Goal: Task Accomplishment & Management: Use online tool/utility

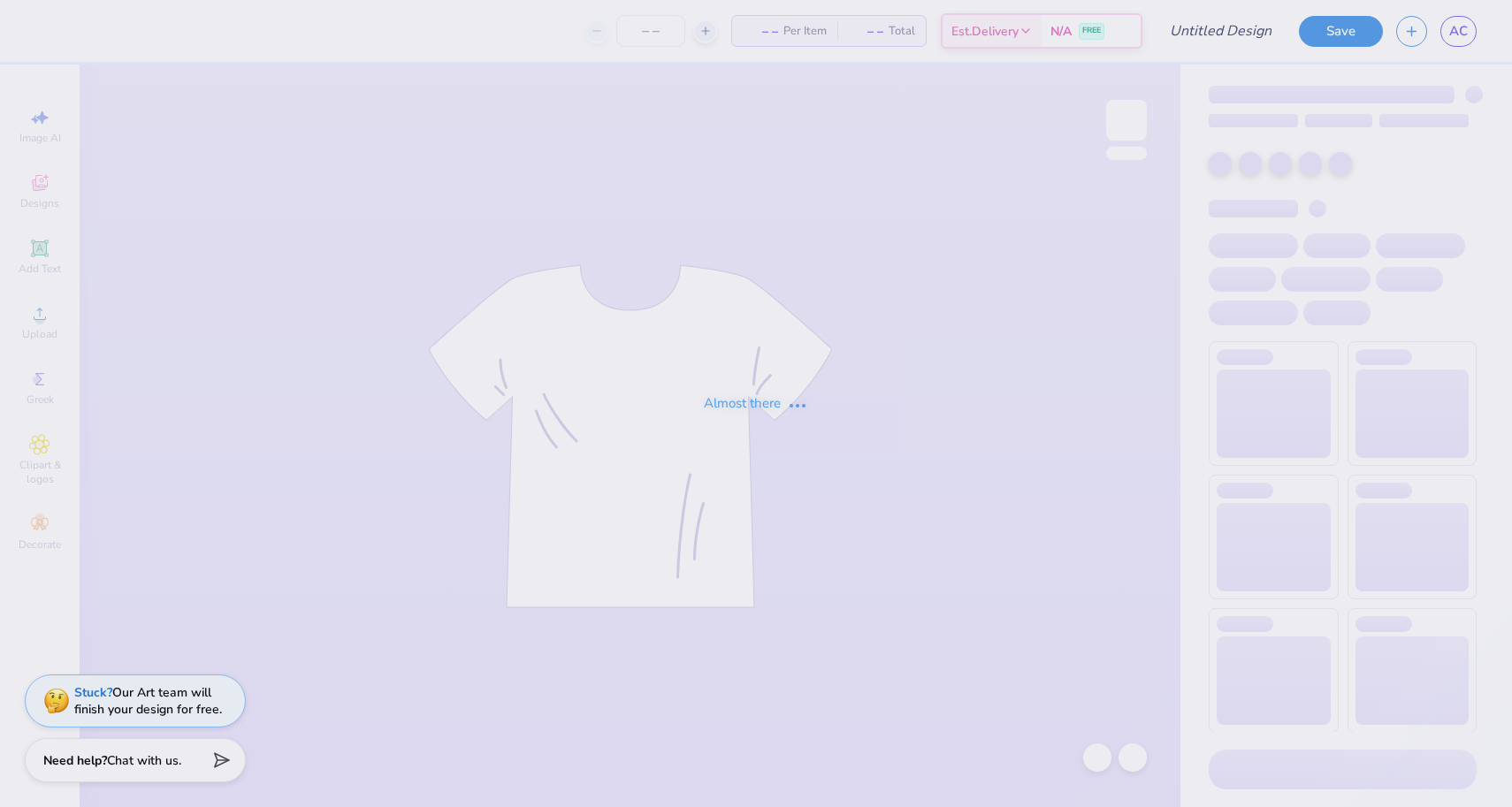
type input "axo sweatpants 3"
type input "12"
type input "50"
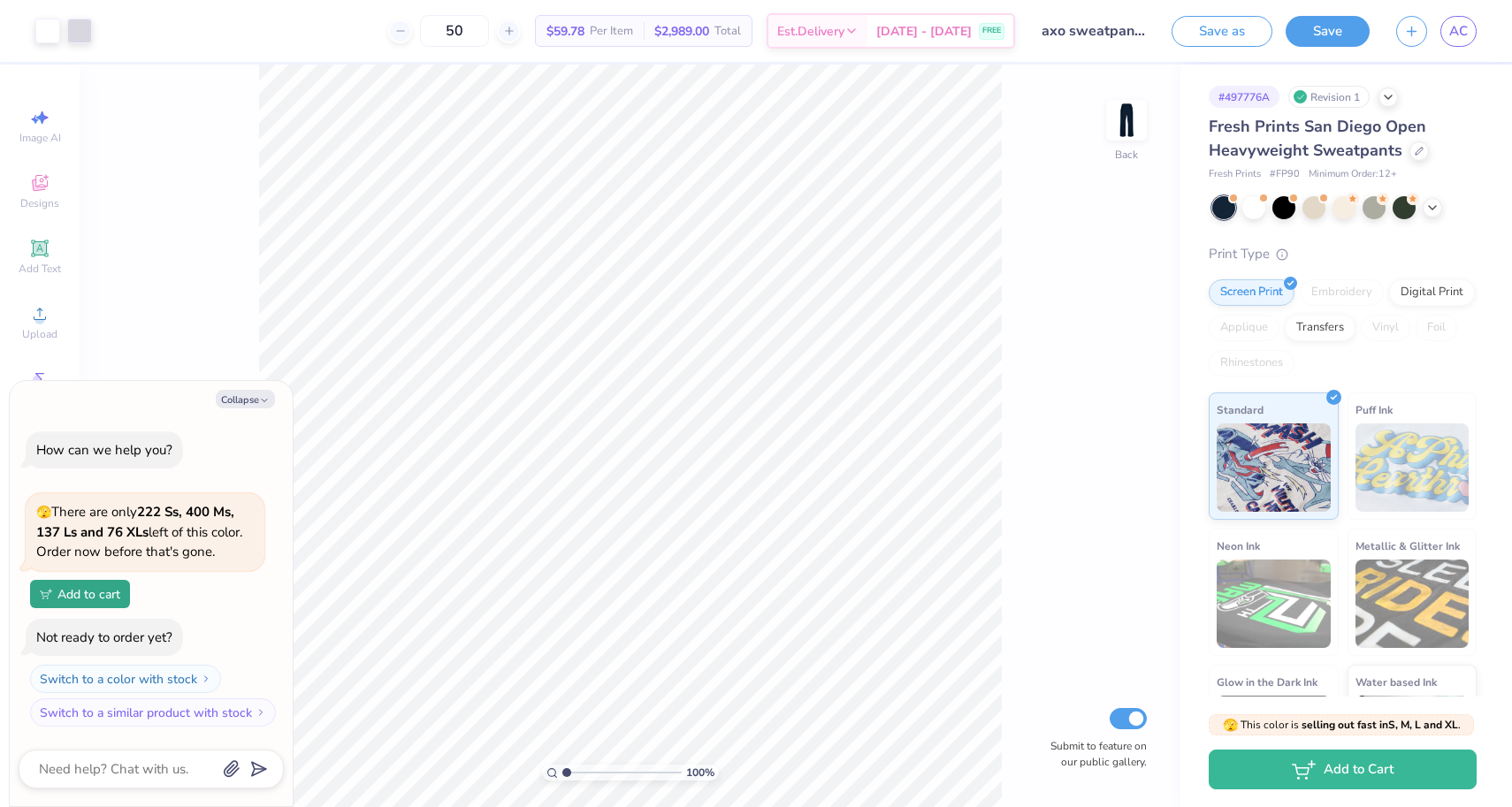
click at [1356, 130] on span "Fresh Prints San Diego Open Heavyweight Sweatpants" at bounding box center [1317, 138] width 217 height 45
click at [1419, 153] on icon at bounding box center [1419, 149] width 9 height 9
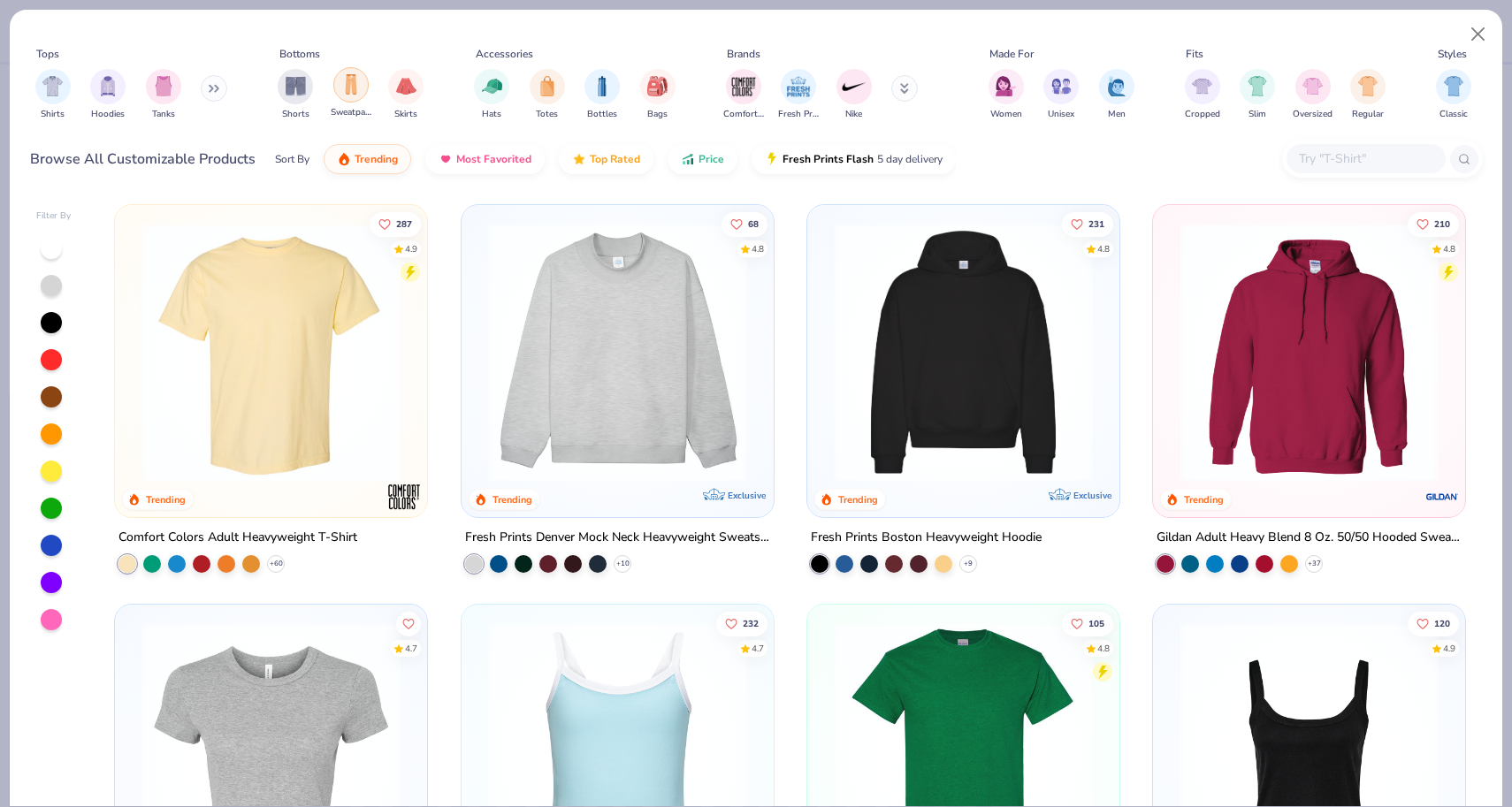
click at [338, 97] on div "filter for Sweatpants" at bounding box center [352, 85] width 36 height 36
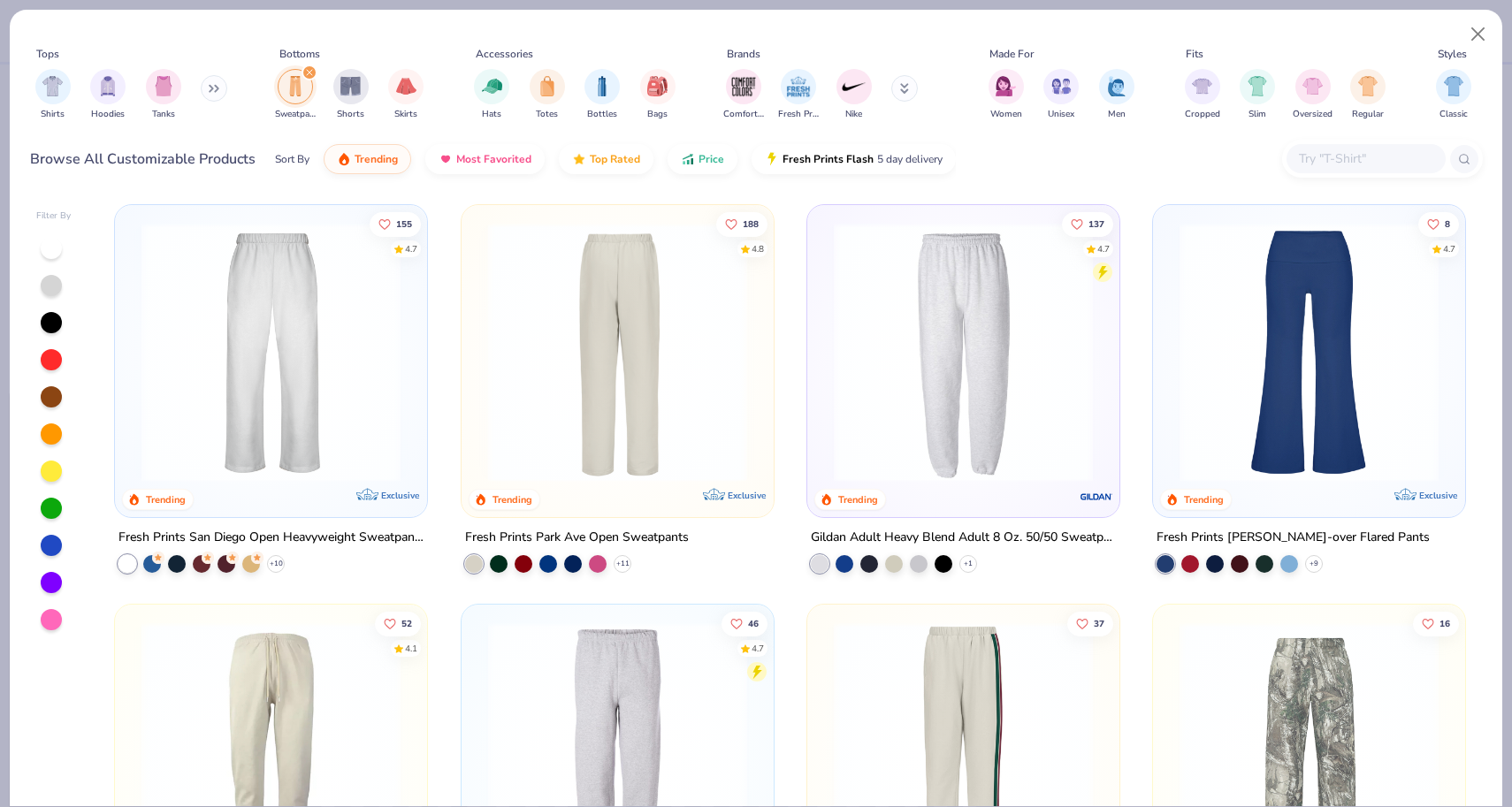
click at [624, 369] on img at bounding box center [616, 353] width 277 height 259
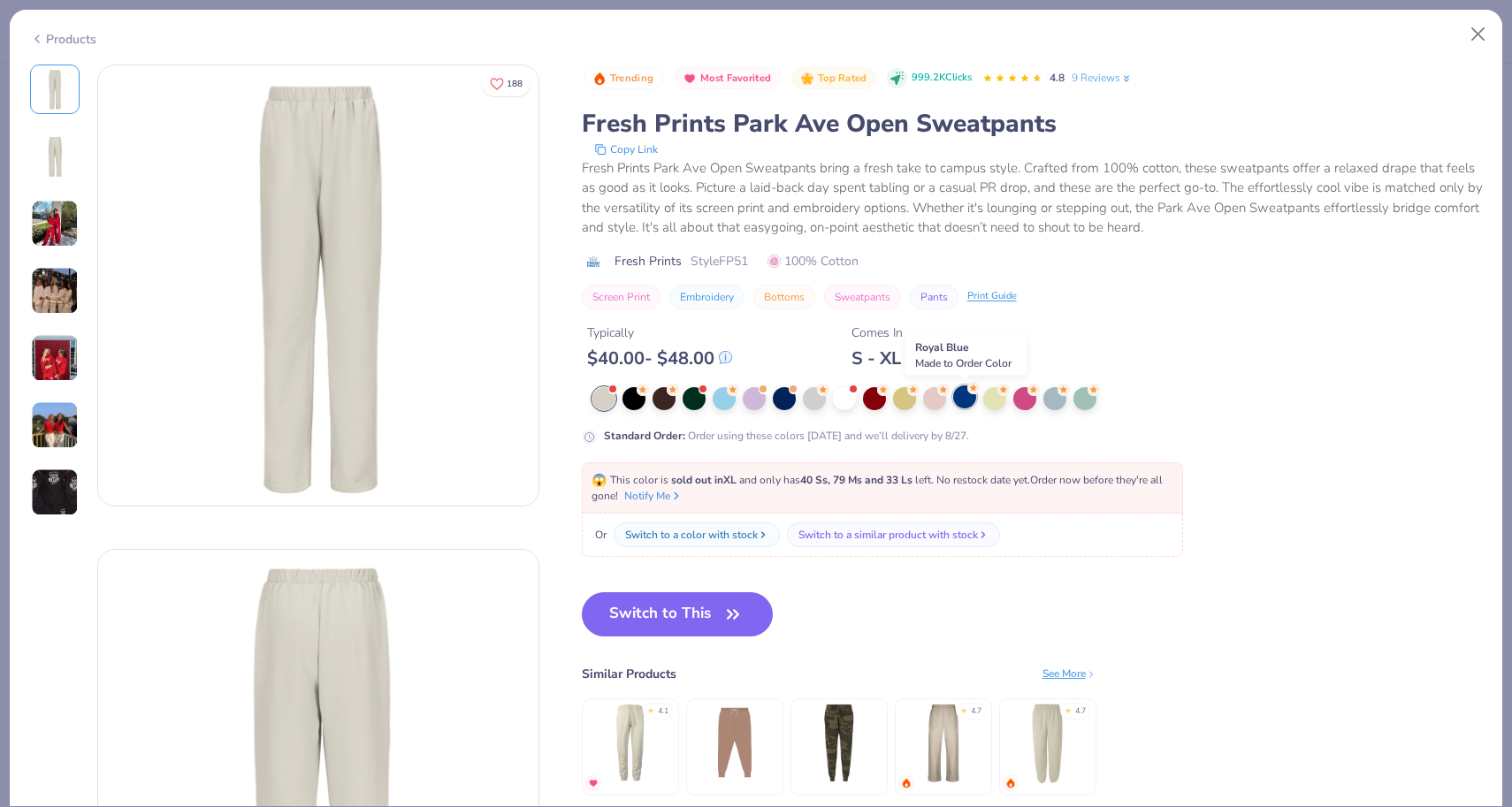
click at [966, 395] on div at bounding box center [964, 396] width 23 height 23
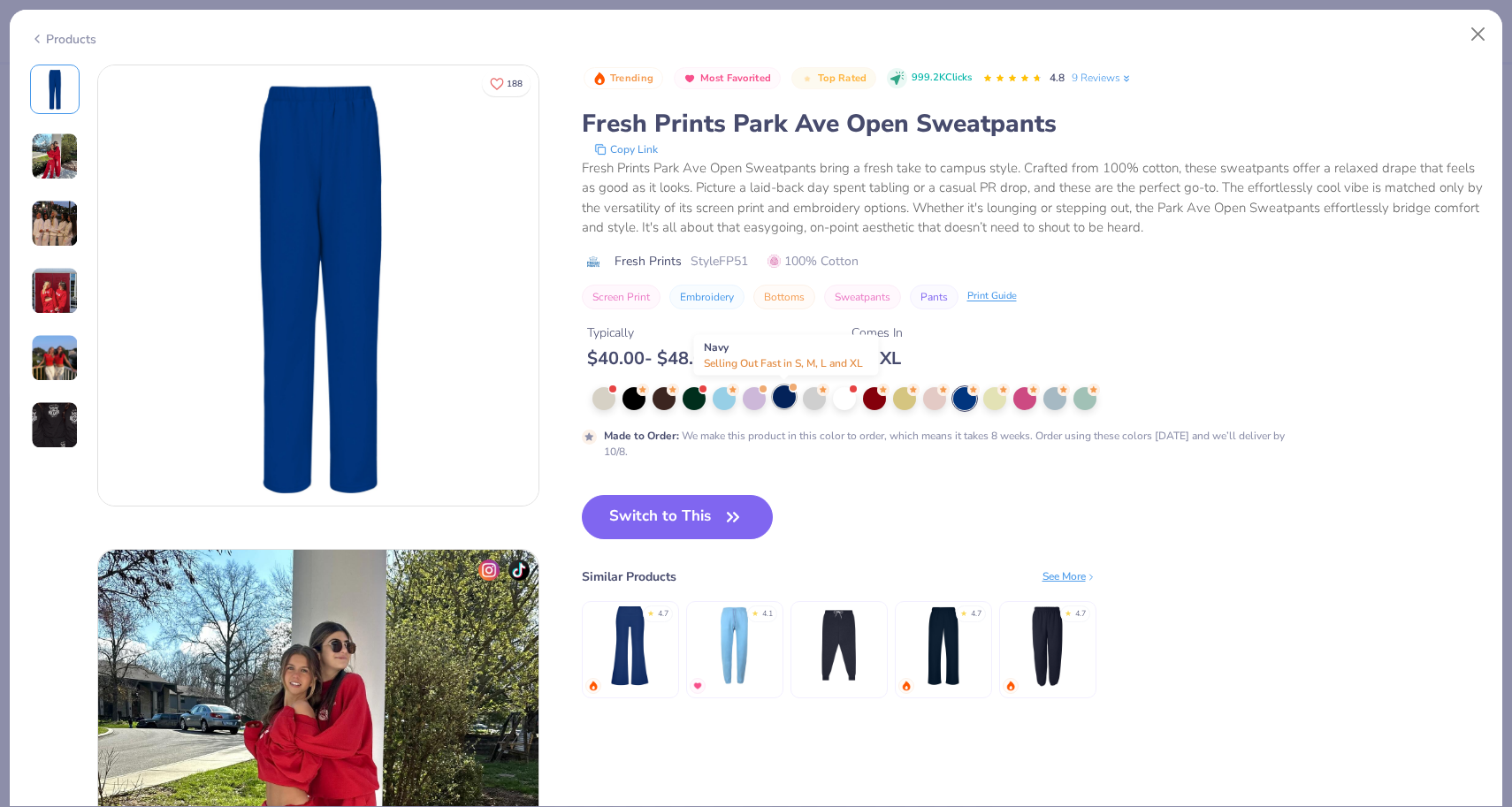
click at [774, 404] on div at bounding box center [784, 396] width 23 height 23
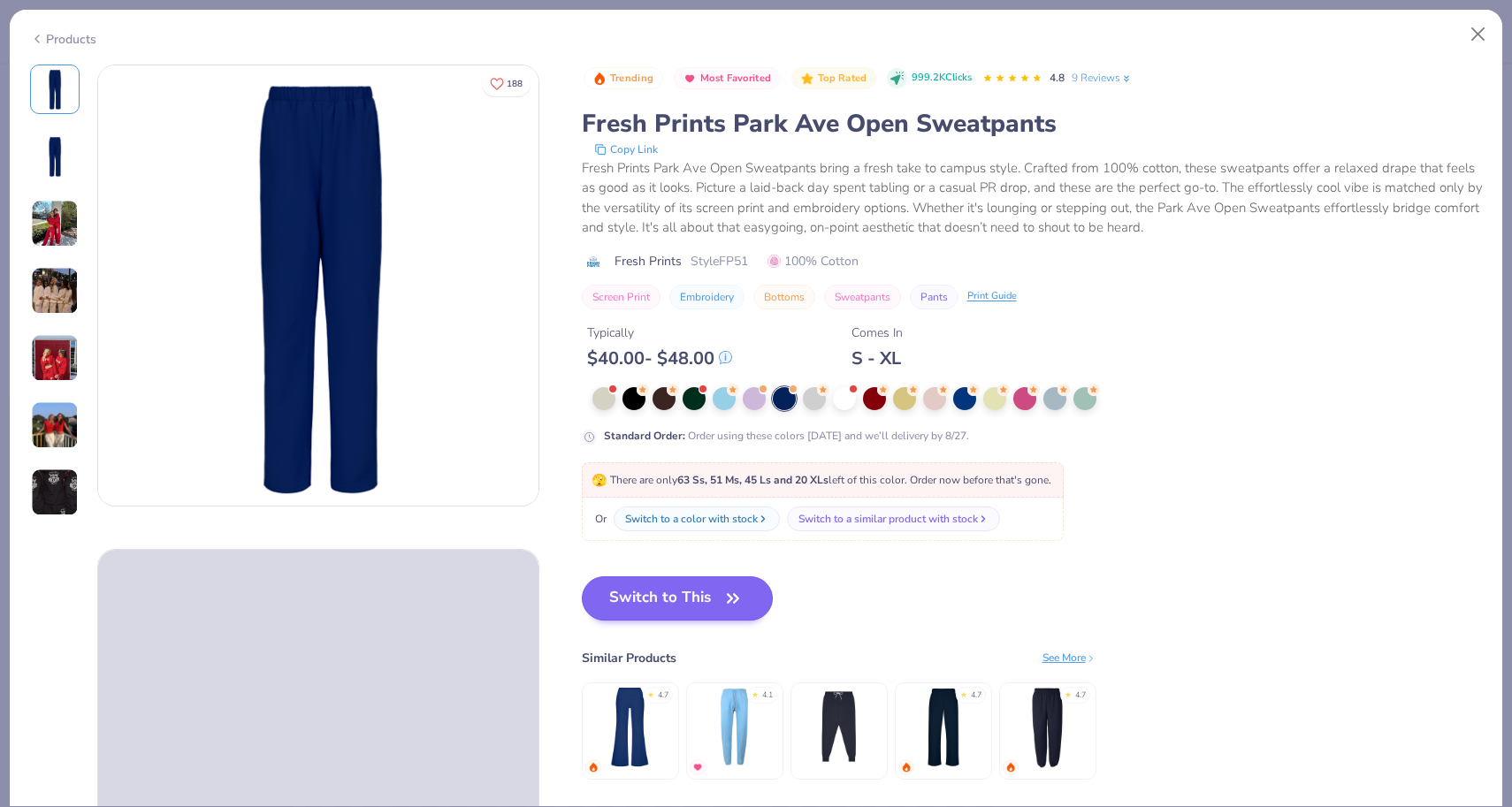
click at [681, 603] on button "Switch to This" at bounding box center [677, 599] width 192 height 44
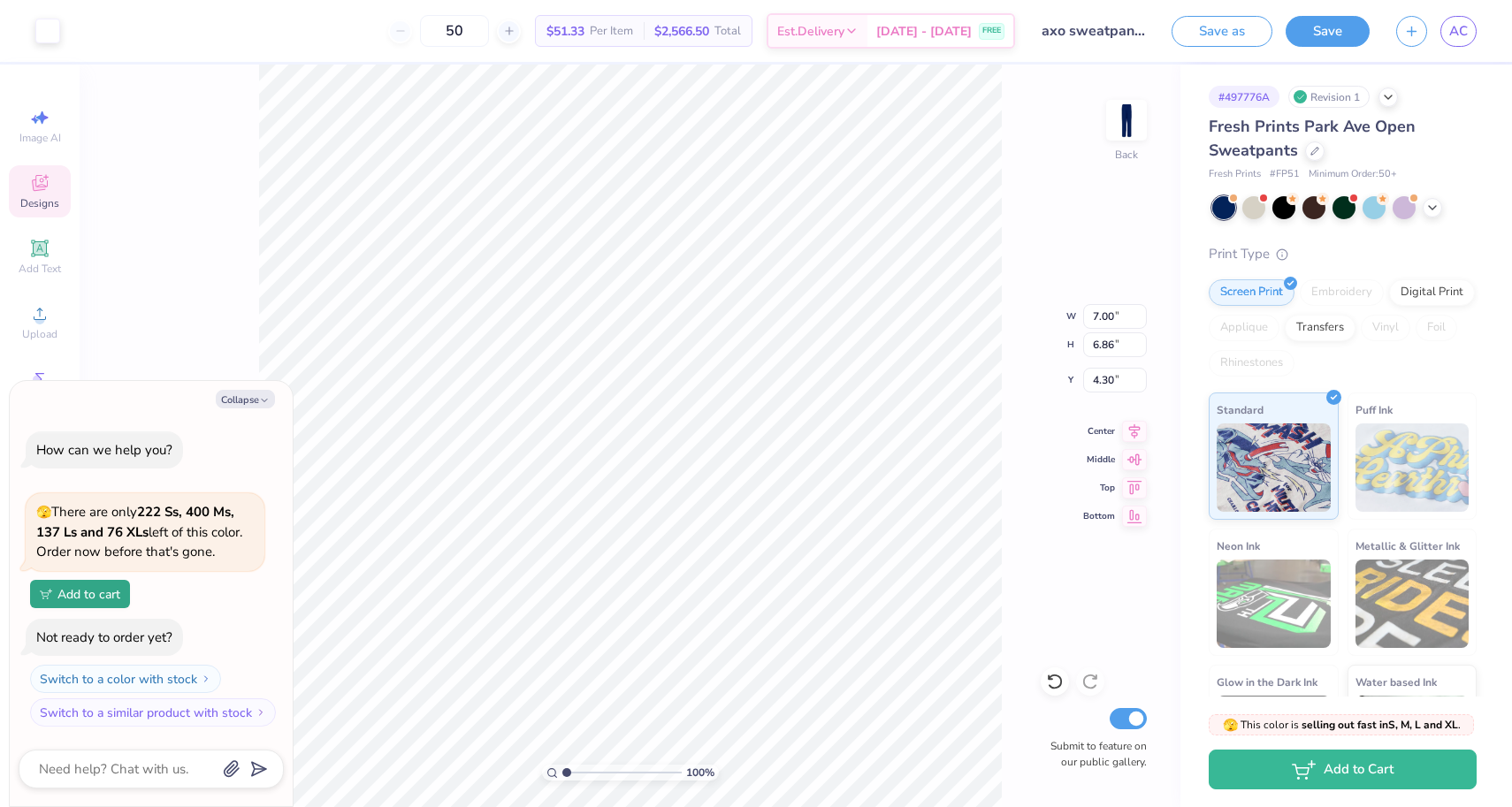
type textarea "x"
type input "6.93"
type input "6.79"
type input "4.36"
click at [245, 397] on button "Collapse" at bounding box center [245, 399] width 59 height 19
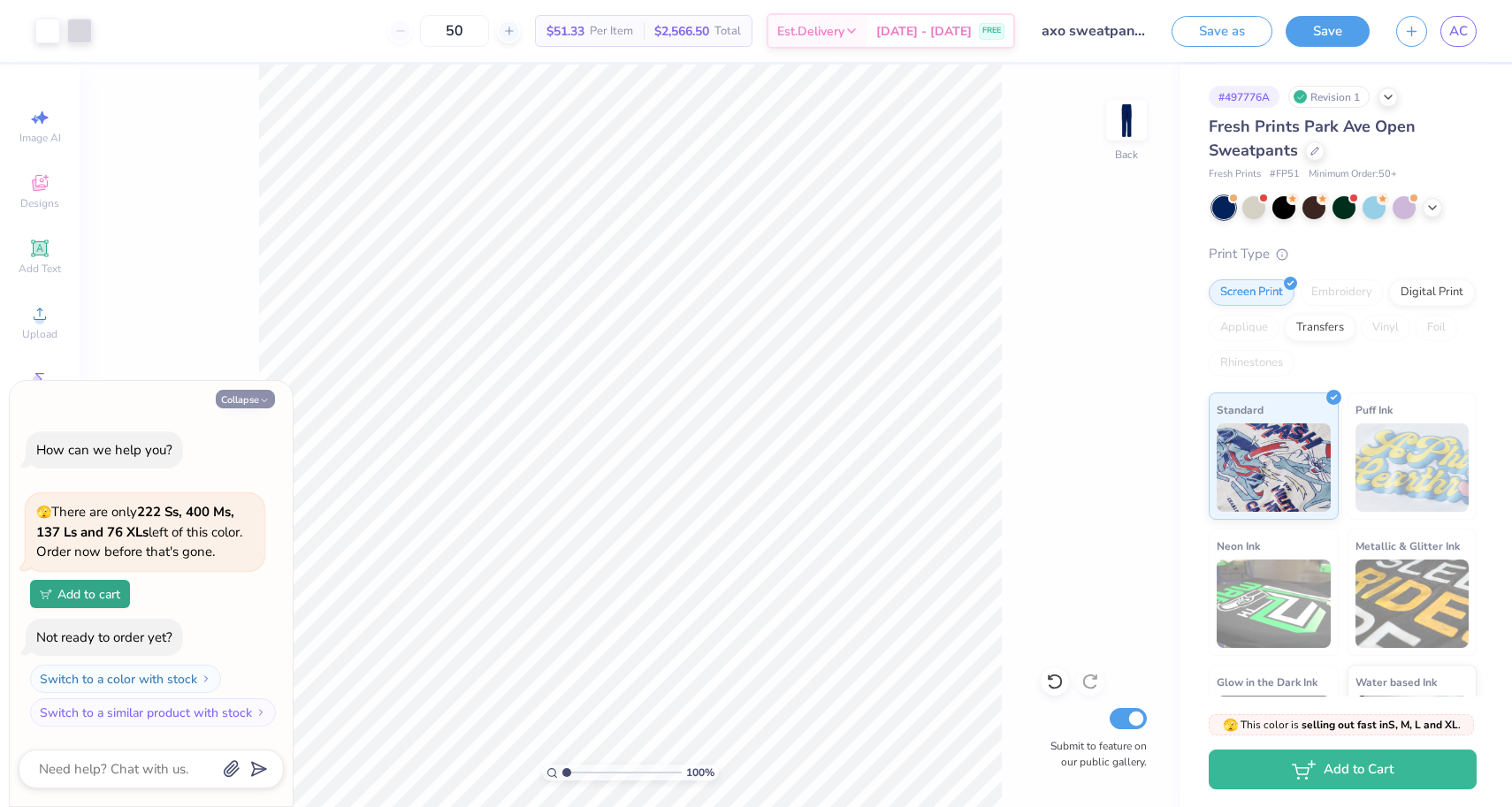
type textarea "x"
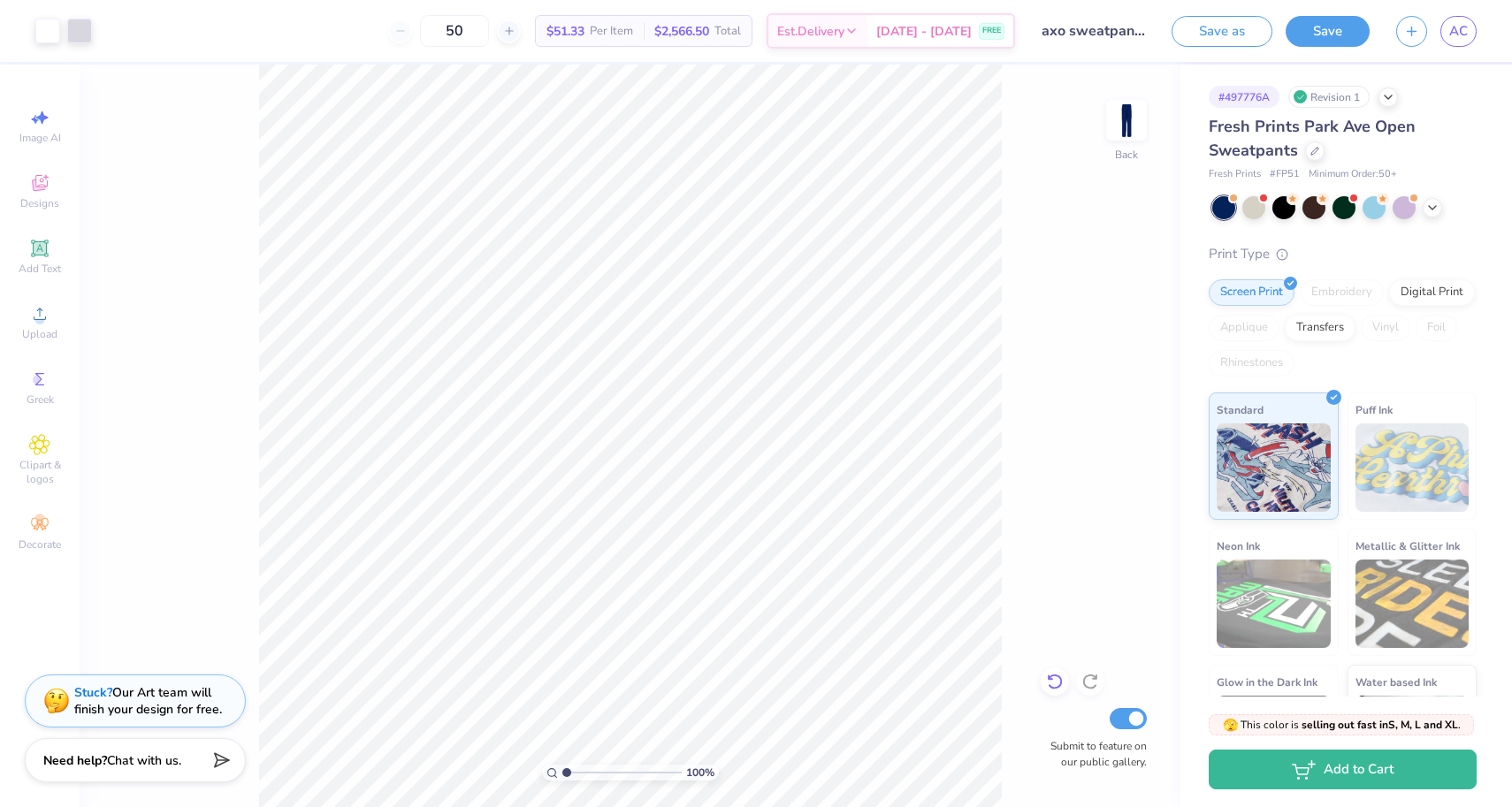
click at [1051, 685] on icon at bounding box center [1055, 682] width 18 height 18
click at [1051, 685] on div "100 % Back Submit to feature on our public gallery." at bounding box center [630, 436] width 1101 height 743
type input "6.81"
type input "6.68"
type input "4.48"
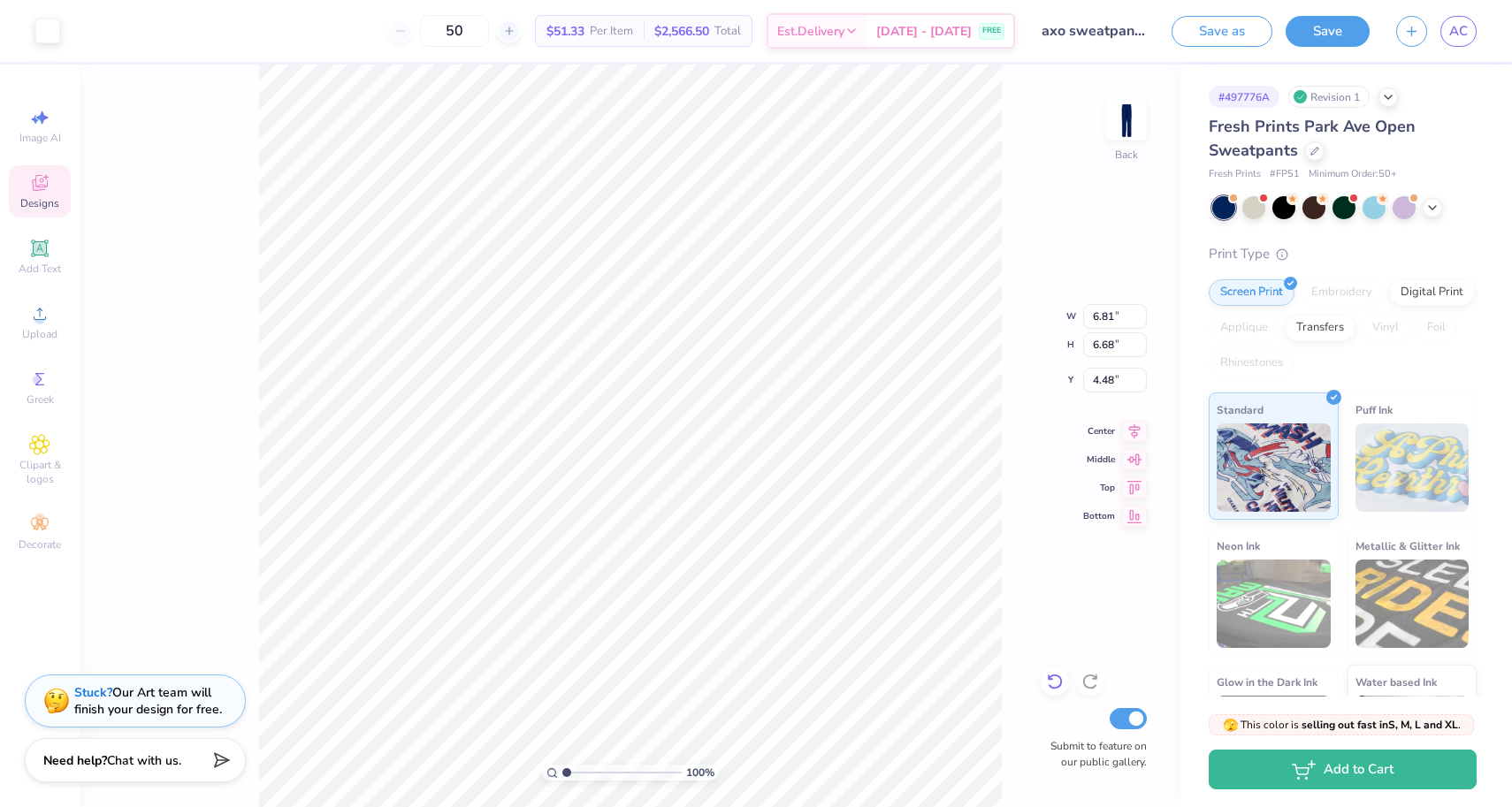
click at [1050, 681] on icon at bounding box center [1055, 682] width 18 height 18
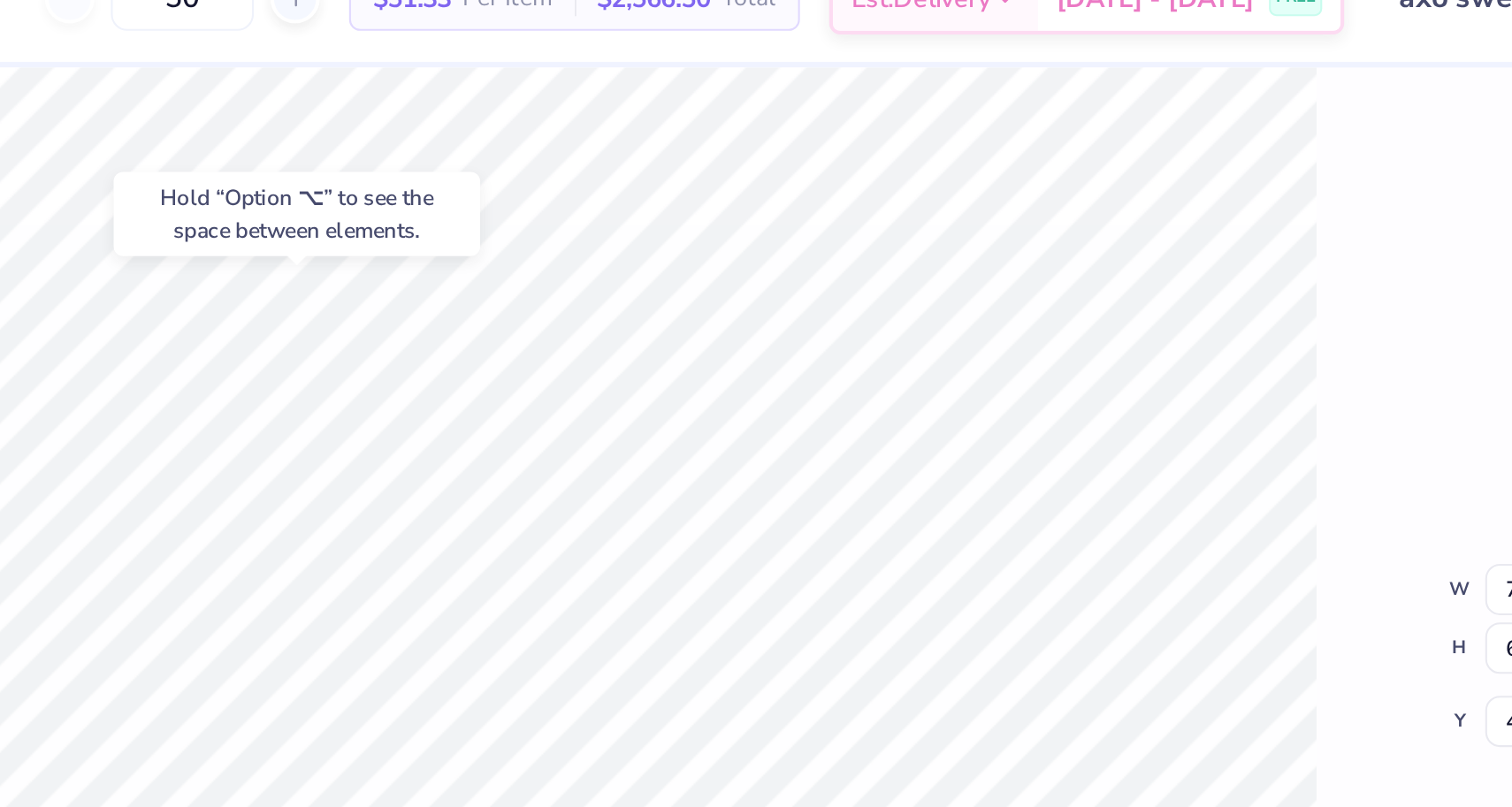
type input "4.44"
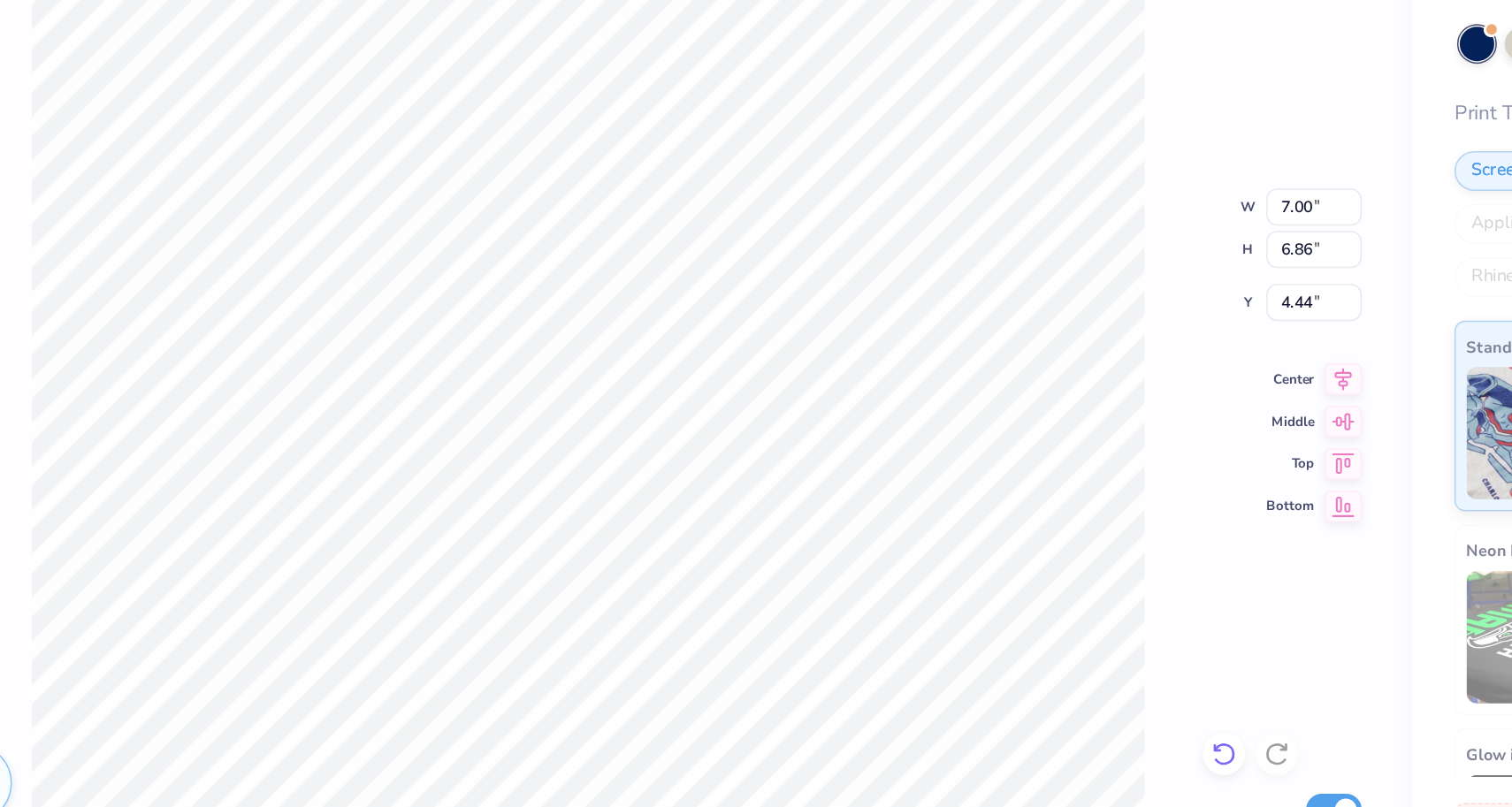
click at [1041, 668] on div at bounding box center [1055, 682] width 29 height 29
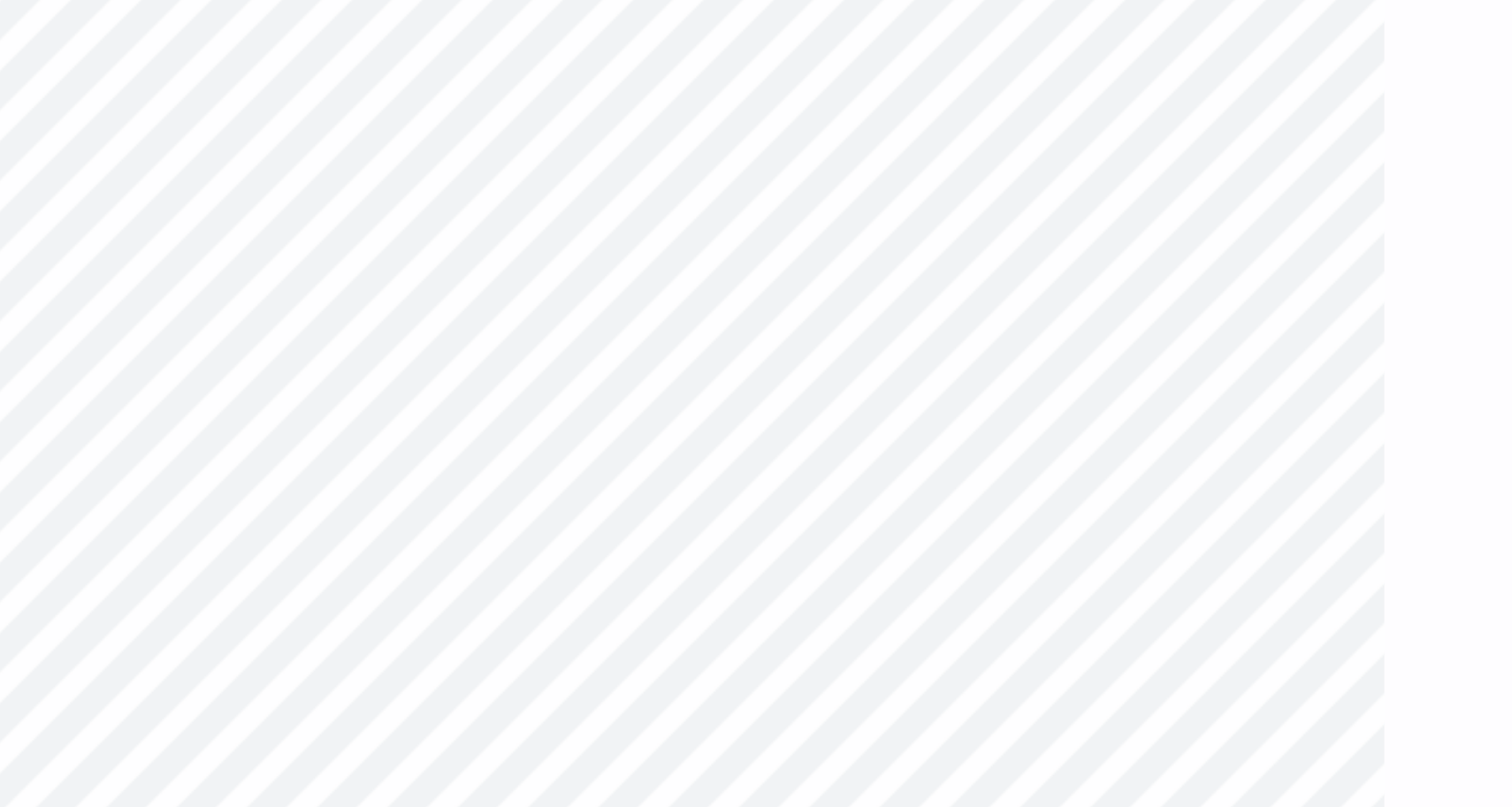
type input "4.44"
type input "4.59"
type input "6.60"
type input "6.46"
type input "4.14"
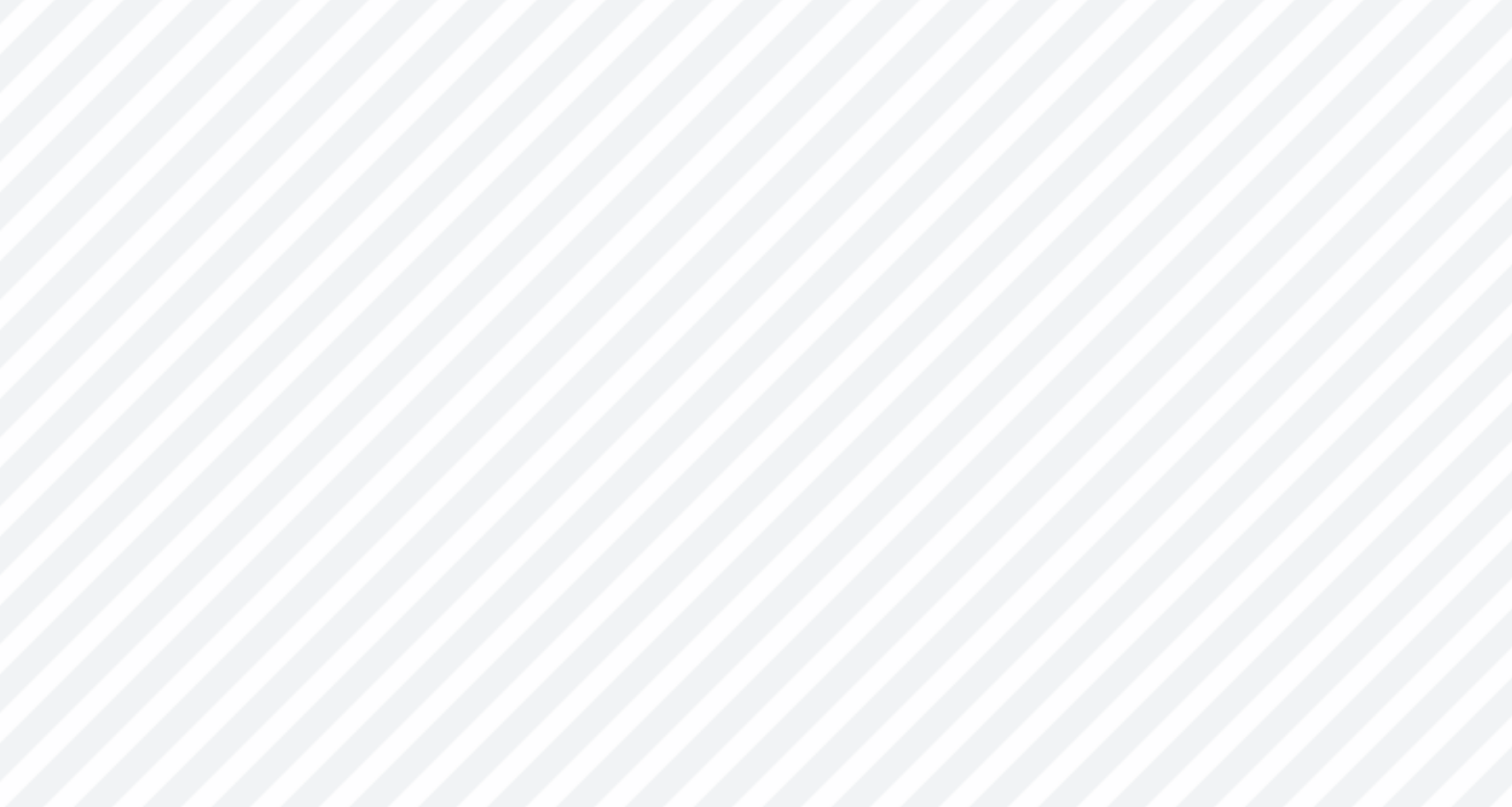
type input "40.97"
type input "4.41"
type input "4.32"
type input "41.39"
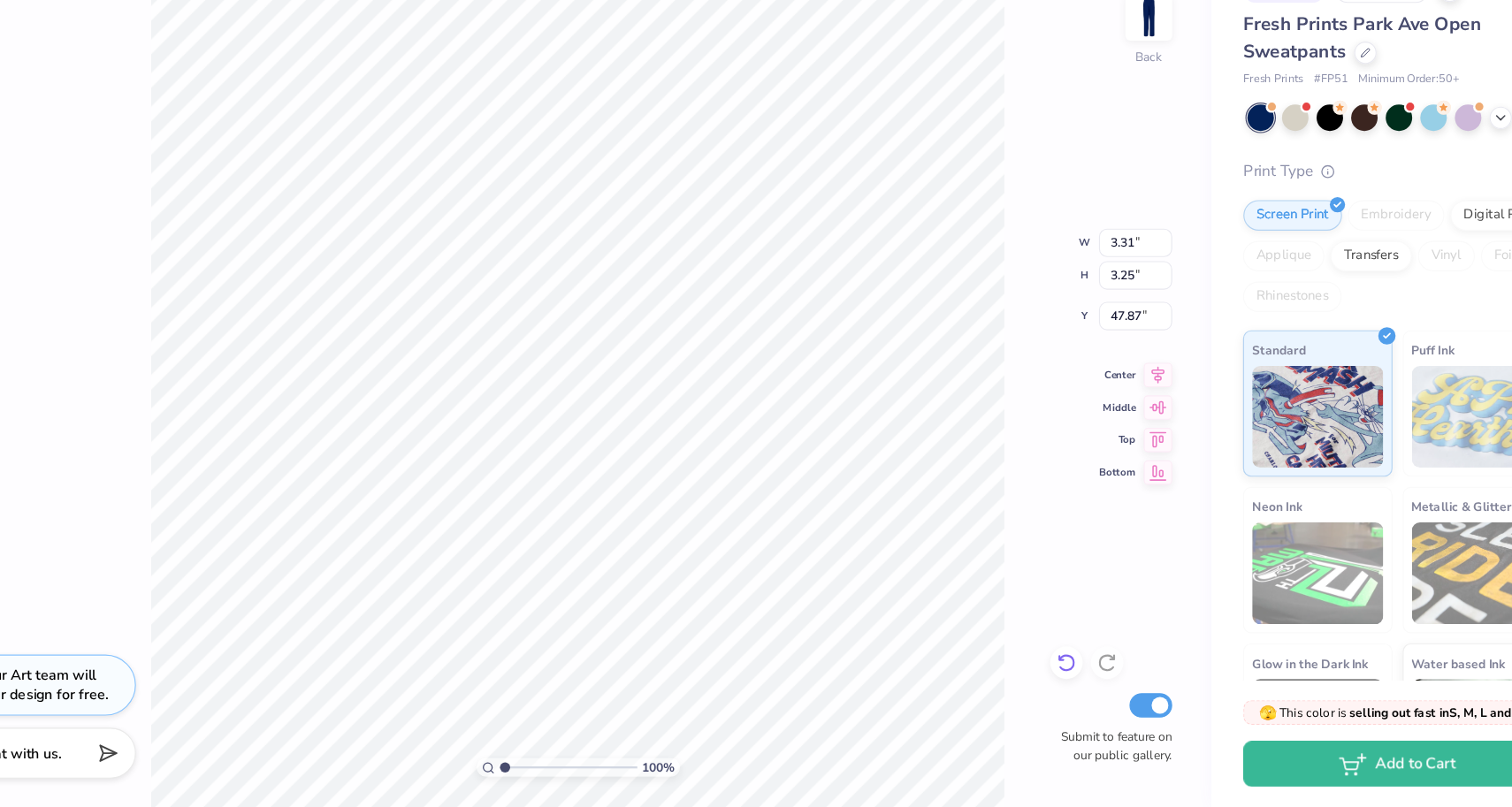
click at [1046, 673] on icon at bounding box center [1055, 682] width 18 height 18
type input "46.13"
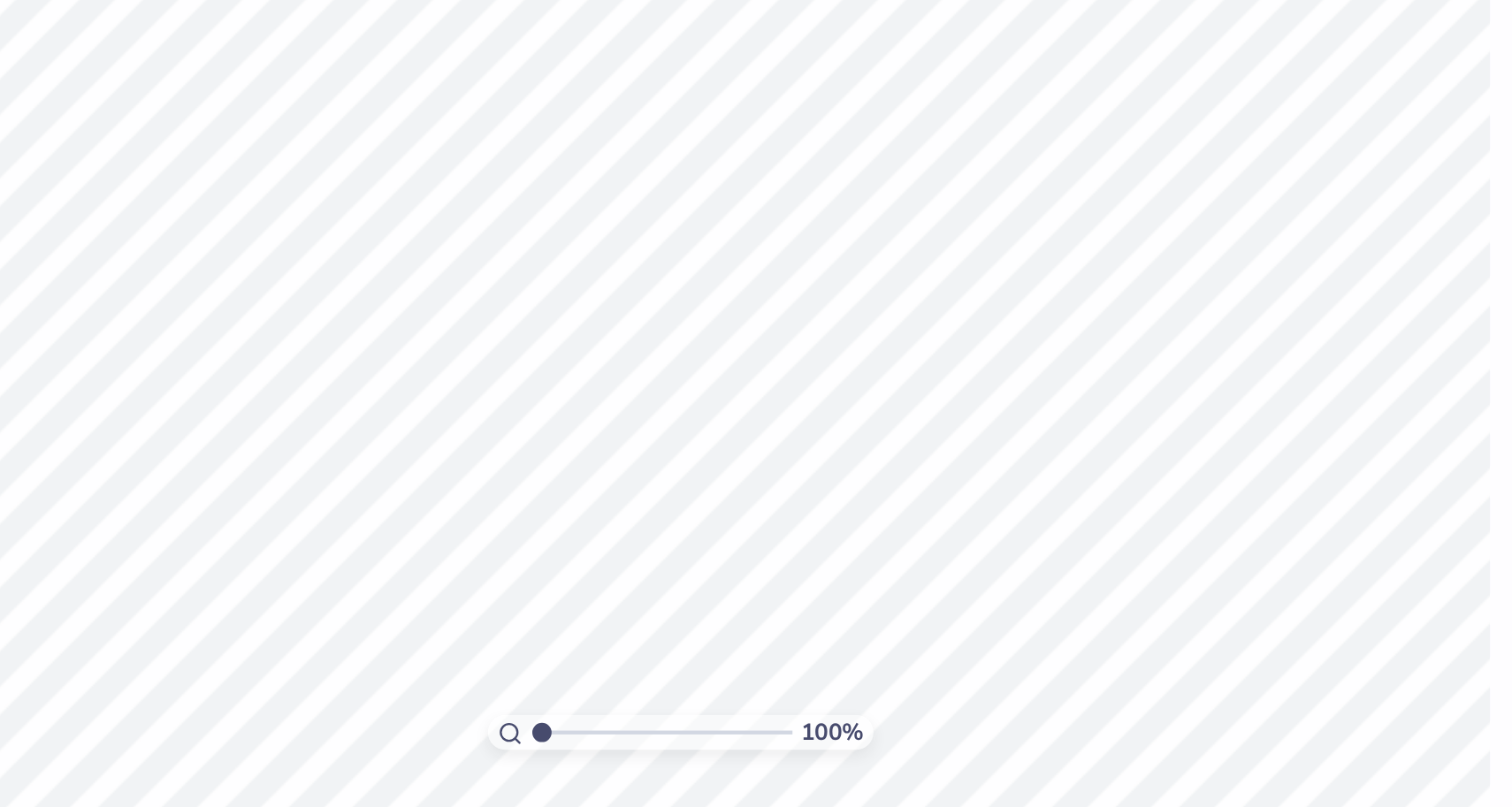
type input "2.70"
type input "2.65"
type input "45.71"
type input "46.17"
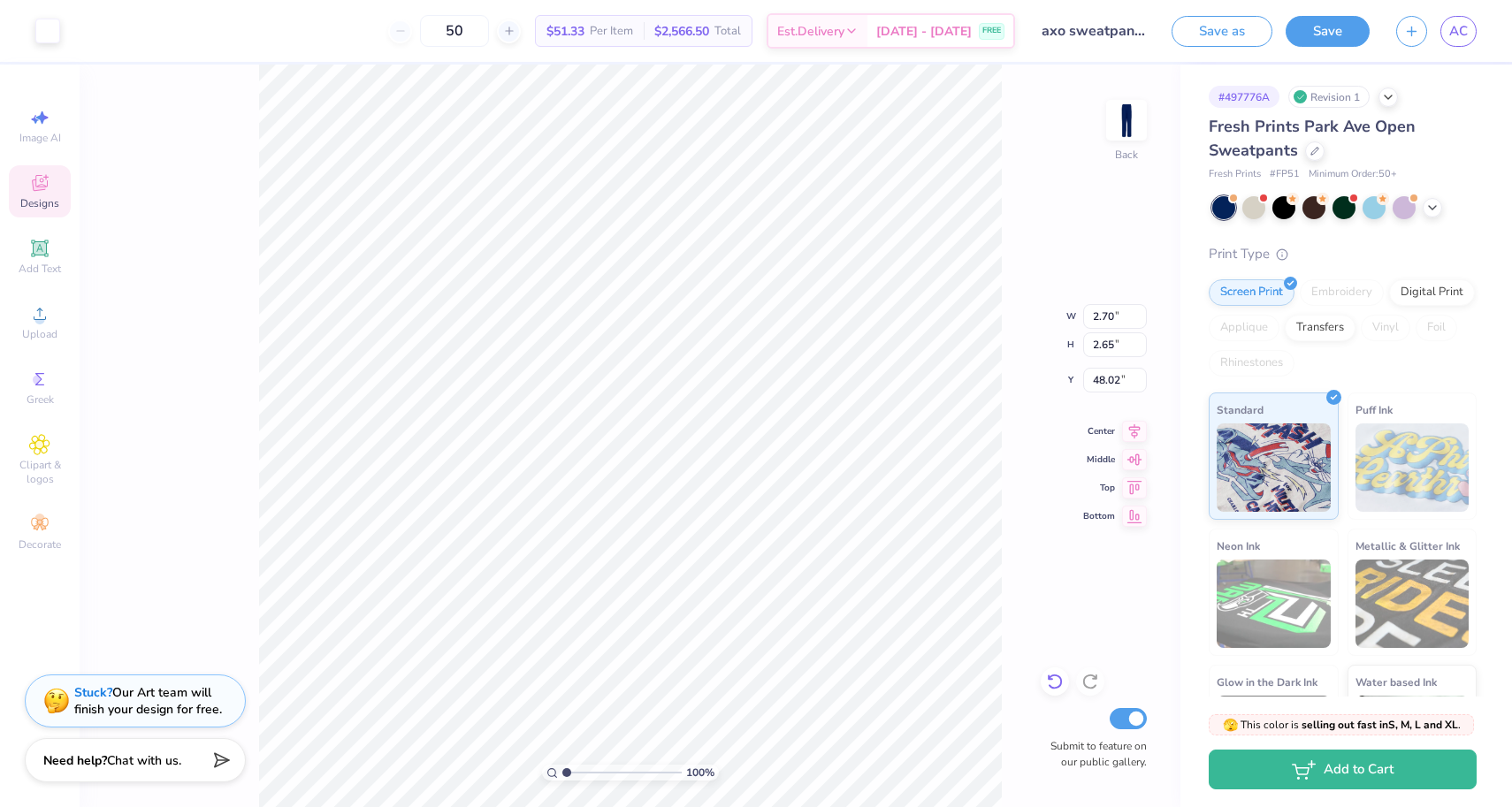
click at [1044, 680] on div at bounding box center [1055, 682] width 29 height 29
type input "46.17"
click at [1058, 682] on icon at bounding box center [1055, 682] width 18 height 18
type input "46.17"
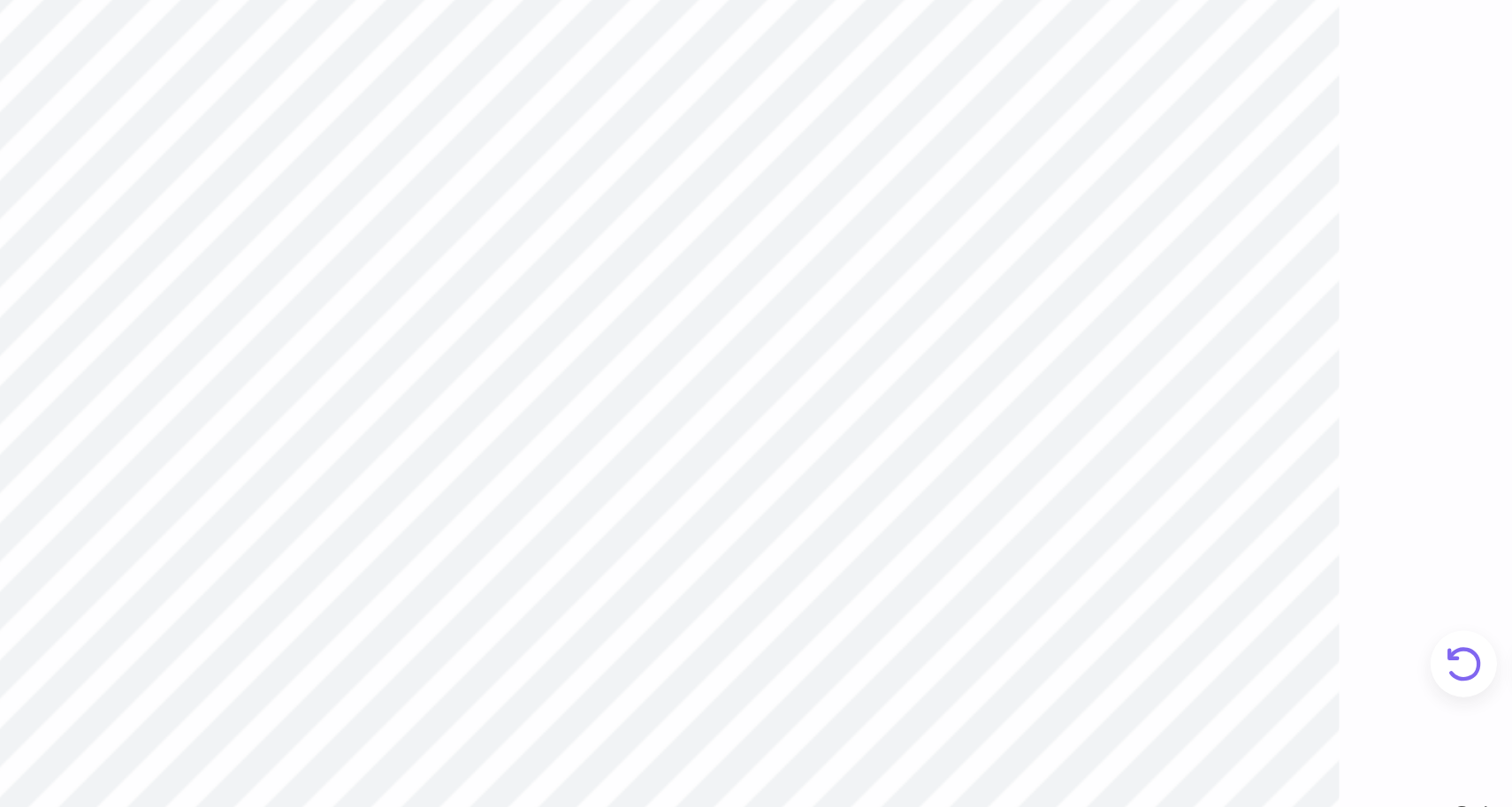
type input "2.87"
type input "2.81"
type input "46.16"
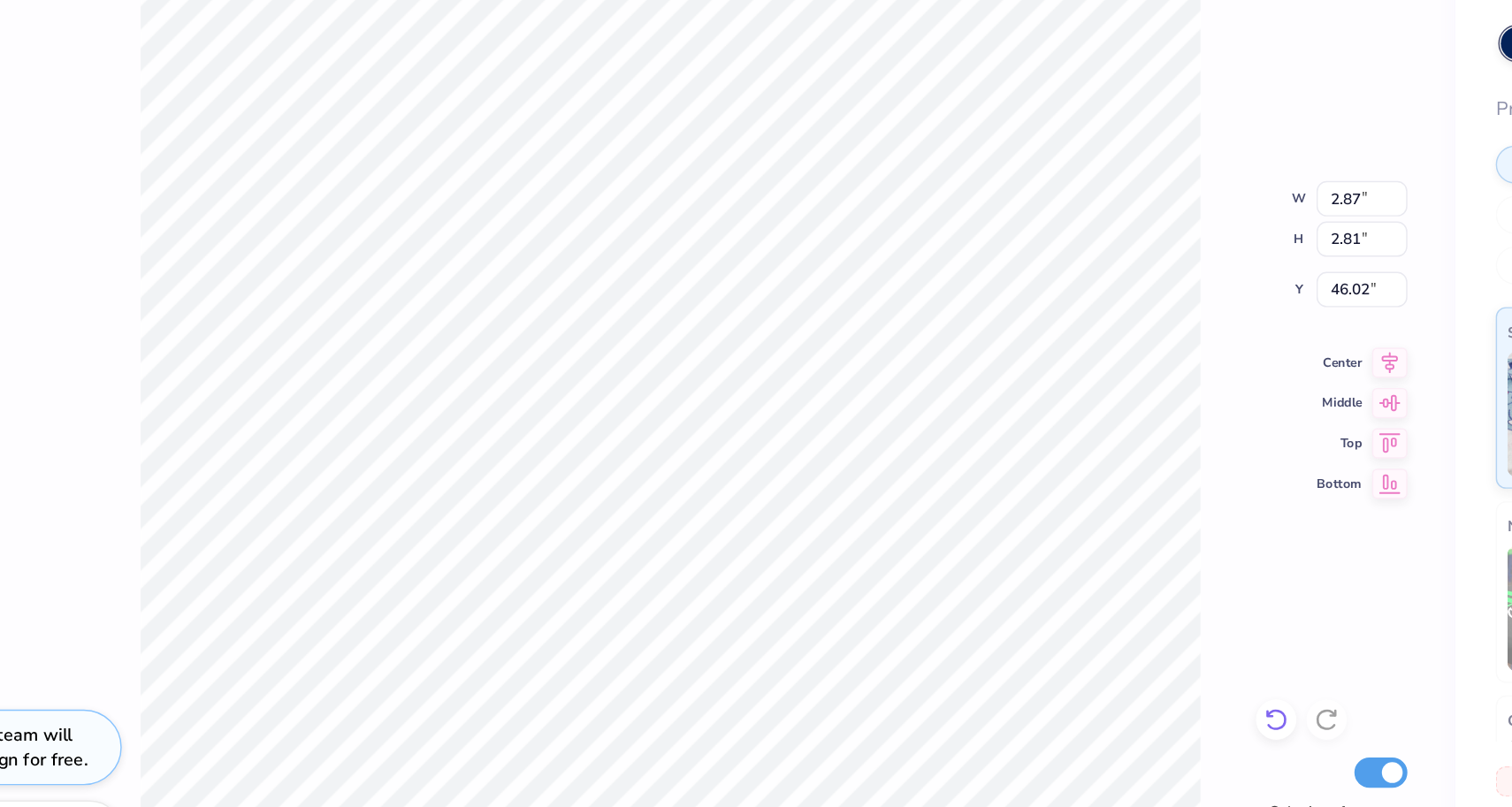
click at [1046, 673] on icon at bounding box center [1055, 682] width 18 height 18
type input "46.16"
click at [1047, 675] on icon at bounding box center [1054, 683] width 15 height 16
type input "46.16"
type input "45.71"
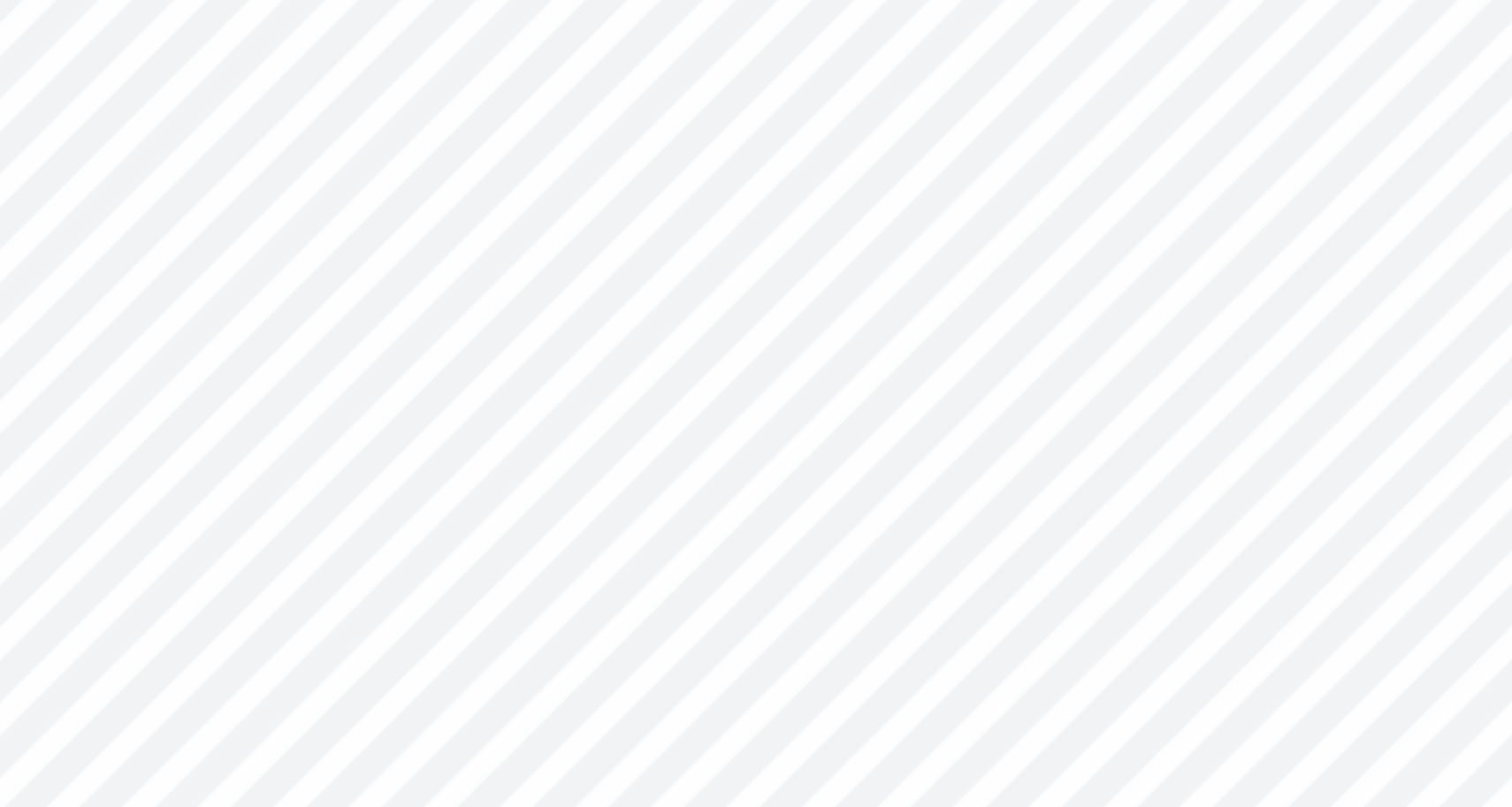
type input "46.86"
type input "42.54"
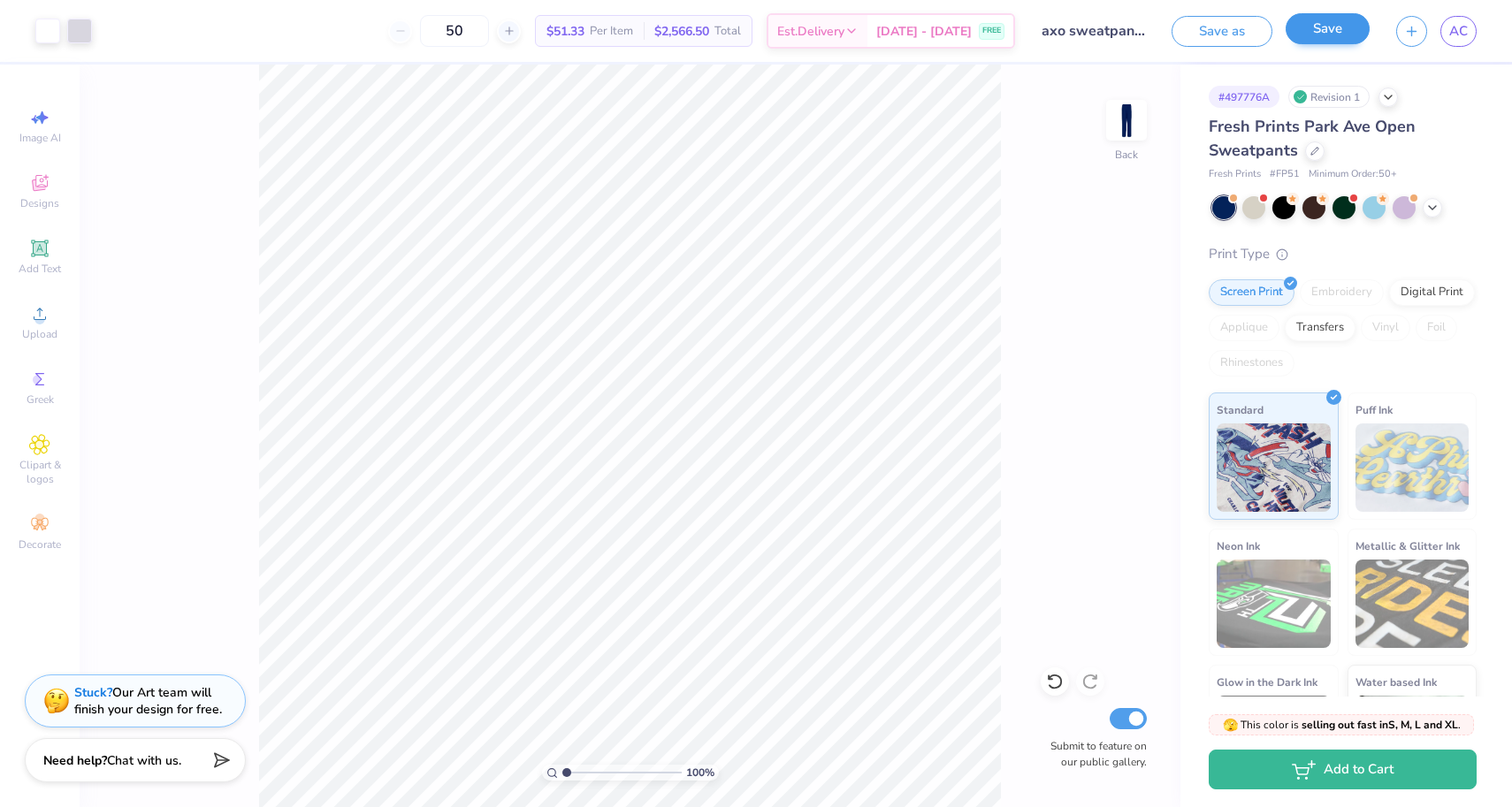
click at [1339, 38] on button "Save" at bounding box center [1327, 28] width 84 height 31
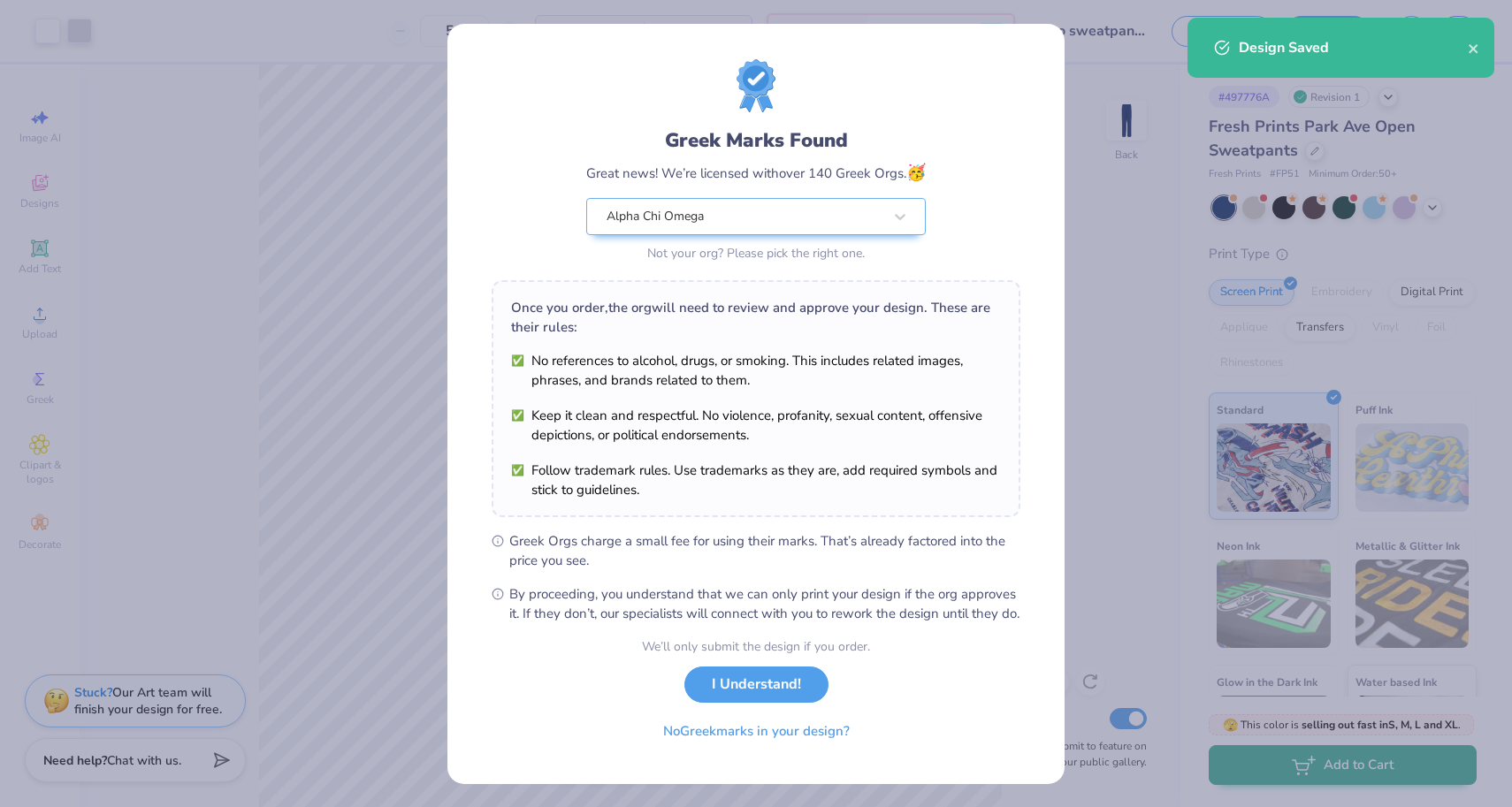
click at [1279, 755] on div "Greek Marks Found Great news! We’re licensed with over 140 Greek Orgs. 🥳 Alpha …" at bounding box center [756, 403] width 1512 height 807
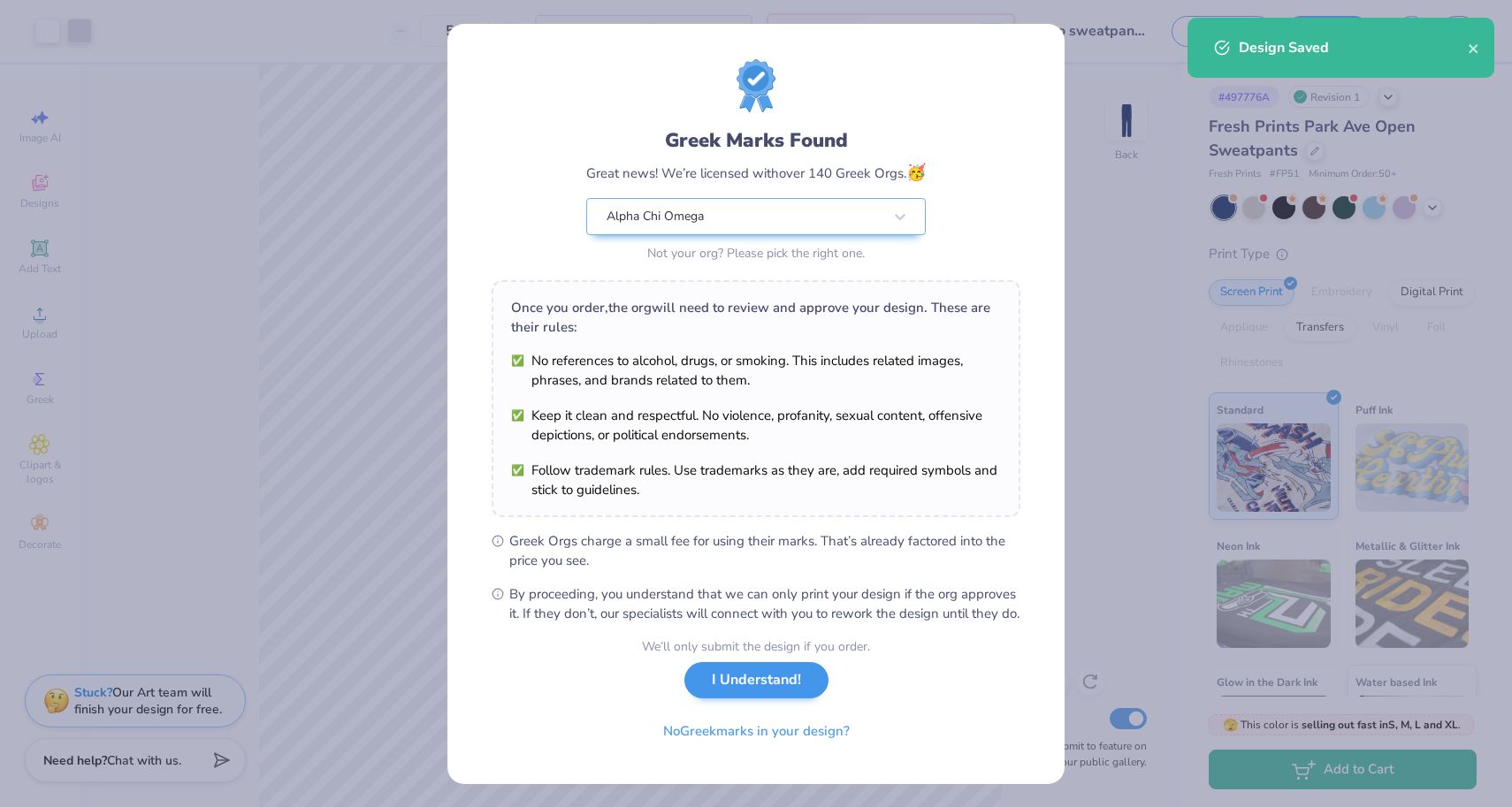
click at [757, 698] on button "I Understand!" at bounding box center [756, 681] width 144 height 37
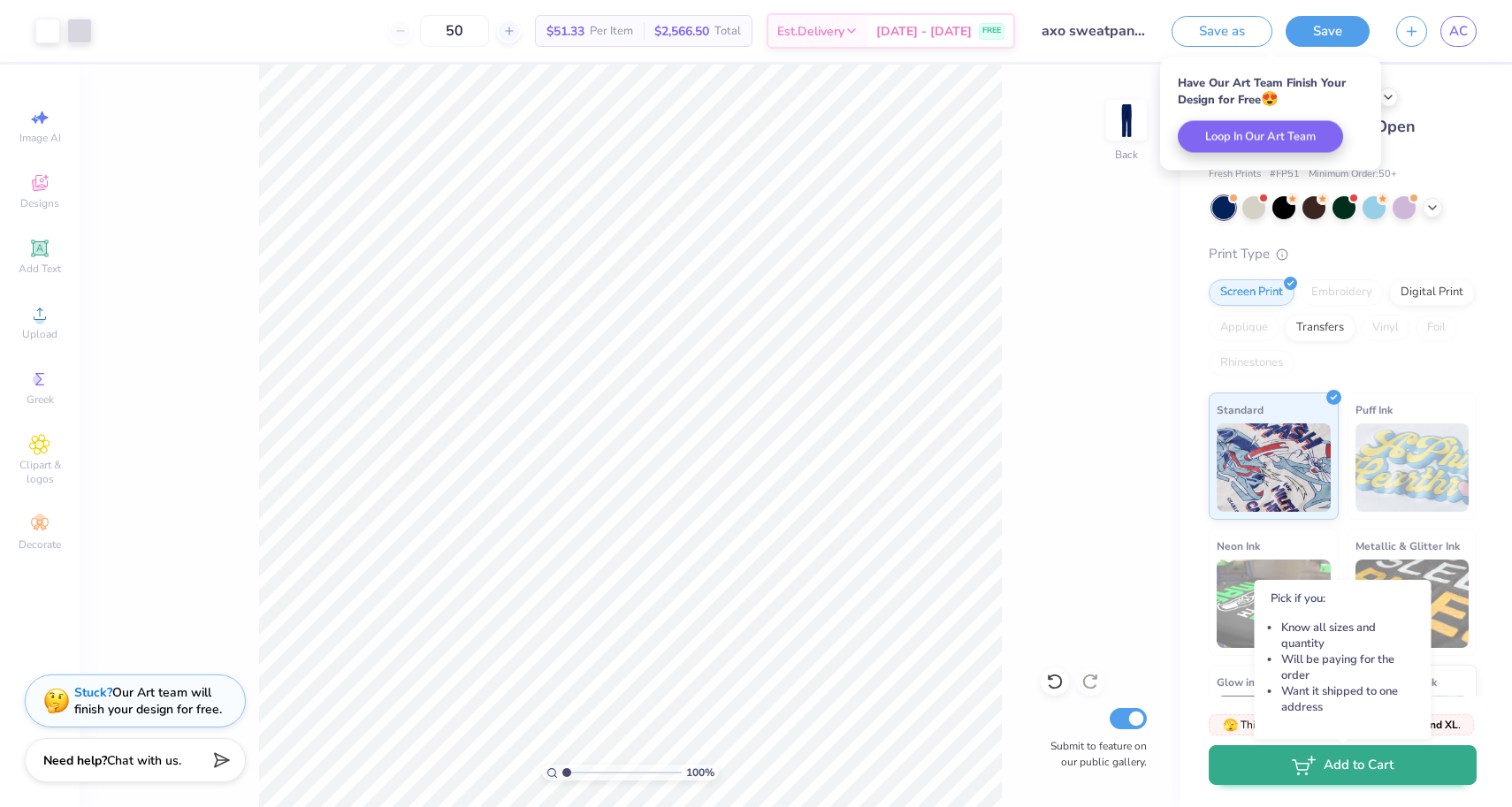
click at [1301, 769] on icon "button" at bounding box center [1304, 766] width 24 height 20
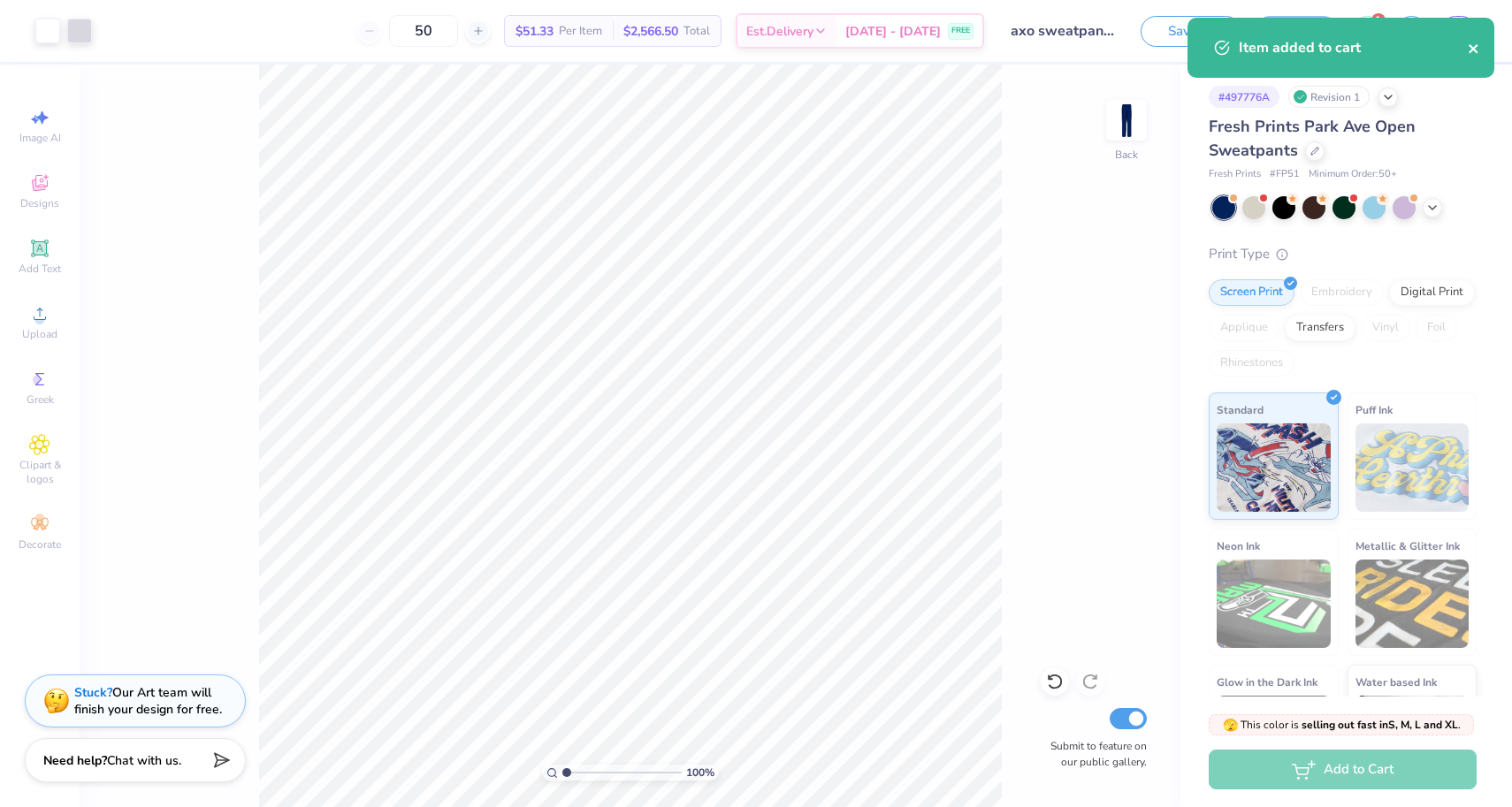
click at [1476, 46] on icon "close" at bounding box center [1473, 48] width 13 height 14
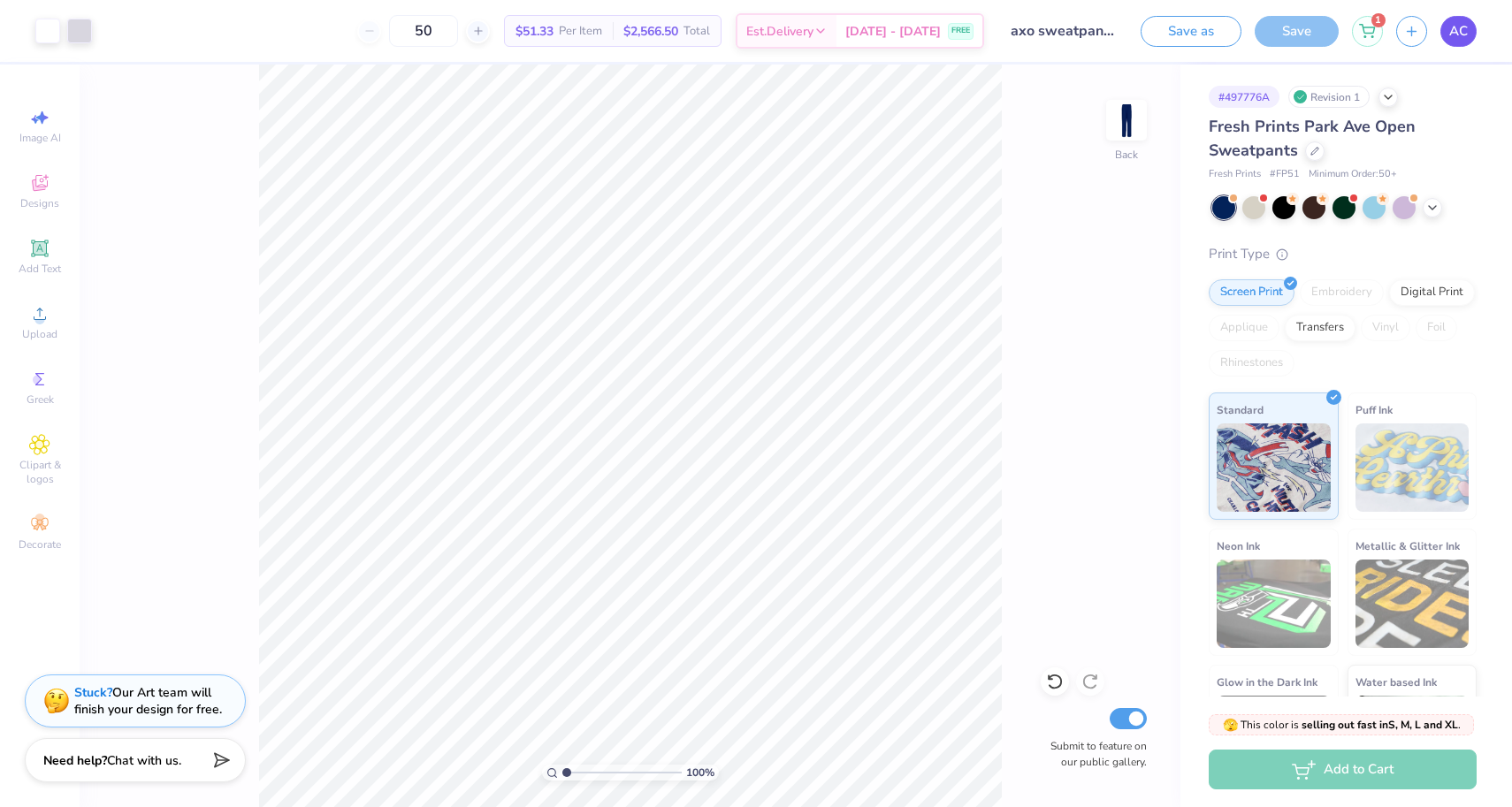
click at [1458, 34] on span "AC" at bounding box center [1458, 31] width 19 height 21
click at [1445, 41] on link "AC" at bounding box center [1458, 31] width 37 height 31
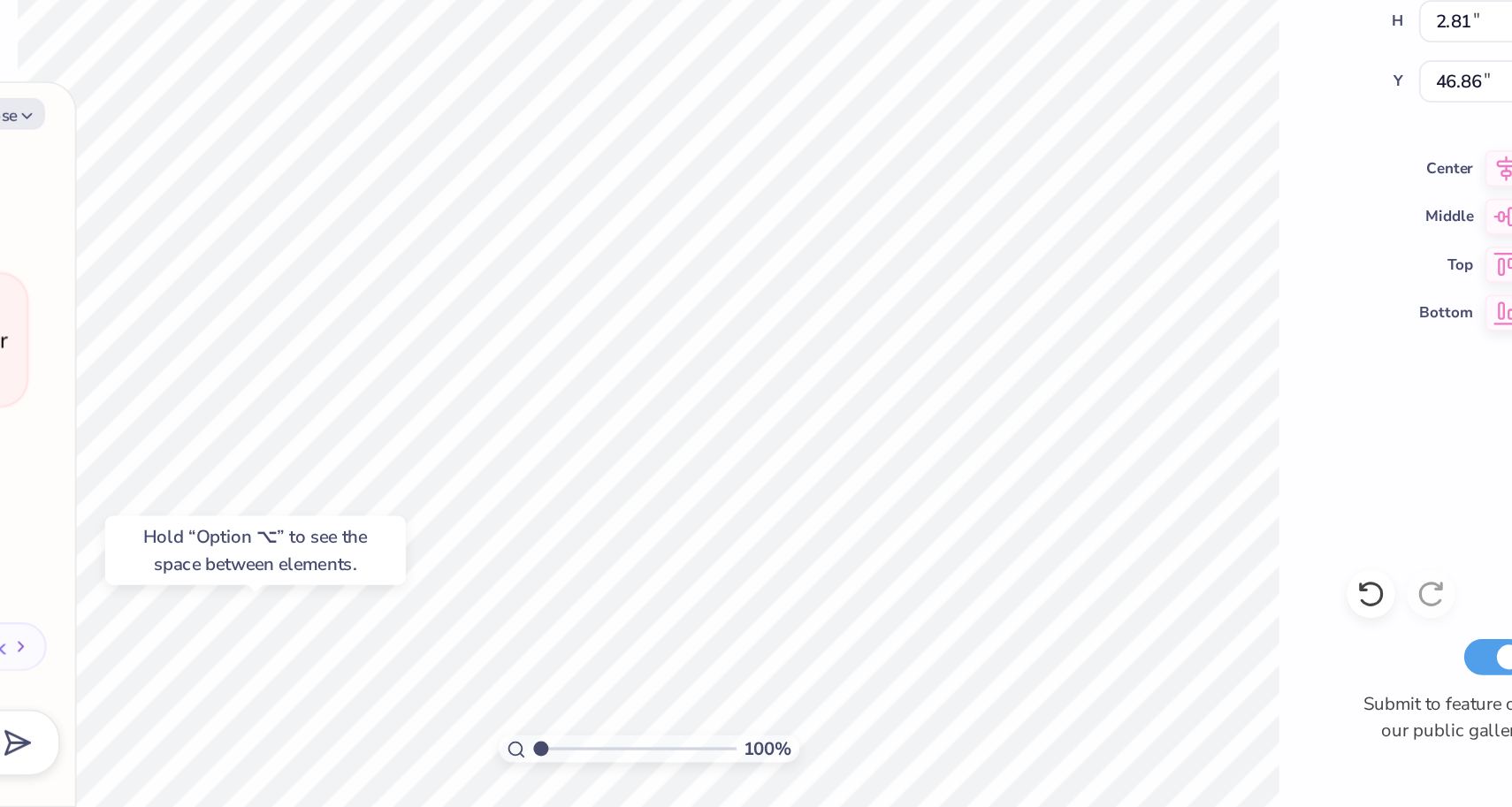
type textarea "x"
type input "49.79"
type textarea "x"
type input "45.47"
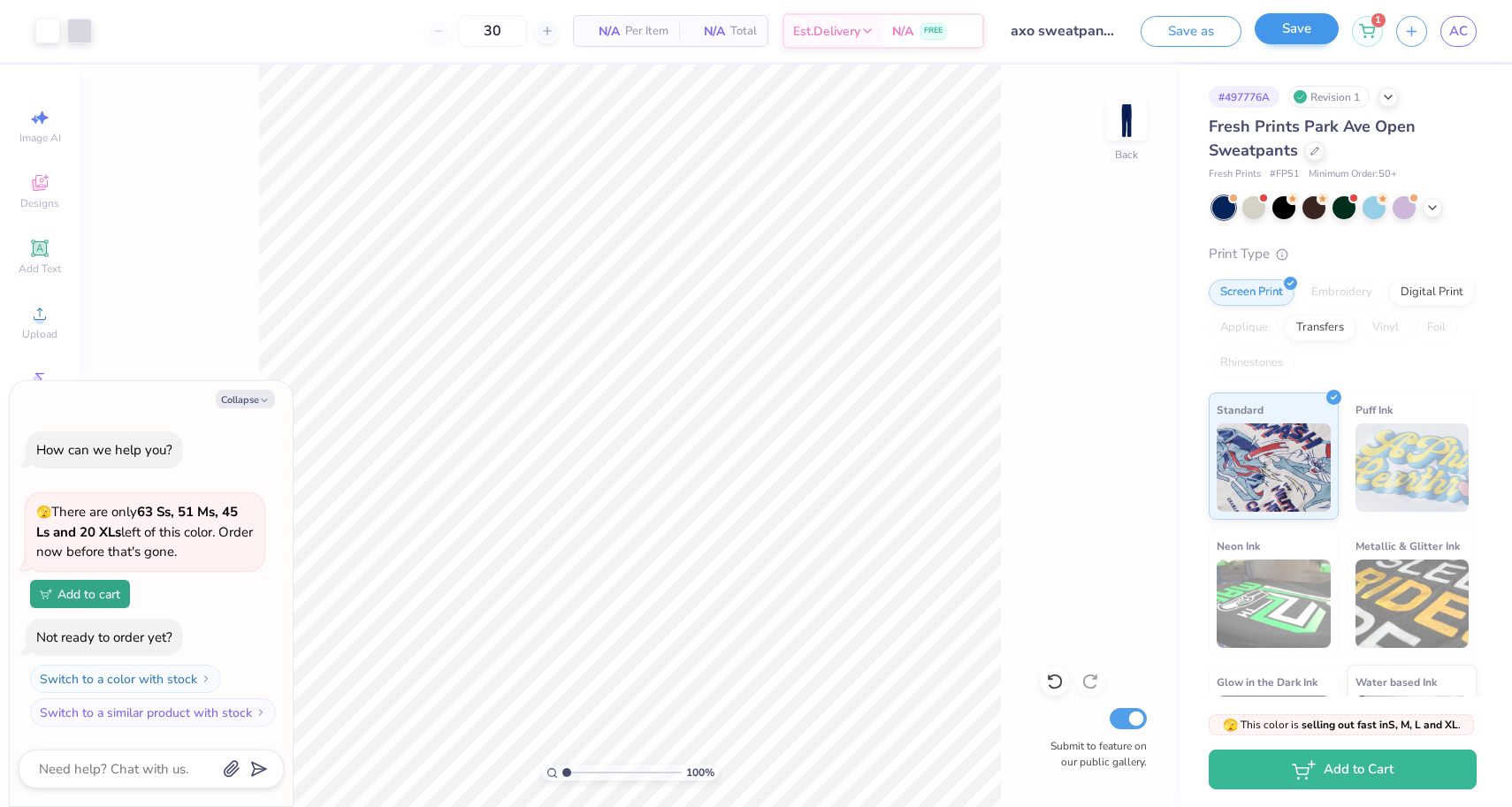
click at [1307, 41] on button "Save" at bounding box center [1296, 28] width 84 height 31
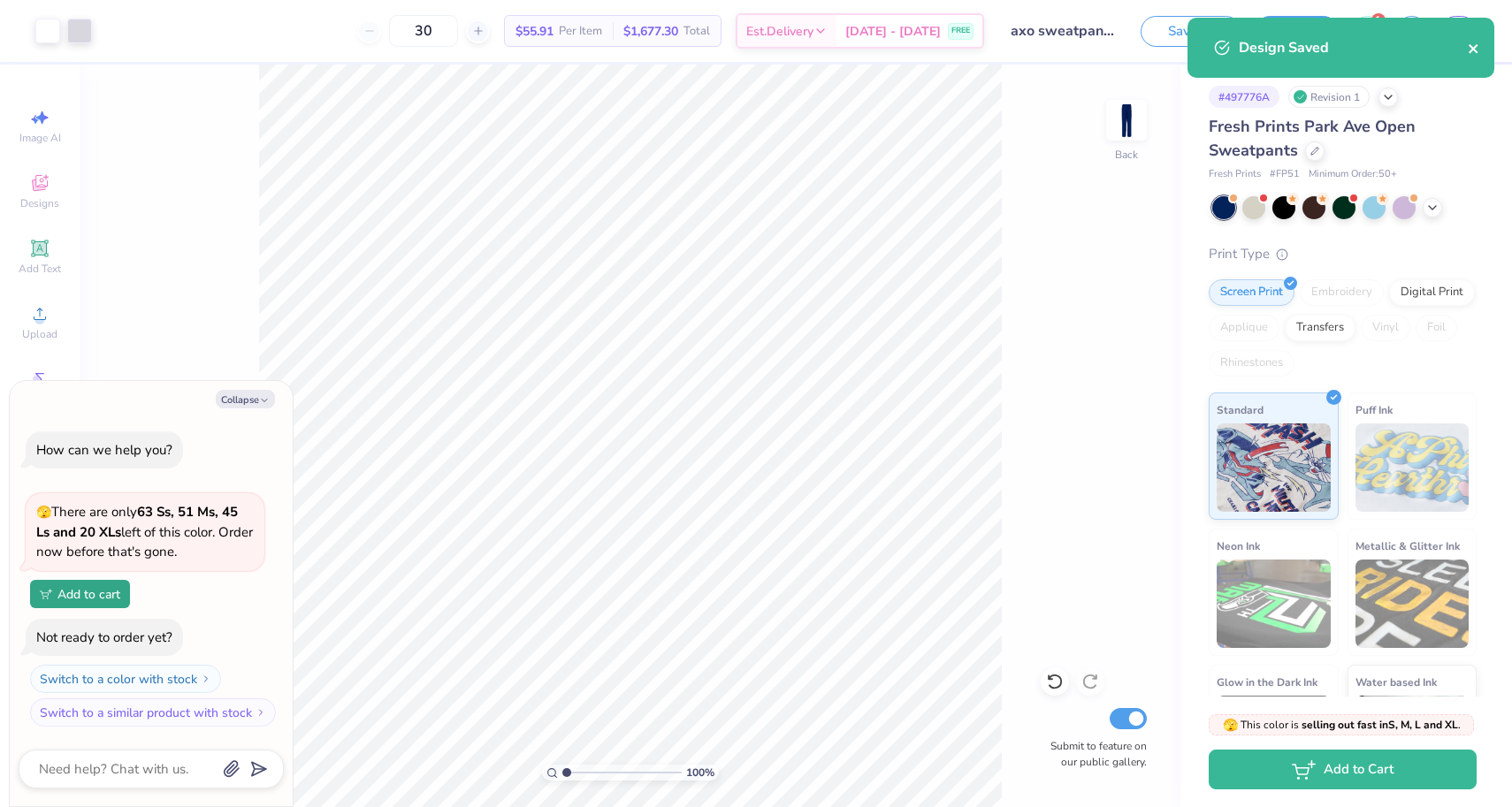
click at [1472, 48] on icon "close" at bounding box center [1472, 48] width 9 height 9
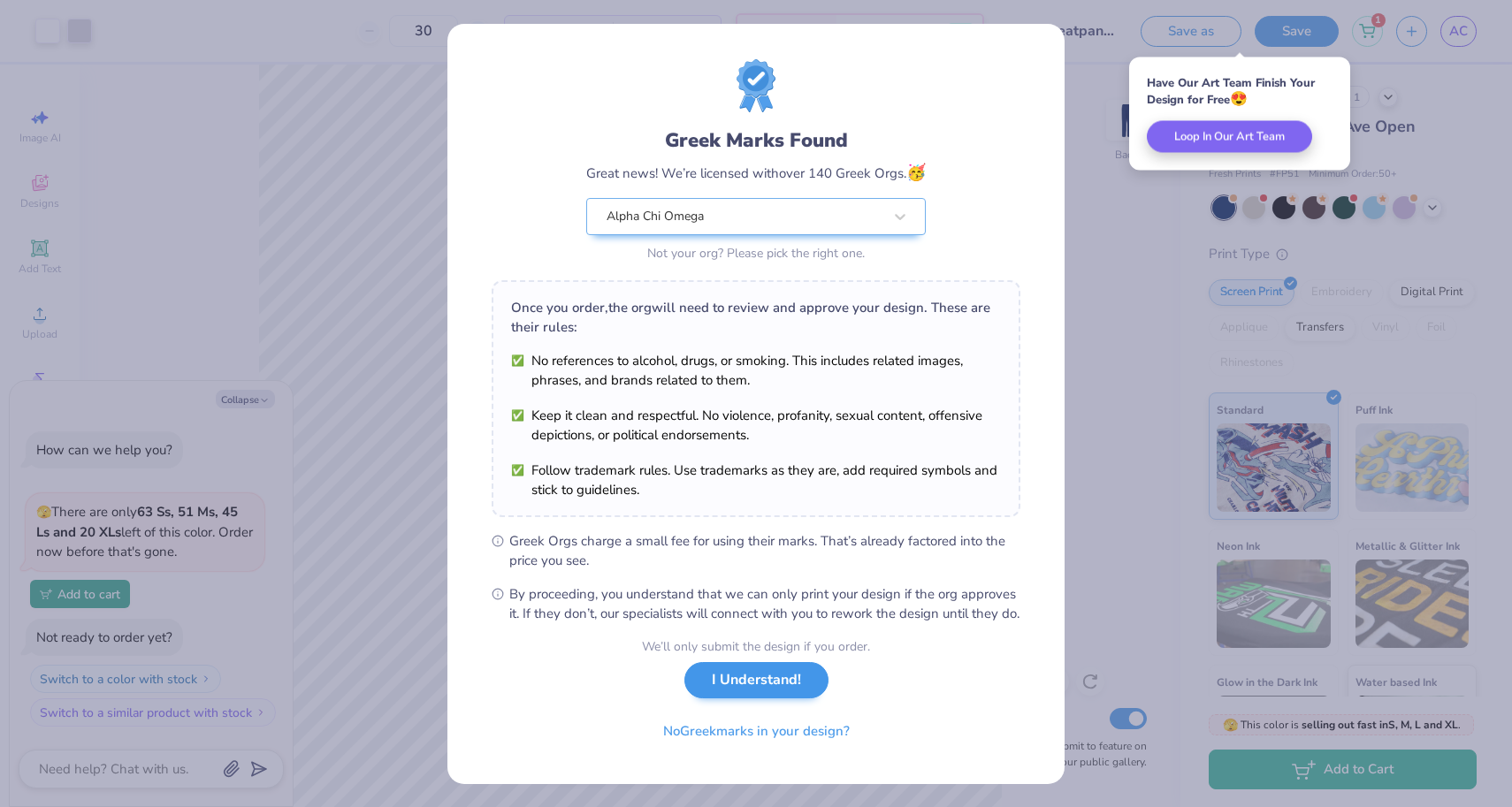
click at [753, 698] on button "I Understand!" at bounding box center [756, 681] width 144 height 37
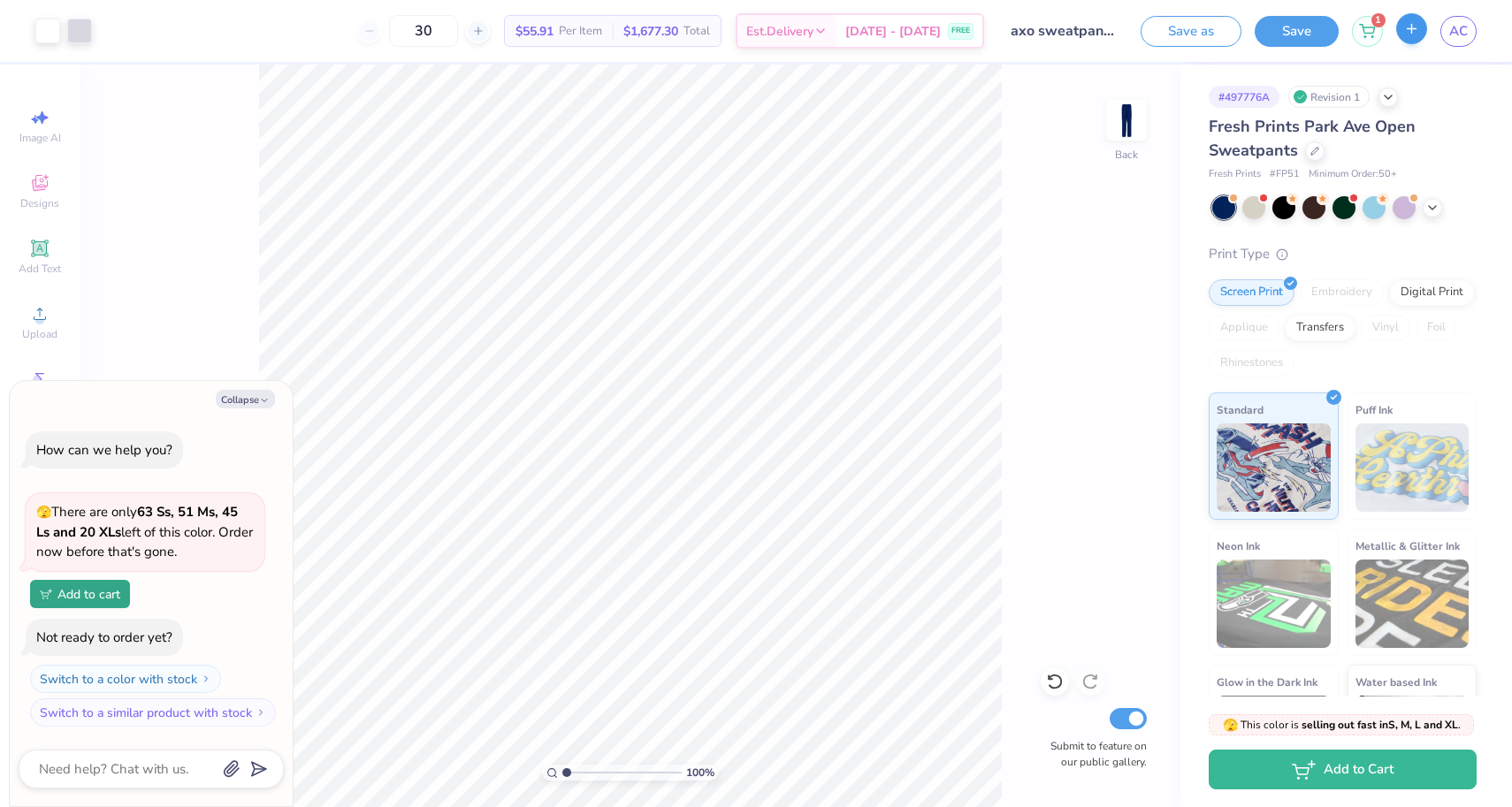
type textarea "x"
click at [1446, 34] on link "AC" at bounding box center [1458, 31] width 37 height 31
click at [1351, 4] on div "Save as Save 1 AC" at bounding box center [1326, 31] width 371 height 62
click at [1452, 26] on span "AC" at bounding box center [1458, 31] width 19 height 21
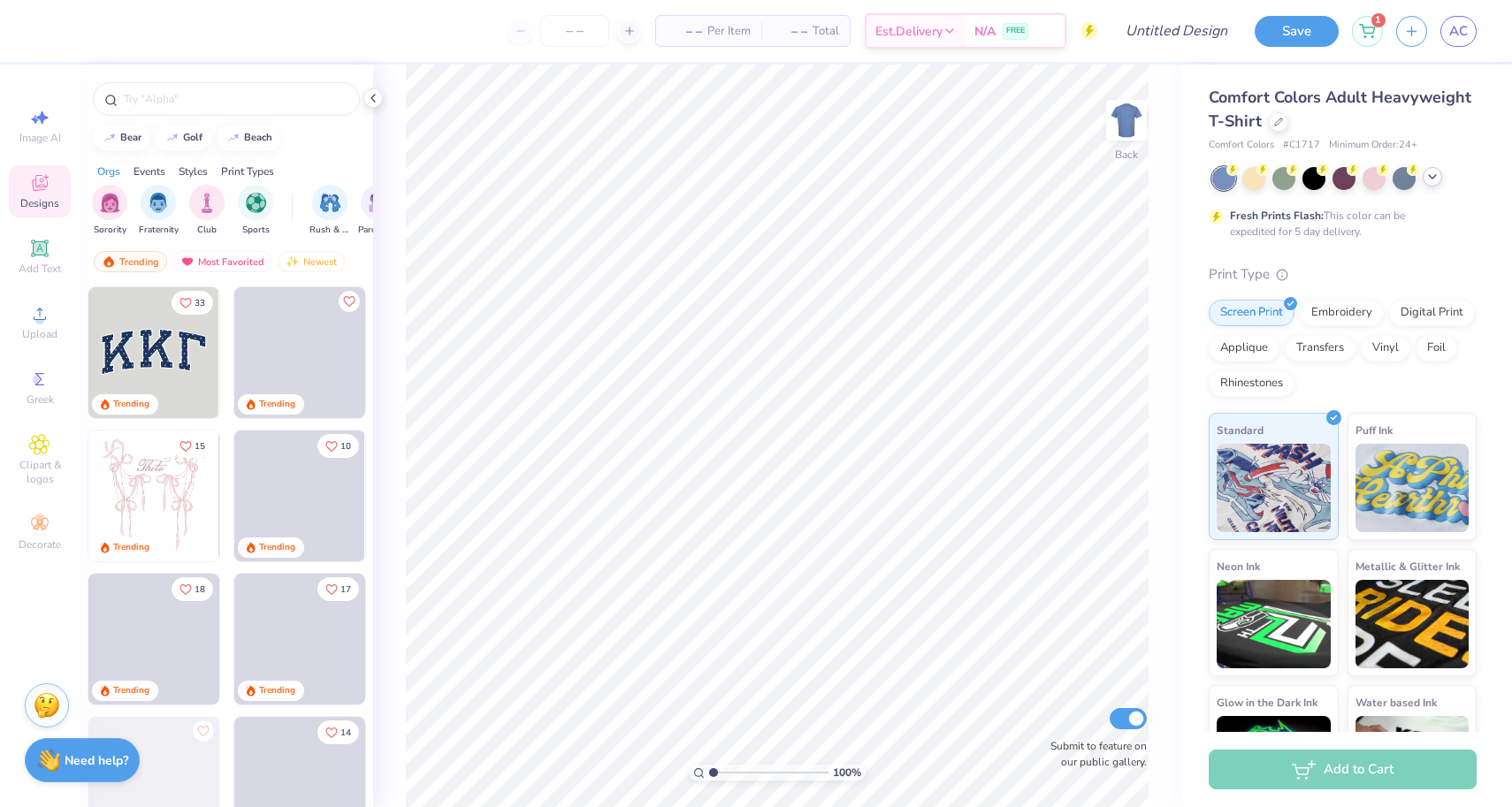
click at [1432, 176] on icon at bounding box center [1432, 177] width 14 height 14
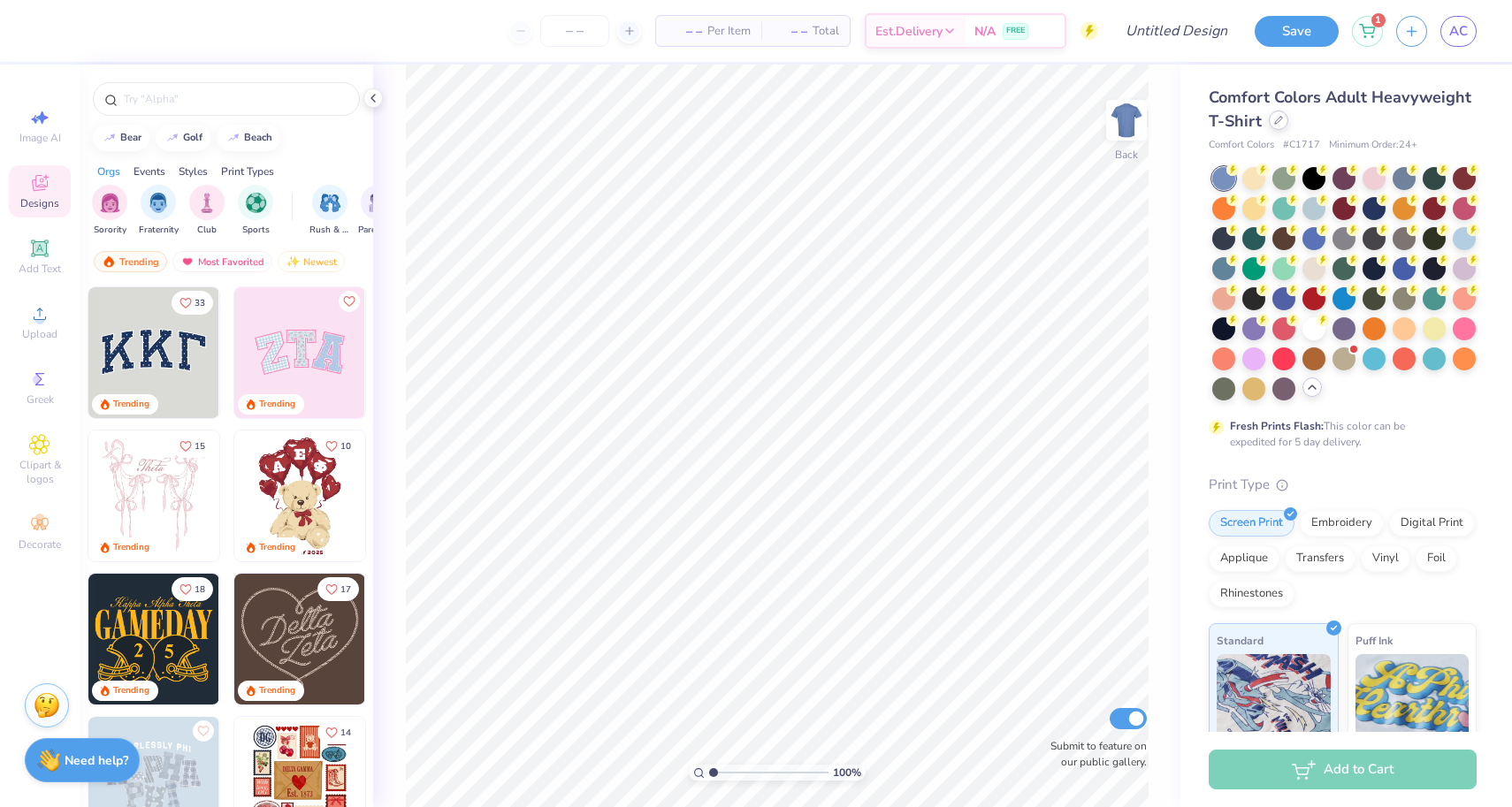
click at [1273, 126] on div at bounding box center [1279, 121] width 20 height 20
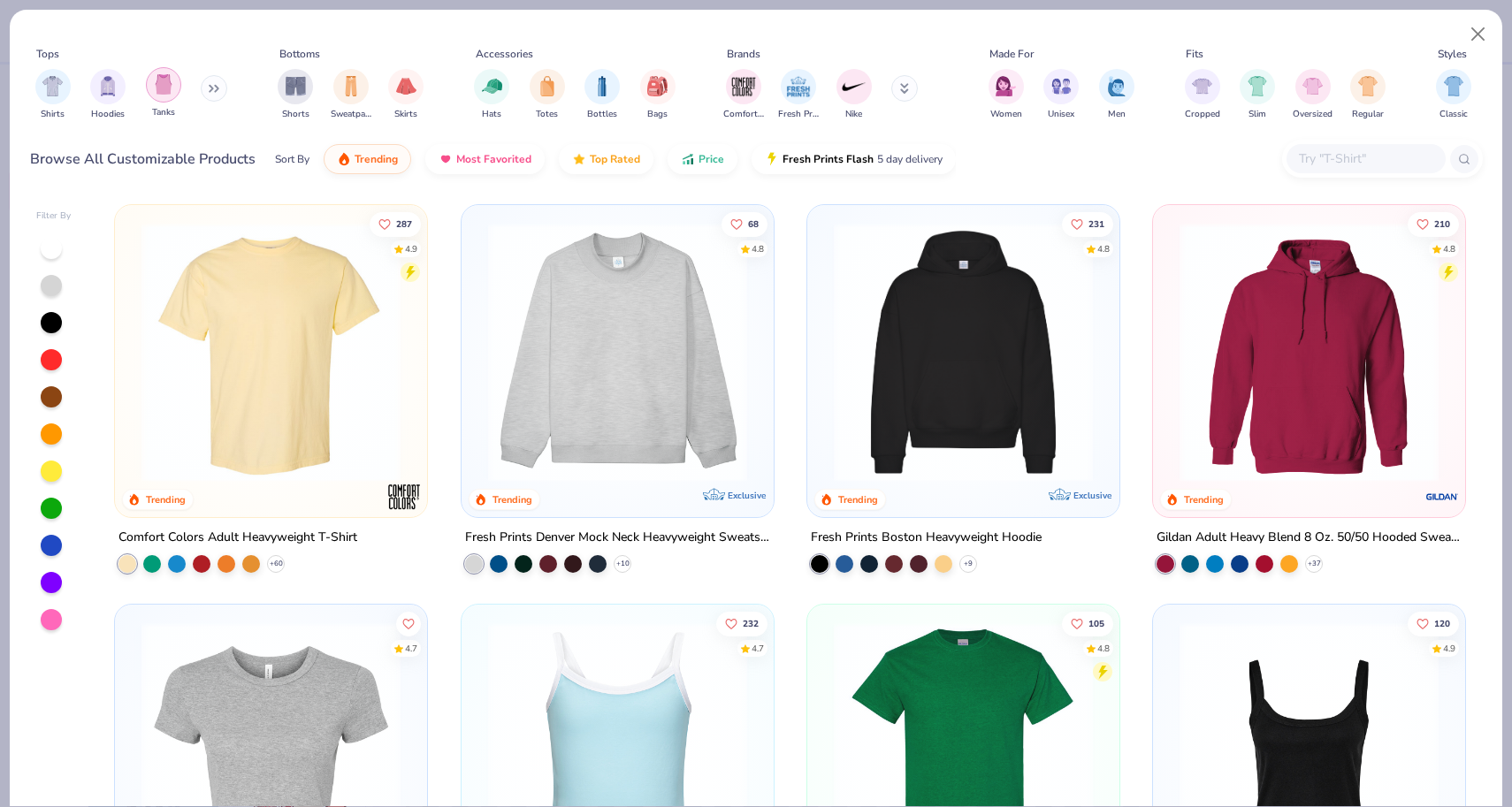
click at [159, 96] on div "filter for Tanks" at bounding box center [164, 85] width 36 height 36
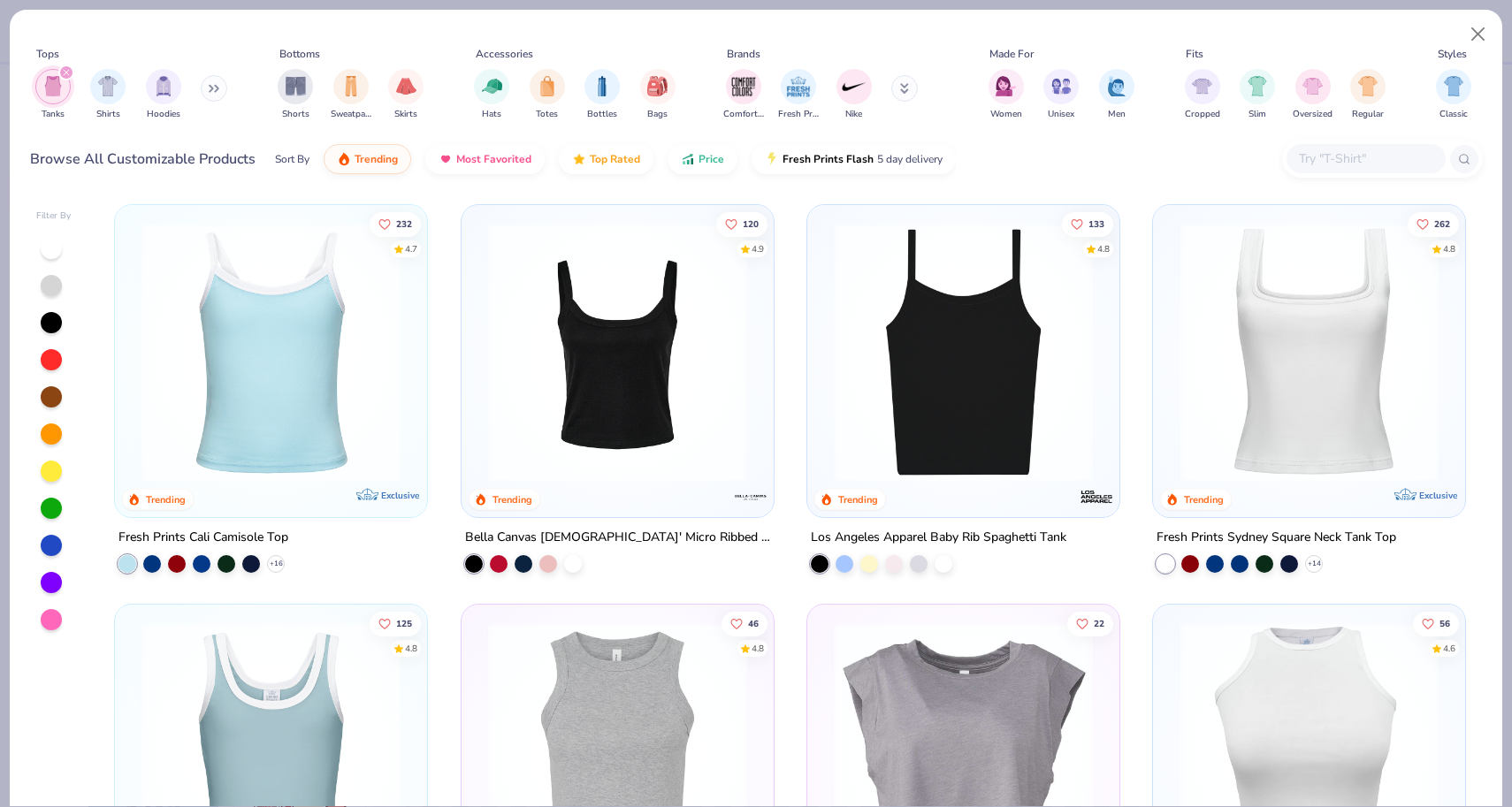
click at [629, 350] on img at bounding box center [617, 353] width 277 height 259
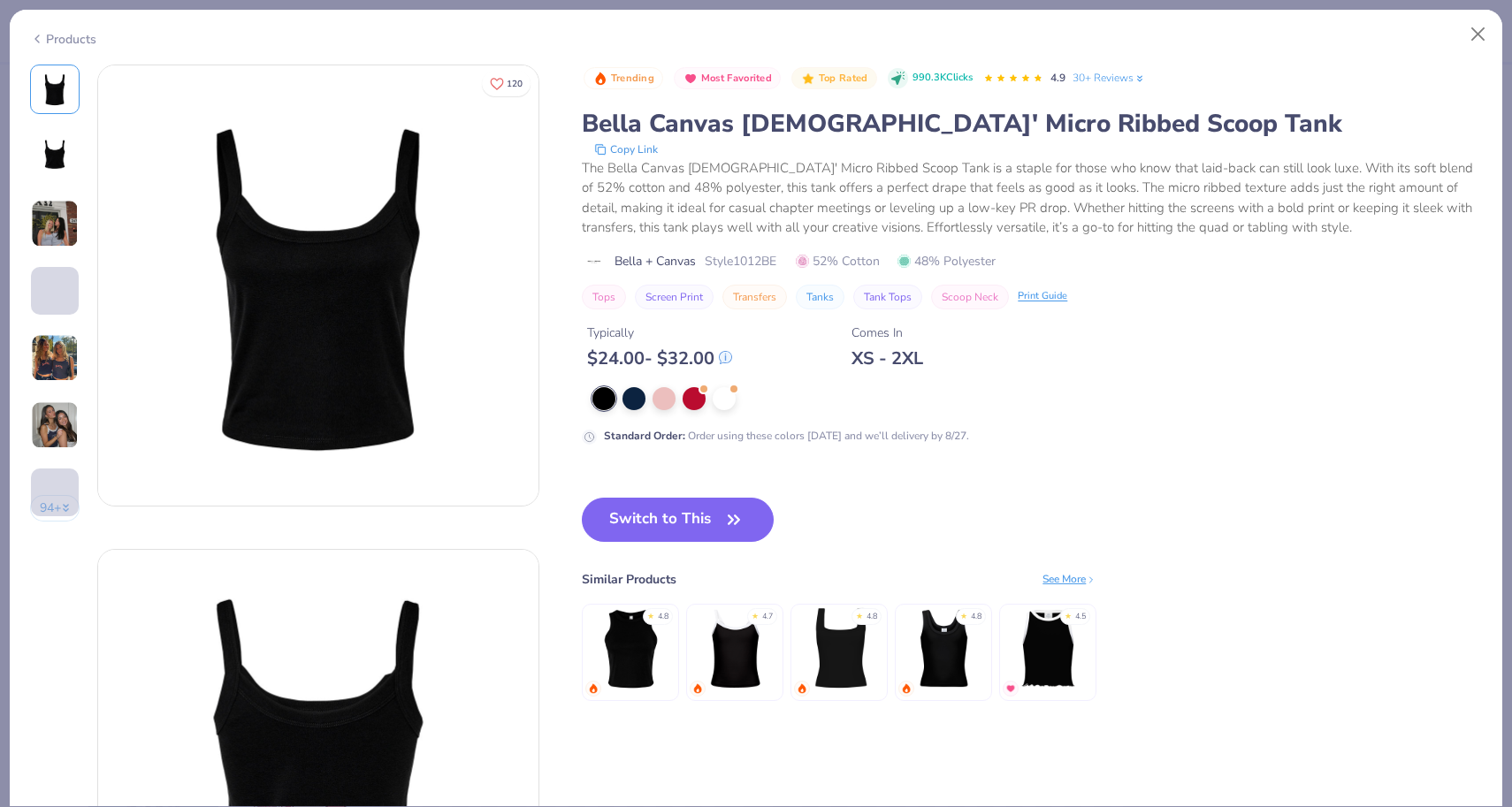
click at [60, 216] on img at bounding box center [54, 223] width 47 height 47
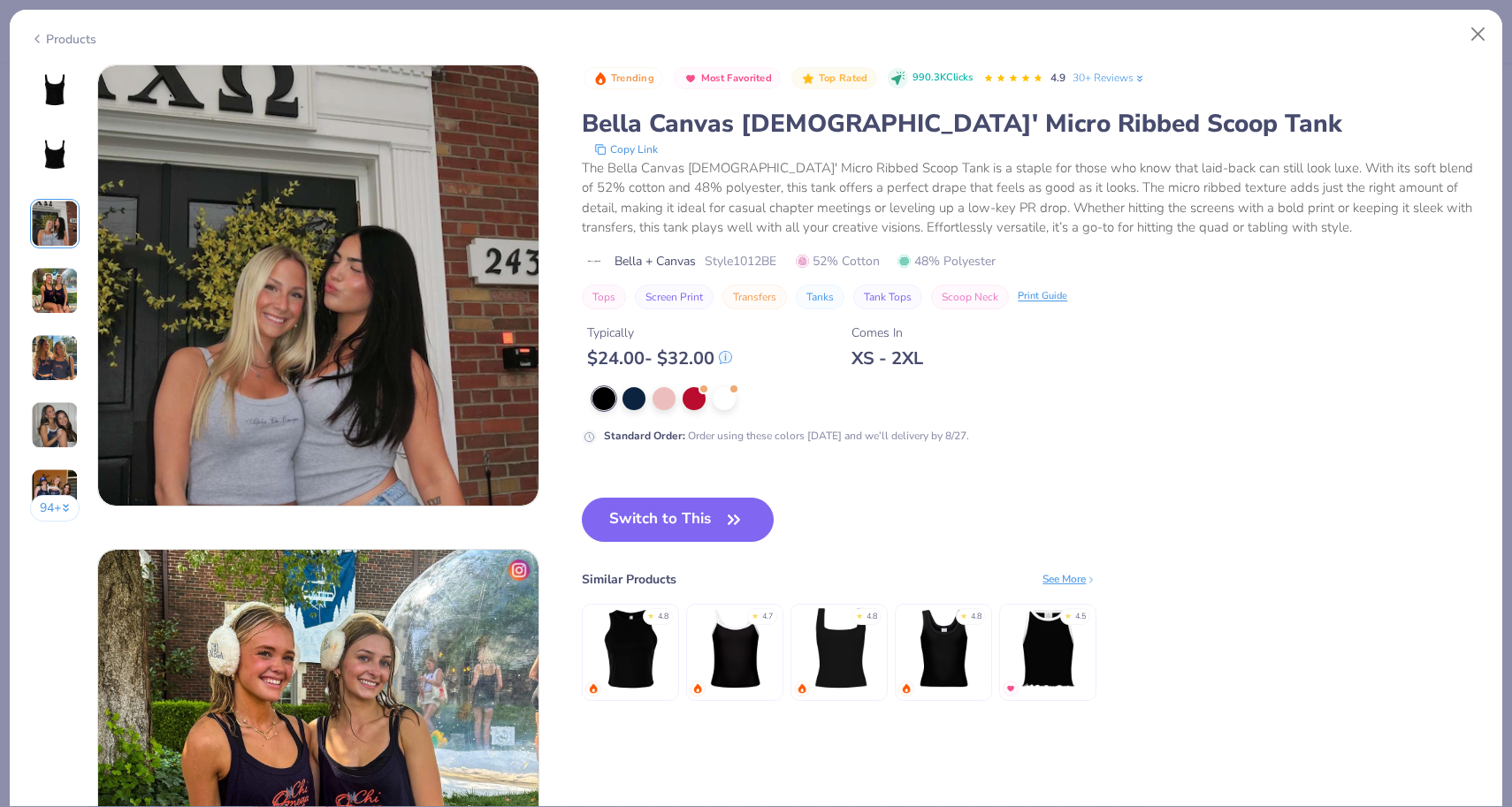
click at [49, 277] on img at bounding box center [54, 290] width 47 height 47
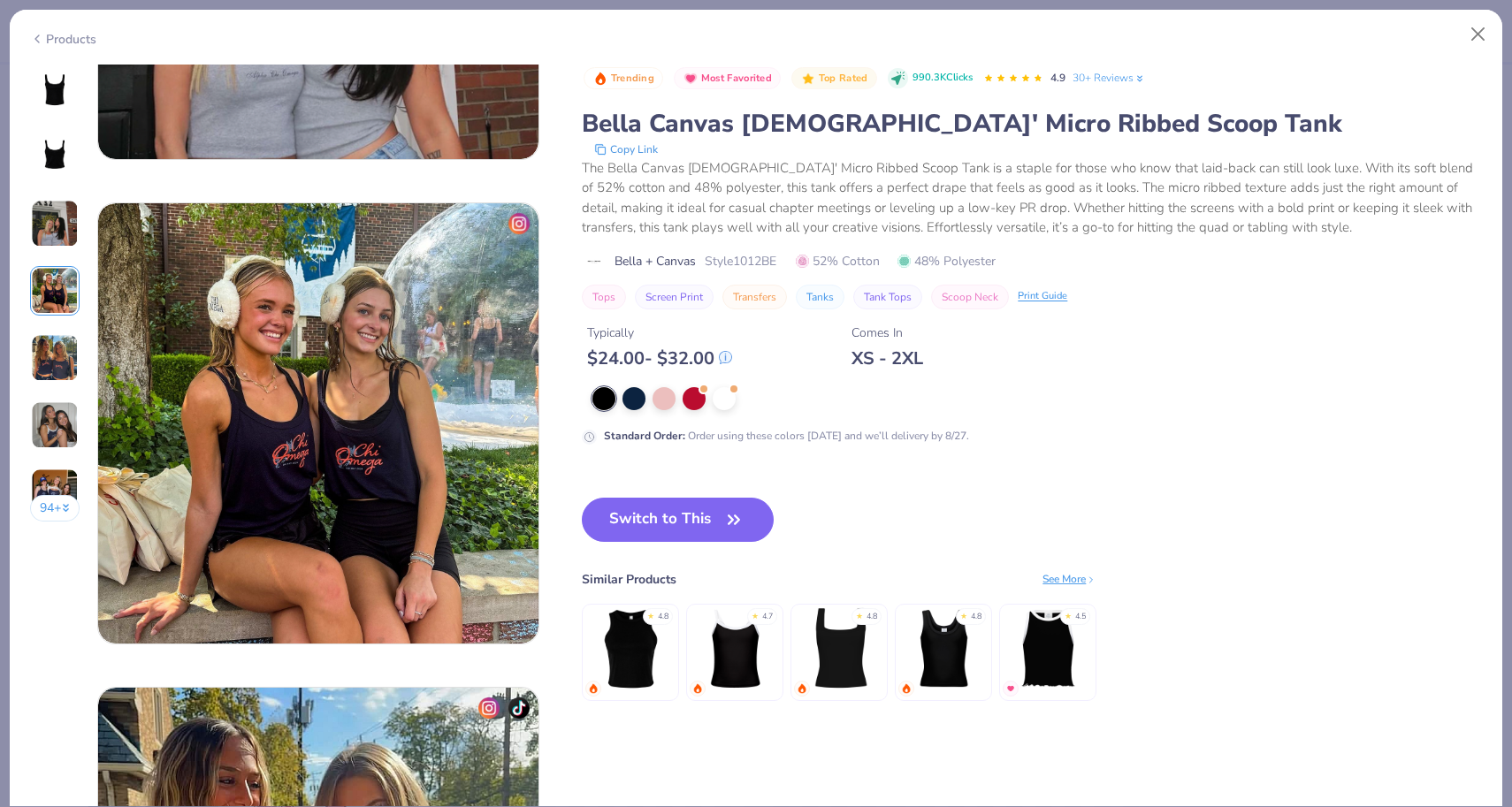
scroll to position [1454, 0]
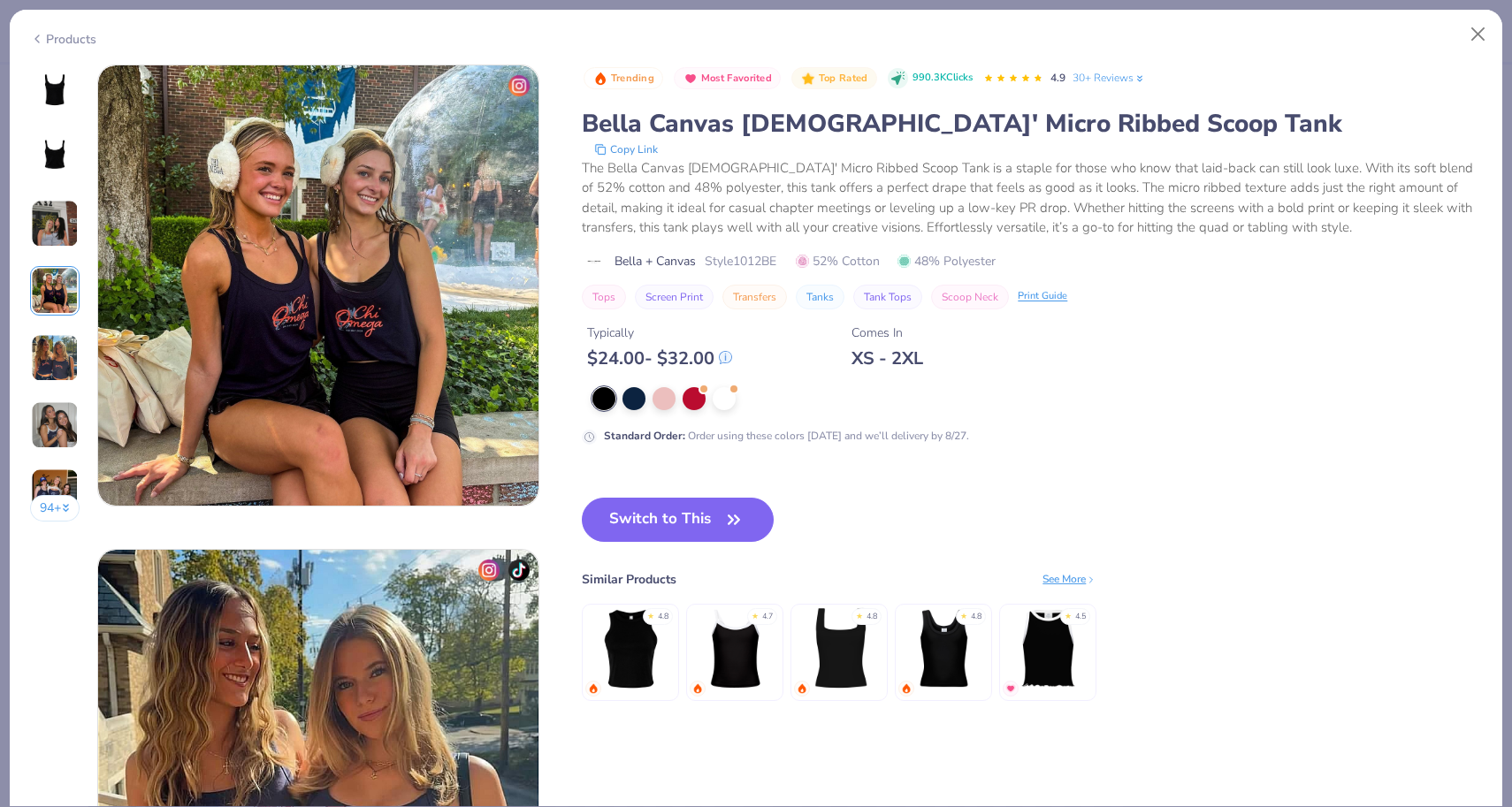
click at [38, 317] on div "94 +" at bounding box center [54, 299] width 50 height 470
click at [69, 360] on img at bounding box center [54, 358] width 47 height 47
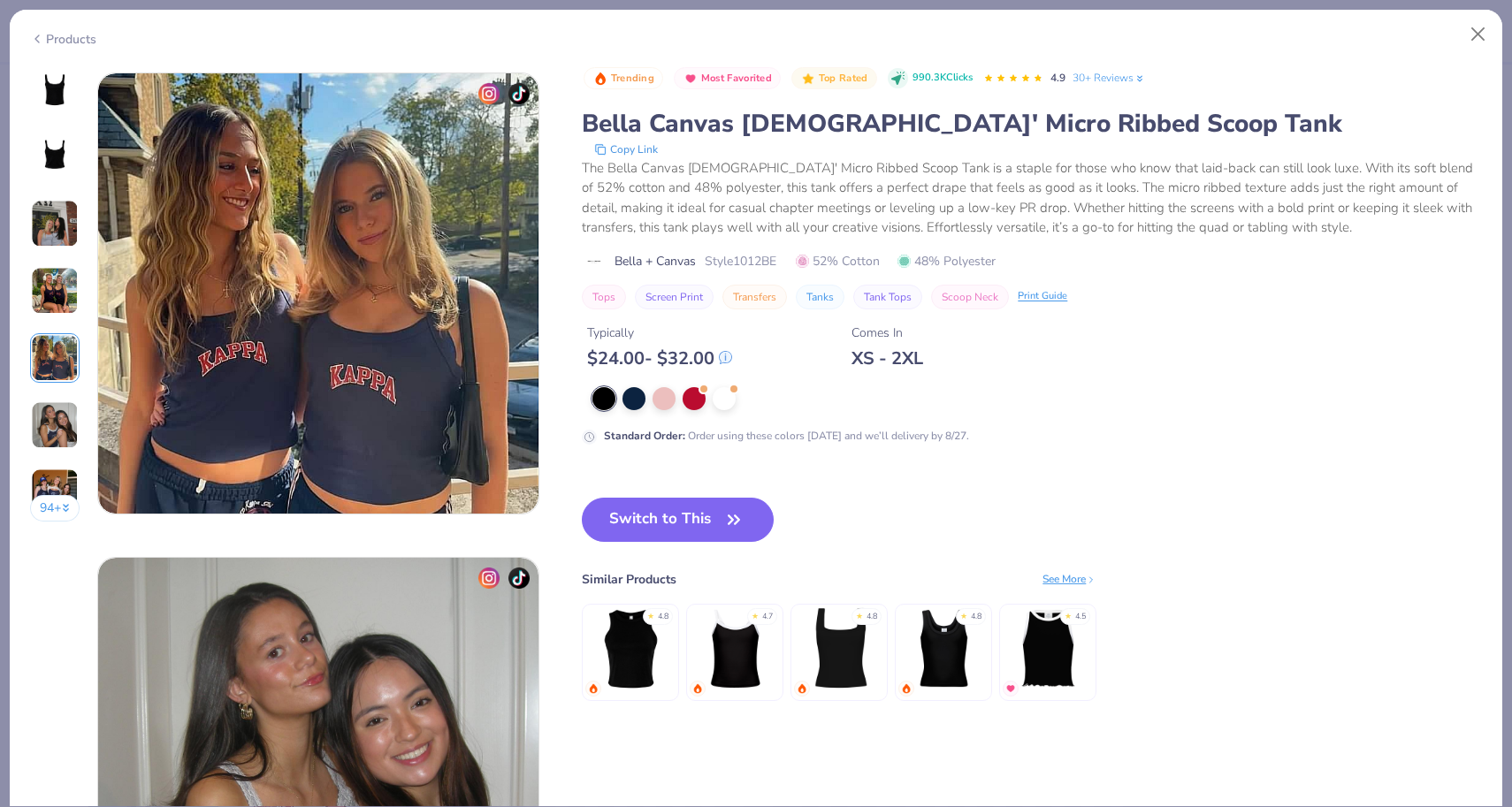
scroll to position [1939, 0]
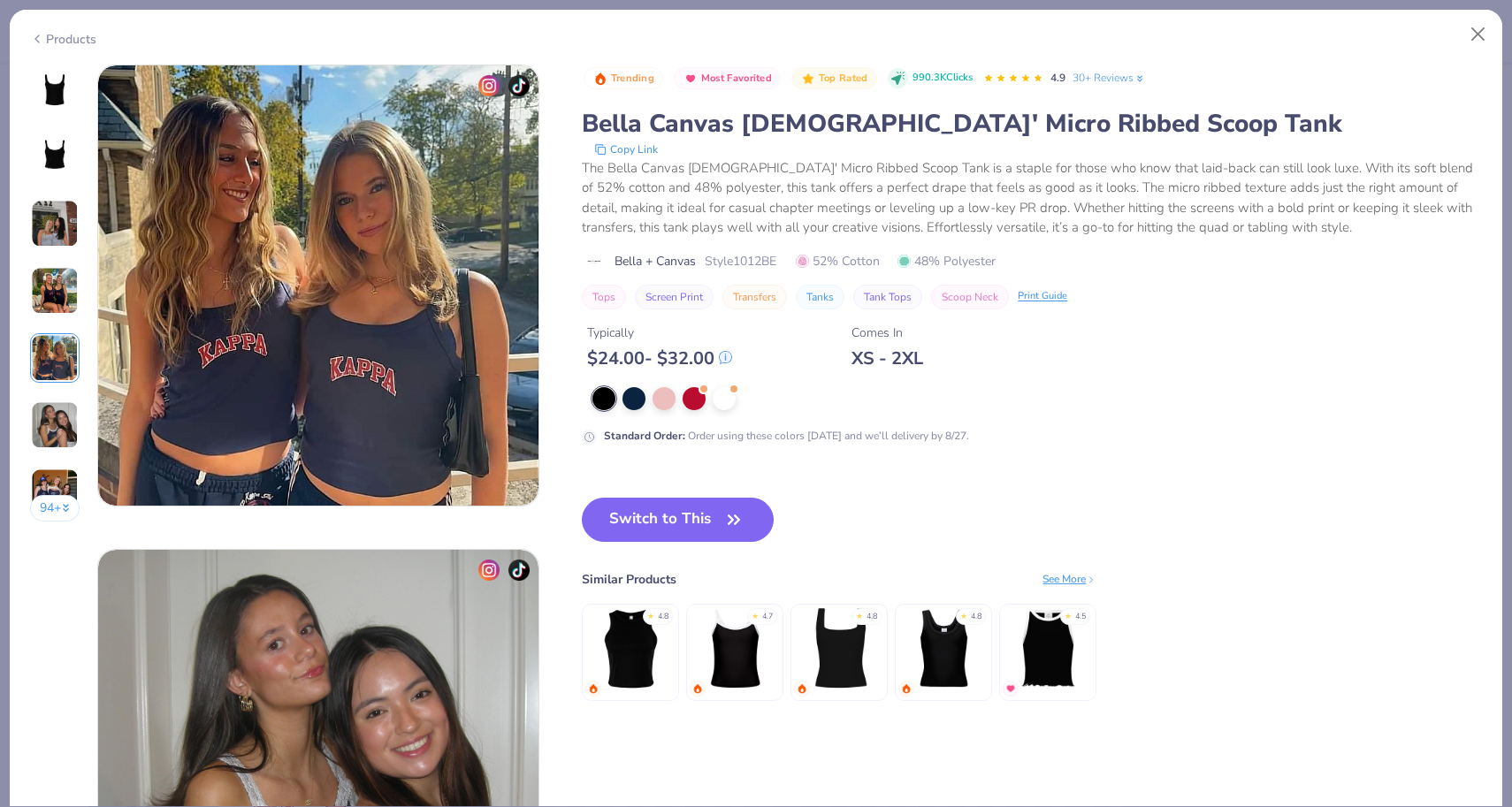
click at [43, 278] on img at bounding box center [54, 290] width 47 height 47
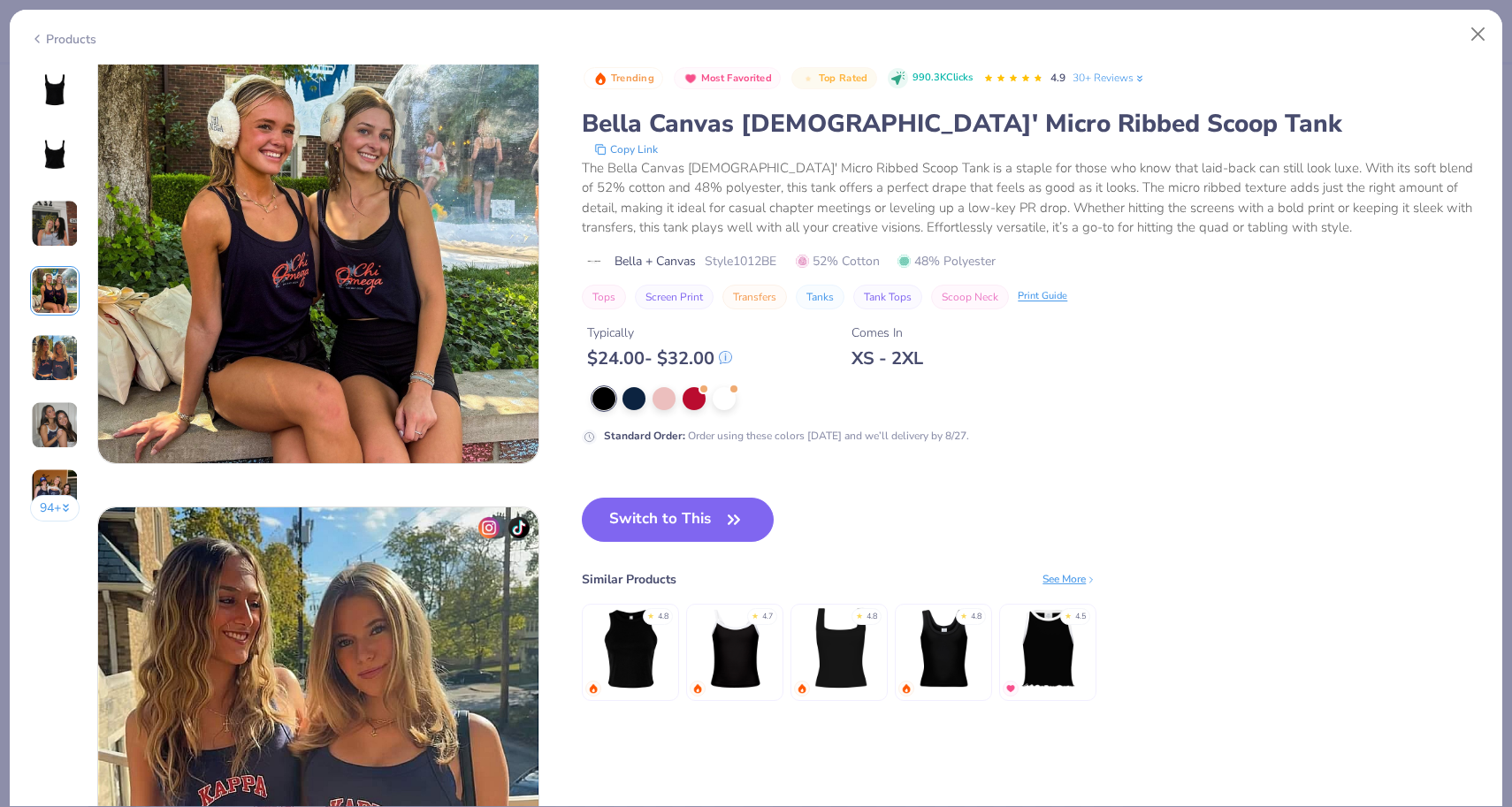
scroll to position [1454, 0]
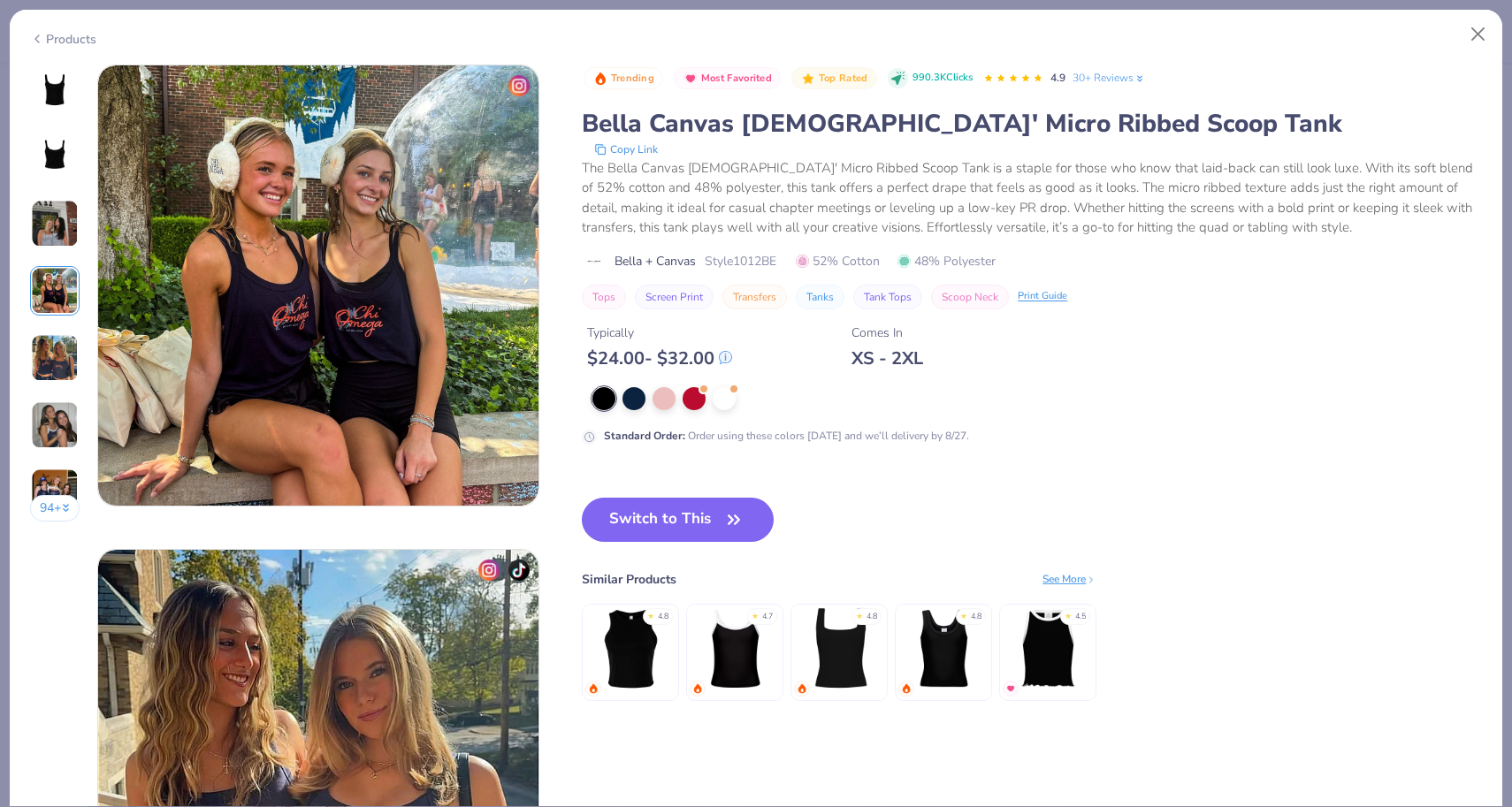
click at [54, 165] on img at bounding box center [54, 156] width 42 height 42
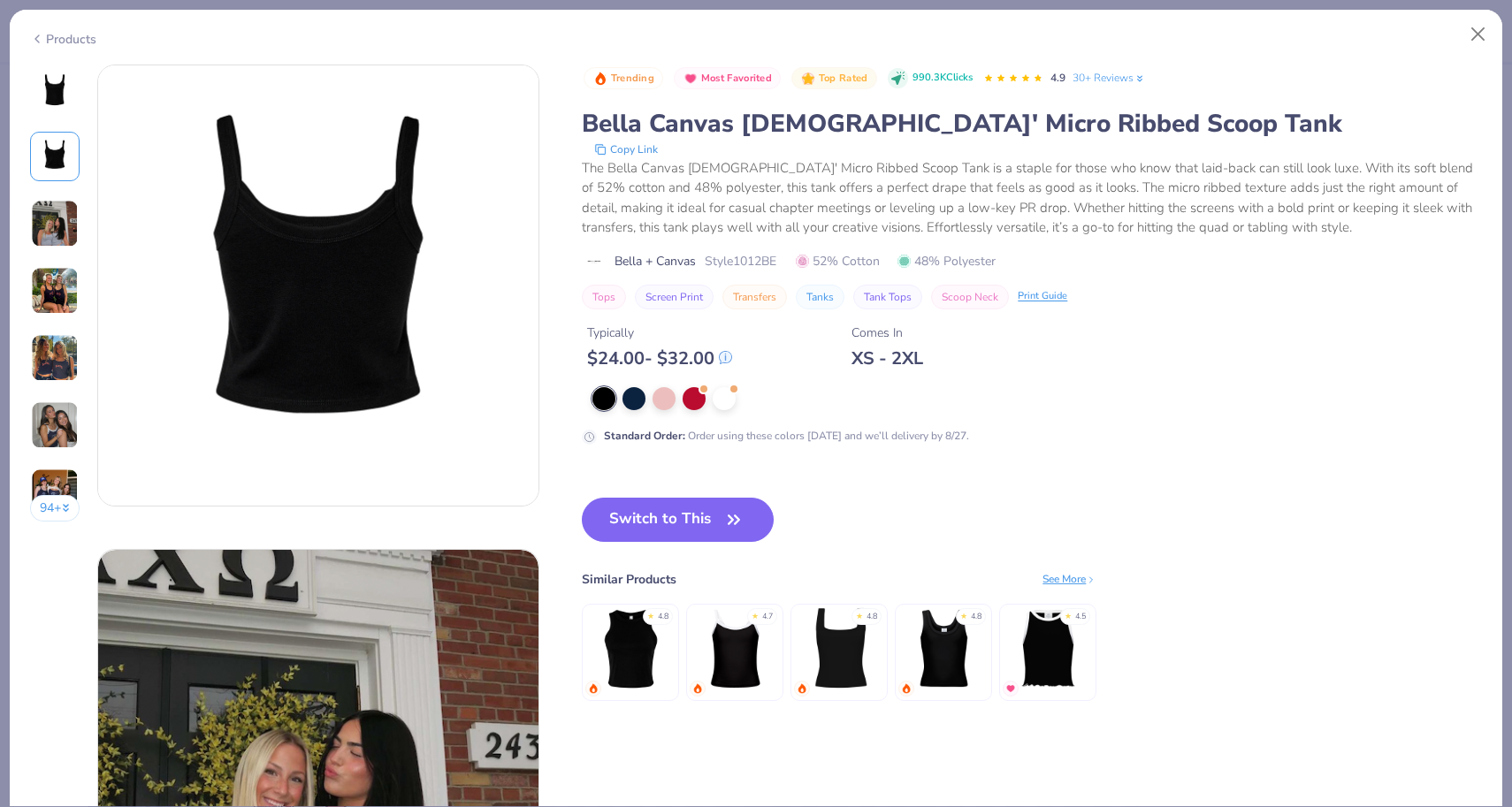
scroll to position [465, 0]
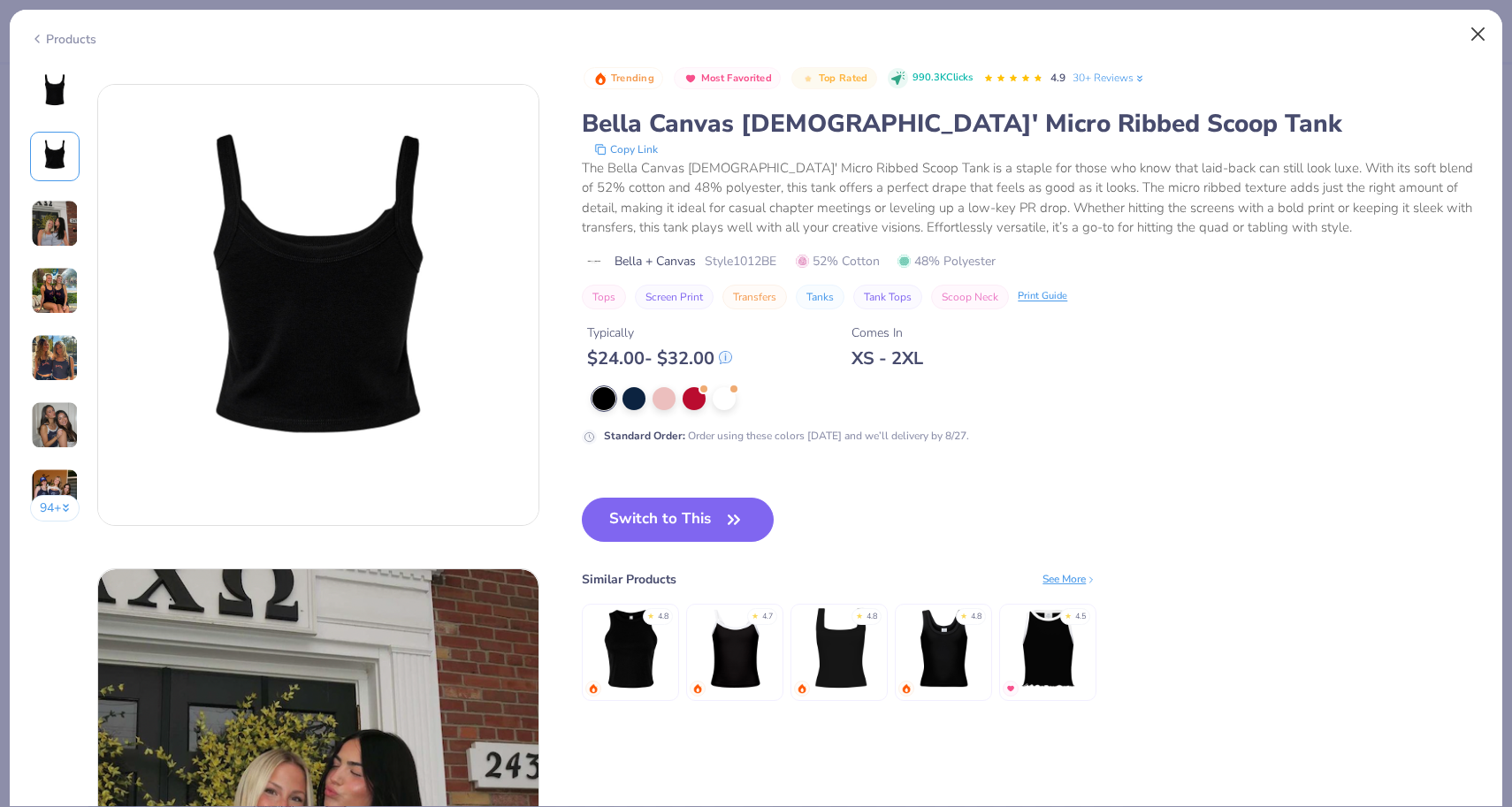
click at [1467, 38] on button "Close" at bounding box center [1478, 35] width 34 height 34
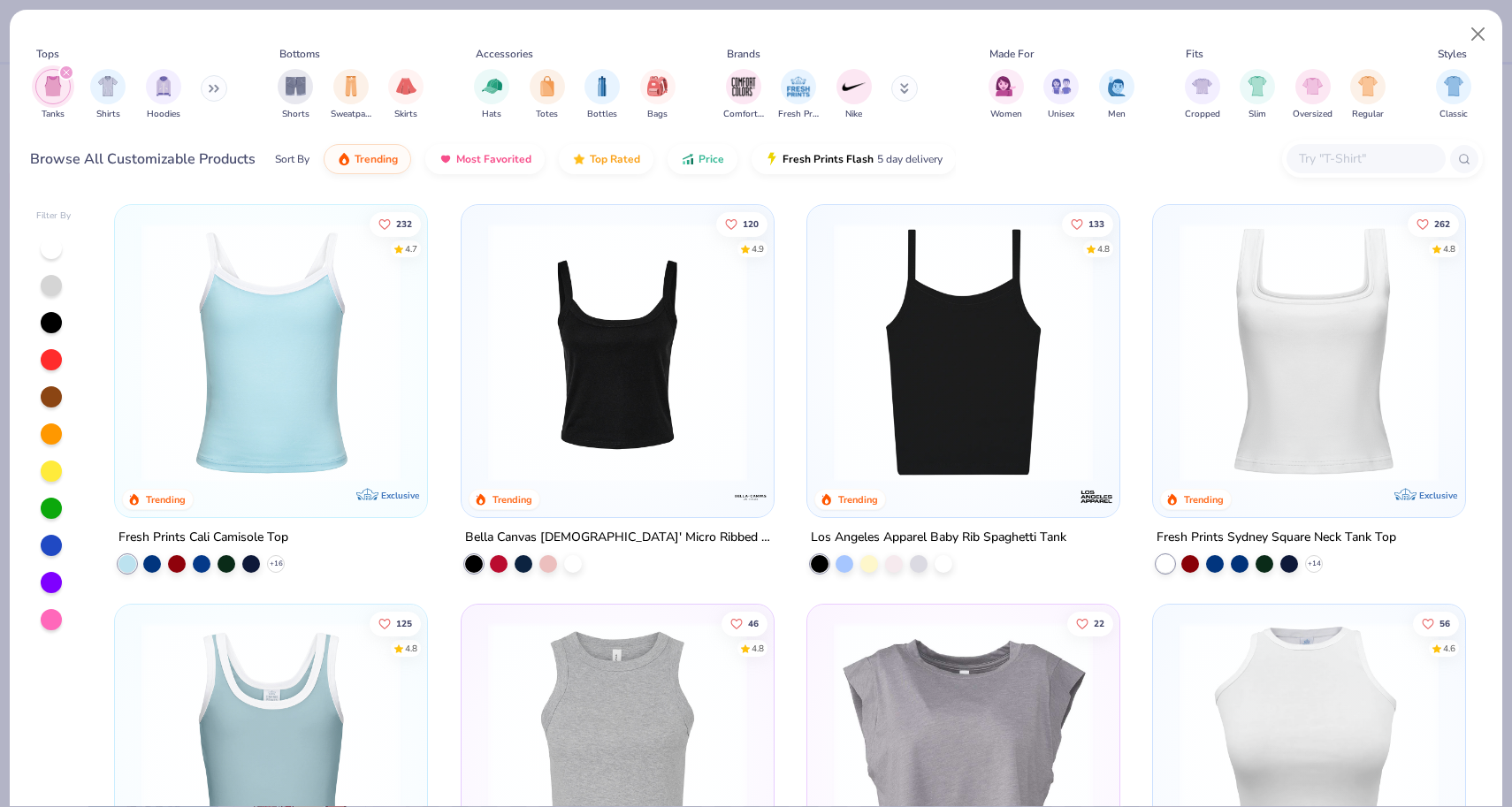
click at [1283, 367] on img at bounding box center [1309, 353] width 277 height 259
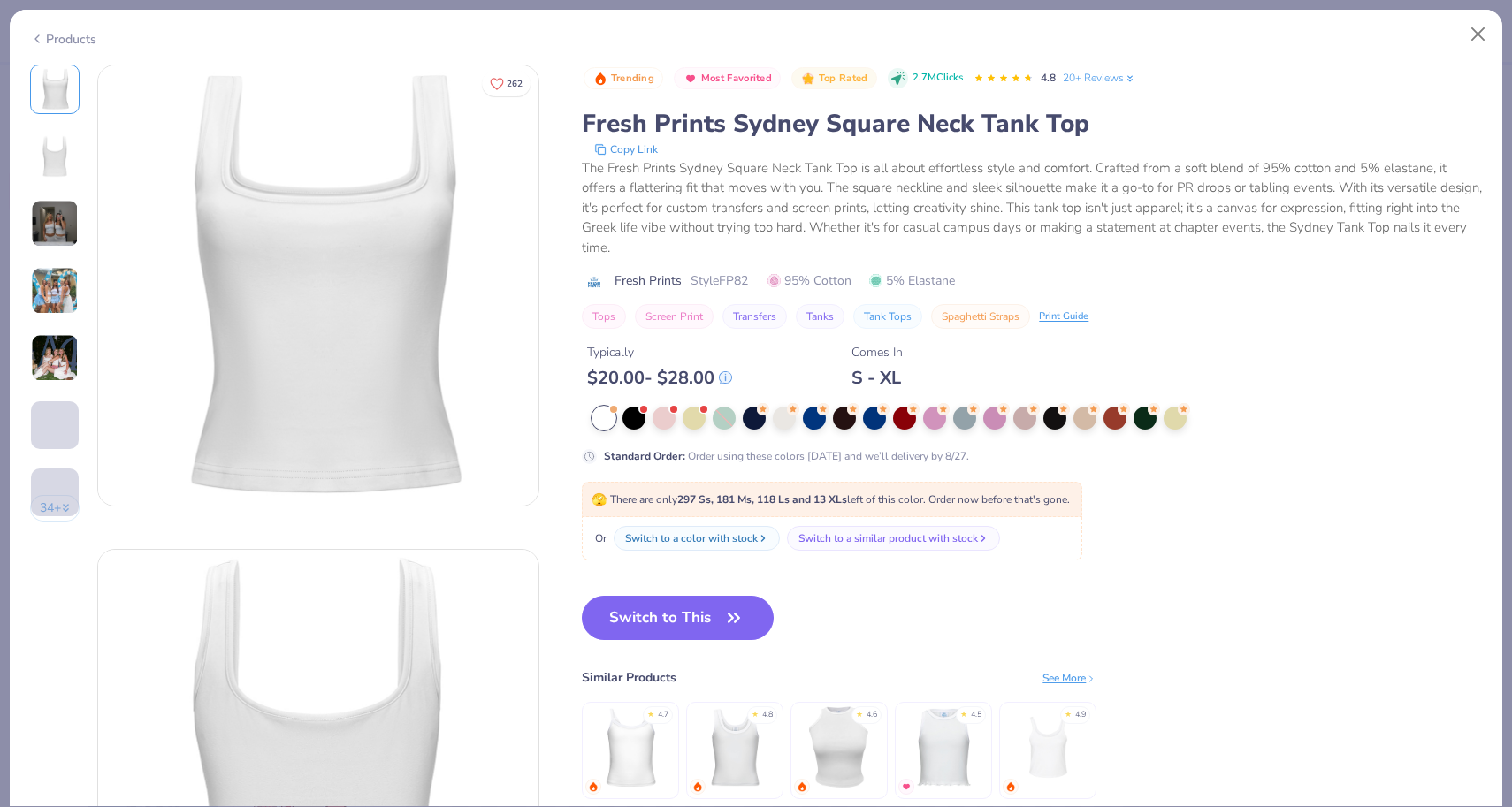
click at [36, 224] on img at bounding box center [54, 223] width 47 height 47
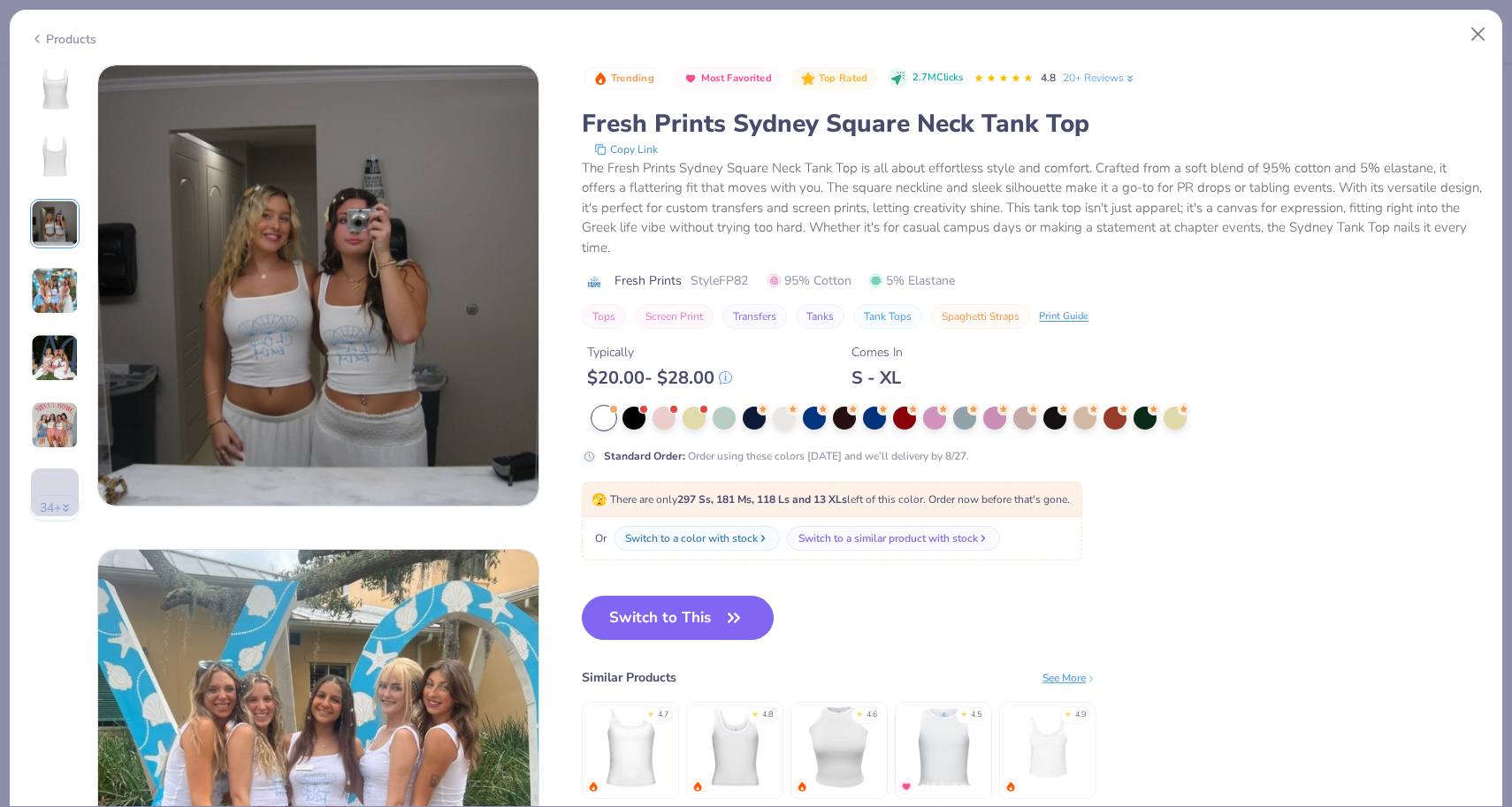
click at [44, 281] on img at bounding box center [54, 290] width 47 height 47
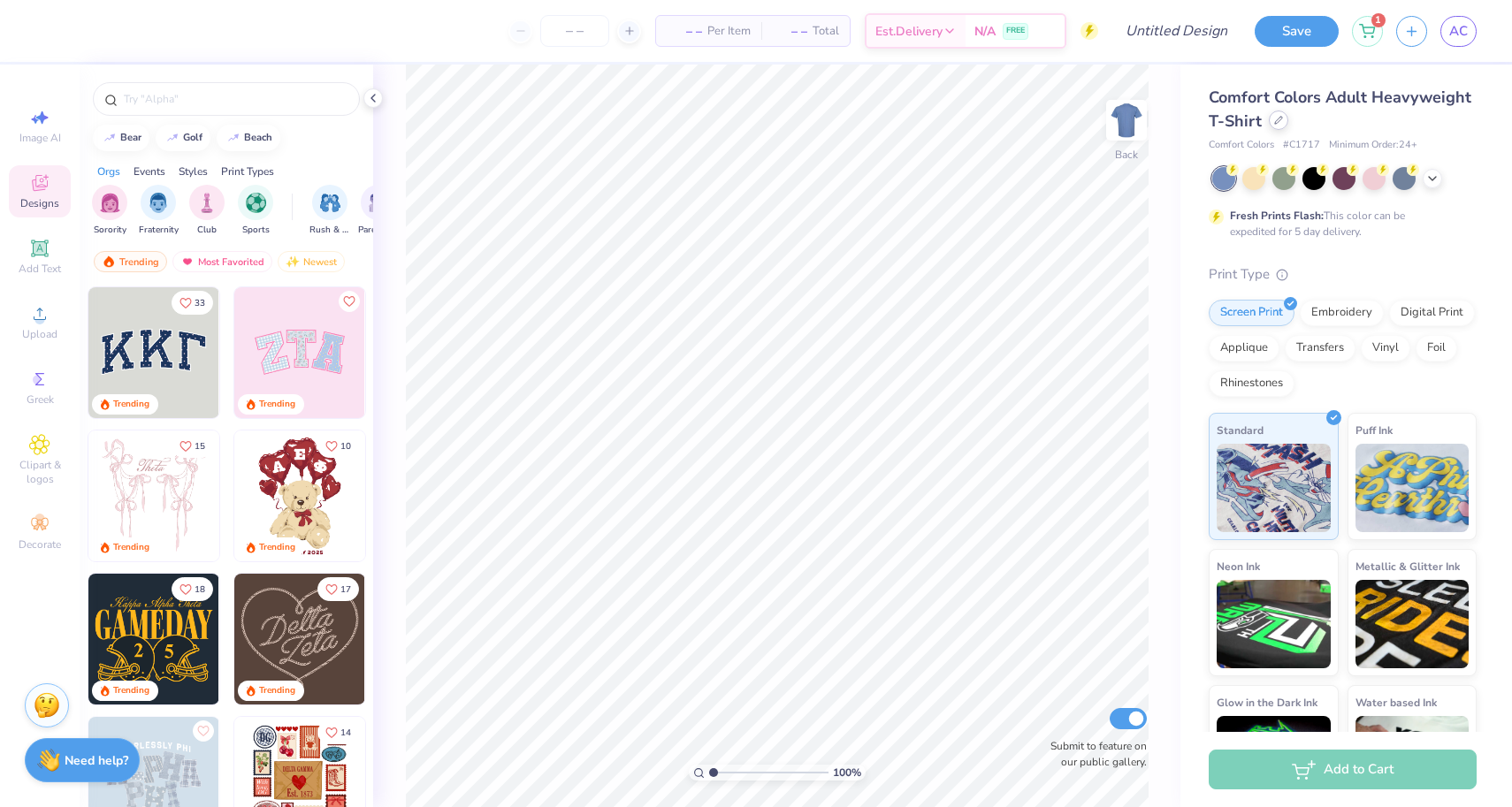
click at [1280, 122] on icon at bounding box center [1278, 120] width 9 height 9
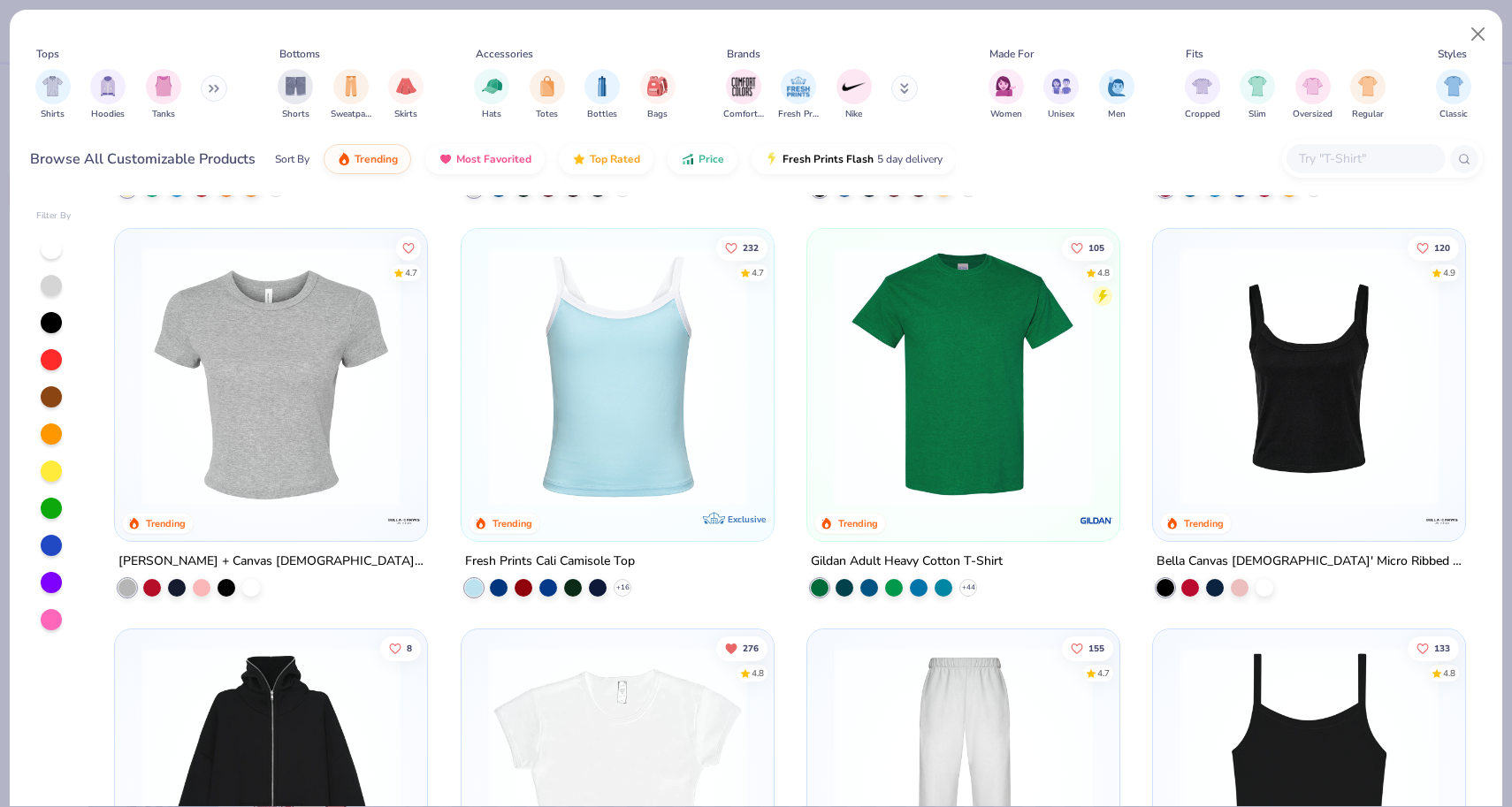
scroll to position [491, 0]
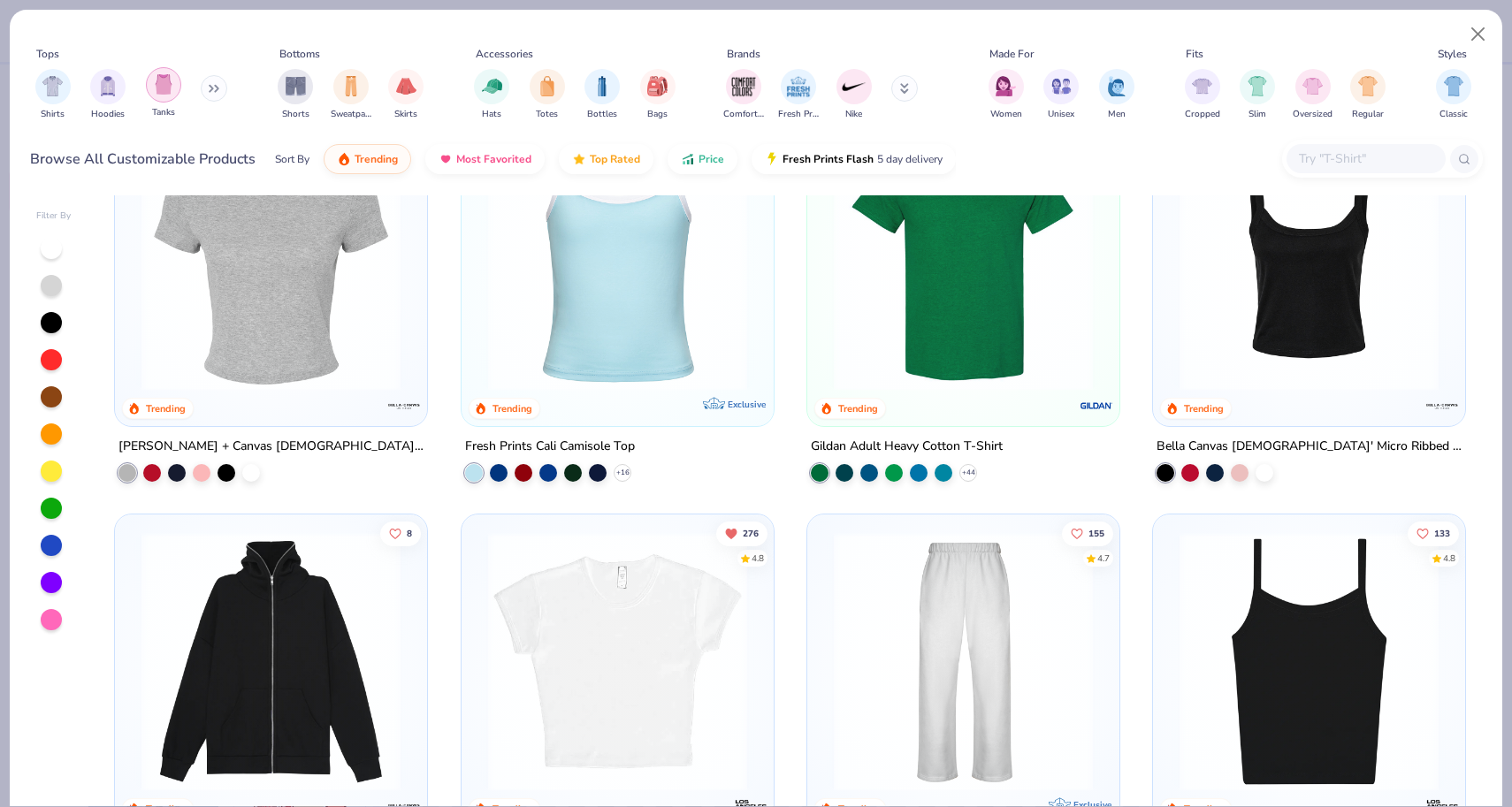
click at [166, 84] on img "filter for Tanks" at bounding box center [164, 84] width 20 height 21
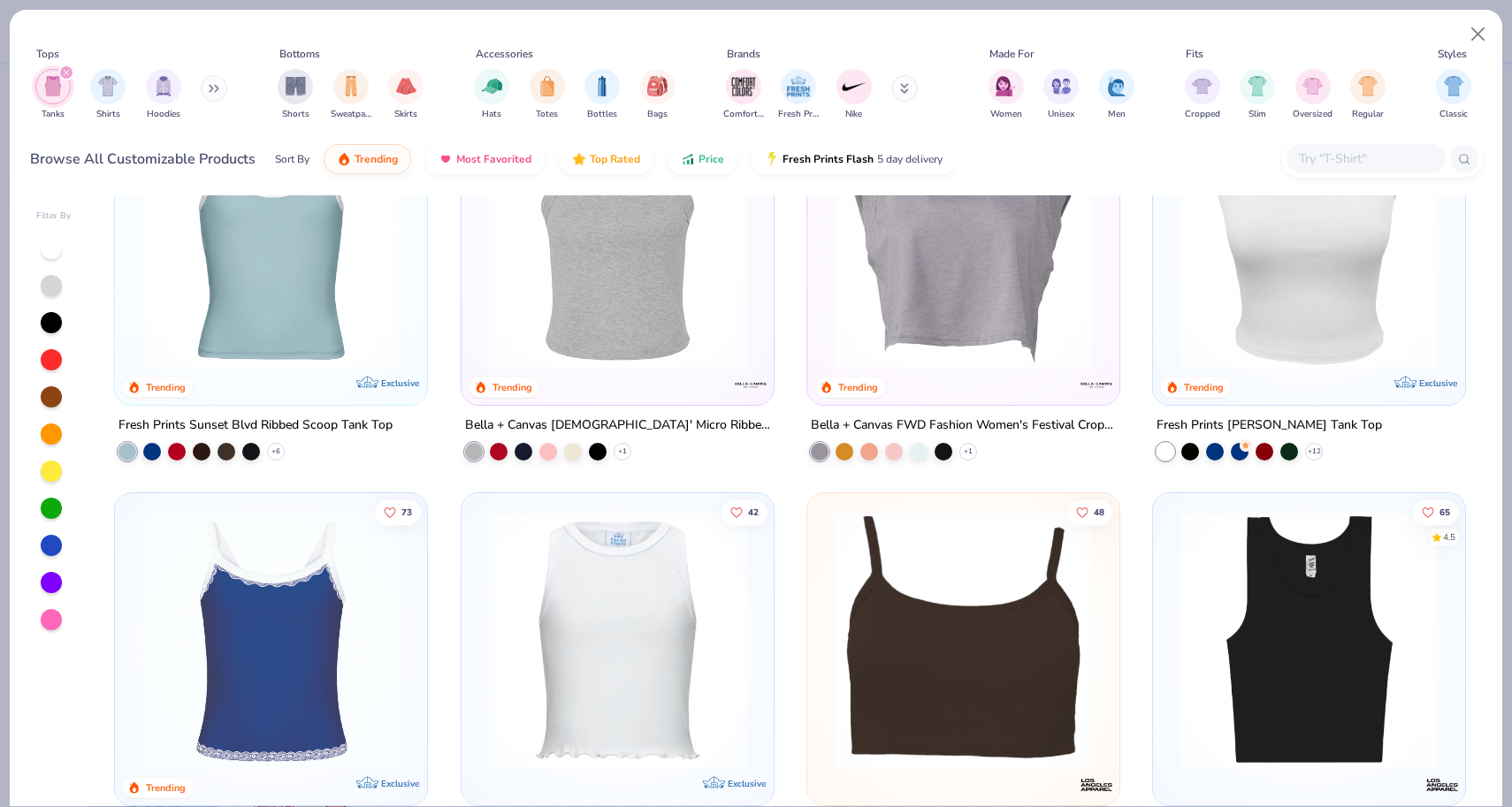
scroll to position [514, 0]
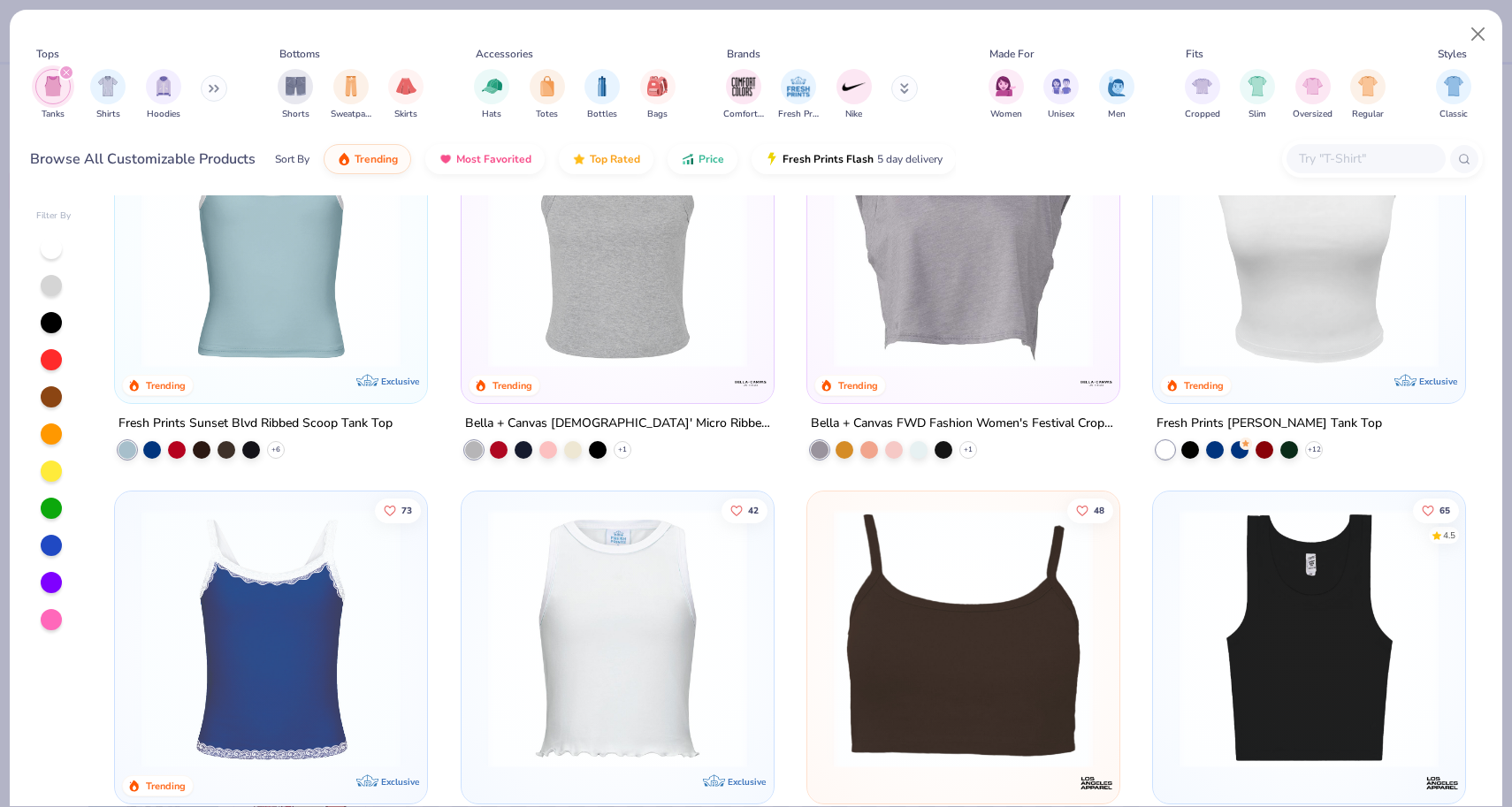
click at [955, 606] on div "232 4.7 Trending Exclusive Fresh Prints Cali Camisole Top + 16 120 4.9 Trending…" at bounding box center [790, 501] width 1385 height 611
click at [933, 580] on img at bounding box center [963, 638] width 277 height 259
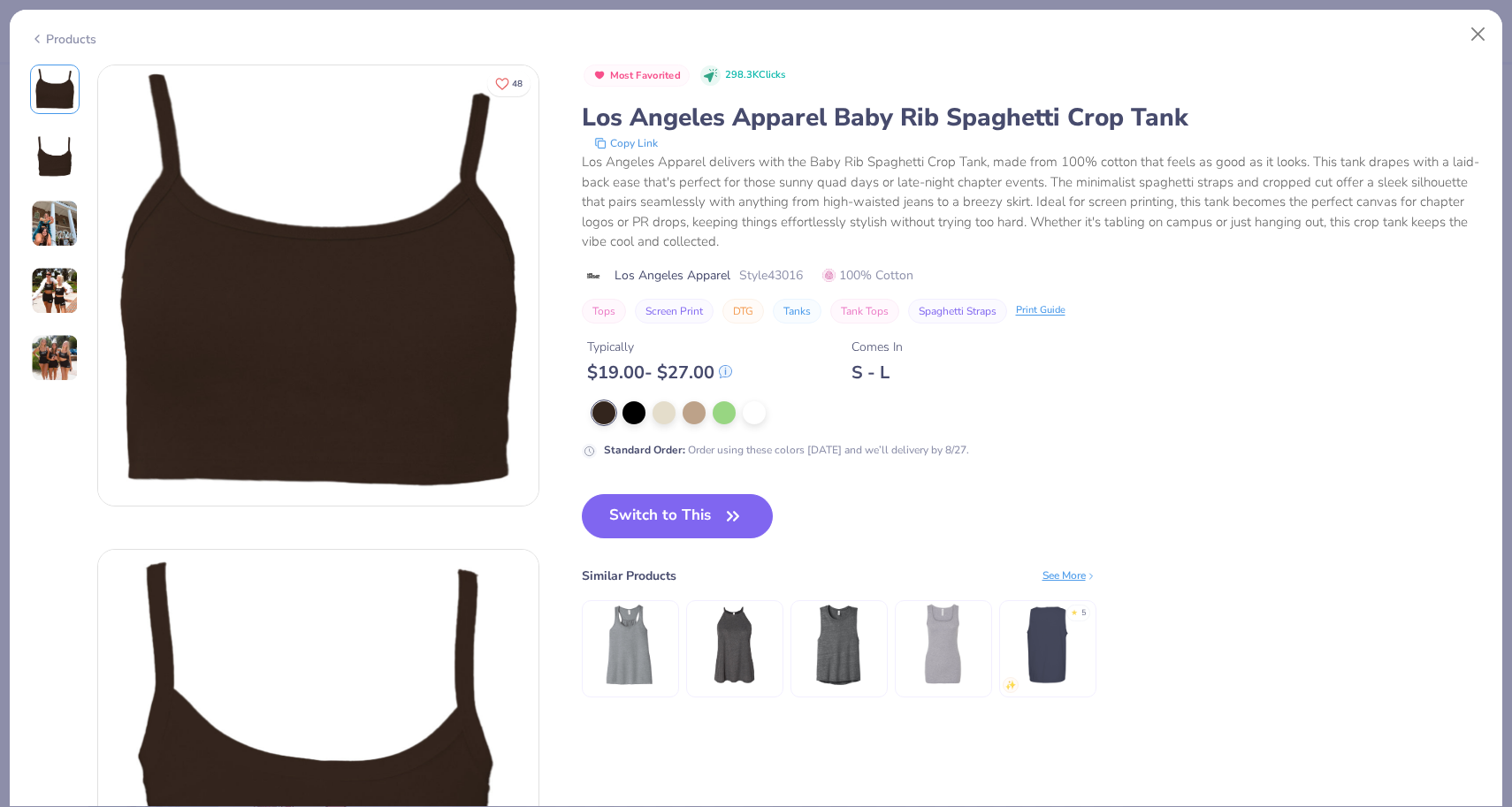
click at [67, 219] on img at bounding box center [54, 223] width 47 height 47
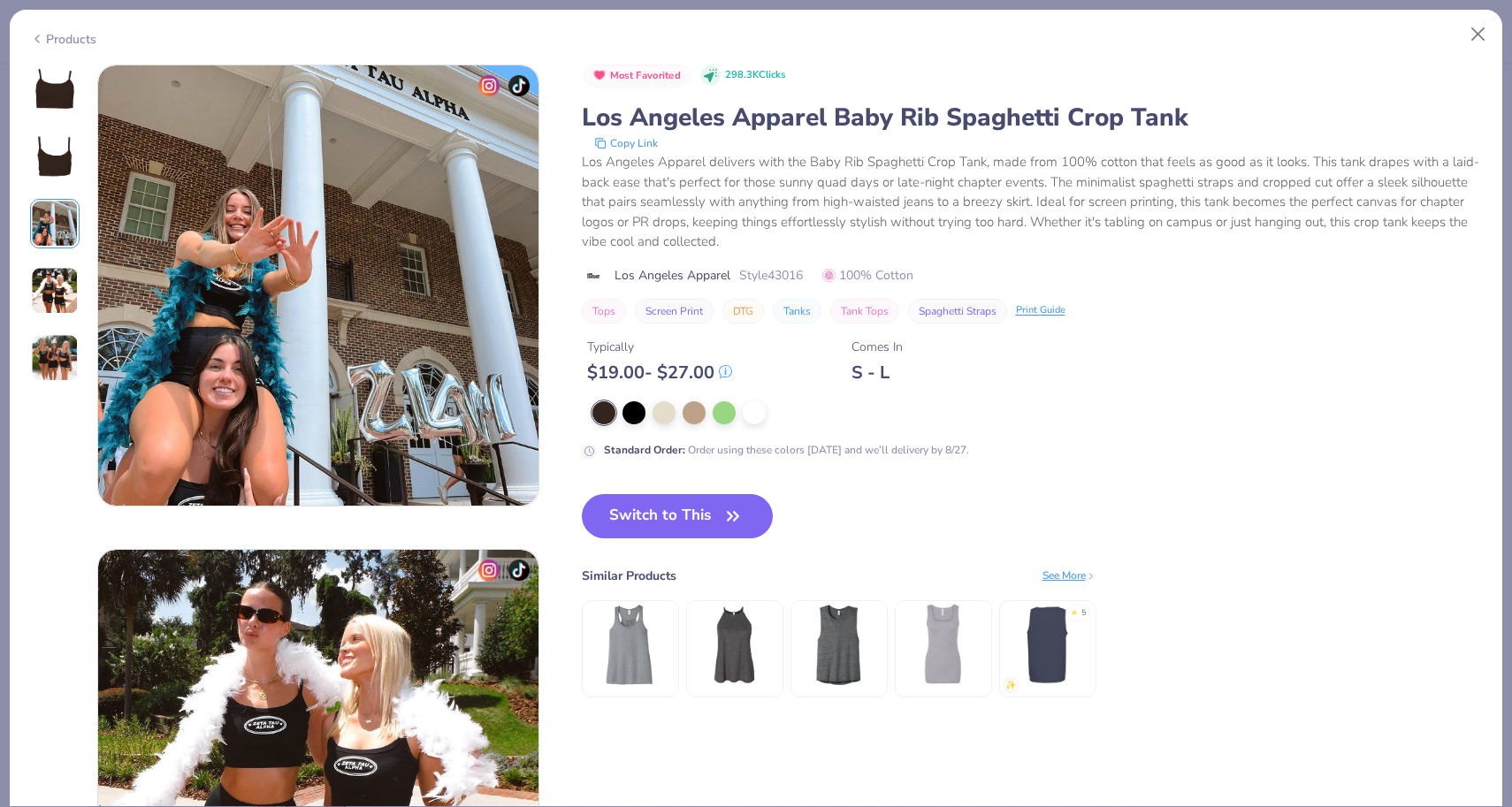
click at [55, 273] on img at bounding box center [54, 290] width 47 height 47
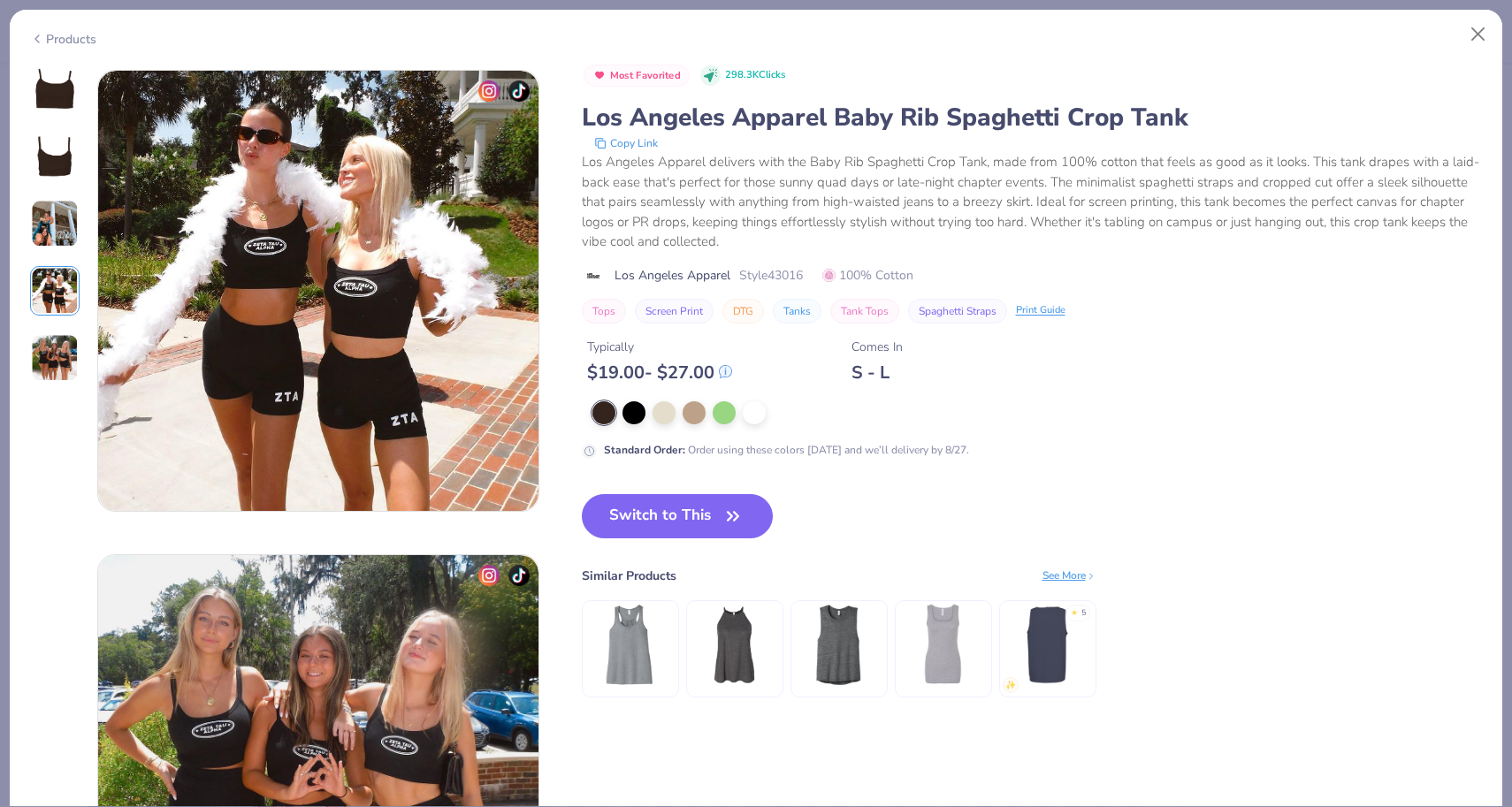
scroll to position [1454, 0]
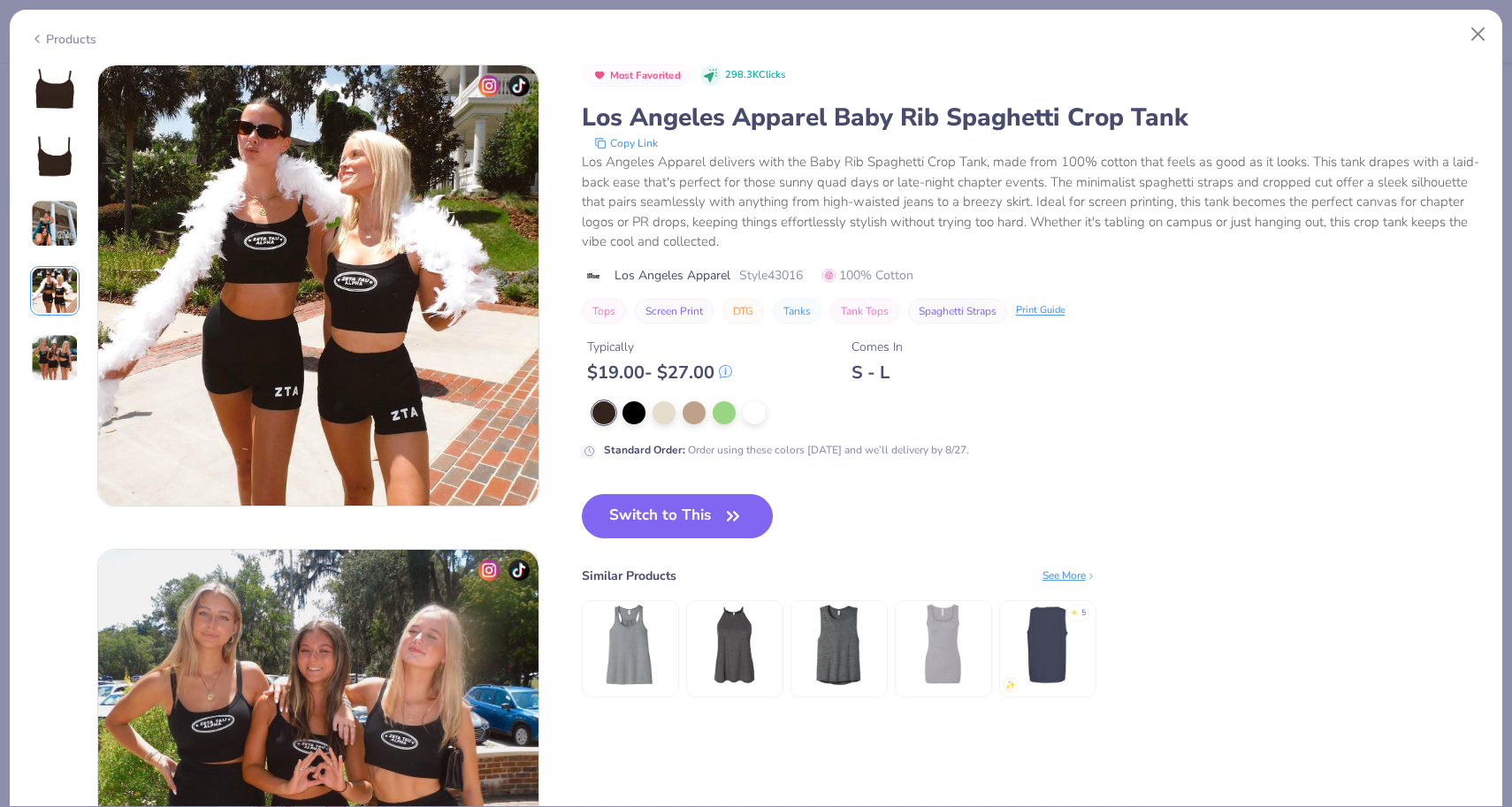
click at [60, 357] on img at bounding box center [54, 358] width 47 height 47
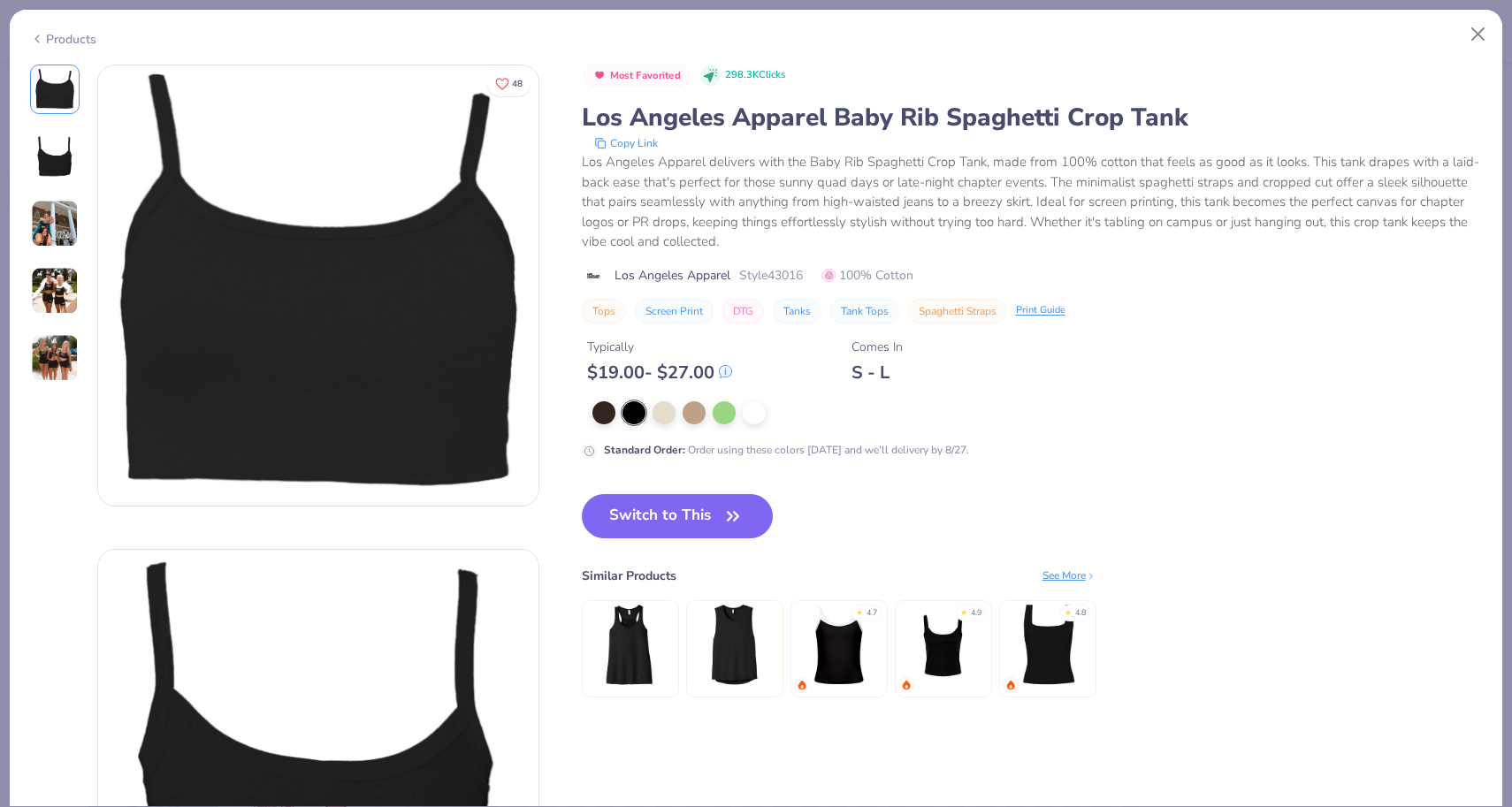
click at [59, 38] on div "Products" at bounding box center [62, 39] width 66 height 19
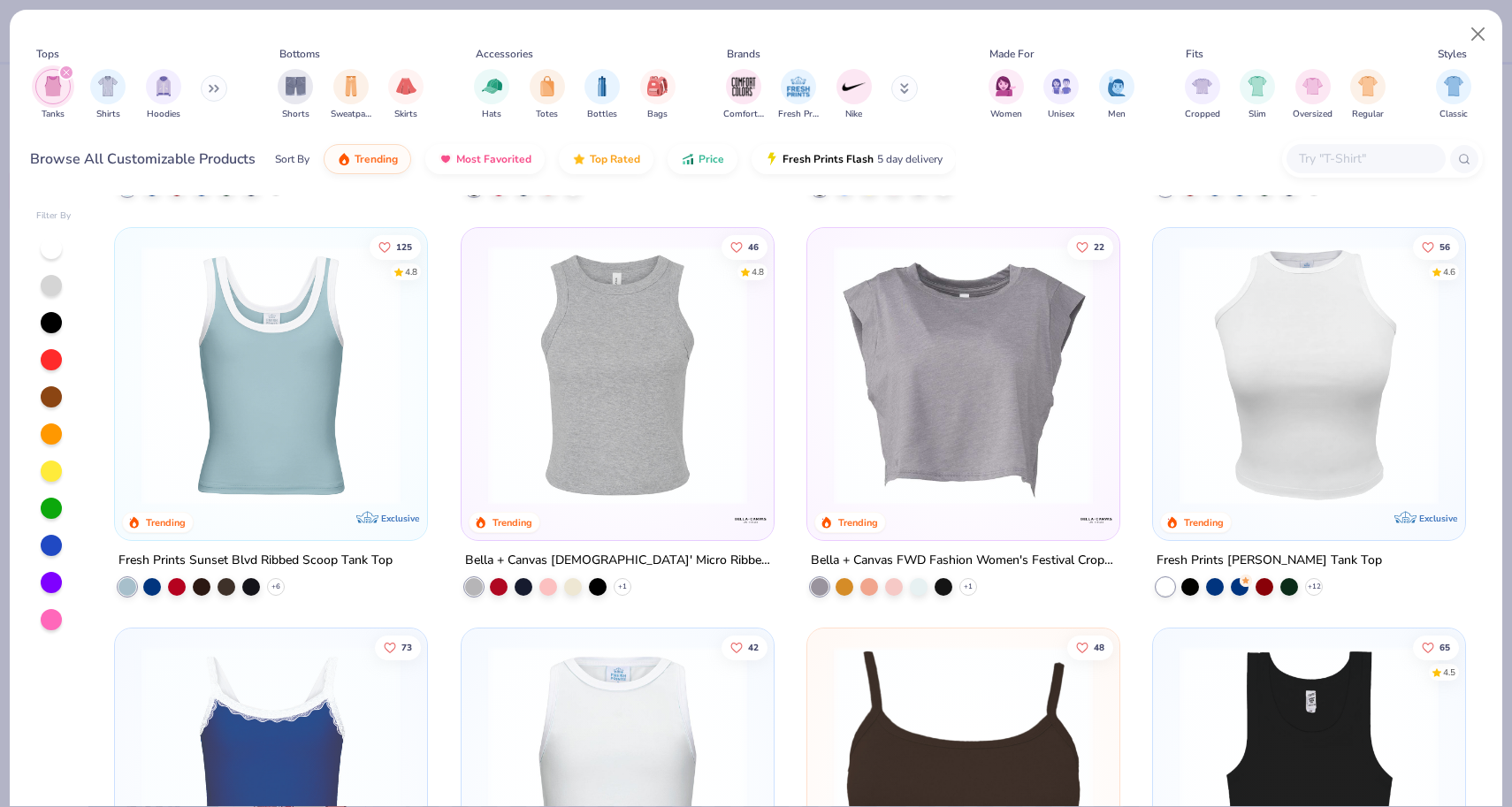
scroll to position [75, 0]
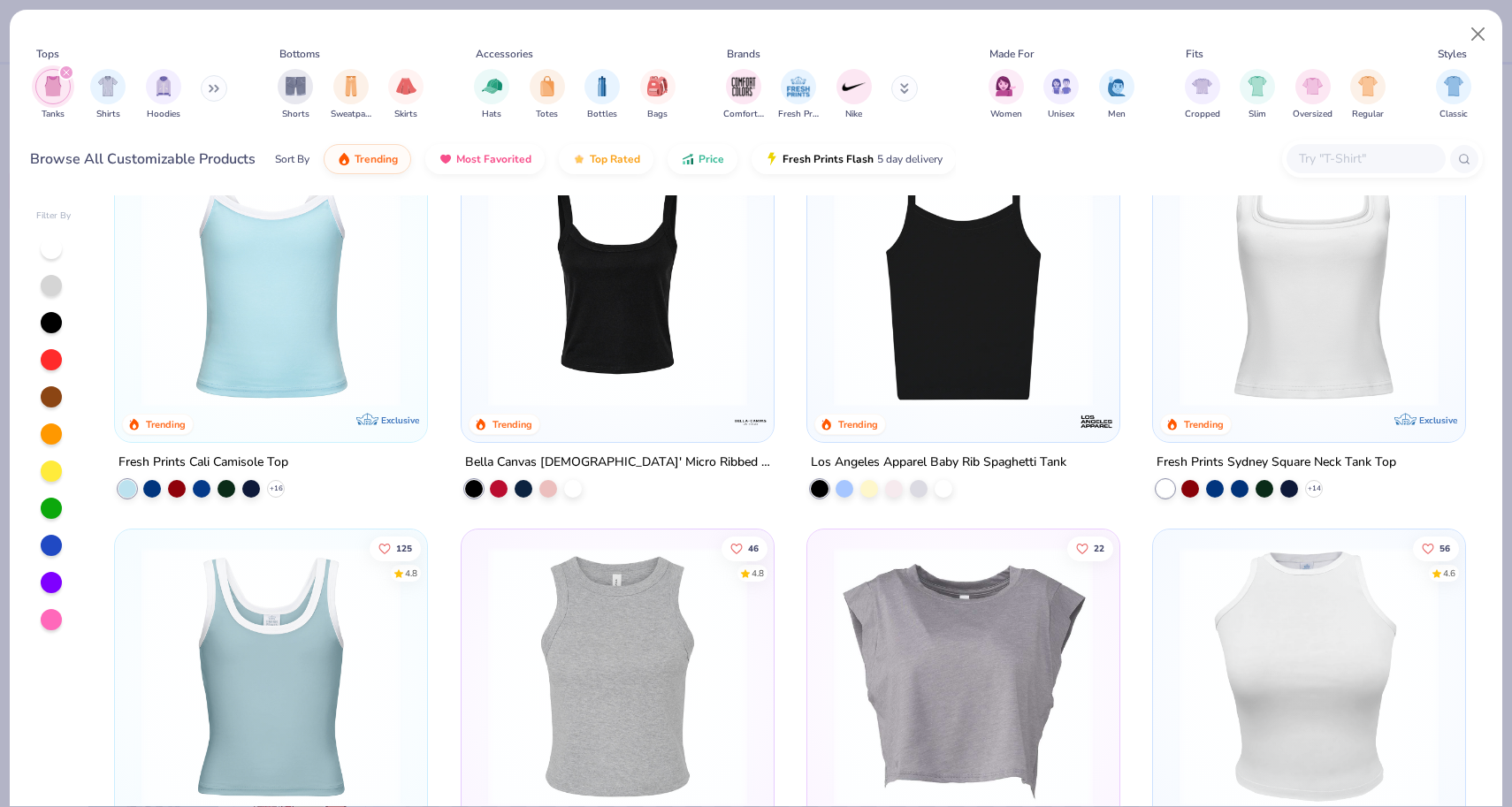
click at [688, 323] on img at bounding box center [617, 278] width 277 height 259
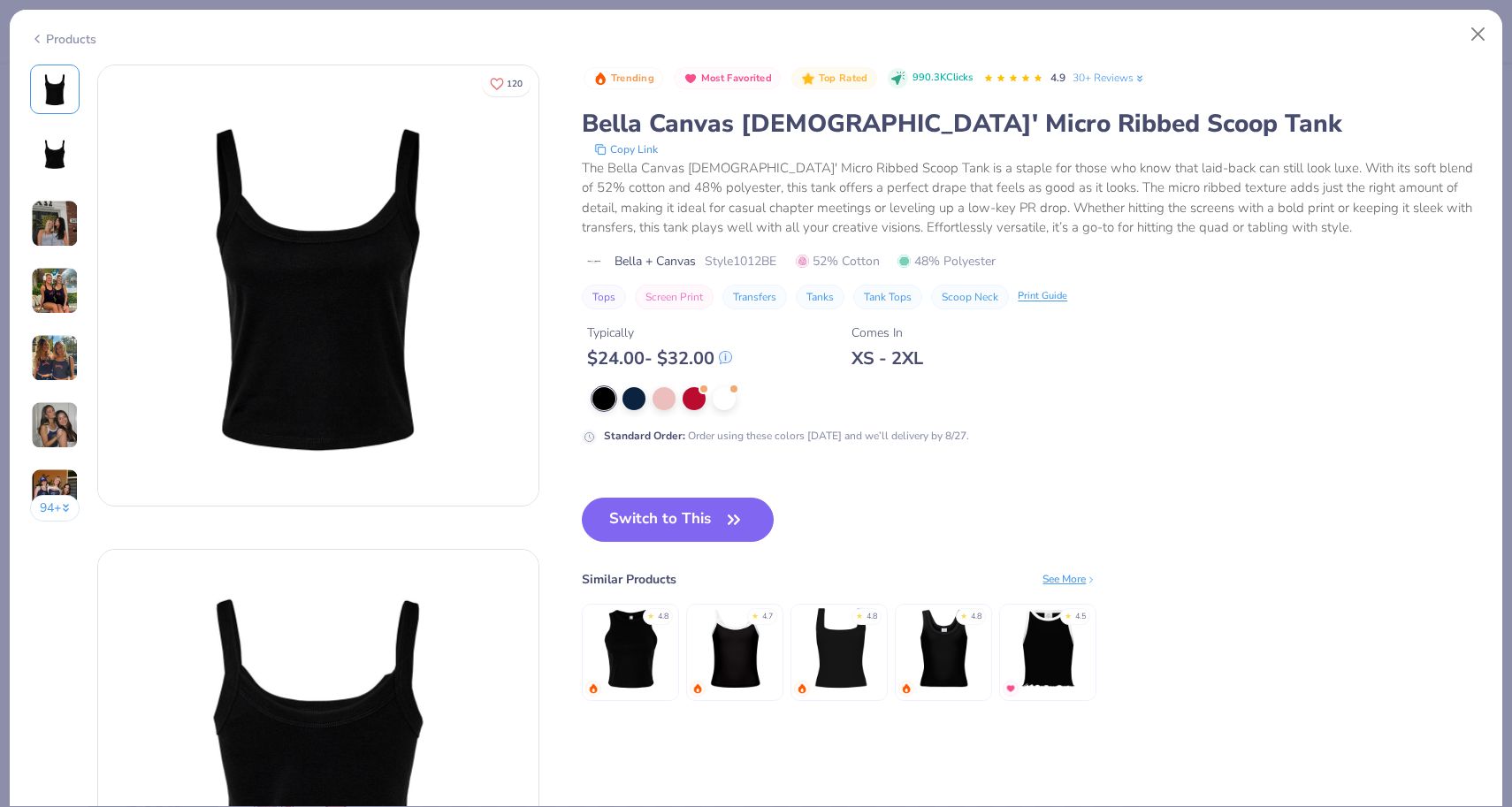
click at [44, 220] on img at bounding box center [54, 223] width 47 height 47
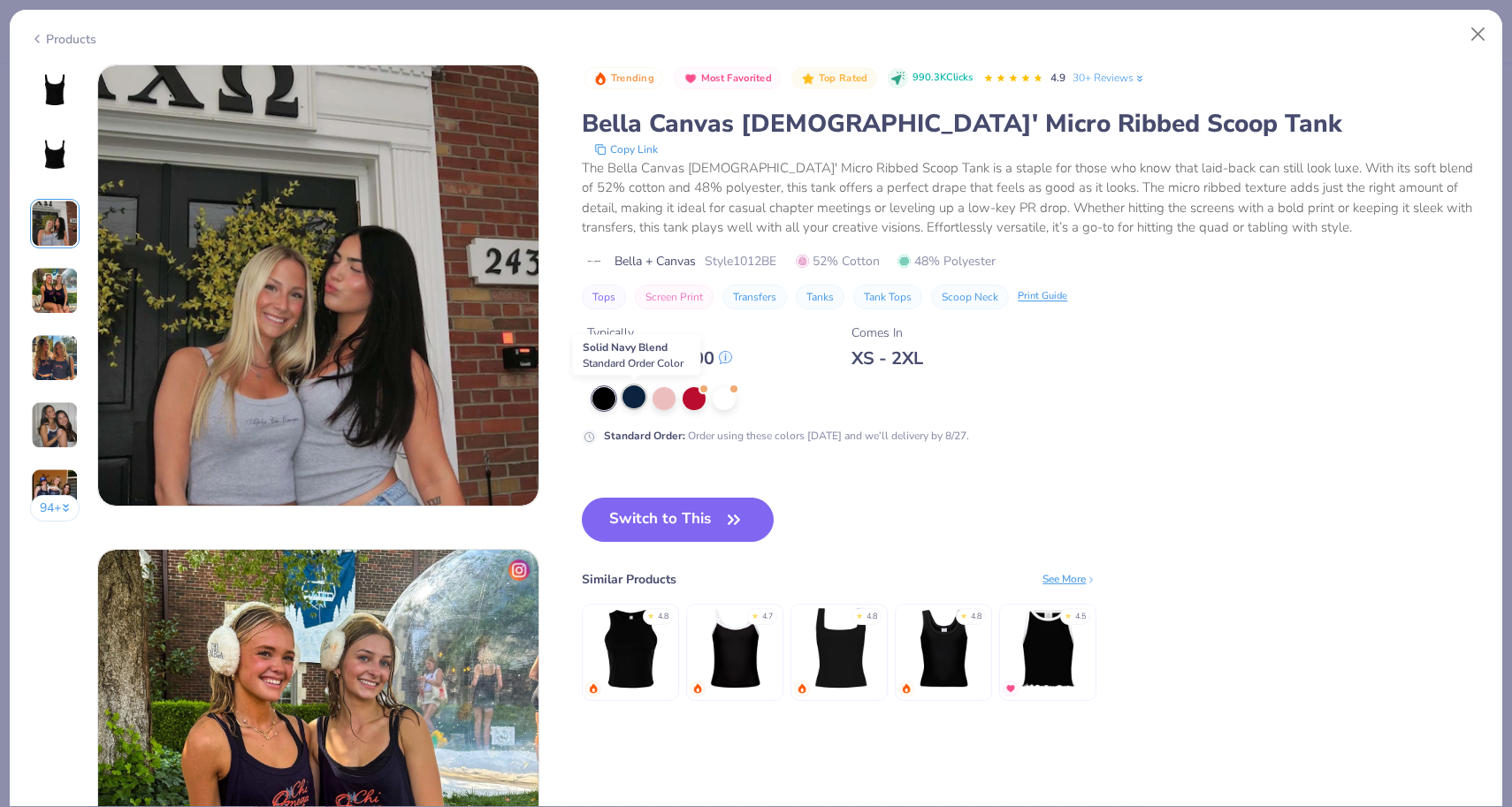
click at [637, 401] on div at bounding box center [633, 396] width 23 height 23
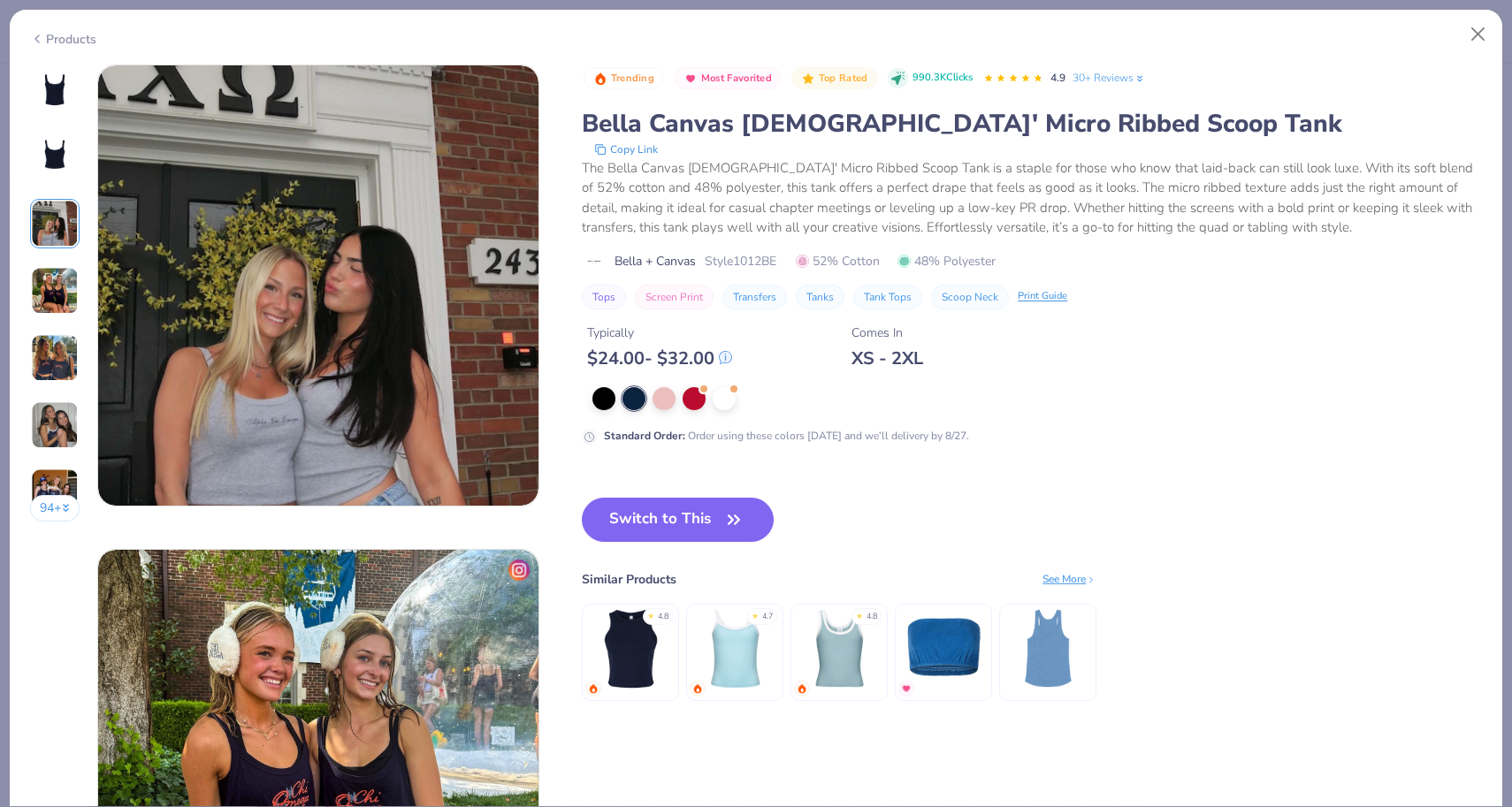
click at [53, 80] on img at bounding box center [54, 89] width 42 height 42
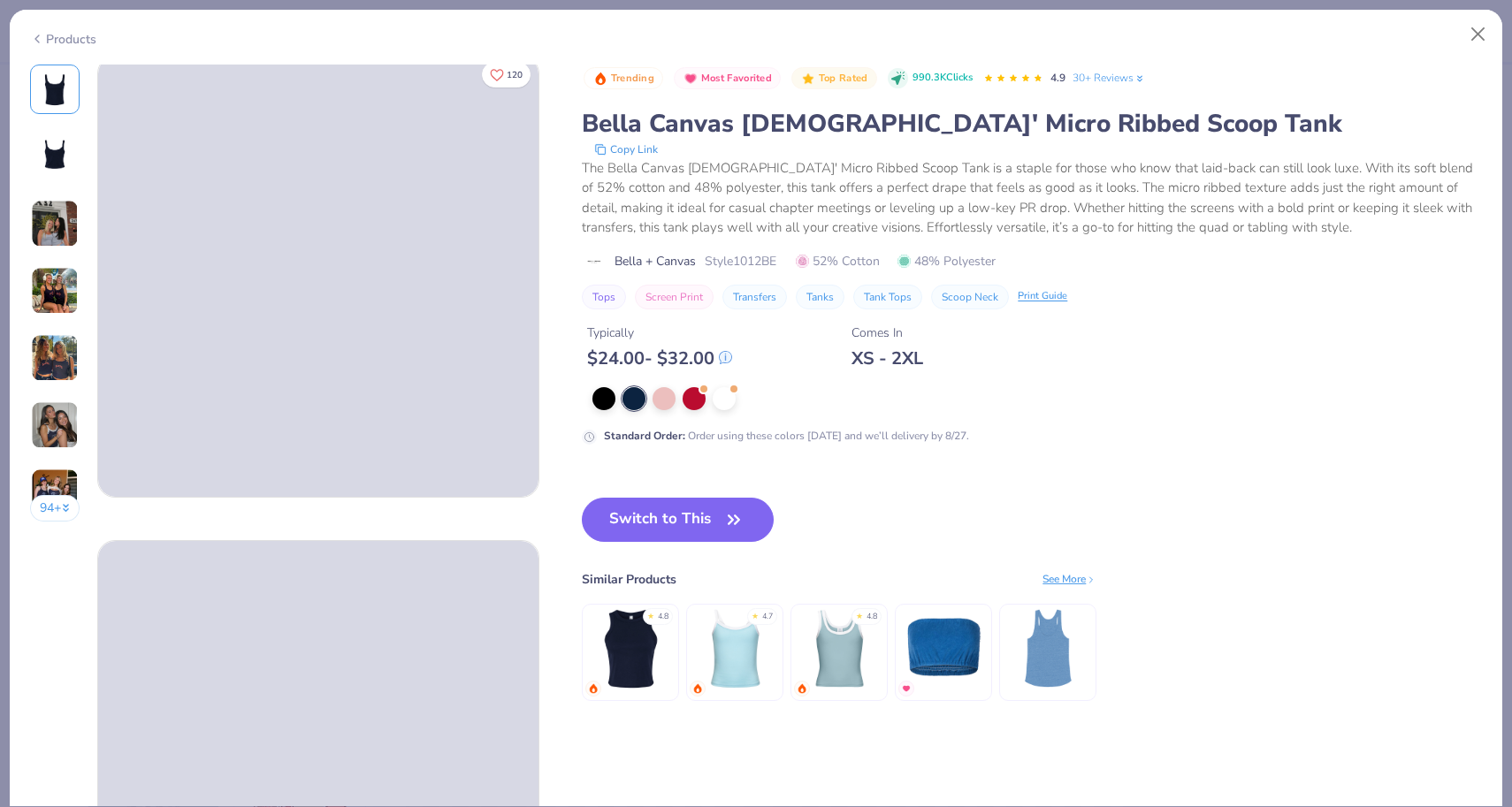
click at [61, 394] on div "94 +" at bounding box center [54, 299] width 50 height 470
click at [60, 431] on img at bounding box center [54, 425] width 47 height 47
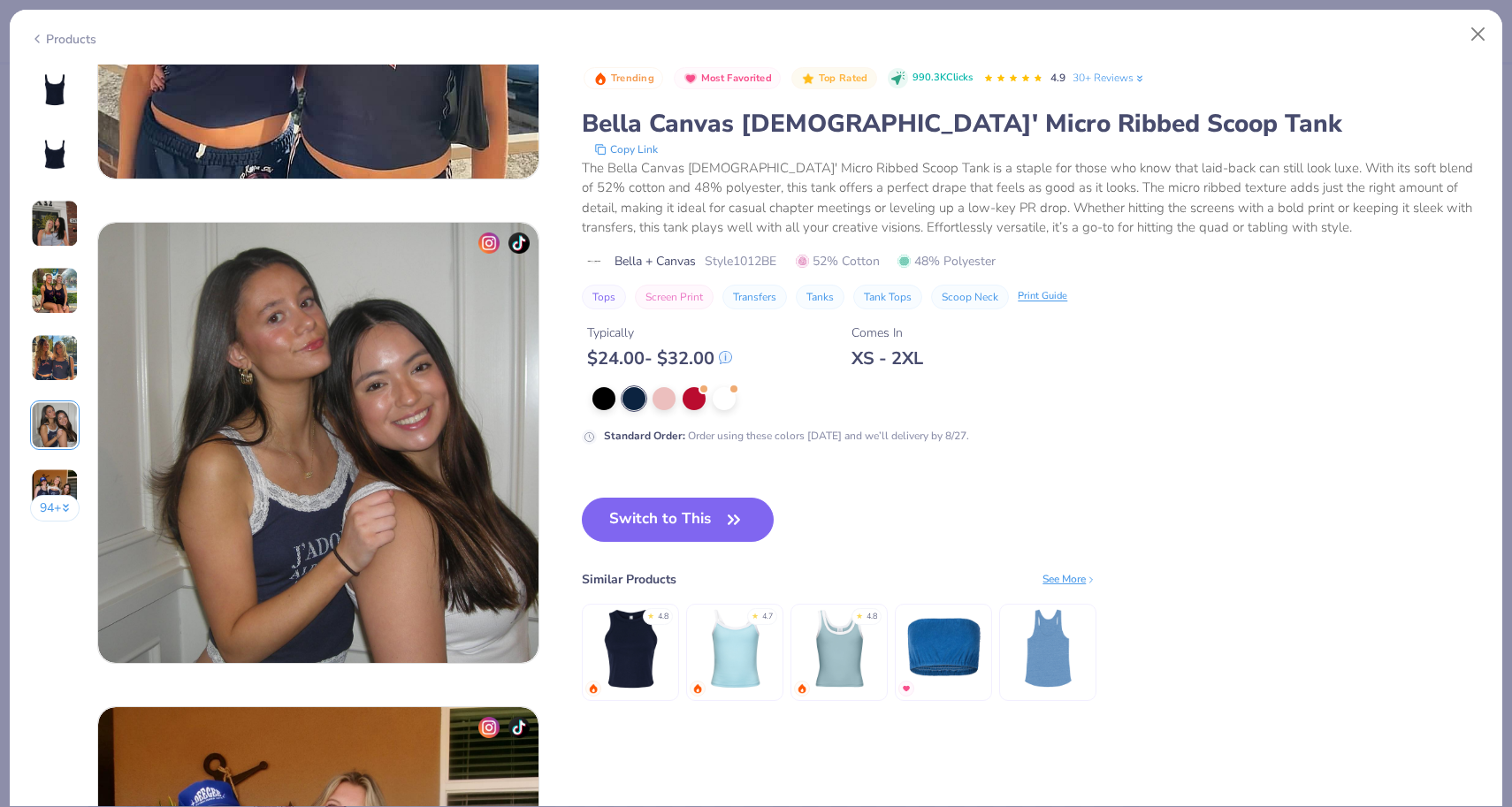
scroll to position [2423, 0]
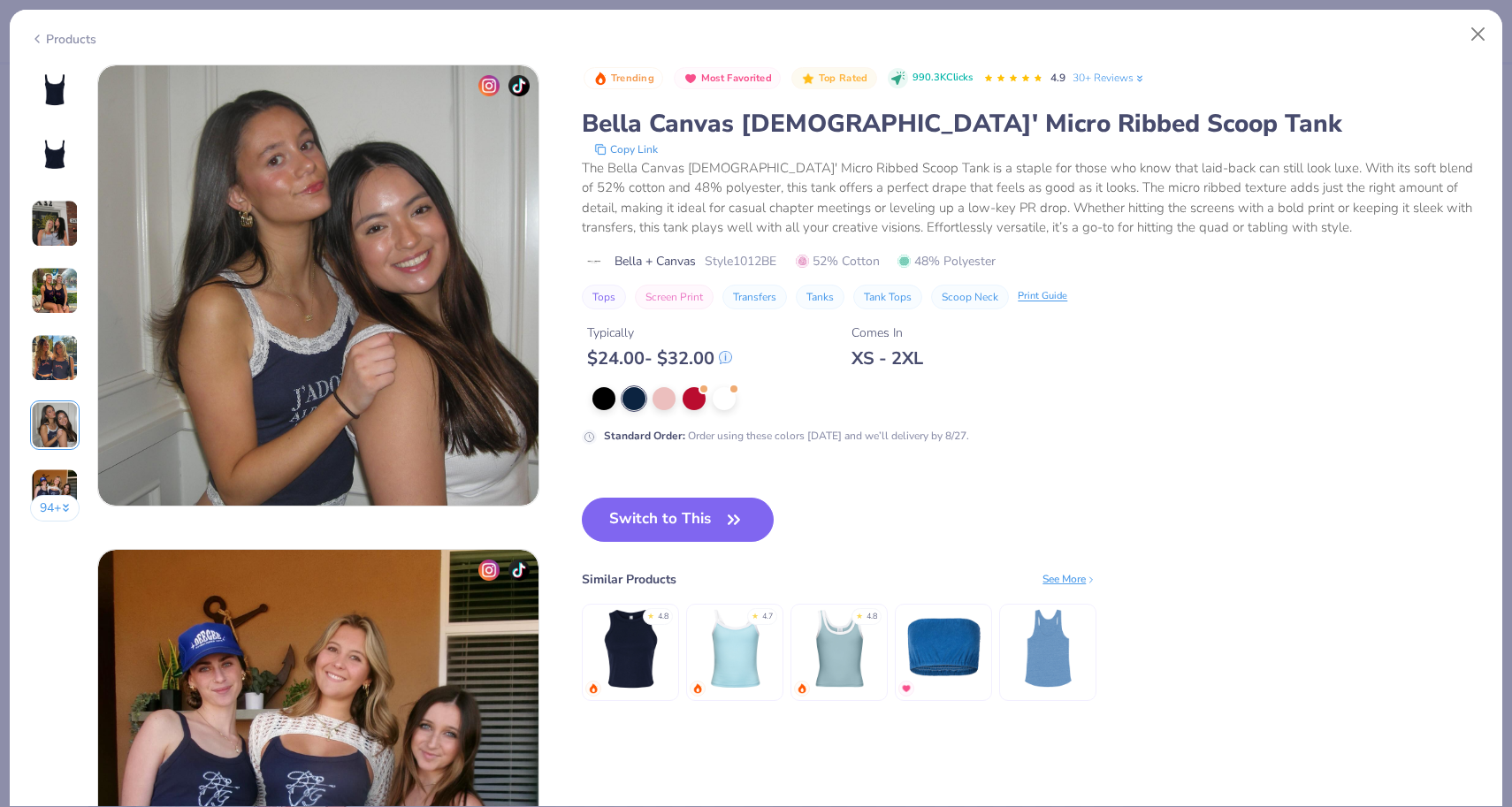
click at [53, 380] on img at bounding box center [54, 358] width 47 height 47
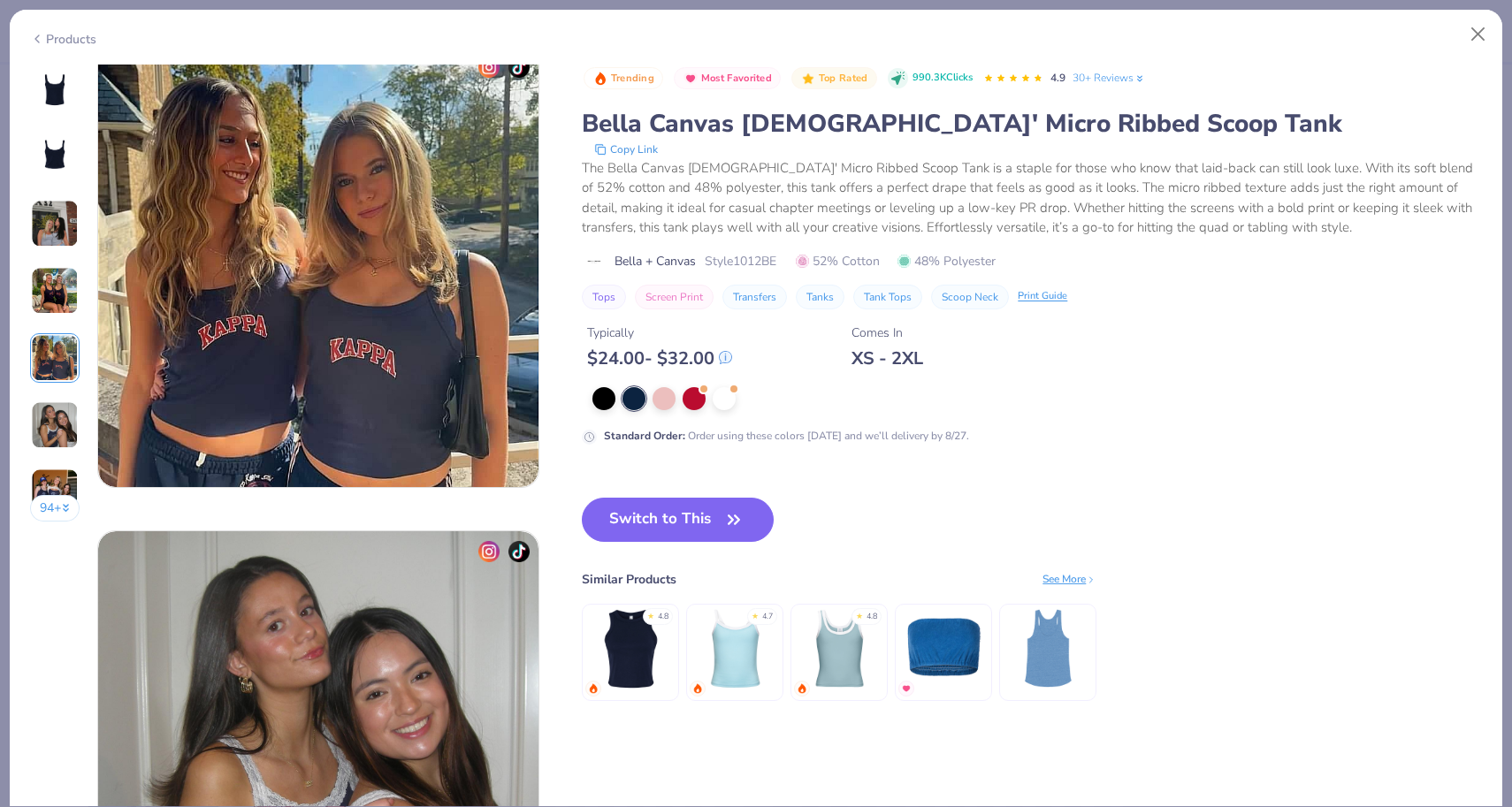
scroll to position [1939, 0]
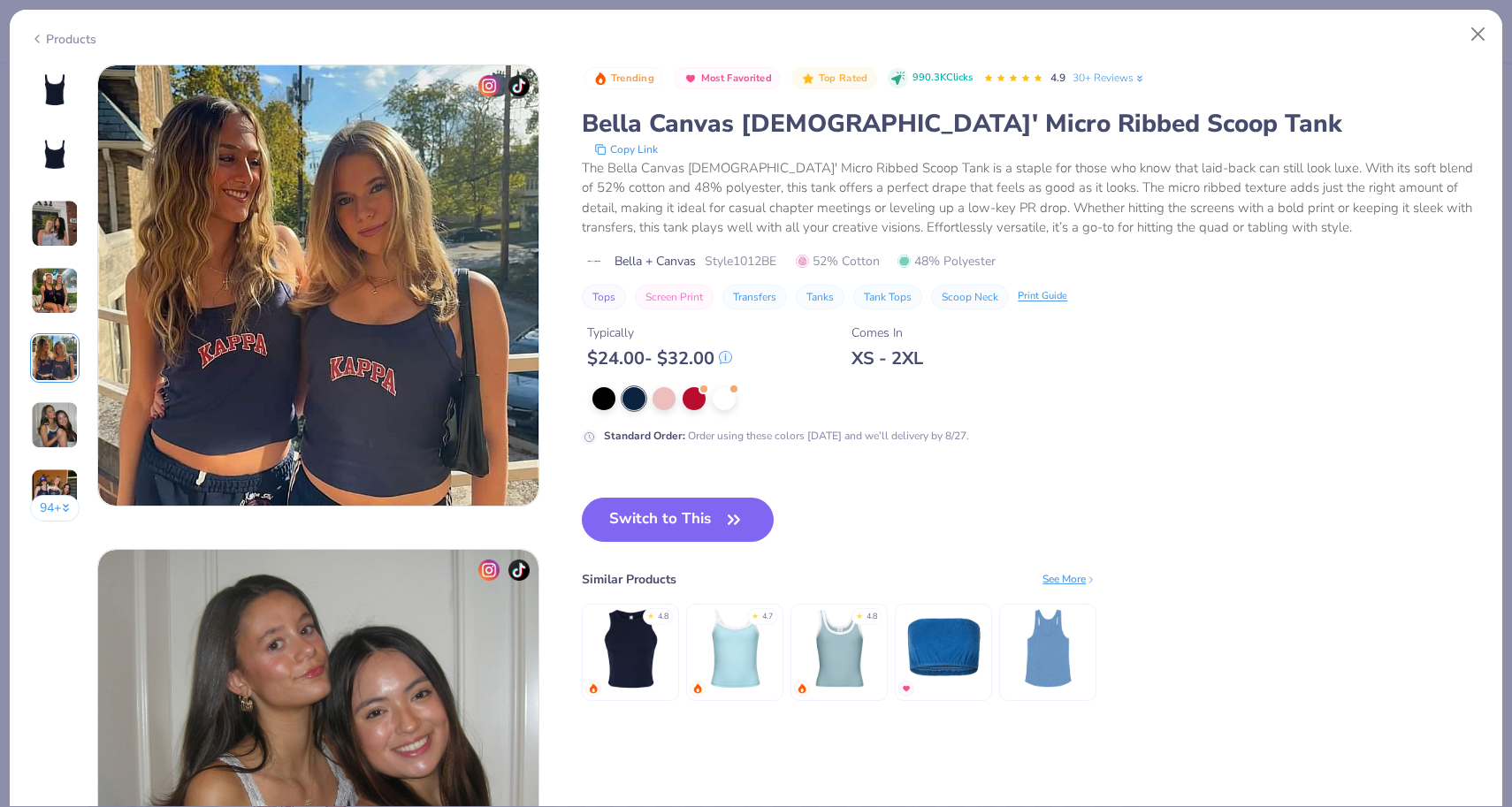
click at [55, 299] on img at bounding box center [54, 290] width 47 height 47
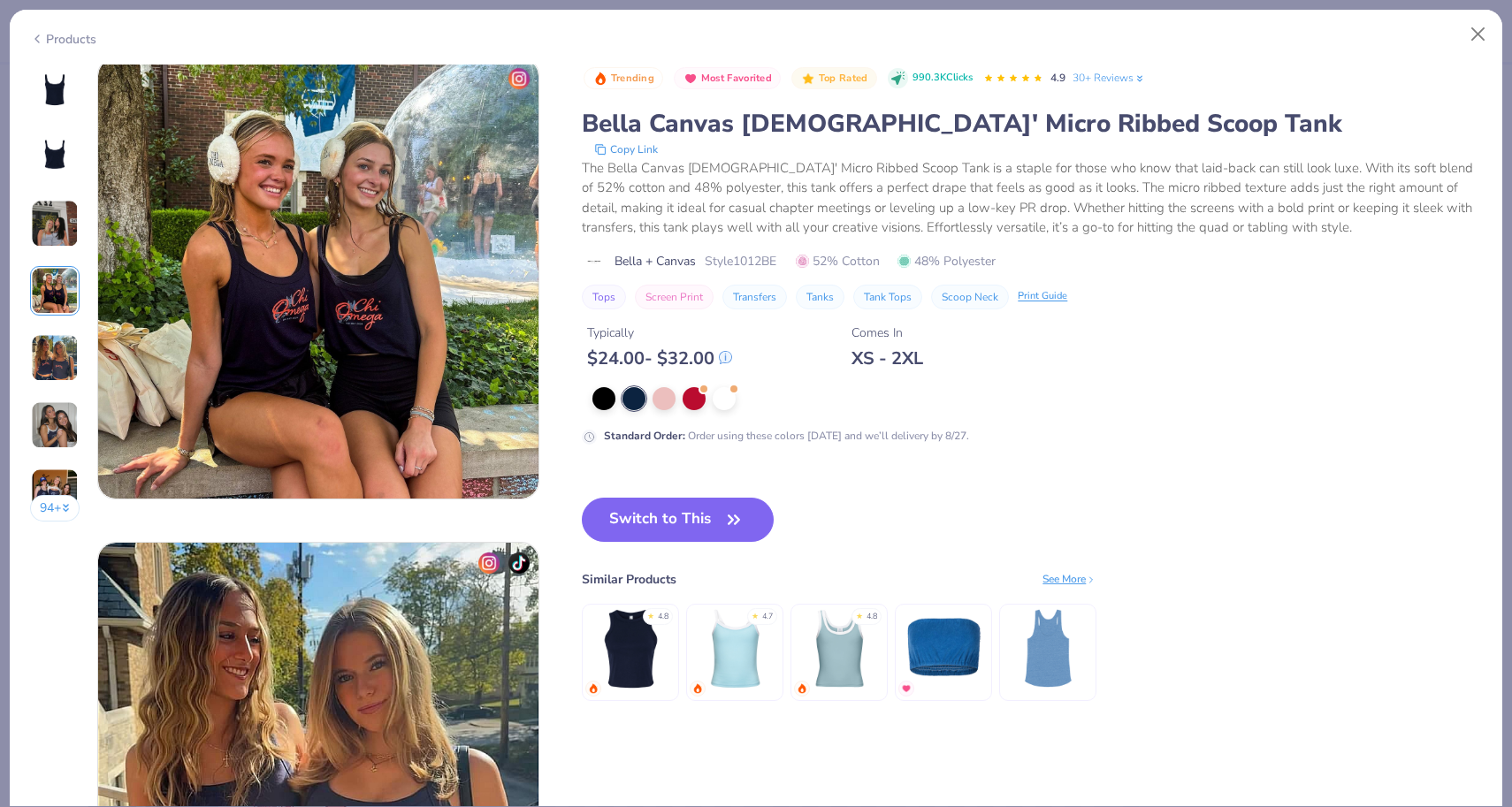
scroll to position [1454, 0]
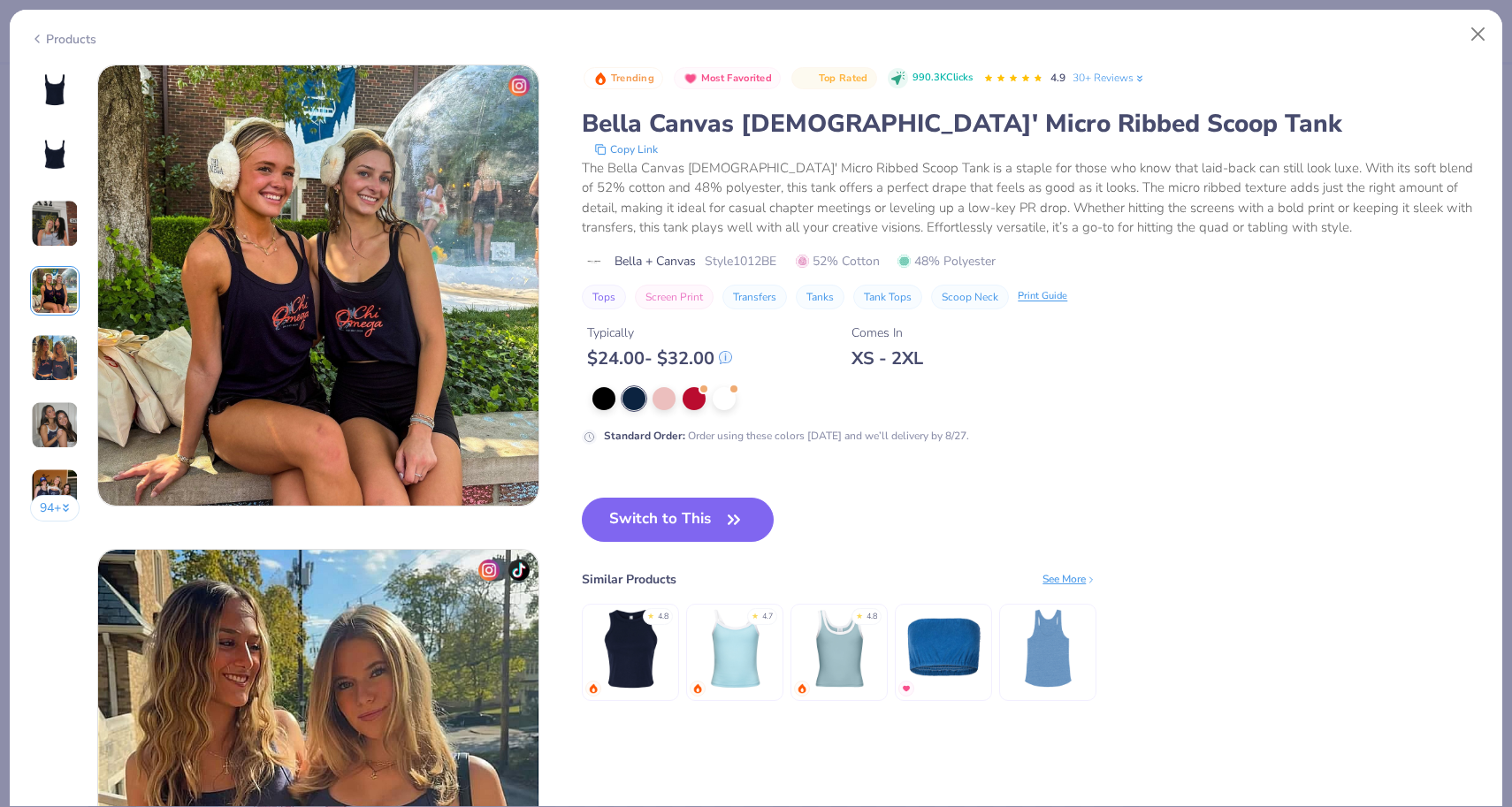
click at [65, 224] on img at bounding box center [54, 223] width 47 height 47
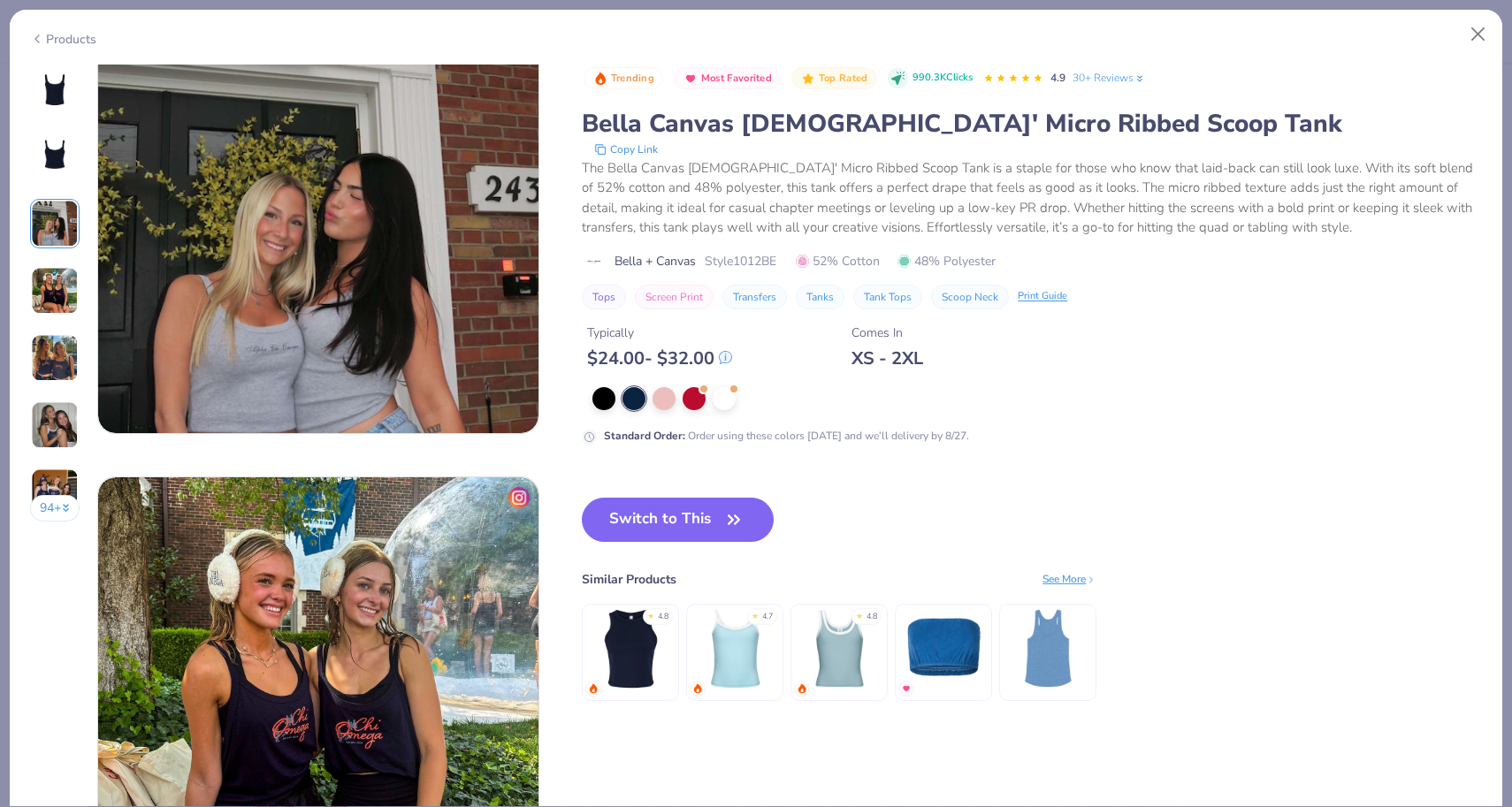
scroll to position [969, 0]
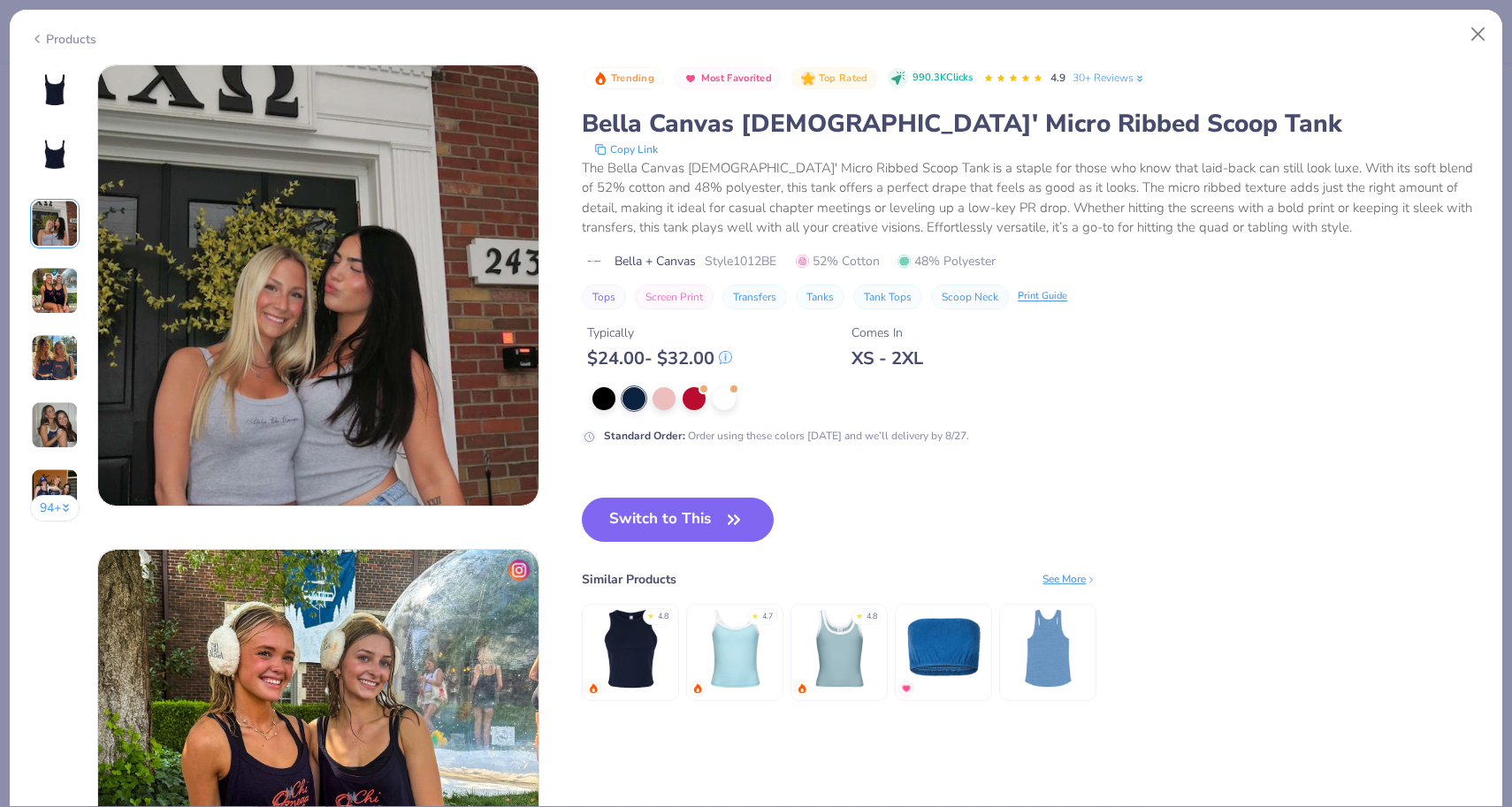
click at [58, 495] on button "94 +" at bounding box center [54, 508] width 50 height 27
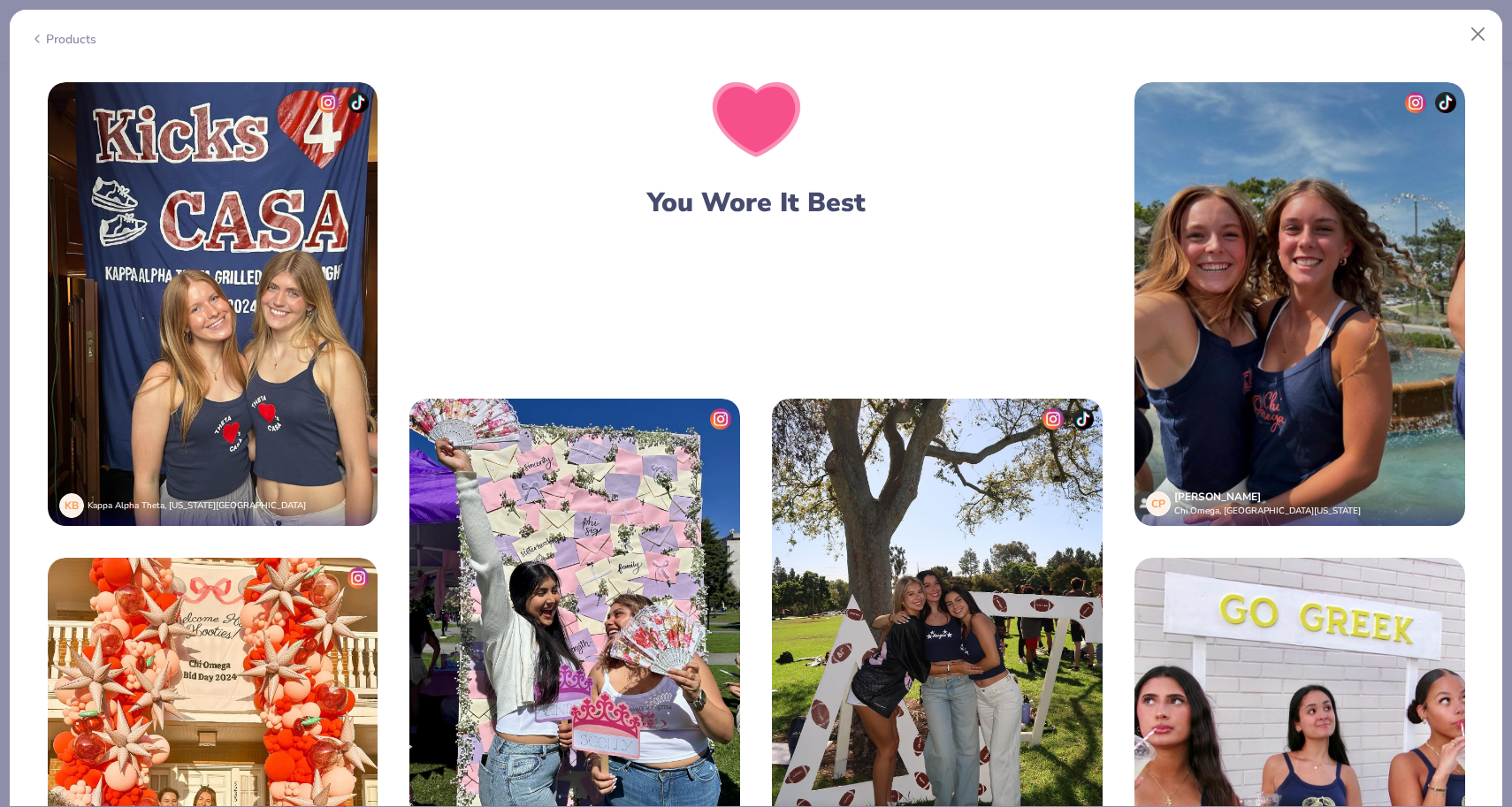
click at [378, 128] on img at bounding box center [212, 304] width 331 height 444
click at [75, 40] on div "Products" at bounding box center [62, 39] width 66 height 19
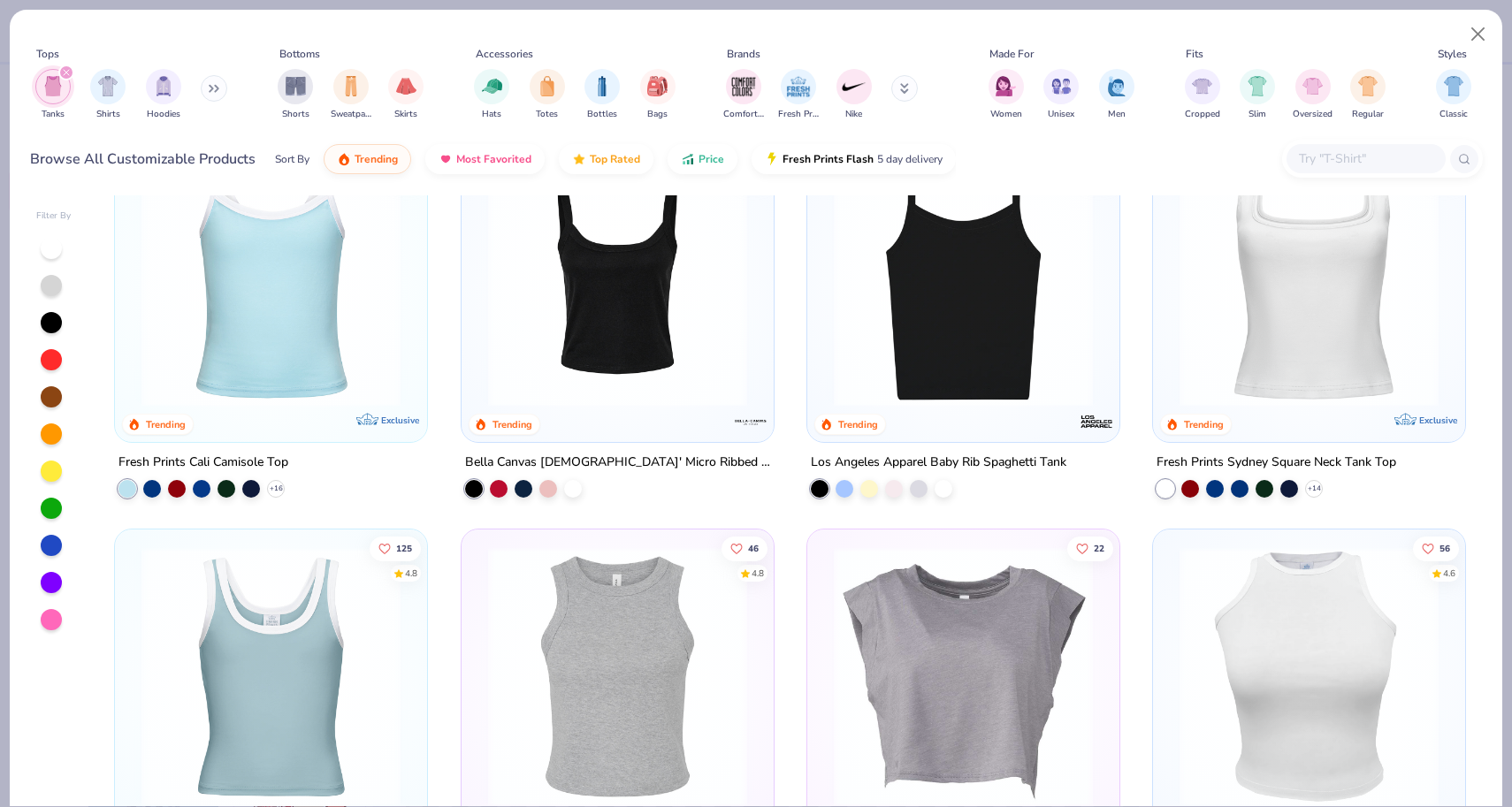
click at [629, 342] on img at bounding box center [617, 278] width 277 height 259
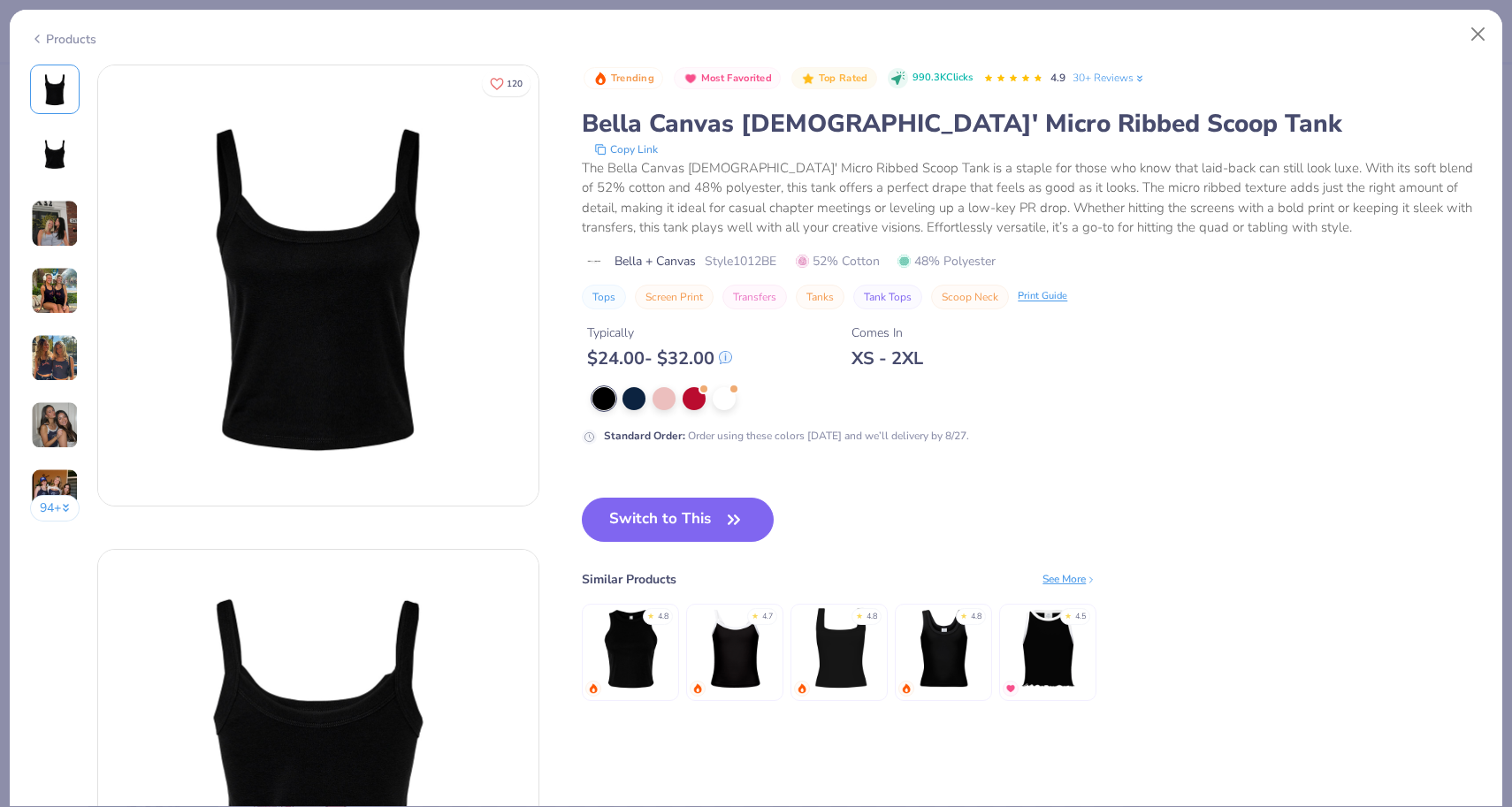
click at [66, 49] on div "Products" at bounding box center [756, 33] width 1492 height 46
click at [63, 44] on div "Products" at bounding box center [62, 39] width 66 height 19
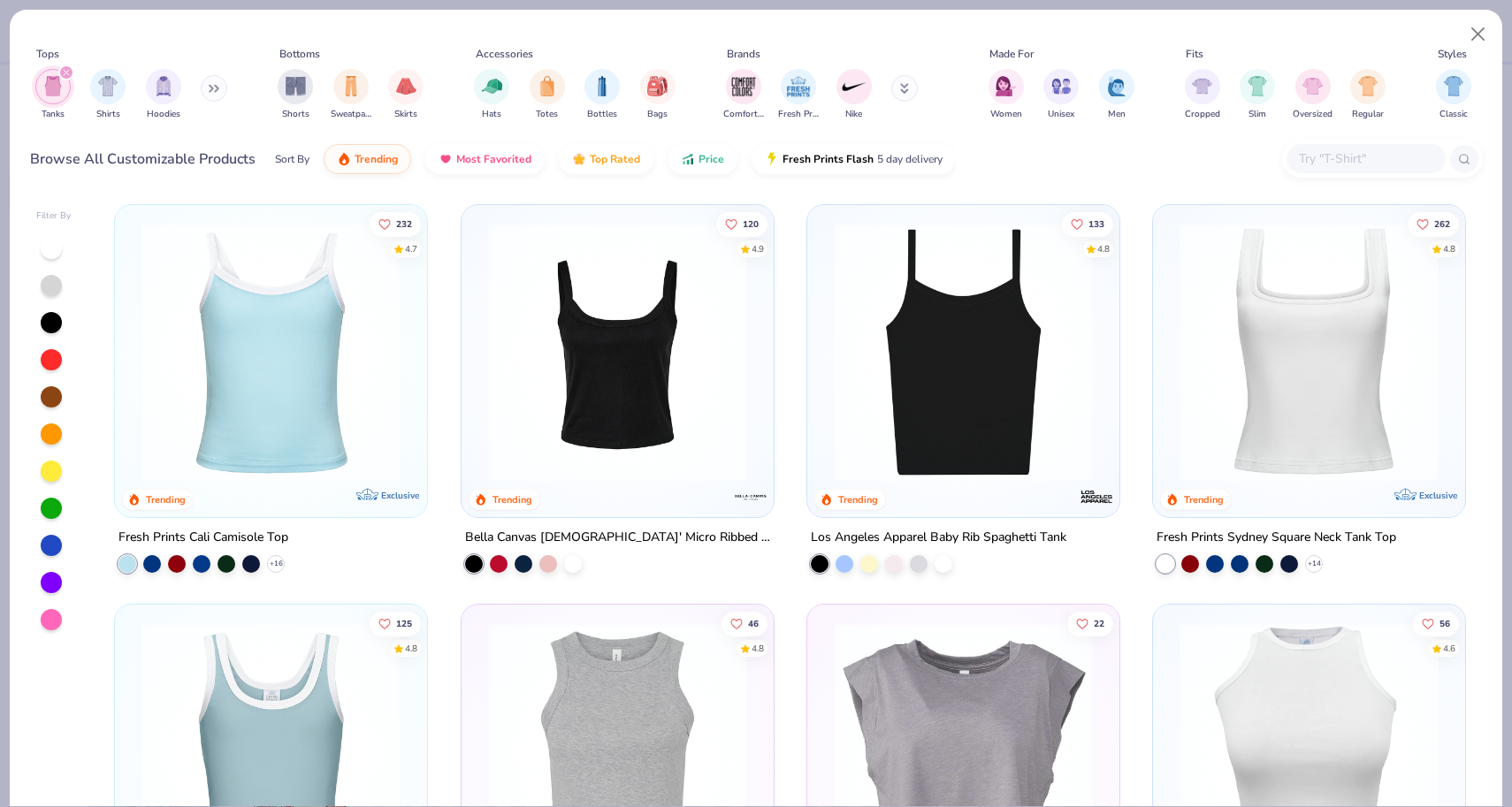
click at [317, 401] on img at bounding box center [271, 353] width 277 height 259
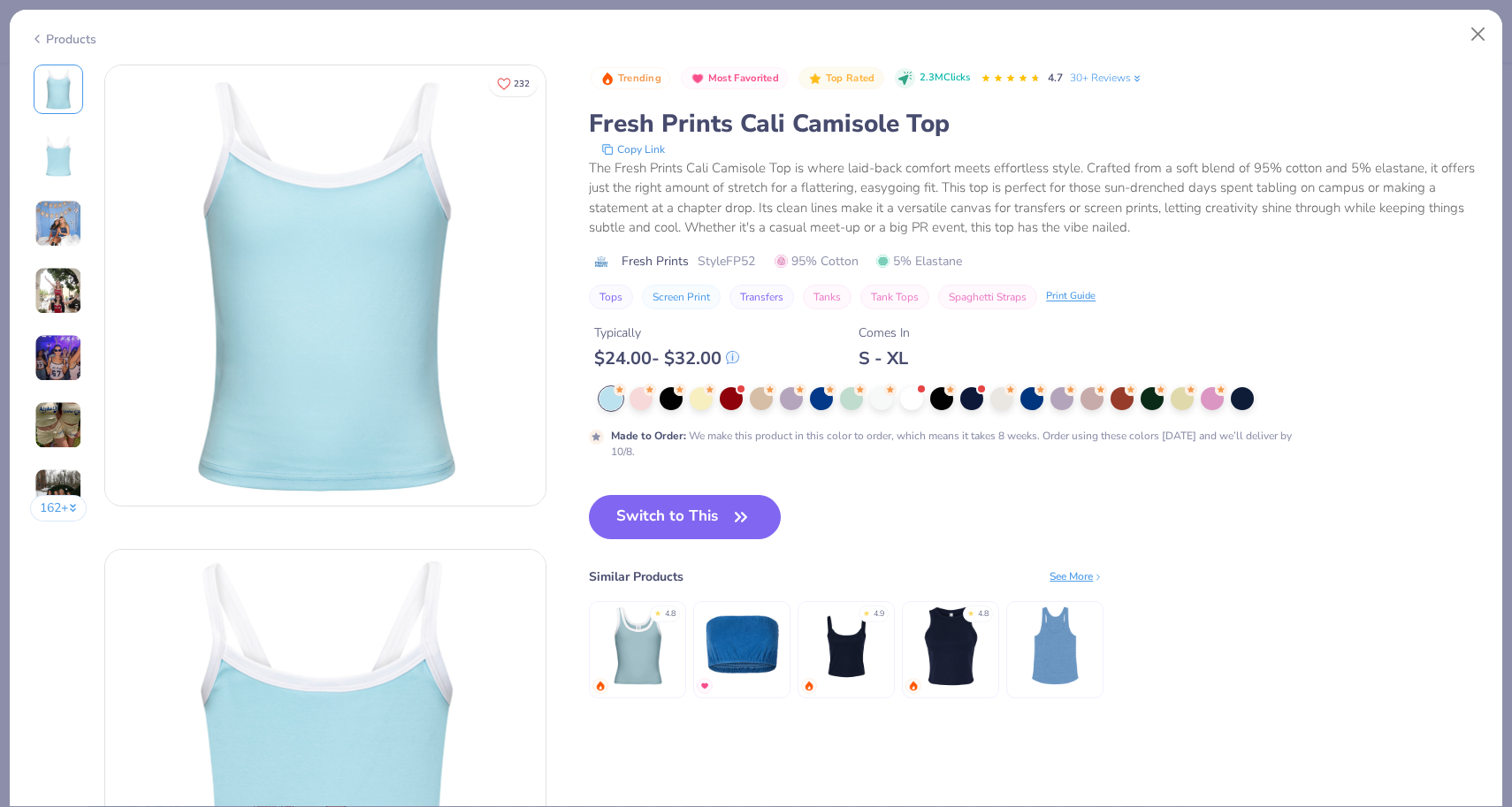
click at [62, 231] on img at bounding box center [58, 223] width 47 height 47
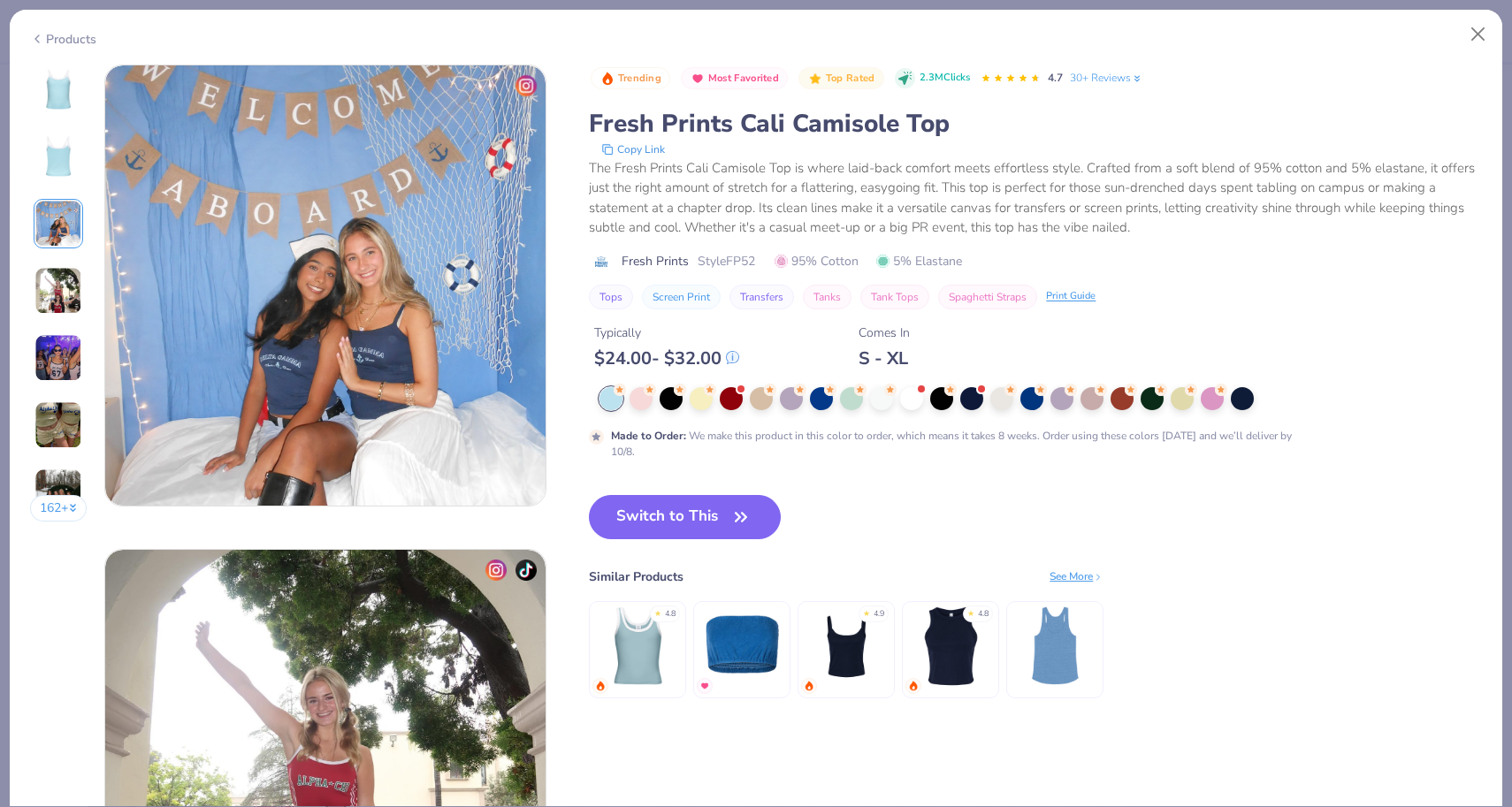
click at [61, 283] on img at bounding box center [58, 290] width 47 height 47
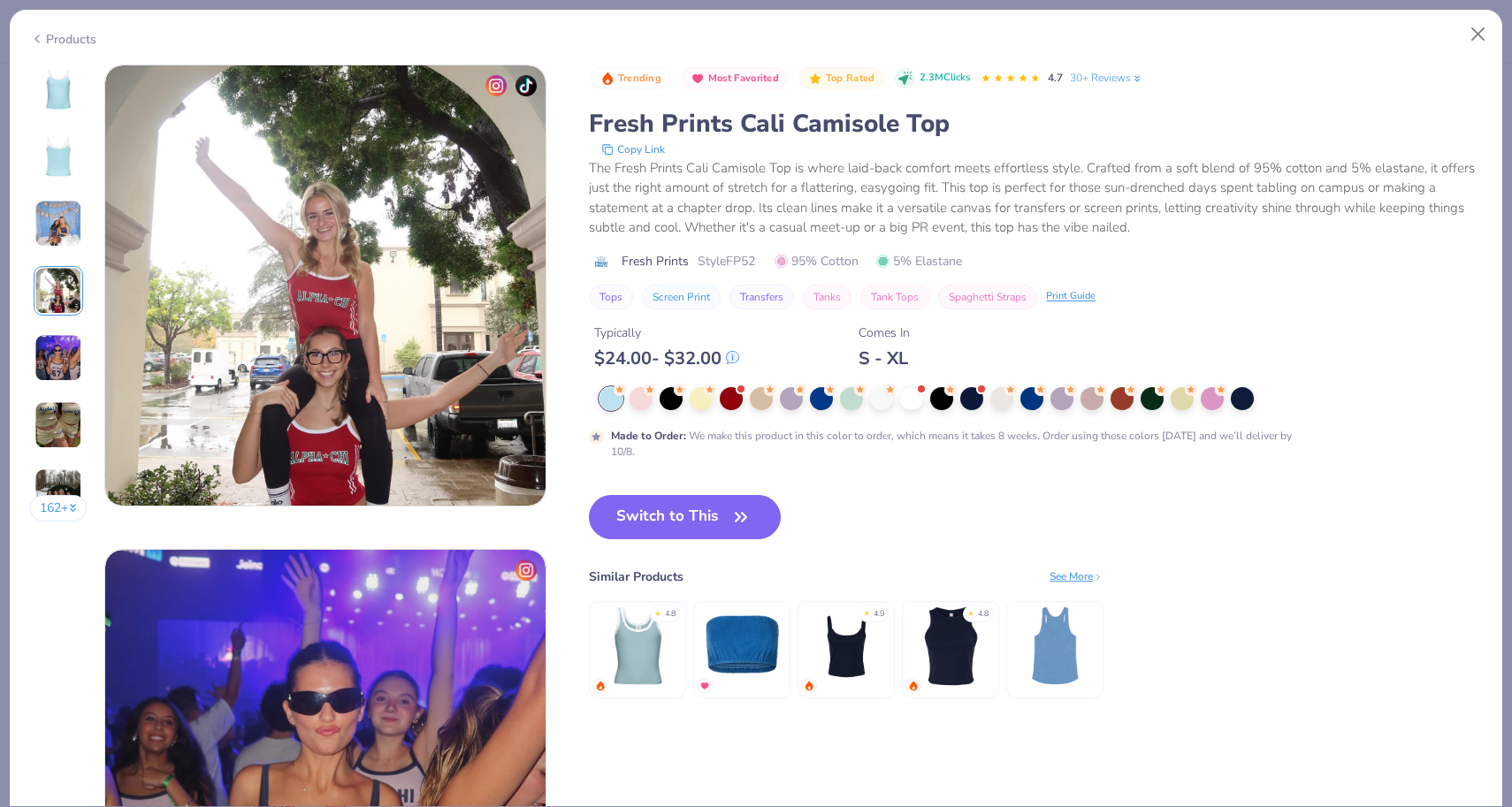
click at [58, 346] on img at bounding box center [58, 358] width 47 height 47
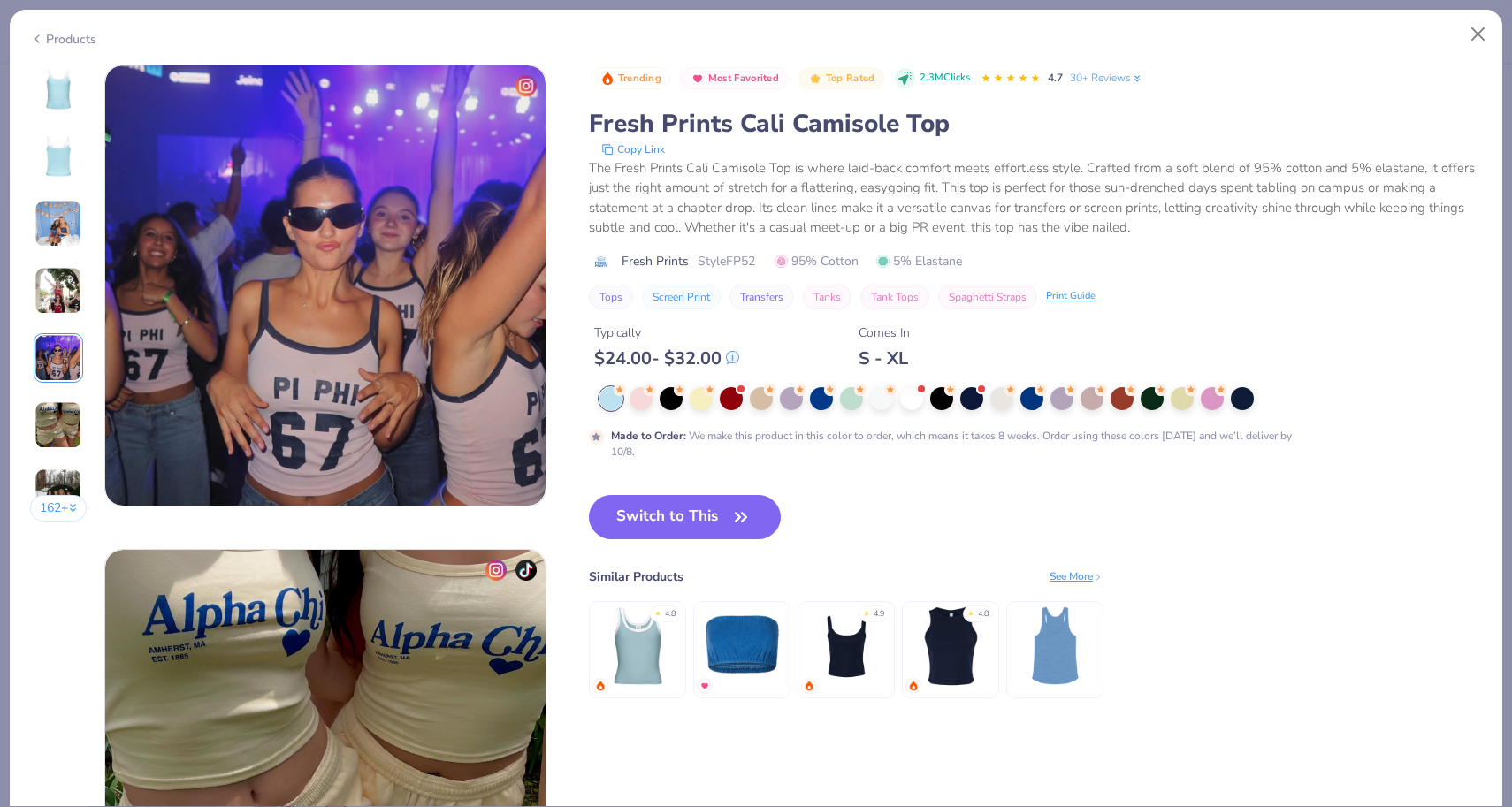
click at [63, 39] on div "Products" at bounding box center [62, 39] width 66 height 19
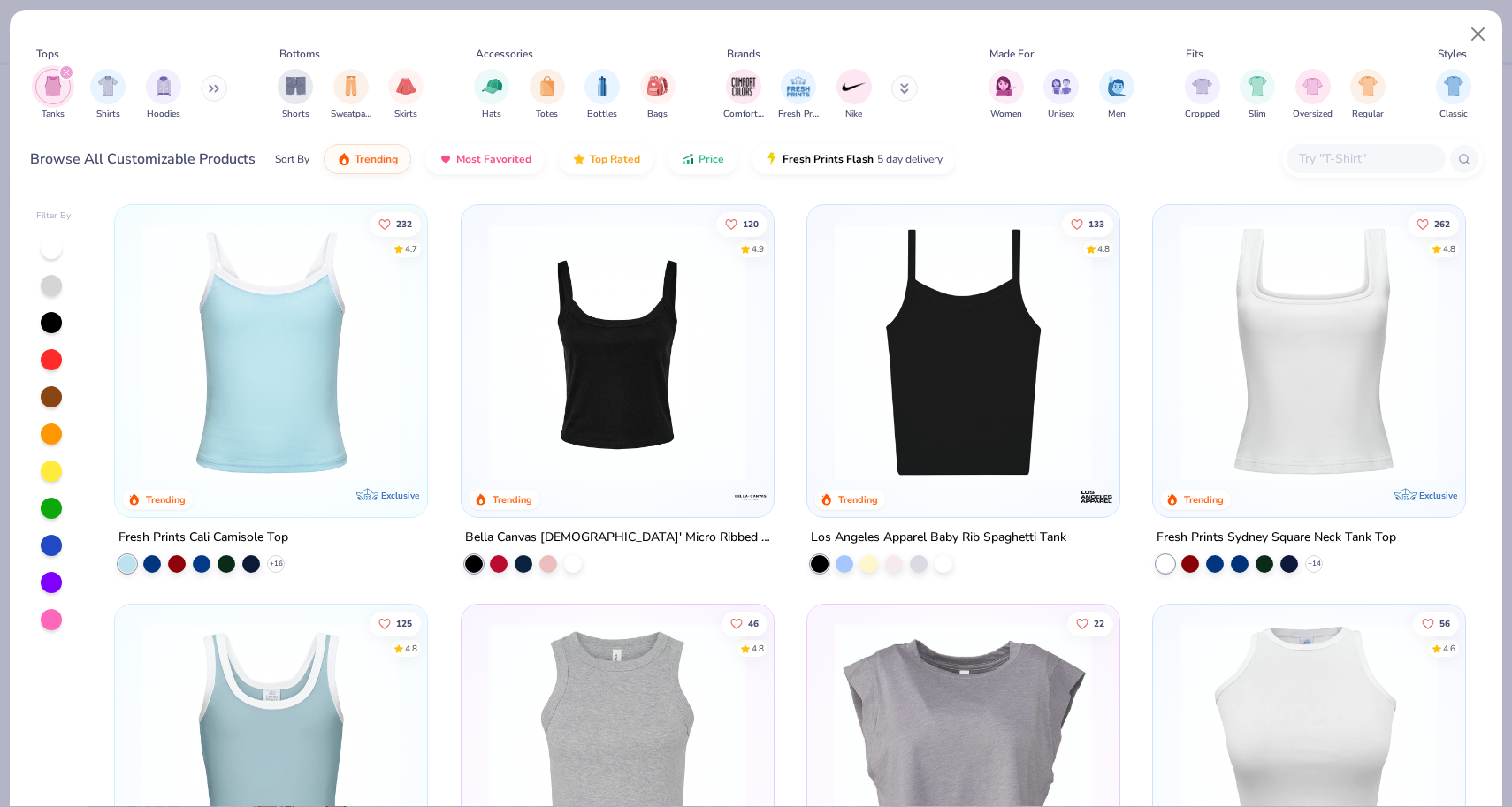
click at [545, 250] on img at bounding box center [617, 353] width 277 height 259
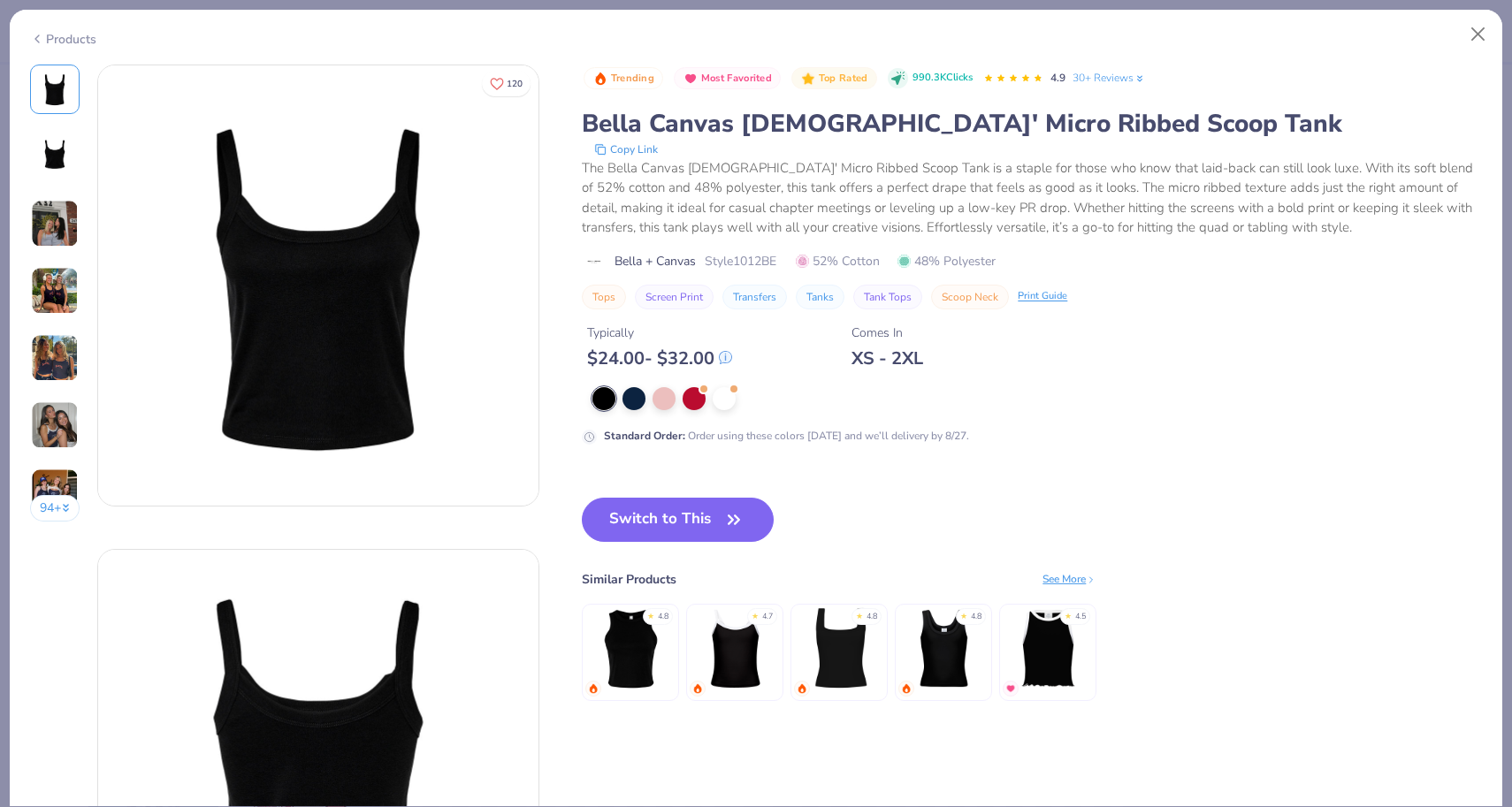
click at [69, 291] on img at bounding box center [54, 290] width 47 height 47
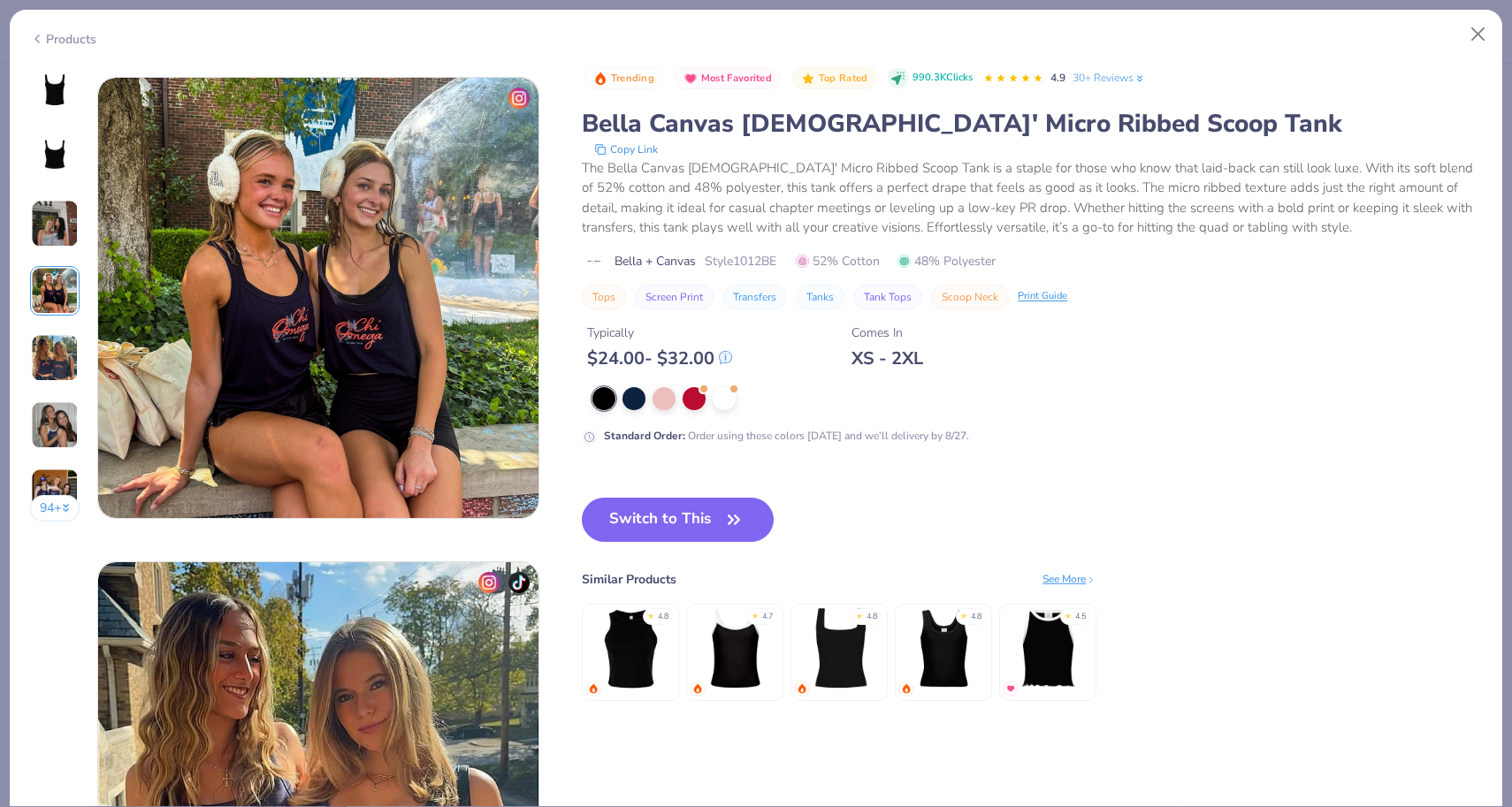
scroll to position [1454, 0]
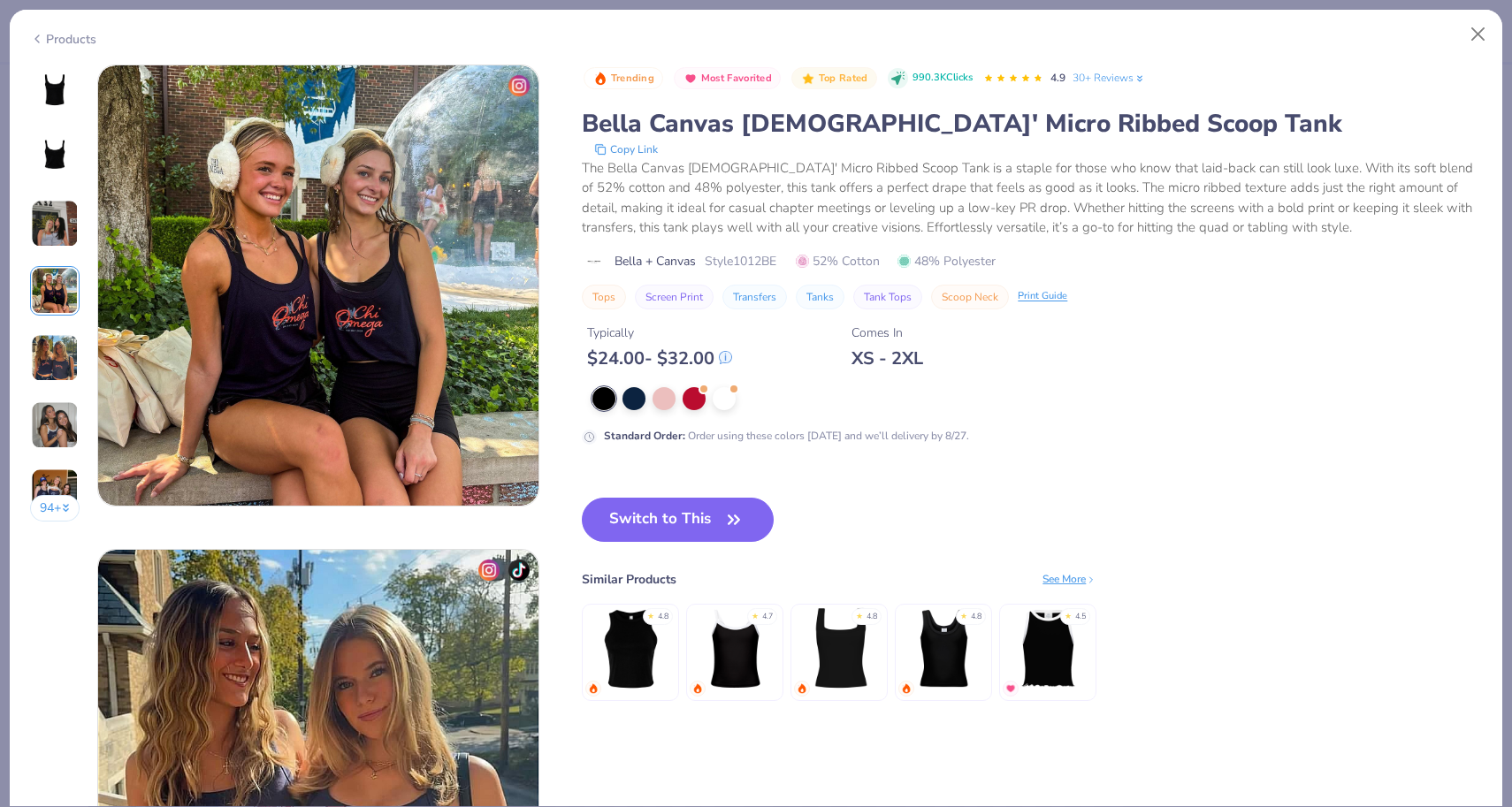
click at [57, 215] on img at bounding box center [54, 223] width 47 height 47
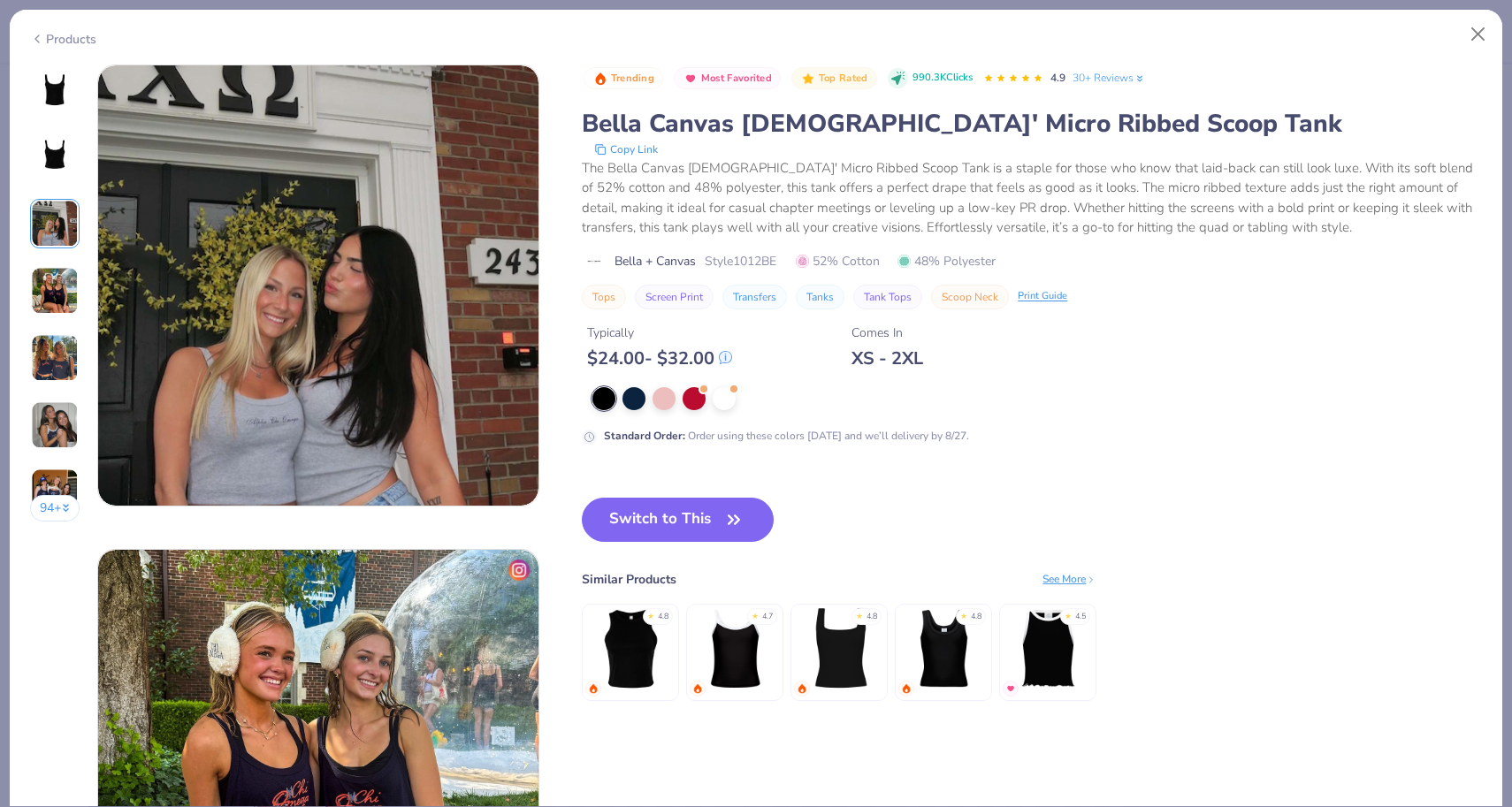
scroll to position [1921, 0]
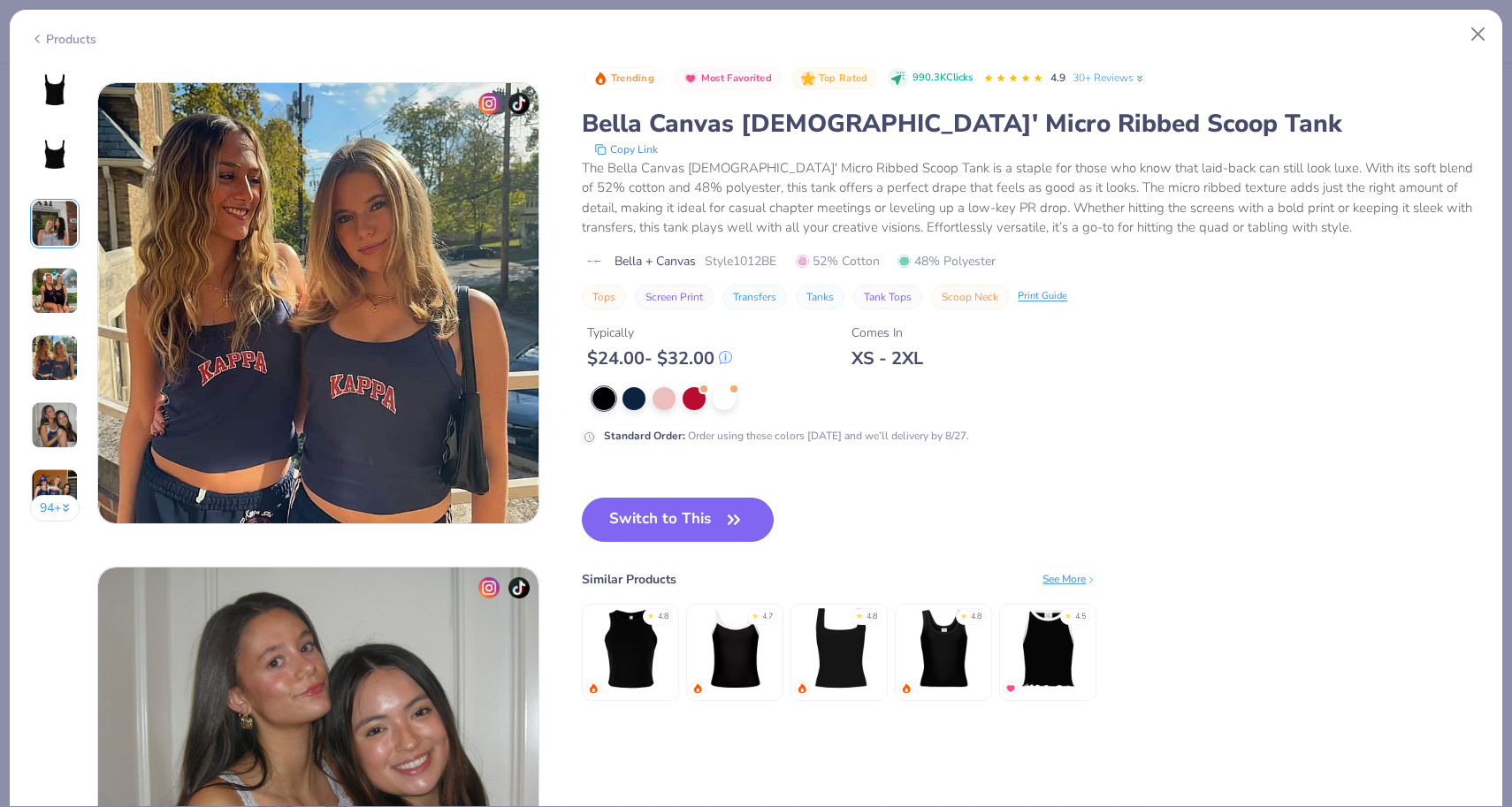
click at [1168, 504] on div "Trending Most Favorited Top Rated 990.3K Clicks 4.9 30+ Reviews Bella Canvas La…" at bounding box center [1031, 400] width 900 height 672
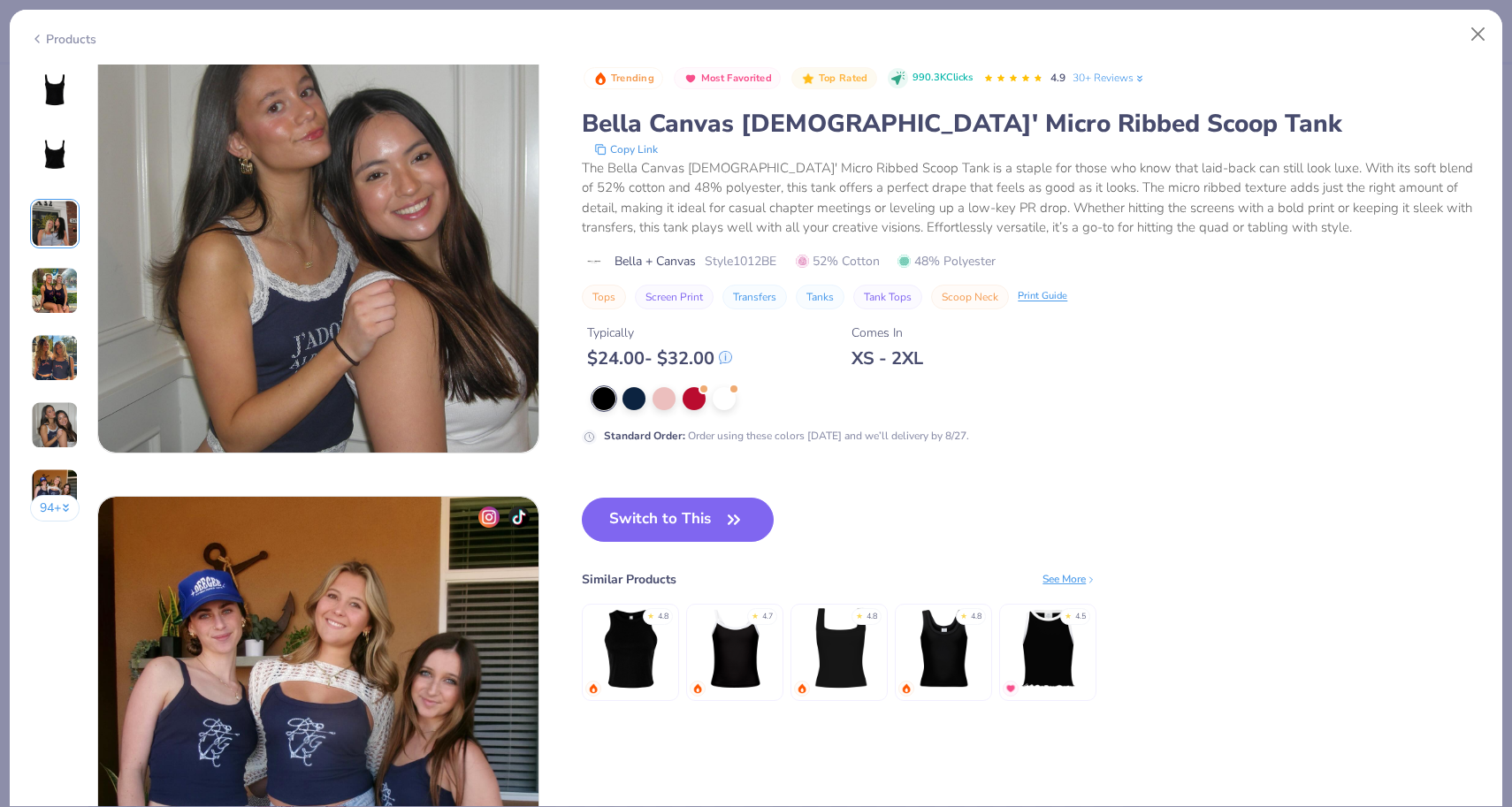
scroll to position [2006, 0]
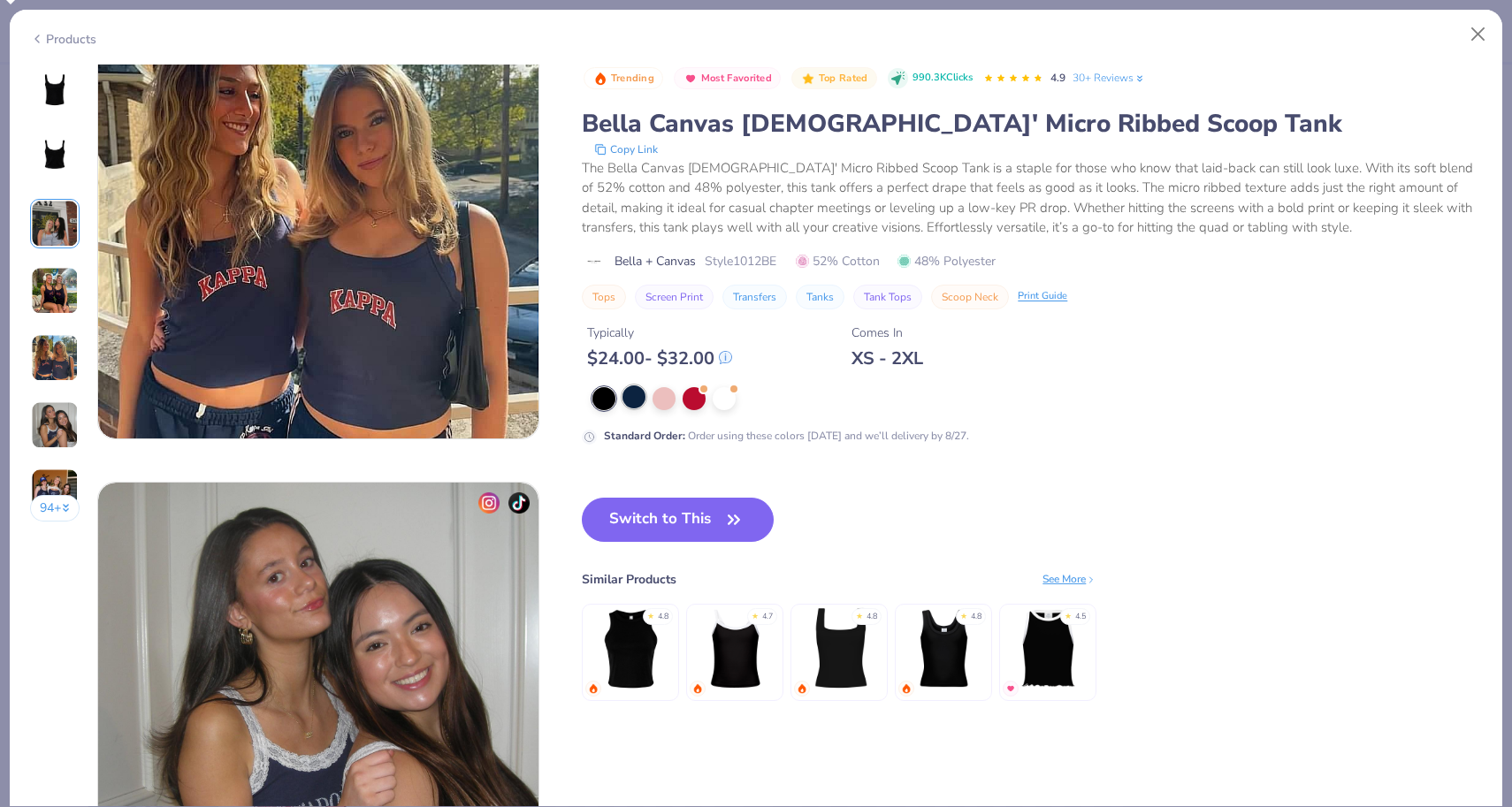
click at [641, 399] on div at bounding box center [633, 396] width 23 height 23
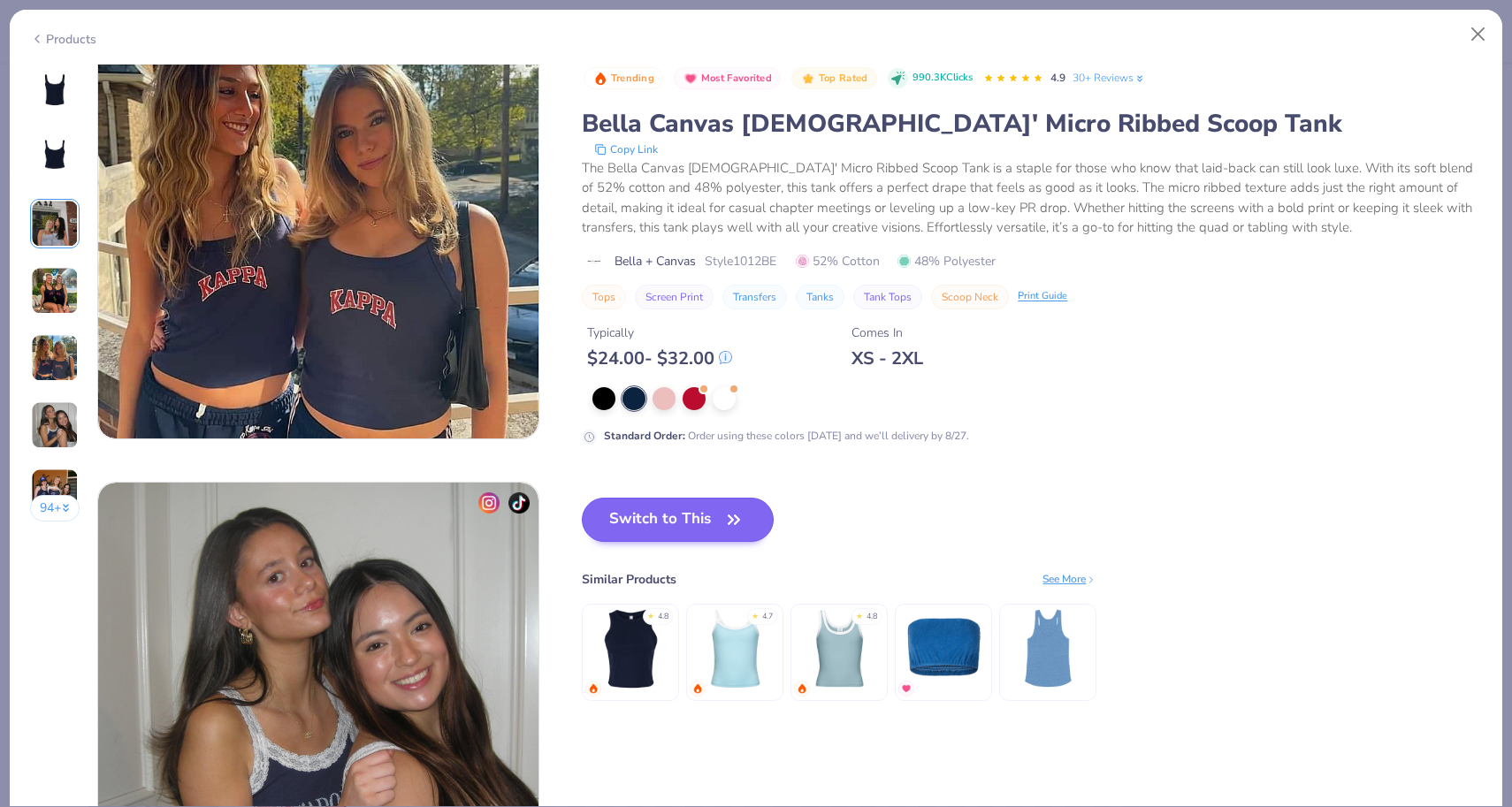
click at [703, 534] on button "Switch to This" at bounding box center [677, 520] width 192 height 44
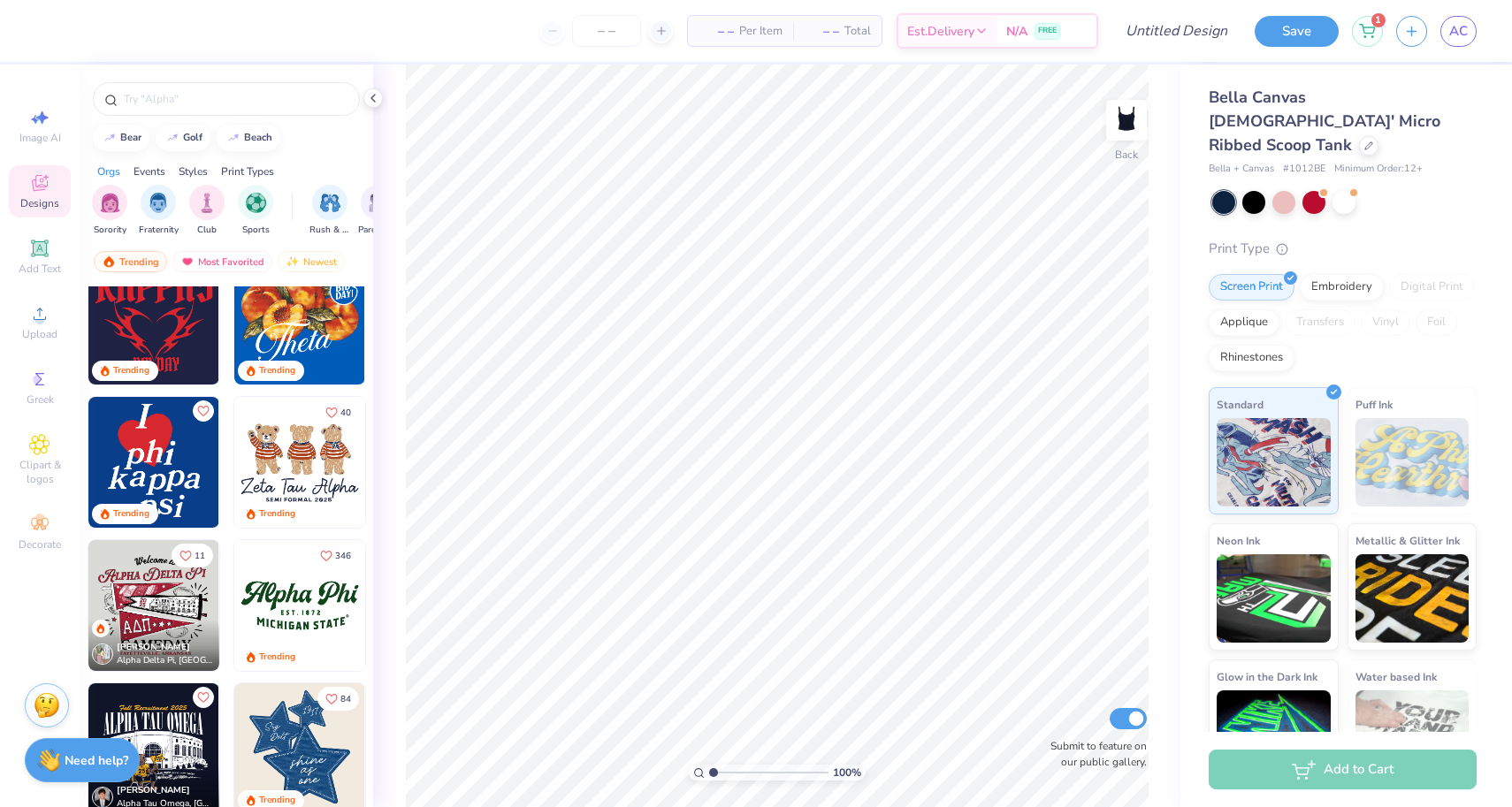
scroll to position [728, 0]
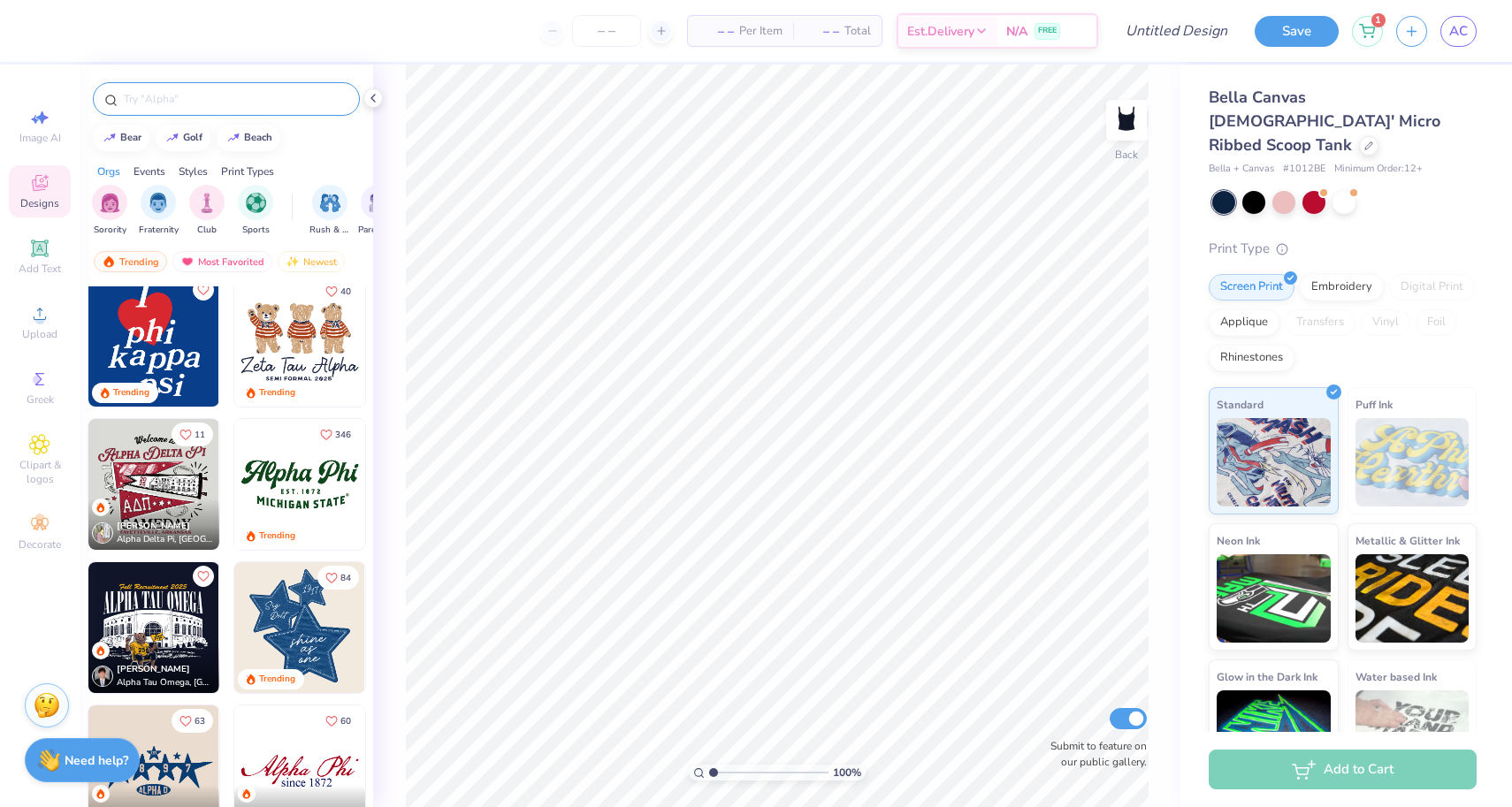
click at [184, 102] on input "text" at bounding box center [235, 99] width 226 height 18
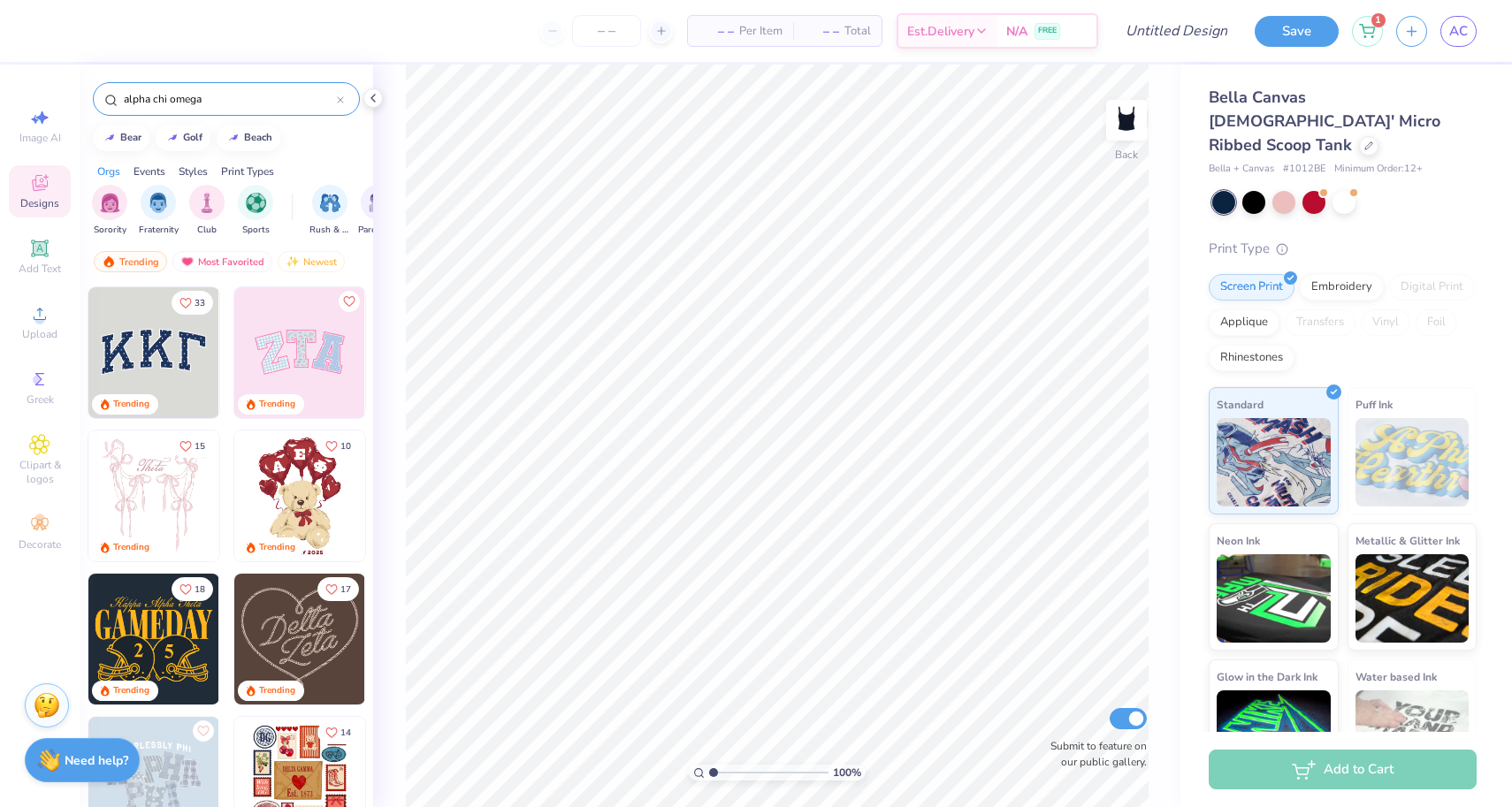
type input "alpha chi omega"
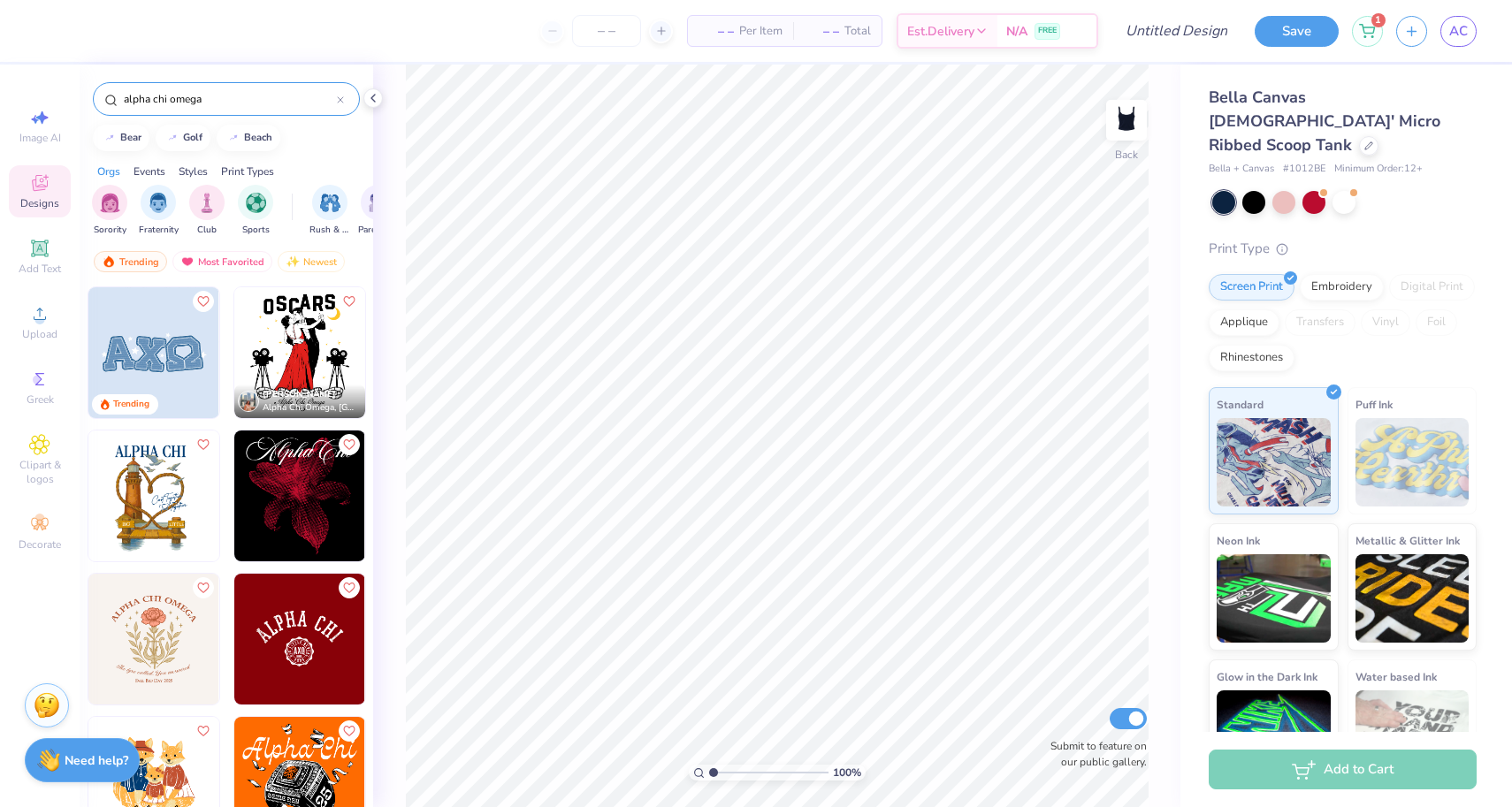
click at [186, 371] on img at bounding box center [154, 353] width 131 height 131
type input "5.44"
type input "2.07"
type input "2.00"
type input "3.78"
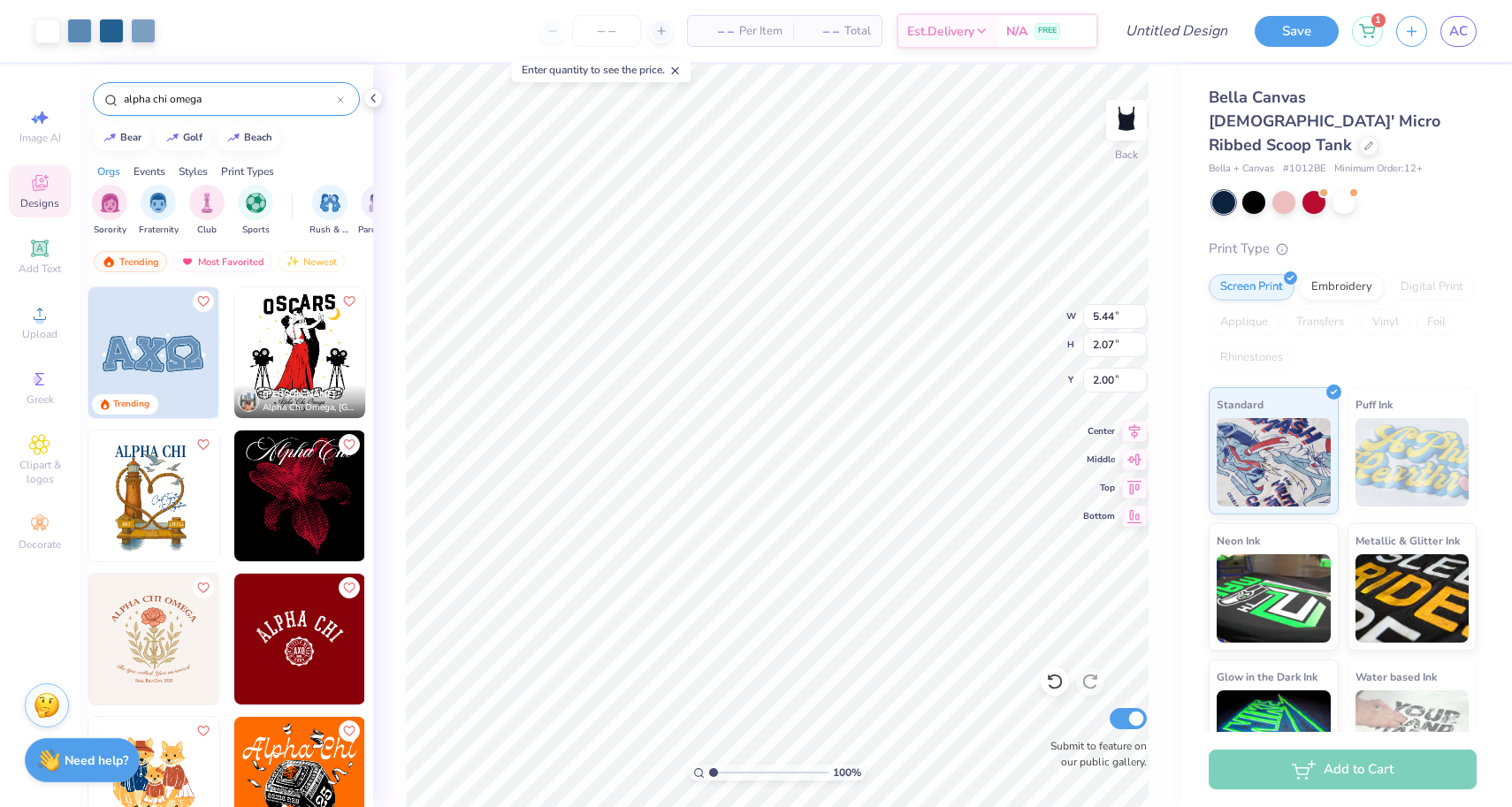
type input "1.44"
type input "1.75"
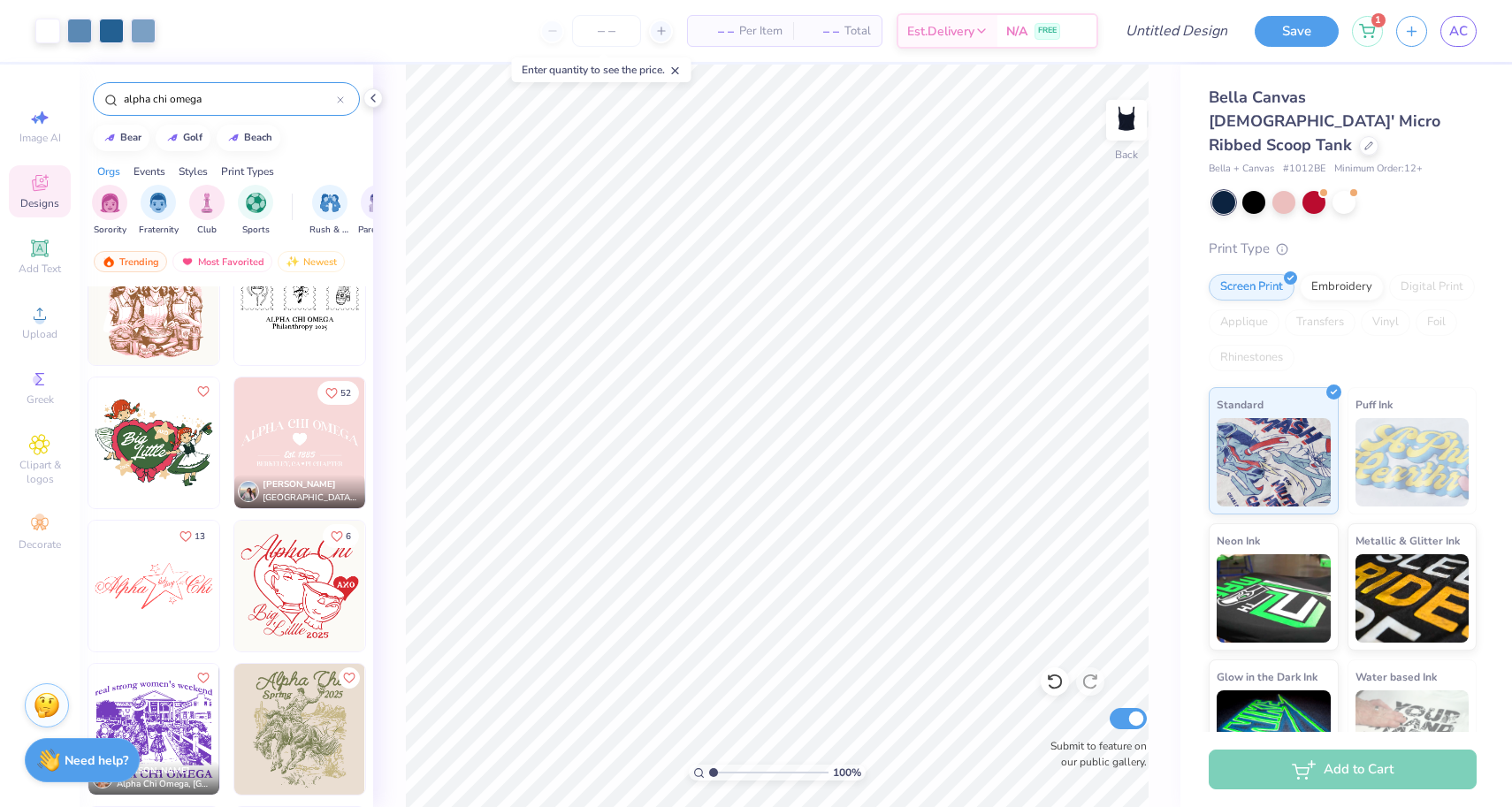
scroll to position [3813, 0]
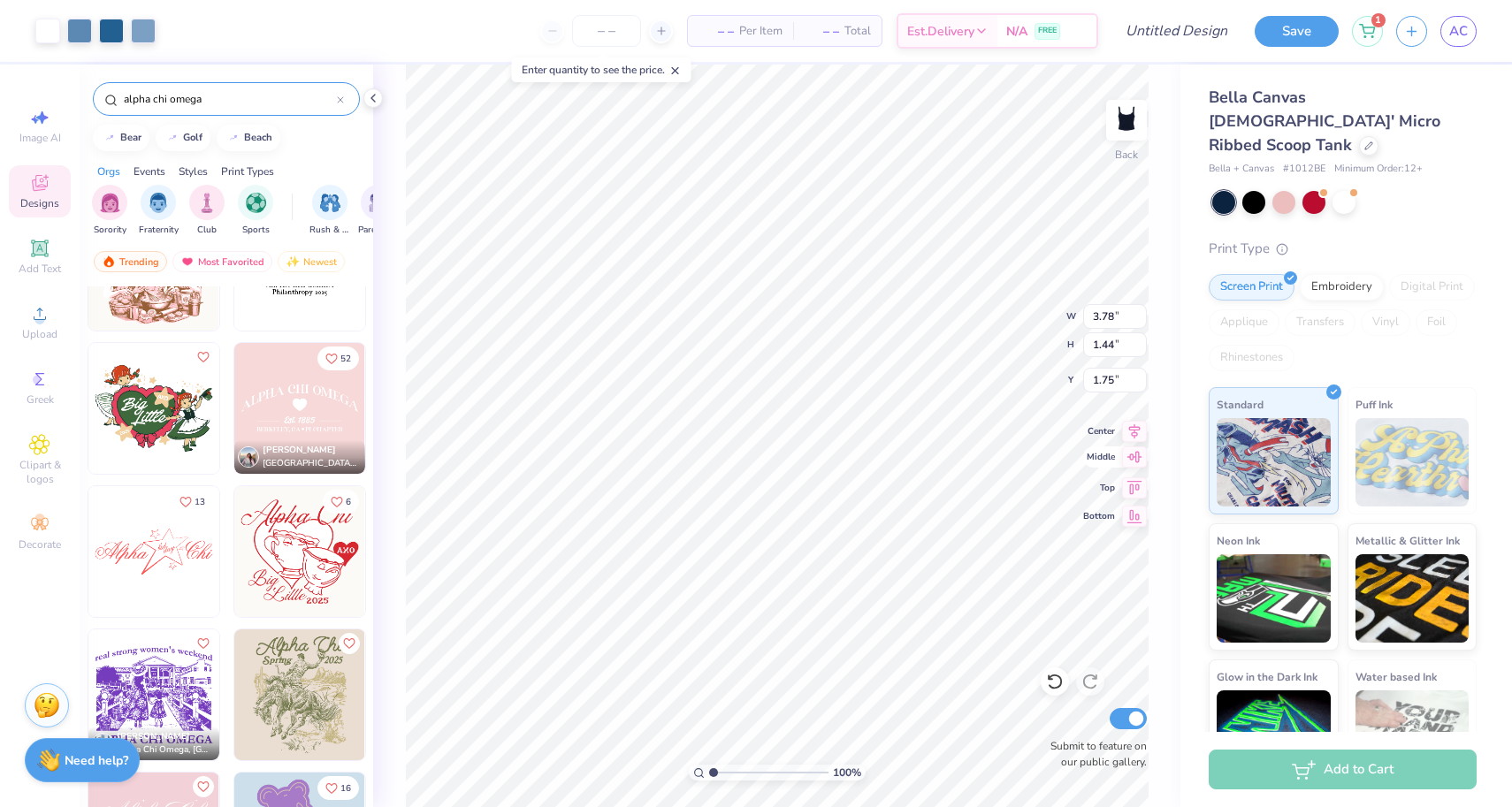
click at [1104, 472] on div "100 % Back W 3.78 3.78 " H 1.44 1.44 " Y 1.75 1.75 " Center Middle Top Bottom S…" at bounding box center [776, 436] width 807 height 743
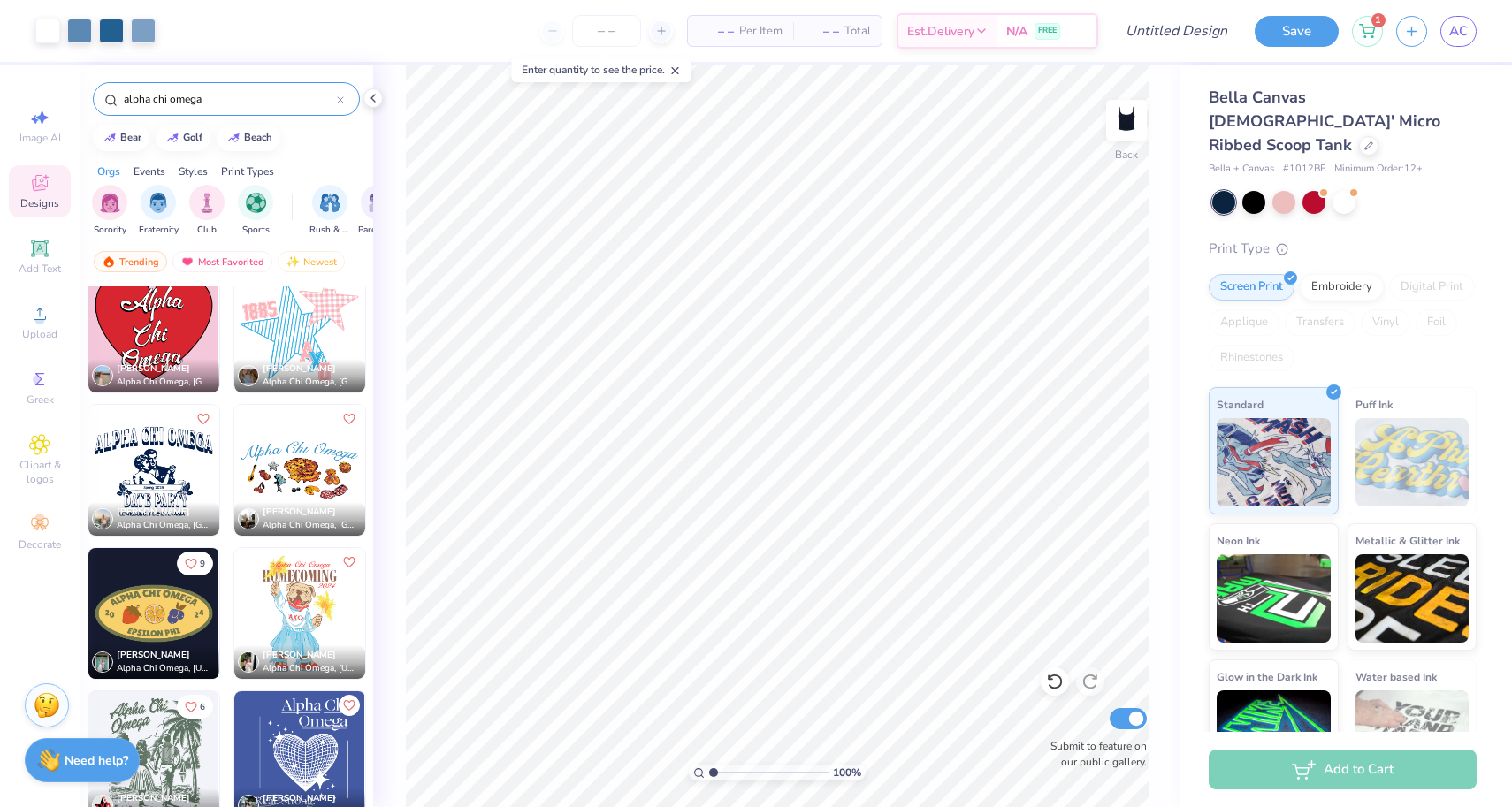
scroll to position [5041, 0]
click at [182, 613] on img at bounding box center [154, 612] width 131 height 131
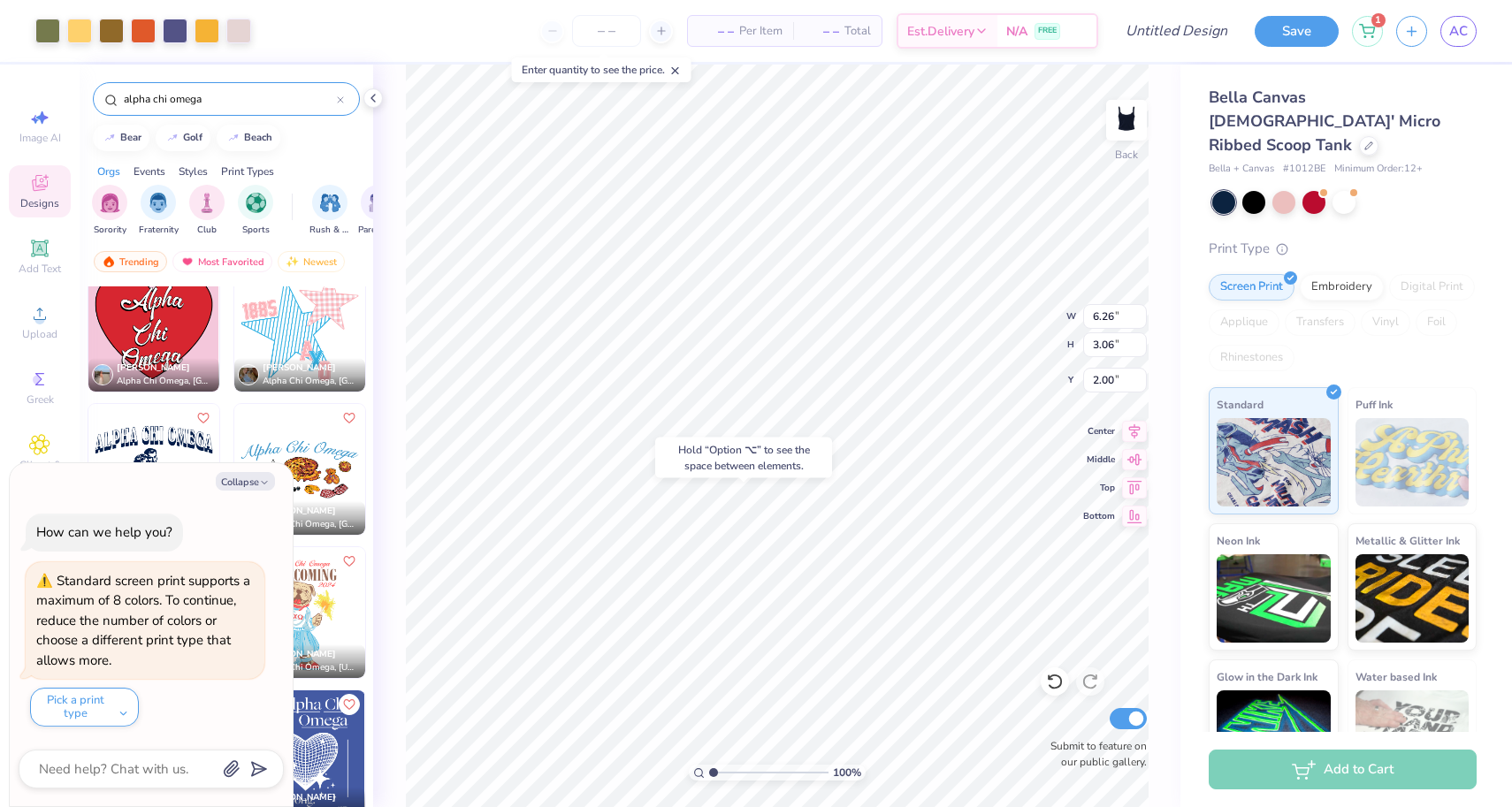
type textarea "x"
type input "4.32"
click at [798, 440] on div "Hold “Option ⌥” to see the space between elements." at bounding box center [743, 457] width 177 height 40
type textarea "x"
type input "2.80"
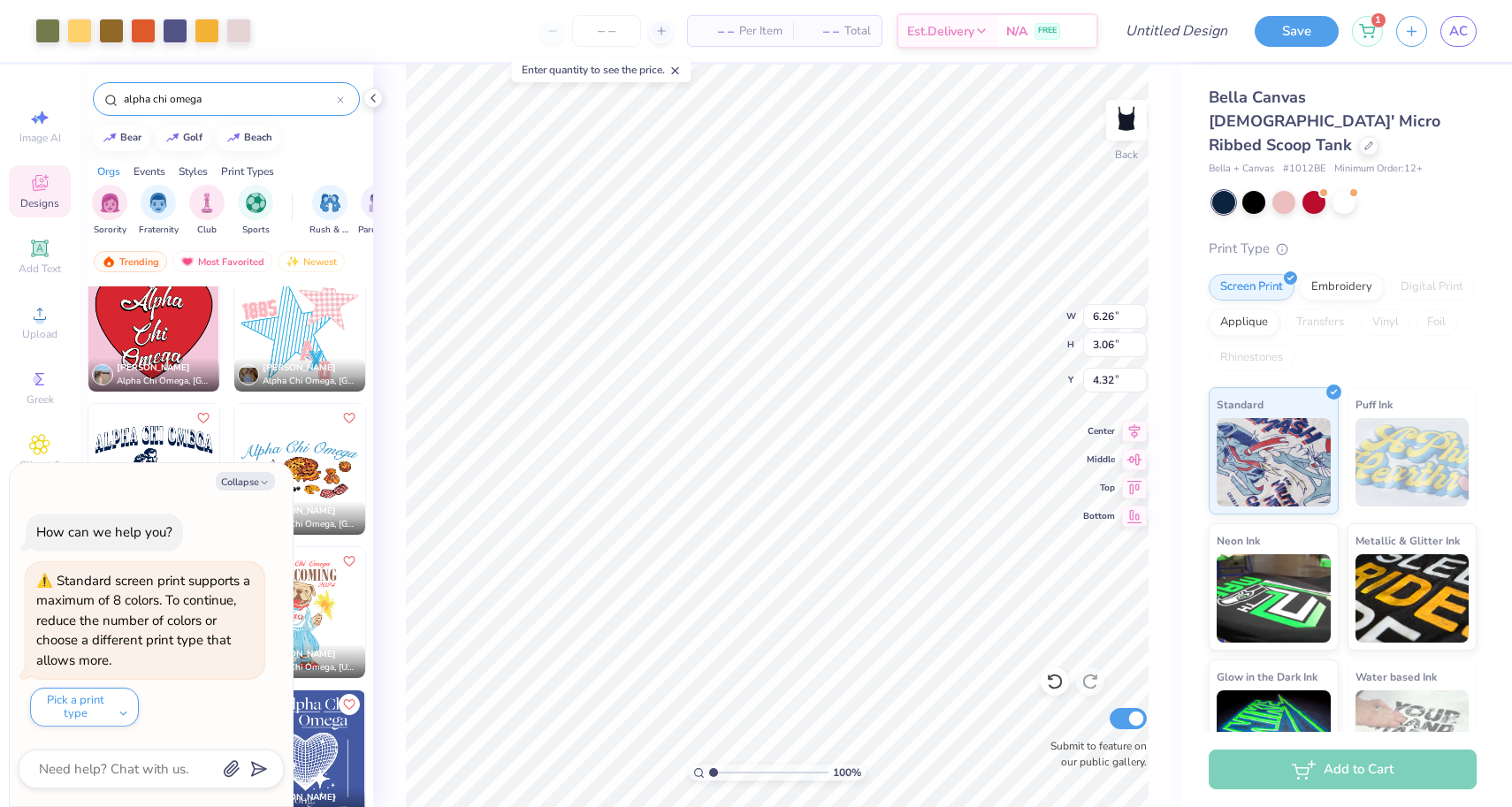
type input "1.36"
type input "6.01"
type textarea "x"
type input "2.00"
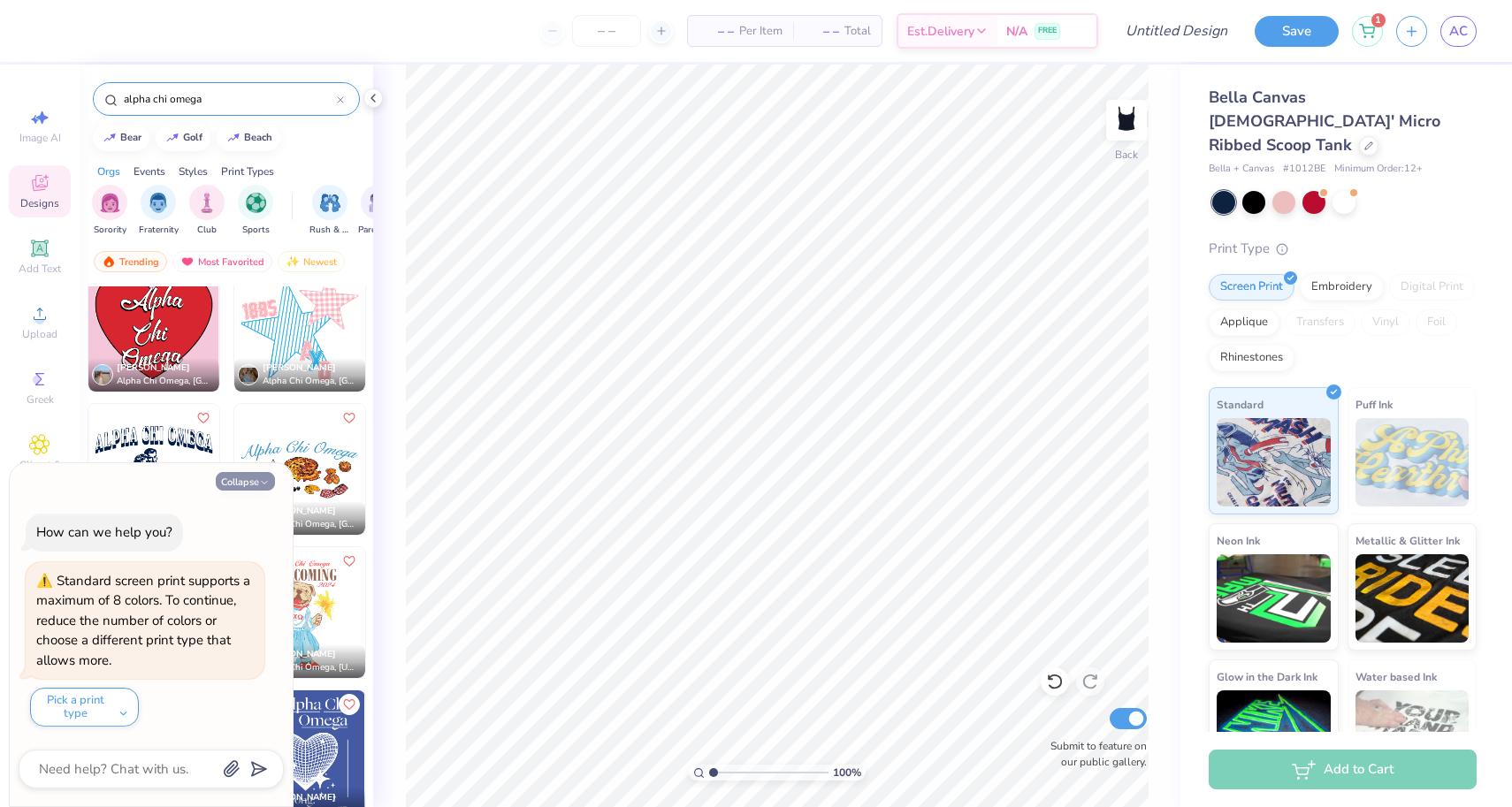
click at [256, 481] on button "Collapse" at bounding box center [245, 481] width 59 height 19
type textarea "x"
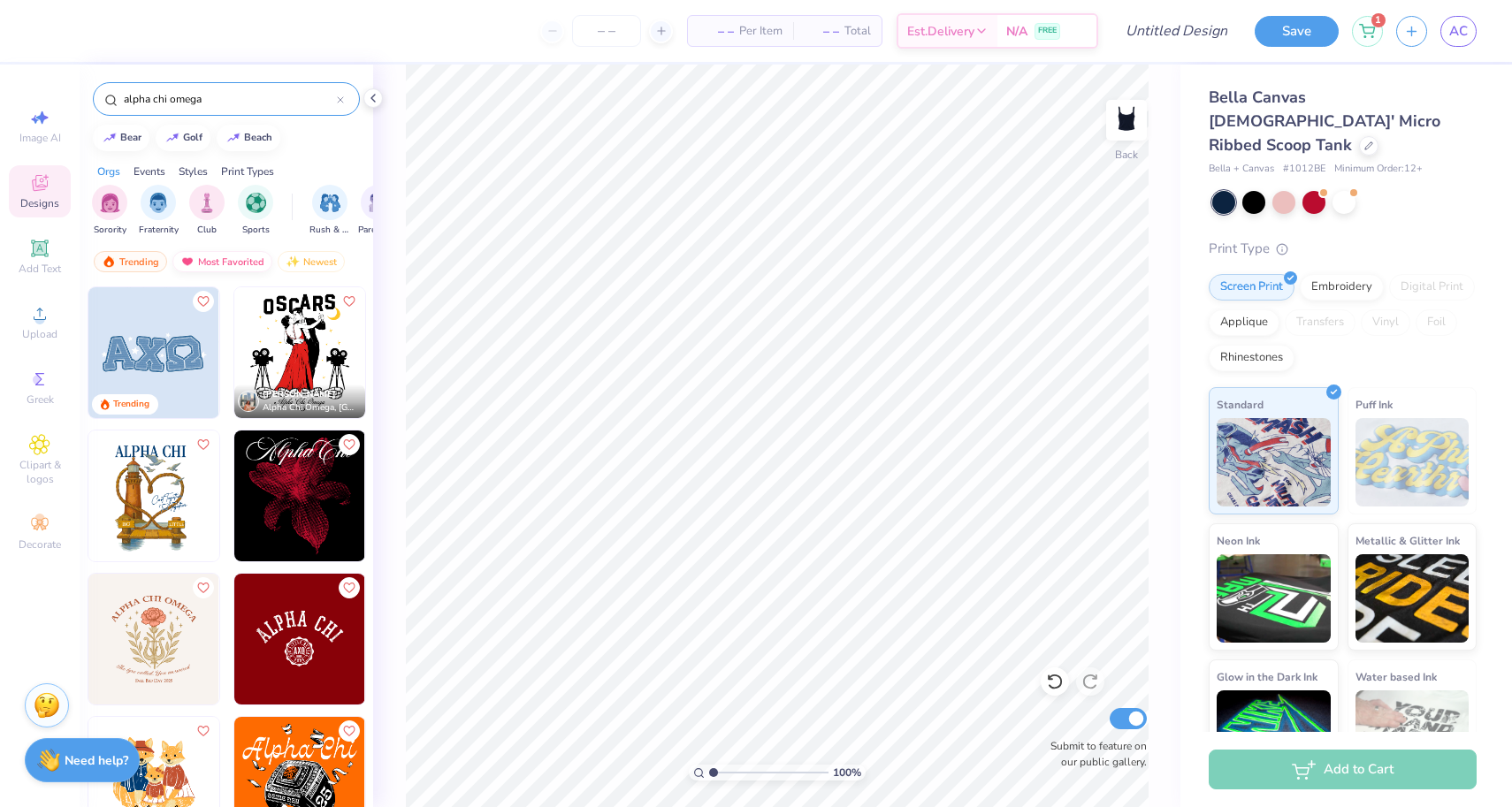
scroll to position [0, 0]
click at [241, 170] on div "Print Types" at bounding box center [248, 172] width 53 height 16
click at [122, 200] on div "filter for Embroidery" at bounding box center [110, 201] width 36 height 36
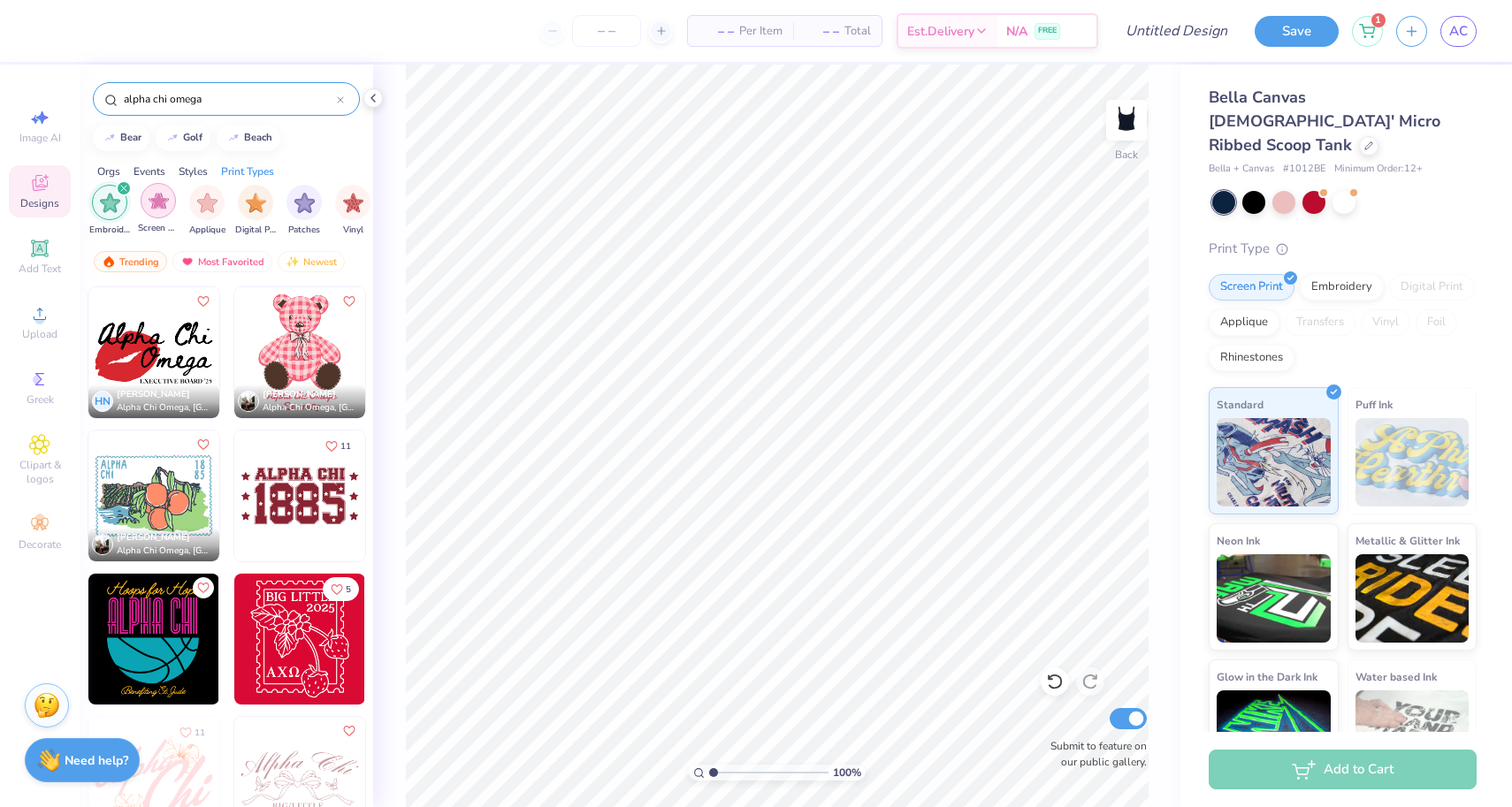
click at [156, 202] on img "filter for Screen Print" at bounding box center [158, 201] width 21 height 21
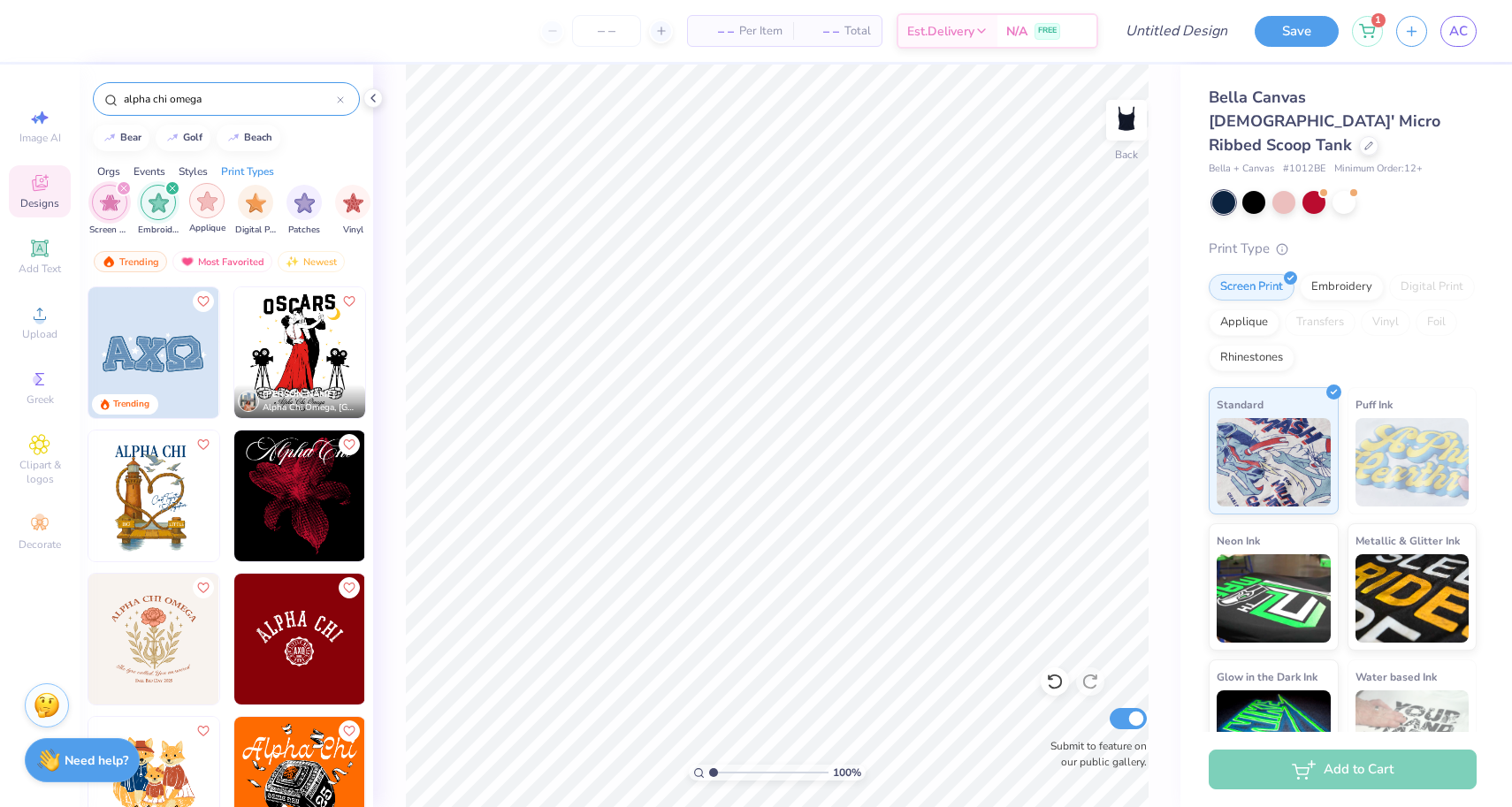
click at [205, 202] on img "filter for Applique" at bounding box center [207, 201] width 21 height 21
click at [261, 202] on div "filter for Patches" at bounding box center [250, 201] width 36 height 36
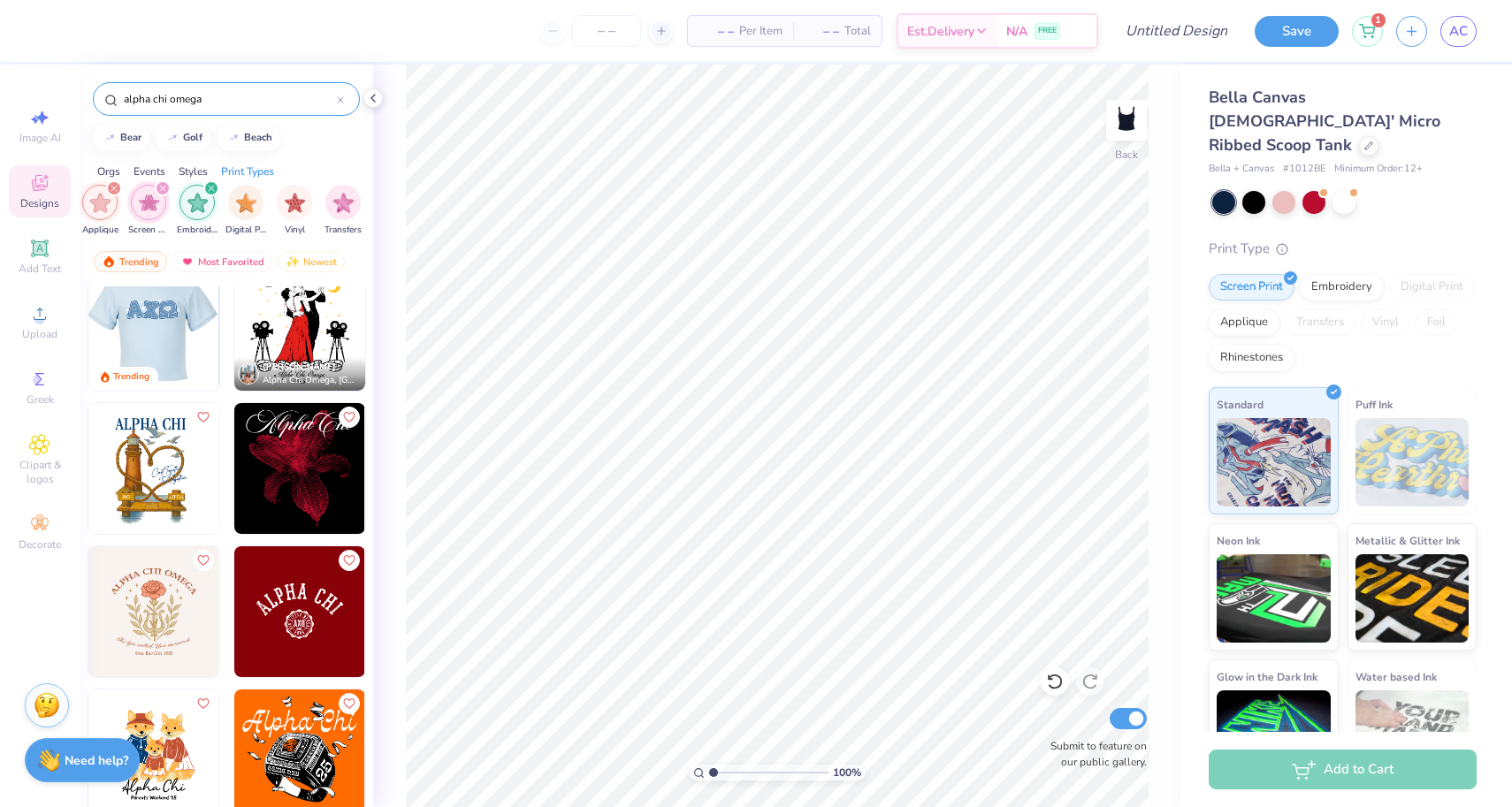
scroll to position [253, 0]
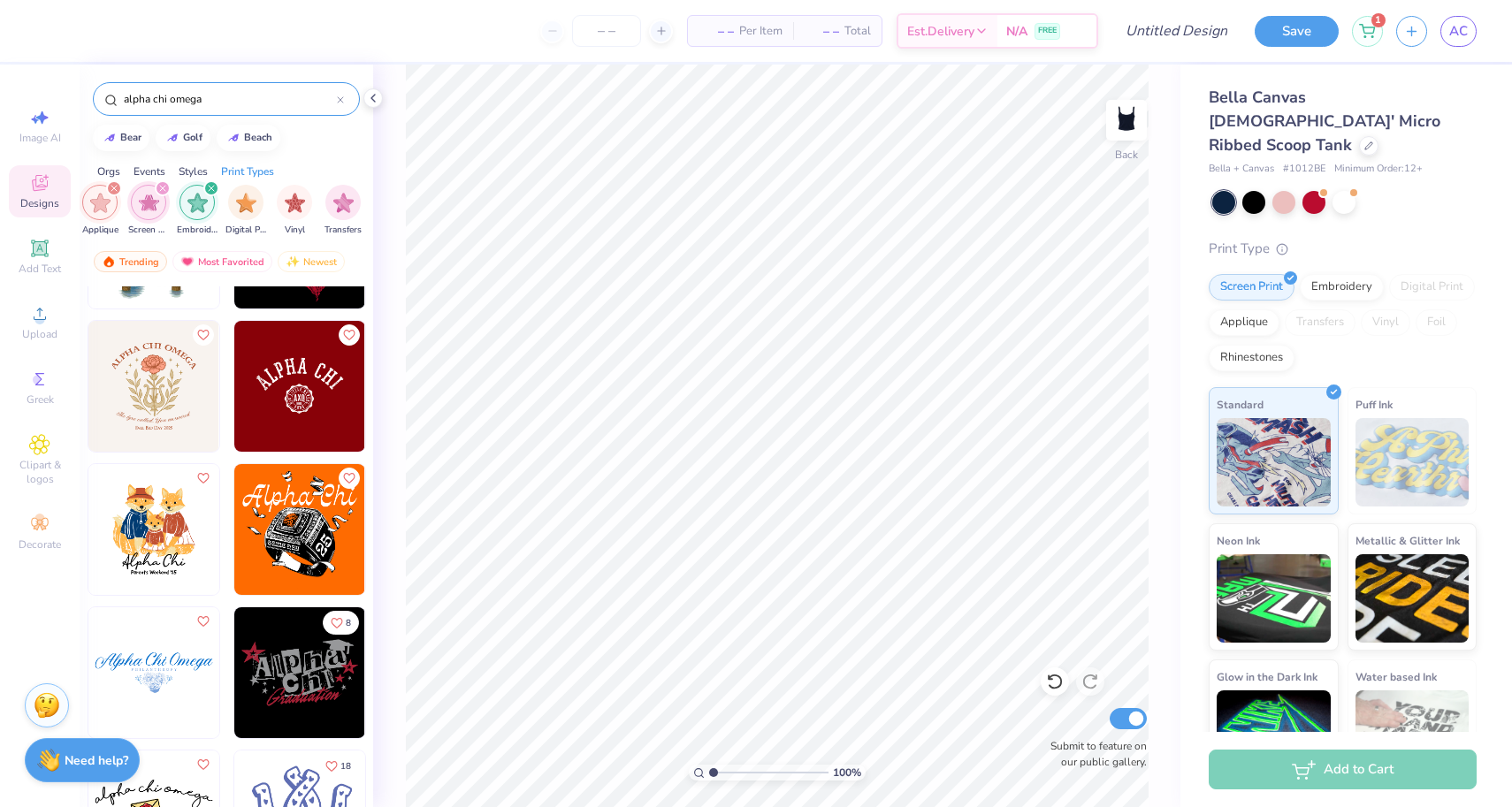
click at [310, 439] on img at bounding box center [299, 386] width 131 height 131
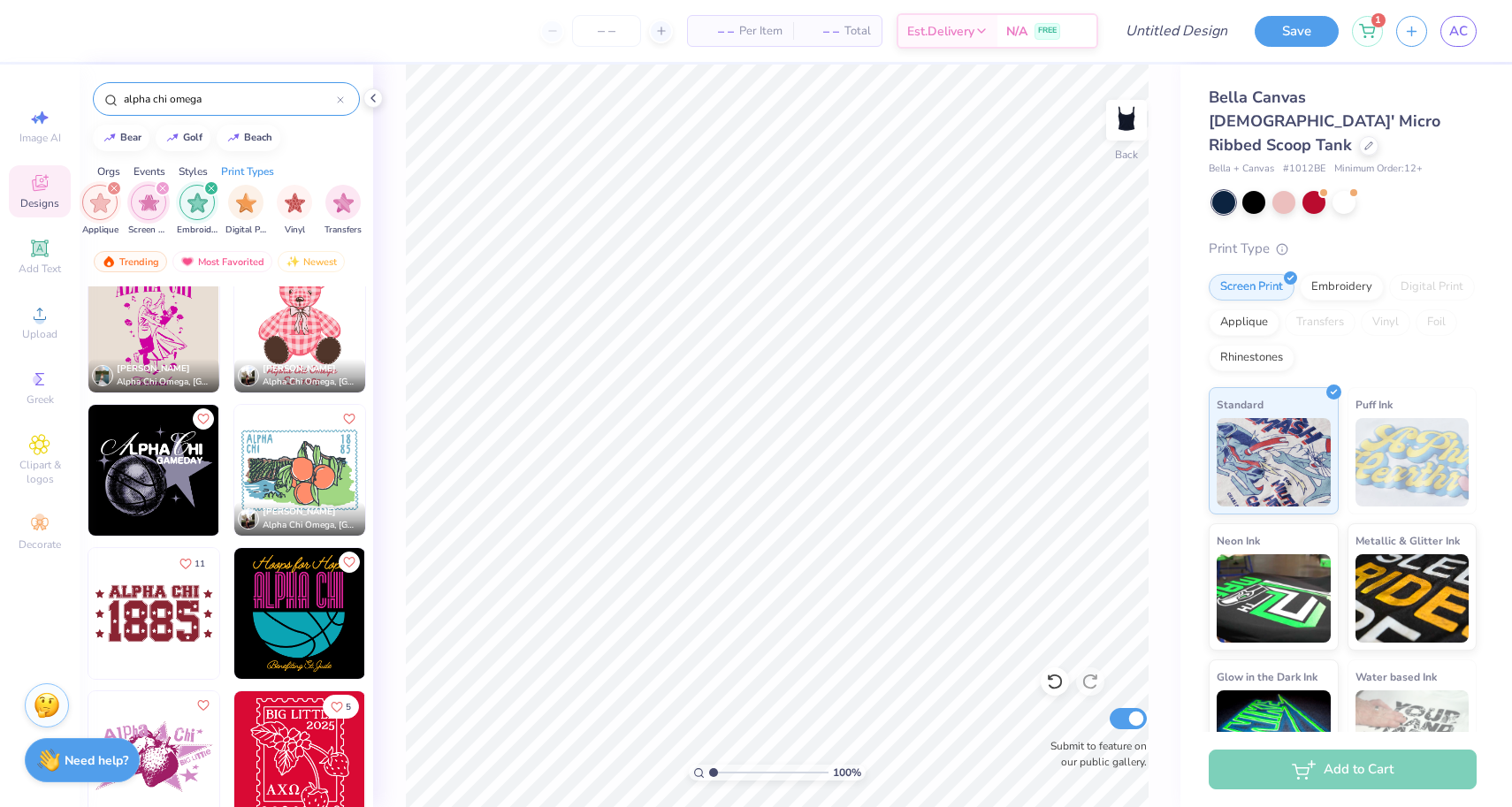
scroll to position [2106, 0]
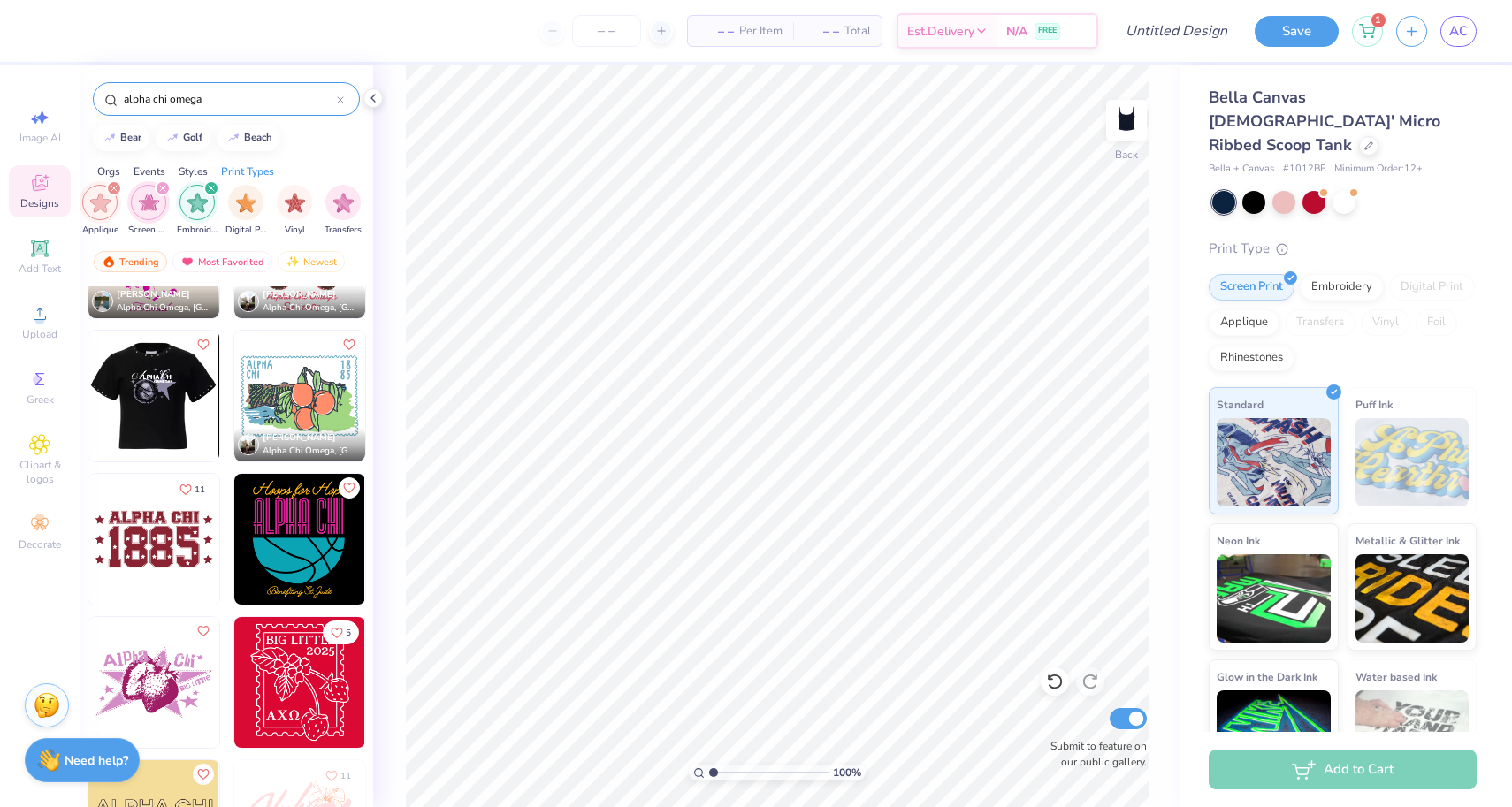
click at [158, 547] on img at bounding box center [154, 539] width 131 height 131
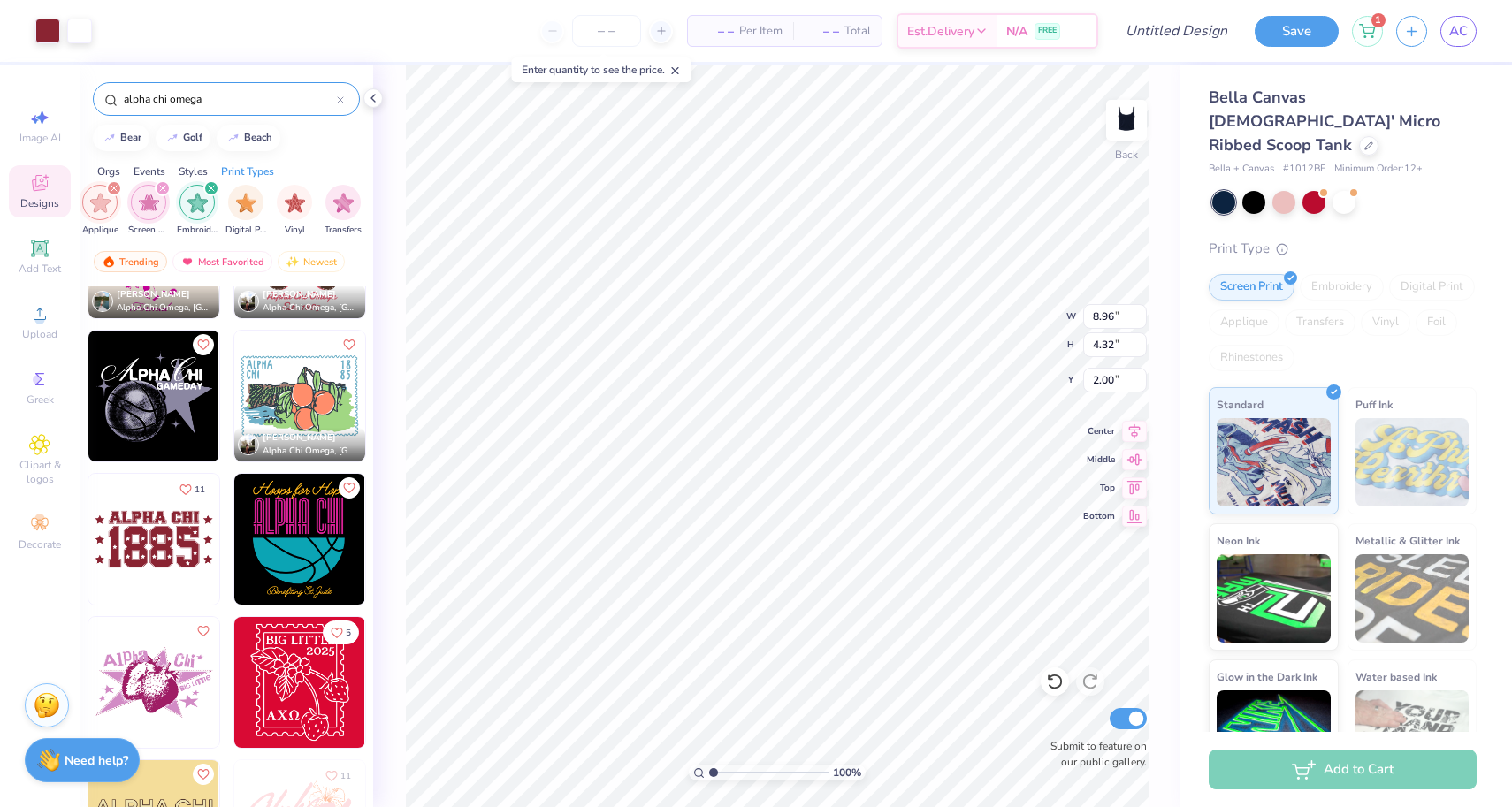
type input "3.49"
type input "1.68"
type input "2.00"
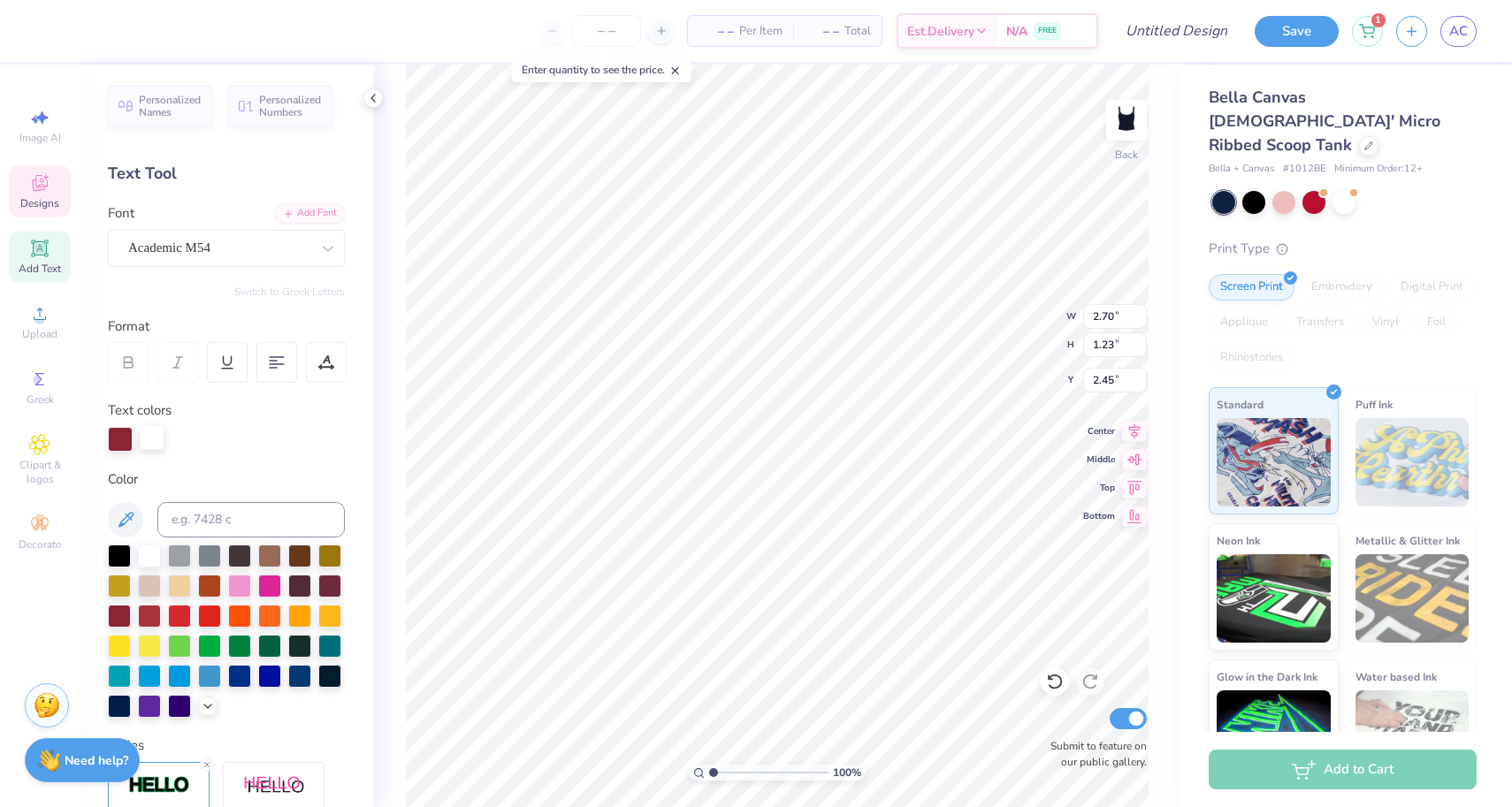
click at [151, 441] on div at bounding box center [151, 438] width 25 height 25
click at [119, 441] on div at bounding box center [119, 438] width 25 height 25
click at [144, 422] on div "Text colors" at bounding box center [226, 427] width 237 height 51
click at [148, 429] on div at bounding box center [151, 438] width 25 height 25
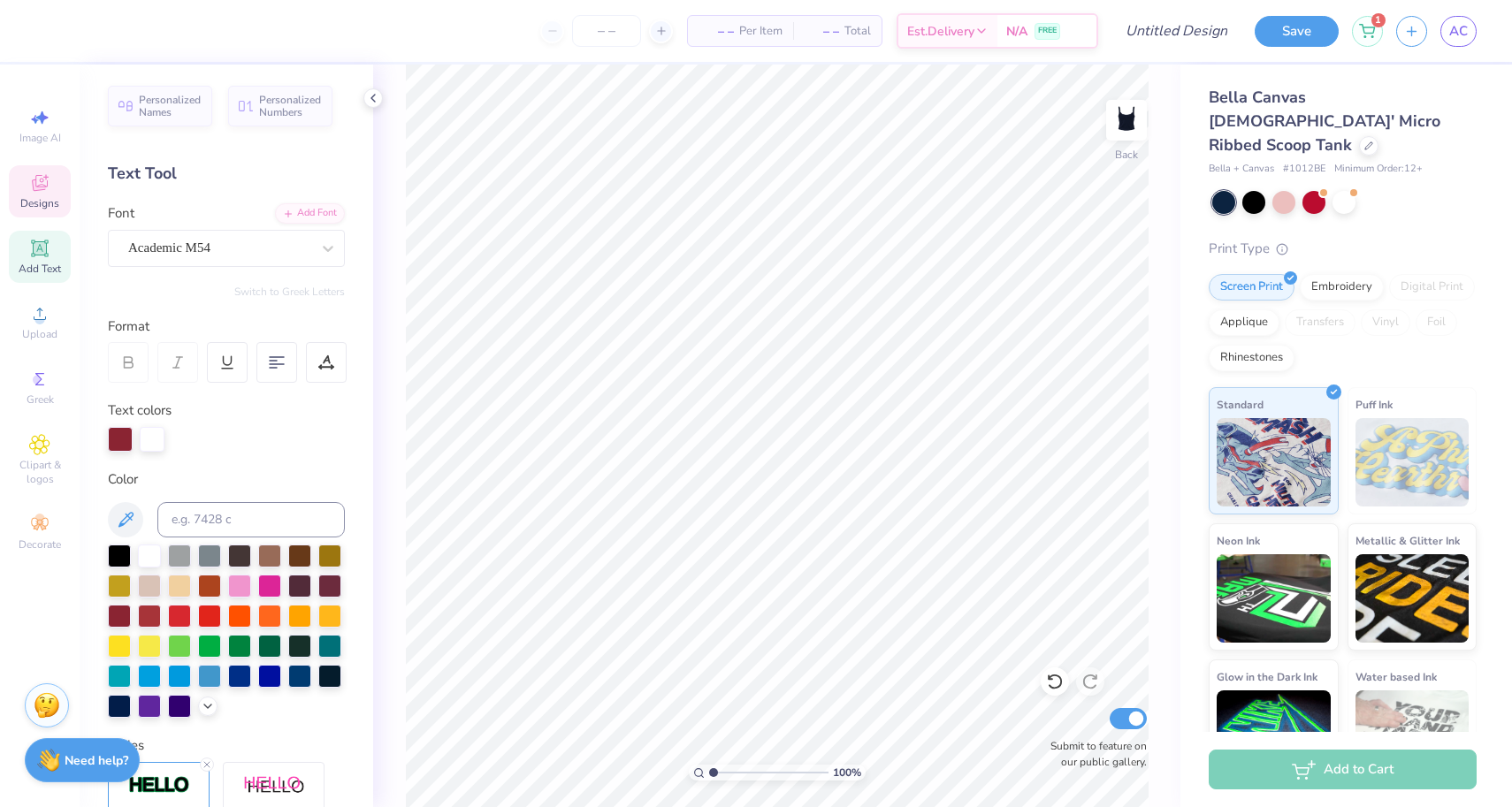
click at [37, 181] on icon at bounding box center [40, 183] width 16 height 16
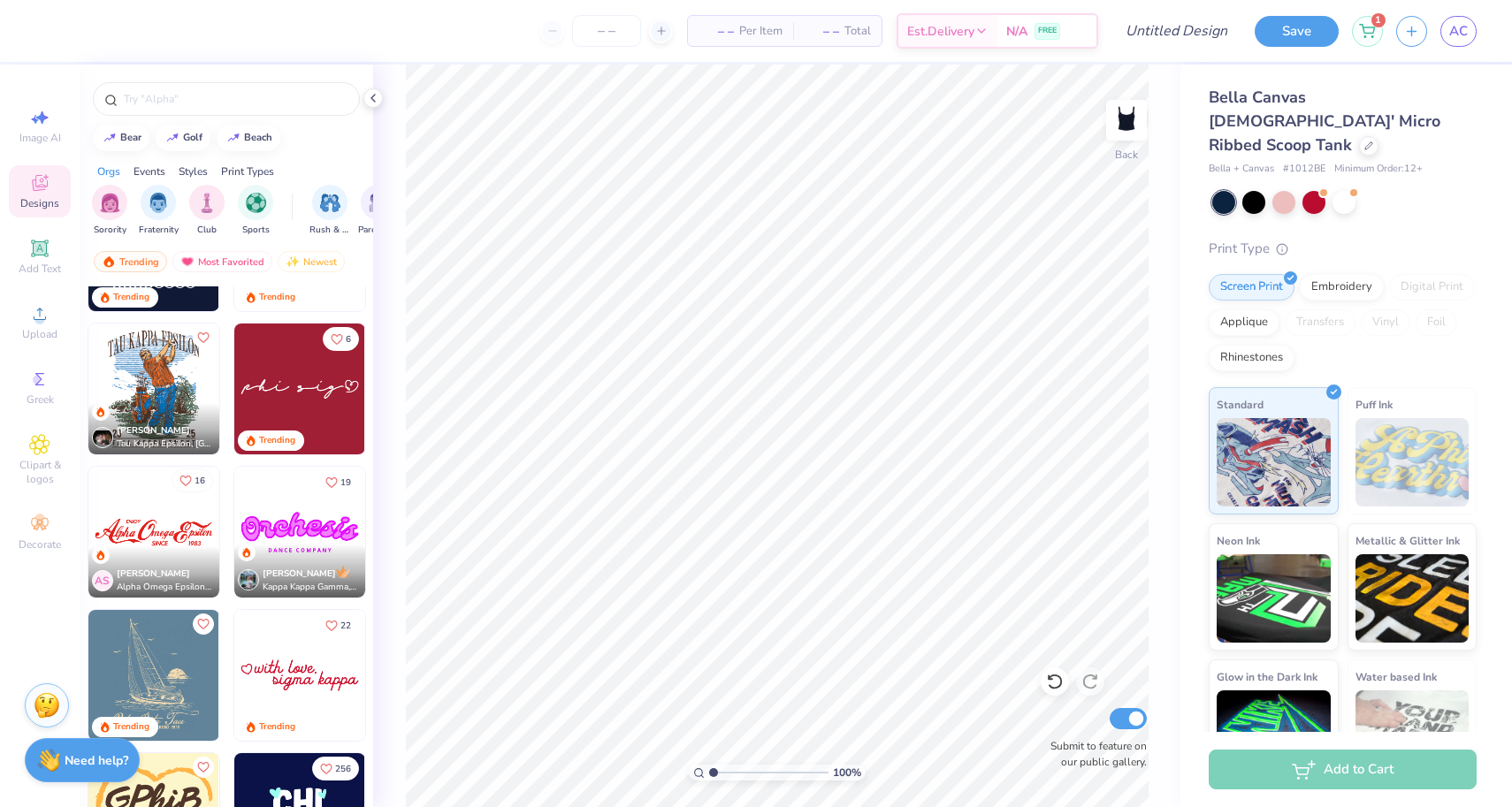
scroll to position [1551, 0]
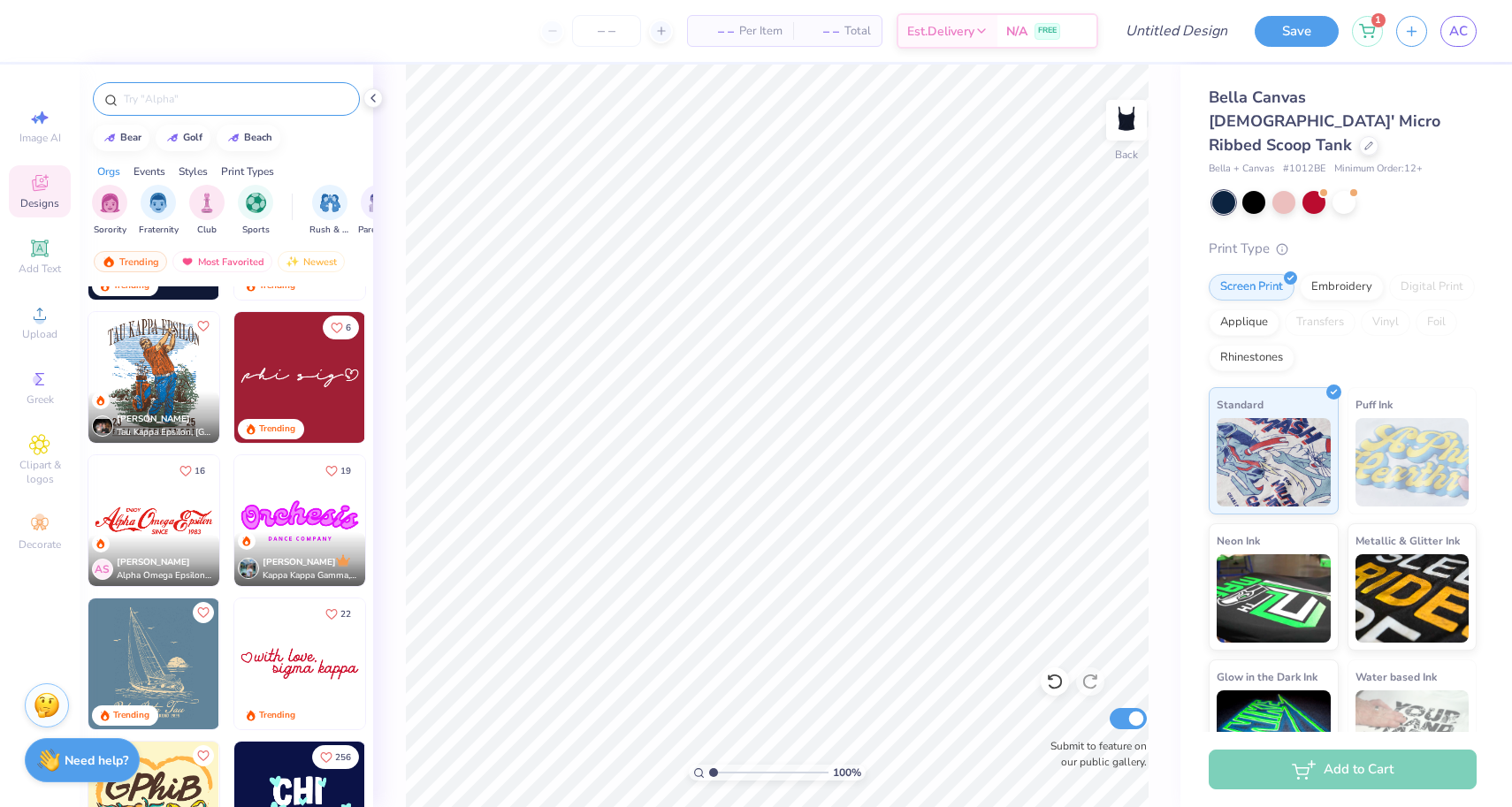
click at [183, 92] on input "text" at bounding box center [235, 99] width 226 height 18
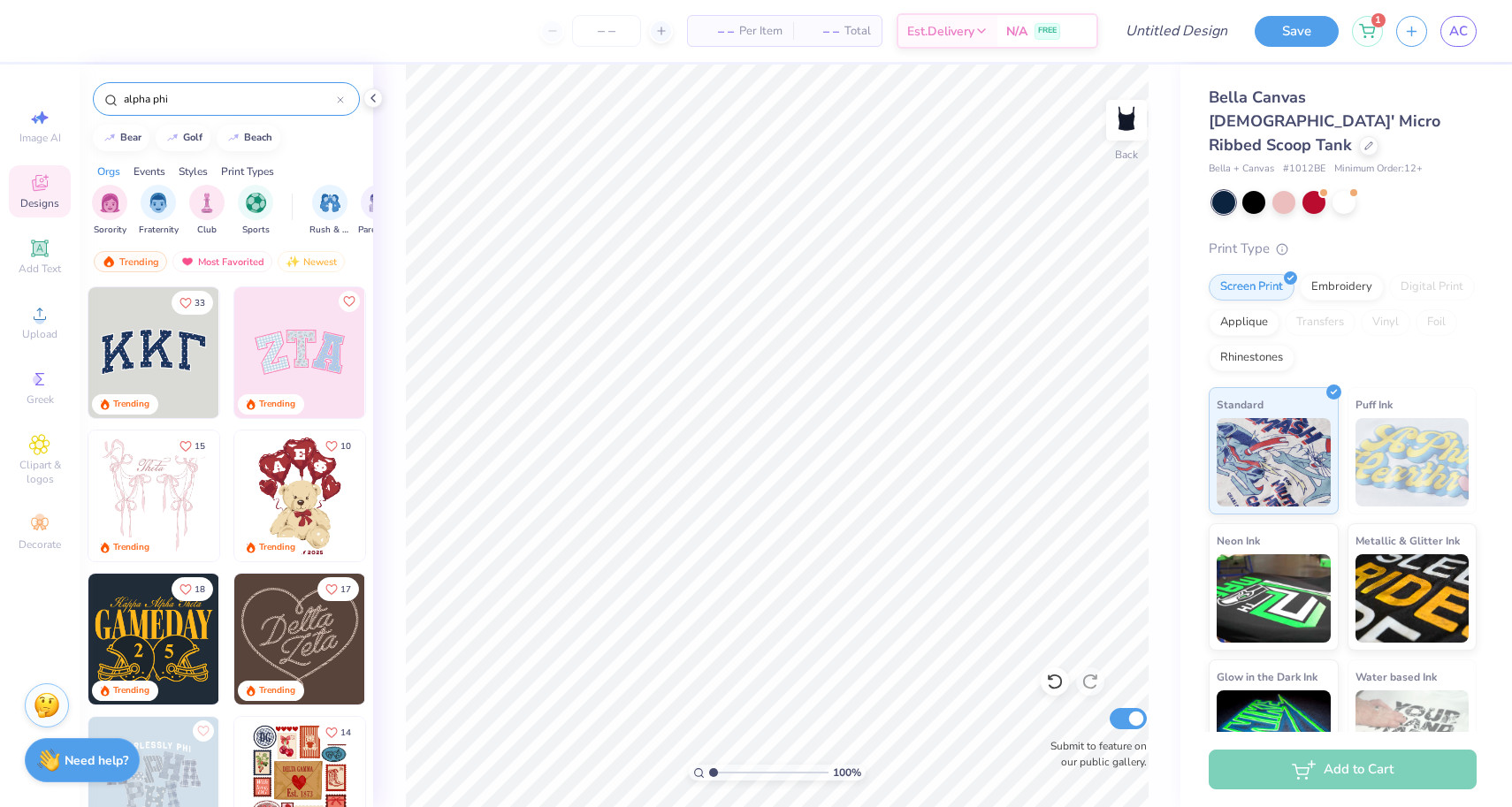
type input "alpha phi"
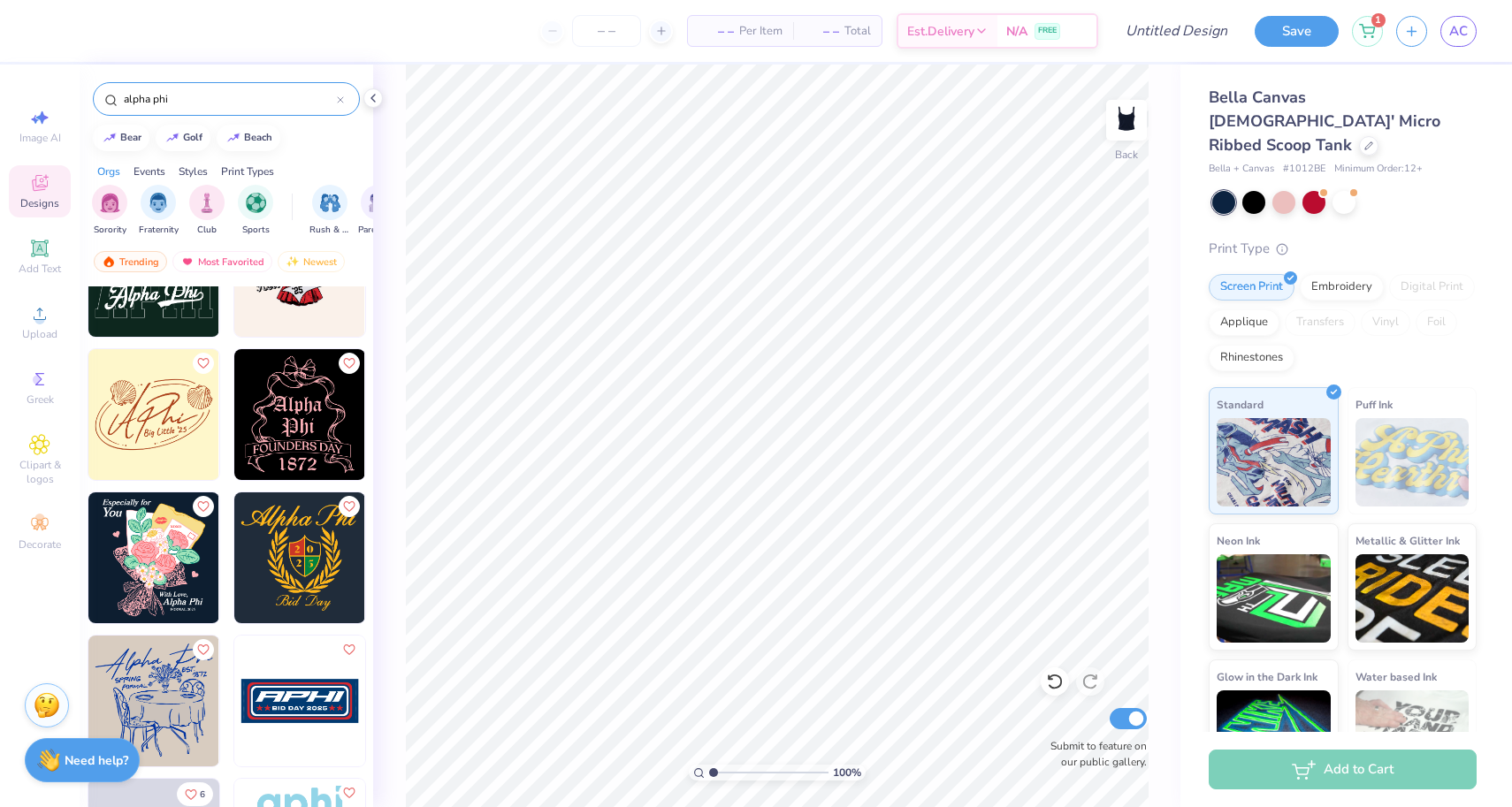
scroll to position [3248, 0]
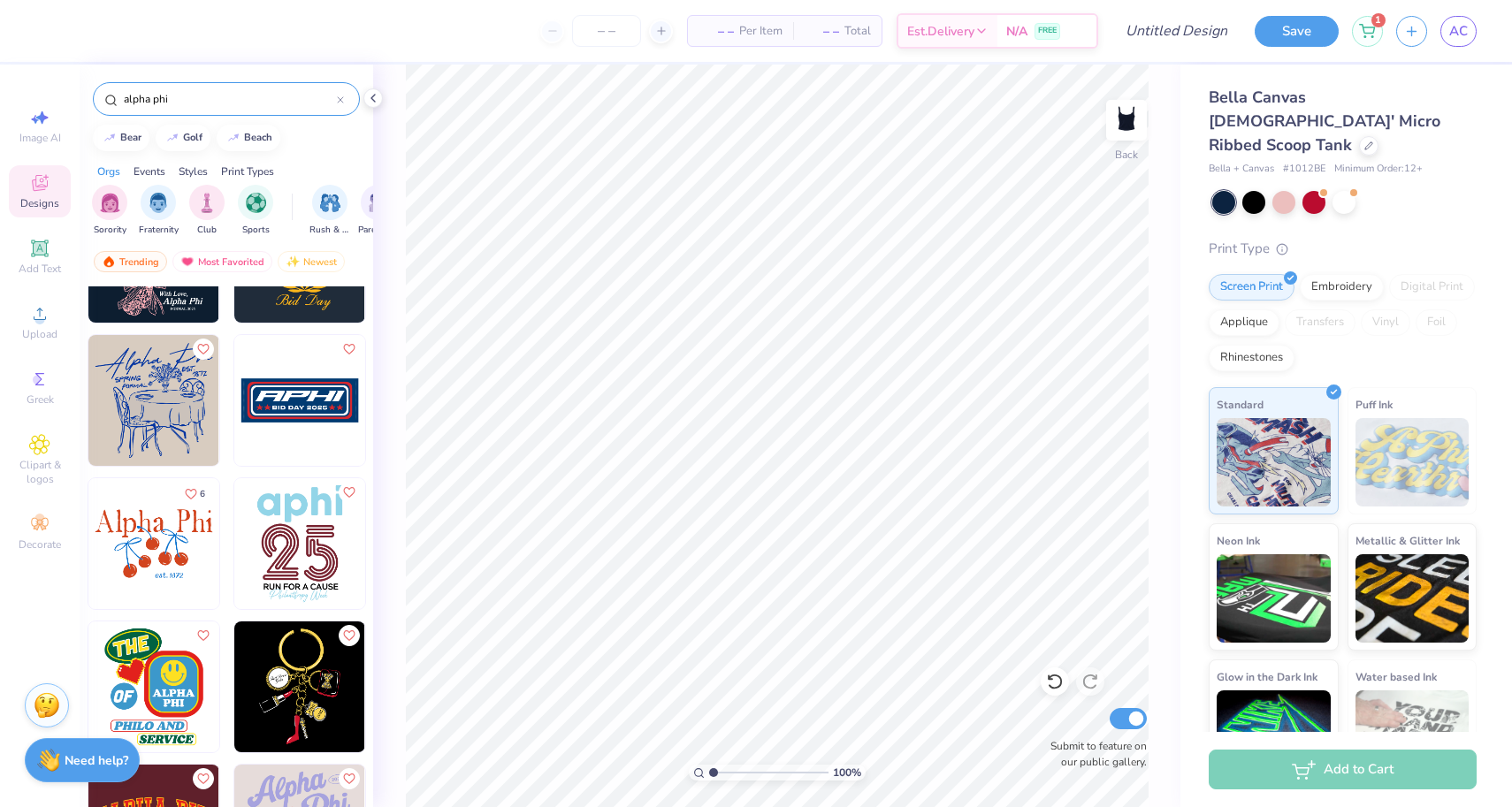
click at [288, 387] on img at bounding box center [299, 400] width 131 height 131
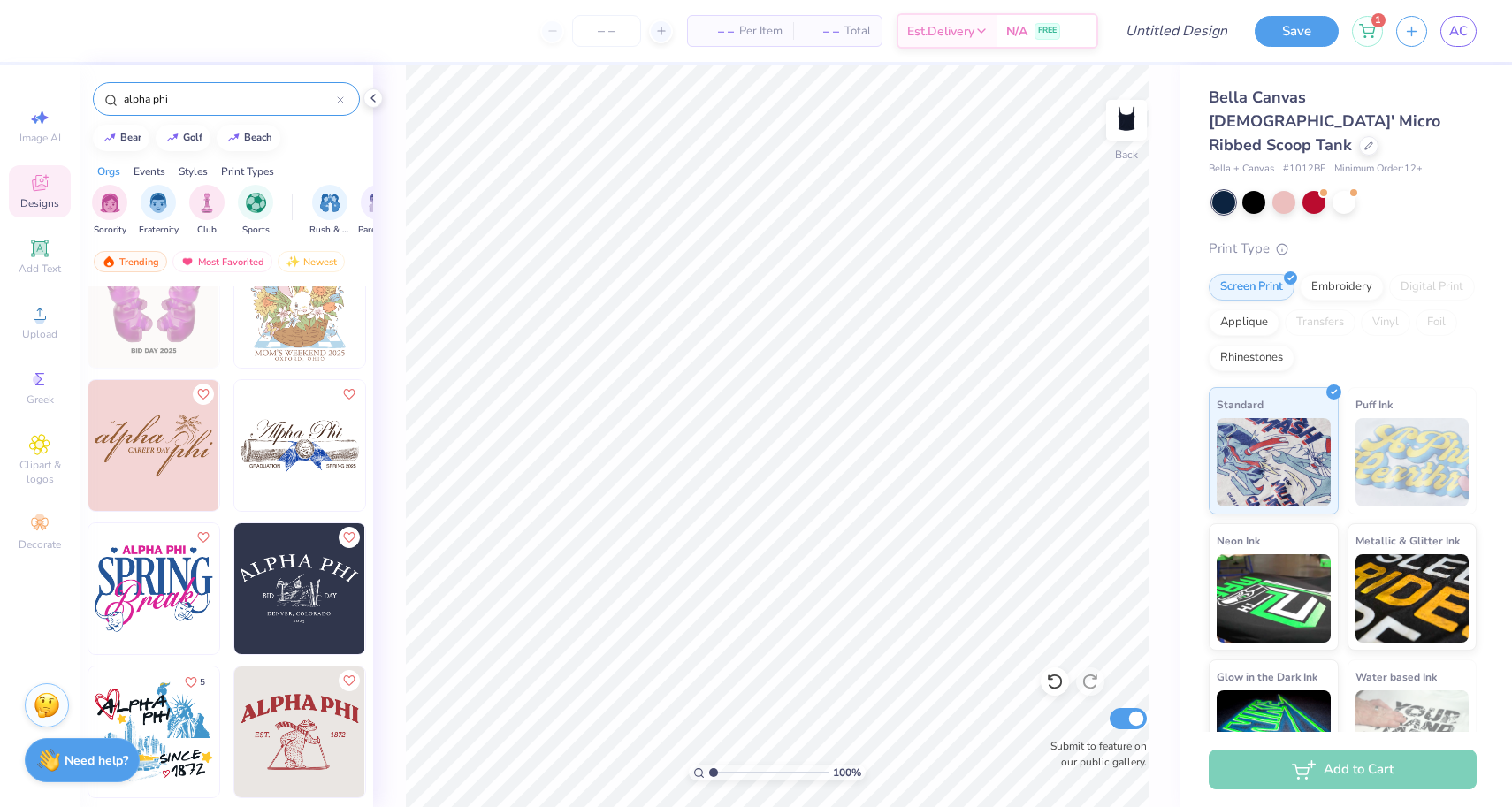
scroll to position [5496, 0]
click at [233, 567] on img at bounding box center [168, 587] width 131 height 131
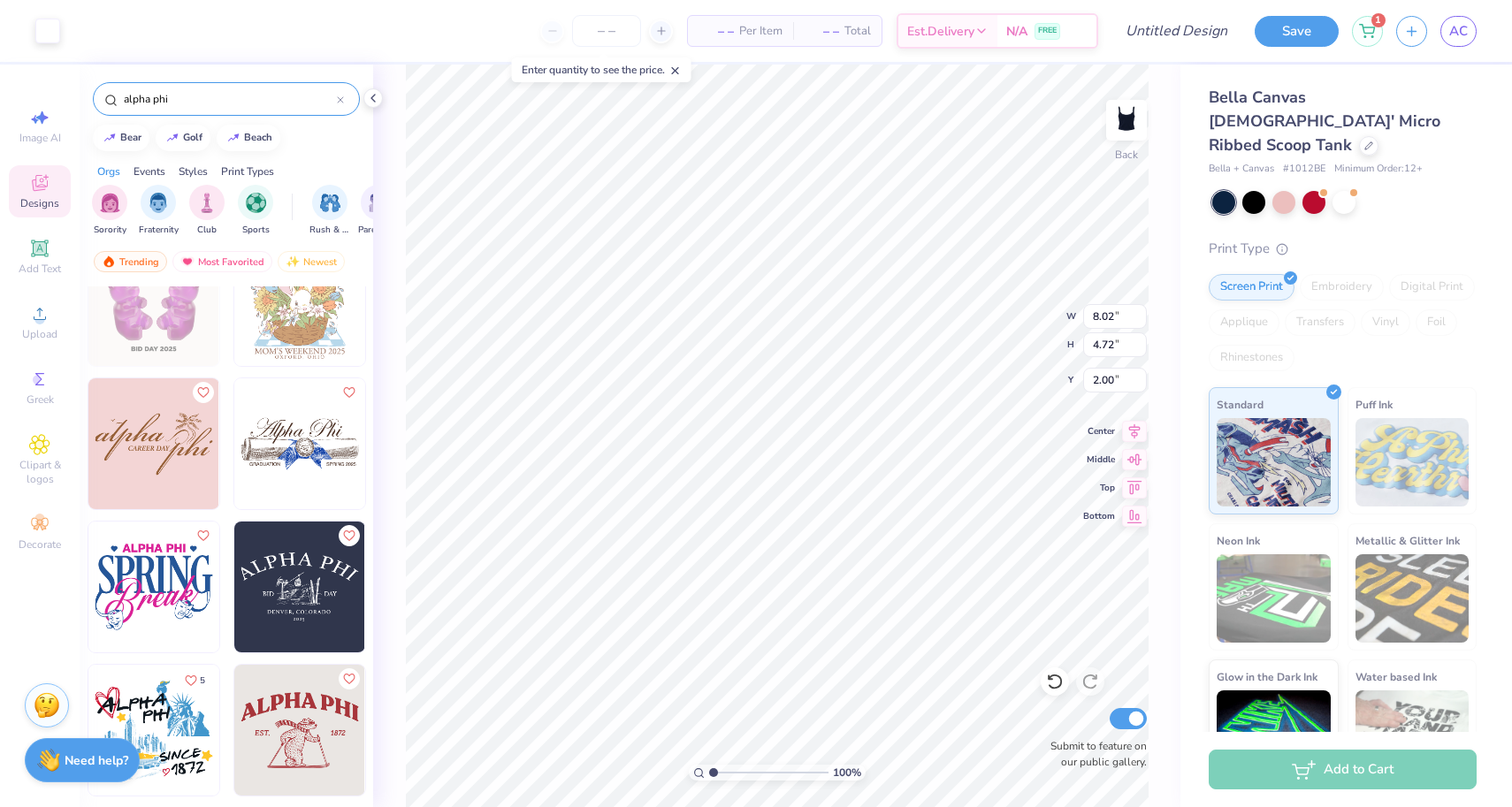
type input "5.58"
type input "3.28"
type input "3.44"
type input "2.17"
type input "1.57"
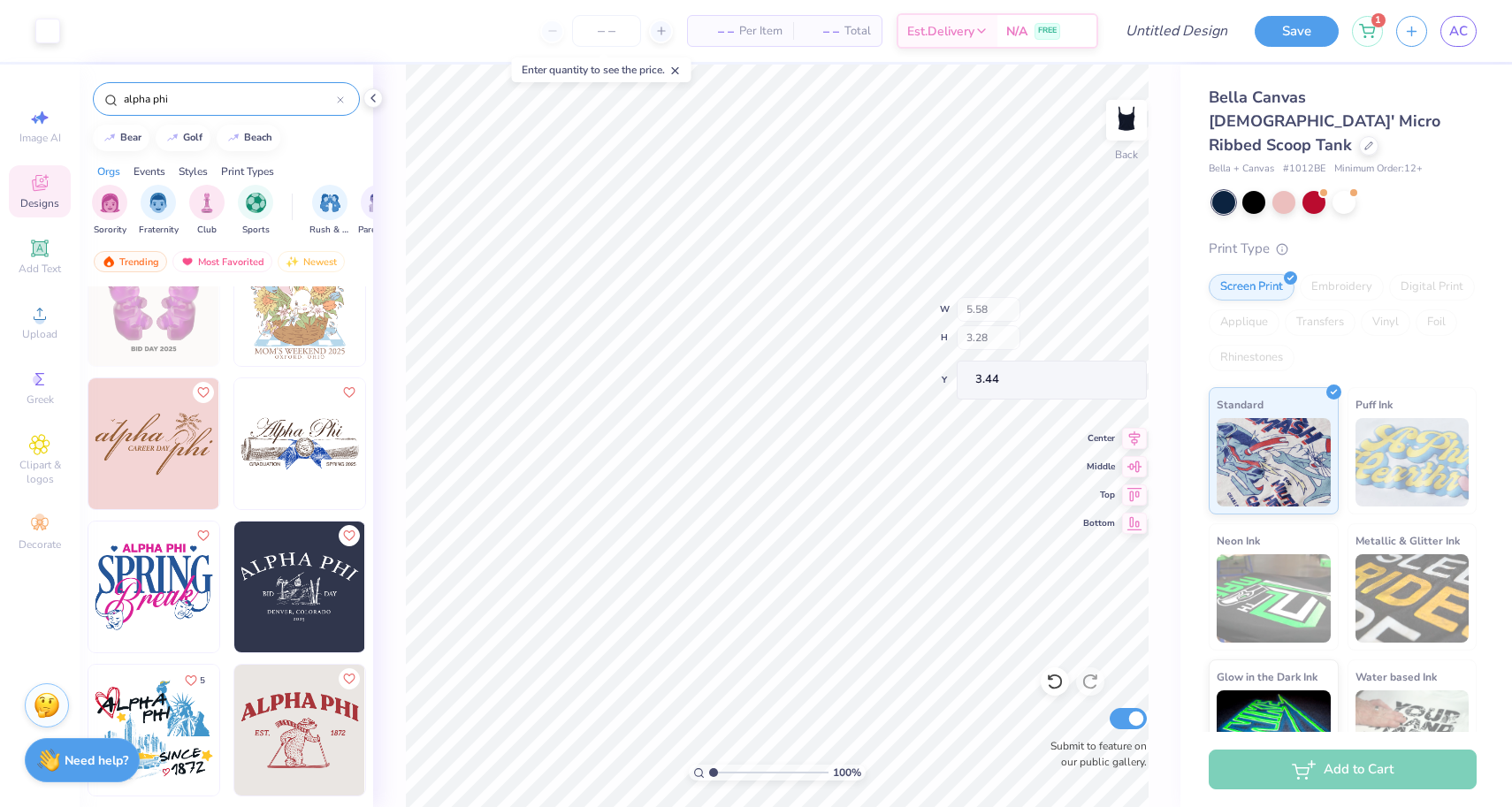
type input "4.39"
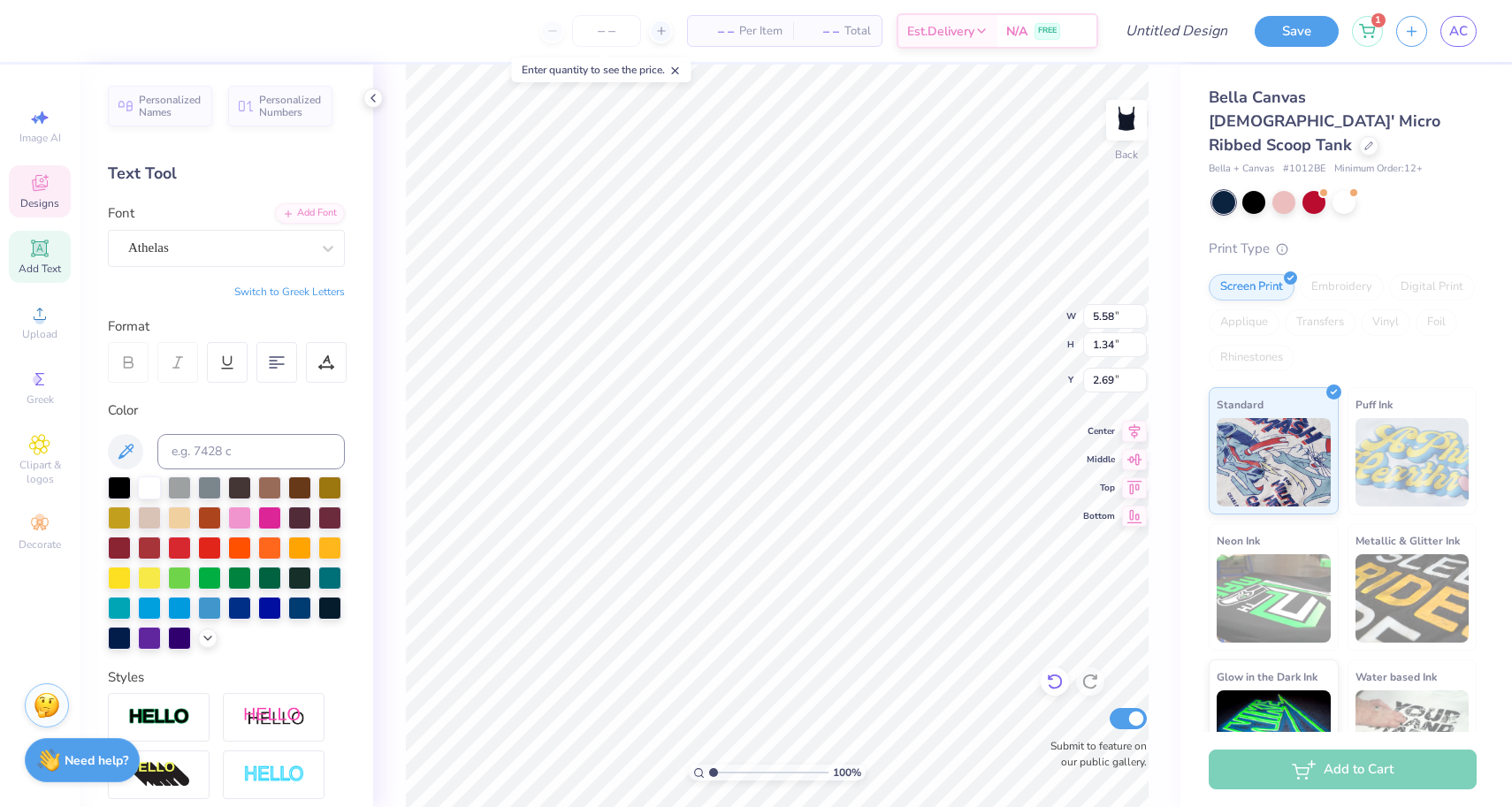
click at [1060, 685] on icon at bounding box center [1055, 682] width 18 height 18
type input "3.44"
click at [1060, 685] on icon at bounding box center [1055, 682] width 18 height 18
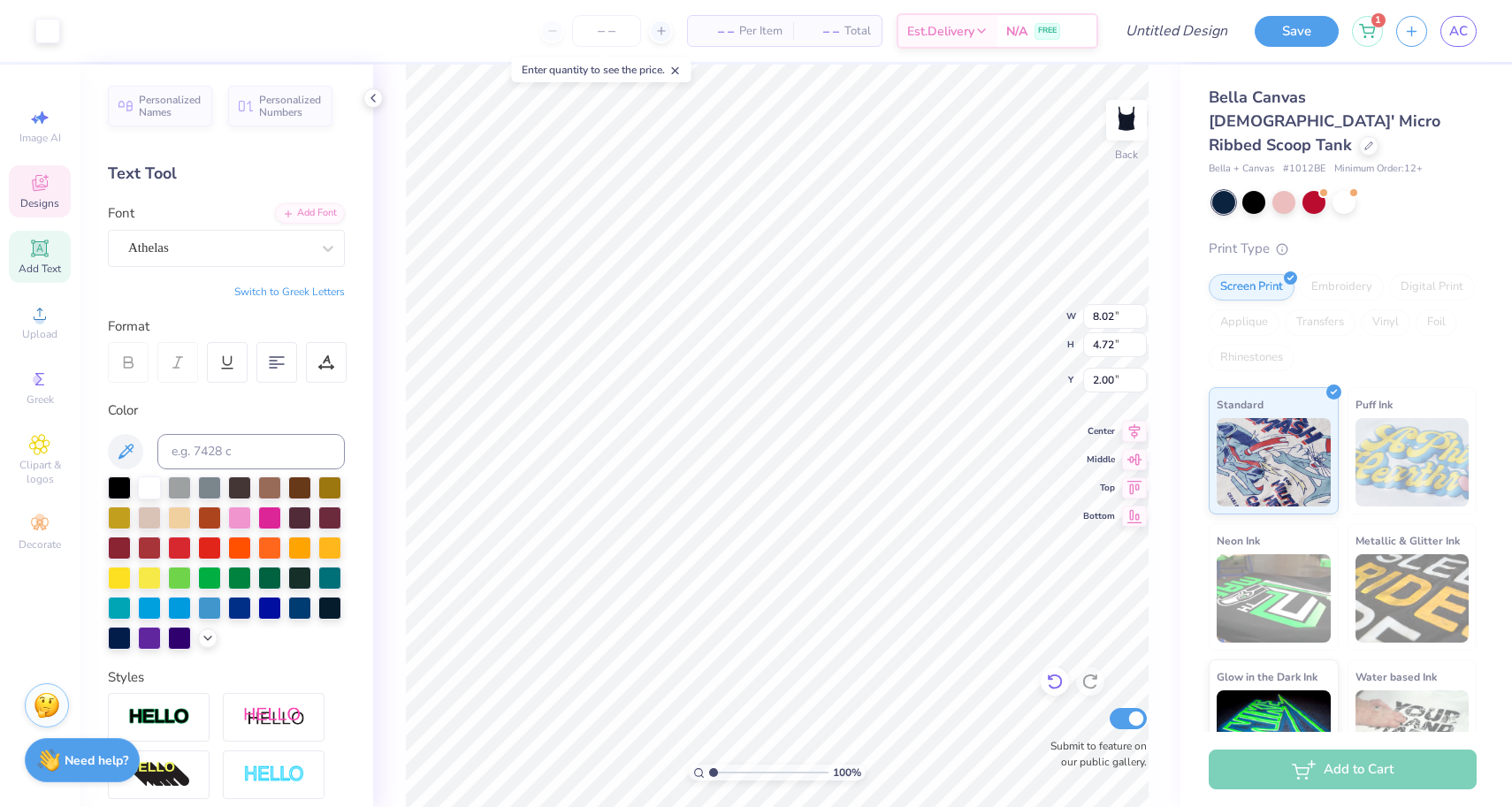
type input "1.56"
type input "5.13"
type input "3.01"
type input "2.00"
click at [1060, 685] on icon at bounding box center [1055, 682] width 18 height 18
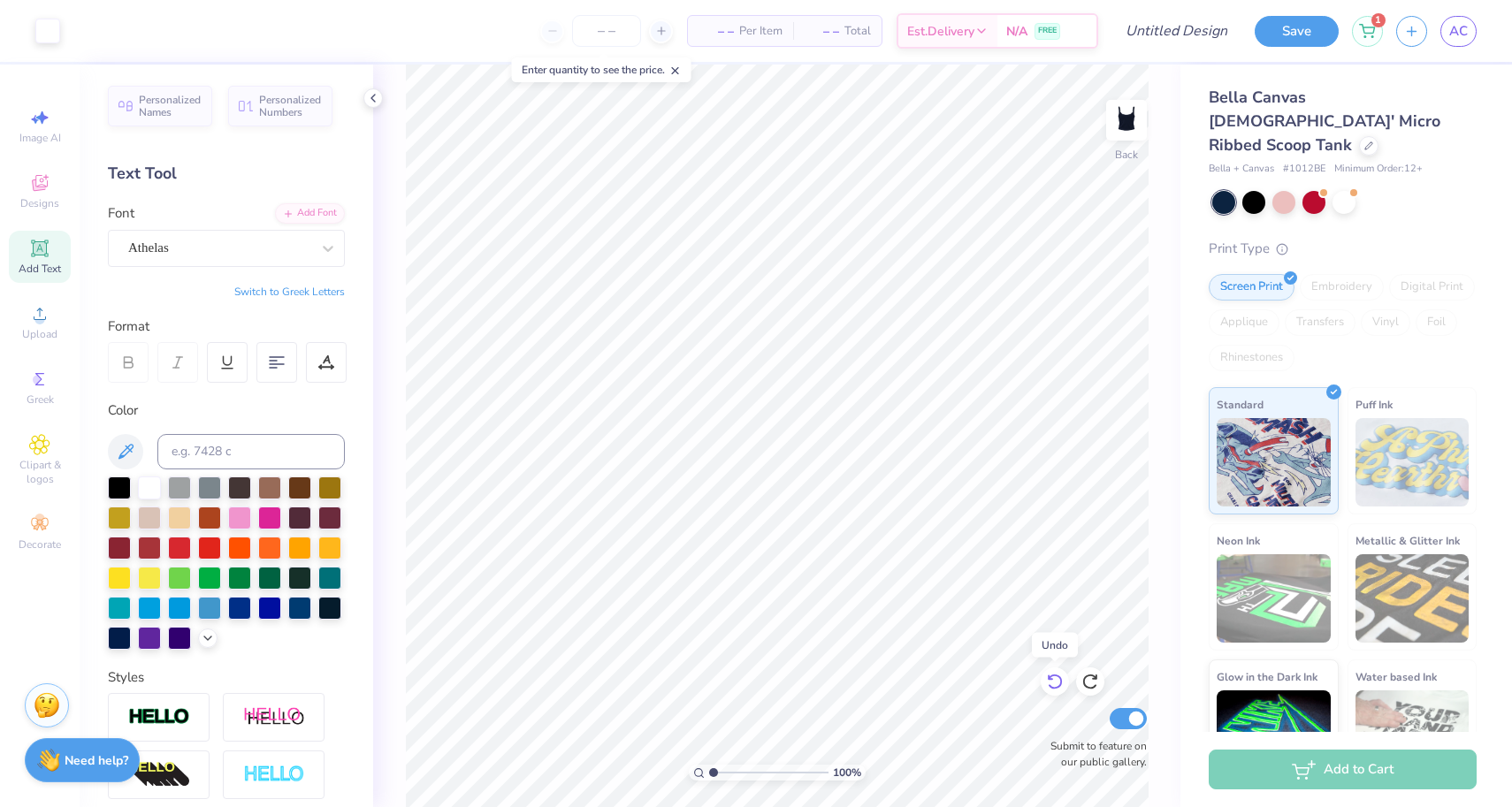
click at [1056, 684] on icon at bounding box center [1055, 682] width 18 height 18
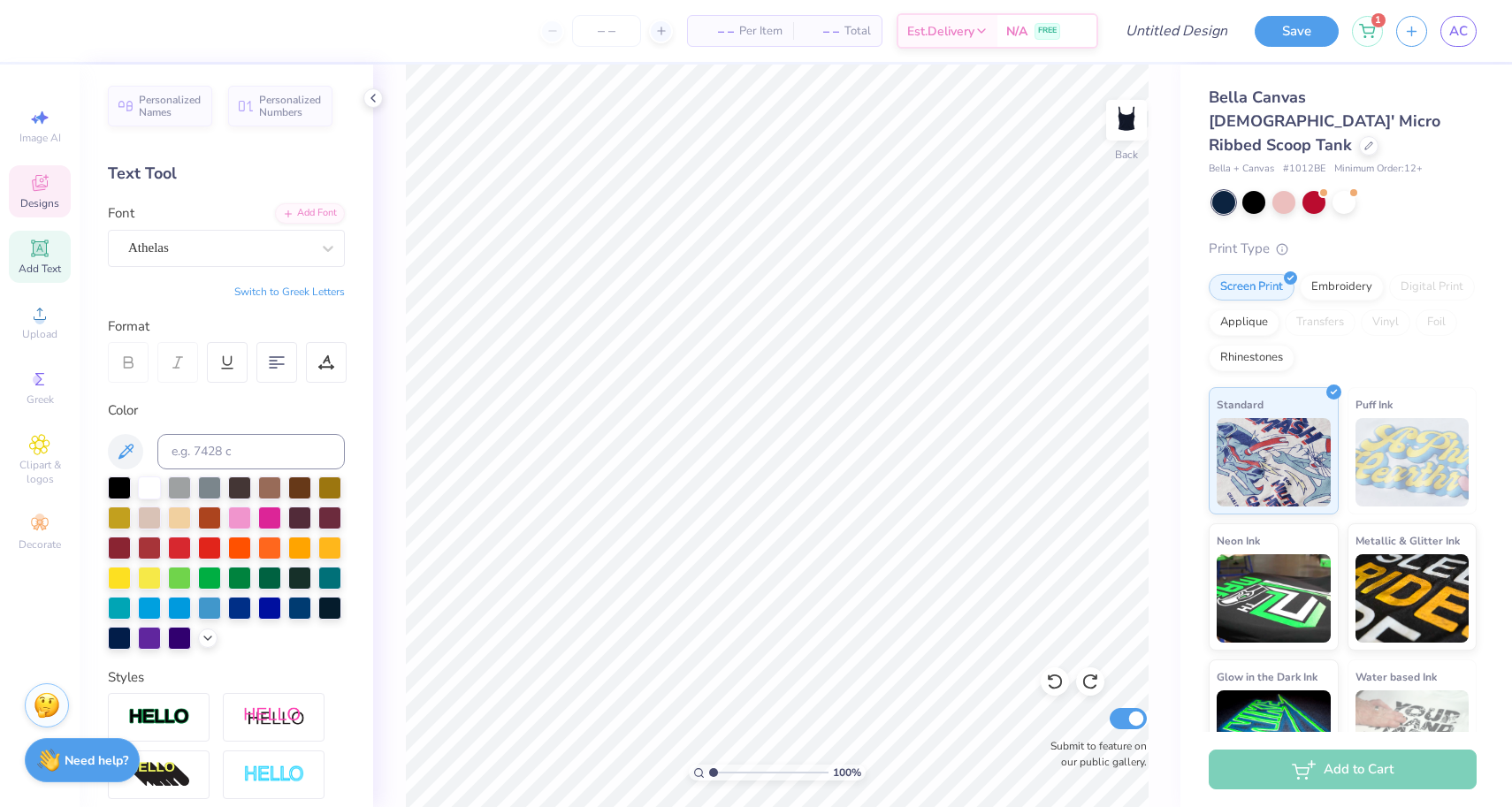
click at [43, 199] on span "Designs" at bounding box center [40, 203] width 39 height 14
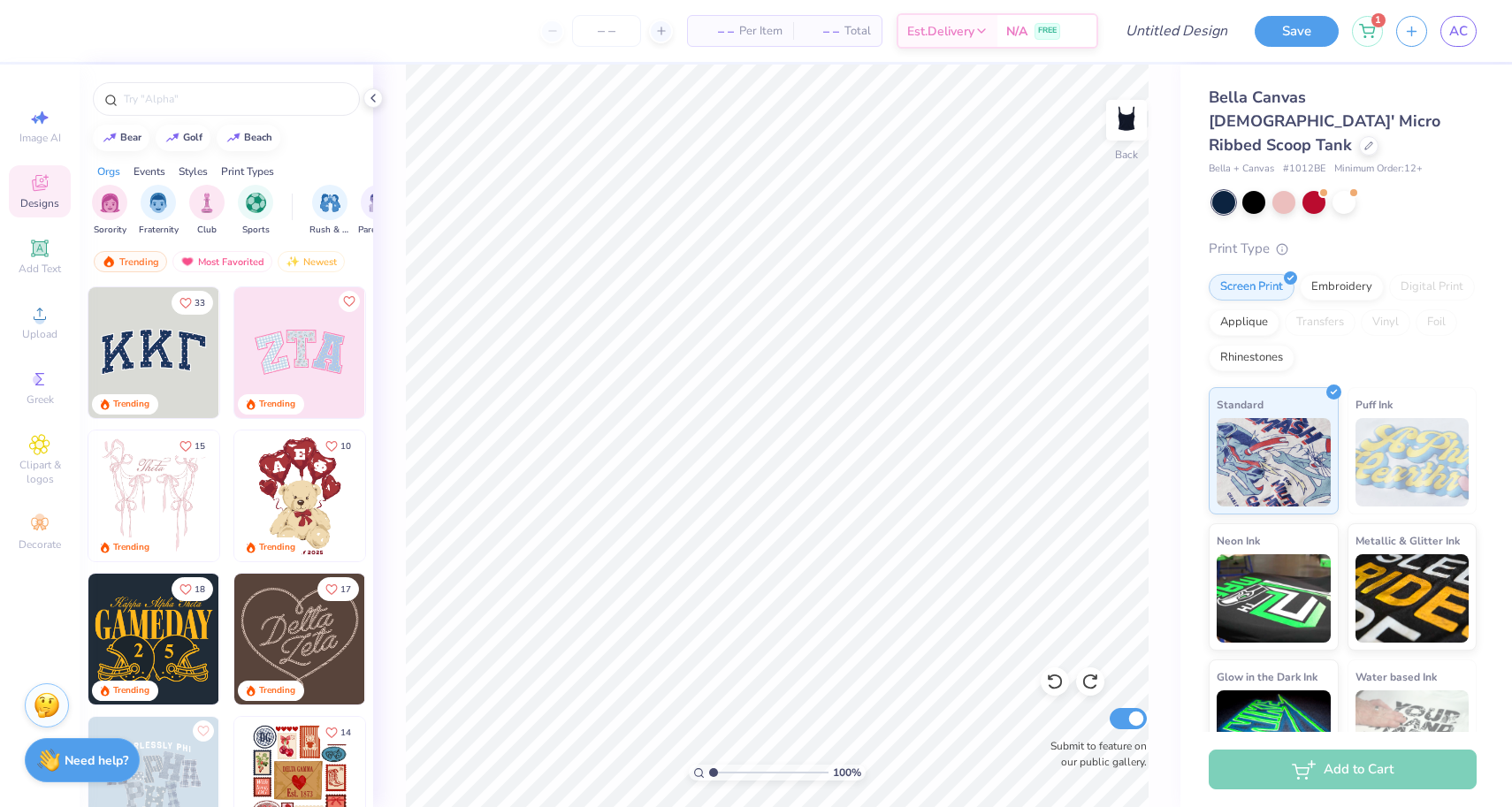
click at [165, 376] on img at bounding box center [154, 353] width 131 height 131
click at [122, 36] on div at bounding box center [111, 29] width 25 height 25
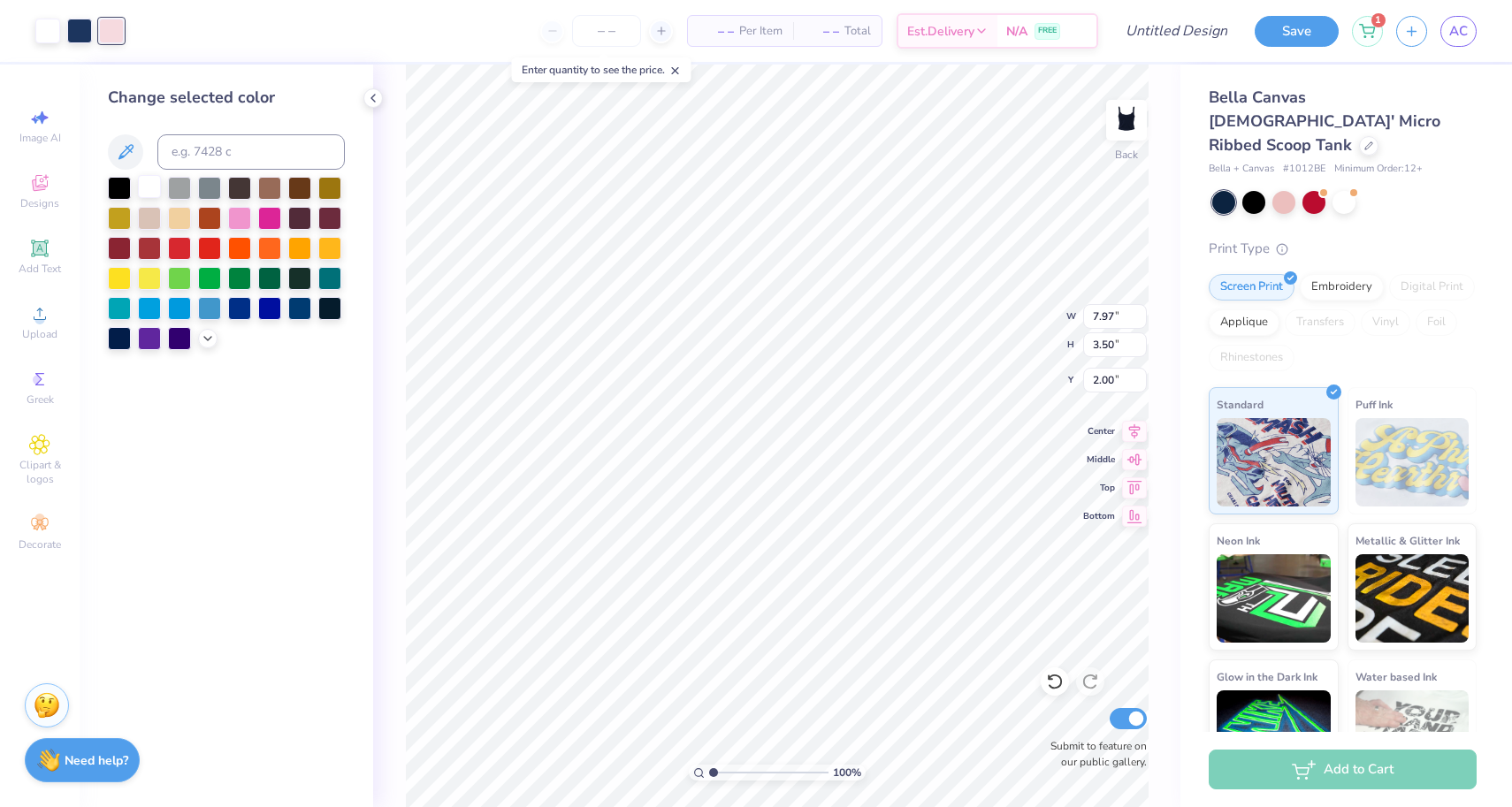
click at [141, 187] on div at bounding box center [149, 186] width 23 height 23
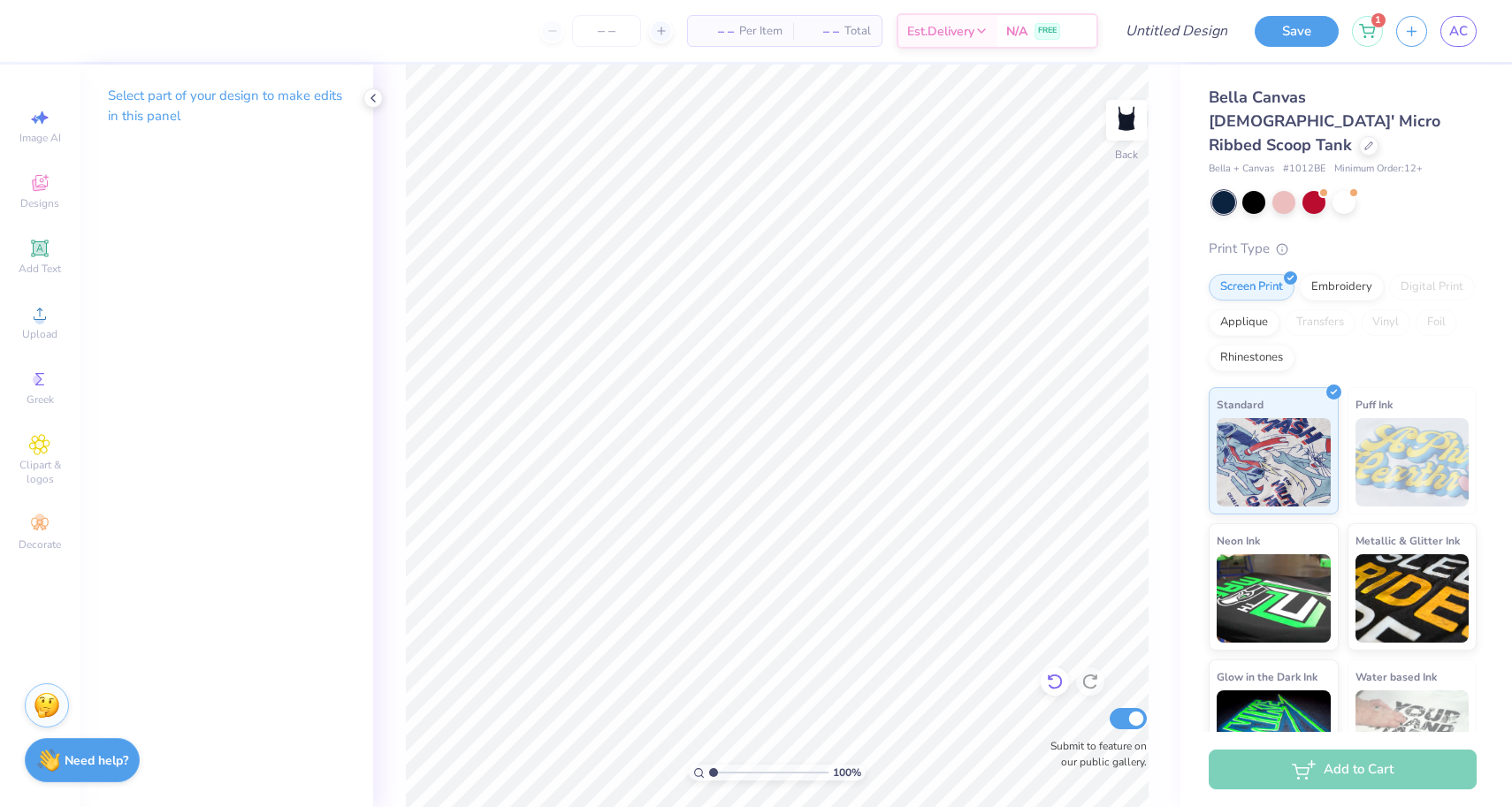
click at [1053, 679] on icon at bounding box center [1055, 682] width 18 height 18
click at [33, 236] on div "Add Text" at bounding box center [40, 257] width 62 height 52
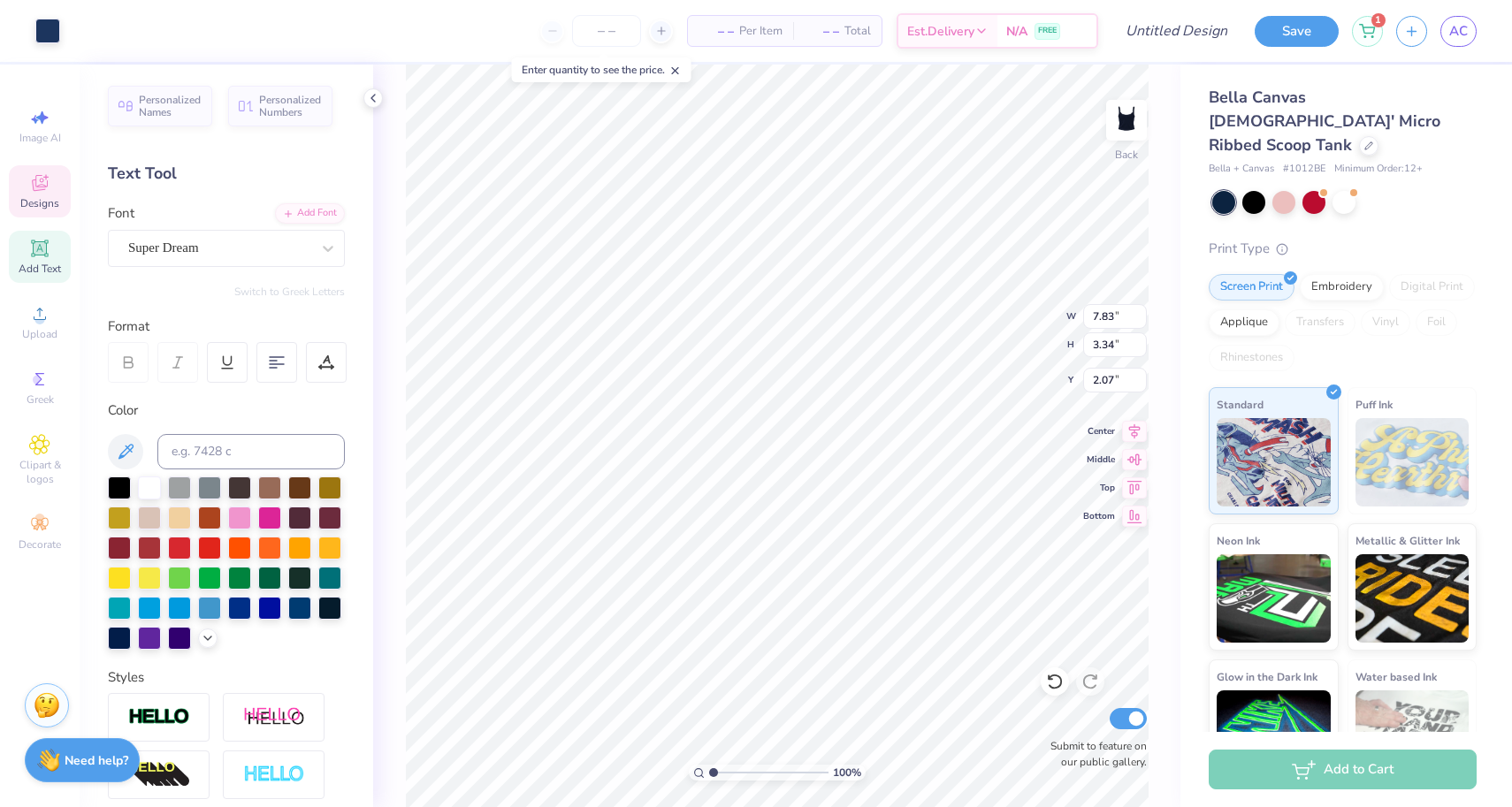
type input "2.40"
type input "7.76"
type input "3.24"
type input "2.08"
type input "4.54"
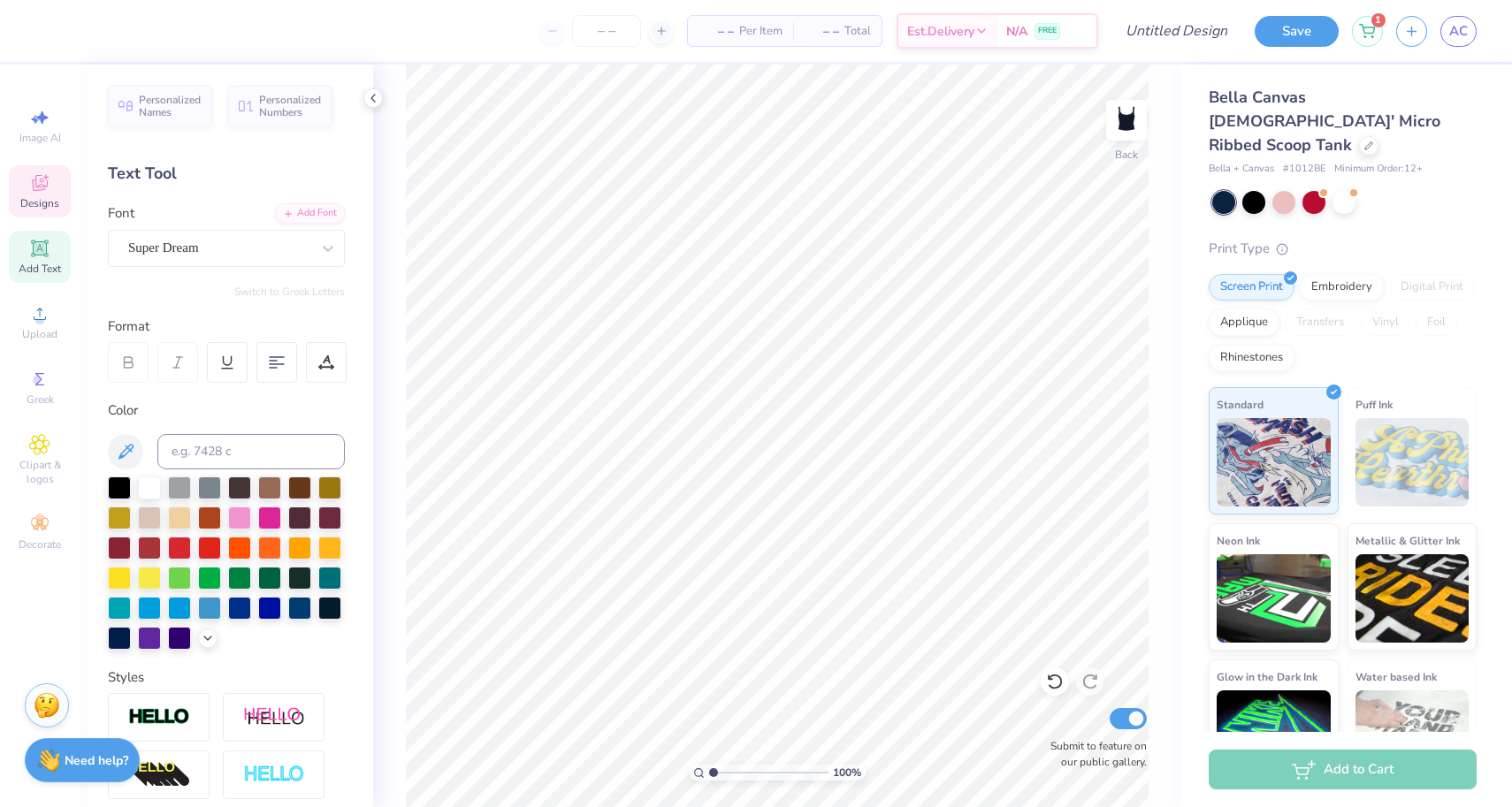
click at [30, 177] on icon at bounding box center [40, 183] width 21 height 21
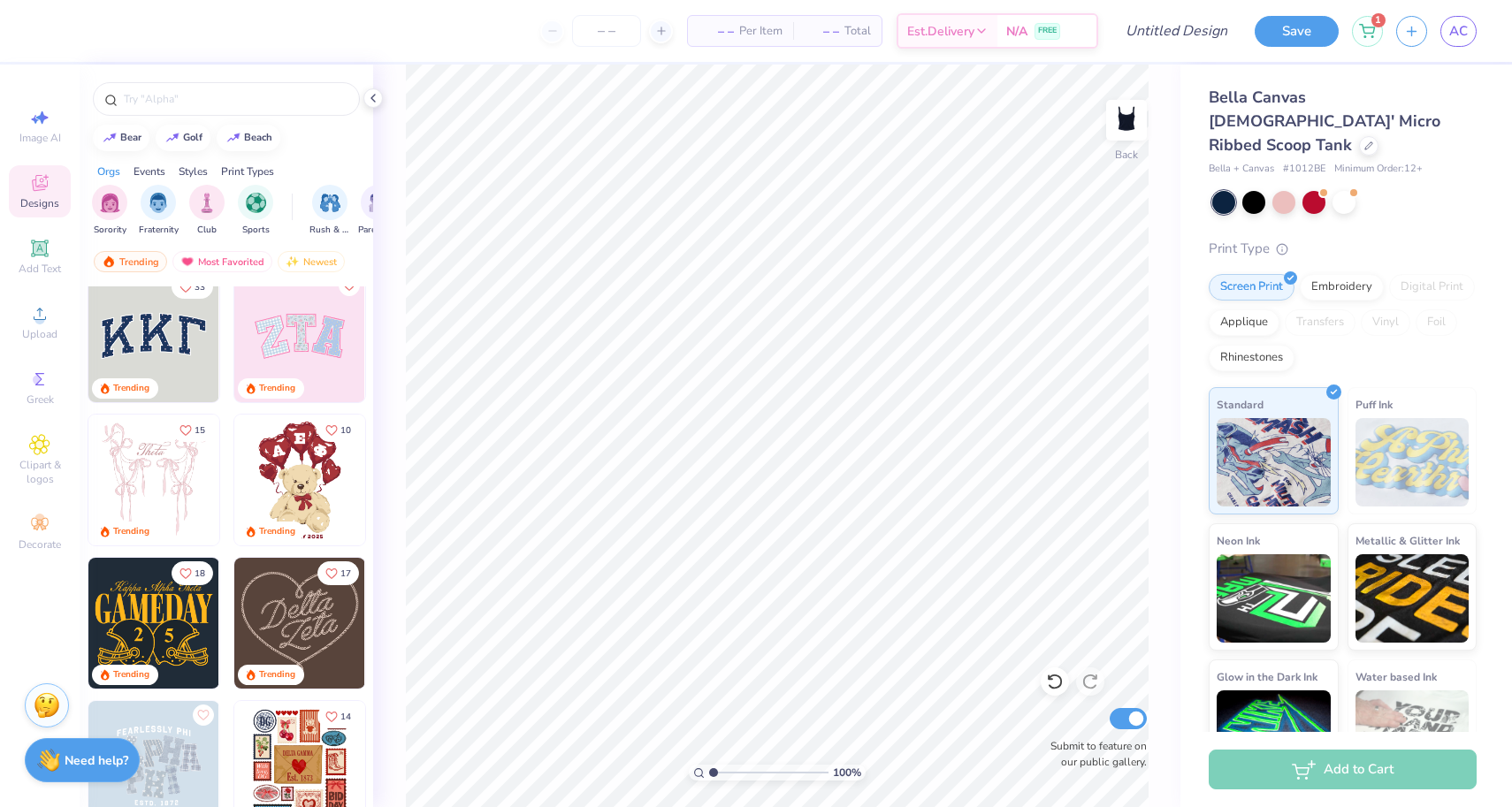
scroll to position [17, 0]
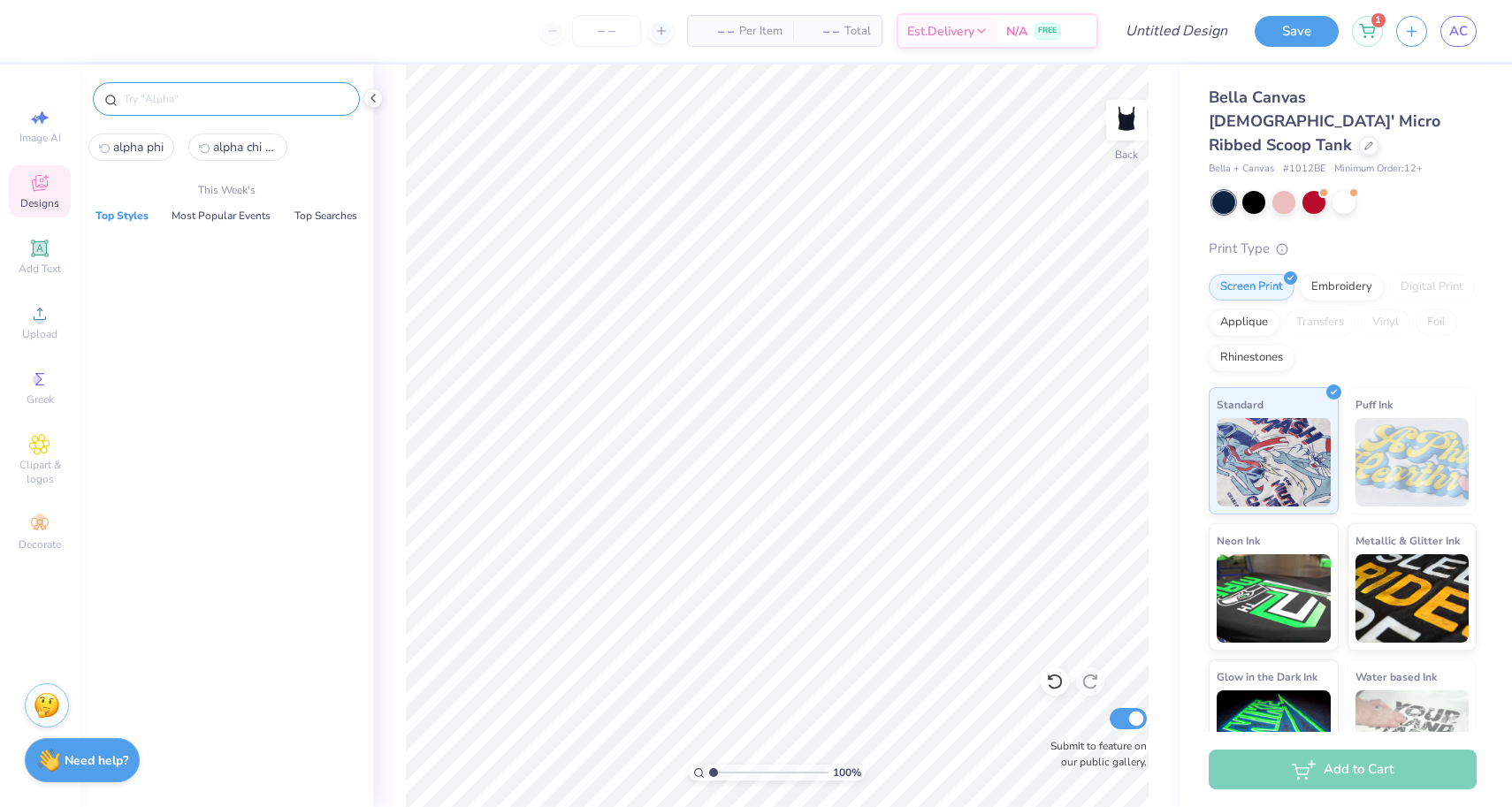
click at [227, 106] on input "text" at bounding box center [235, 99] width 226 height 18
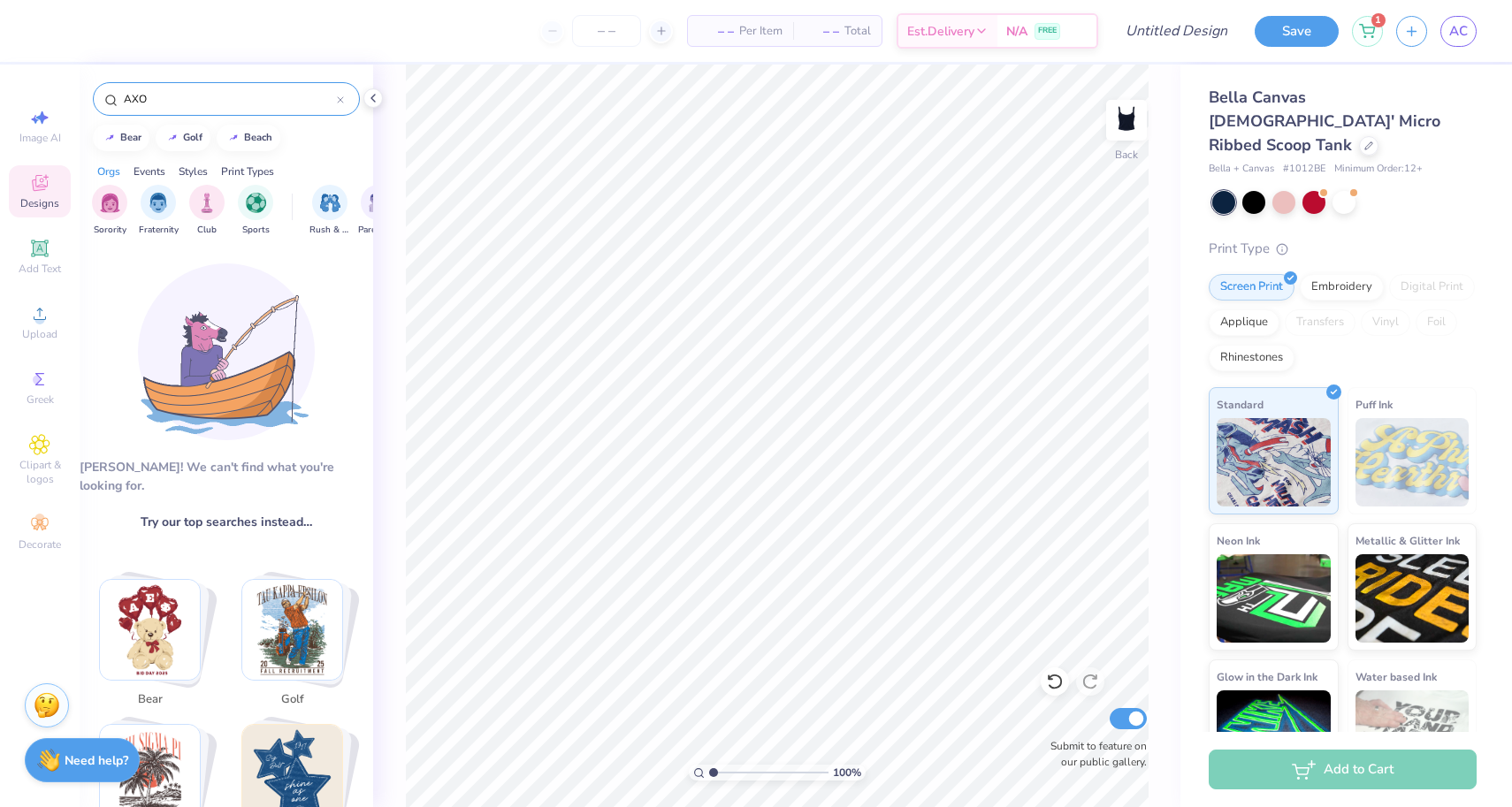
drag, startPoint x: 164, startPoint y: 105, endPoint x: 0, endPoint y: 62, distance: 169.5
click at [0, 62] on div "– – Per Item – – Total Est. Delivery N/A FREE Design Title Save 1 AC Image AI D…" at bounding box center [756, 403] width 1512 height 807
type input "alpha chi"
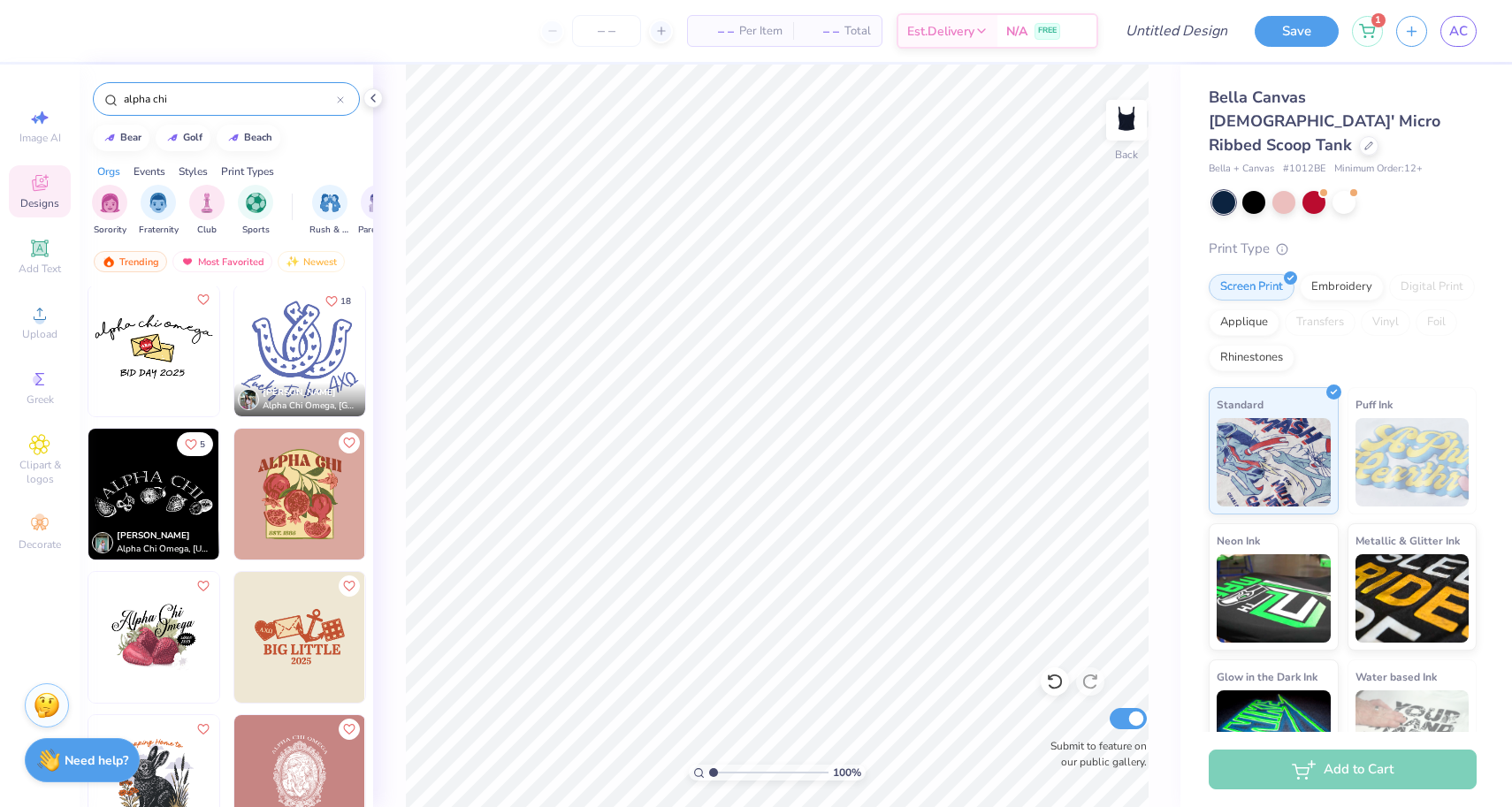
scroll to position [926, 0]
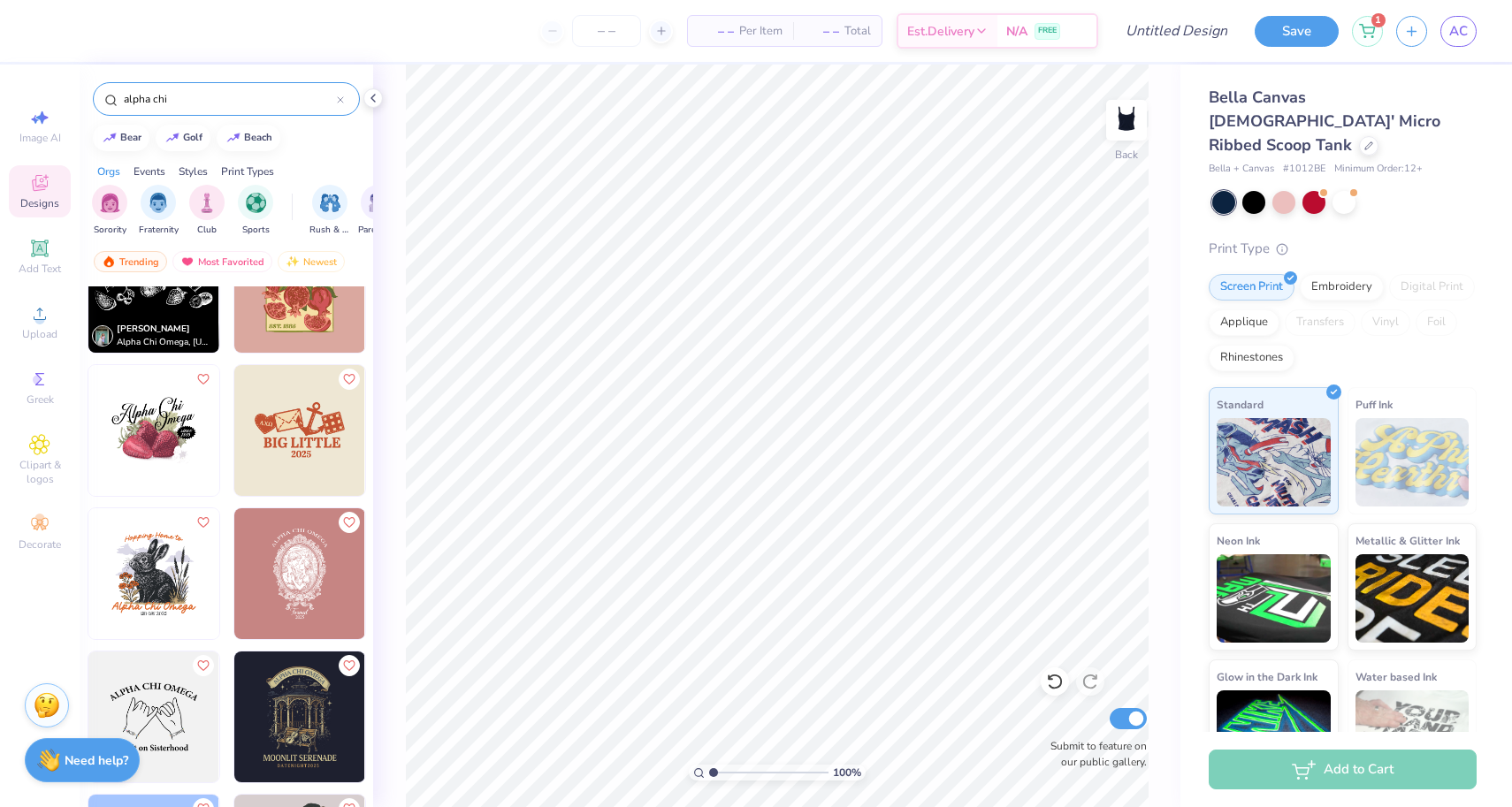
click at [900, 3] on div "– – Per Item – – Total Est. Delivery N/A FREE" at bounding box center [573, 31] width 1050 height 62
click at [40, 326] on div "Upload" at bounding box center [40, 322] width 62 height 52
click at [54, 329] on span "Upload" at bounding box center [40, 334] width 36 height 14
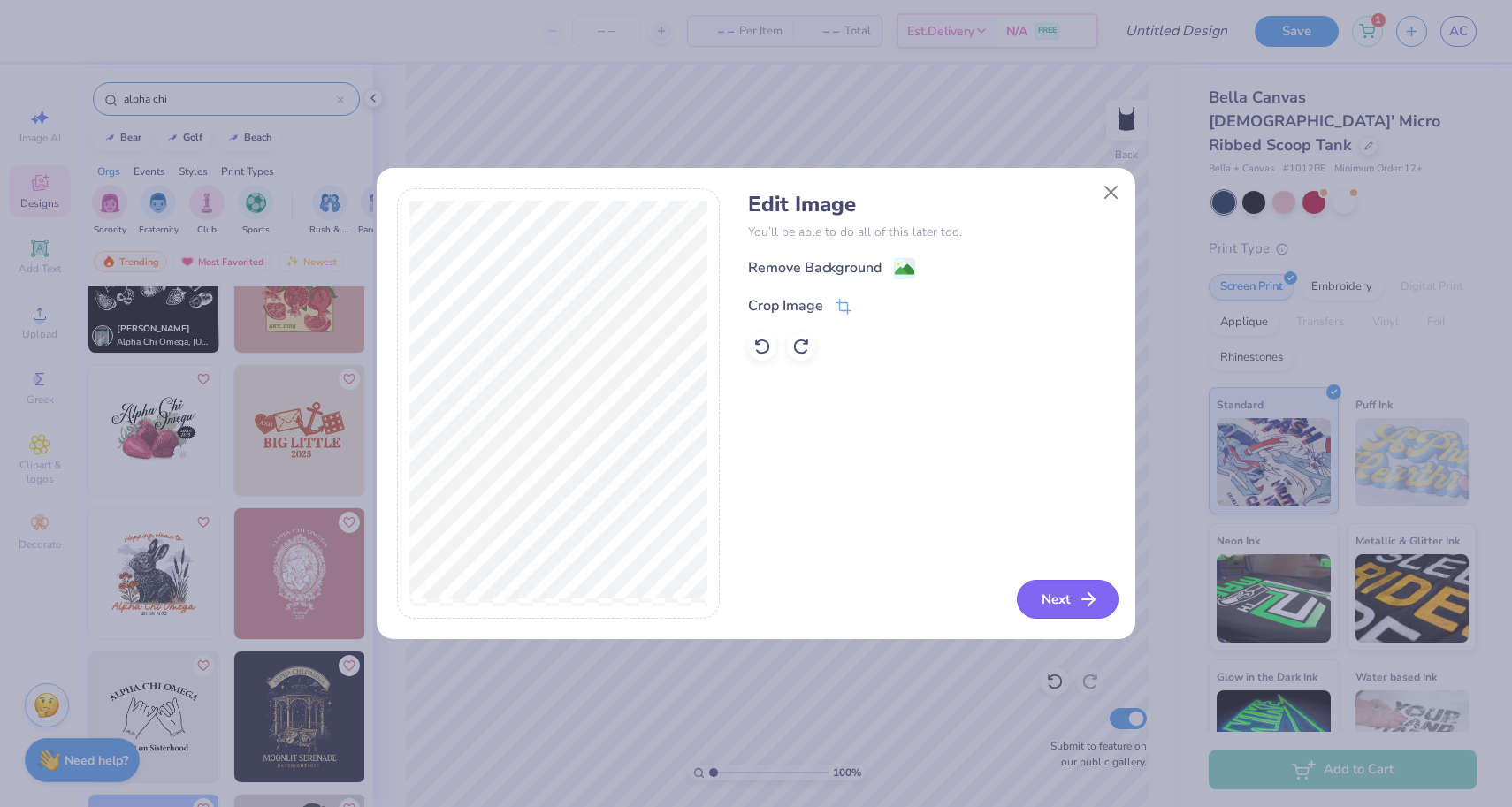
click at [1072, 602] on button "Next" at bounding box center [1068, 599] width 102 height 39
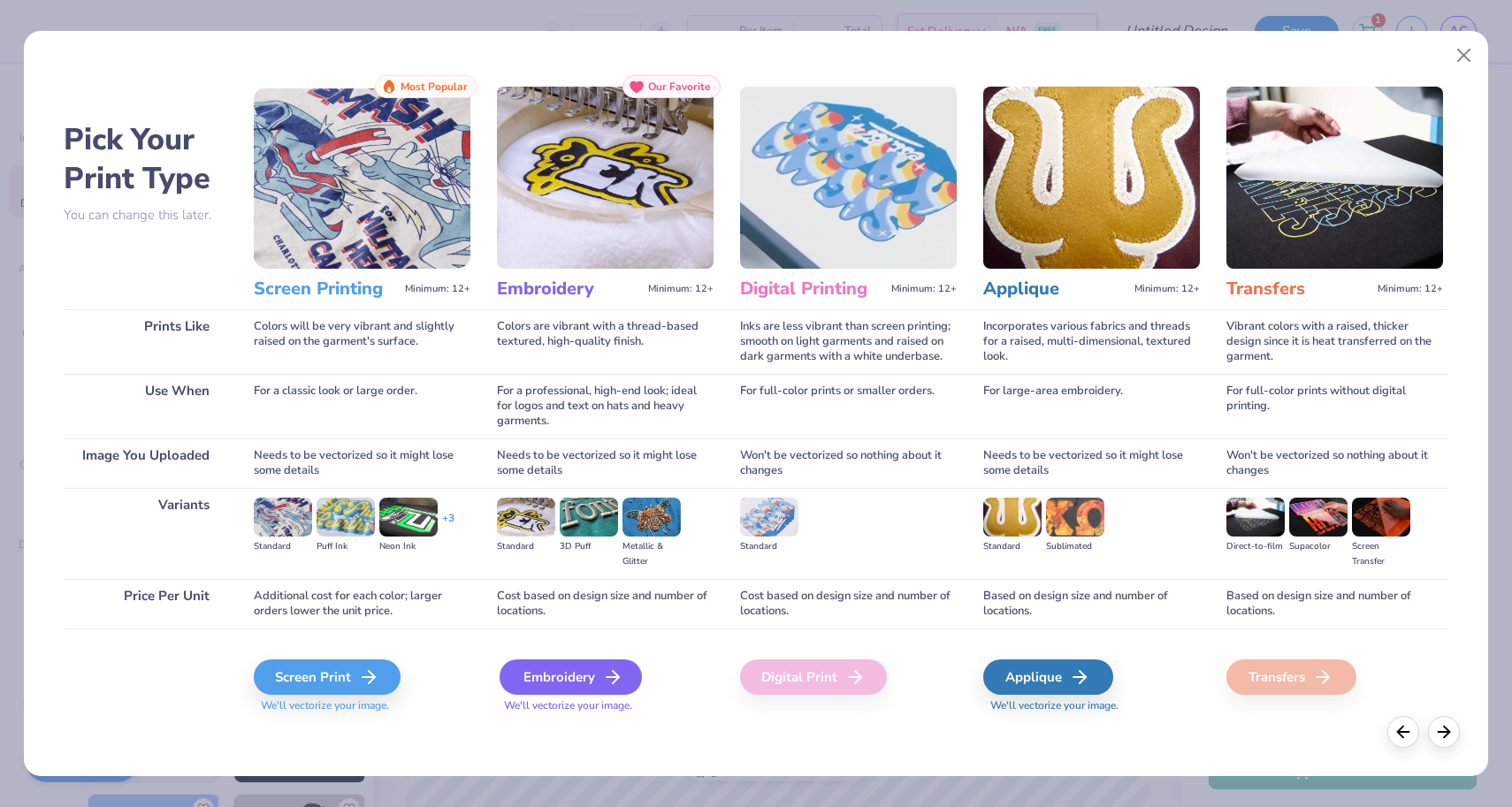
click at [597, 688] on div "Embroidery" at bounding box center [571, 678] width 142 height 36
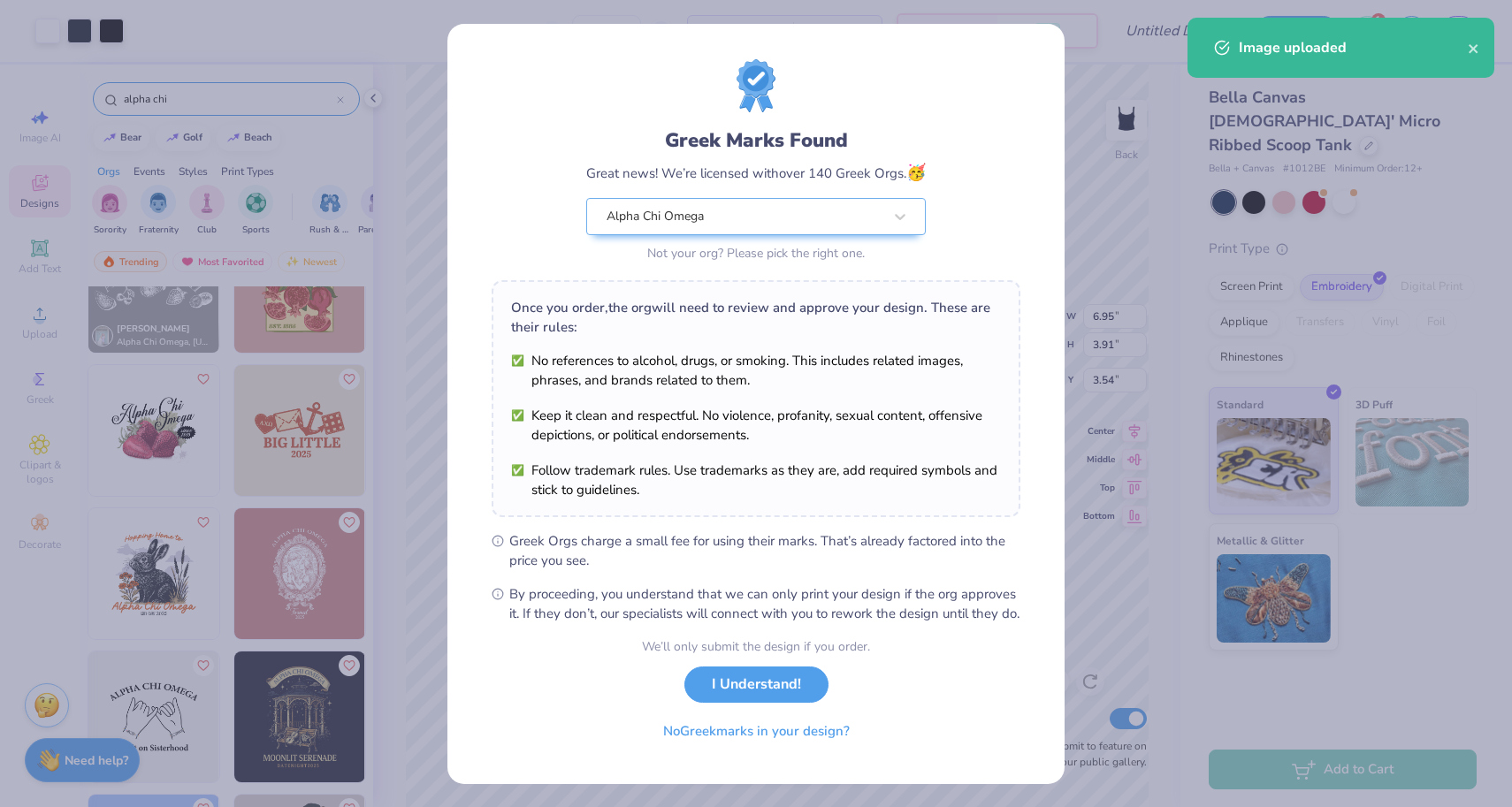
click at [810, 534] on span "Greek Orgs charge a small fee for using their marks. That’s already factored in…" at bounding box center [764, 550] width 511 height 39
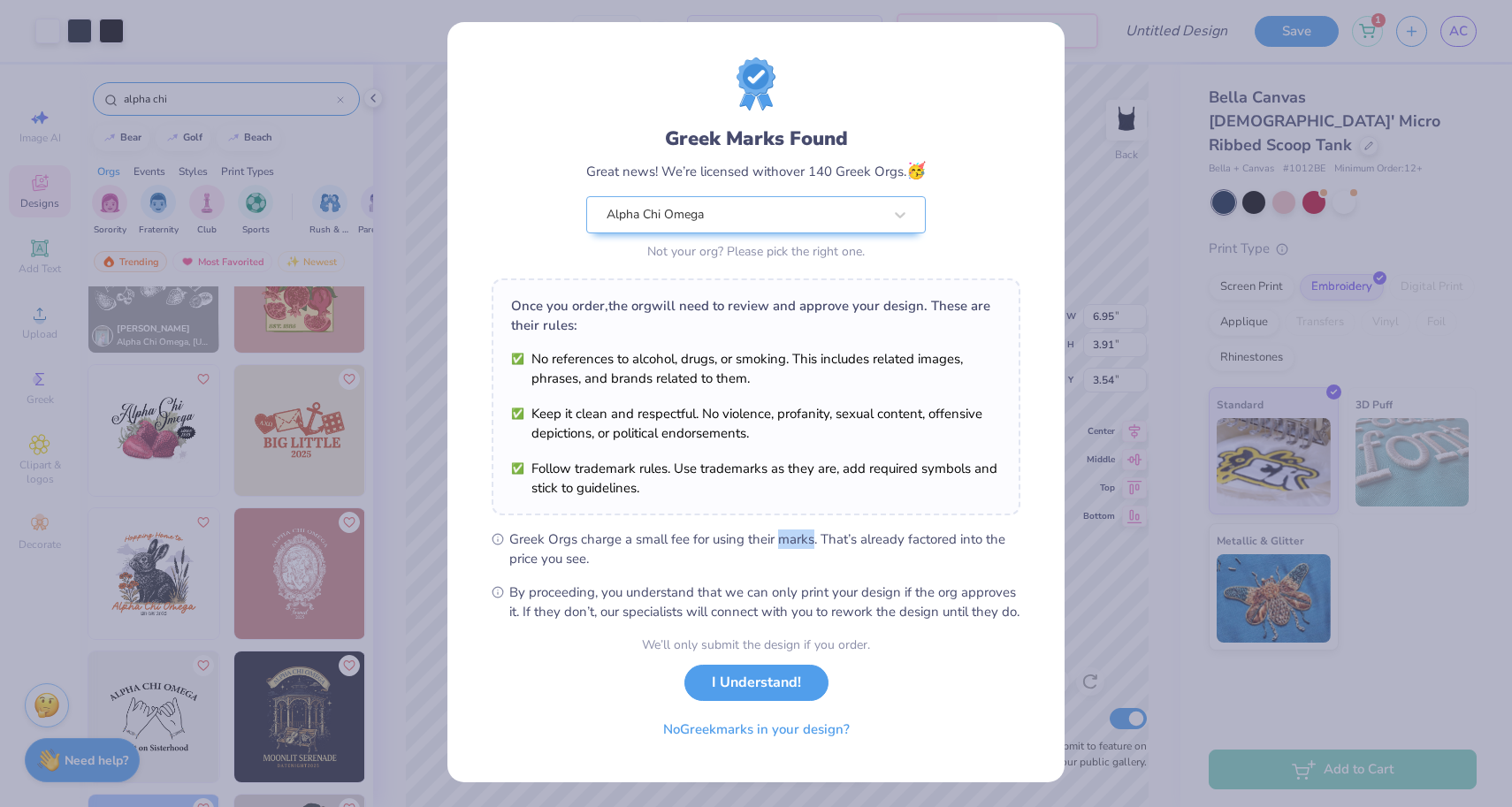
scroll to position [21, 0]
click at [743, 687] on button "I Understand!" at bounding box center [756, 679] width 144 height 37
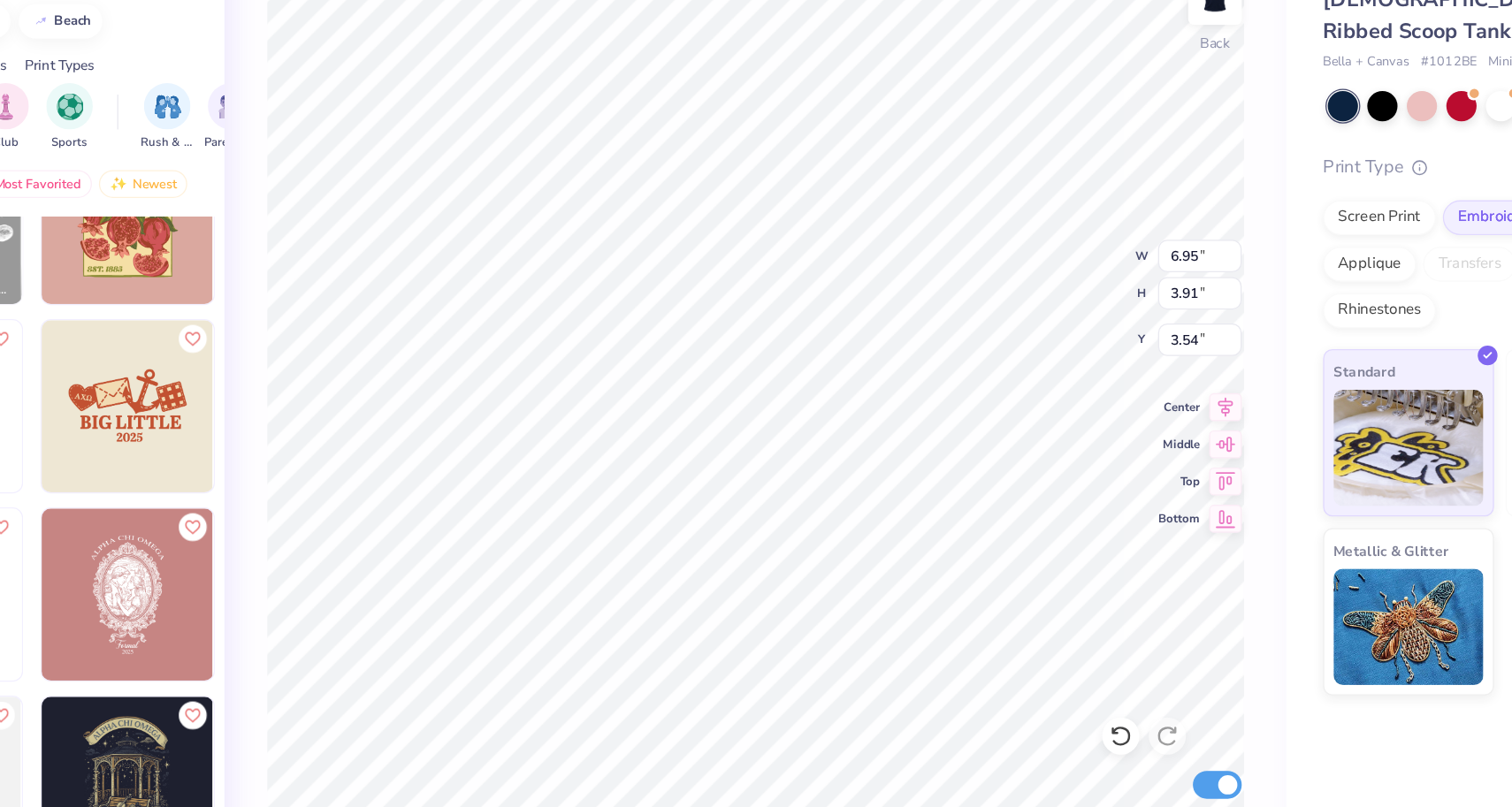
type input "0.33"
type input "0.31"
type input "5.02"
type input "6.95"
type input "3.91"
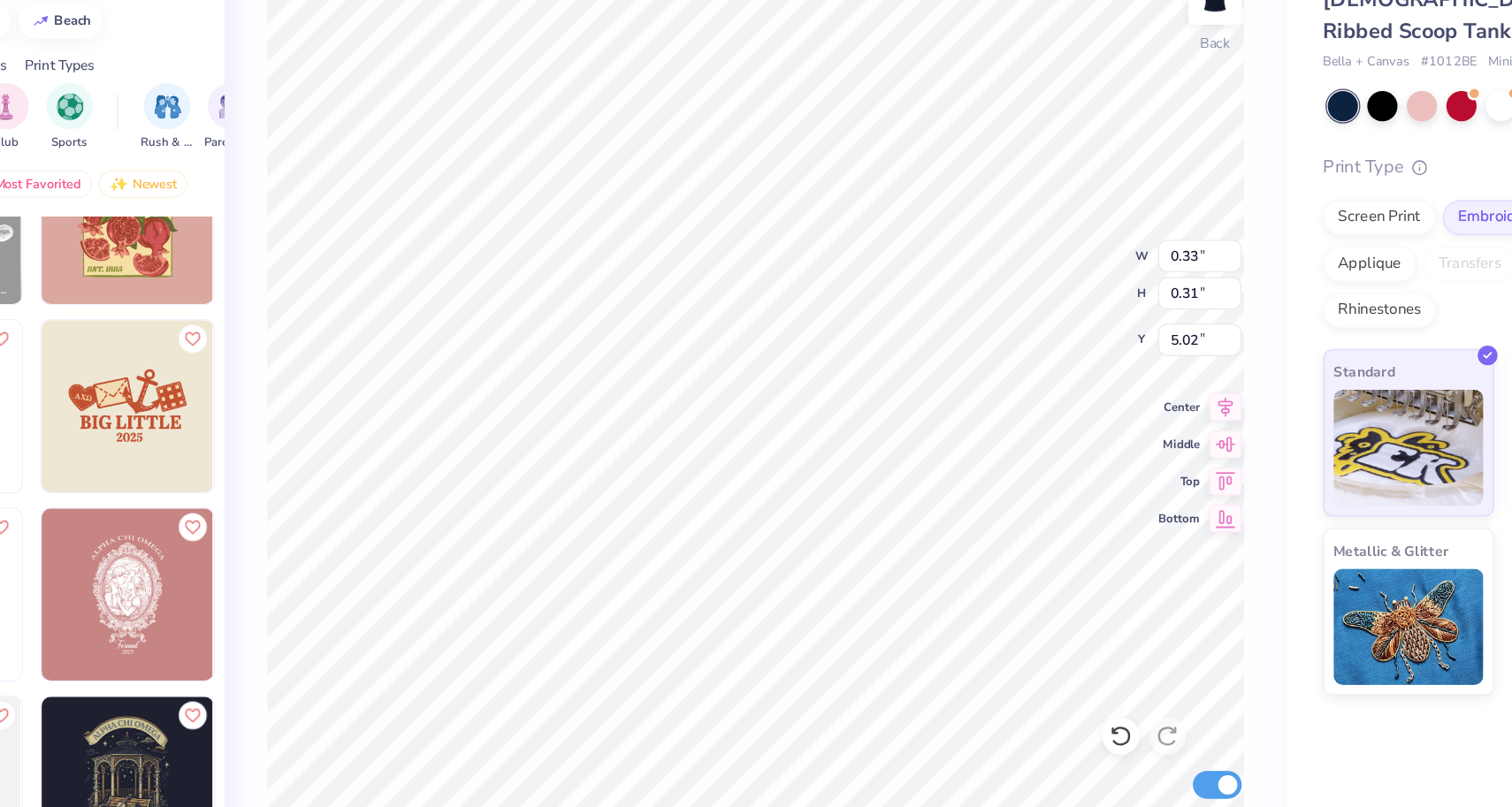
type input "3.54"
type input "0.13"
type input "0.31"
type input "5.02"
type input "6.95"
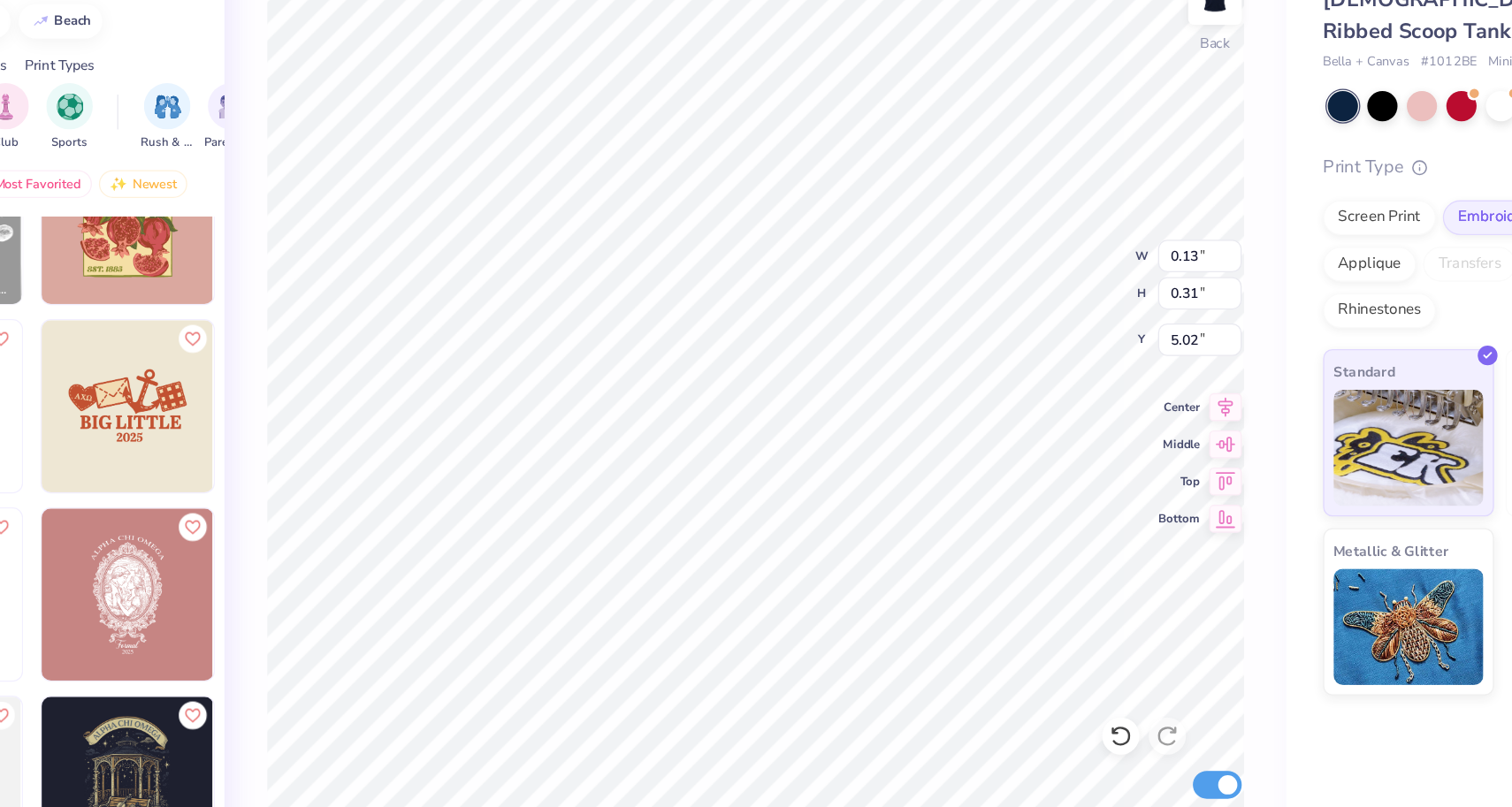
type input "3.91"
type input "3.86"
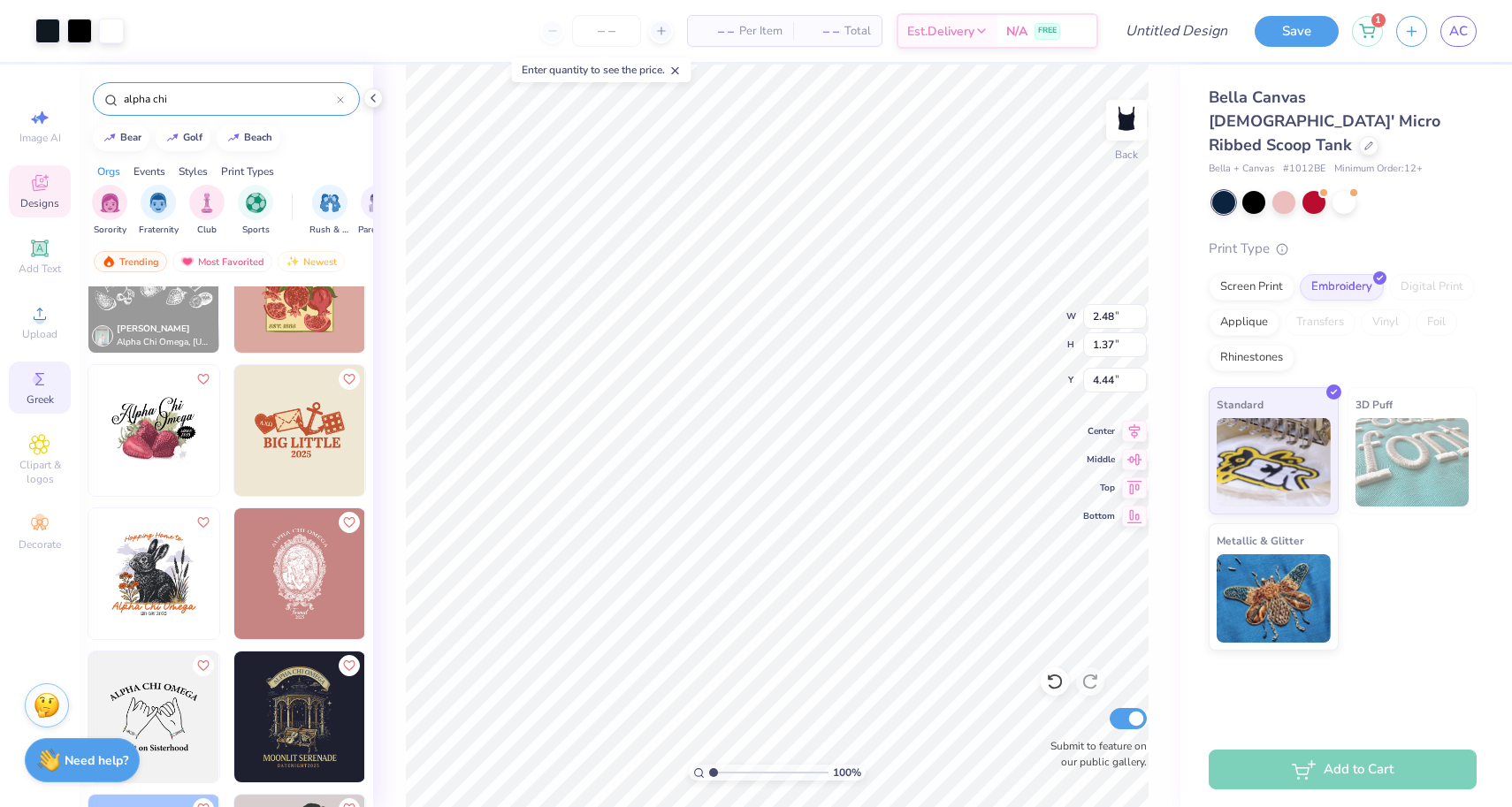
click at [39, 383] on circle at bounding box center [38, 380] width 10 height 10
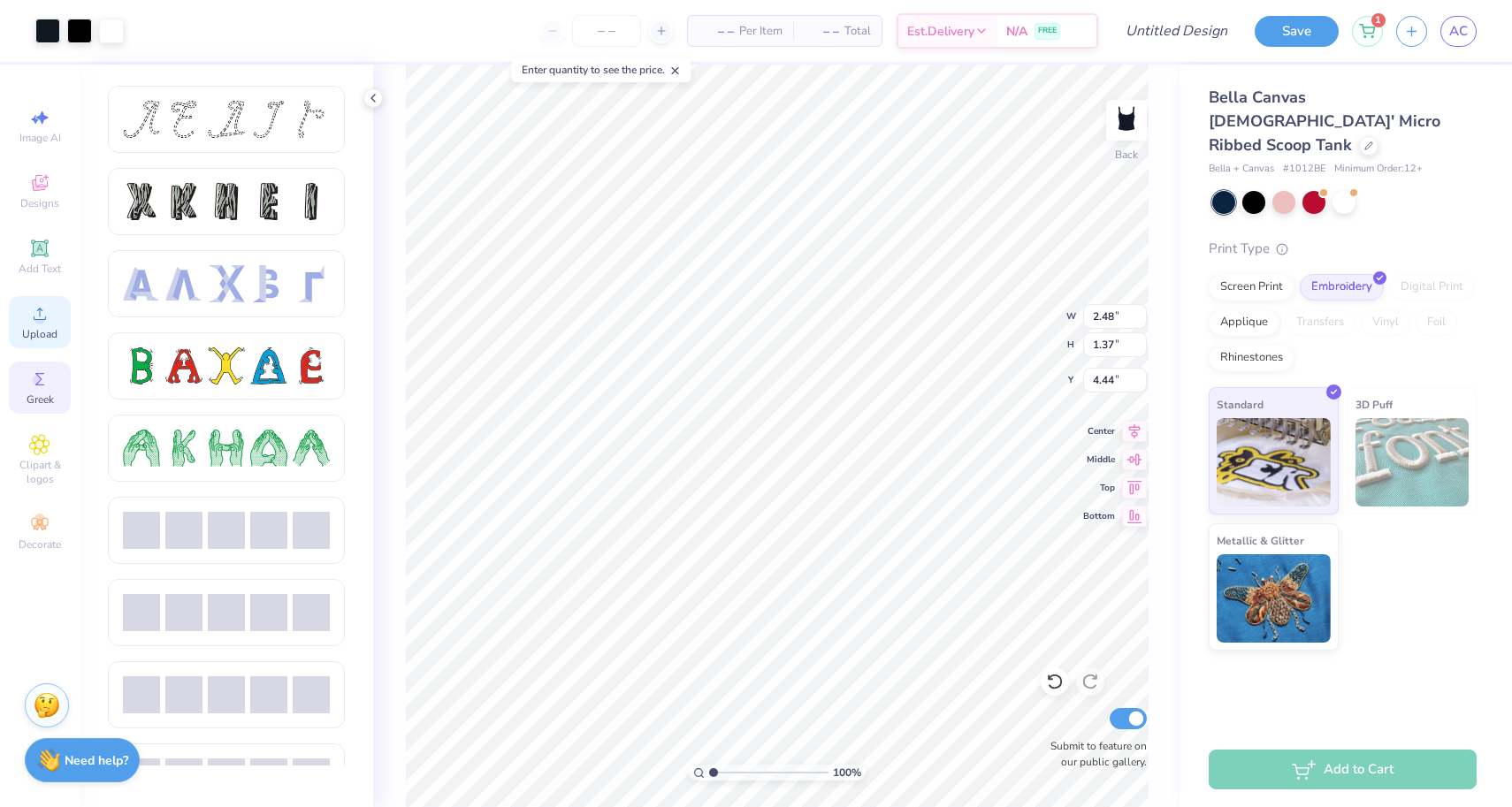
click at [41, 308] on icon at bounding box center [40, 313] width 21 height 21
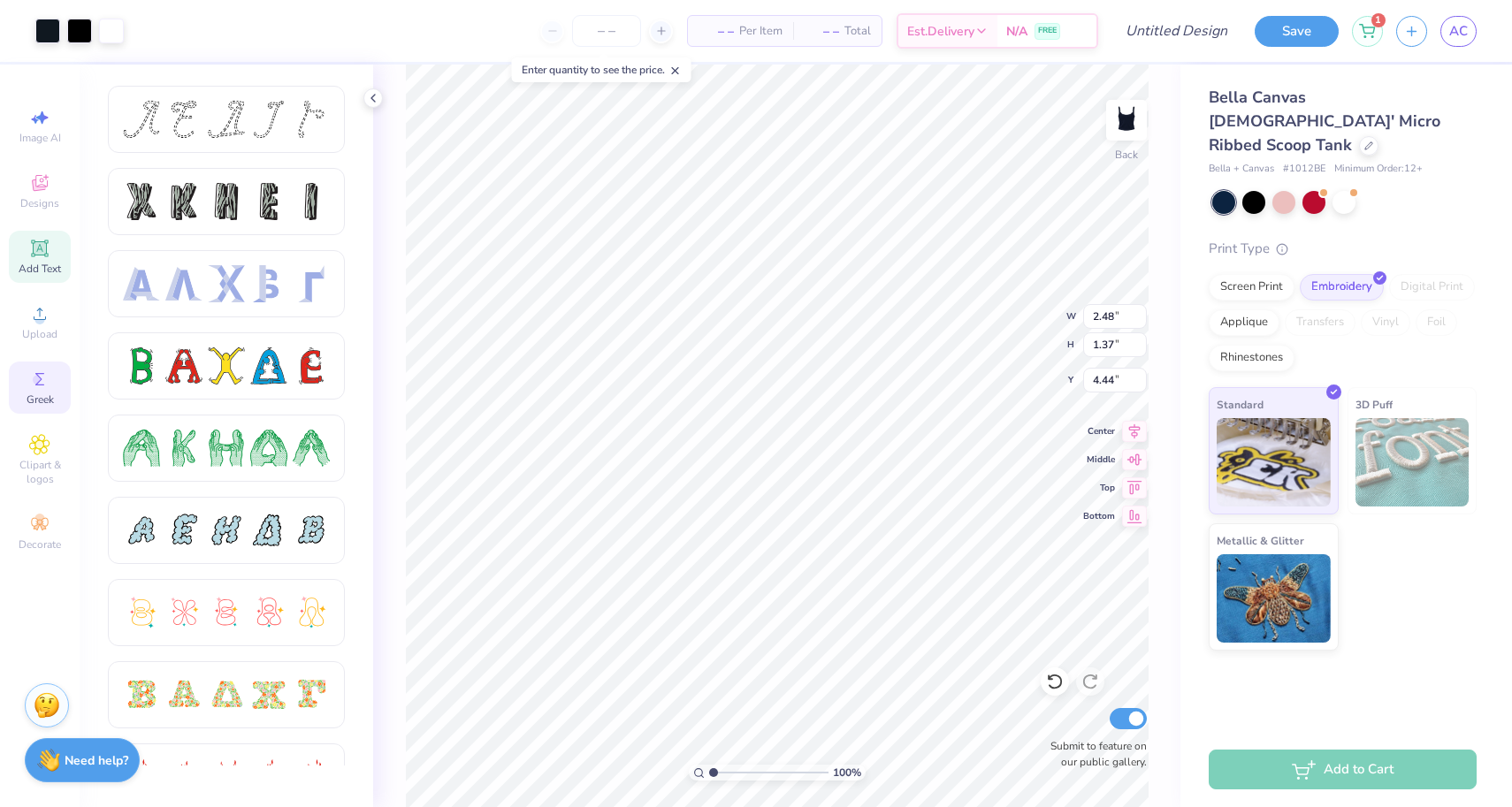
click at [50, 252] on div "Add Text" at bounding box center [40, 257] width 62 height 52
type input "4.38"
type input "1.27"
type input "4.87"
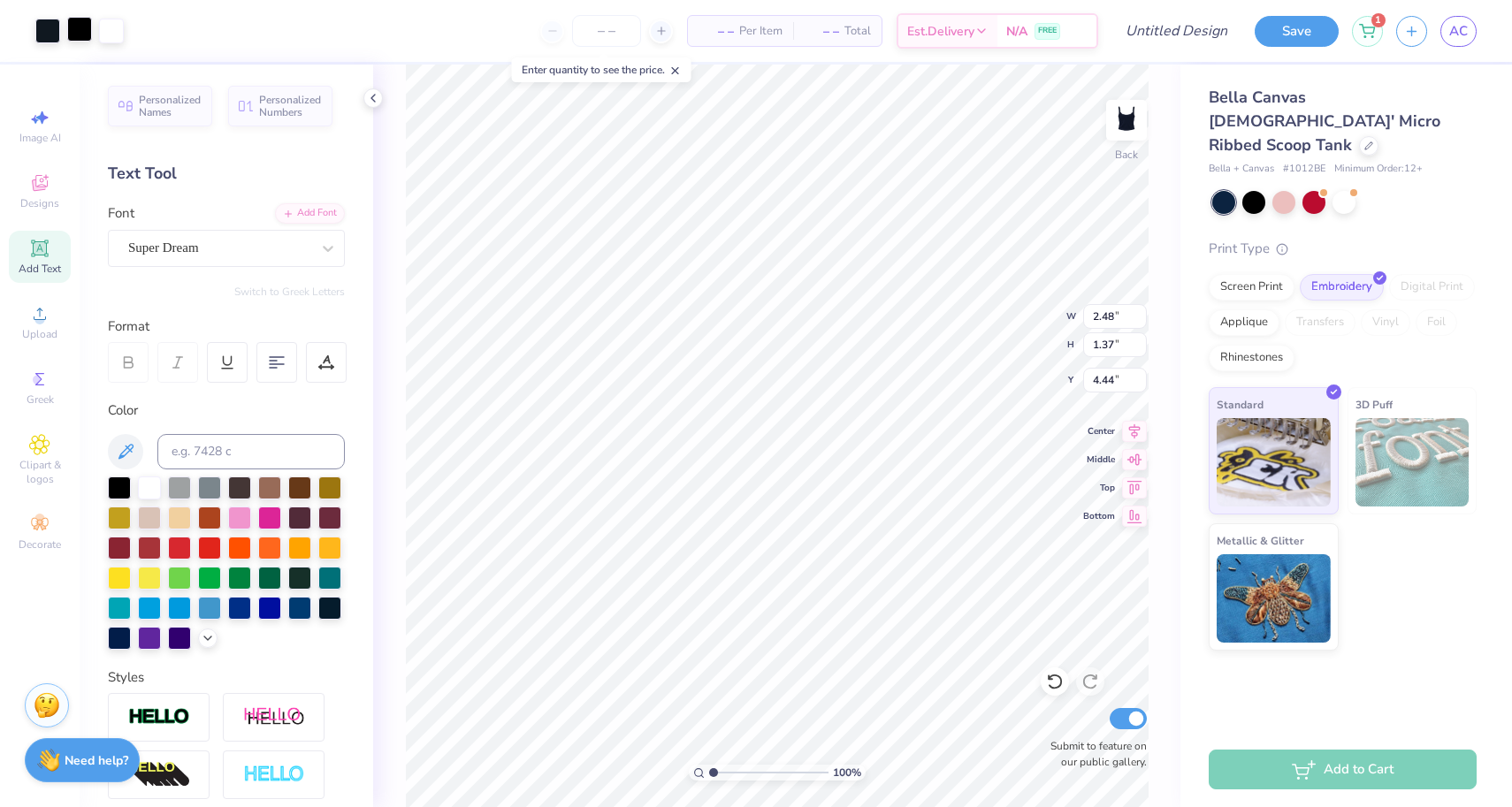
click at [80, 30] on div at bounding box center [79, 29] width 25 height 25
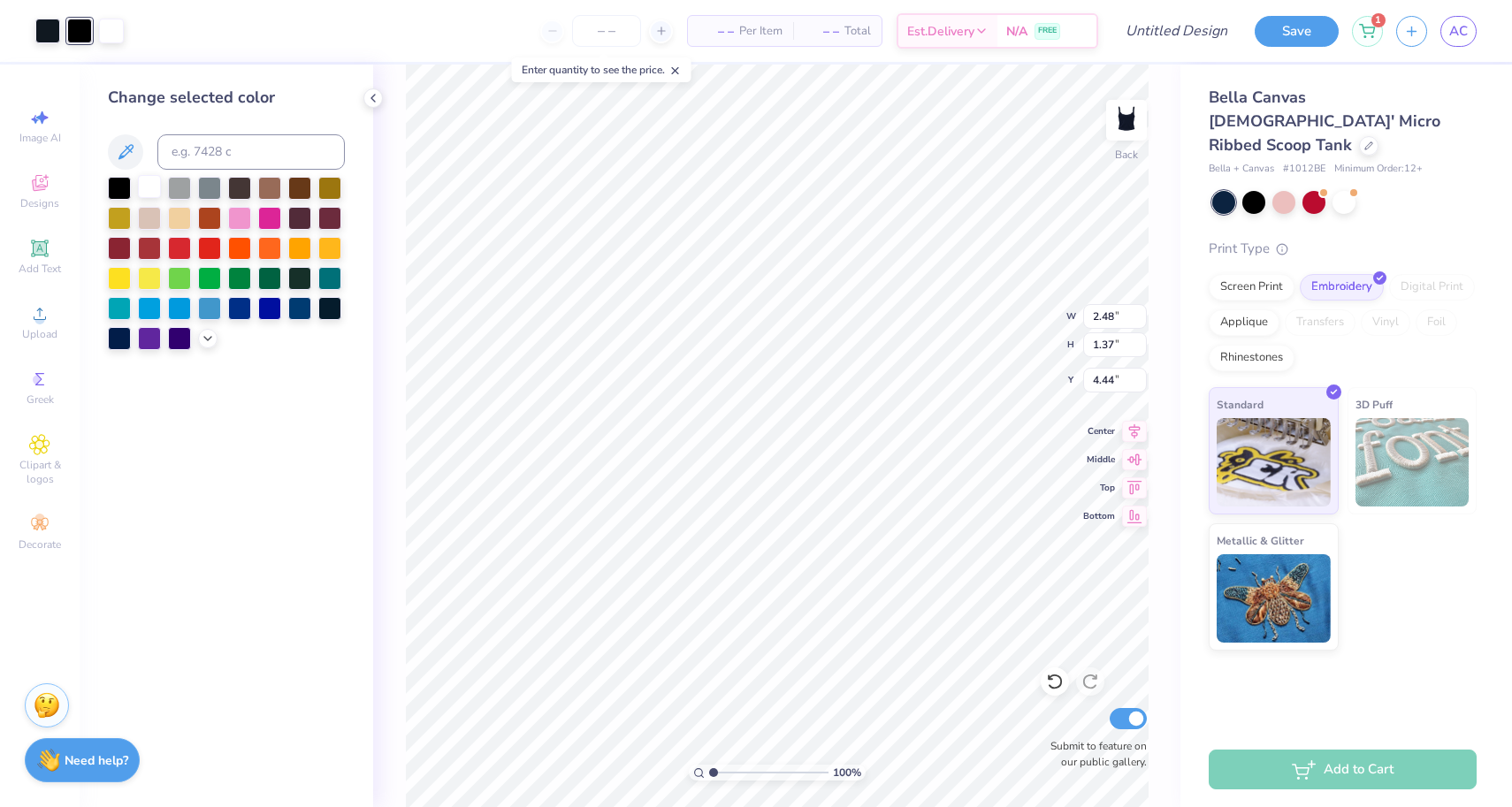
click at [147, 195] on div at bounding box center [149, 186] width 23 height 23
click at [43, 22] on div at bounding box center [47, 29] width 25 height 25
click at [143, 184] on div at bounding box center [149, 186] width 23 height 23
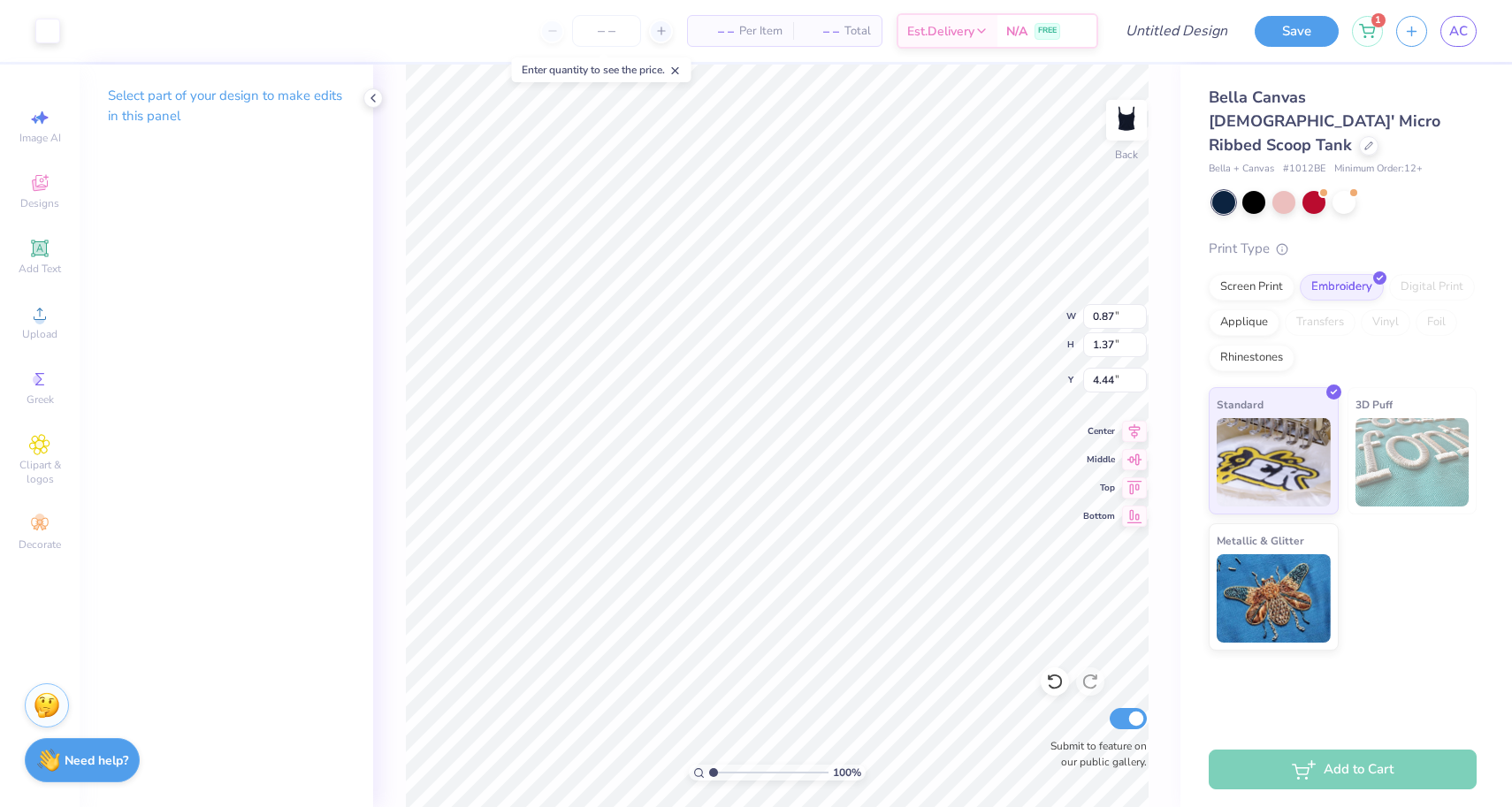
type input "5.83"
click at [1052, 684] on icon at bounding box center [1055, 682] width 18 height 18
type input "4.76"
click at [1053, 686] on icon at bounding box center [1055, 682] width 18 height 18
type input "2.15"
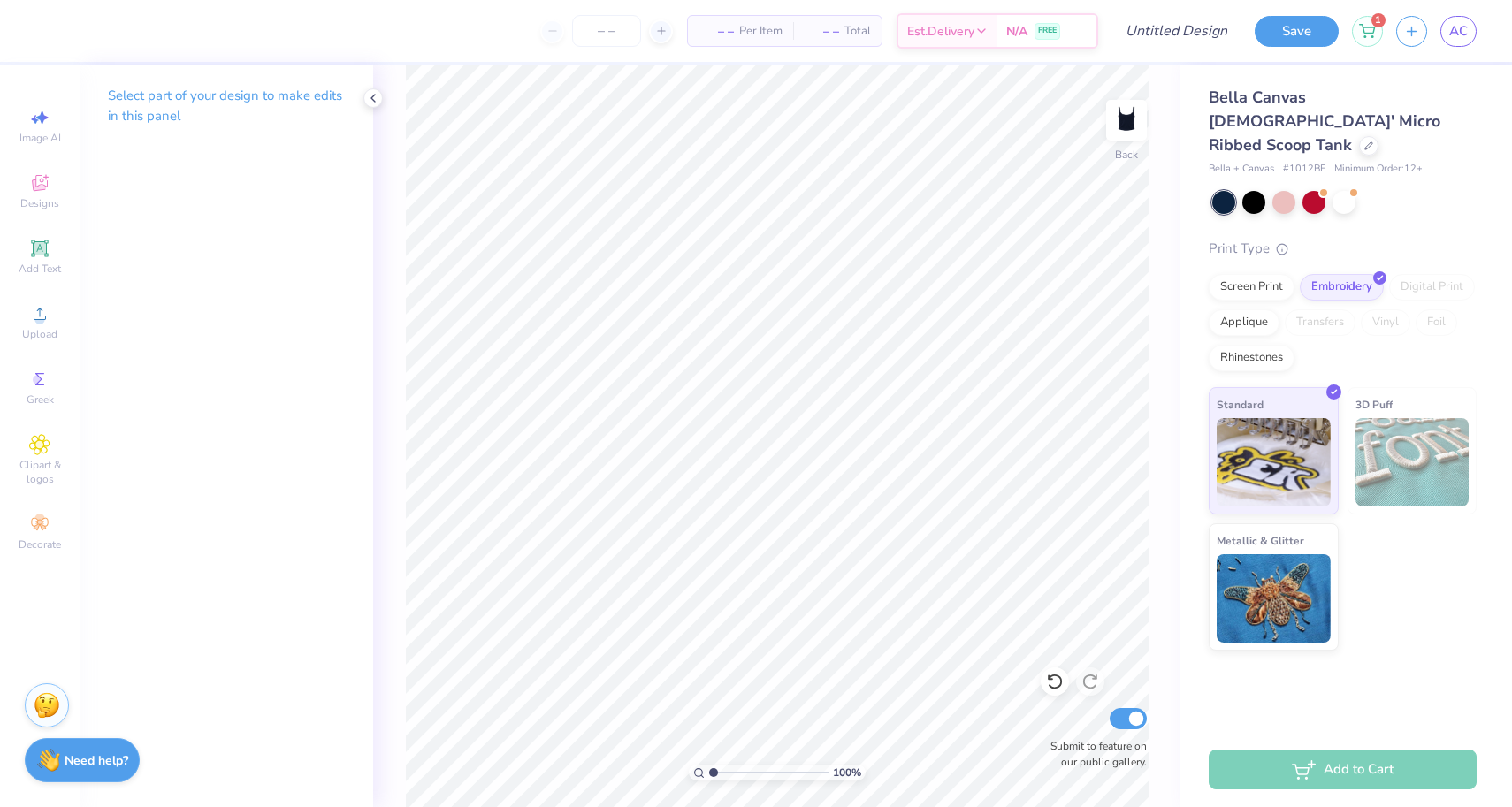
click at [165, 283] on div "Select part of your design to make edits in this panel" at bounding box center [226, 436] width 293 height 743
click at [30, 266] on span "Add Text" at bounding box center [40, 269] width 42 height 14
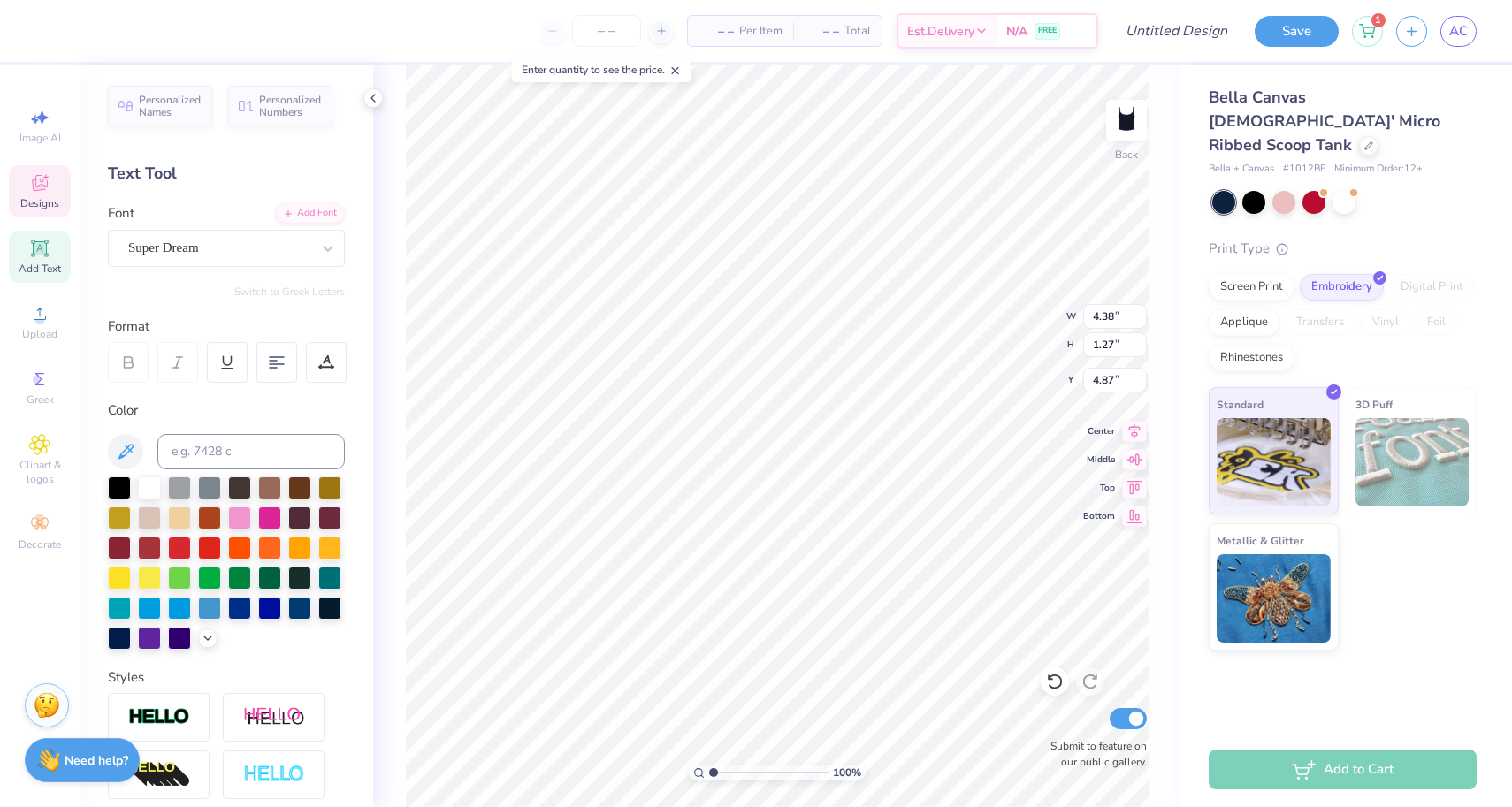
click at [33, 182] on icon at bounding box center [40, 183] width 16 height 16
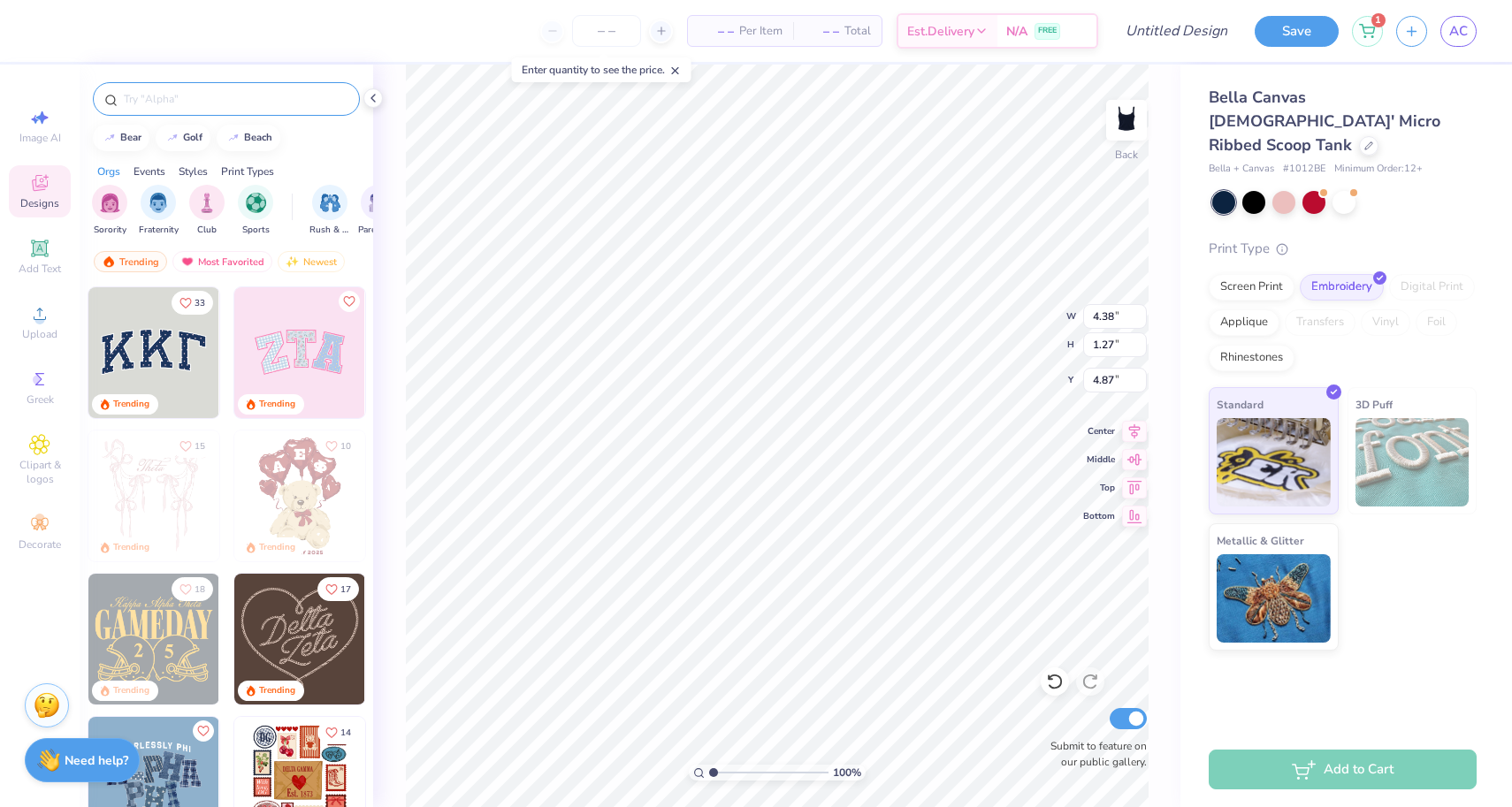
click at [190, 97] on input "text" at bounding box center [235, 99] width 226 height 18
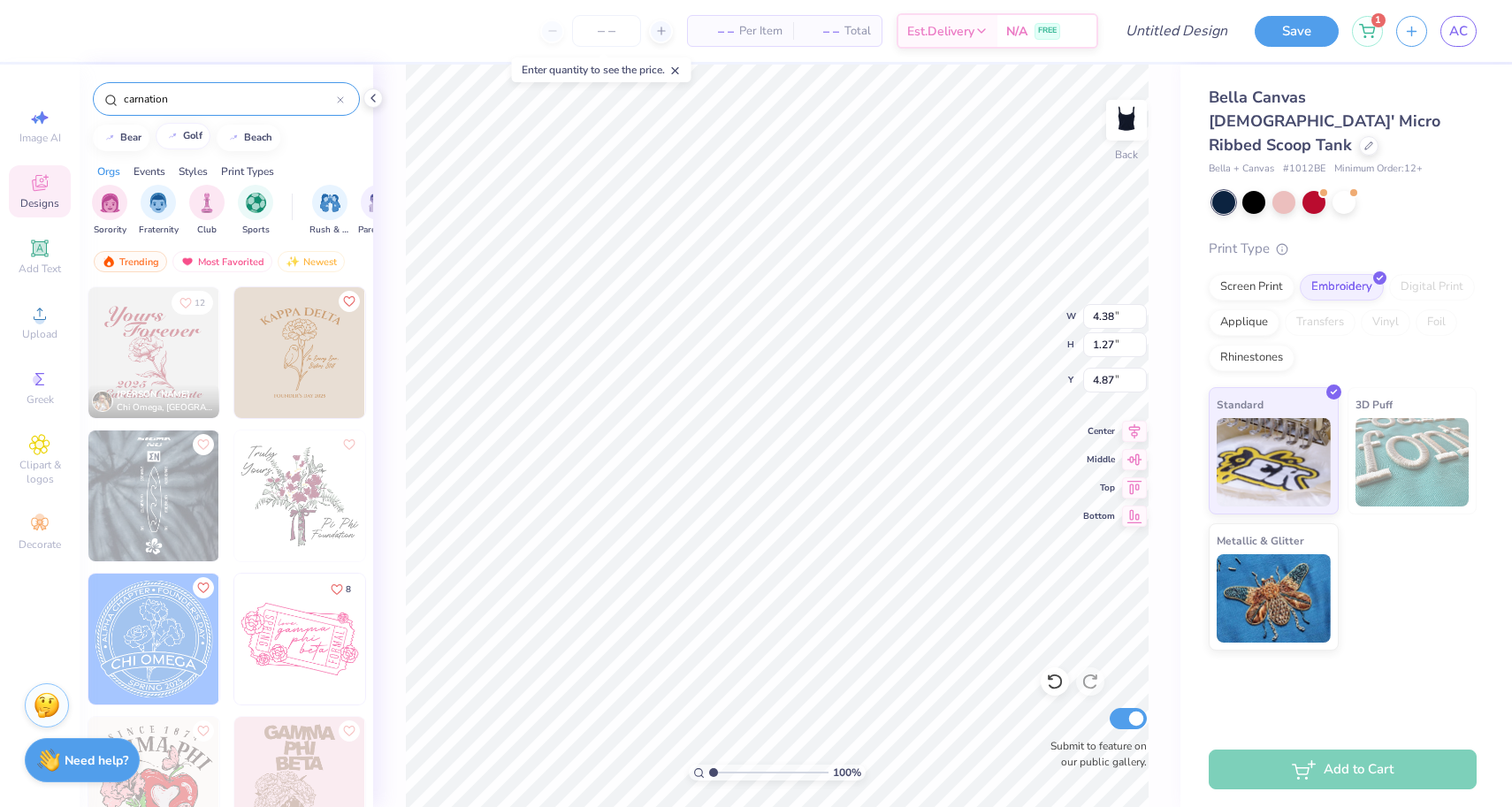
type input "carnation"
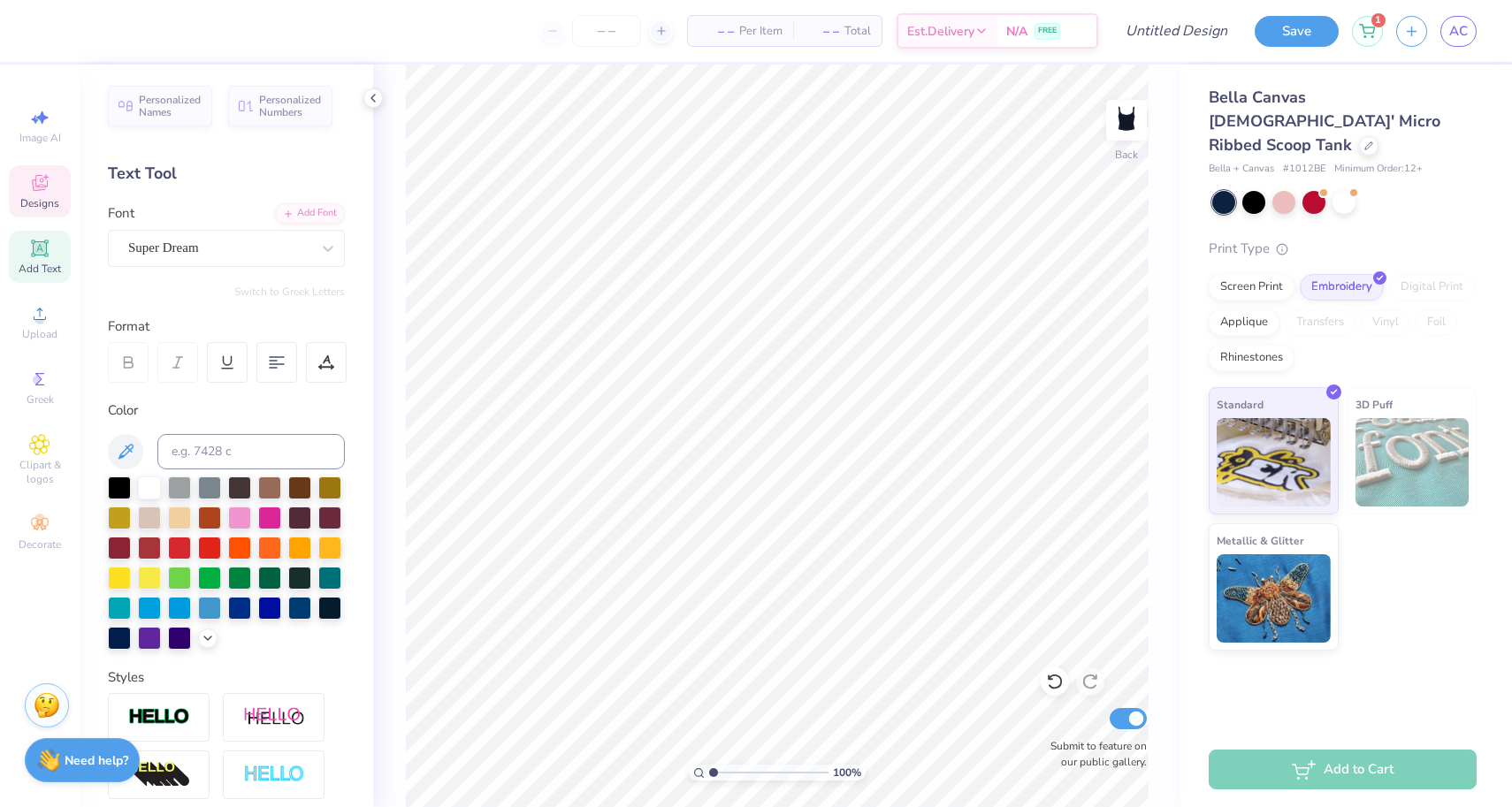
click at [48, 195] on div "Designs" at bounding box center [40, 191] width 62 height 52
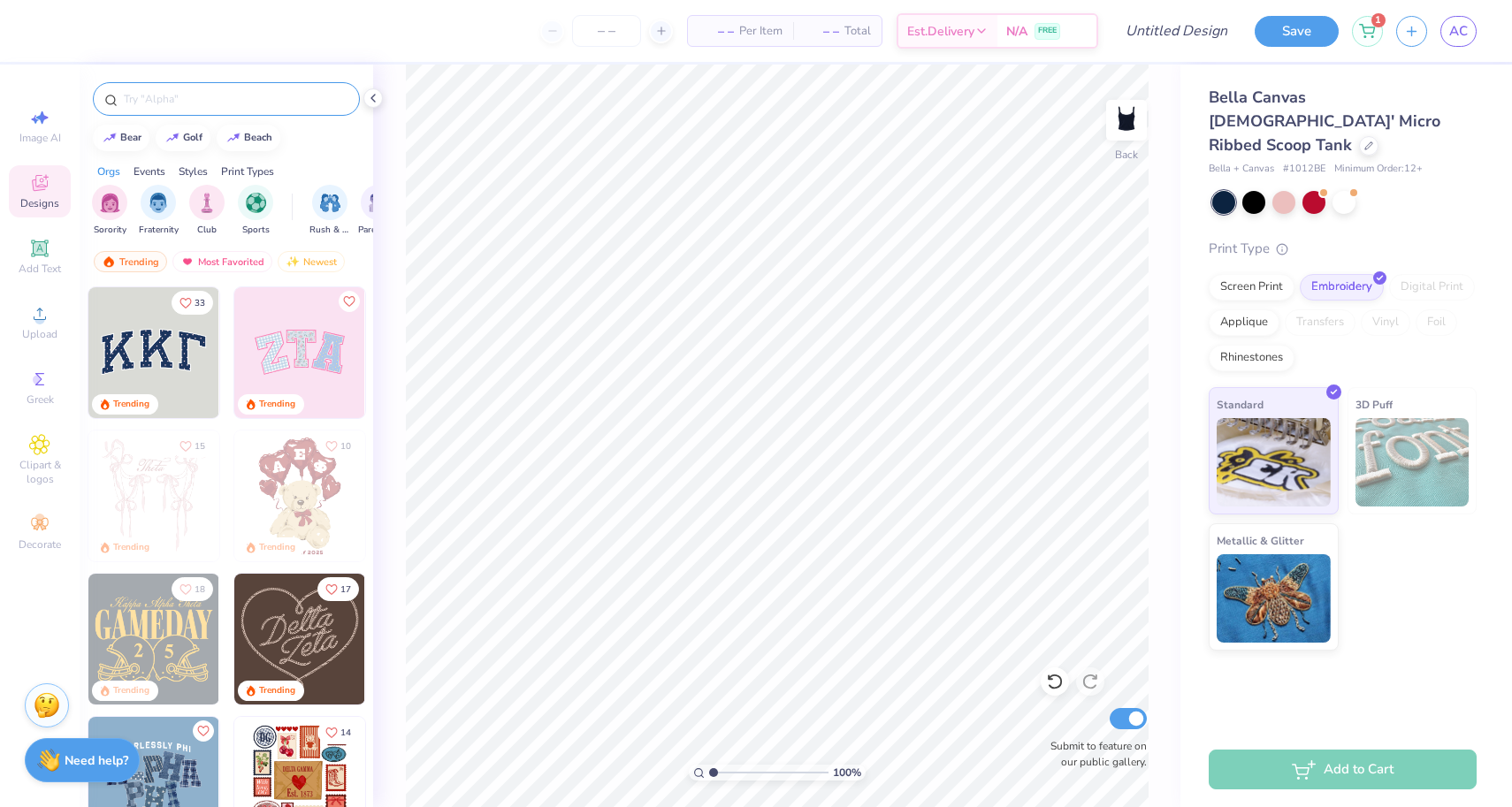
click at [218, 98] on input "text" at bounding box center [235, 99] width 226 height 18
type input "carnation"
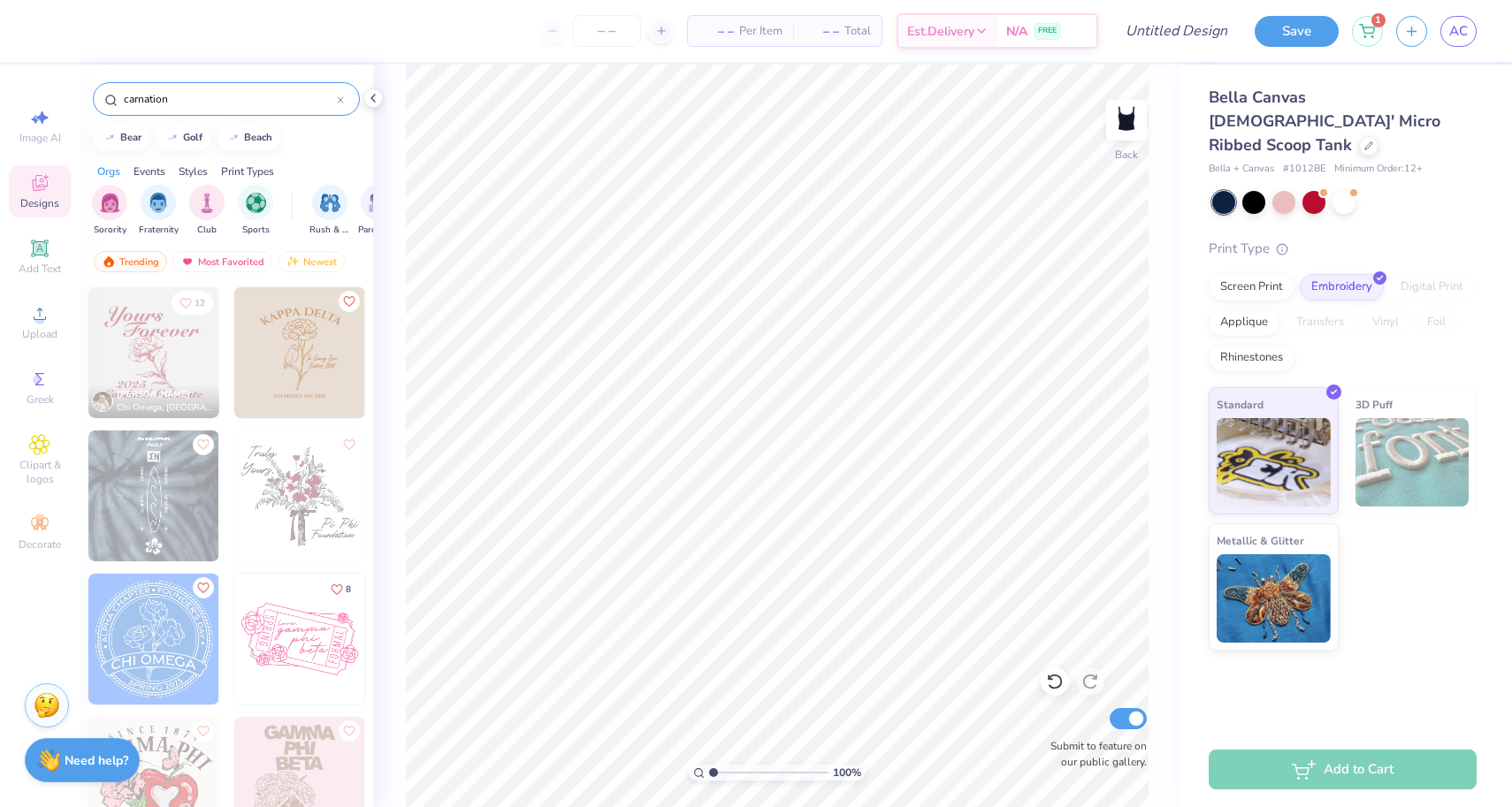
click at [165, 366] on div "12 Lily Holme Chi Omega, University of Oregon 8 Clara Vickery Gamma Phi Beta, C…" at bounding box center [226, 580] width 293 height 587
click at [147, 367] on img at bounding box center [154, 353] width 131 height 131
click at [1270, 272] on div "Screen Print" at bounding box center [1251, 284] width 86 height 27
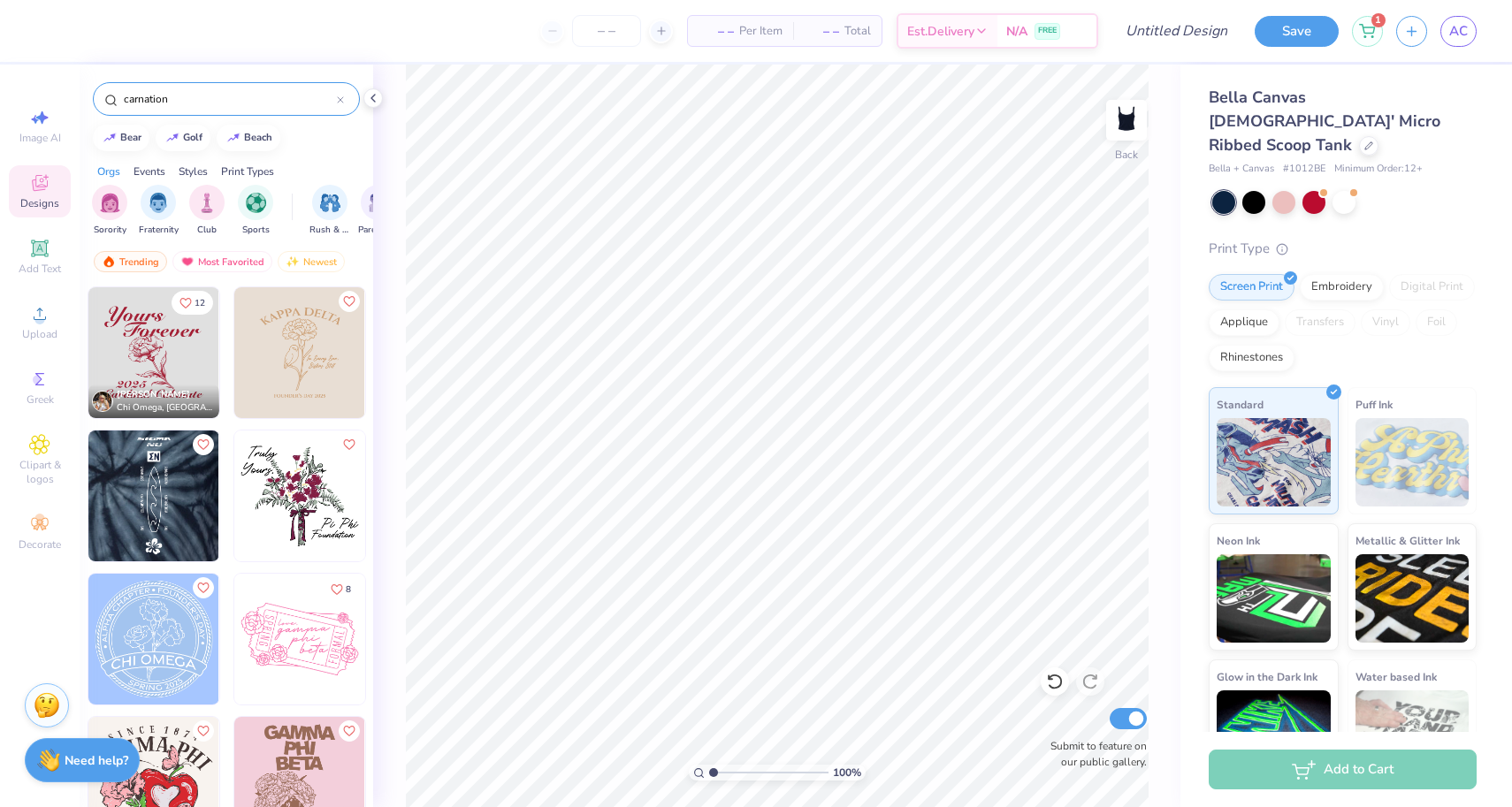
click at [167, 360] on img at bounding box center [154, 353] width 131 height 131
type input "4.35"
type input "4.04"
type input "2.00"
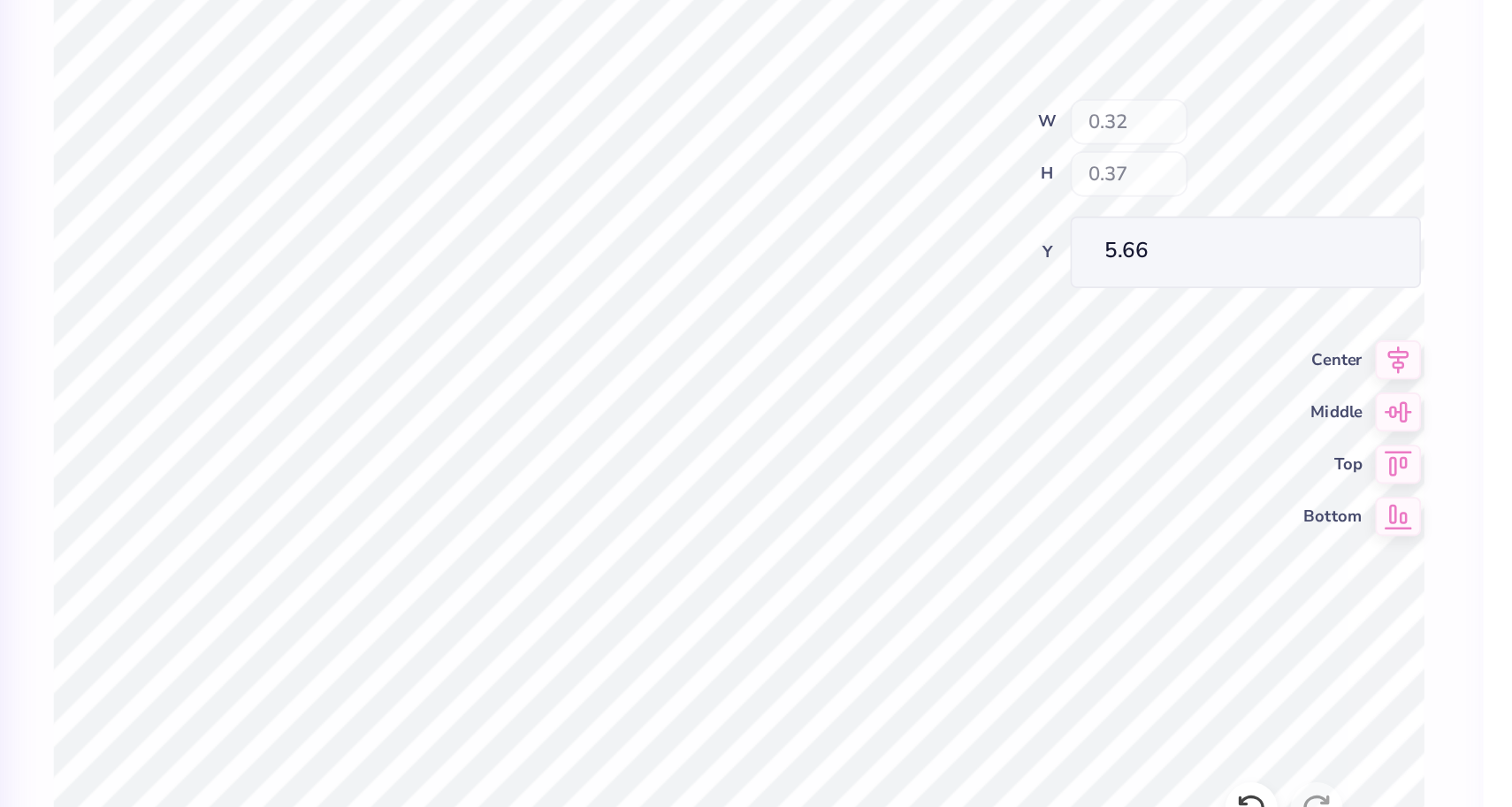
type input "0.77"
type input "9.38"
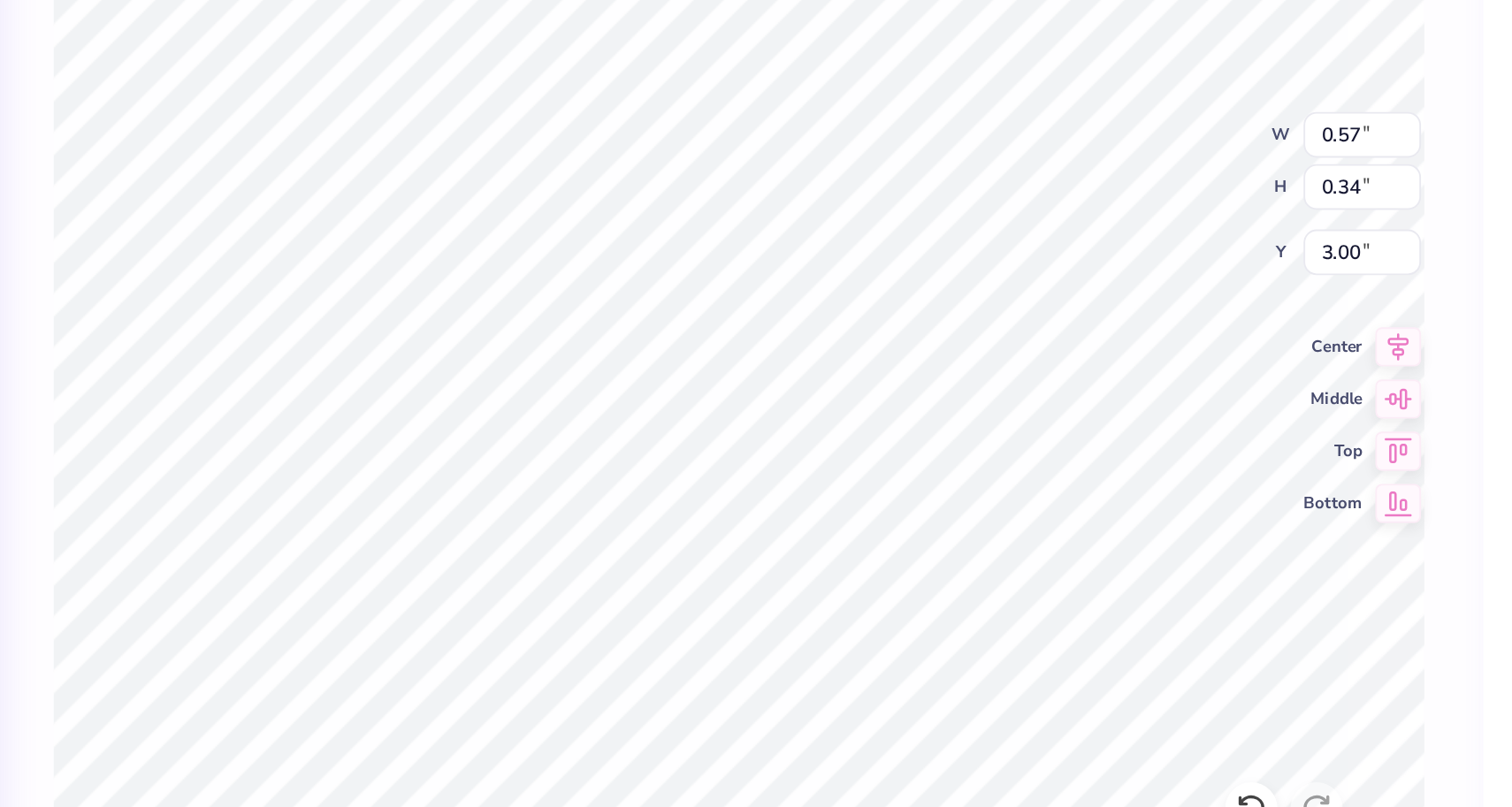
type input "2.01"
type input "2.43"
type input "3.19"
type input "3.52"
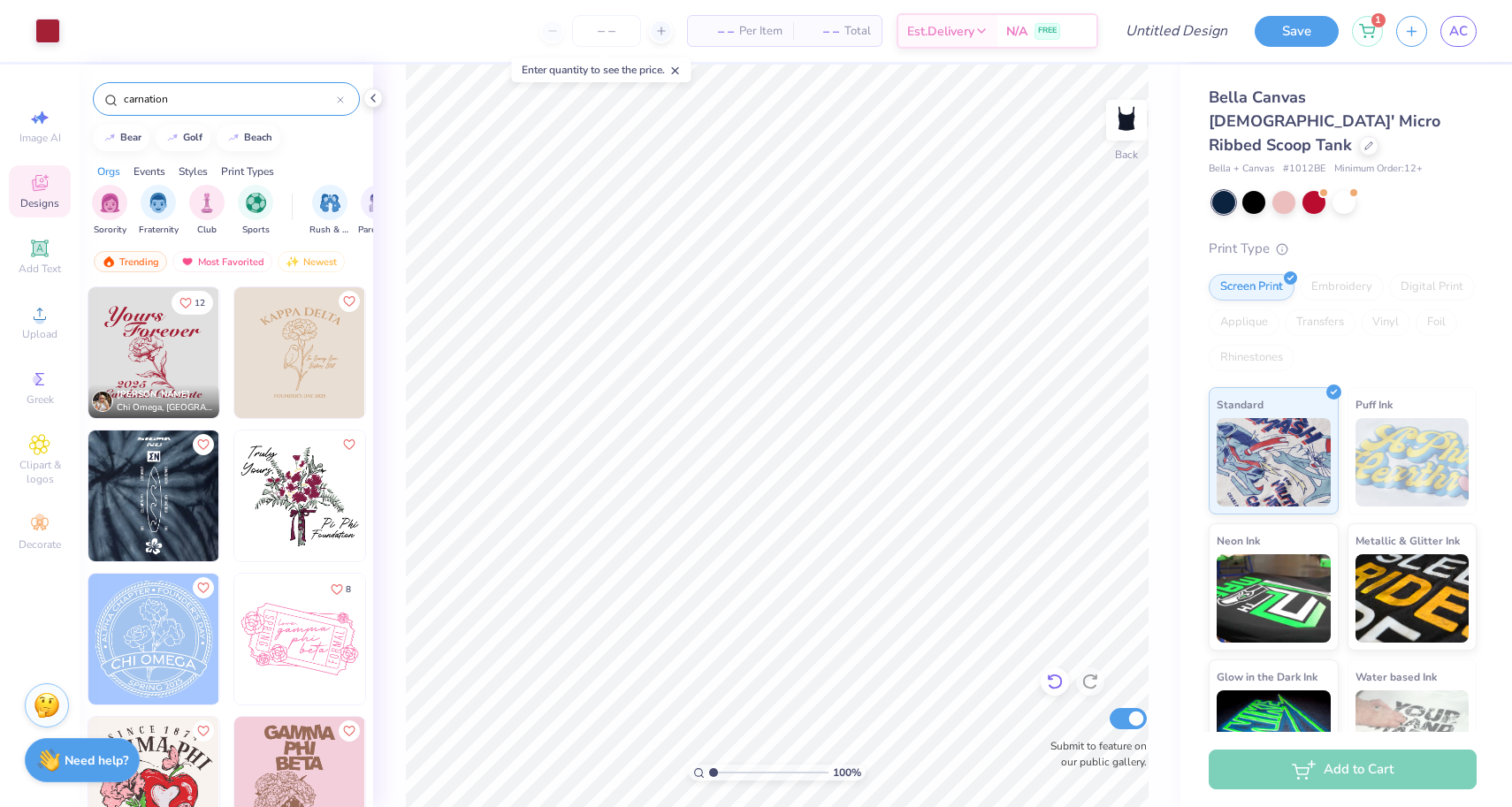
click at [1056, 688] on icon at bounding box center [1054, 683] width 15 height 16
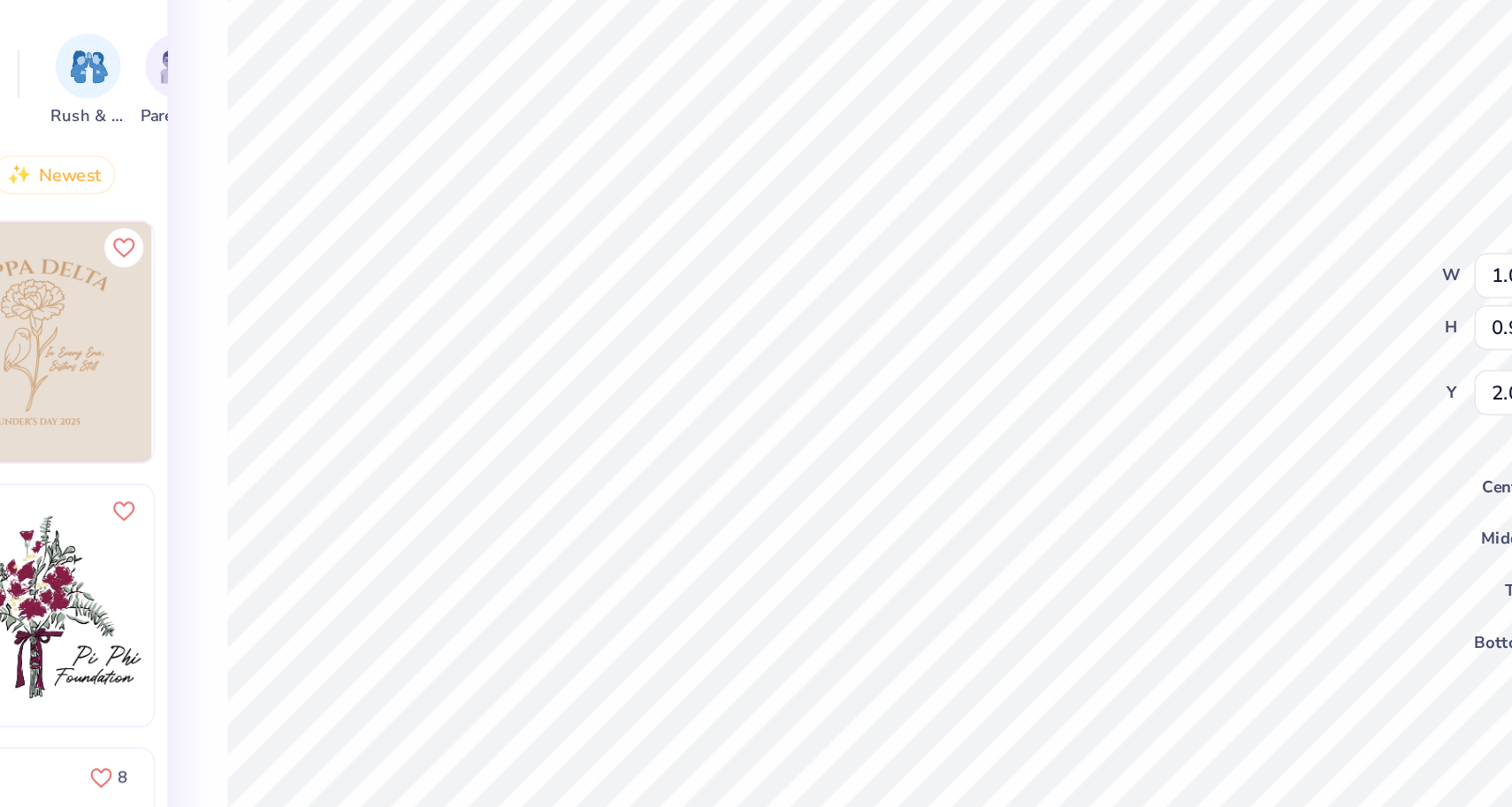
type input "0.47"
type input "0.34"
type input "3.00"
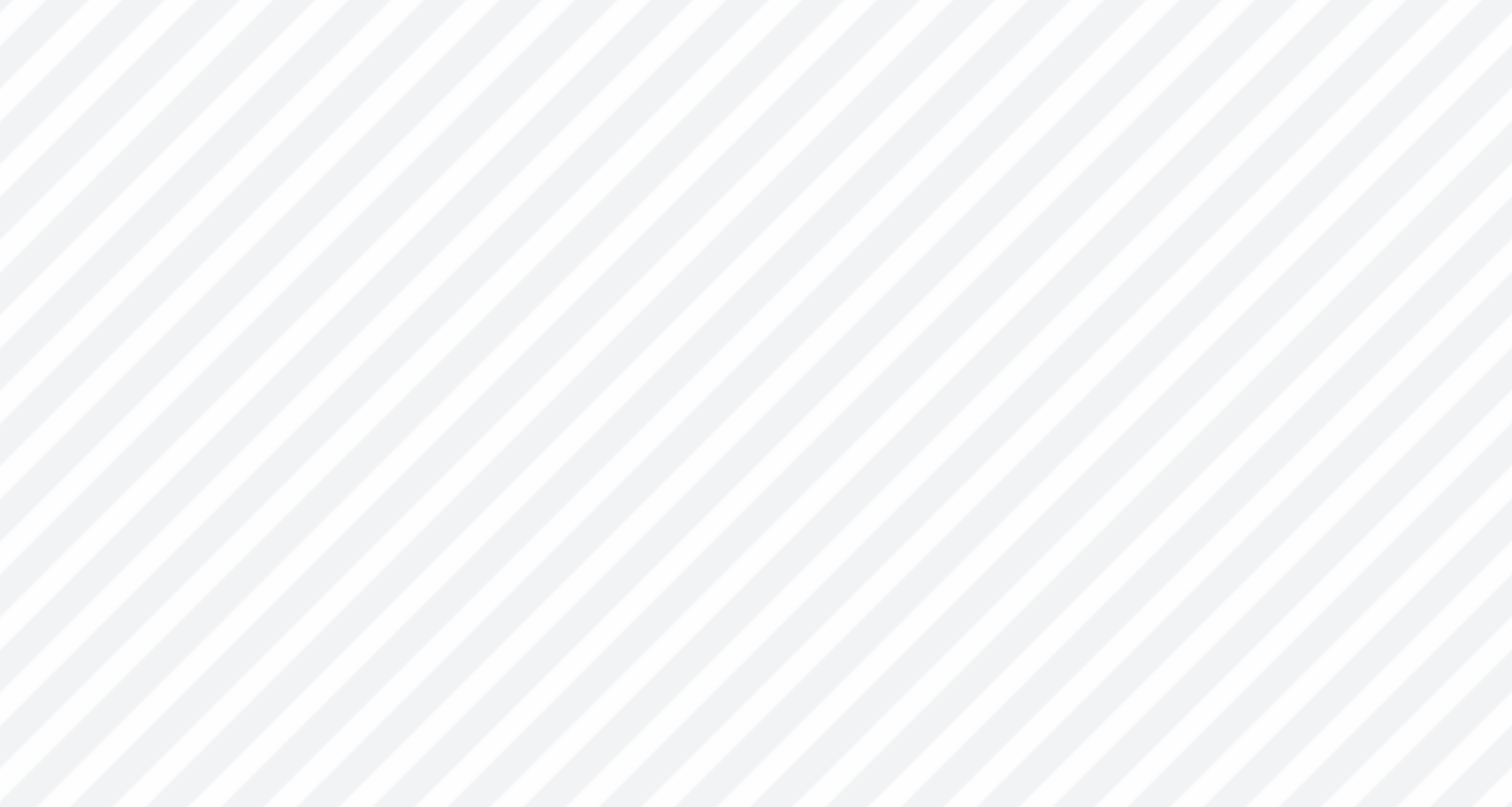
type input "2.00"
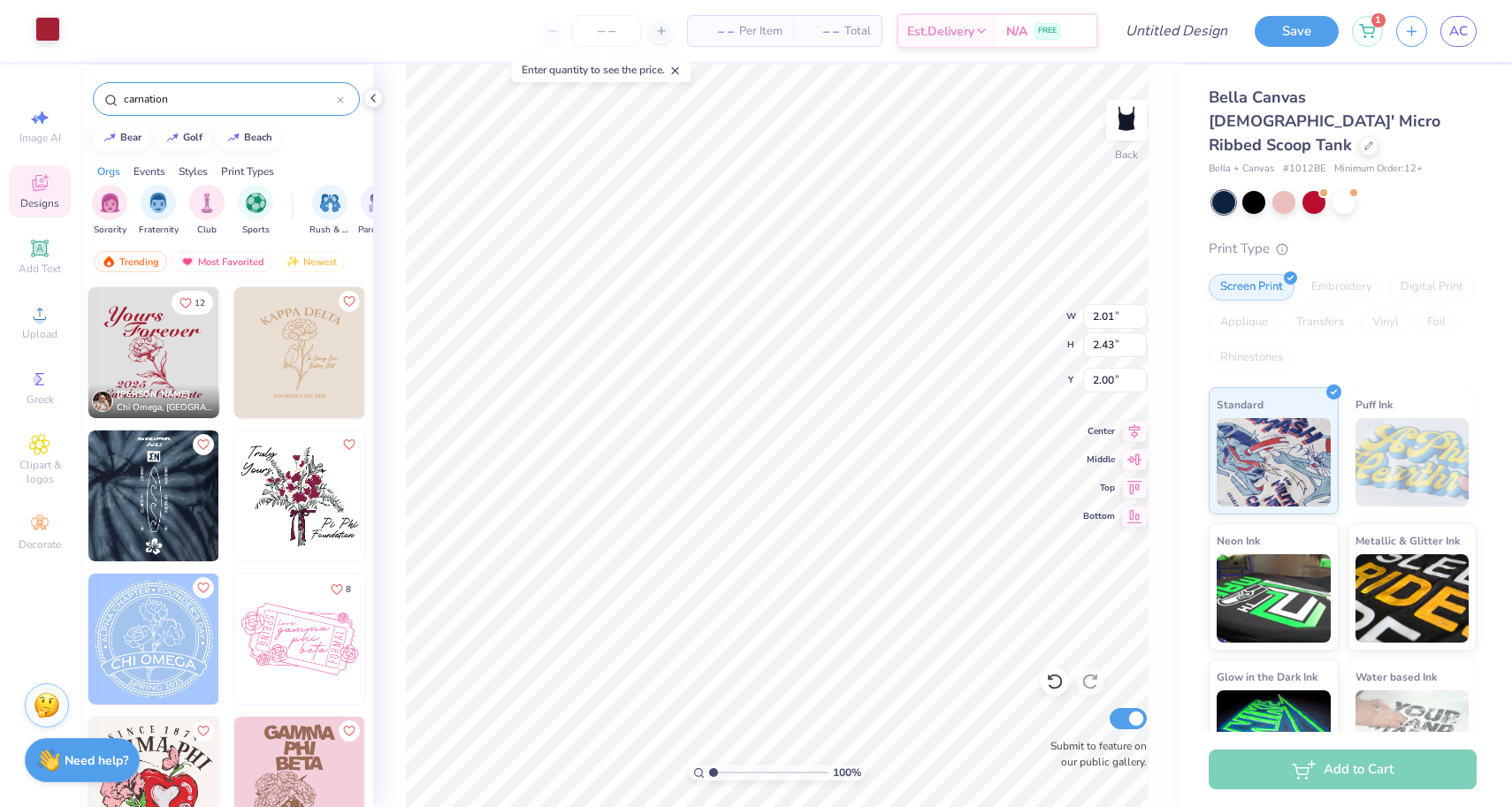
click at [45, 30] on div at bounding box center [47, 29] width 25 height 25
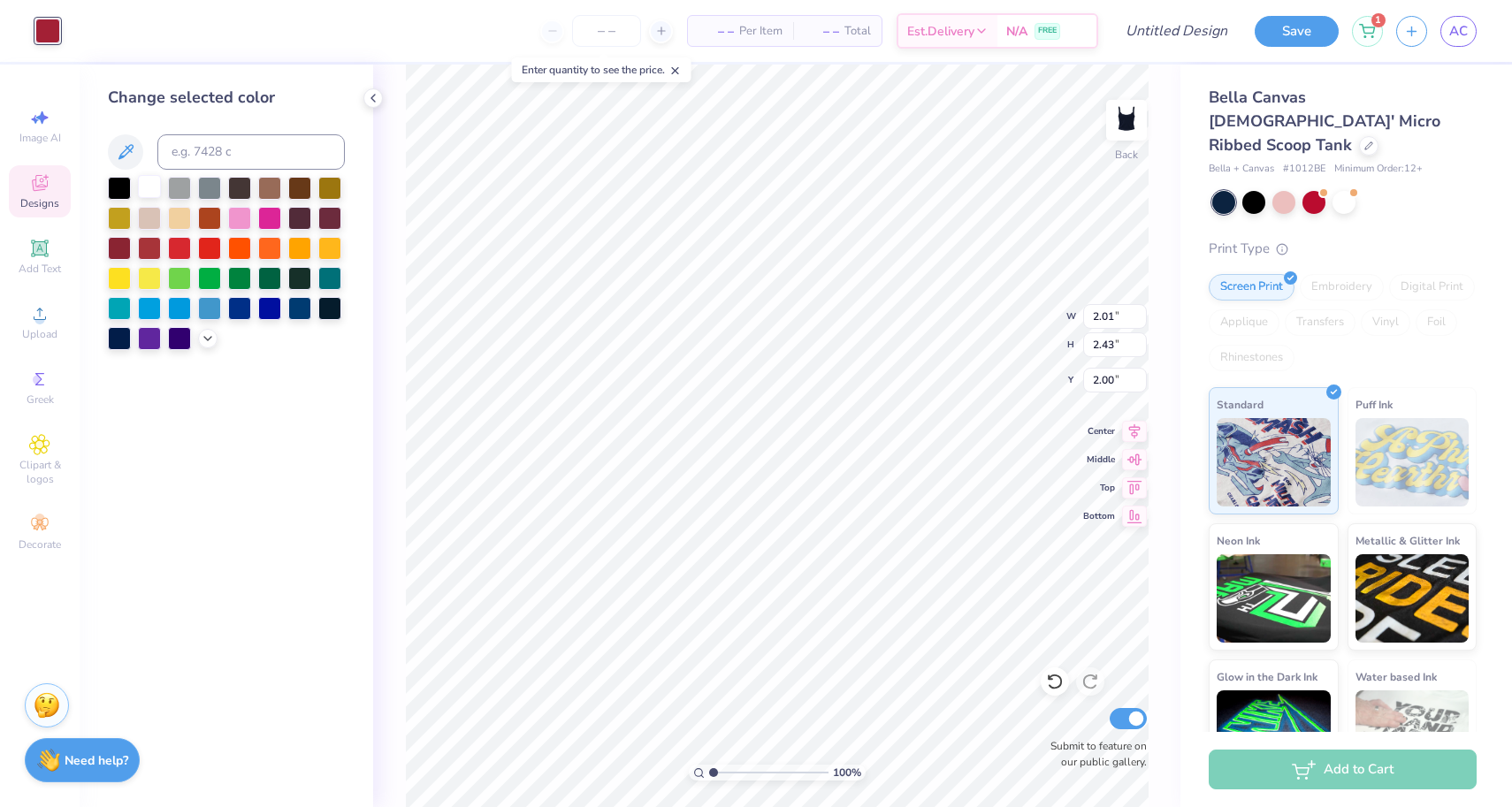
click at [147, 185] on div at bounding box center [149, 186] width 23 height 23
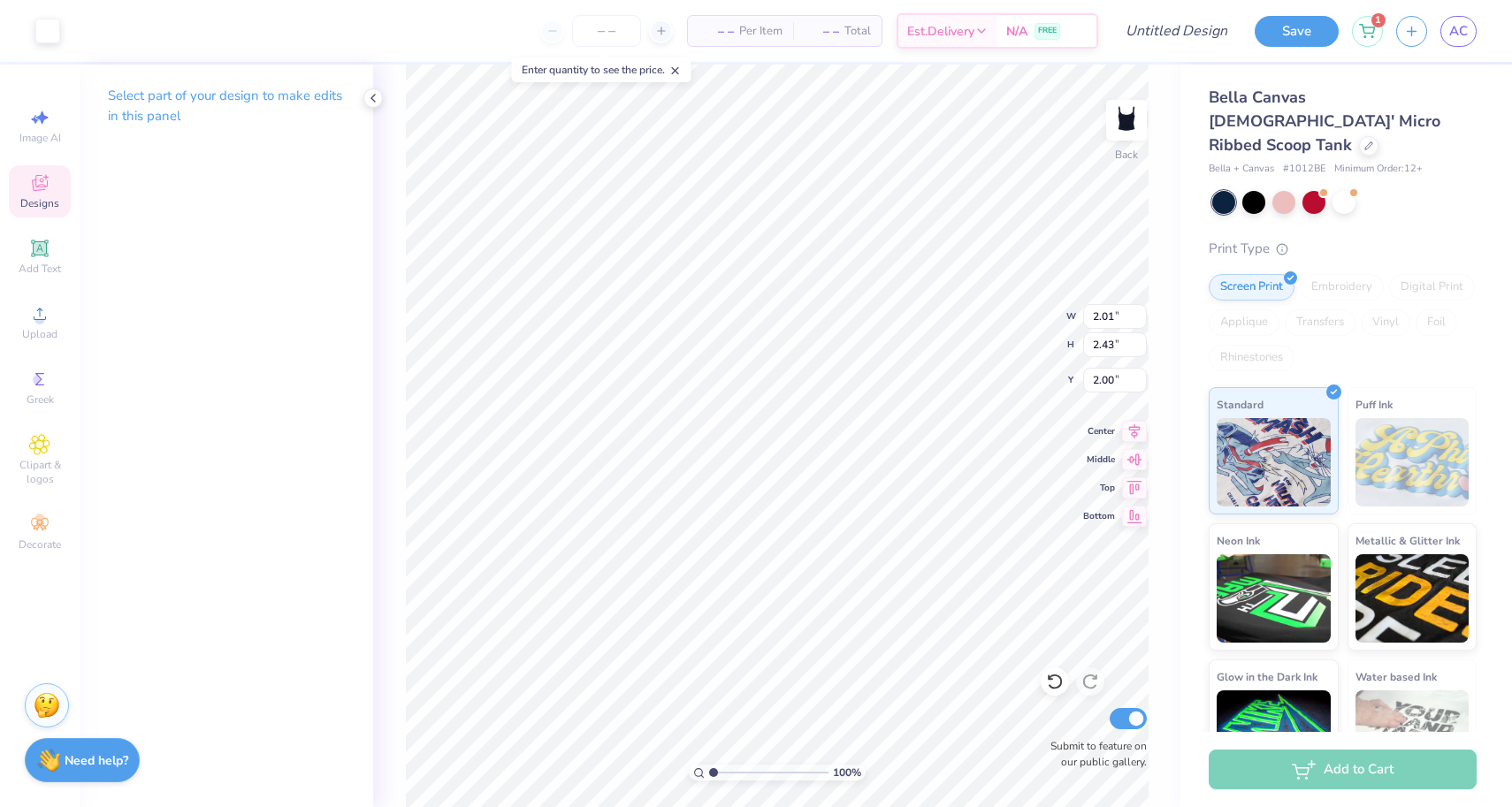
type input "1.54"
type input "1.87"
type input "2.00"
click at [36, 252] on icon at bounding box center [39, 247] width 13 height 13
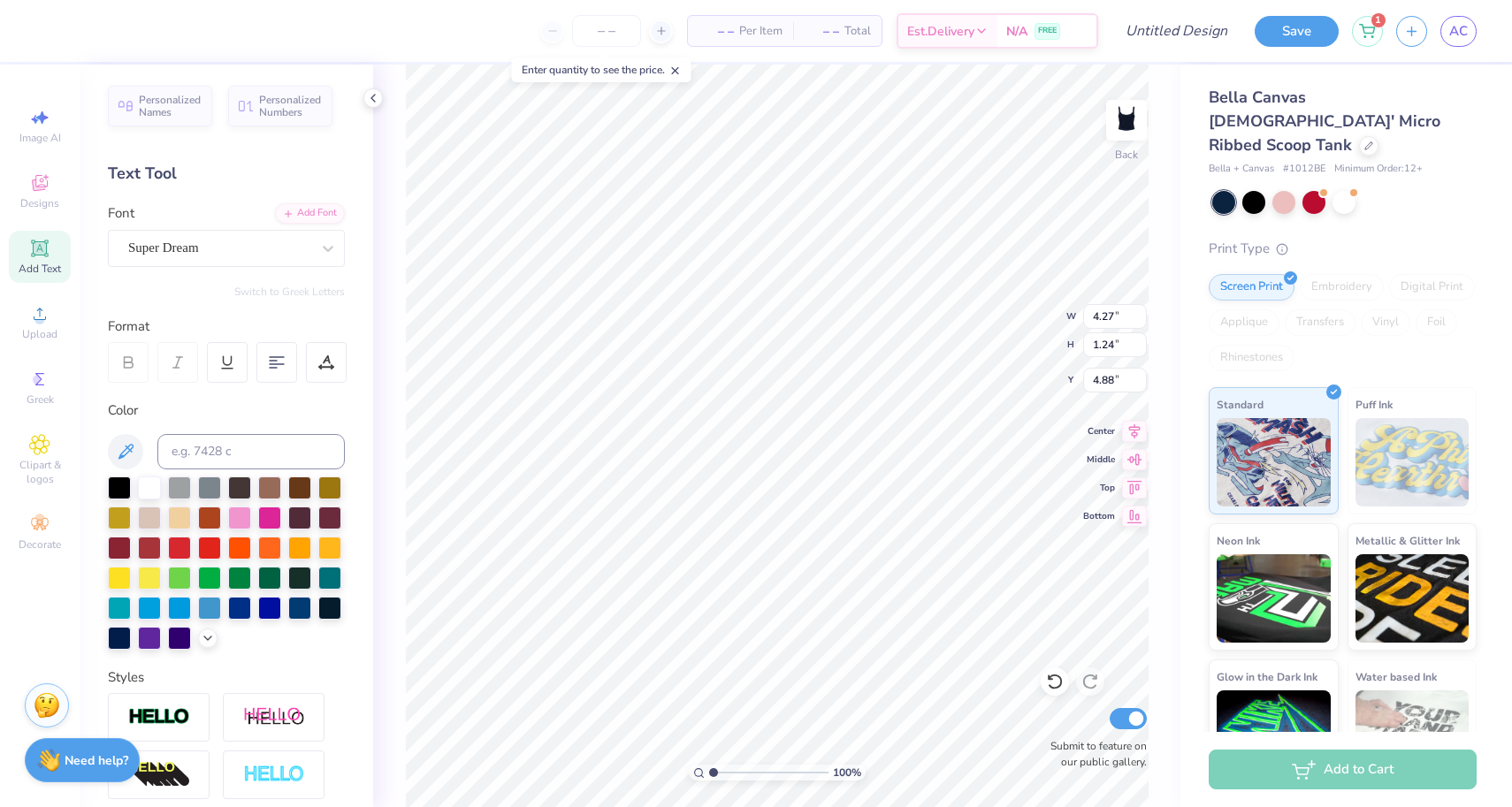
type textarea "T"
type textarea "ALPHA CHI"
click at [215, 251] on div "Super Dream" at bounding box center [219, 248] width 186 height 28
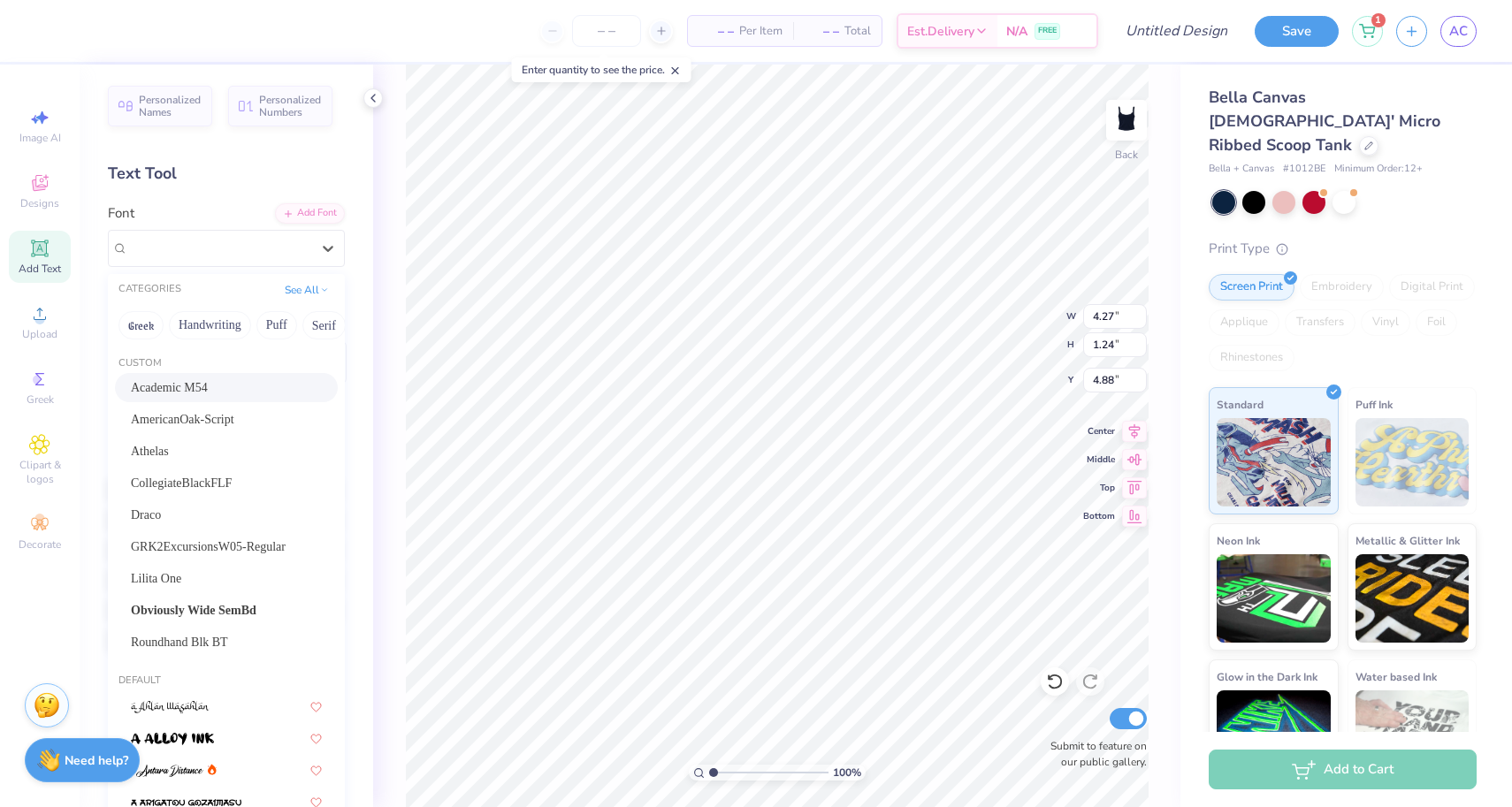
click at [189, 395] on span "Academic M54" at bounding box center [170, 387] width 77 height 19
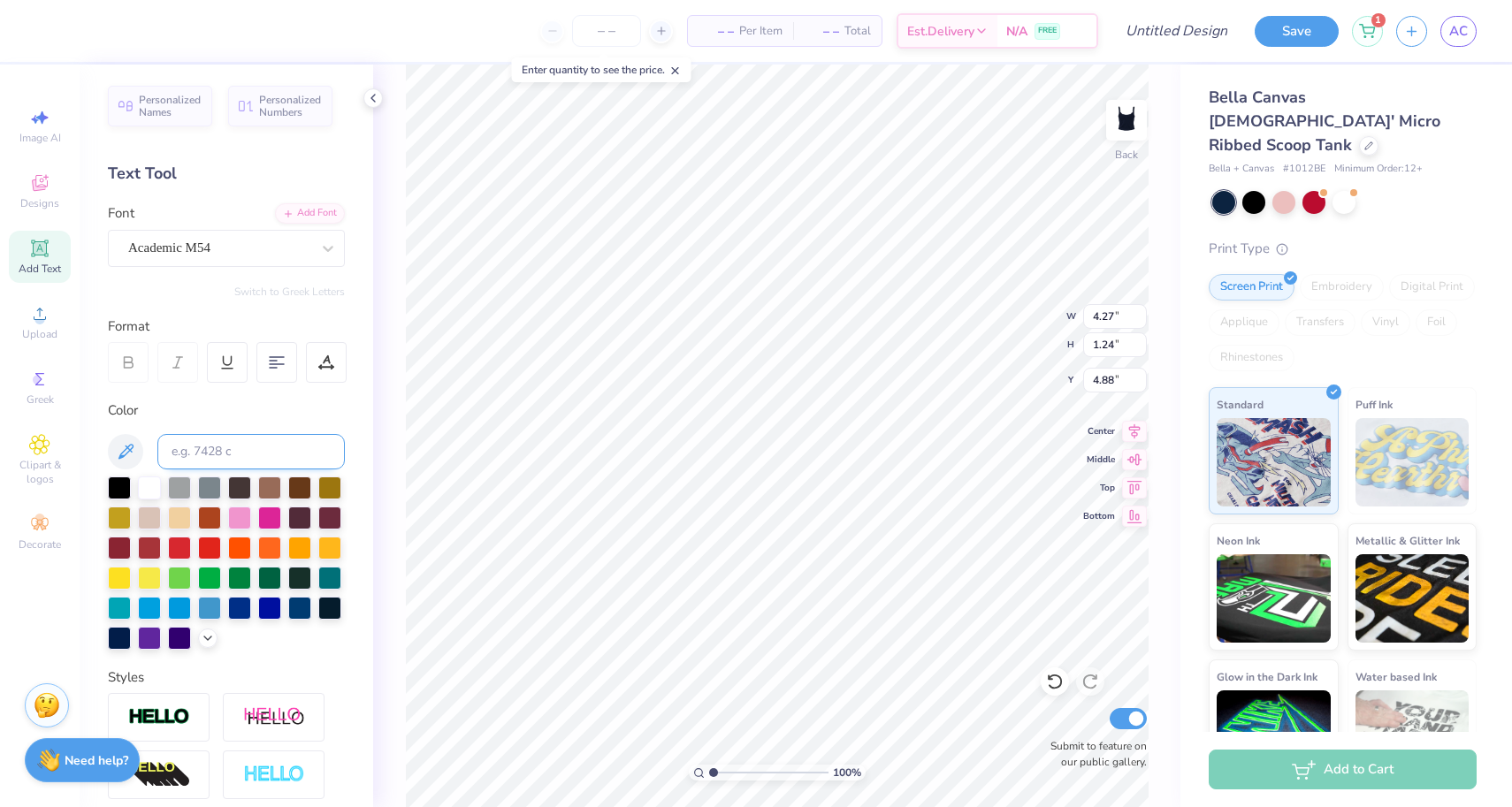
scroll to position [13, 0]
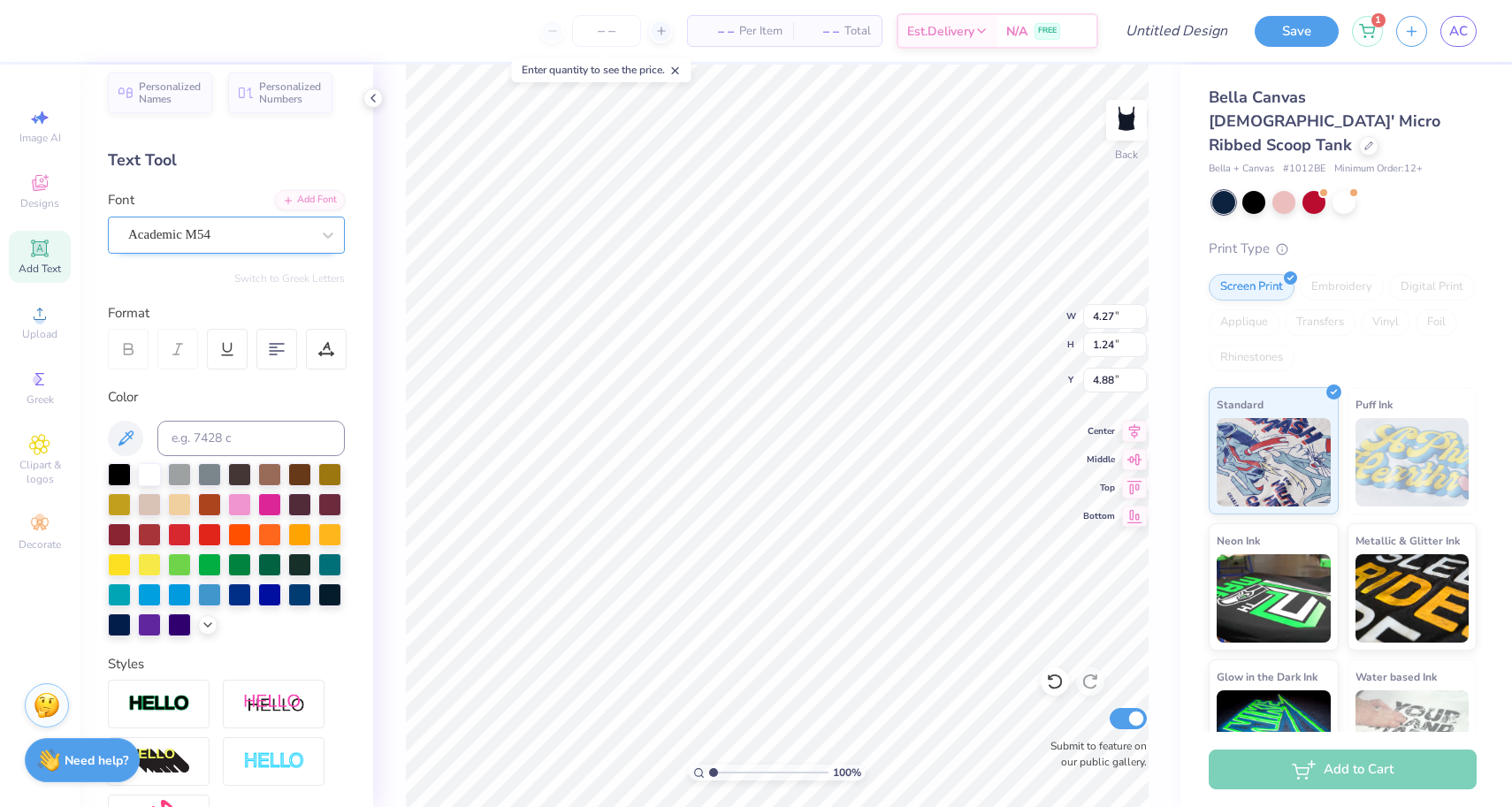
click at [215, 229] on div "Academic M54" at bounding box center [219, 235] width 186 height 28
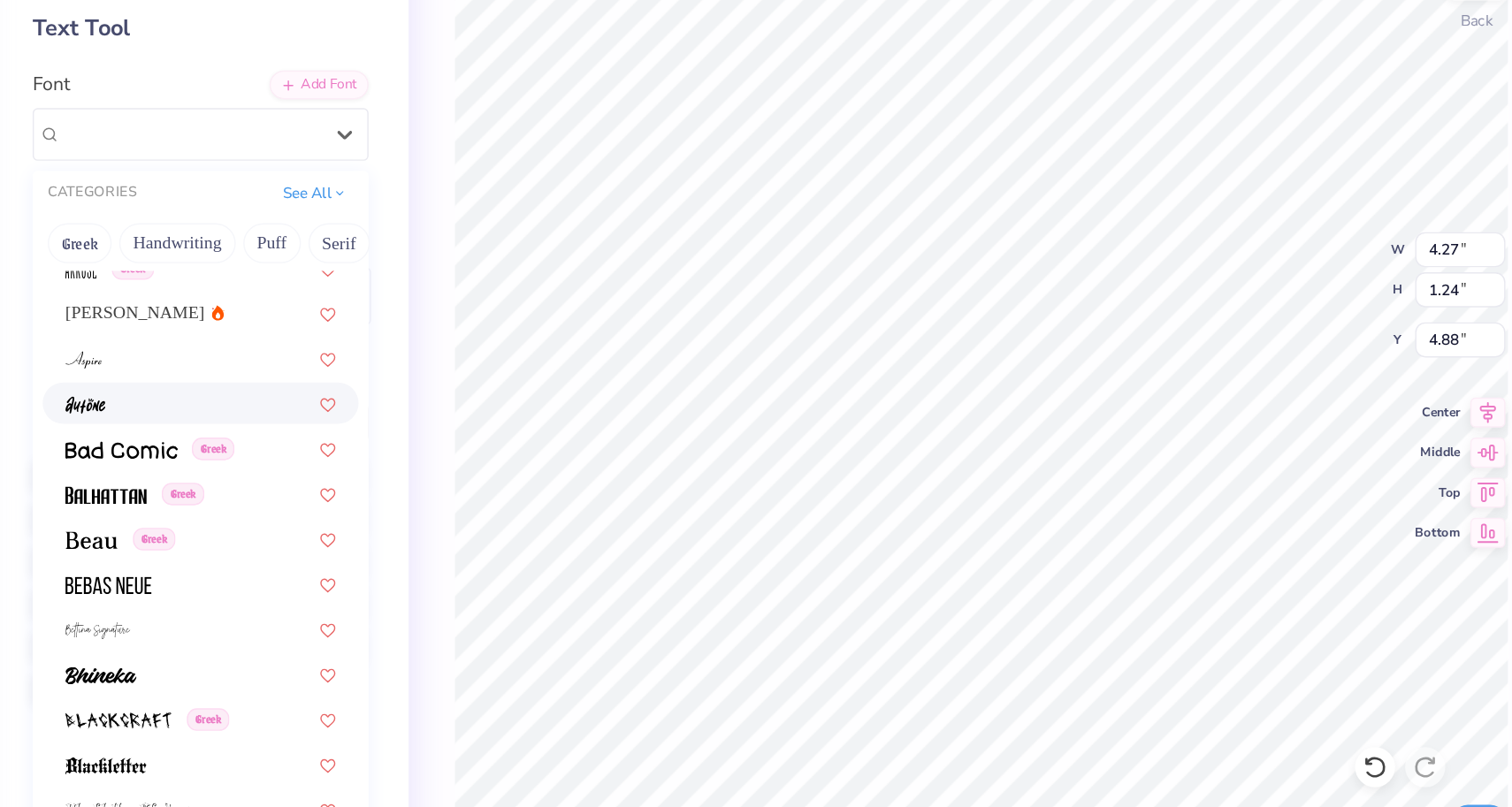
scroll to position [969, 0]
click at [131, 546] on img at bounding box center [162, 552] width 61 height 13
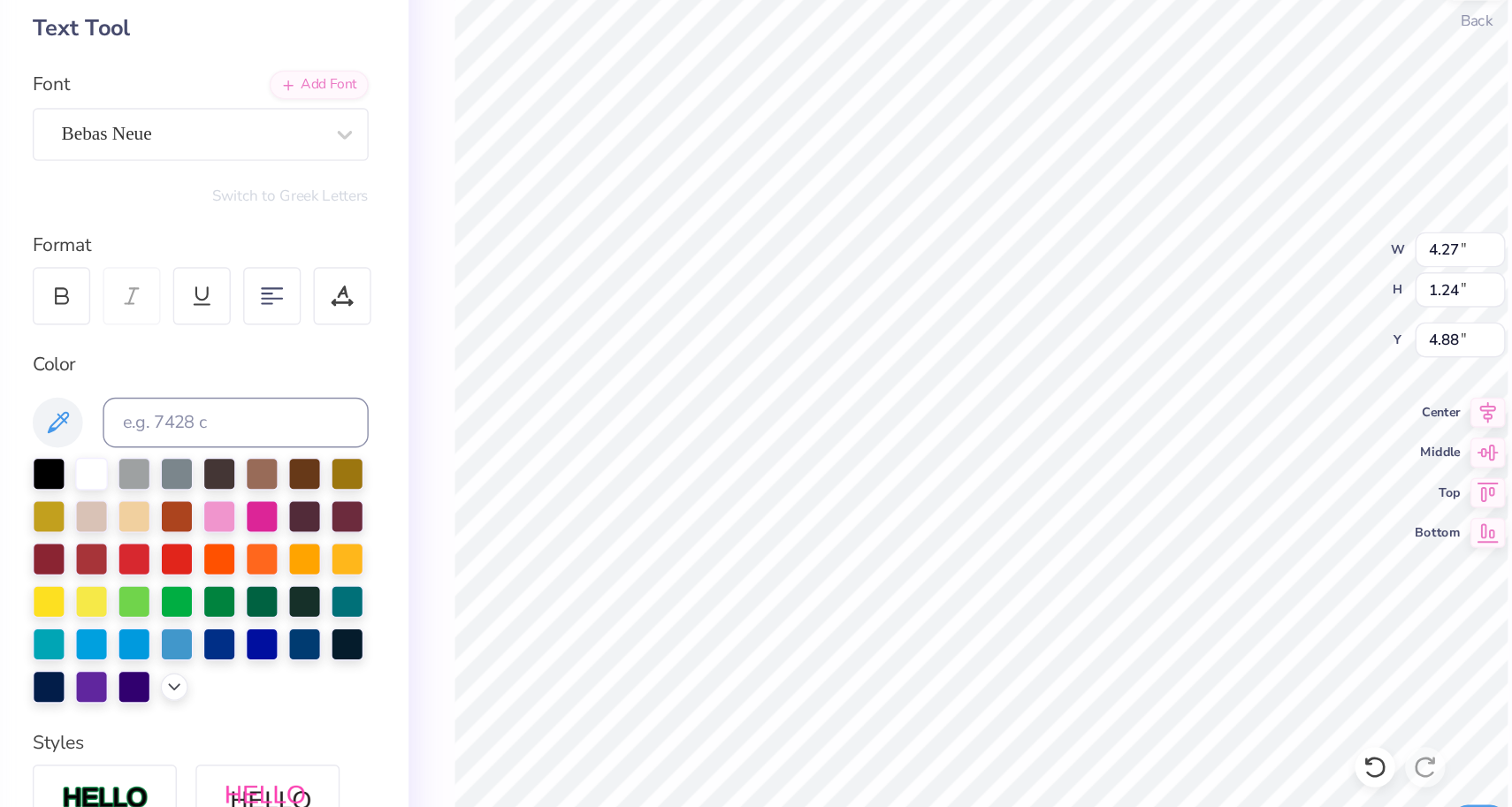
click at [146, 216] on div "Bebas Neue" at bounding box center [226, 235] width 237 height 38
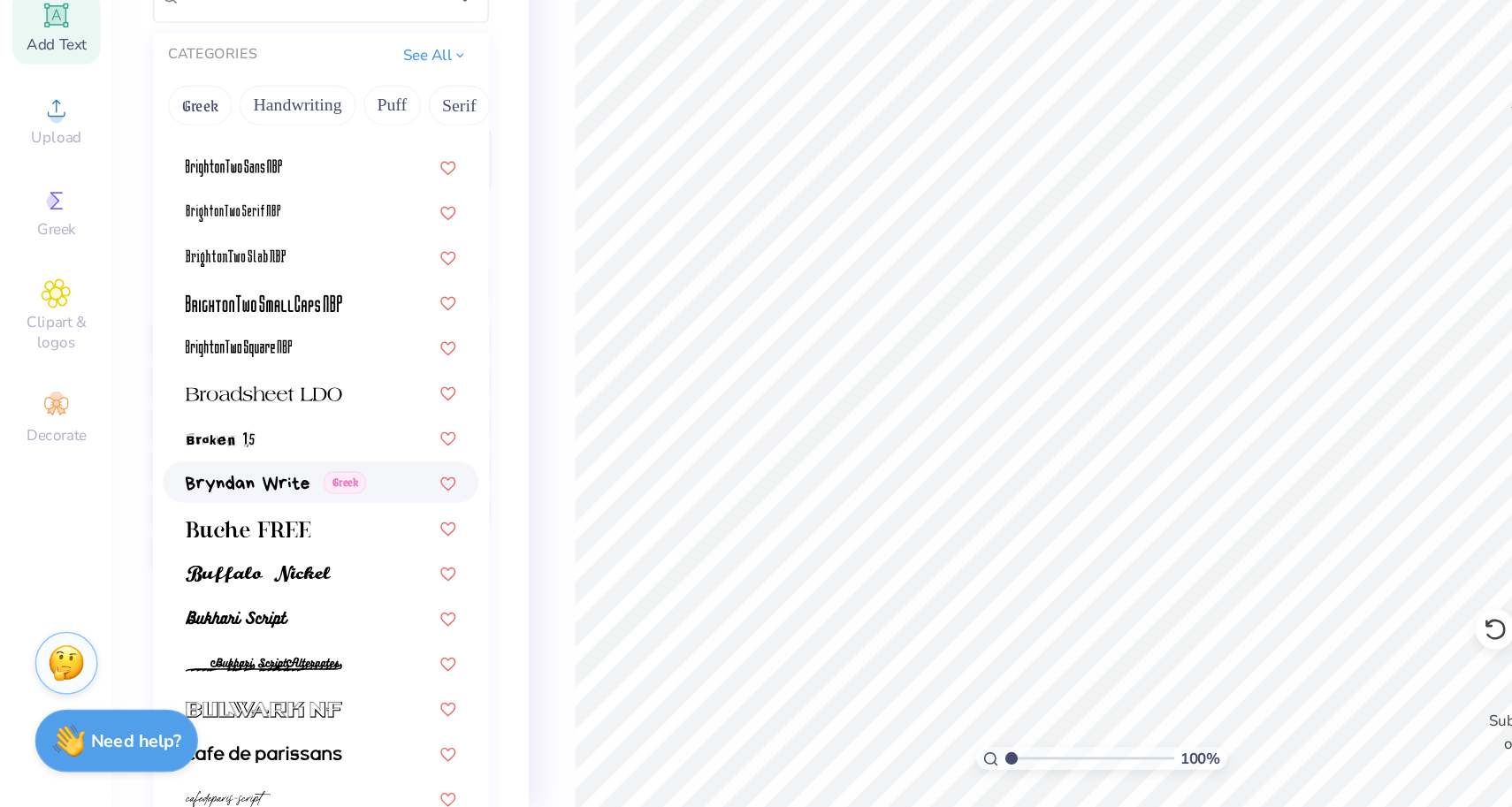
scroll to position [1685, 0]
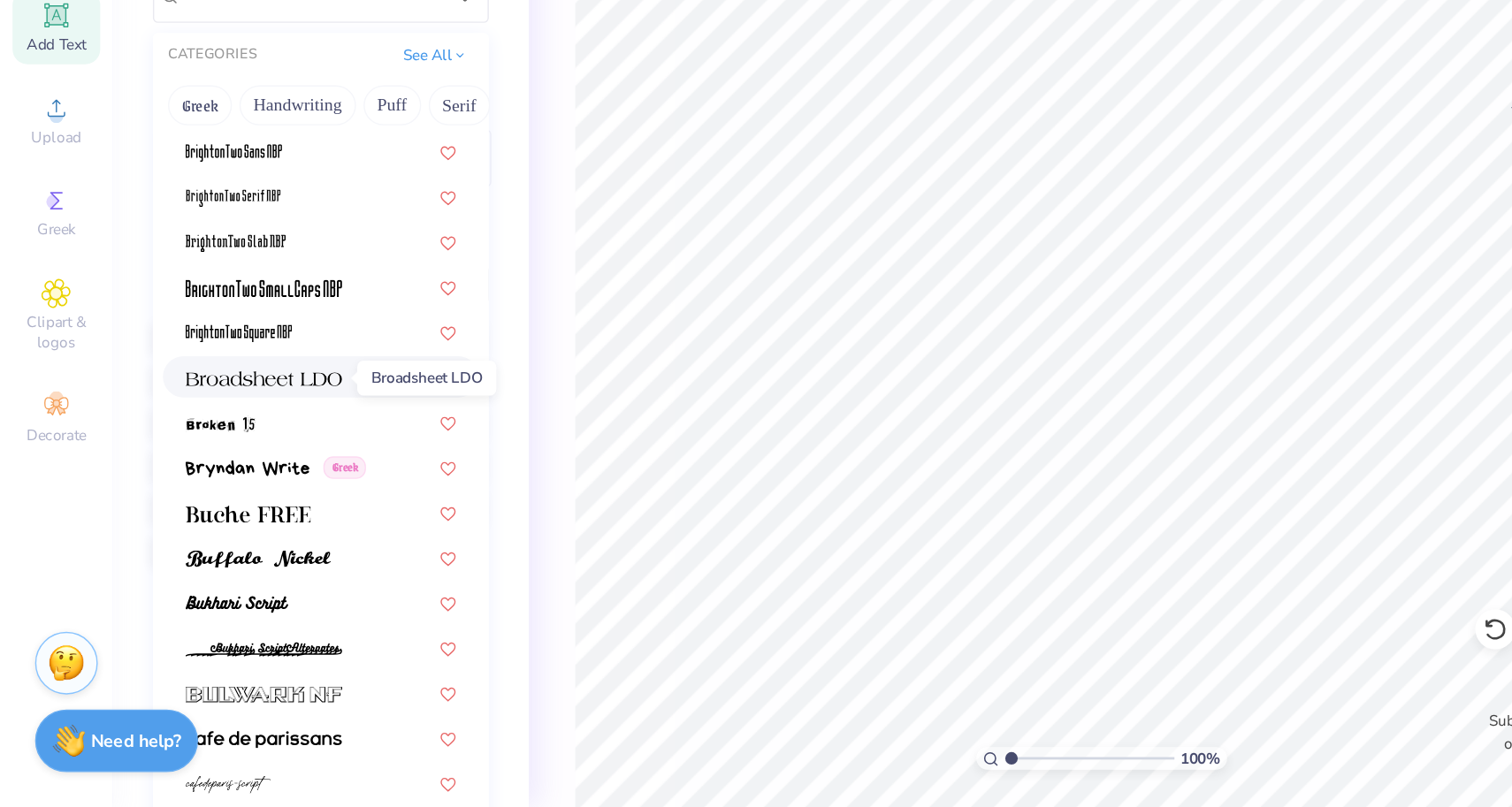
click at [186, 499] on img at bounding box center [187, 505] width 111 height 13
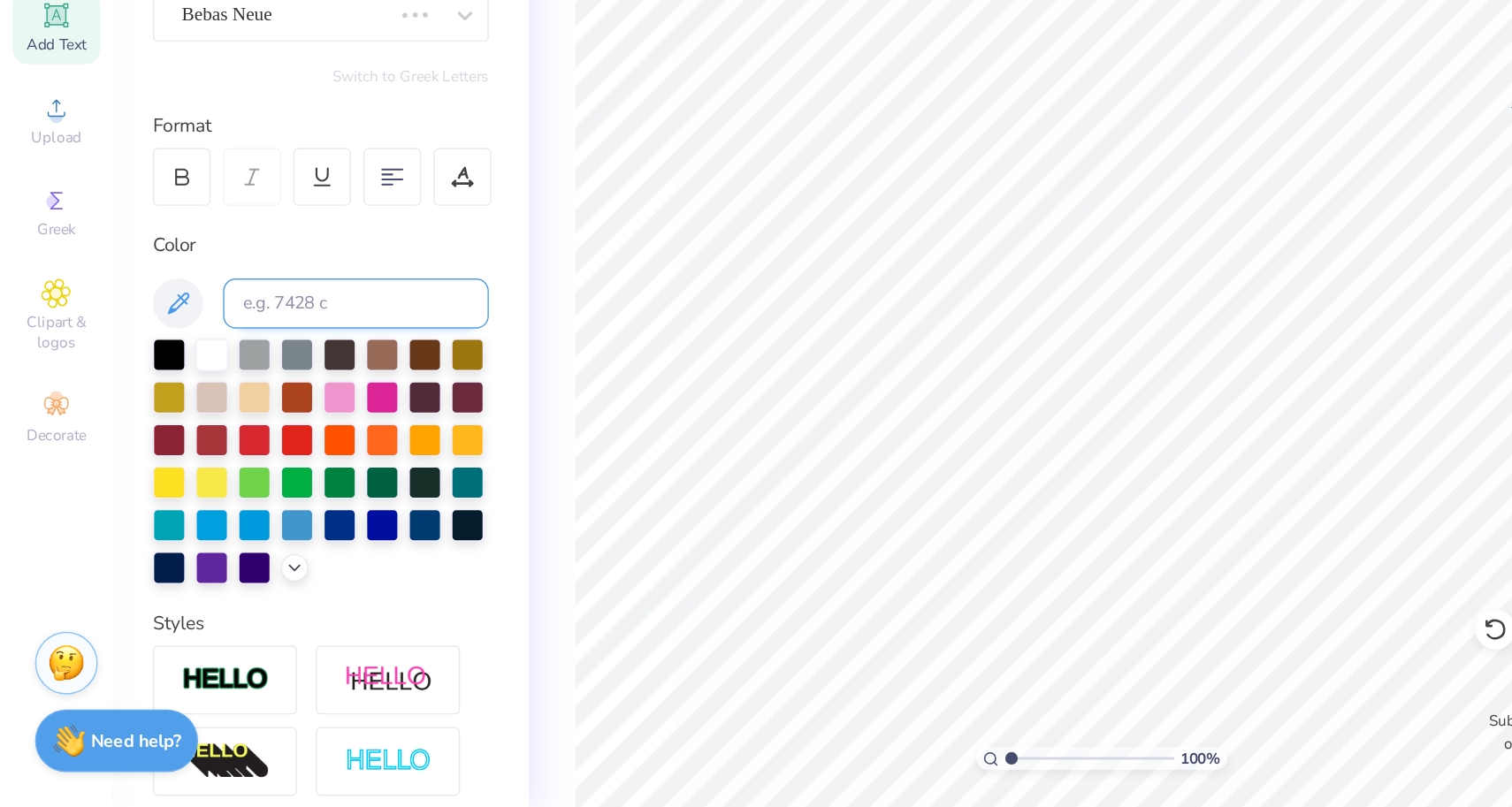
scroll to position [0, 0]
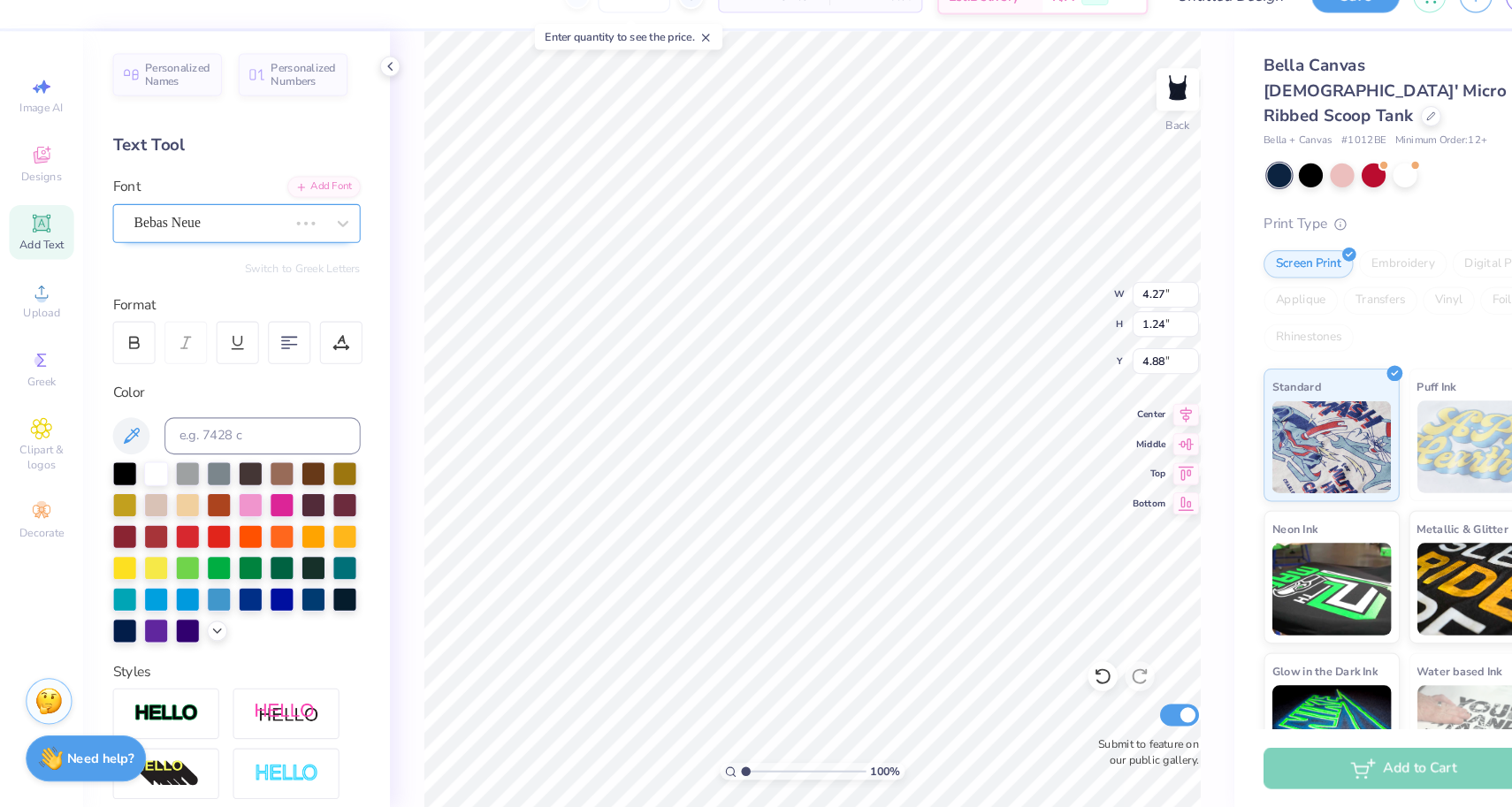
click at [308, 240] on div at bounding box center [292, 249] width 32 height 18
type input "8.96"
type input "1.12"
type input "4.94"
type input "4.37"
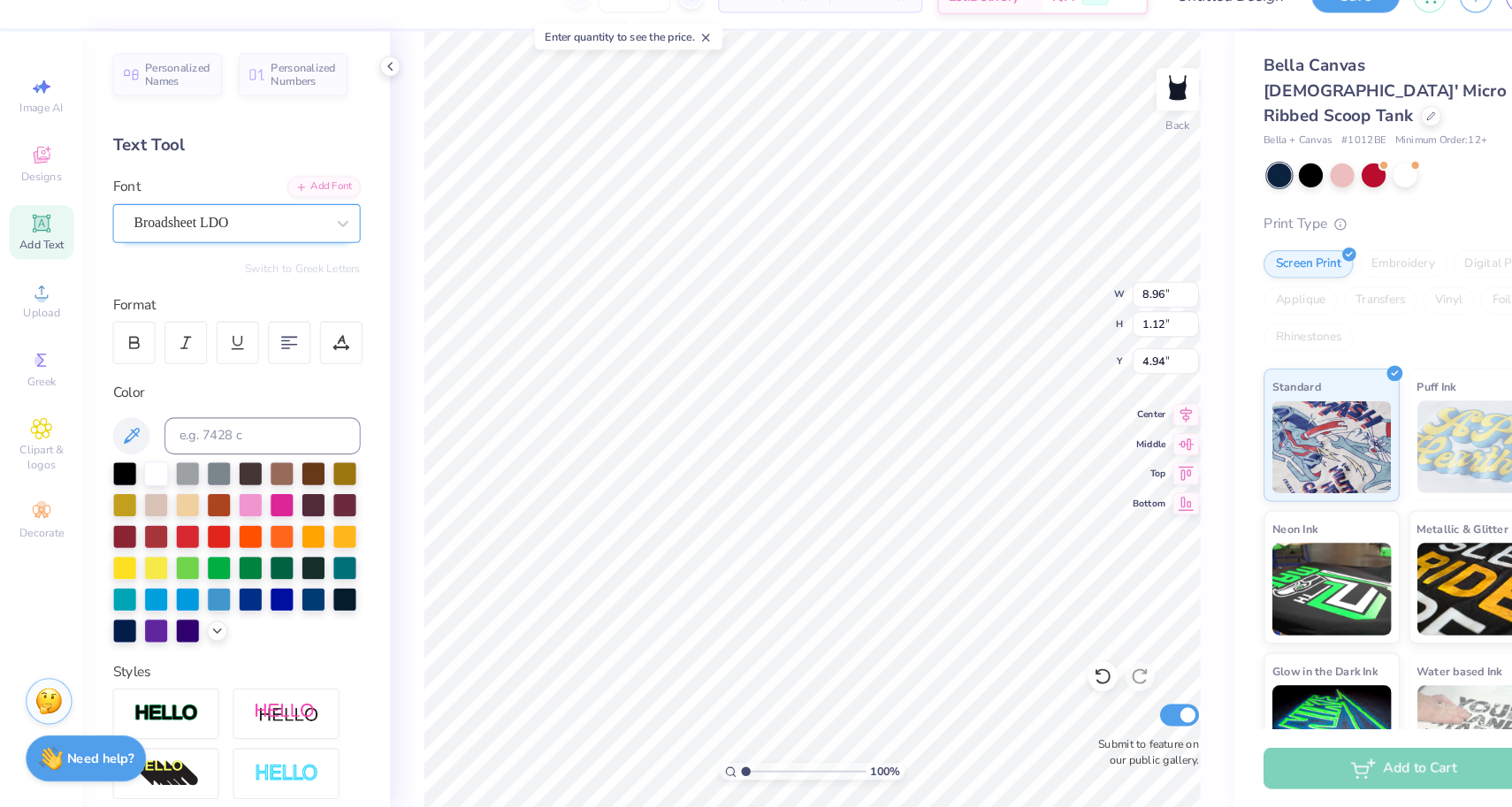
type input "0.55"
type input "5.51"
type input "1.54"
type input "1.87"
type input "2.00"
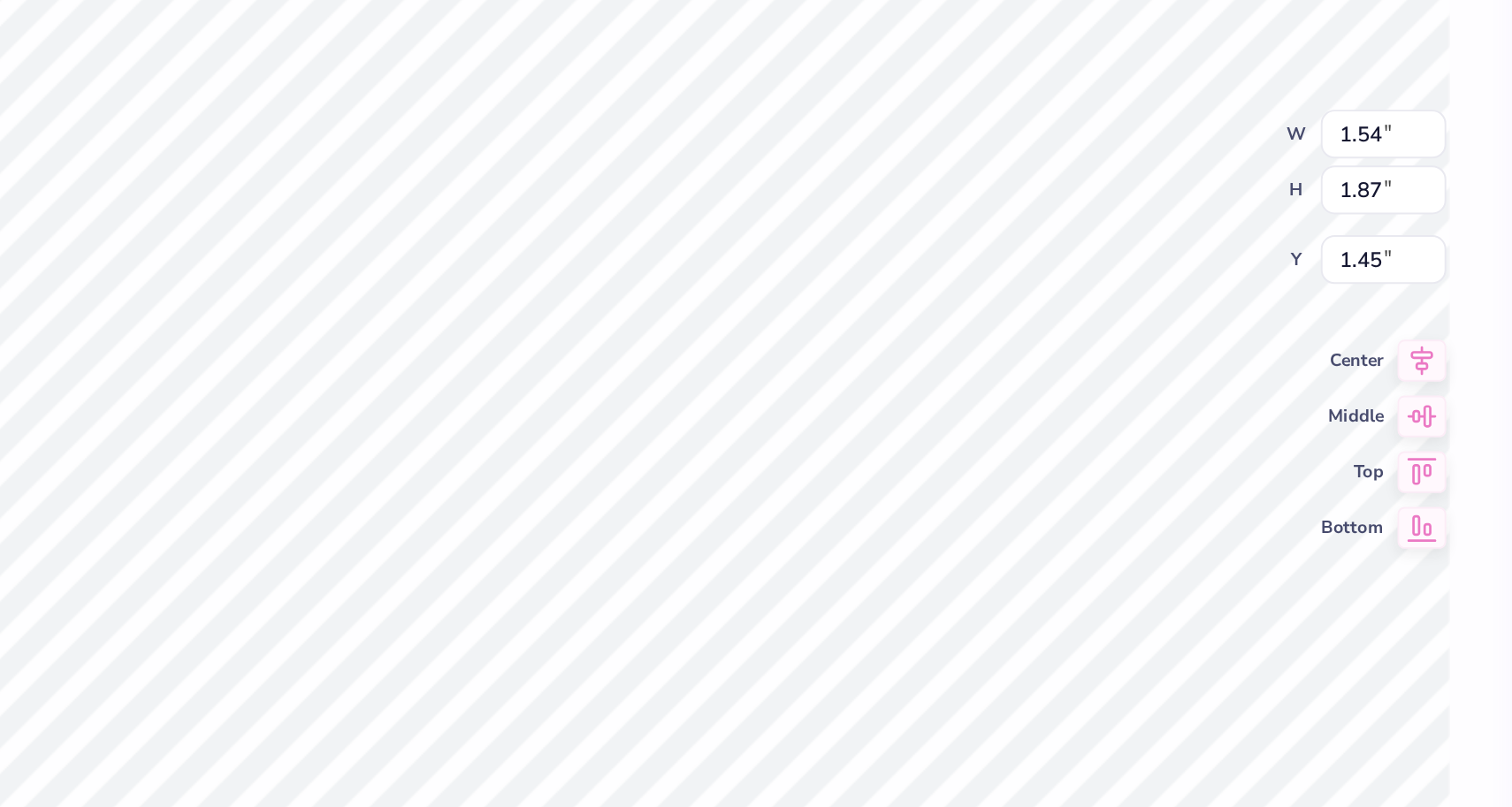
type input "1.45"
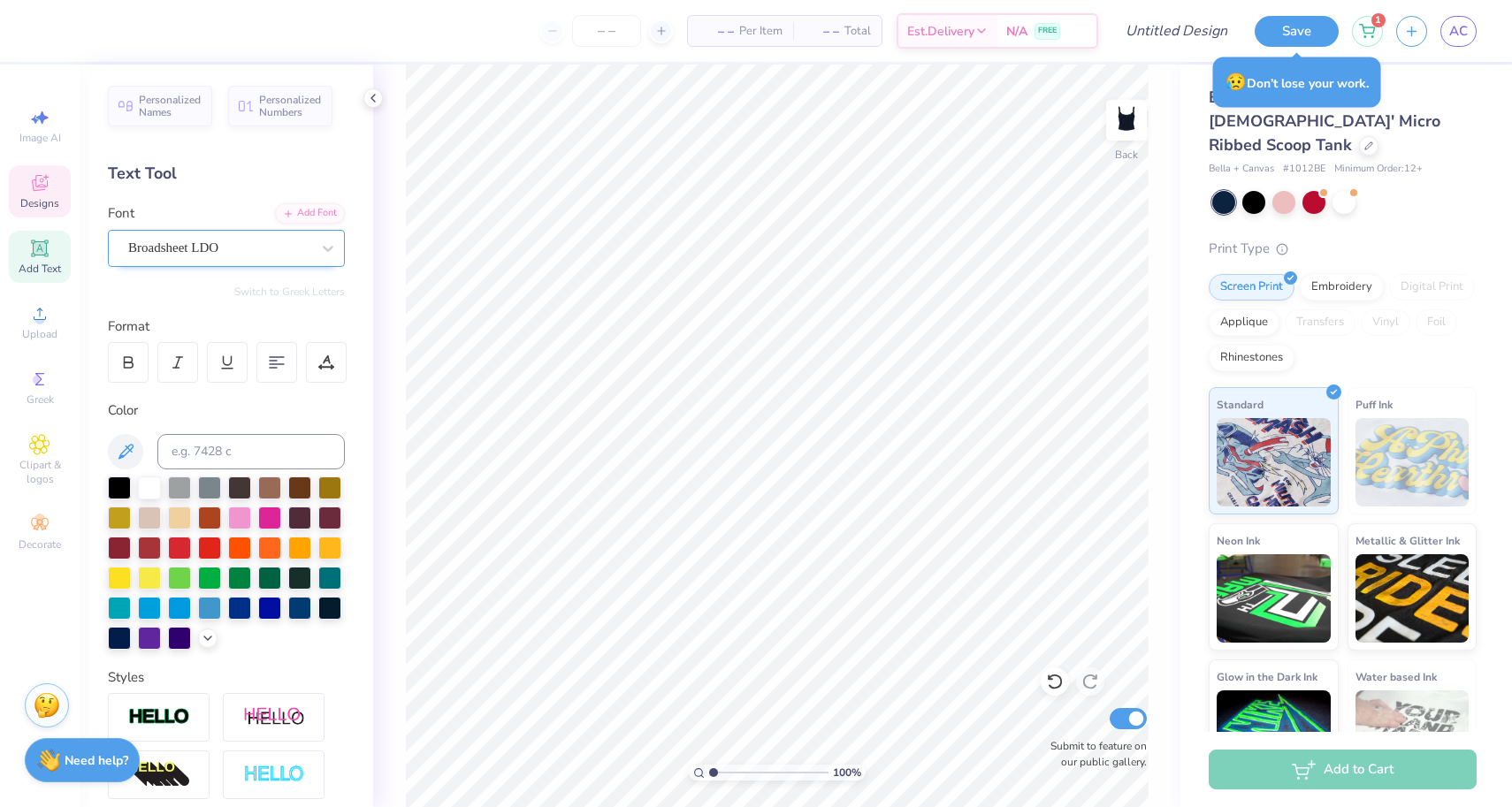
click at [48, 200] on span "Designs" at bounding box center [40, 203] width 39 height 14
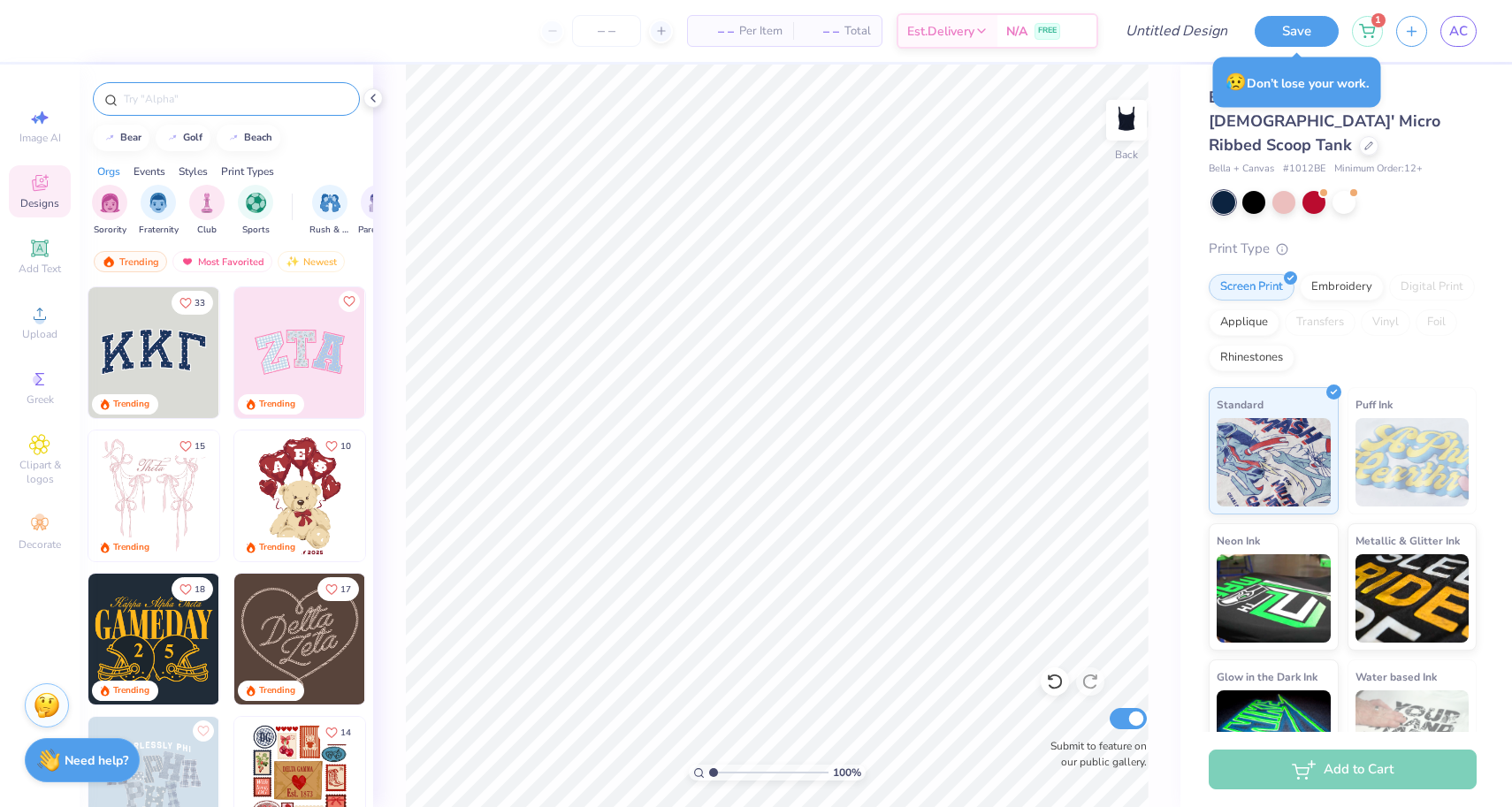
click at [239, 98] on input "text" at bounding box center [235, 99] width 226 height 18
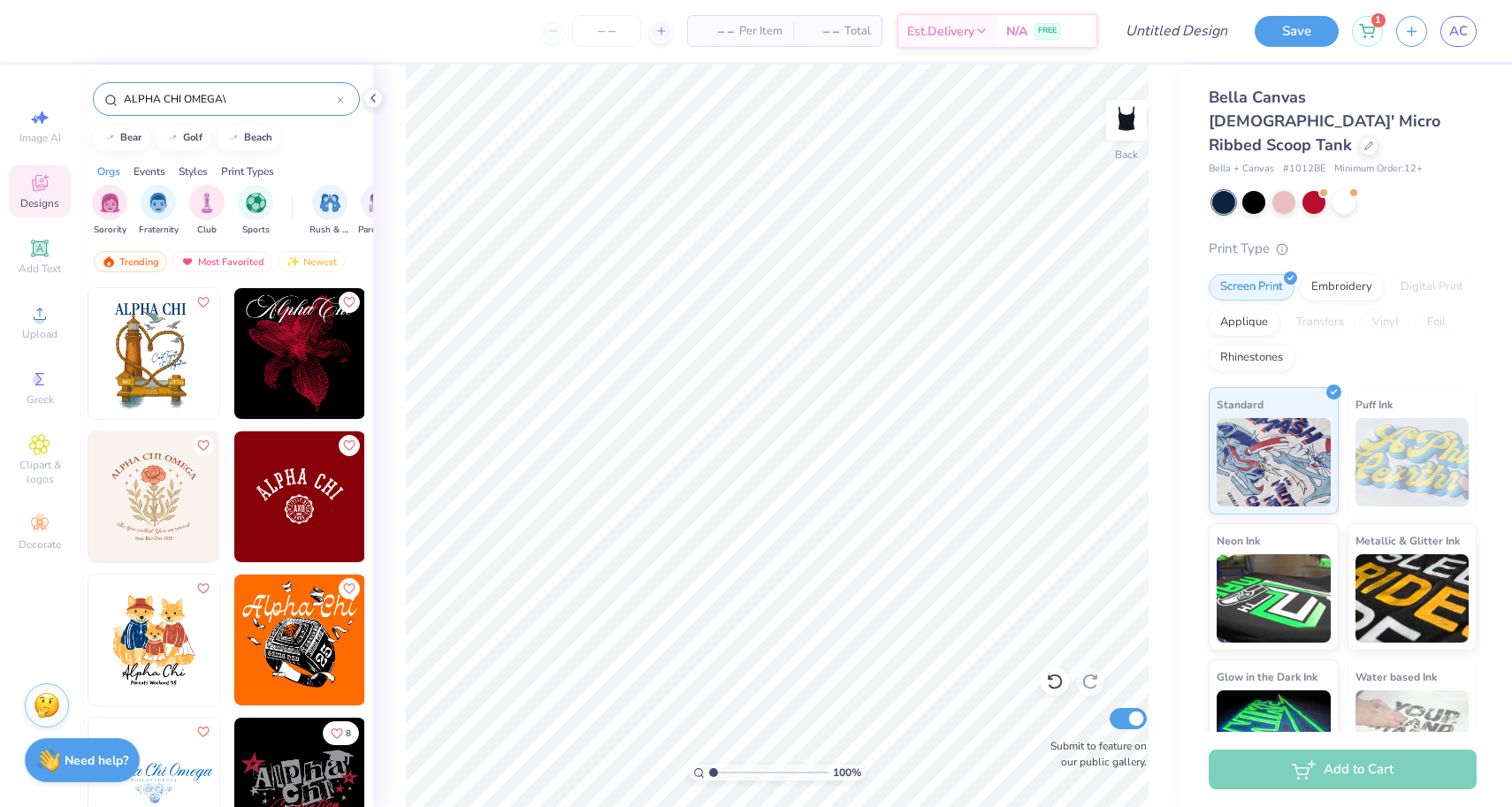
scroll to position [146, 0]
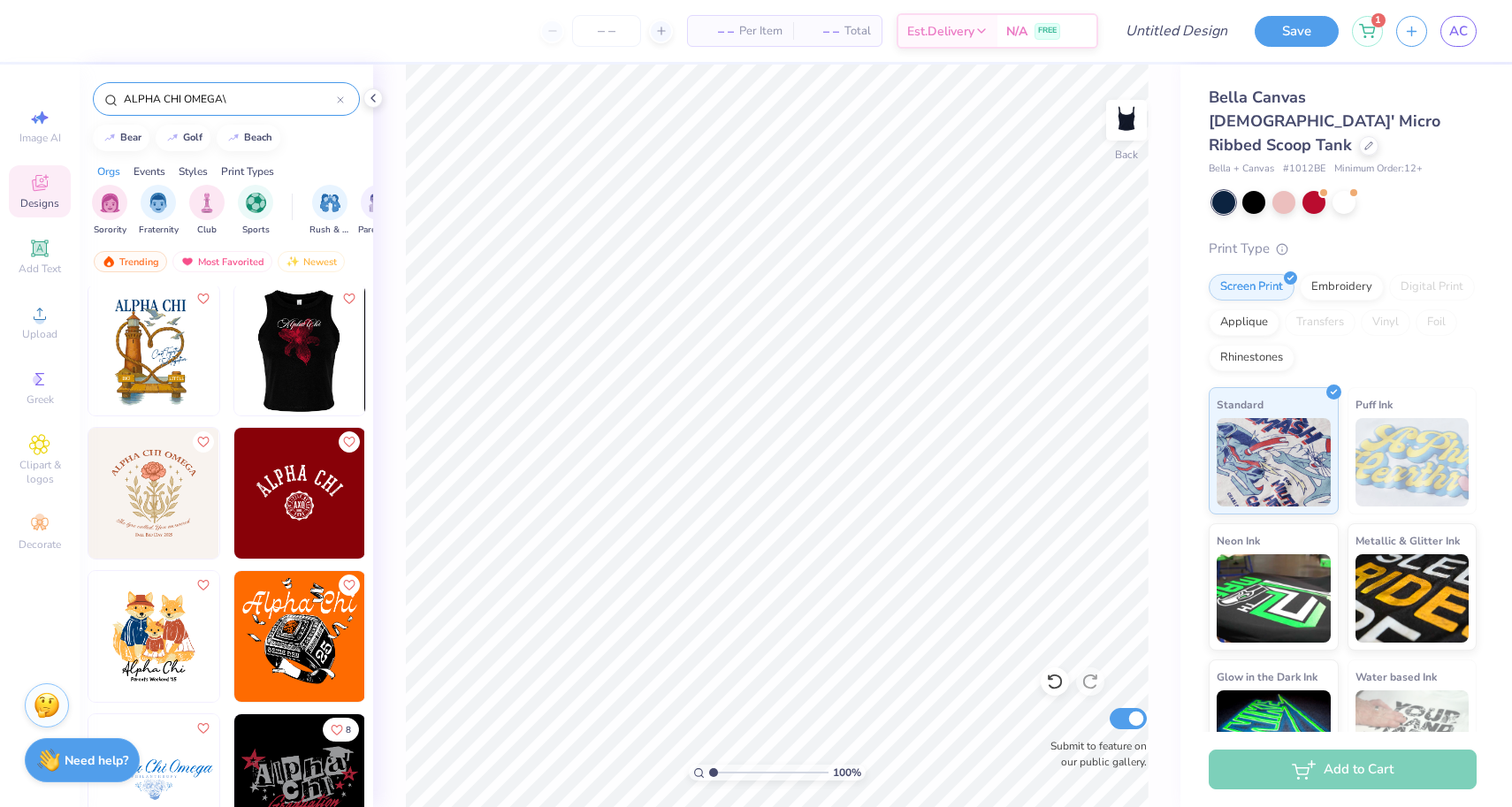
type input "ALPHA CHI OMEGA\"
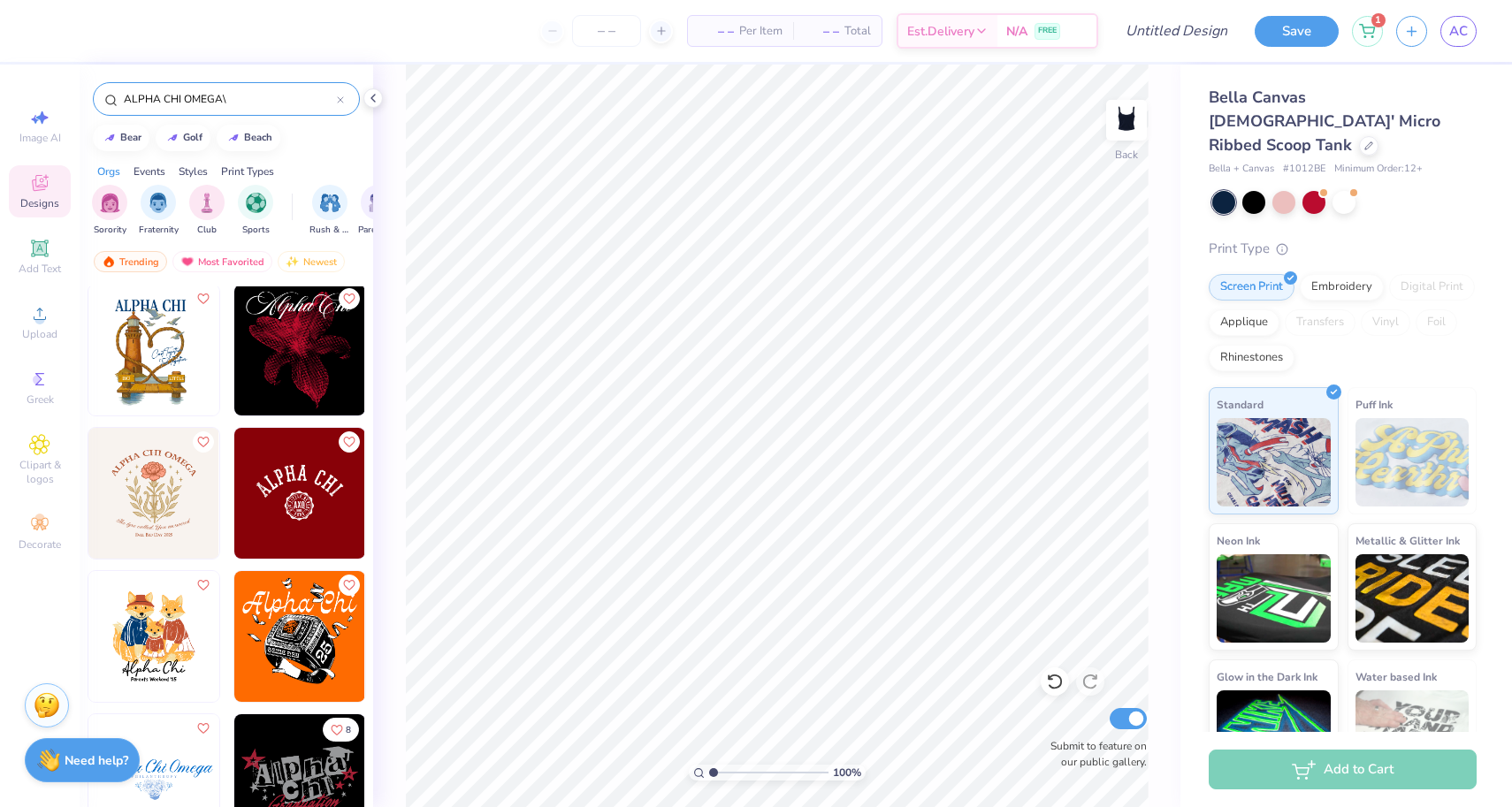
click at [312, 488] on img at bounding box center [299, 493] width 131 height 131
type input "1.01"
click at [71, 32] on div at bounding box center [79, 29] width 25 height 25
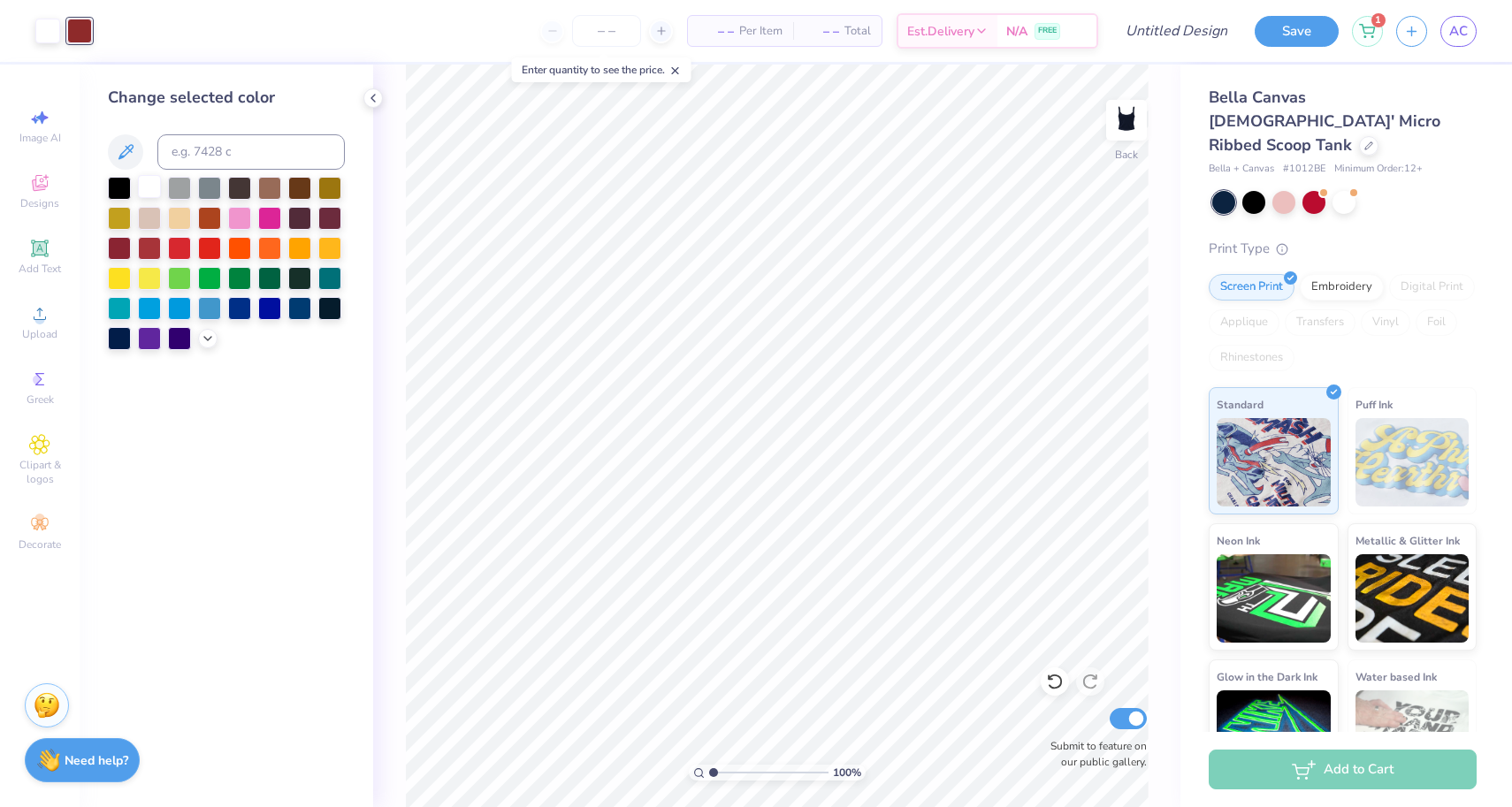
click at [146, 185] on div at bounding box center [149, 186] width 23 height 23
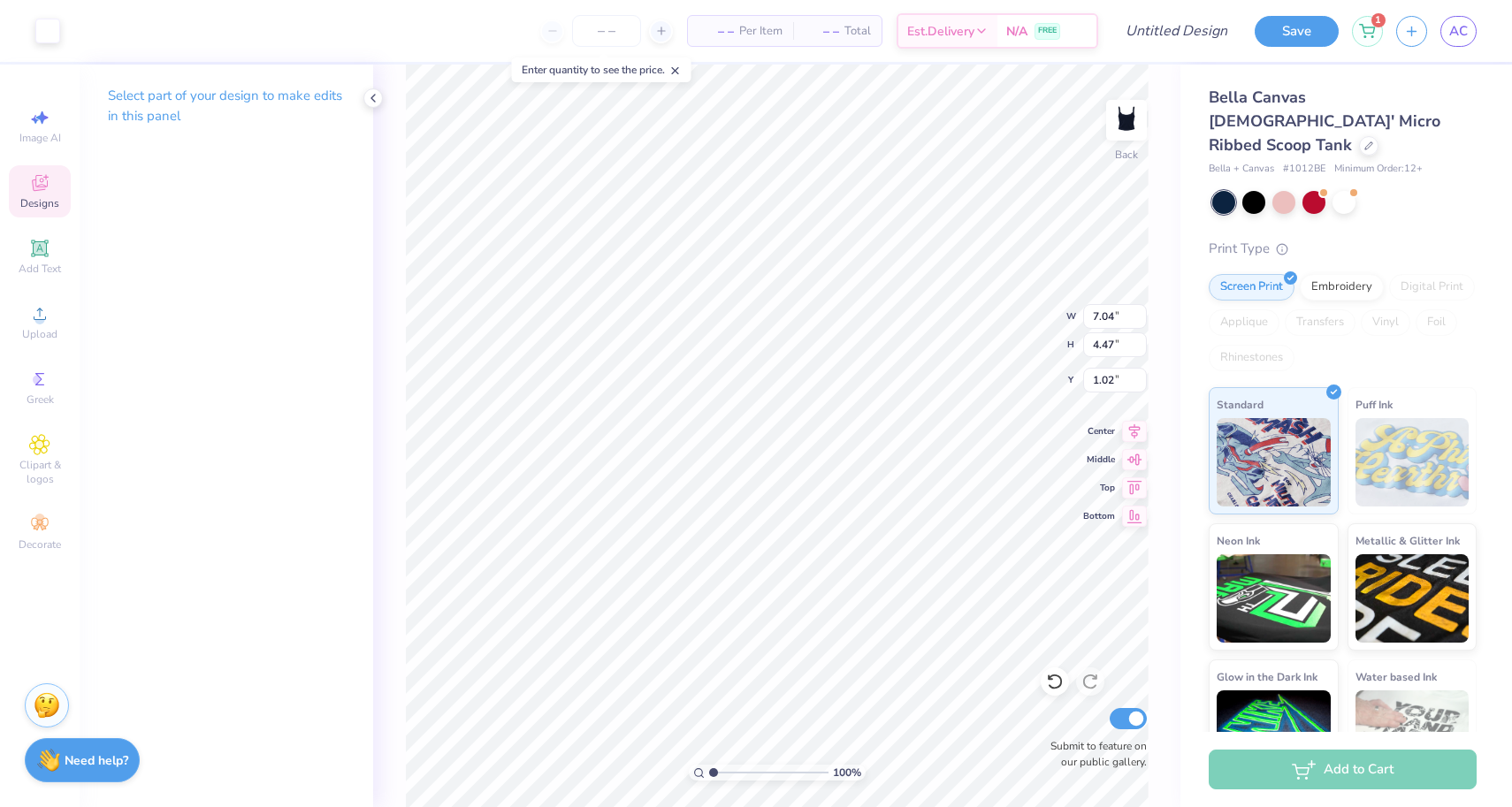
type input "0.90"
type input "0.63"
type input "3.94"
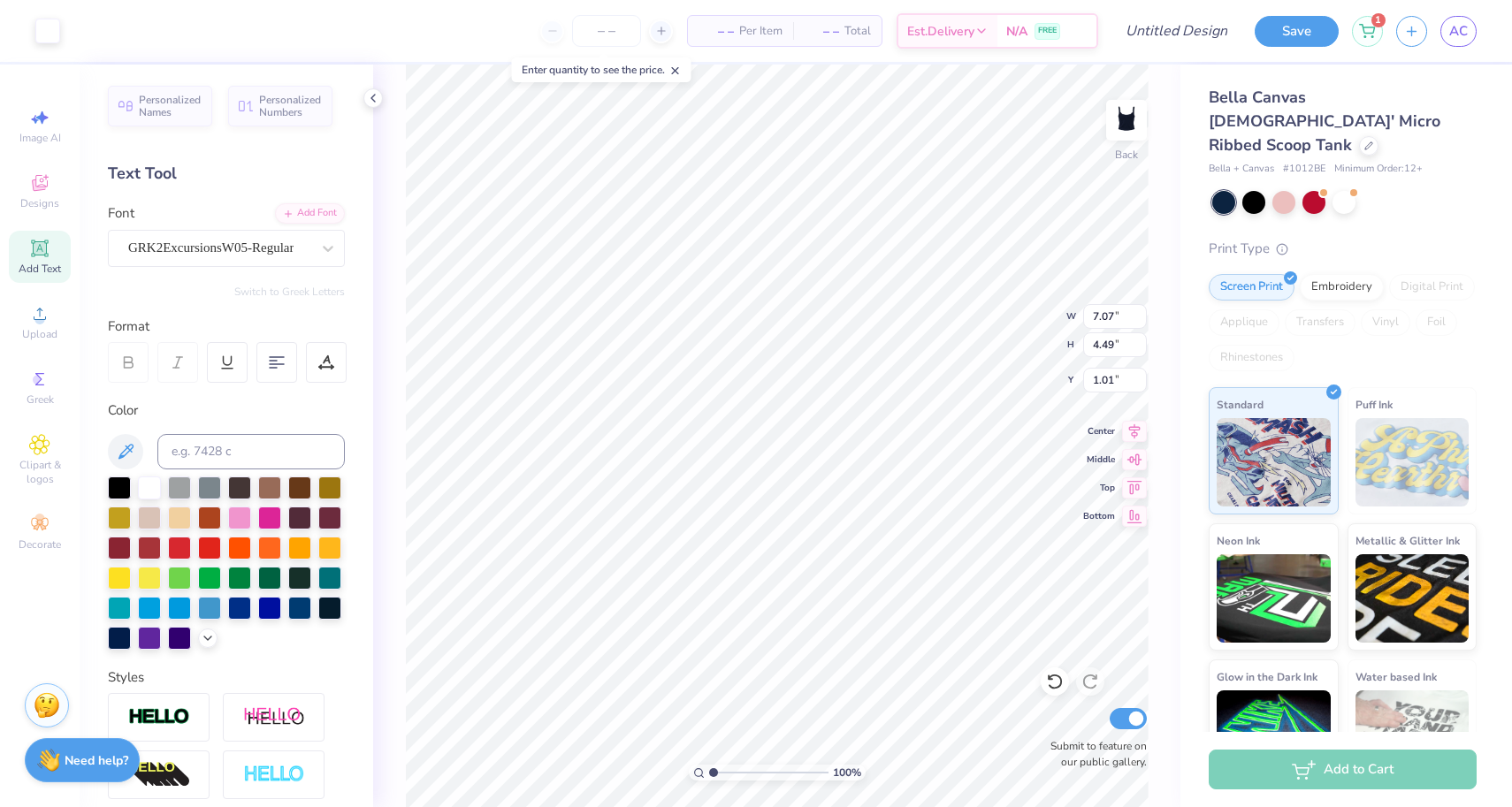
type input "3.54"
type input "2.24"
type input "1.71"
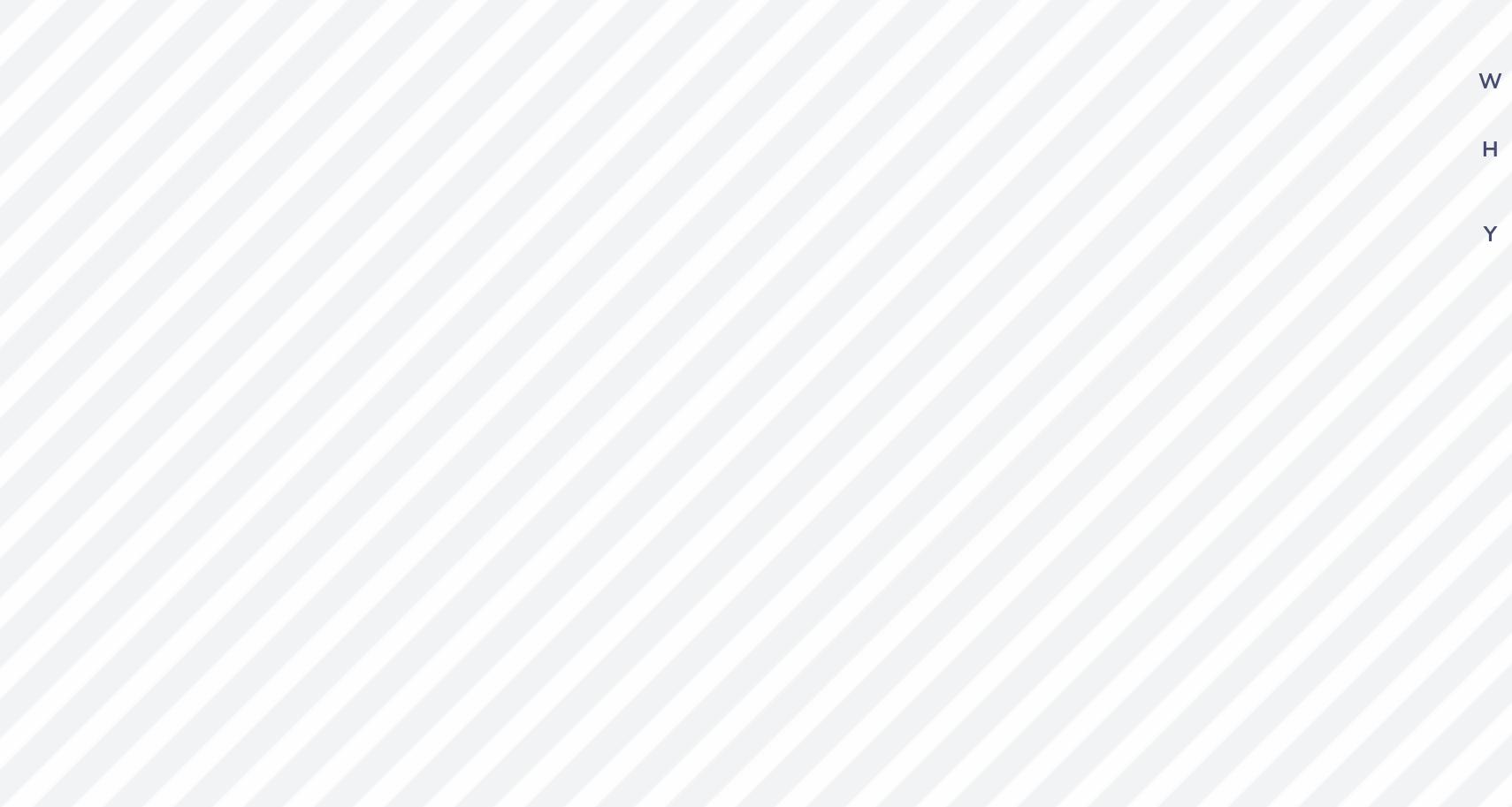
type input "0.87"
type input "0.66"
type input "2.93"
type input "3.52"
type input "2.24"
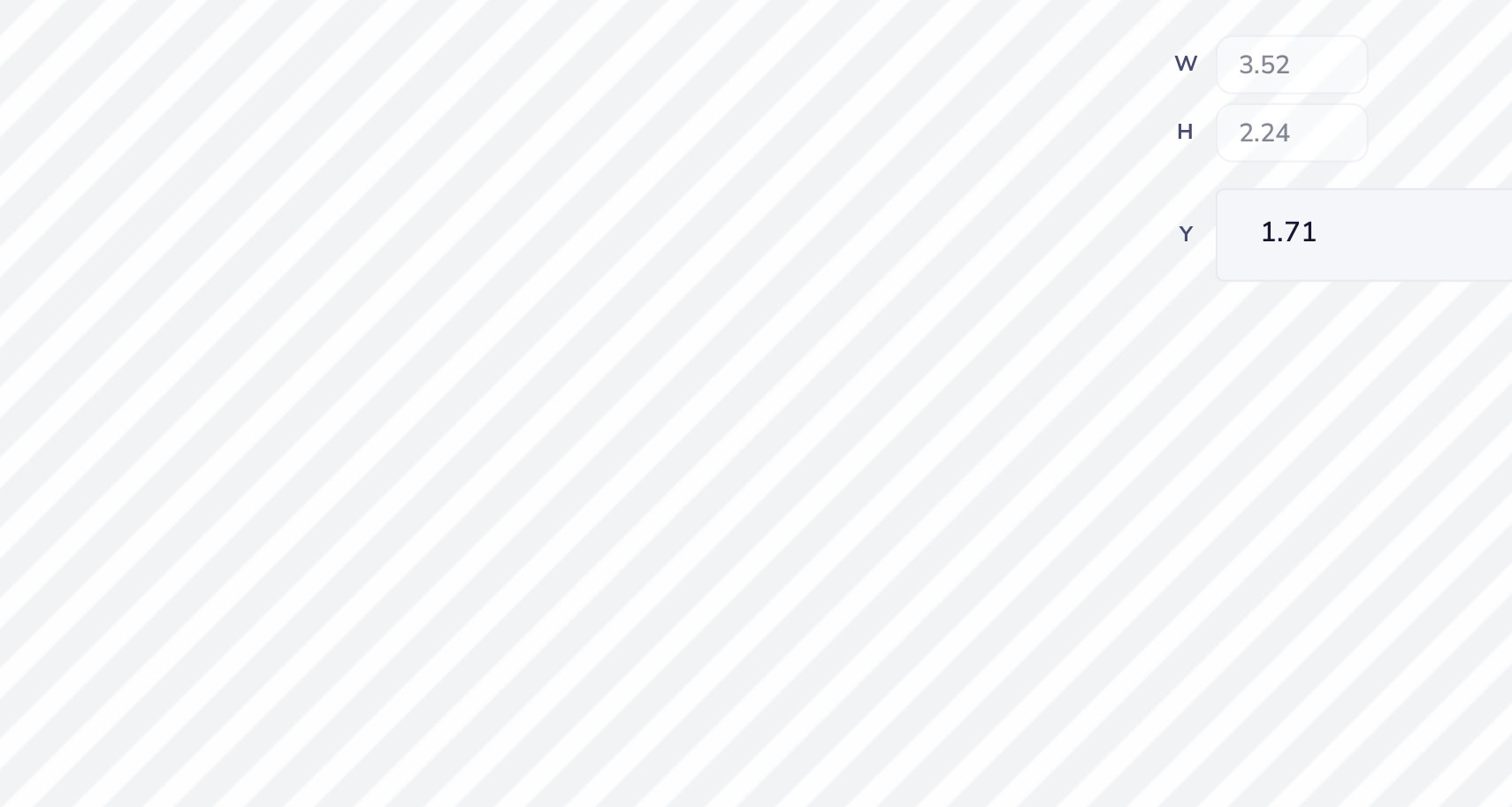
type input "3.26"
type input "3.60"
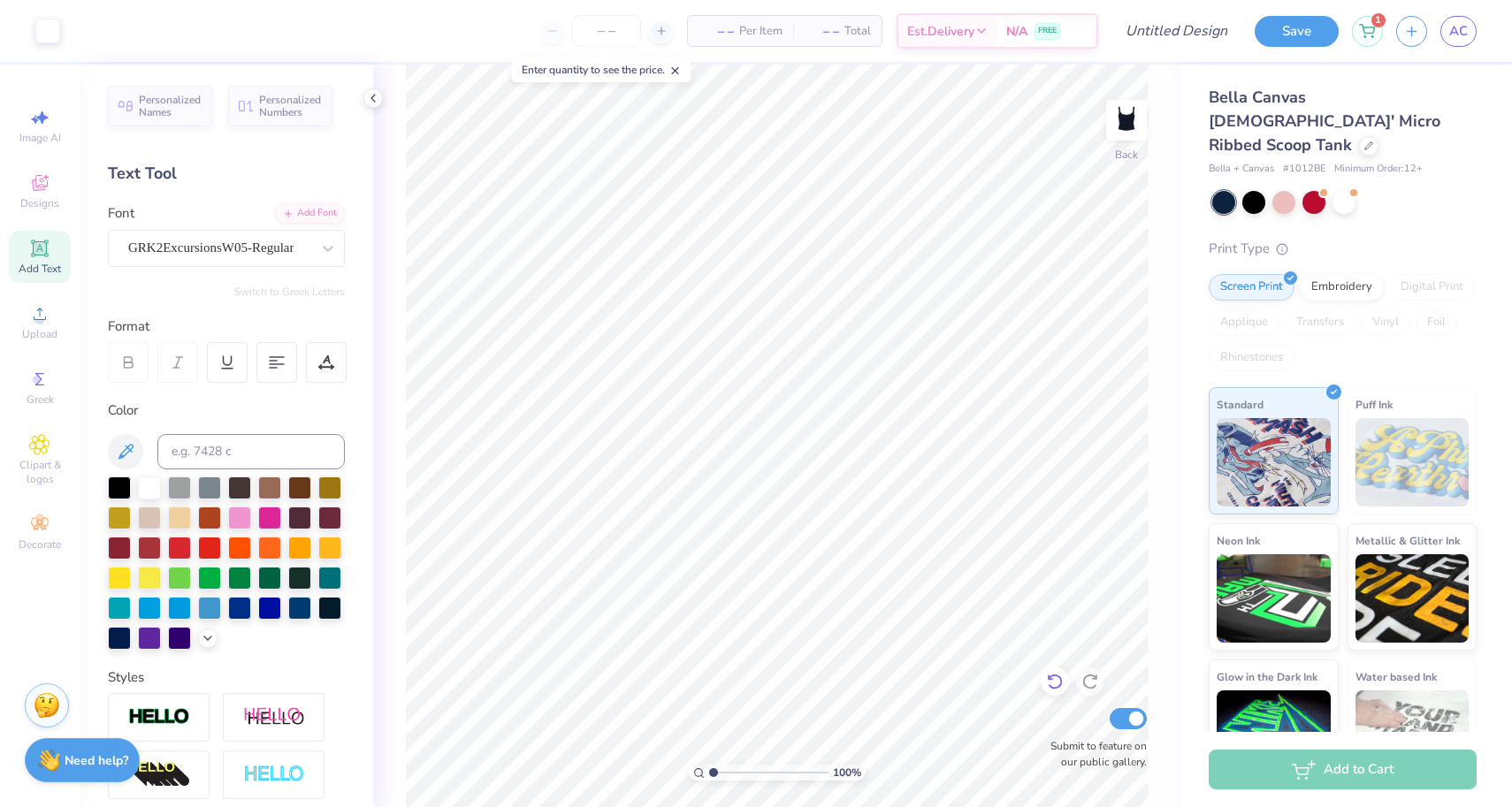
click at [1057, 685] on icon at bounding box center [1055, 682] width 18 height 18
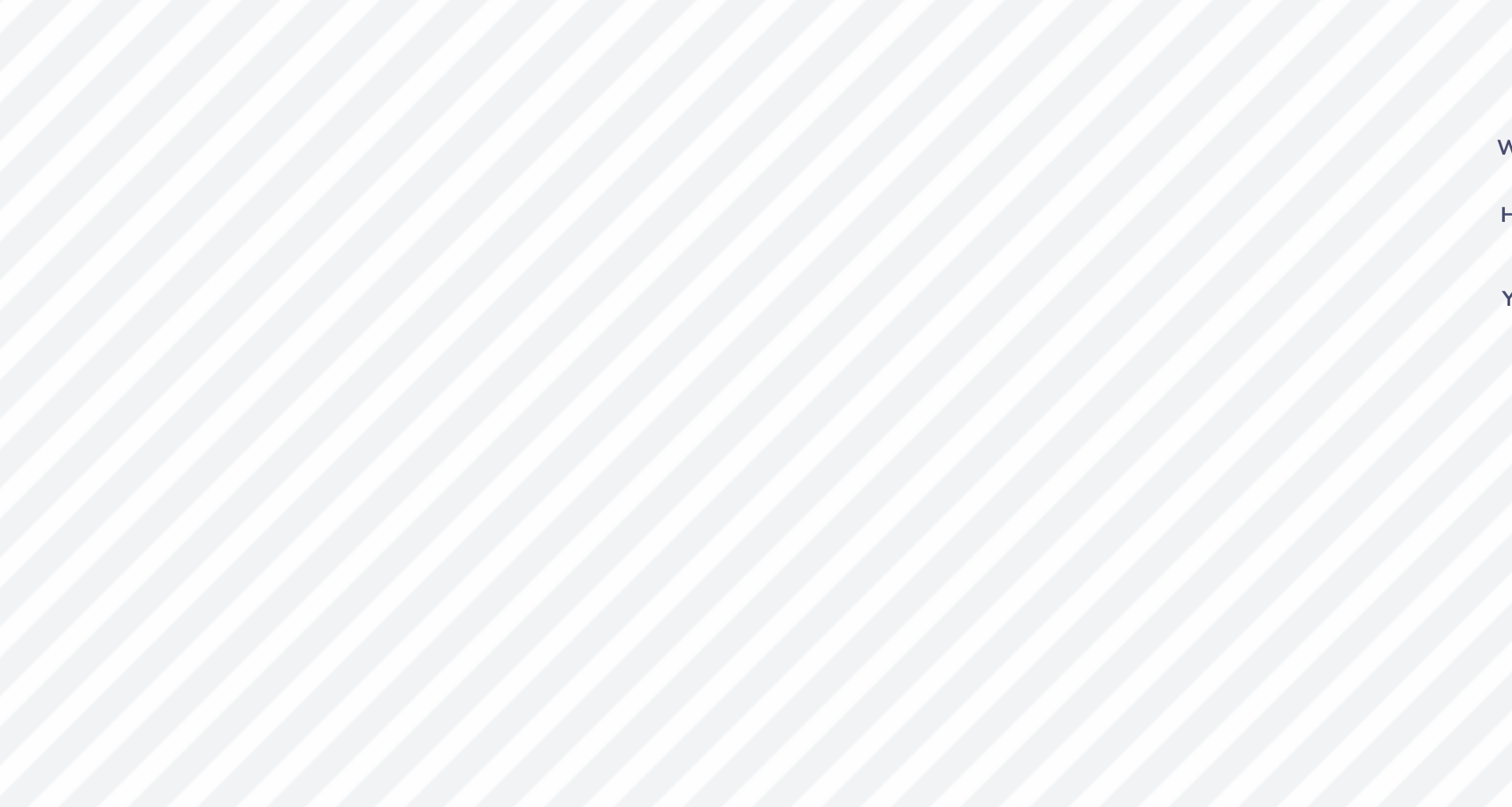
type input "0.78"
type input "0.59"
type input "3.57"
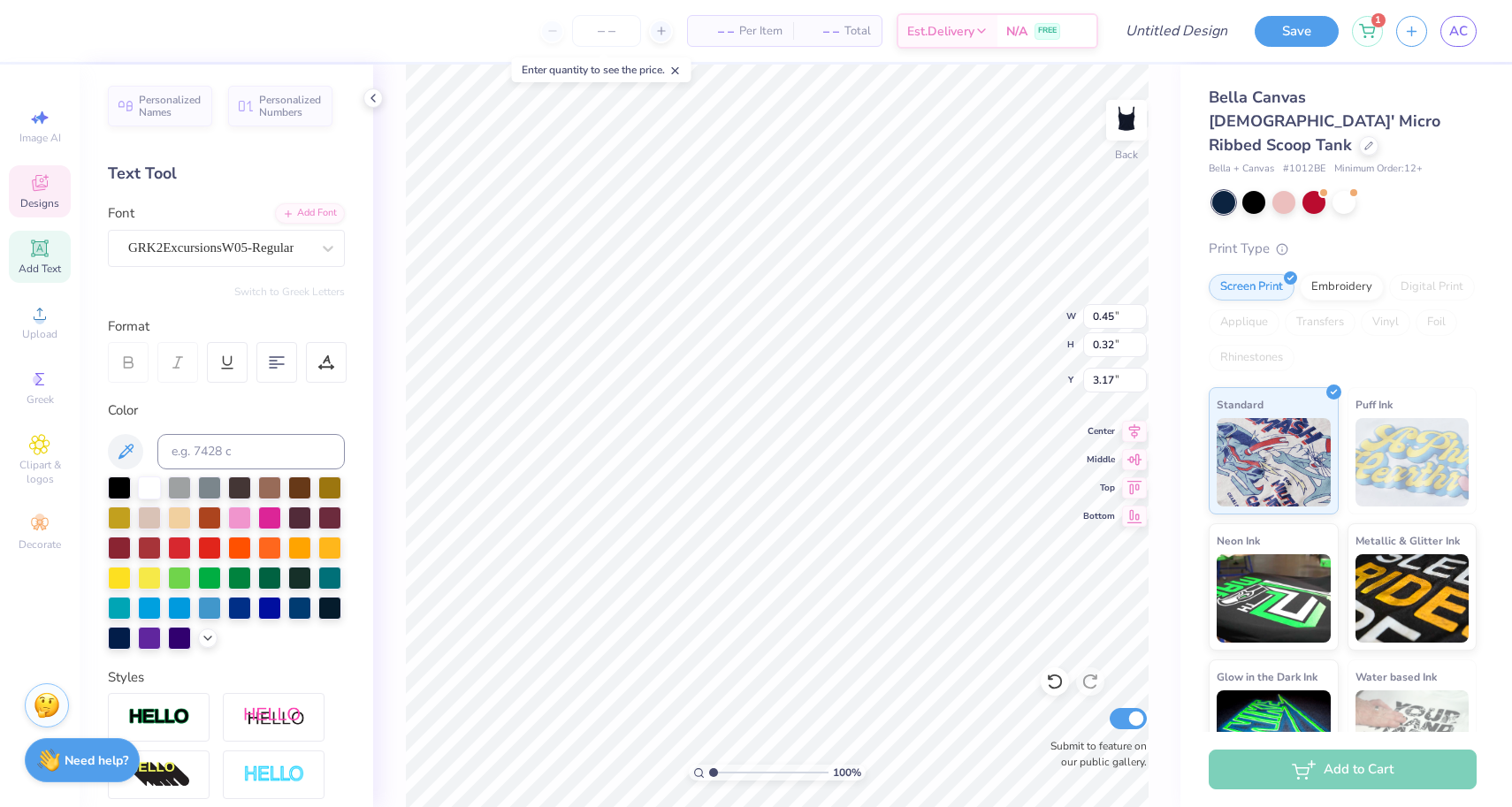
click at [27, 267] on span "Add Text" at bounding box center [40, 269] width 42 height 14
type input "4.27"
type input "1.24"
type input "4.88"
type input "0.45"
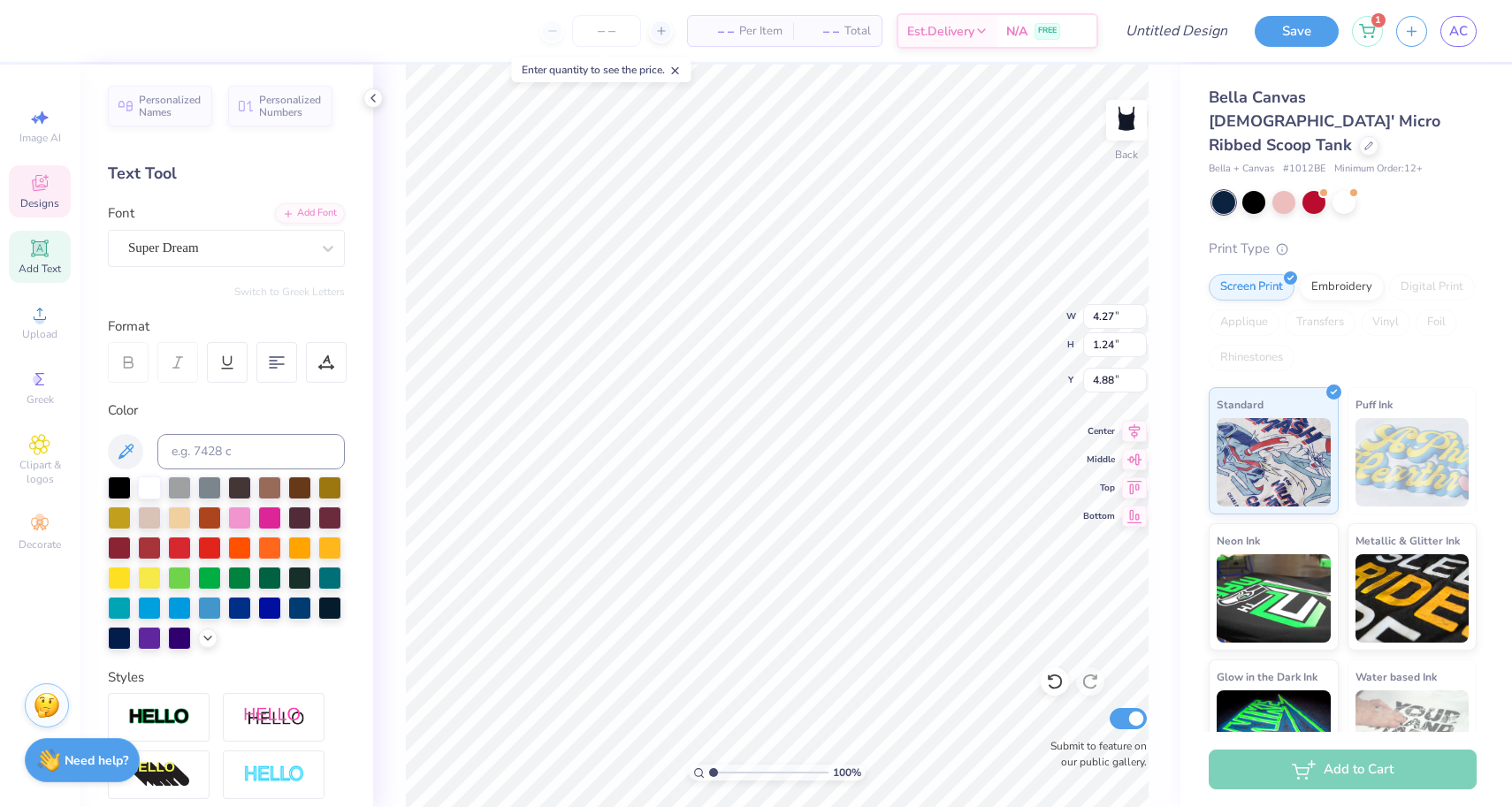
type input "0.32"
type input "3.17"
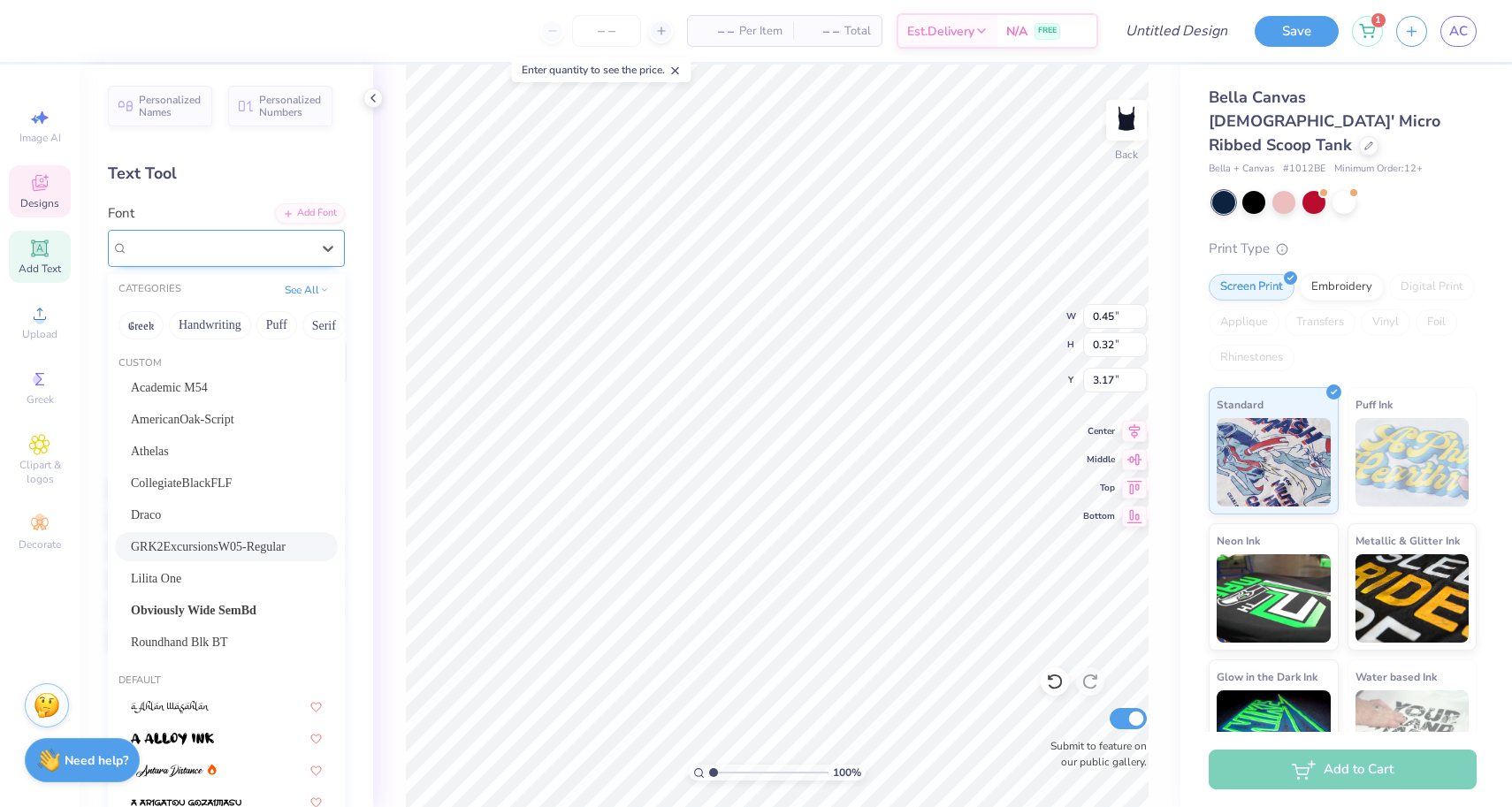
click at [203, 253] on span "GRK2ExcursionsW05-Regular" at bounding box center [210, 248] width 165 height 21
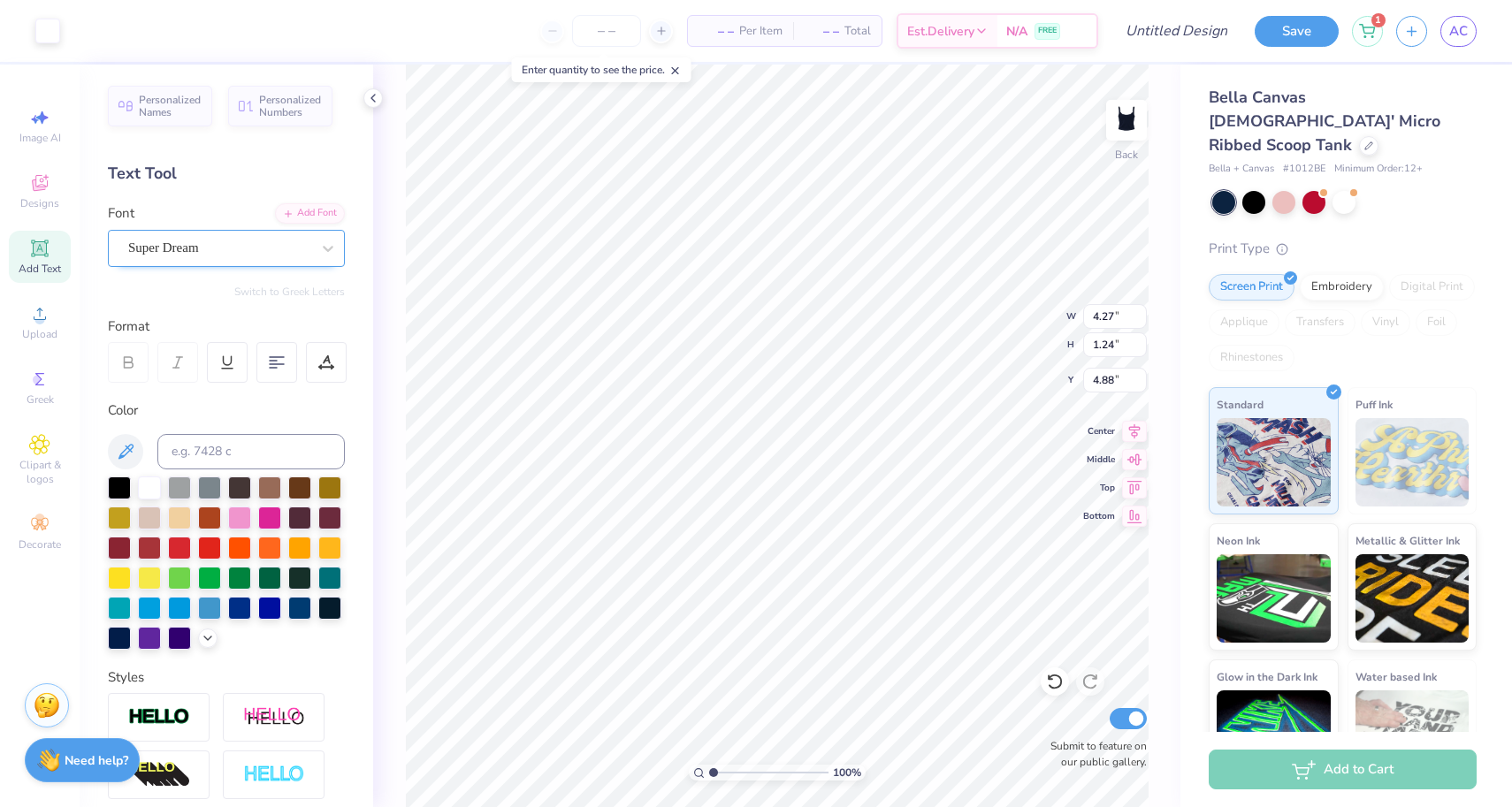
click at [241, 256] on div "Super Dream" at bounding box center [219, 248] width 186 height 28
drag, startPoint x: 204, startPoint y: 258, endPoint x: 267, endPoint y: 254, distance: 63.1
click at [204, 258] on div at bounding box center [219, 248] width 182 height 24
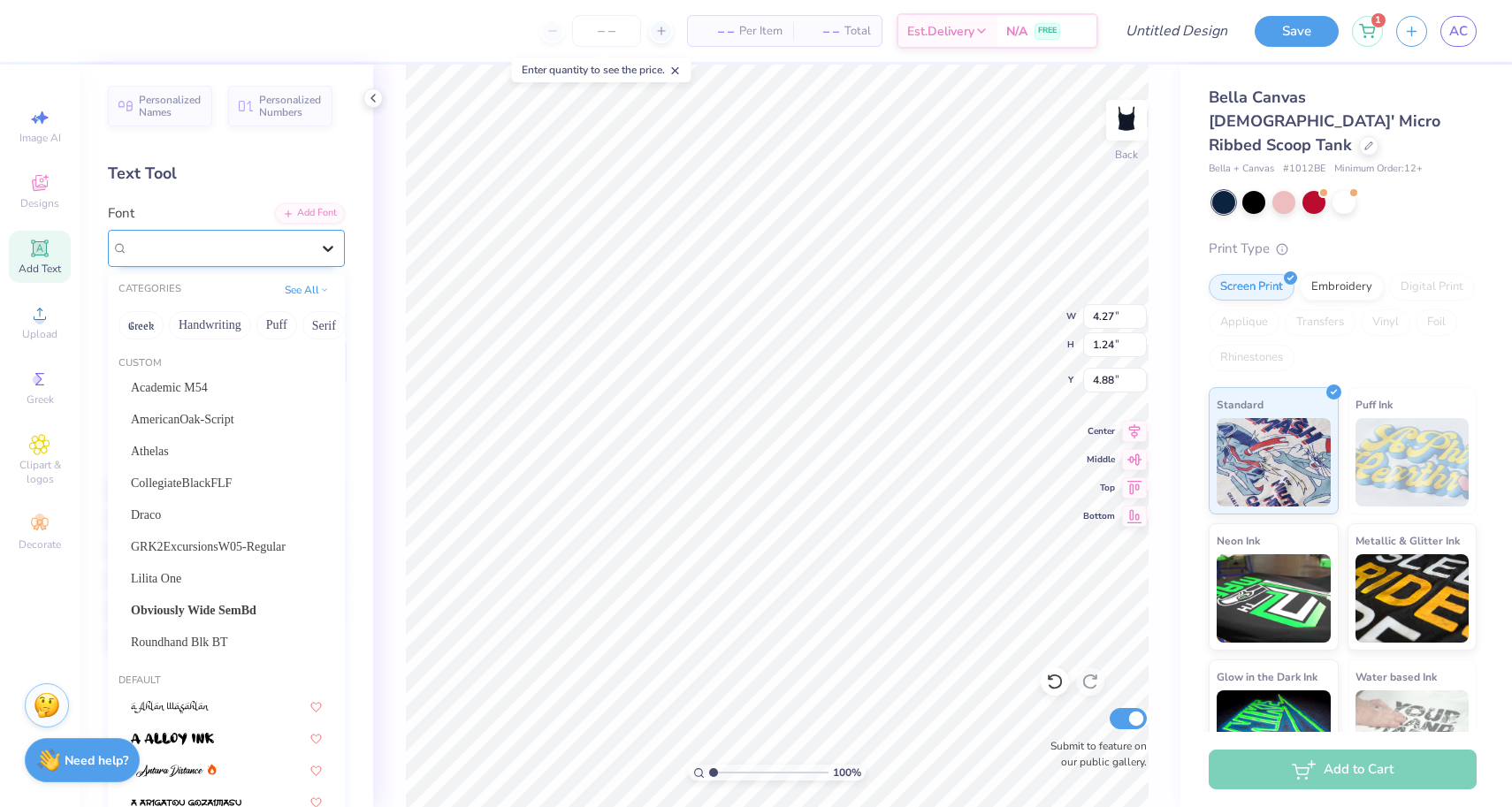
click at [329, 247] on icon at bounding box center [328, 249] width 18 height 18
click at [237, 545] on span "GRK2ExcursionsW05-Regular" at bounding box center [208, 546] width 155 height 19
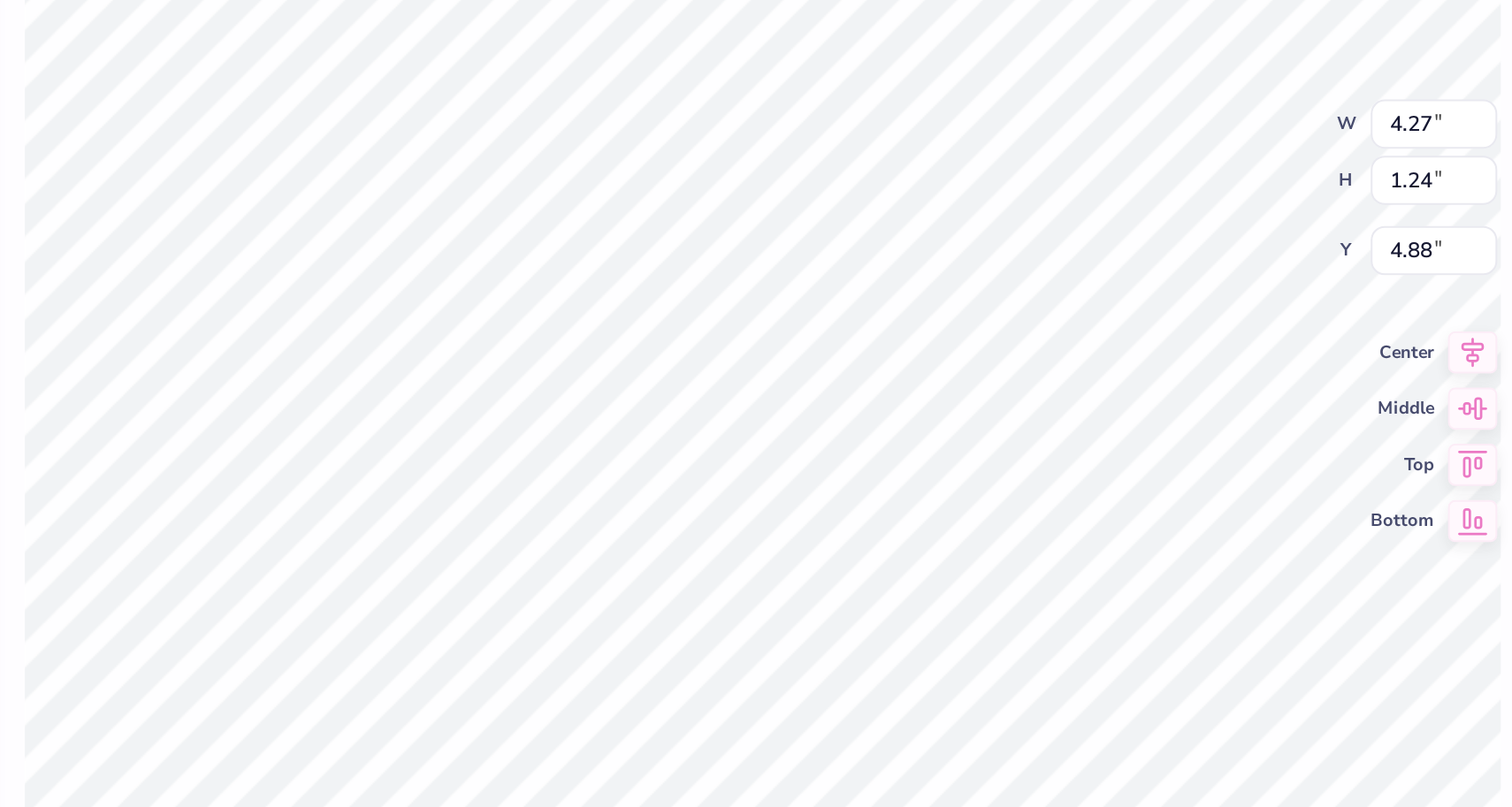
type textarea "T"
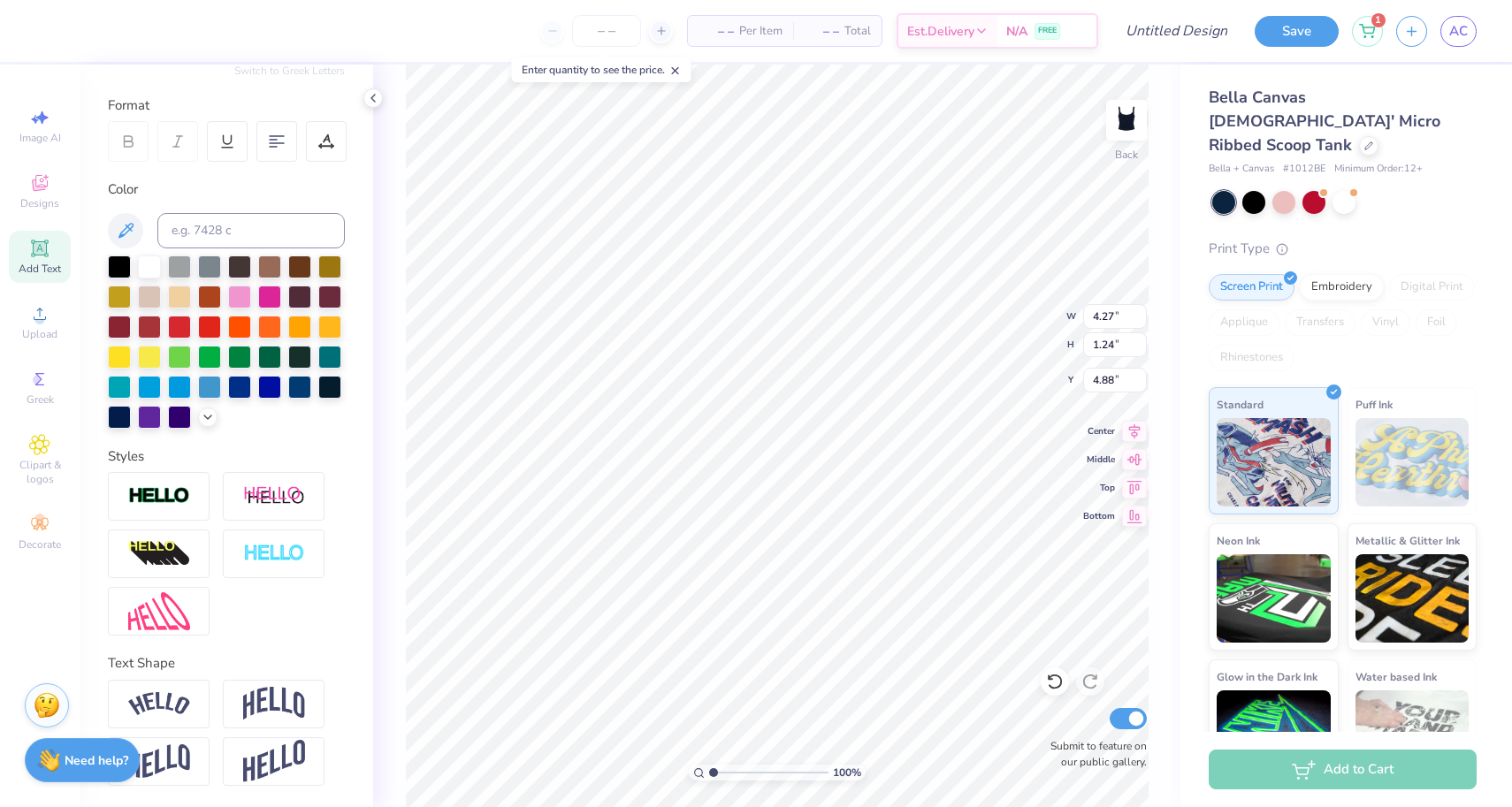
scroll to position [221, 0]
type textarea "northwestern"
click at [189, 710] on img at bounding box center [159, 704] width 62 height 24
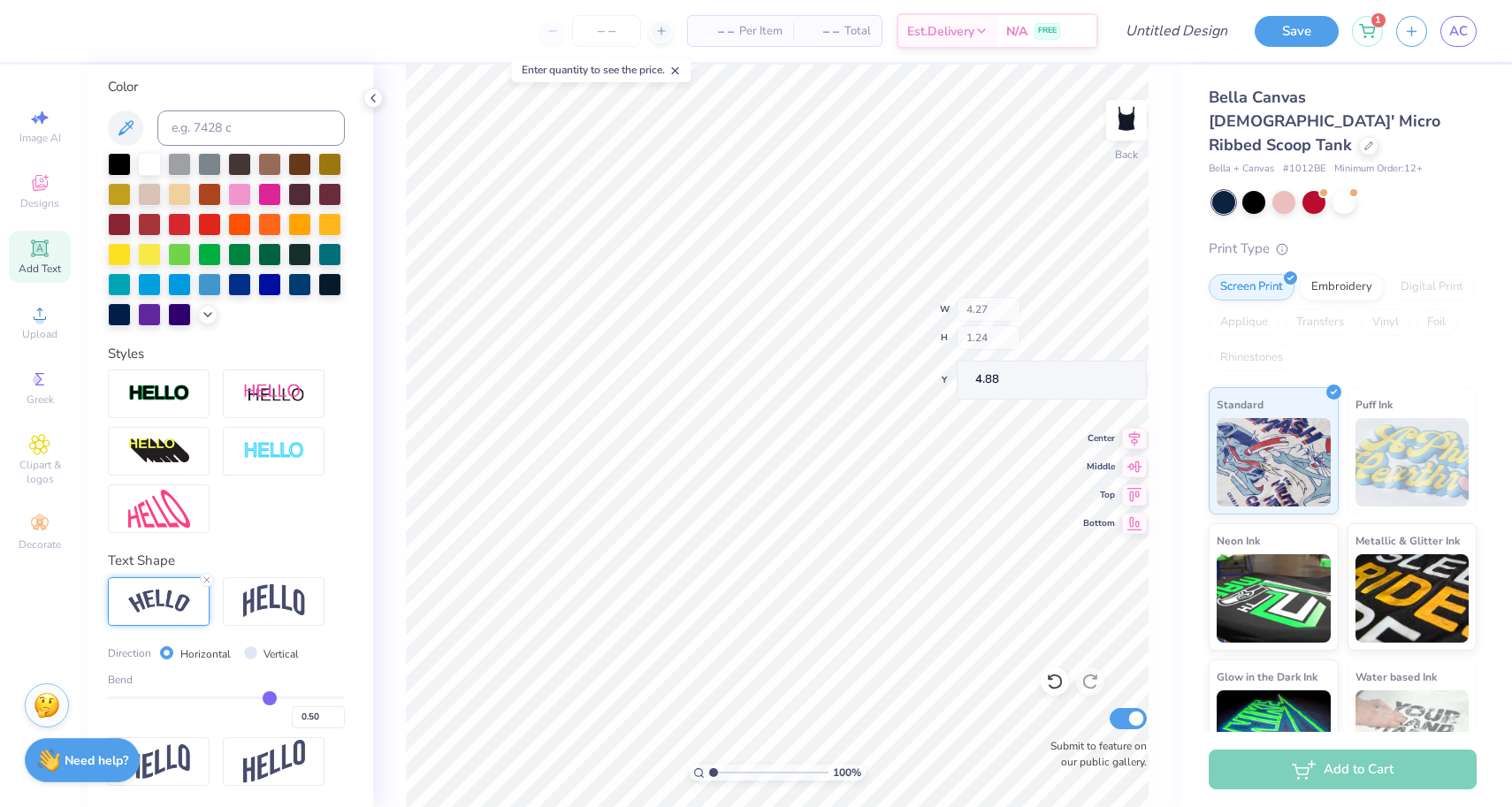
type input "0.11"
type input "0.1"
type input "0.10"
type input "0.09"
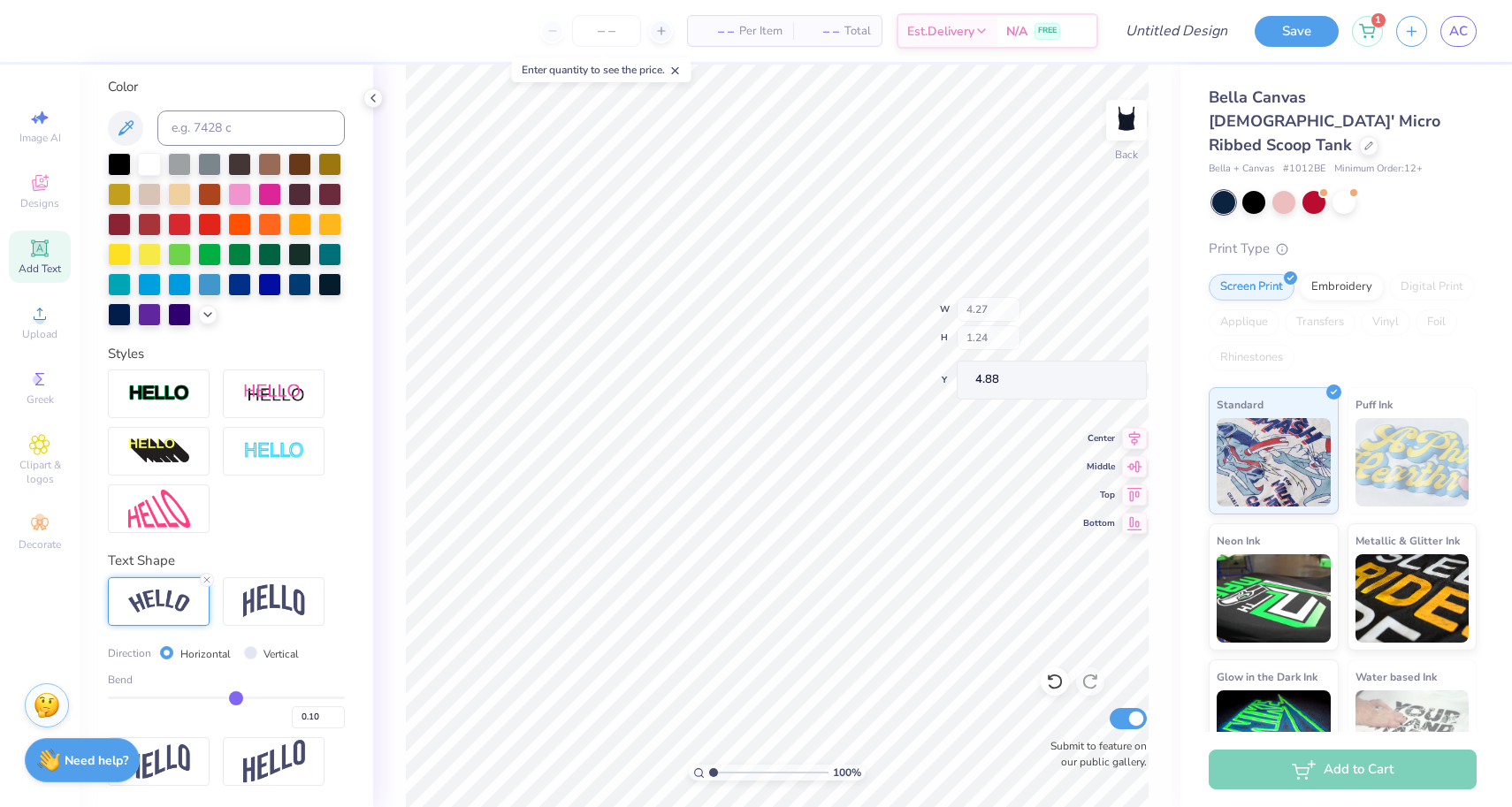
type input "0.09"
type input "0.08"
type input "0.07"
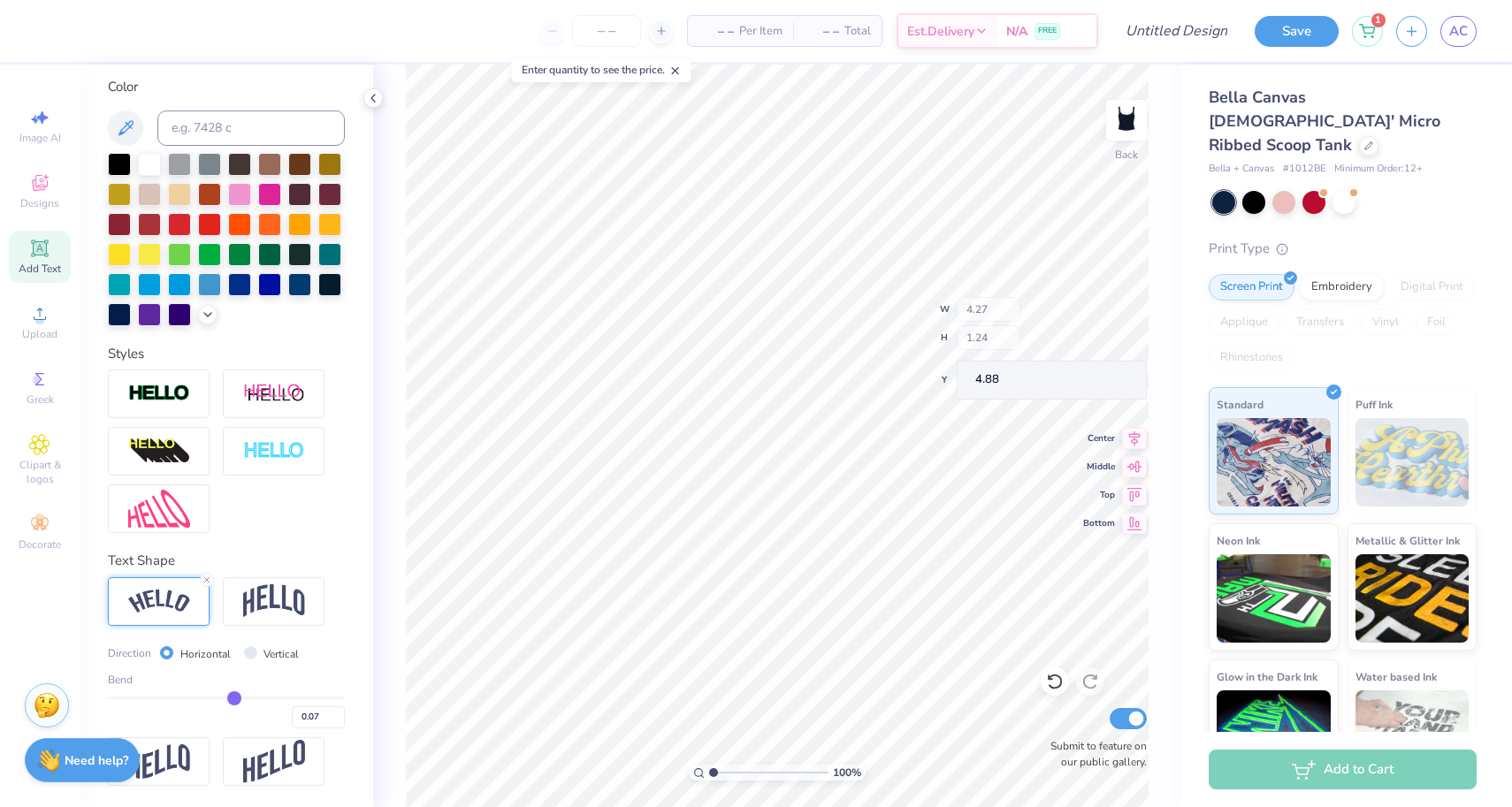
type input "0.06"
type input "0.05"
type input "0.04"
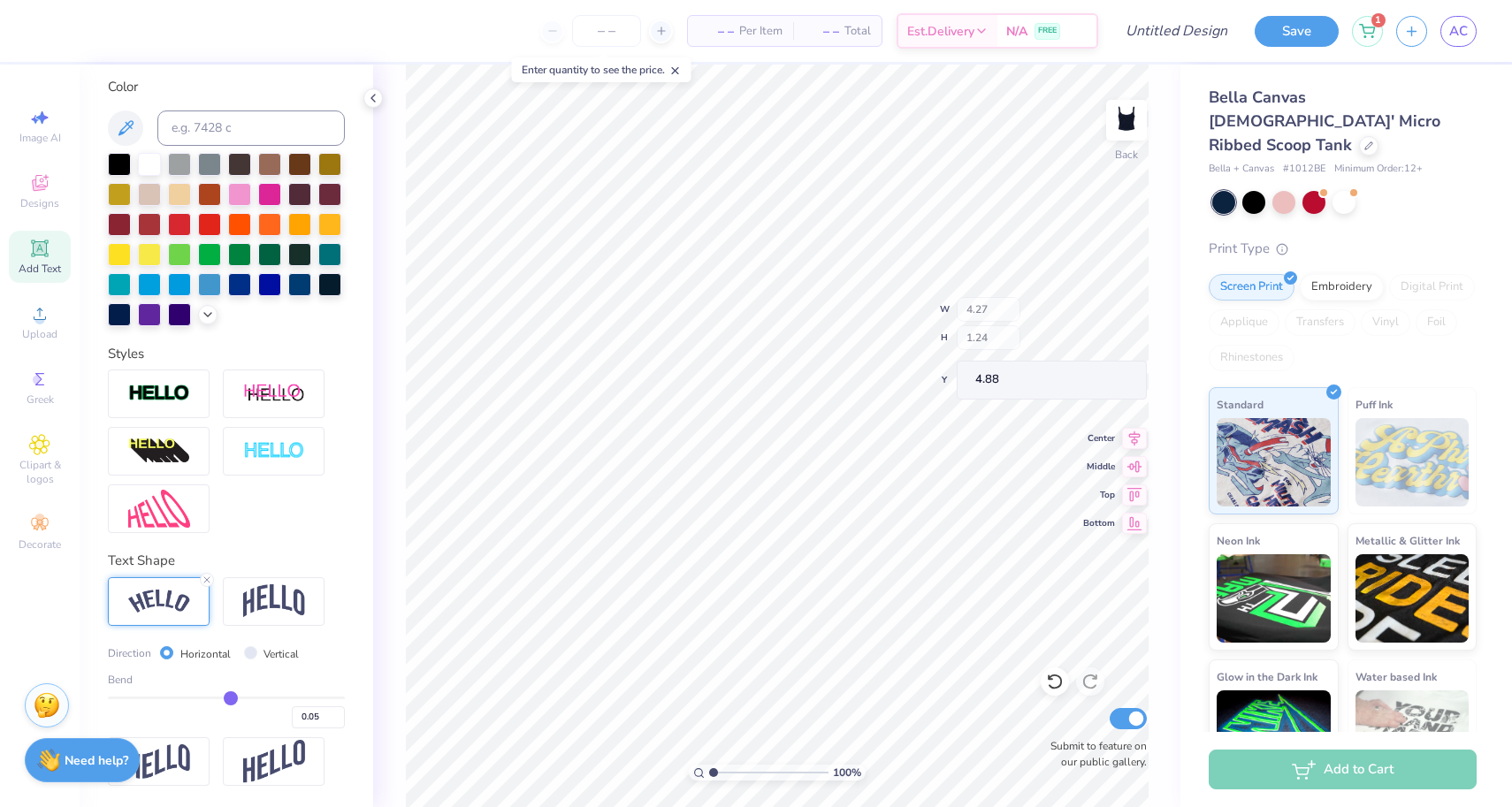
type input "0.04"
type input "0.03"
type input "0.02"
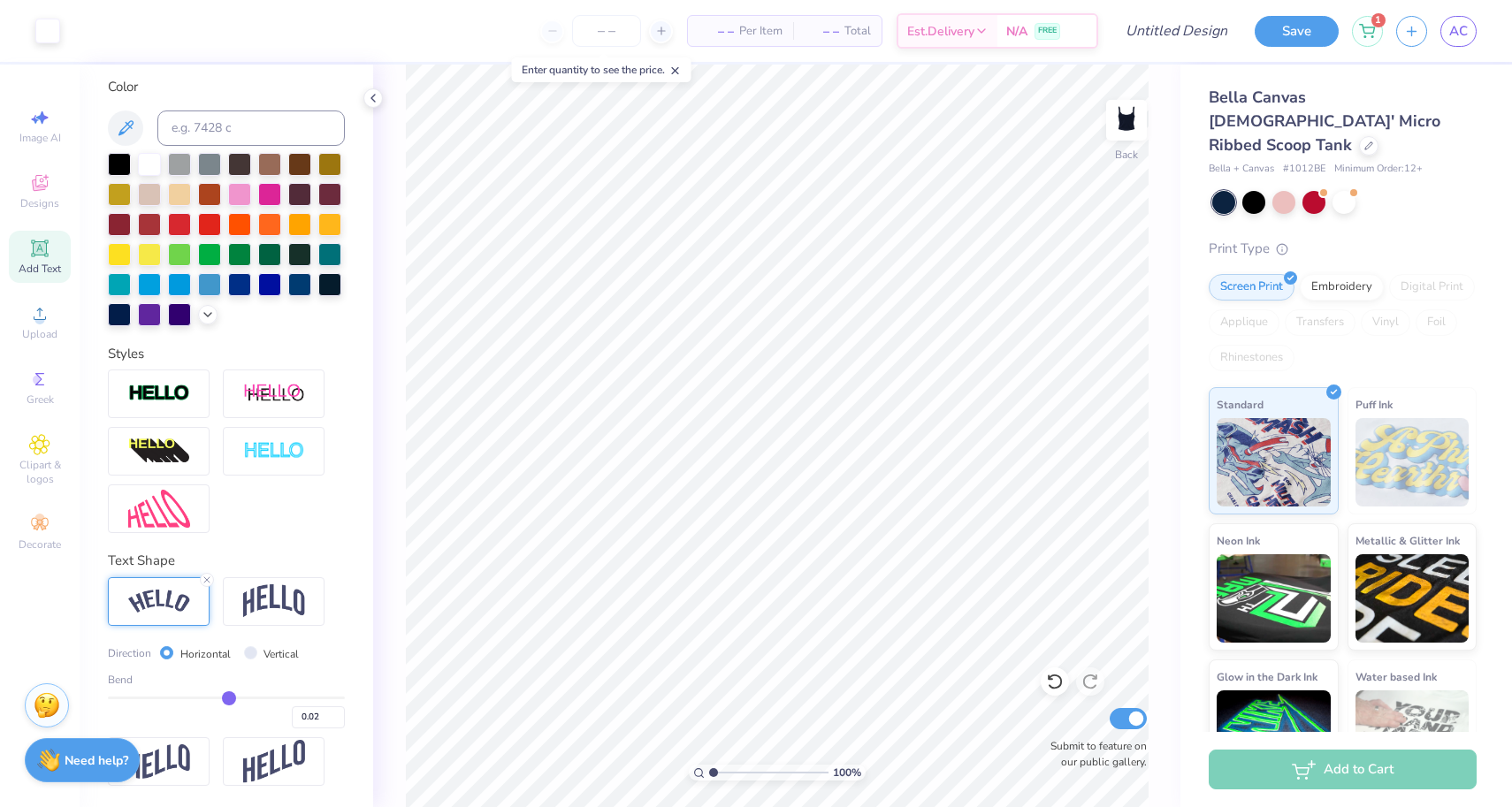
type input "0.01"
type input "0"
type input "0.00"
type input "-0.01"
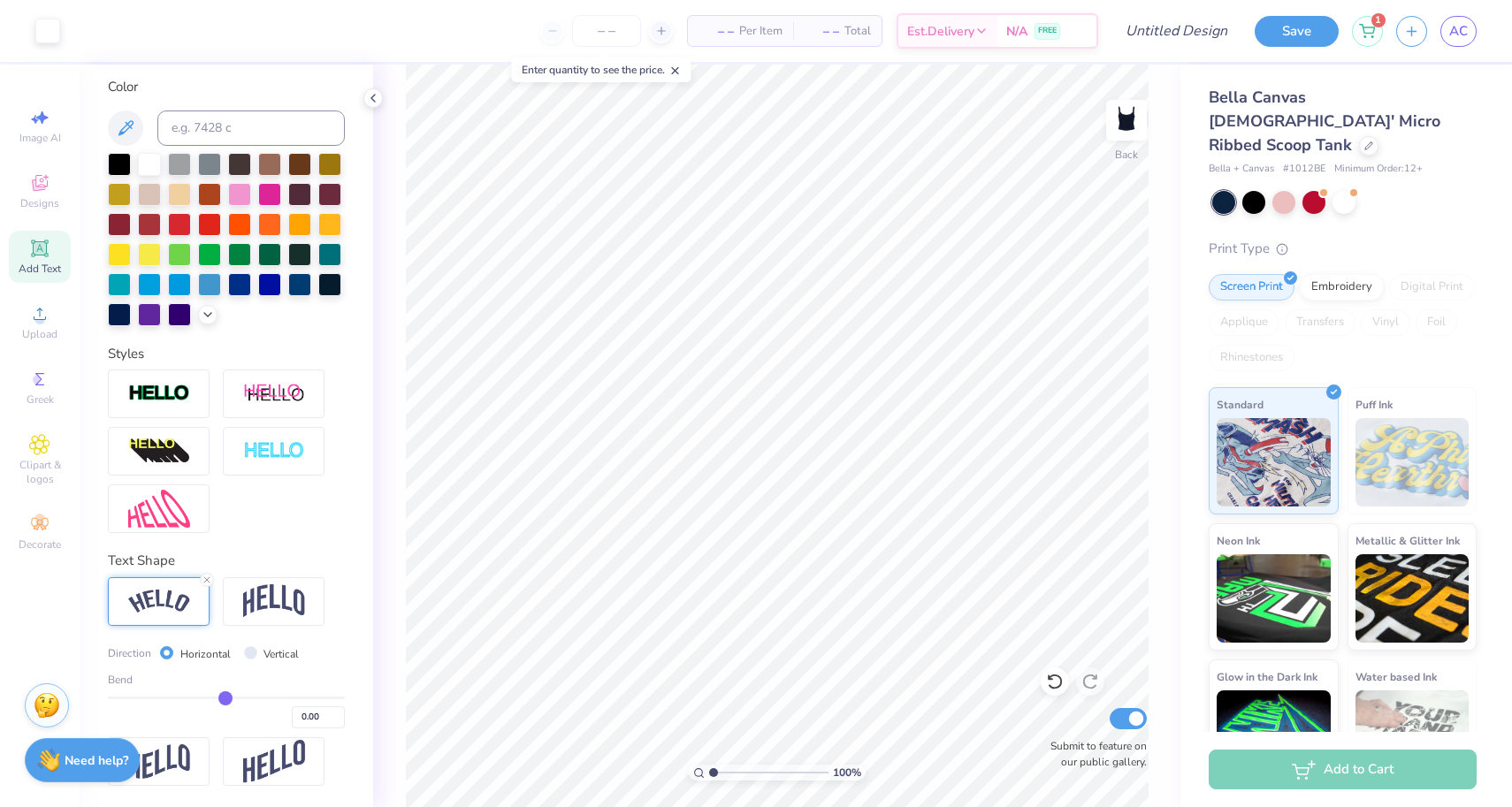
type input "-0.01"
type input "-0.02"
type input "-0.03"
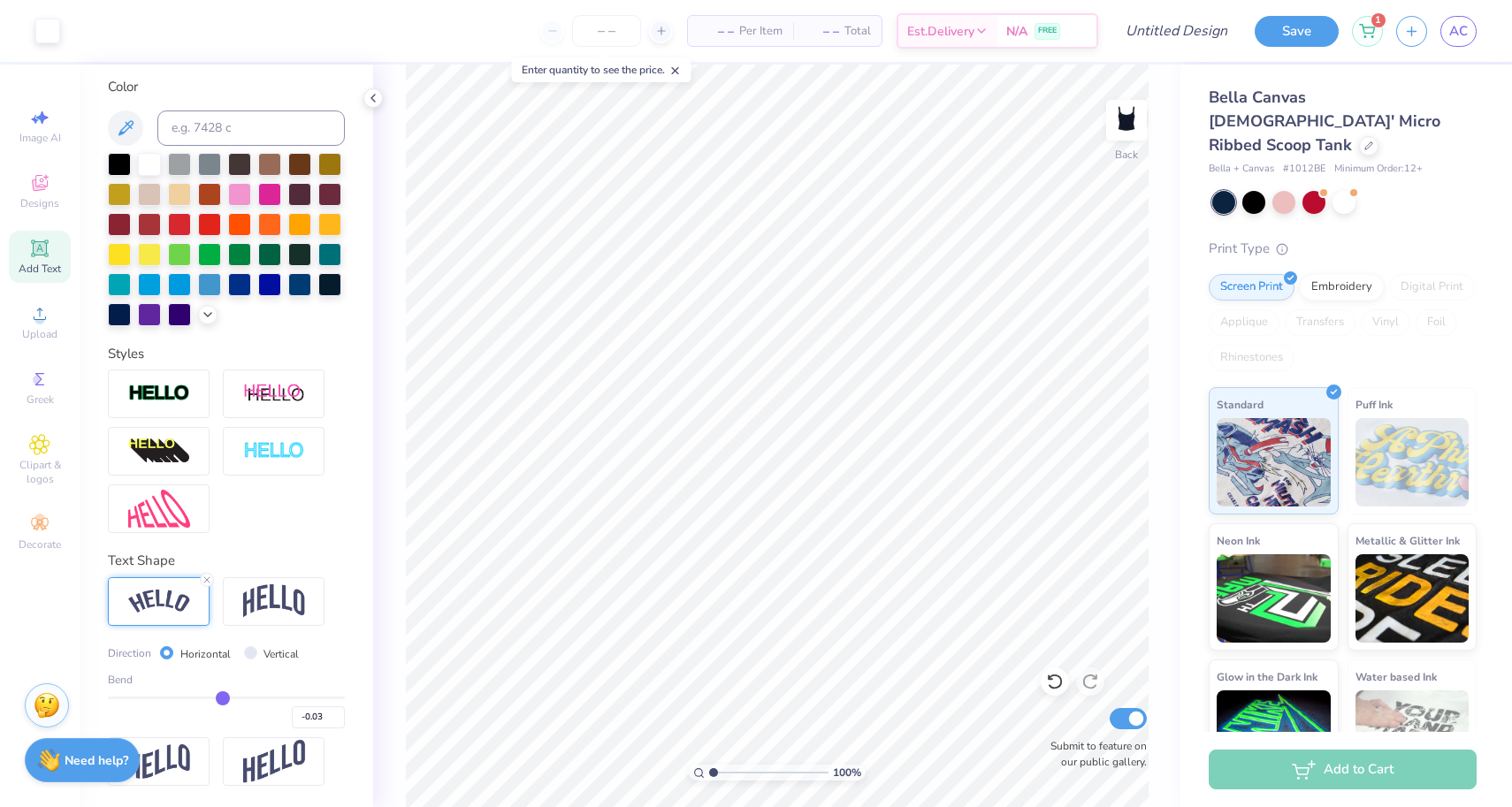
type input "-0.04"
type input "-0.05"
type input "-0.06"
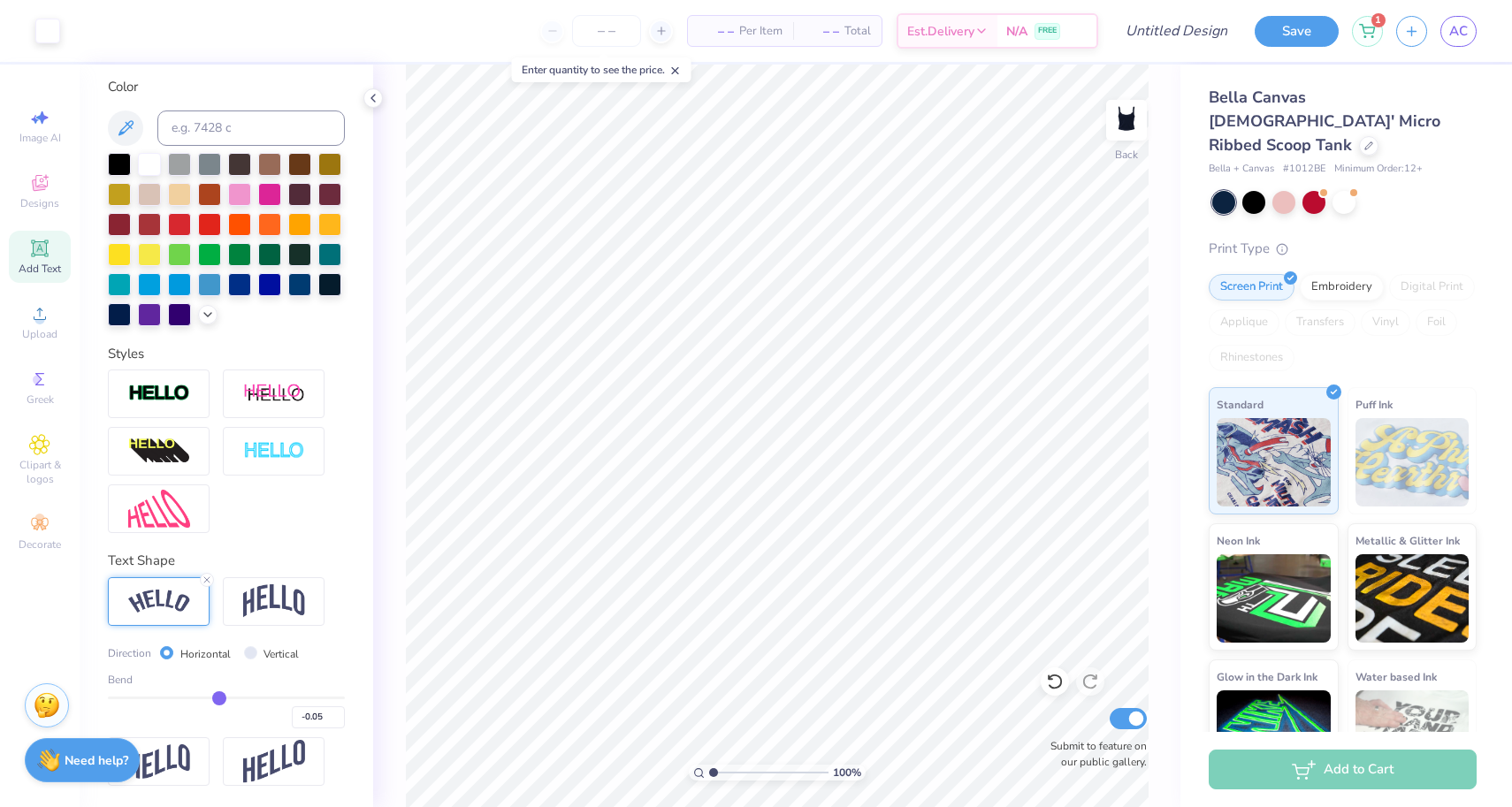
type input "-0.06"
type input "-0.07"
type input "-0.08"
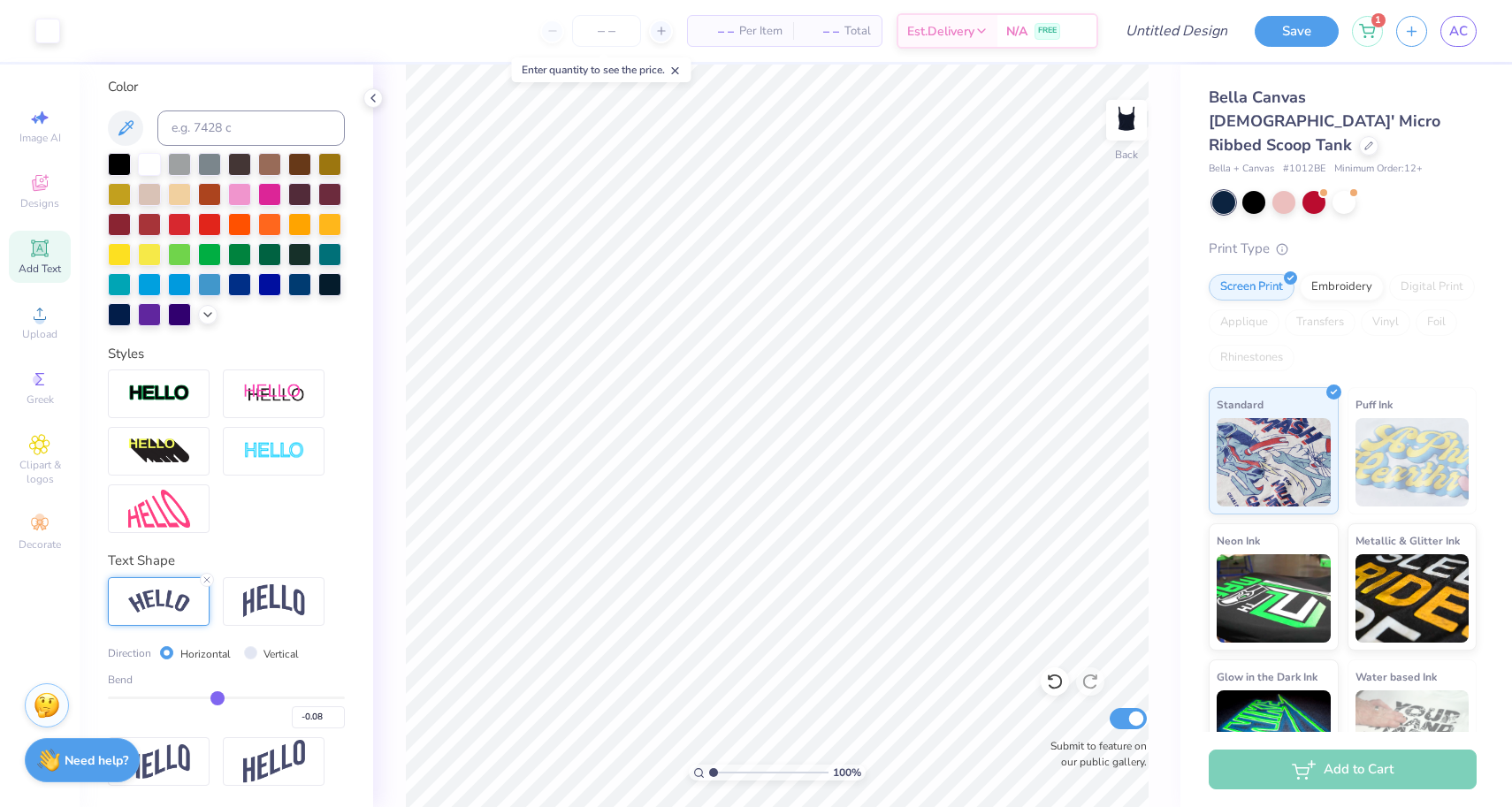
type input "-0.09"
type input "-0.1"
type input "-0.10"
type input "-0.11"
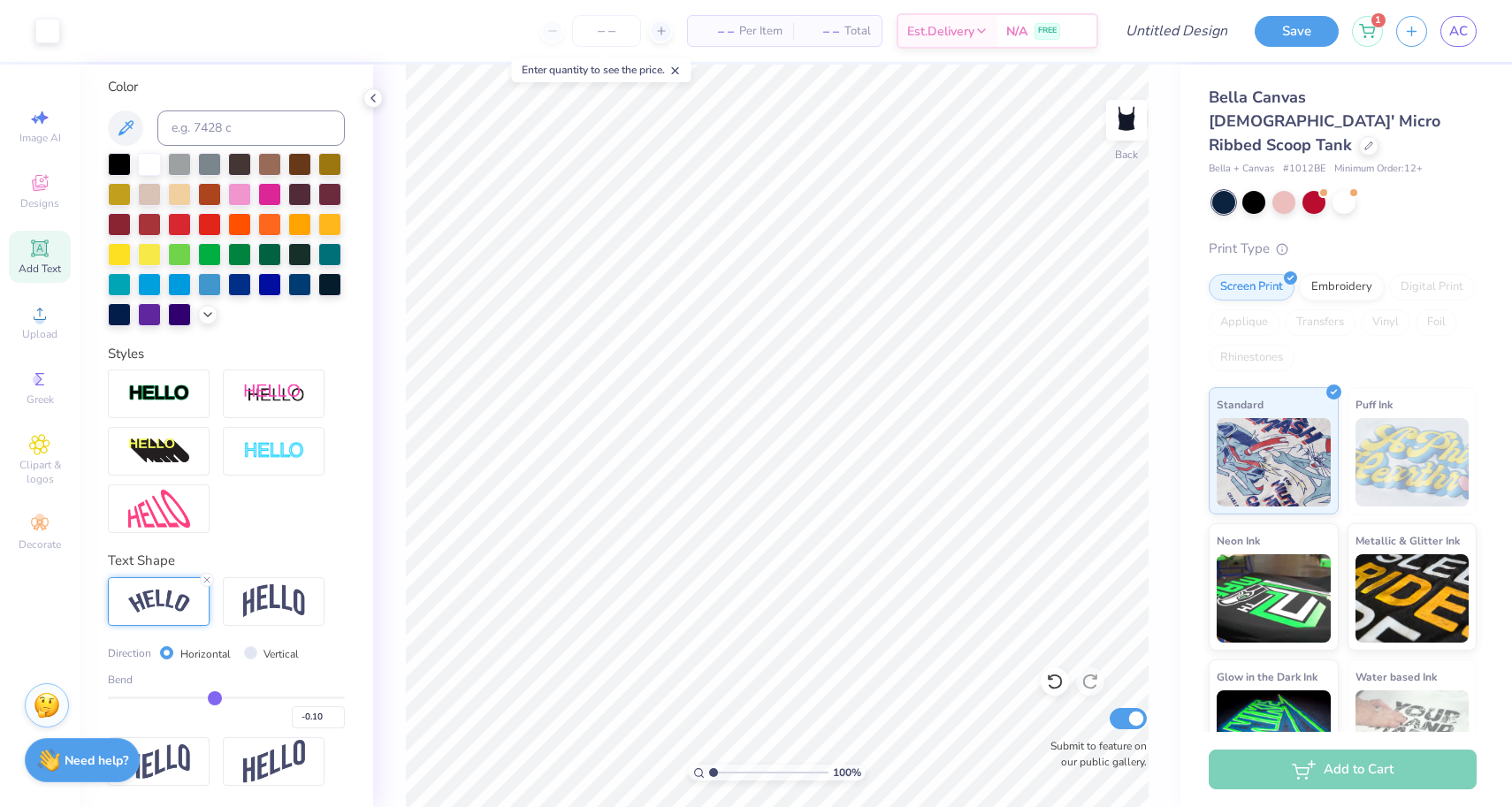
type input "-0.11"
type input "-0.13"
type input "-0.16"
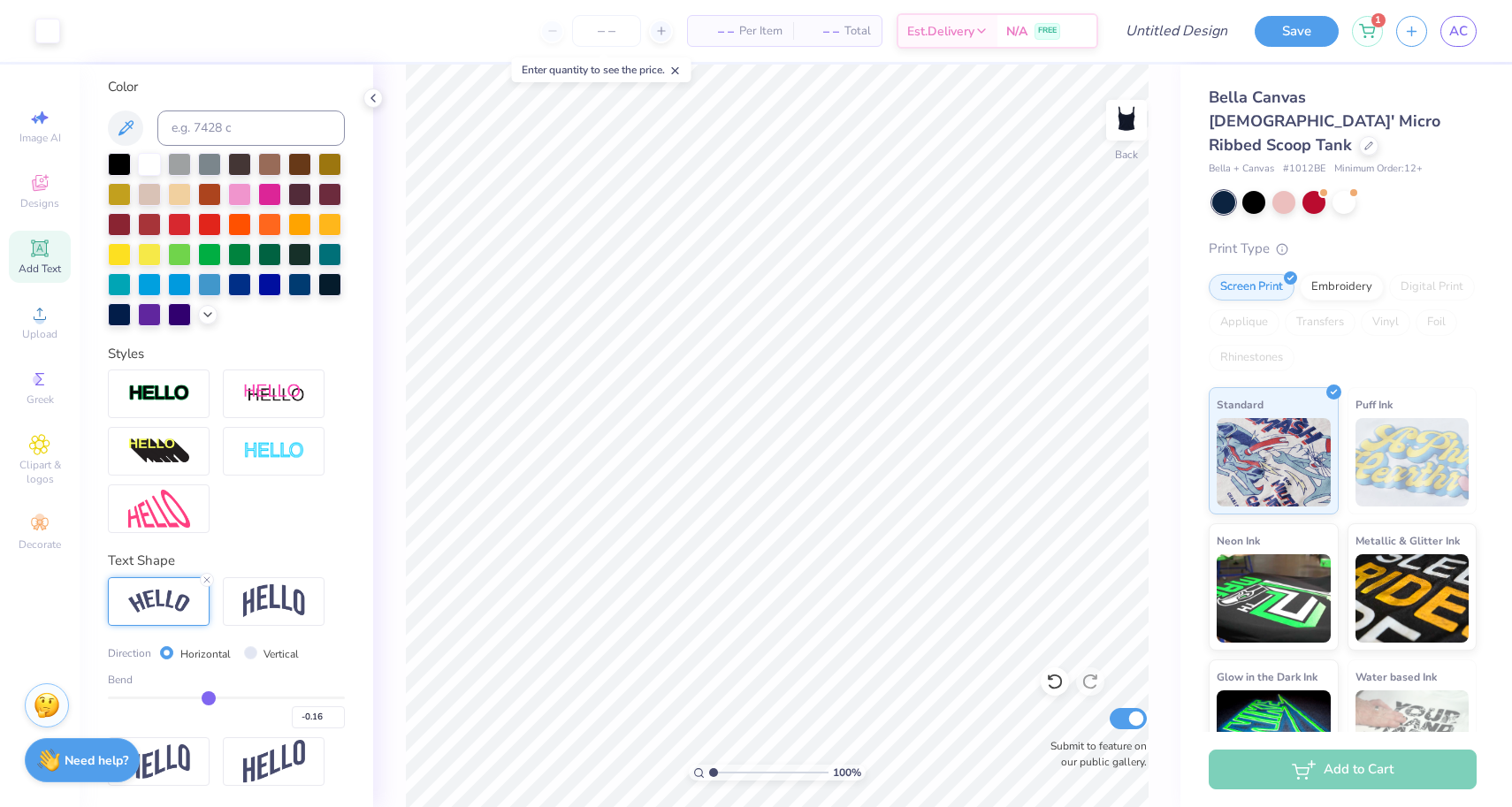
type input "-0.18"
type input "-0.21"
type input "-0.23"
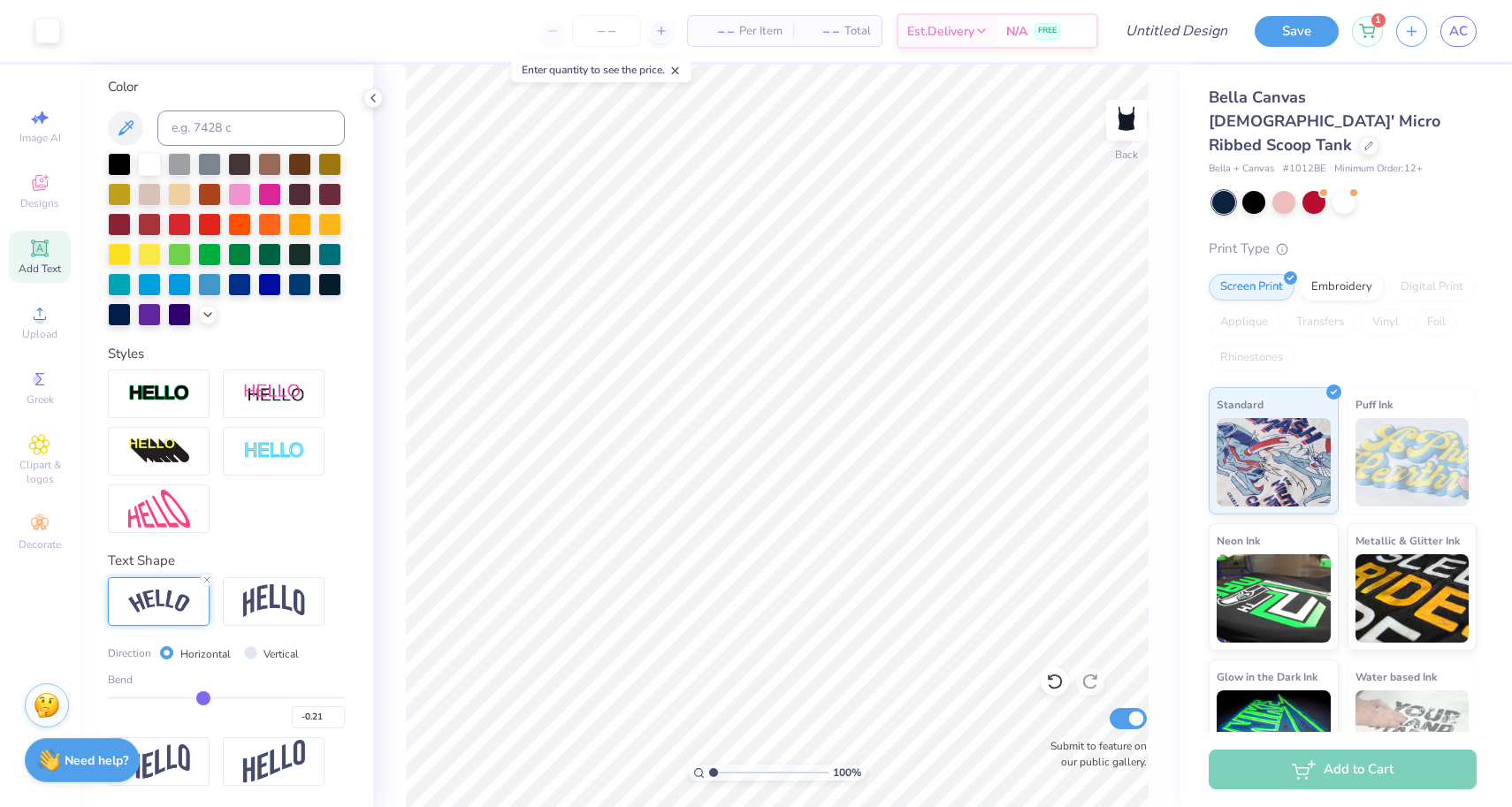
type input "-0.23"
type input "-0.27"
type input "-0.31"
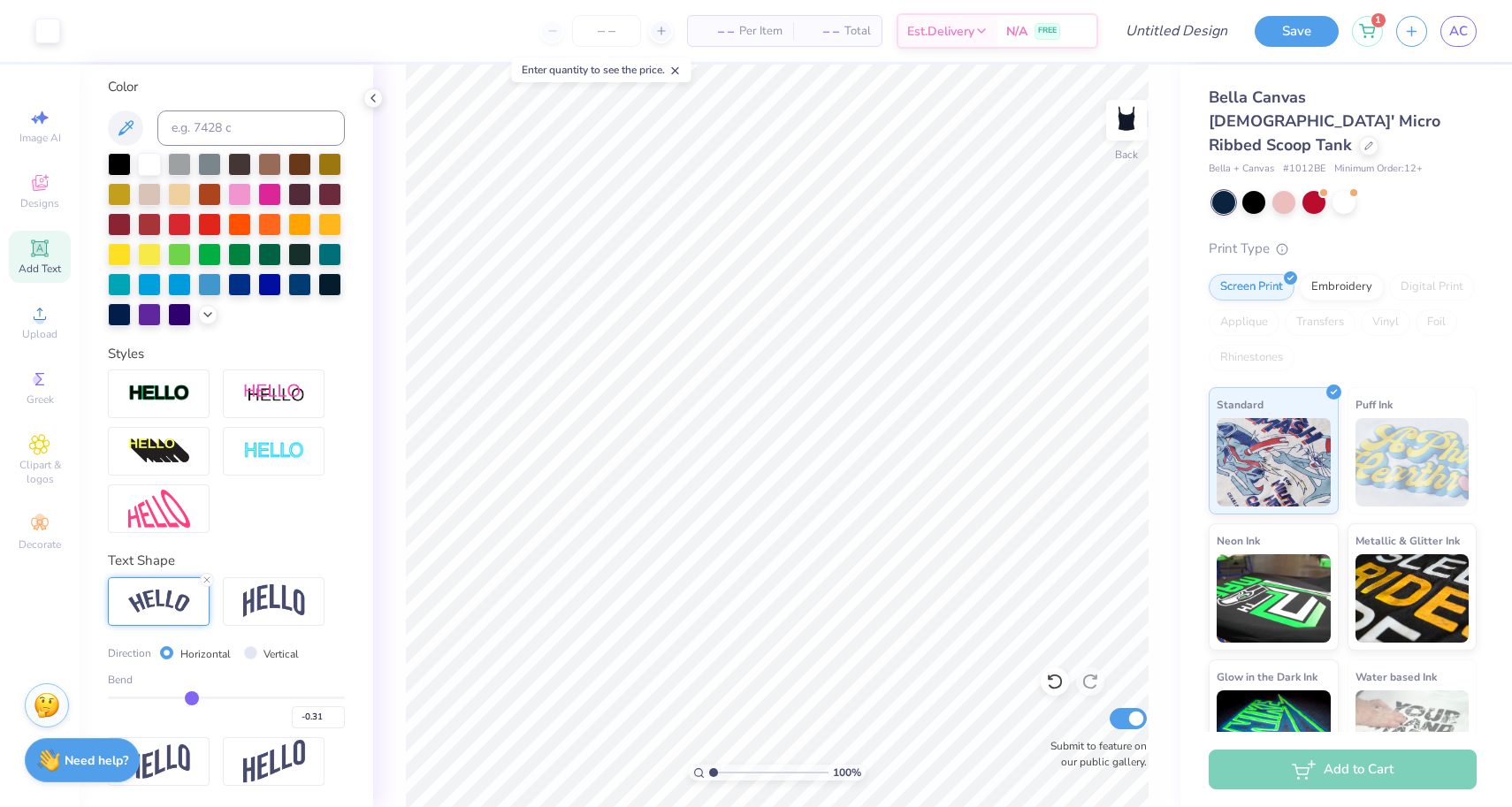
type input "-0.35"
type input "-0.38"
type input "-0.42"
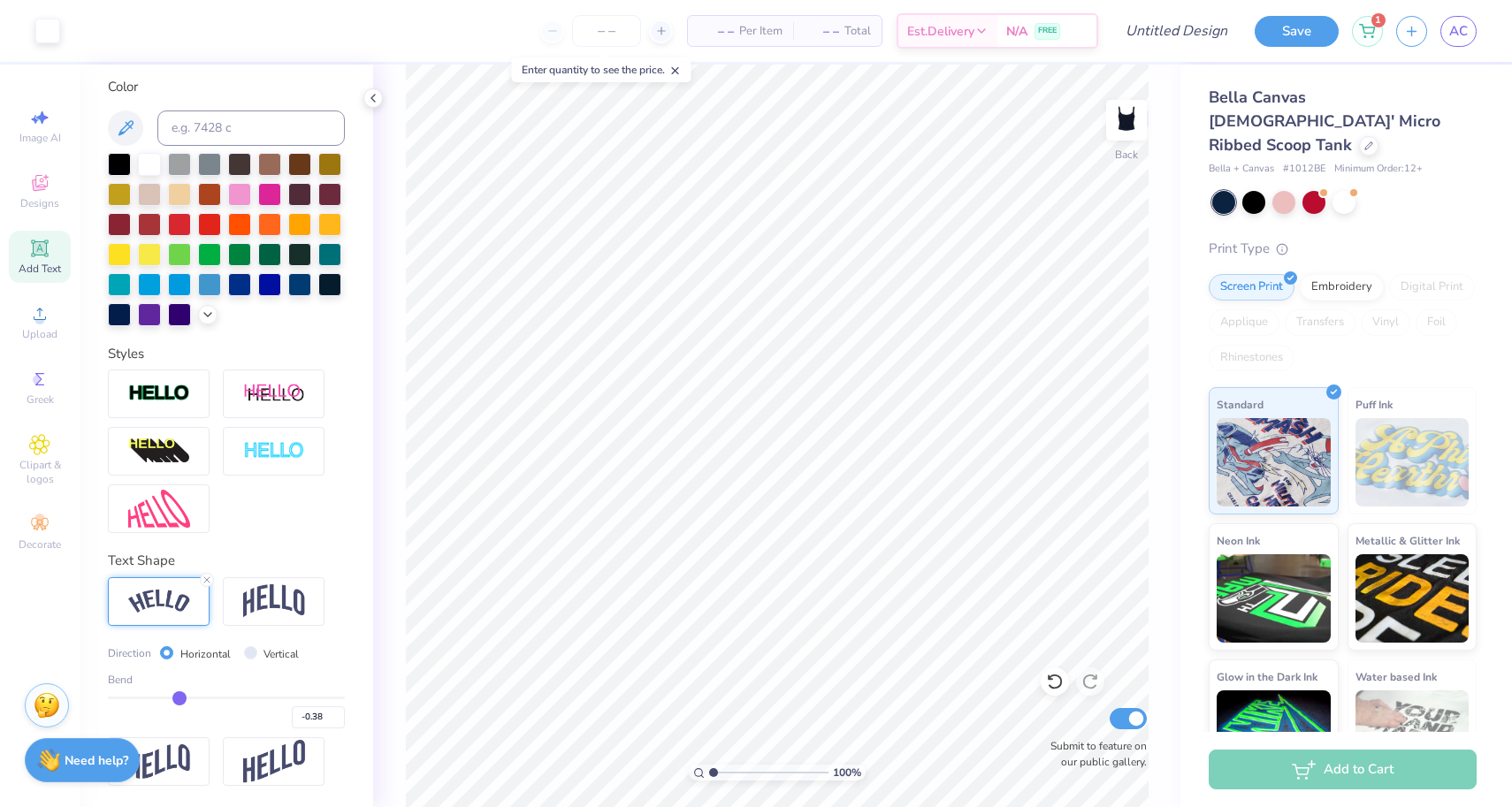
type input "-0.42"
type input "-0.46"
type input "-0.5"
type input "-0.50"
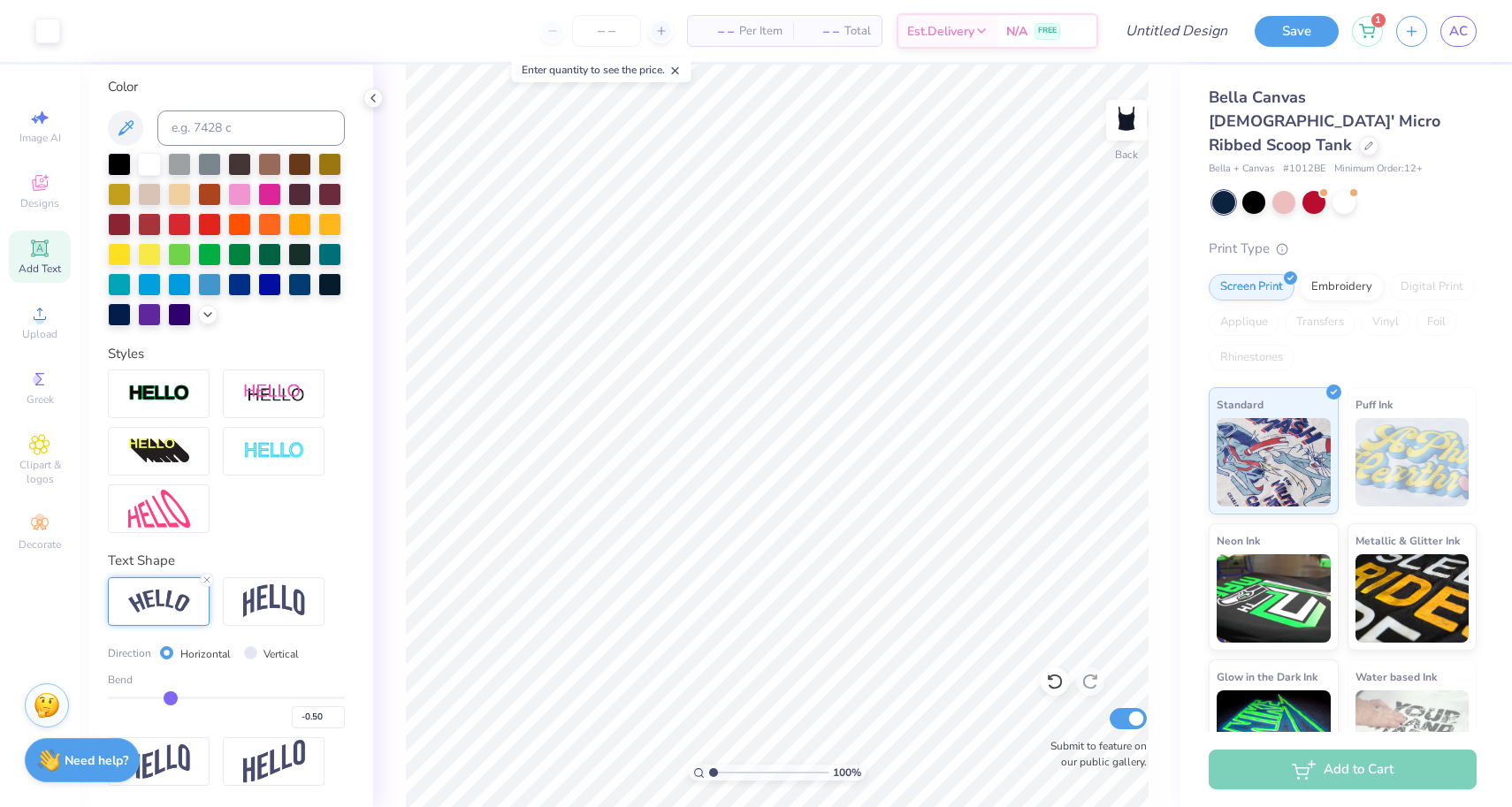
type input "-0.52"
type input "-0.56"
type input "-0.59"
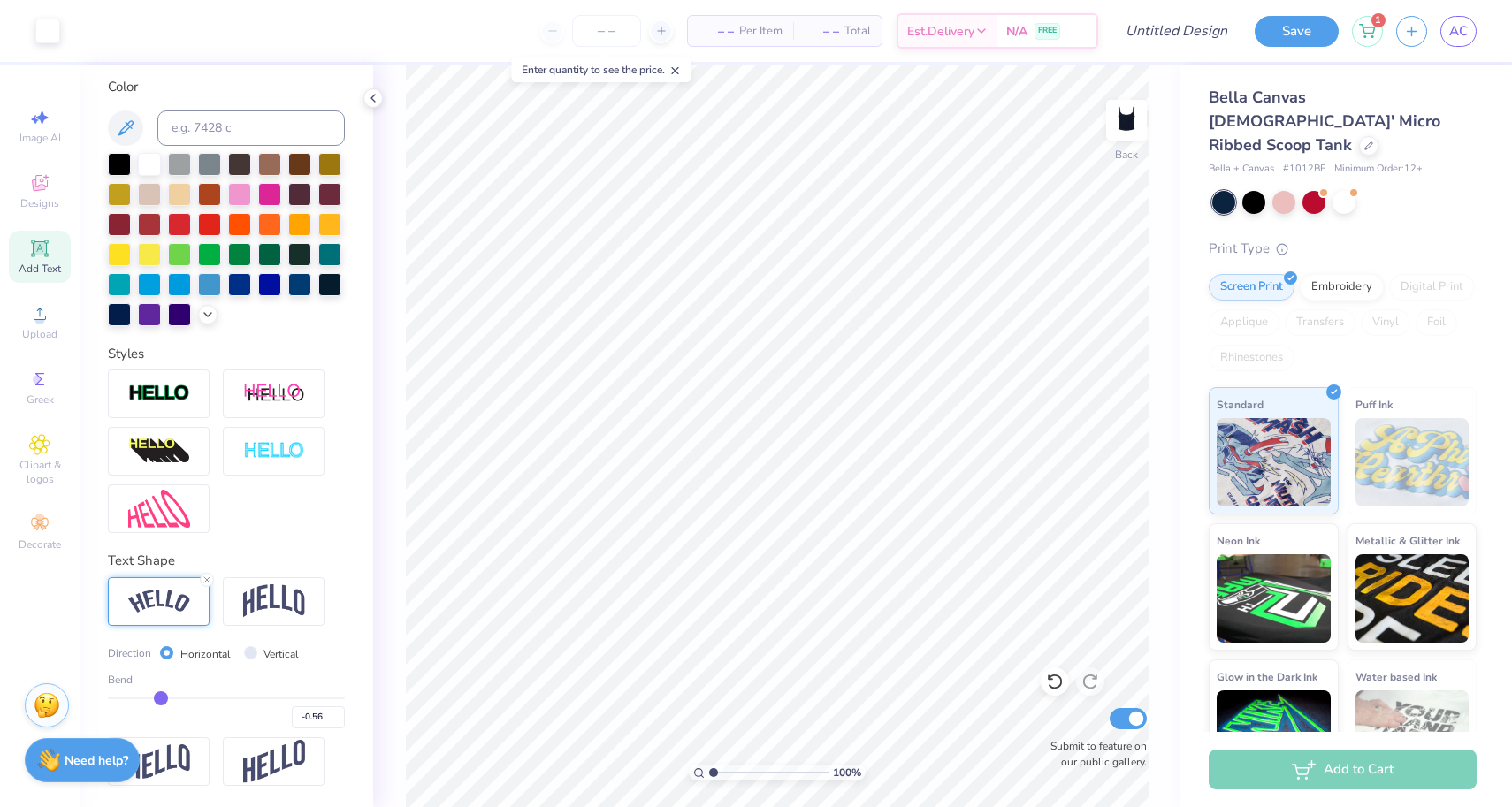
type input "-0.59"
type input "-0.62"
type input "-0.64"
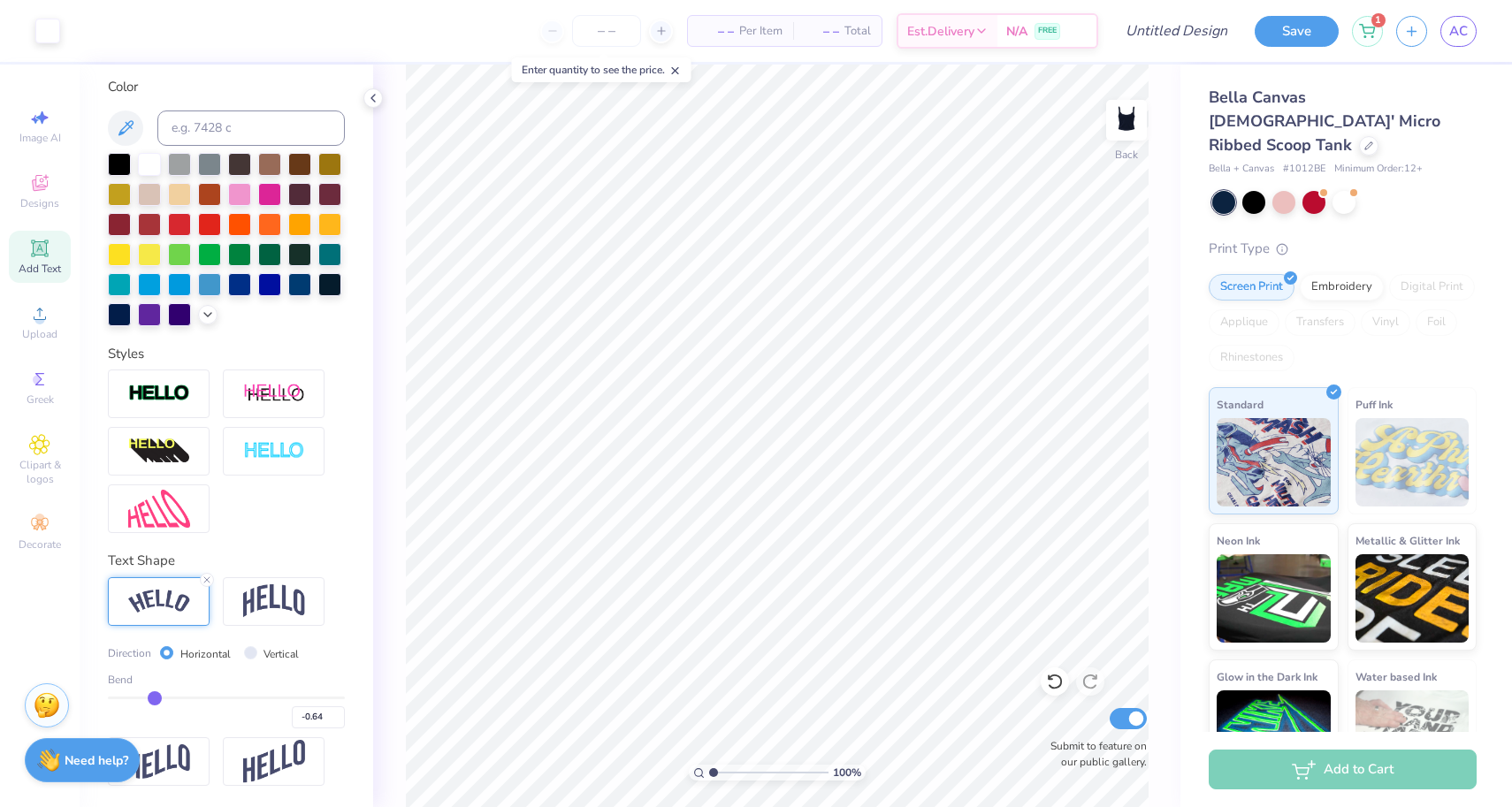
type input "-0.66"
type input "-0.75"
type input "-0.76"
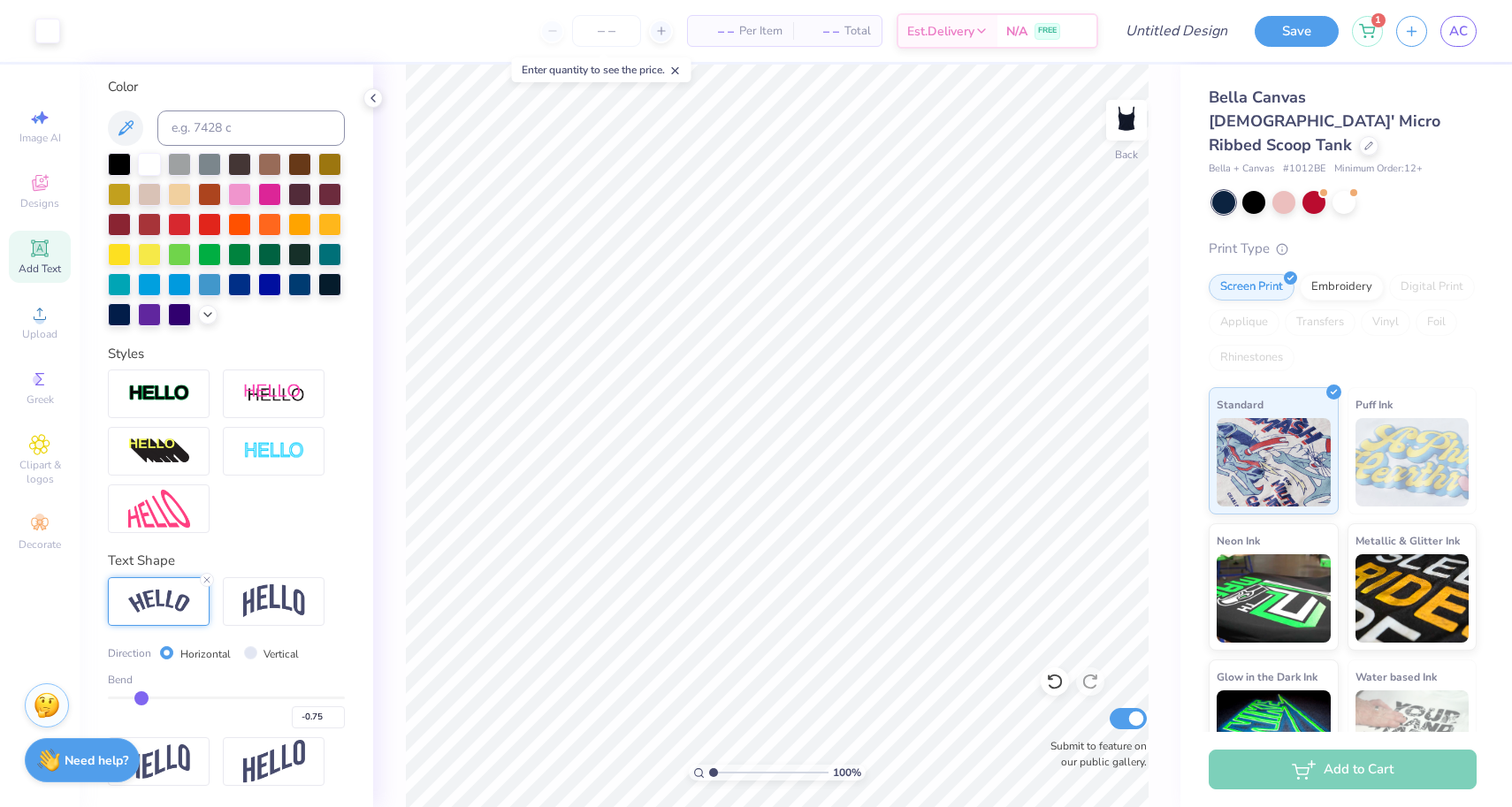
type input "-0.76"
type input "-0.77"
drag, startPoint x: 230, startPoint y: 700, endPoint x: 144, endPoint y: 707, distance: 86.3
click at [143, 707] on div "-0.75" at bounding box center [226, 713] width 237 height 32
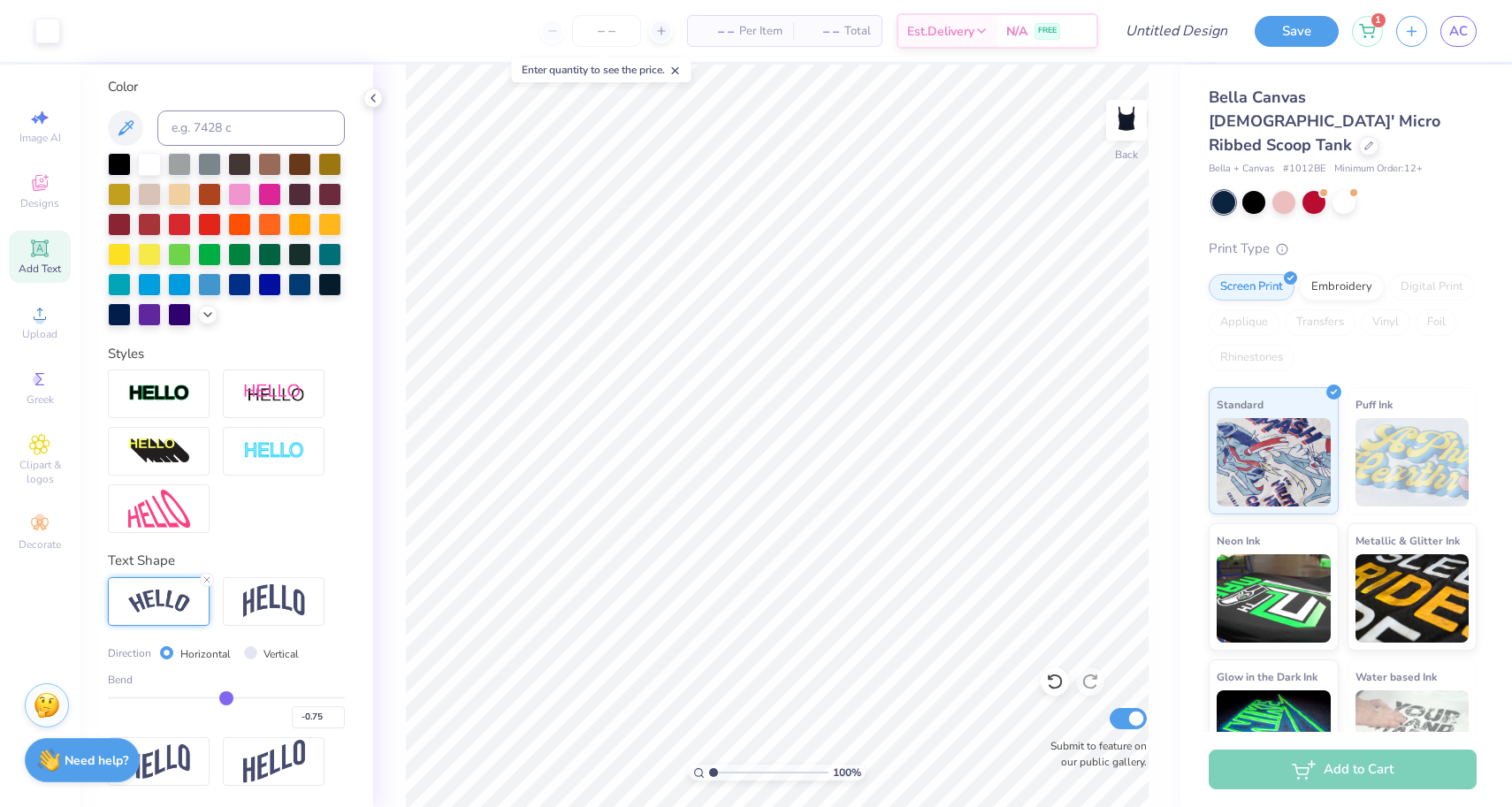
drag, startPoint x: 137, startPoint y: 697, endPoint x: 226, endPoint y: 686, distance: 89.7
click at [226, 686] on div "Bend -0.75" at bounding box center [226, 699] width 237 height 56
drag, startPoint x: 225, startPoint y: 694, endPoint x: 72, endPoint y: 691, distance: 153.0
click at [72, 691] on div "Art colors – – Per Item – – Total Est. Delivery N/A FREE Design Title Save 1 AC…" at bounding box center [756, 403] width 1512 height 807
drag, startPoint x: 116, startPoint y: 694, endPoint x: 148, endPoint y: 694, distance: 32.0
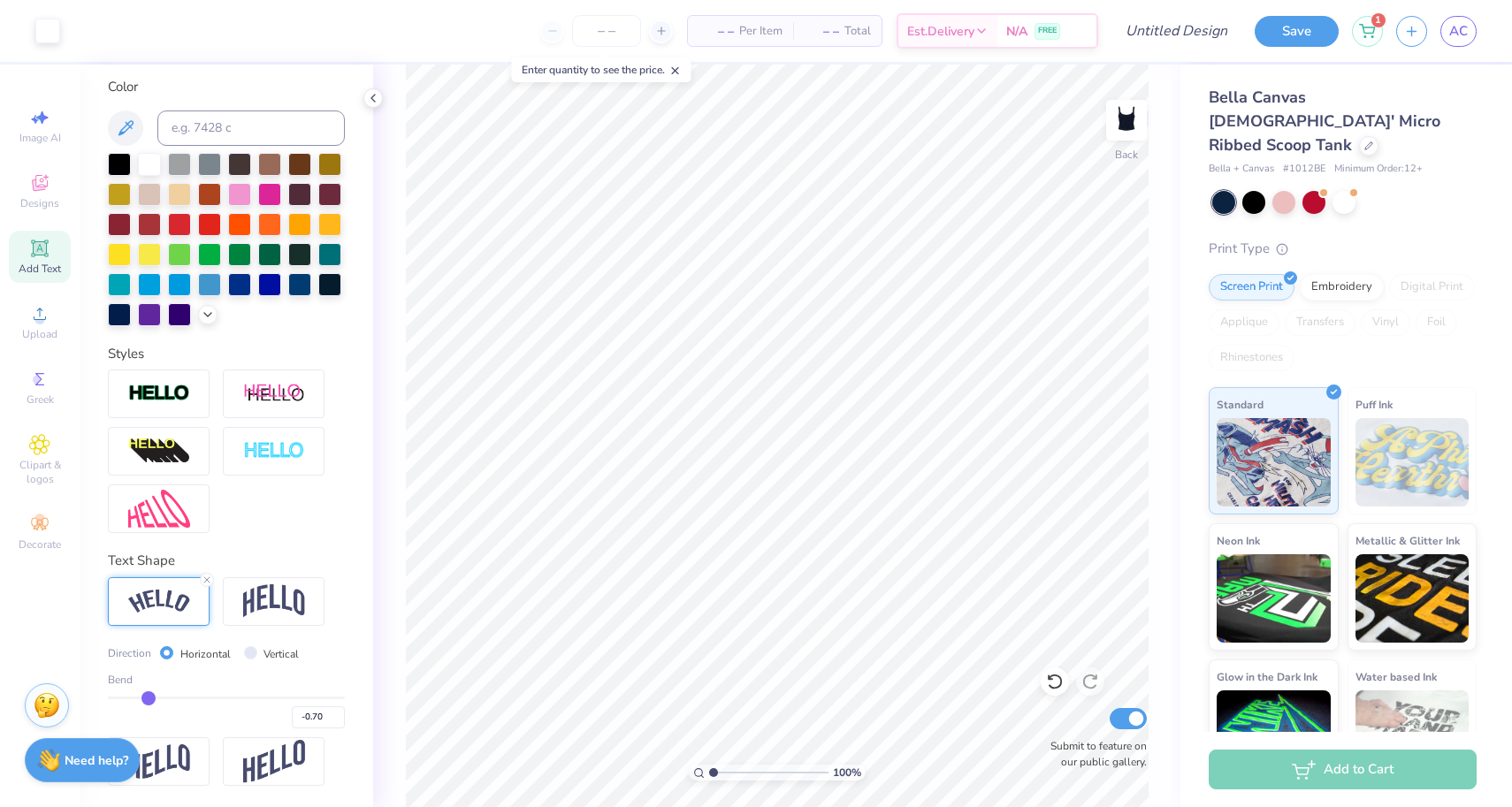
click at [148, 697] on input "range" at bounding box center [226, 698] width 237 height 3
drag, startPoint x: 148, startPoint y: 694, endPoint x: 265, endPoint y: 683, distance: 117.5
click at [265, 683] on div "Bend 0.34" at bounding box center [226, 699] width 237 height 56
drag, startPoint x: 266, startPoint y: 694, endPoint x: 325, endPoint y: 692, distance: 59.0
click at [325, 697] on input "range" at bounding box center [226, 698] width 237 height 3
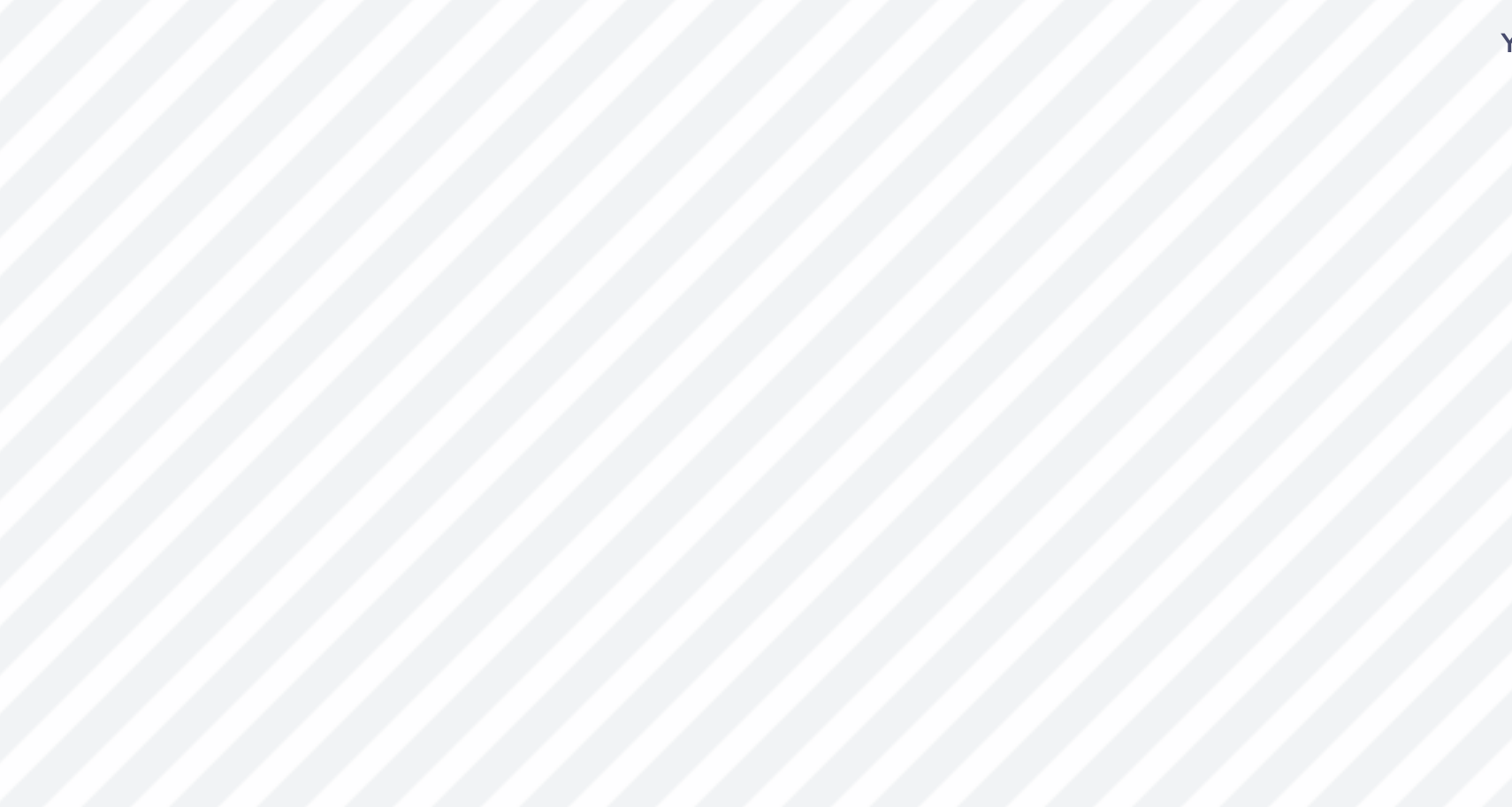
scroll to position [0, 4]
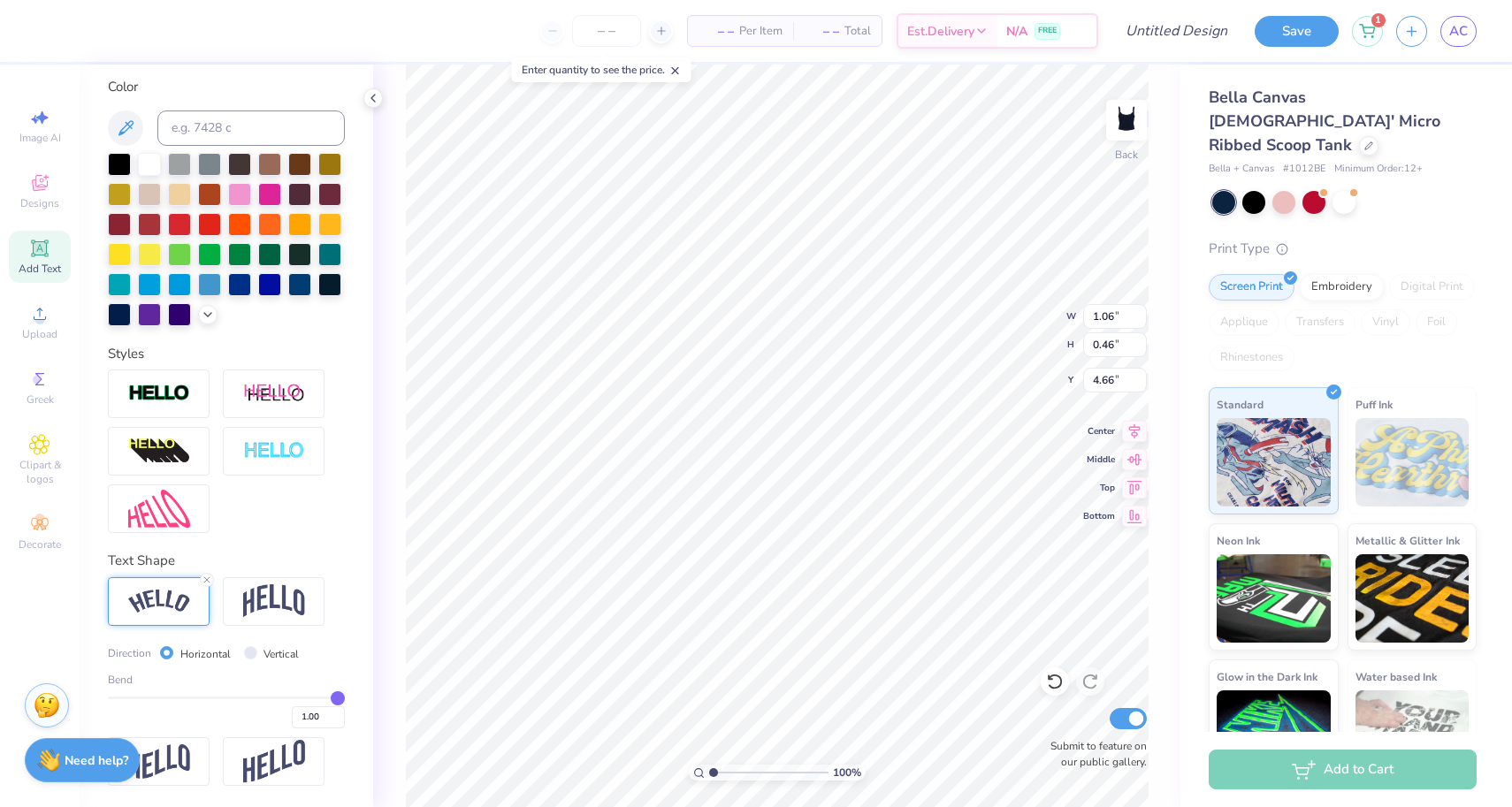
drag, startPoint x: 324, startPoint y: 697, endPoint x: 401, endPoint y: 706, distance: 77.5
click at [401, 706] on div "– – Per Item – – Total Est. Delivery N/A FREE Design Title Save 1 AC Image AI D…" at bounding box center [756, 403] width 1512 height 807
click at [329, 698] on input "range" at bounding box center [226, 698] width 237 height 3
drag, startPoint x: 328, startPoint y: 696, endPoint x: 318, endPoint y: 697, distance: 10.0
click at [318, 697] on input "range" at bounding box center [226, 698] width 237 height 3
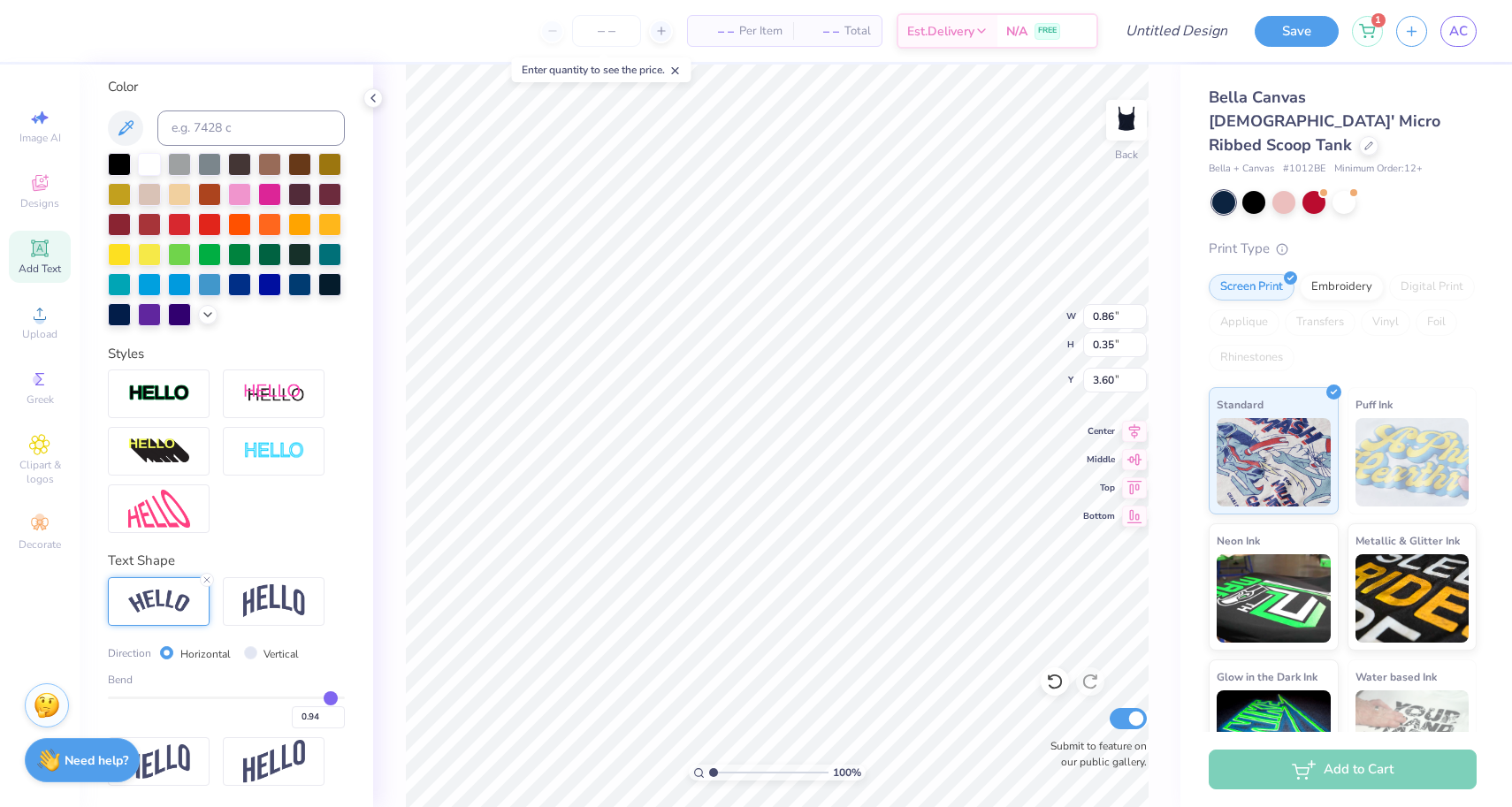
drag, startPoint x: 321, startPoint y: 697, endPoint x: 333, endPoint y: 697, distance: 12.0
click at [333, 697] on input "range" at bounding box center [226, 698] width 237 height 3
click at [43, 259] on div "Add Text" at bounding box center [40, 257] width 62 height 52
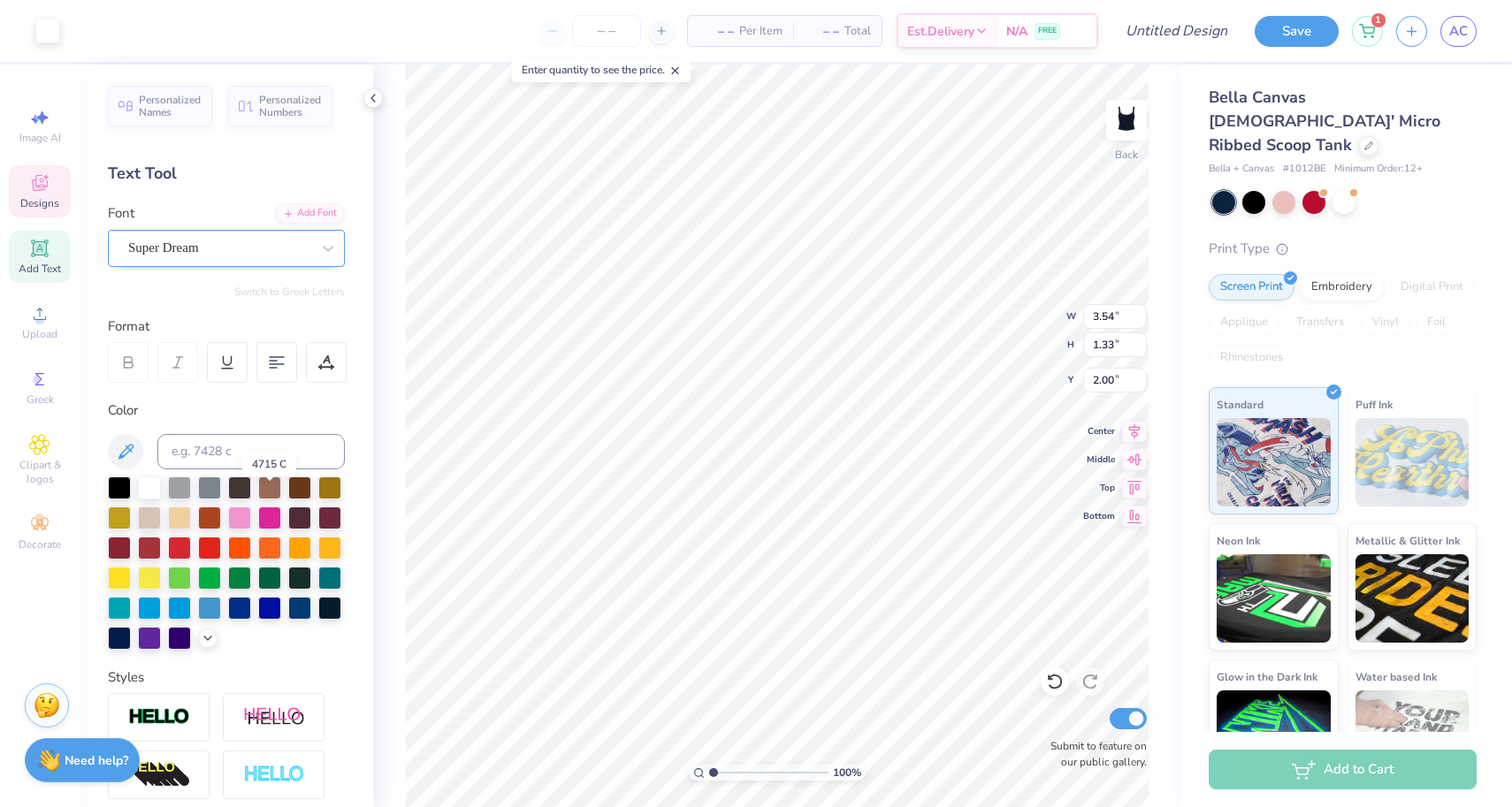
scroll to position [-2, 0]
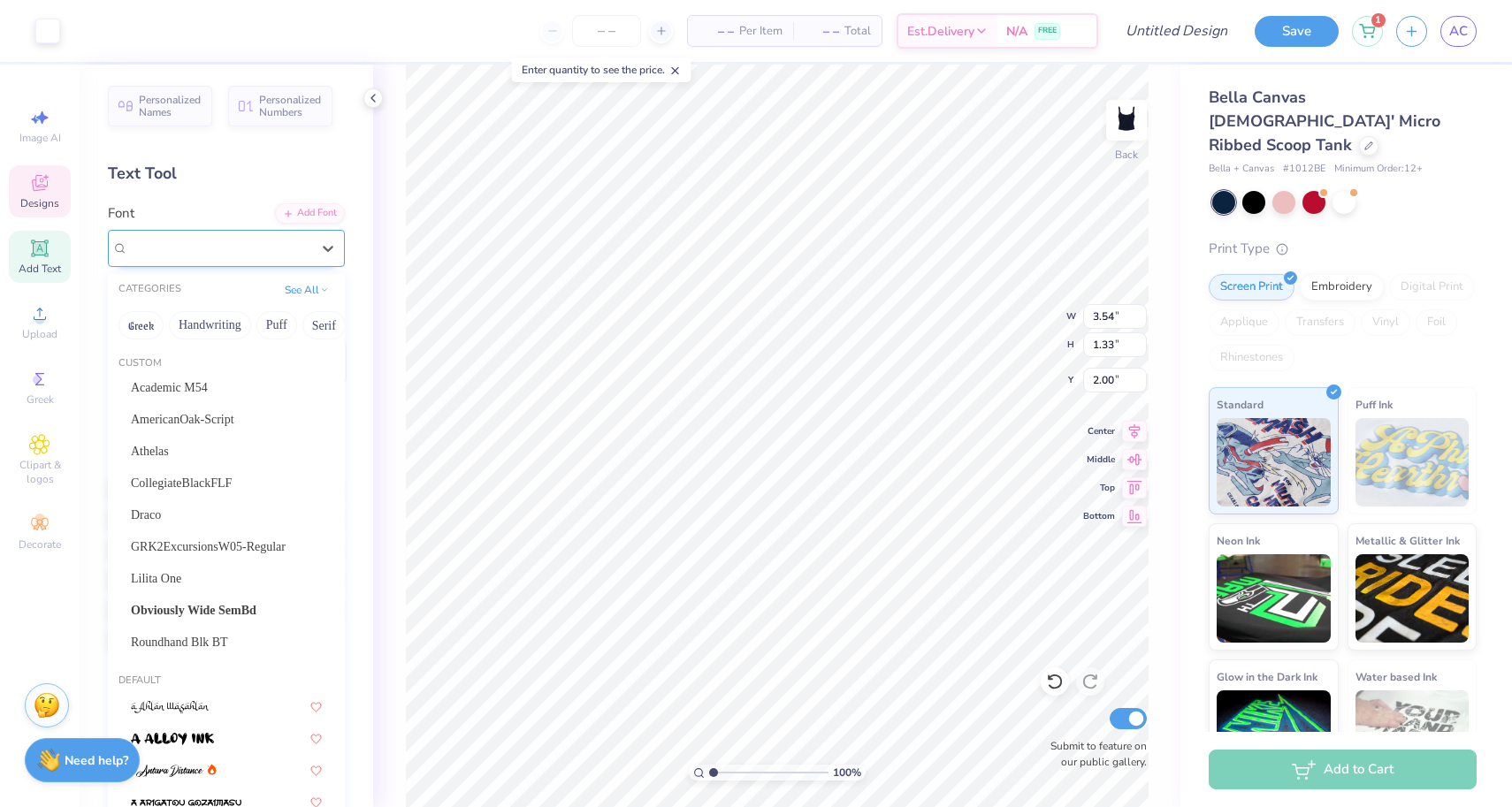
click at [286, 258] on div at bounding box center [219, 248] width 182 height 24
click at [275, 381] on div "Academic M54" at bounding box center [226, 387] width 191 height 19
click at [249, 255] on div "Academic M54" at bounding box center [219, 248] width 186 height 28
click at [231, 434] on div "AmericanOak-Script" at bounding box center [226, 420] width 223 height 30
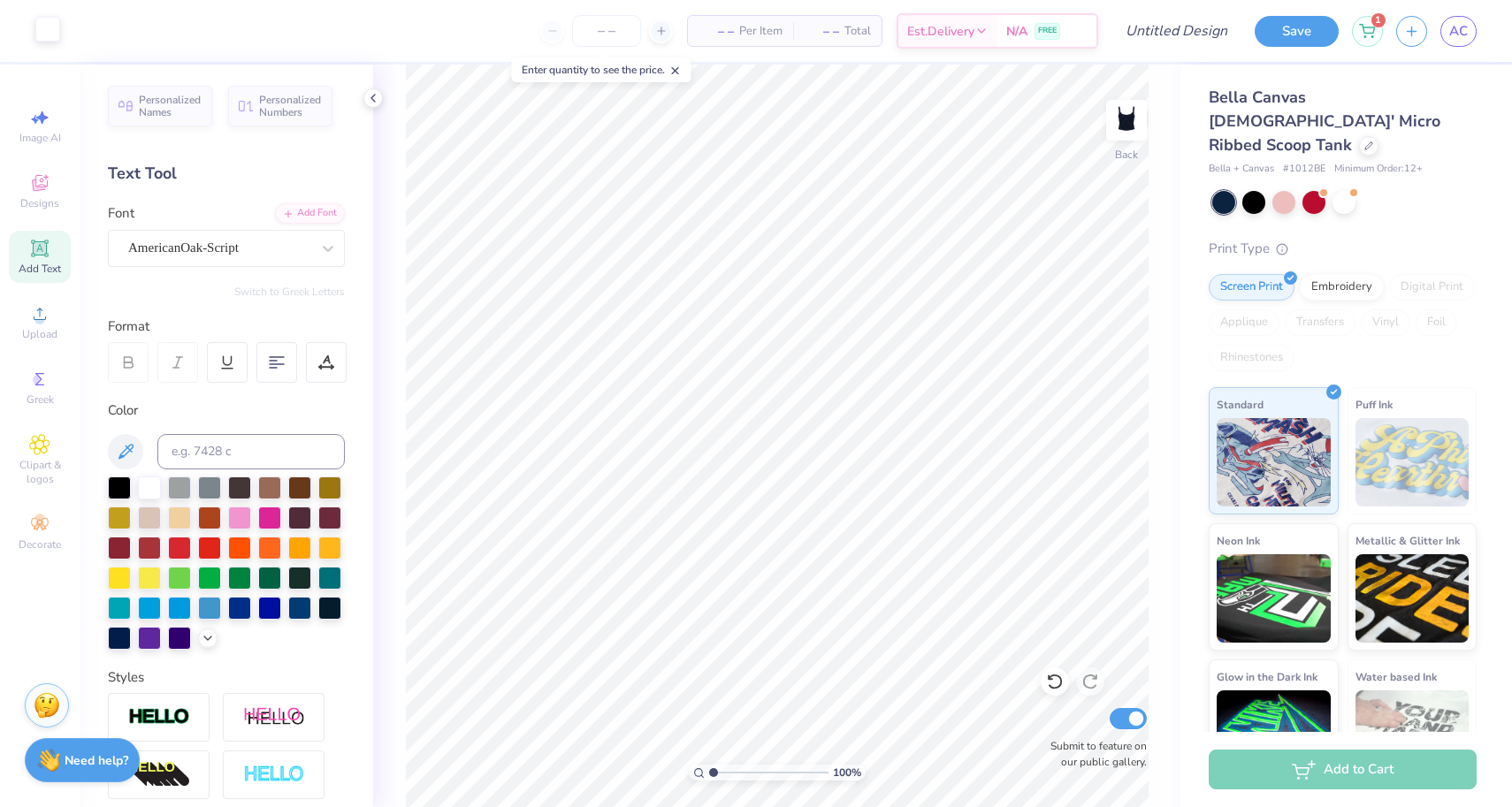
click at [44, 30] on div at bounding box center [47, 29] width 25 height 25
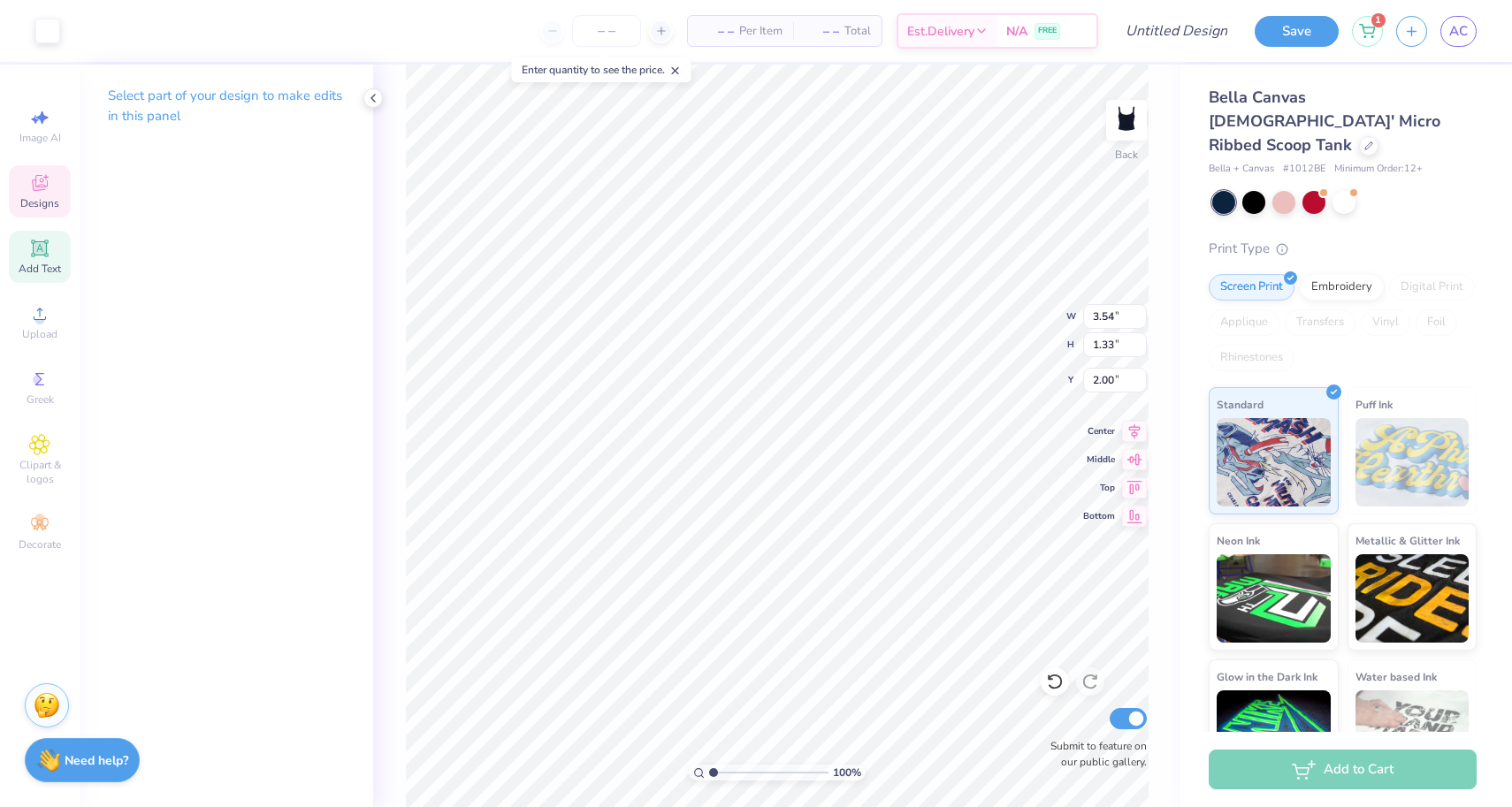
click at [41, 256] on icon at bounding box center [39, 248] width 17 height 17
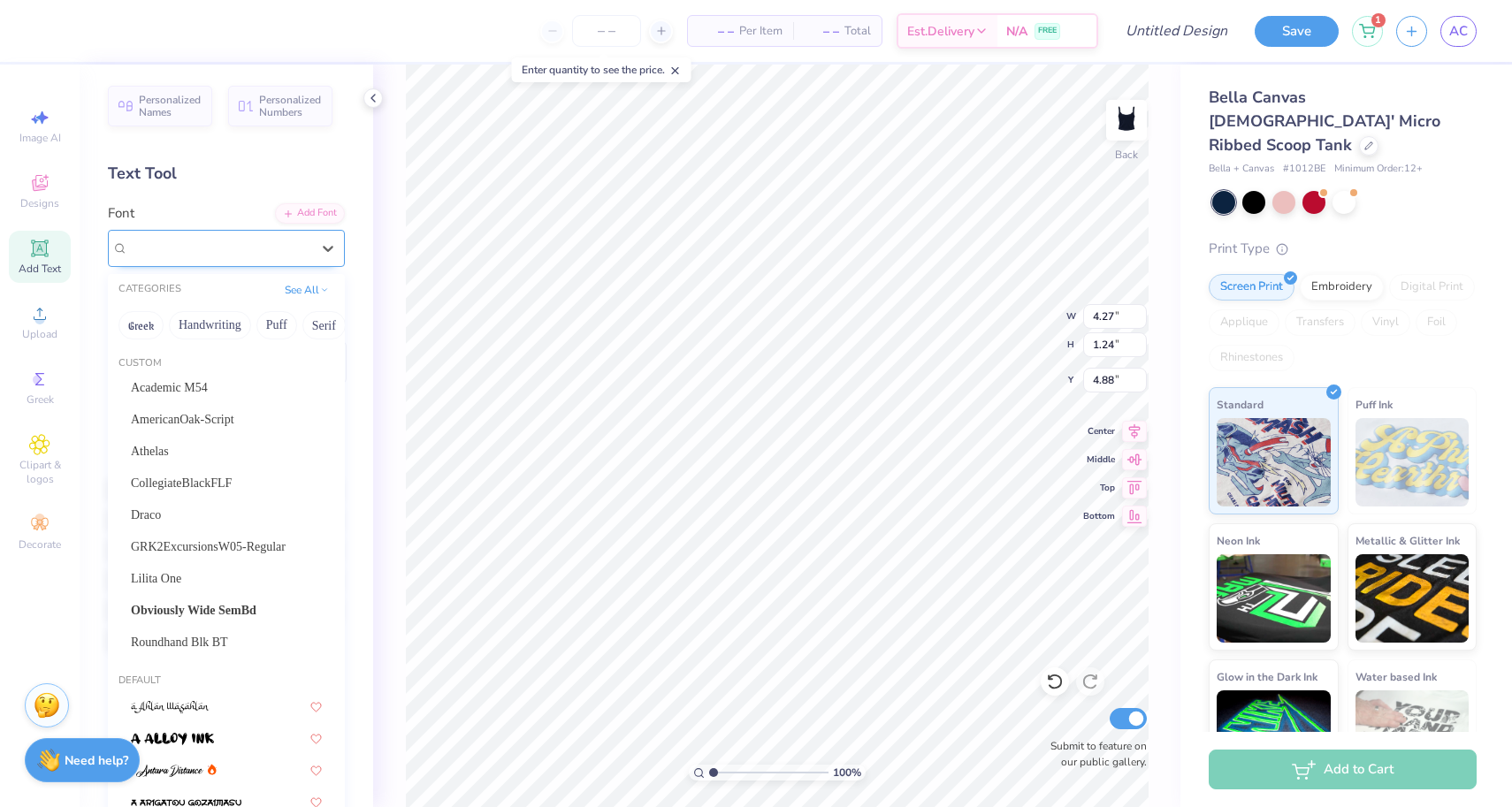
click at [227, 258] on div at bounding box center [219, 248] width 182 height 24
click at [215, 396] on div "Academic M54" at bounding box center [226, 387] width 191 height 19
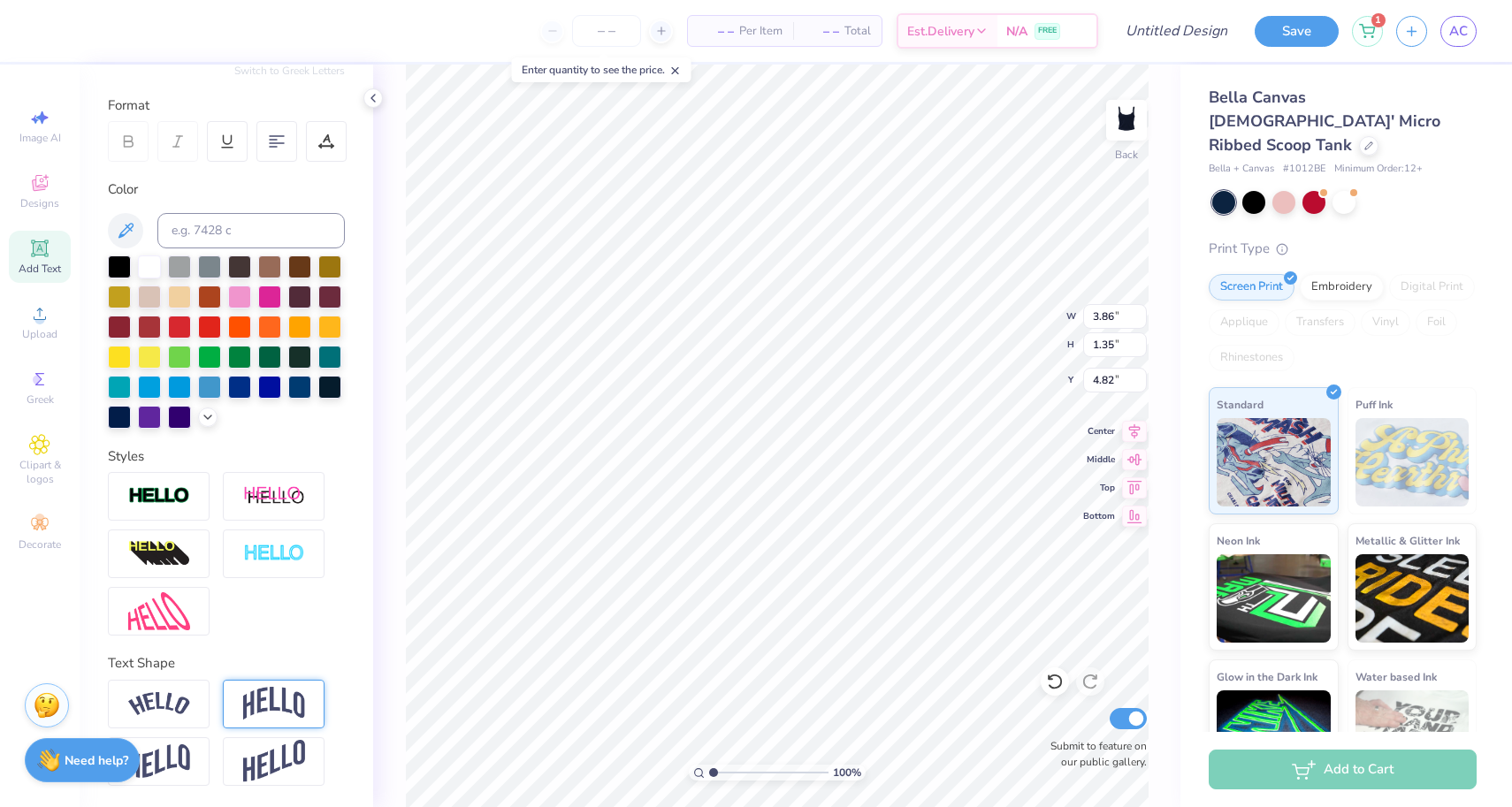
scroll to position [221, 0]
click at [241, 697] on div at bounding box center [274, 704] width 102 height 48
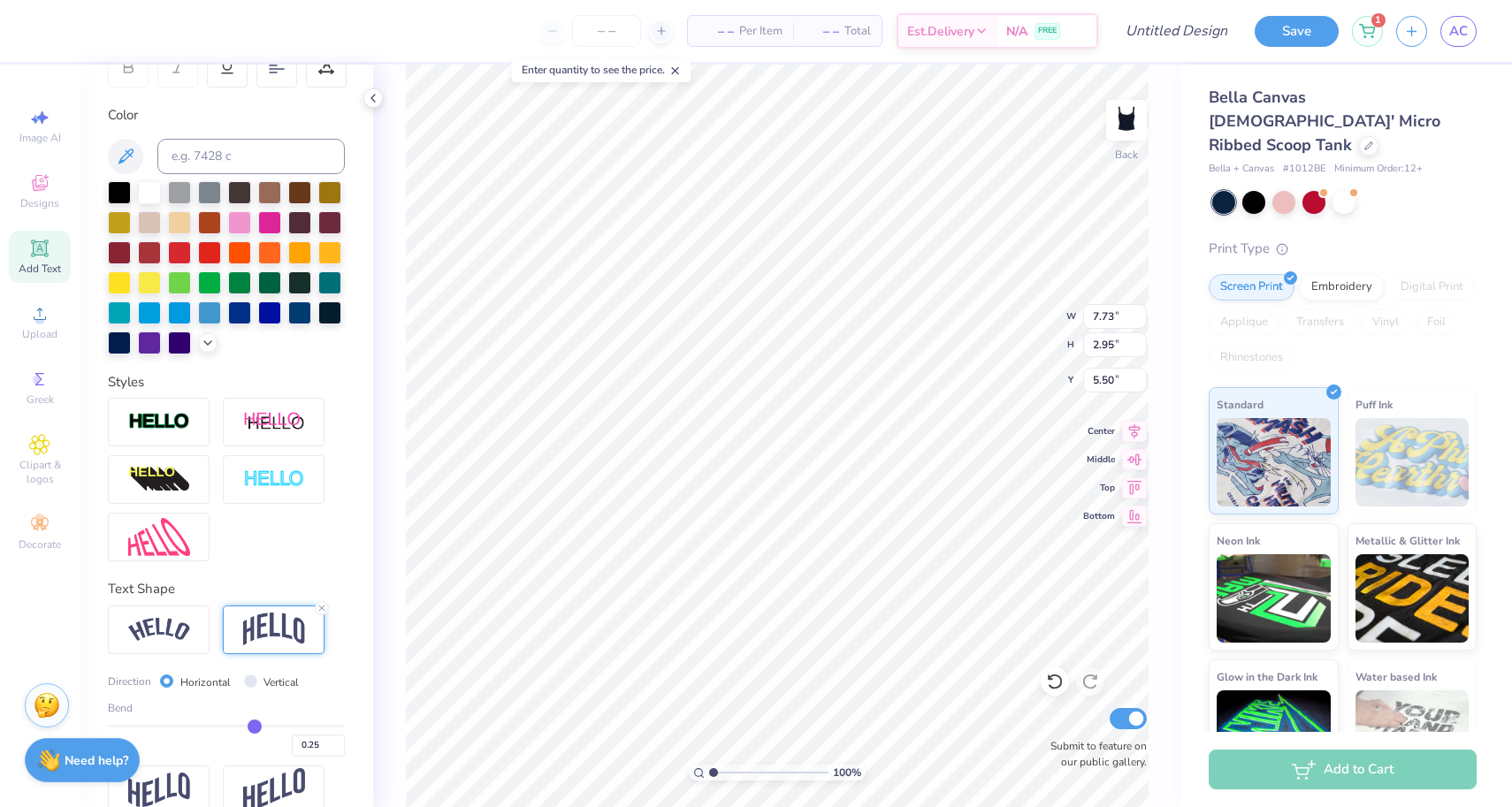
drag, startPoint x: 283, startPoint y: 726, endPoint x: 255, endPoint y: 731, distance: 28.4
click at [255, 728] on input "range" at bounding box center [226, 726] width 237 height 3
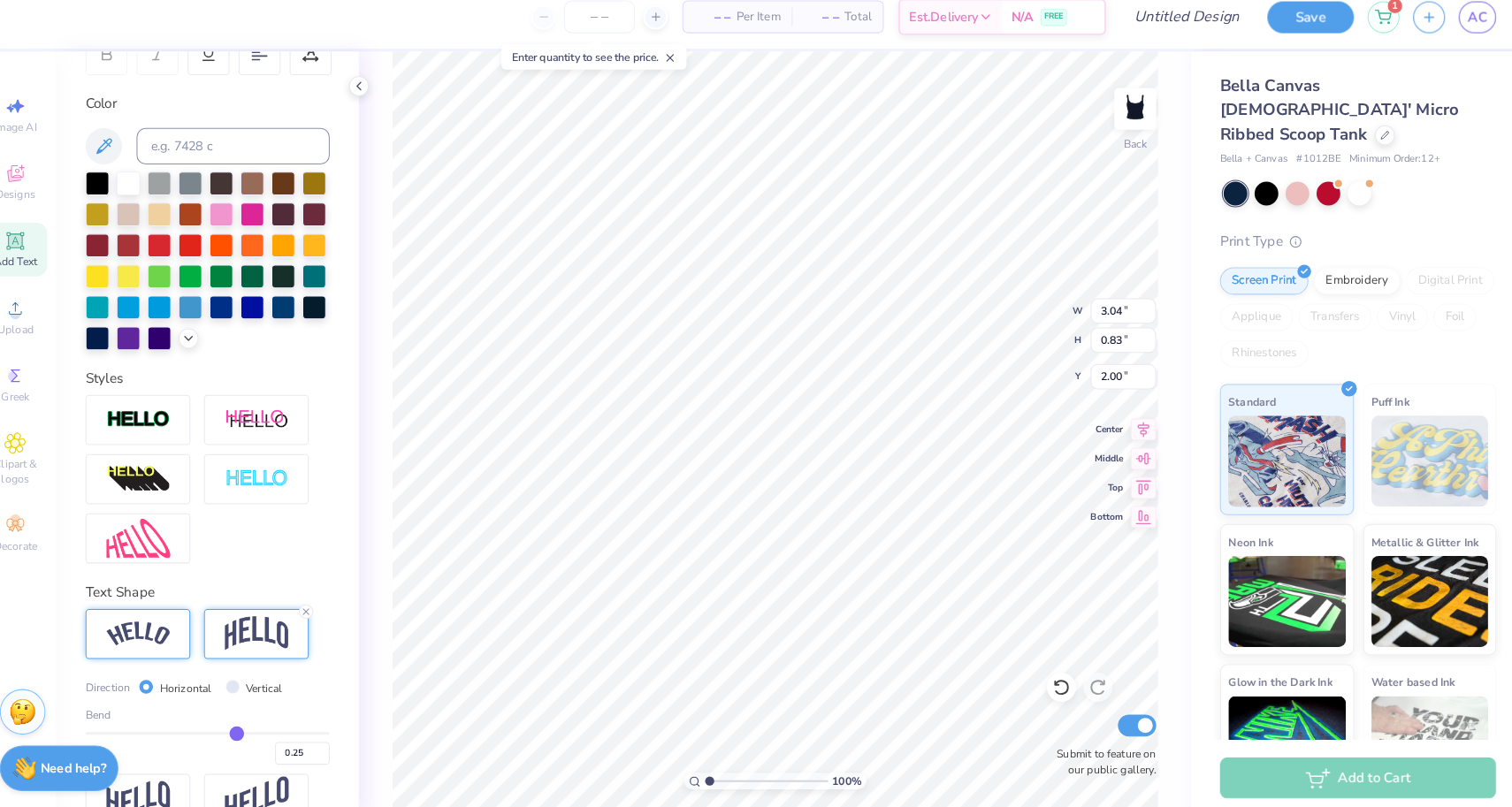
click at [147, 627] on img at bounding box center [159, 630] width 62 height 24
drag, startPoint x: 223, startPoint y: 705, endPoint x: 199, endPoint y: 708, distance: 24.2
click at [199, 708] on div "Bend 0.25" at bounding box center [226, 728] width 237 height 56
drag, startPoint x: 226, startPoint y: 708, endPoint x: 249, endPoint y: 708, distance: 23.0
click at [249, 725] on input "range" at bounding box center [226, 726] width 237 height 3
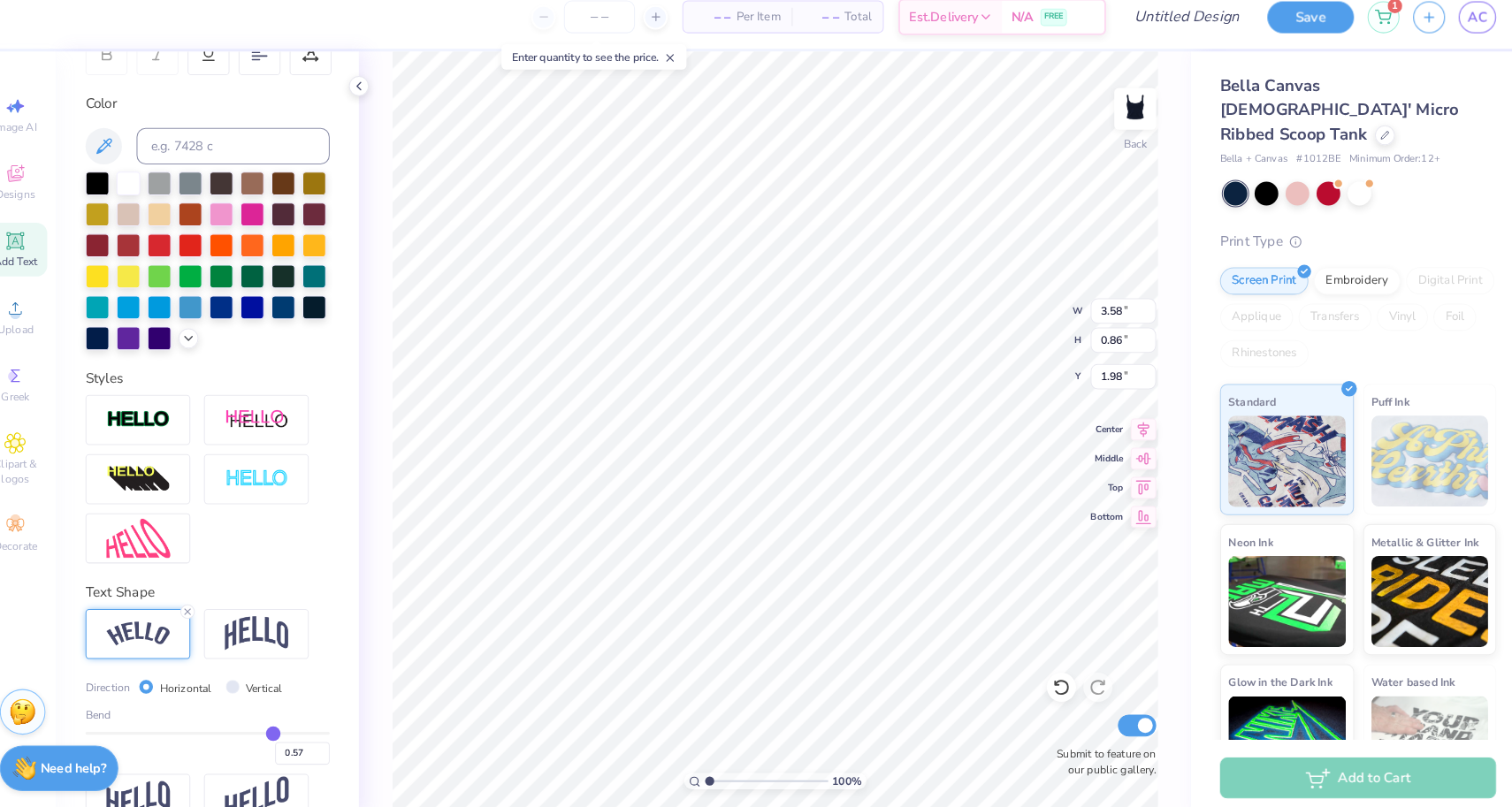
drag, startPoint x: 249, startPoint y: 708, endPoint x: 265, endPoint y: 708, distance: 16.0
click at [265, 725] on input "range" at bounding box center [226, 726] width 237 height 3
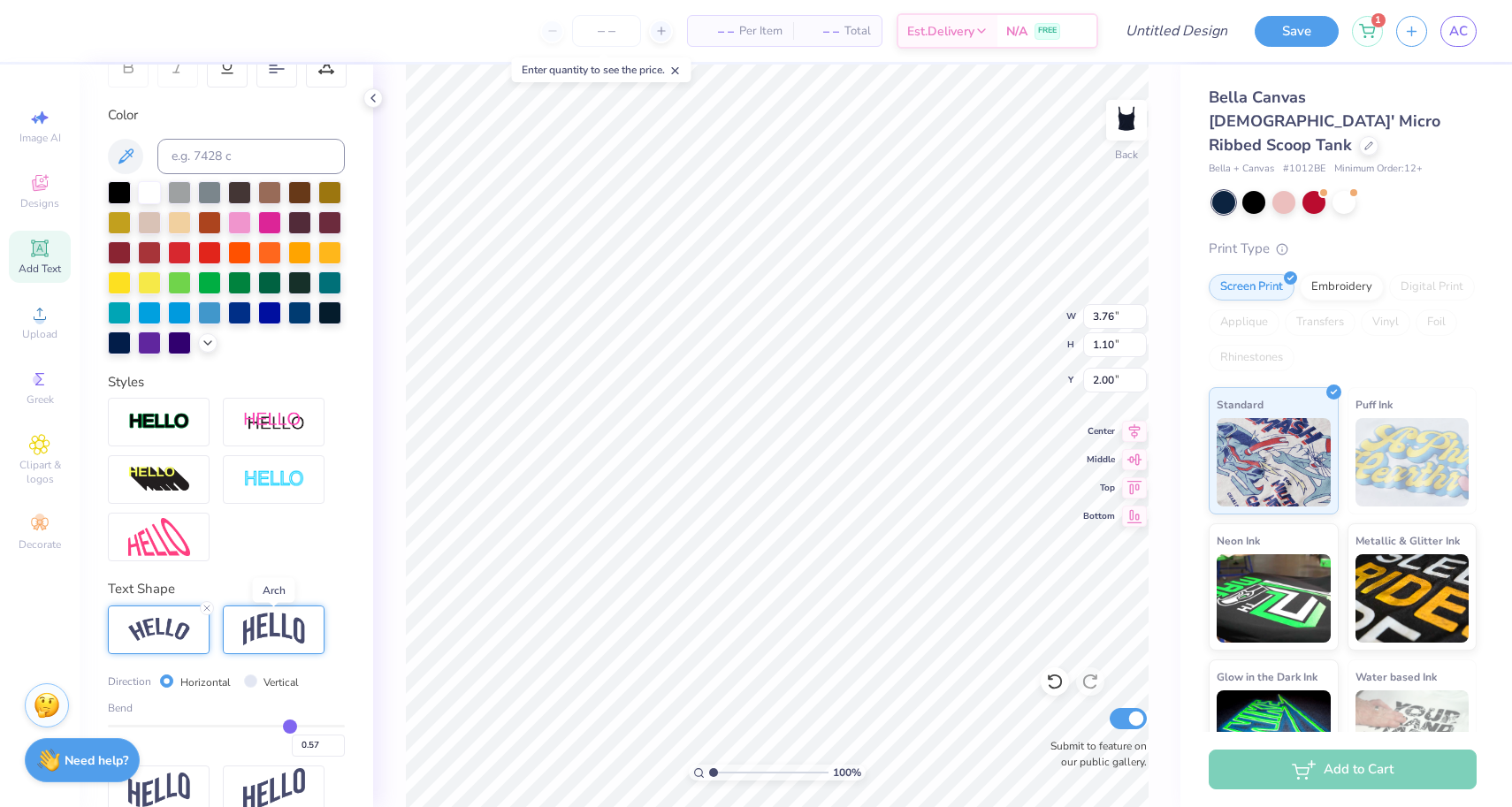
click at [254, 638] on img at bounding box center [274, 629] width 62 height 34
click at [316, 526] on div at bounding box center [226, 480] width 237 height 164
drag, startPoint x: 287, startPoint y: 716, endPoint x: 270, endPoint y: 718, distance: 17.1
click at [270, 718] on div "Bend 0.57" at bounding box center [226, 728] width 237 height 56
drag, startPoint x: 281, startPoint y: 728, endPoint x: 267, endPoint y: 728, distance: 14.0
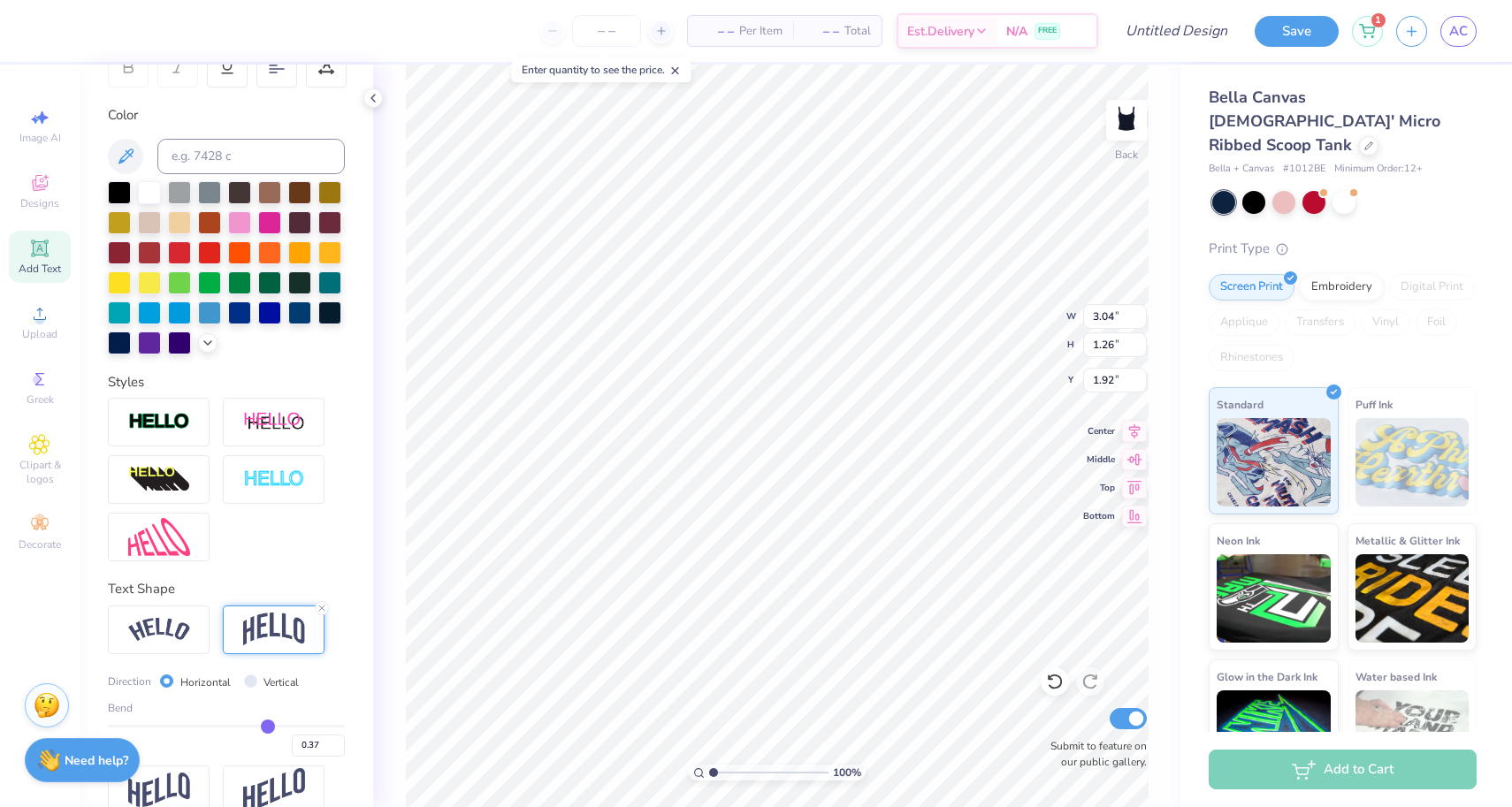
click at [267, 728] on input "range" at bounding box center [226, 726] width 237 height 3
click at [247, 728] on input "range" at bounding box center [226, 726] width 237 height 3
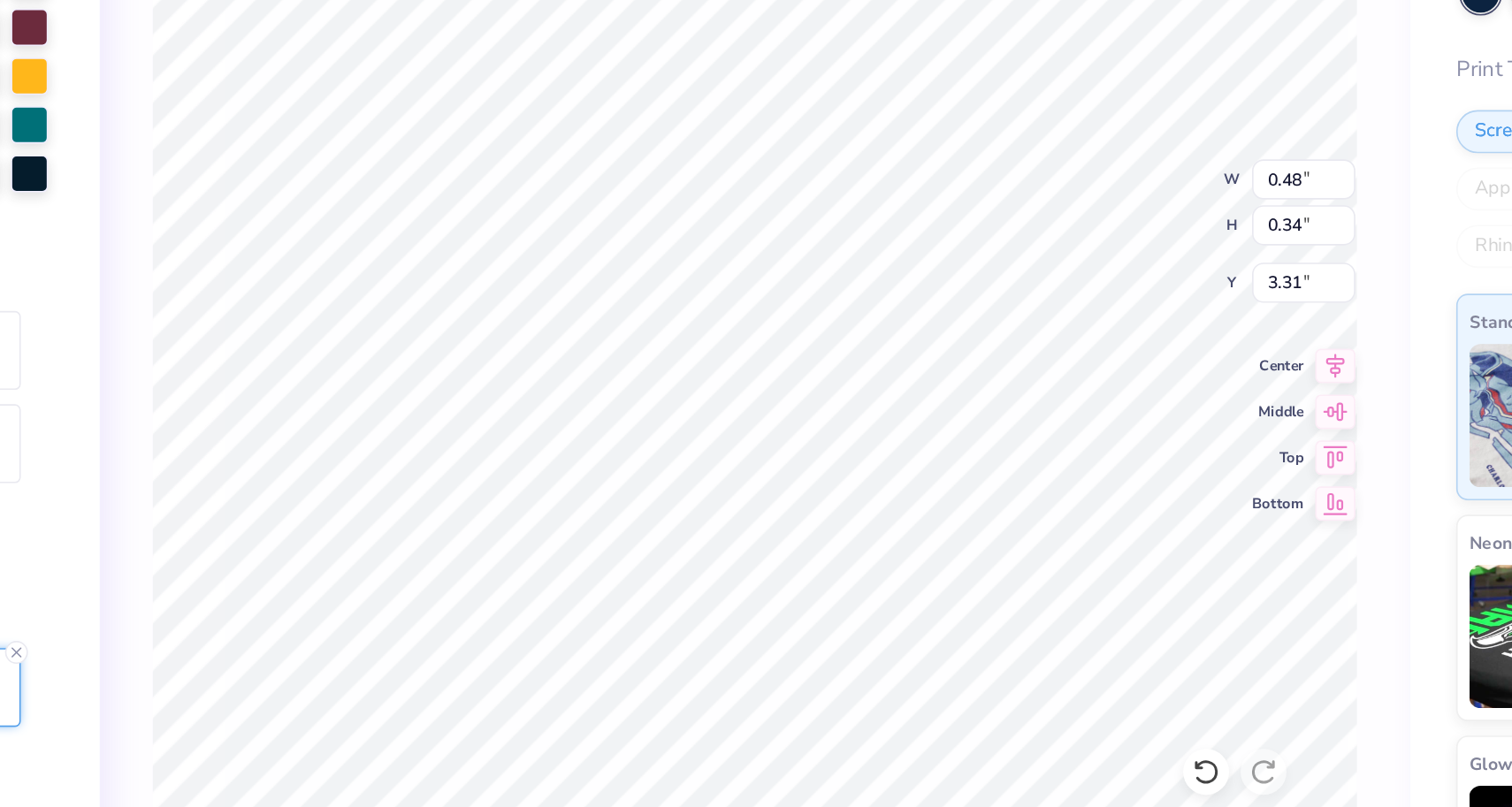
scroll to position [221, 0]
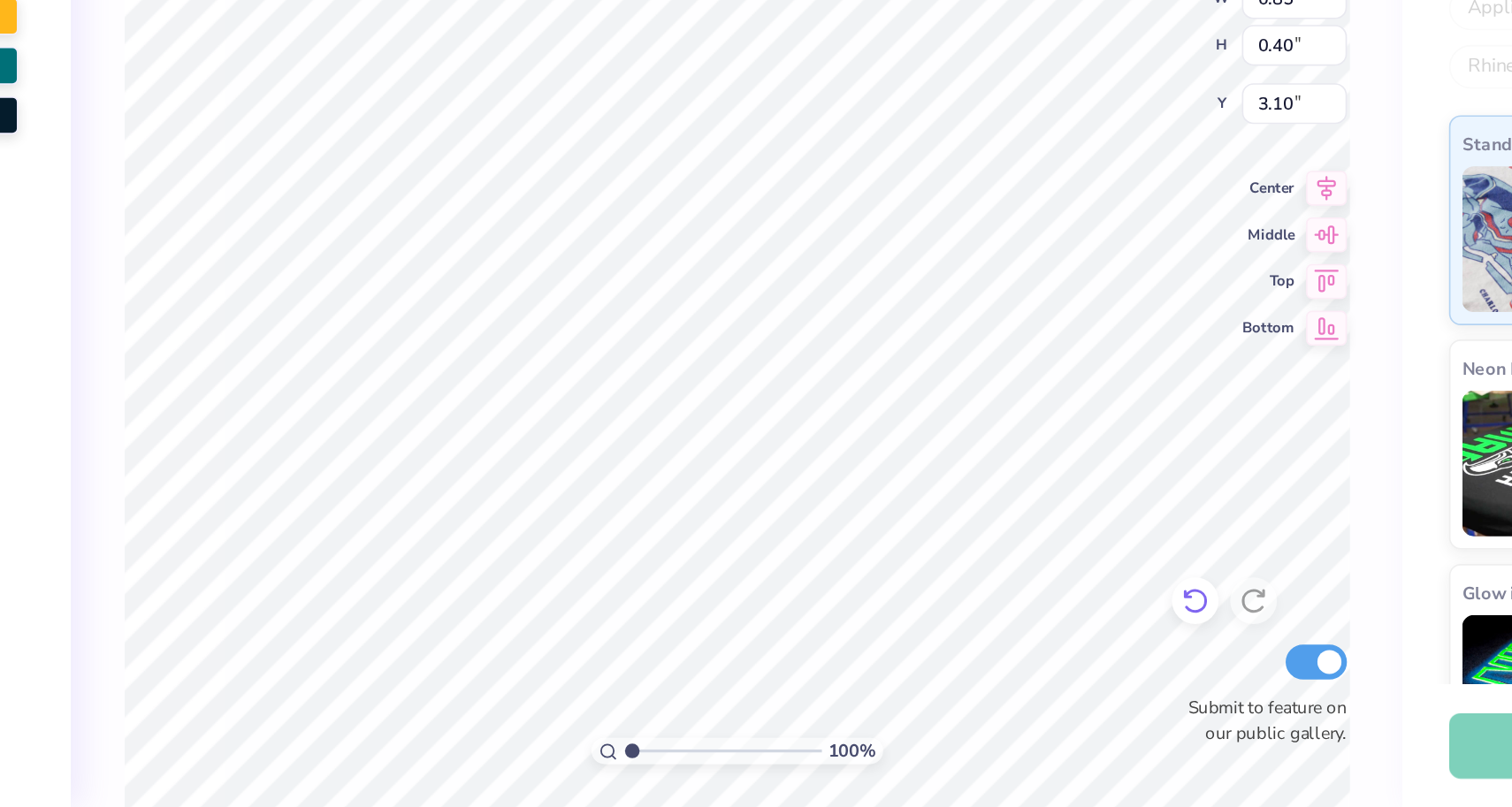
click at [1046, 673] on icon at bounding box center [1055, 682] width 18 height 18
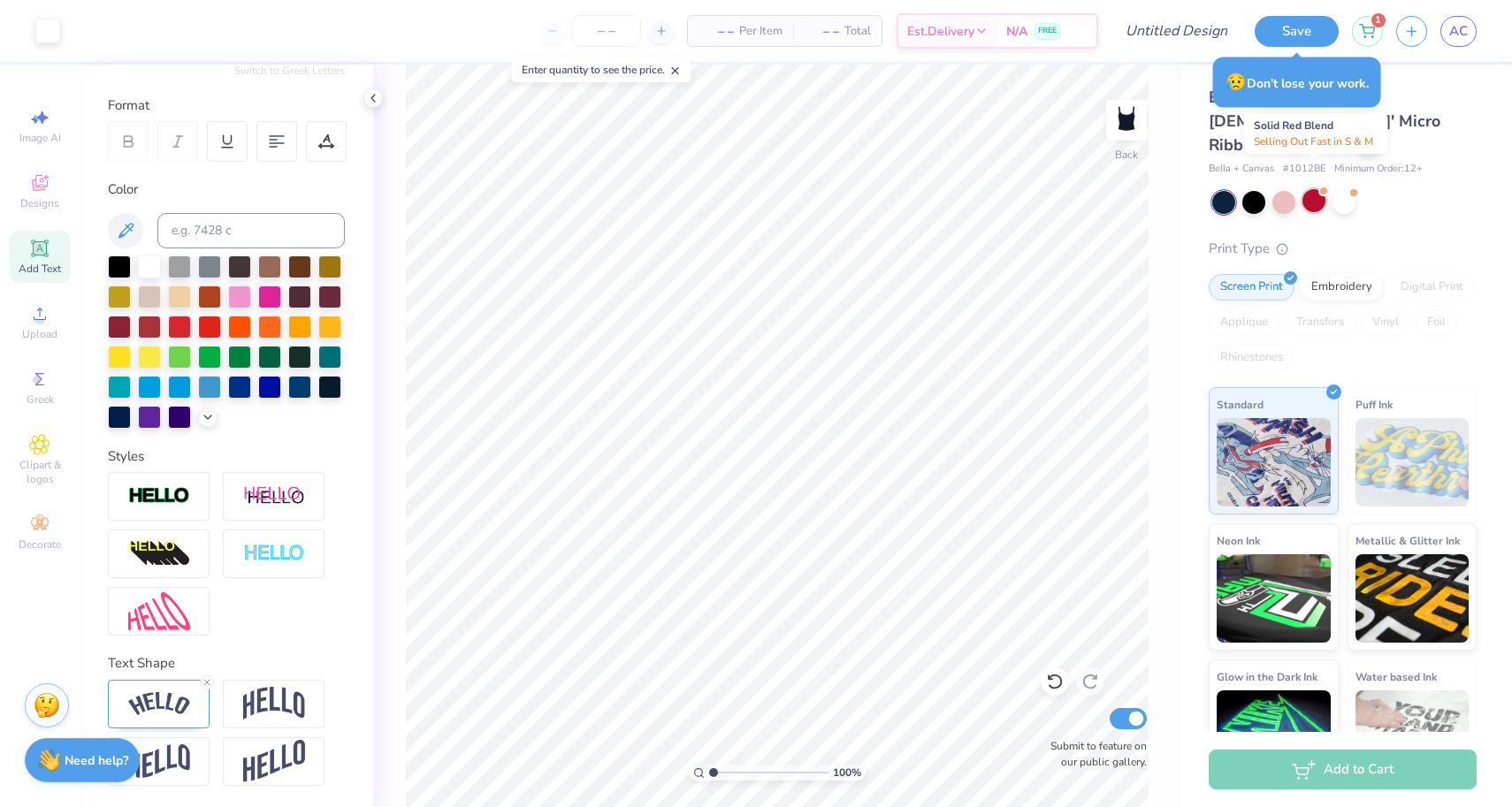
click at [1313, 190] on div at bounding box center [1313, 201] width 23 height 23
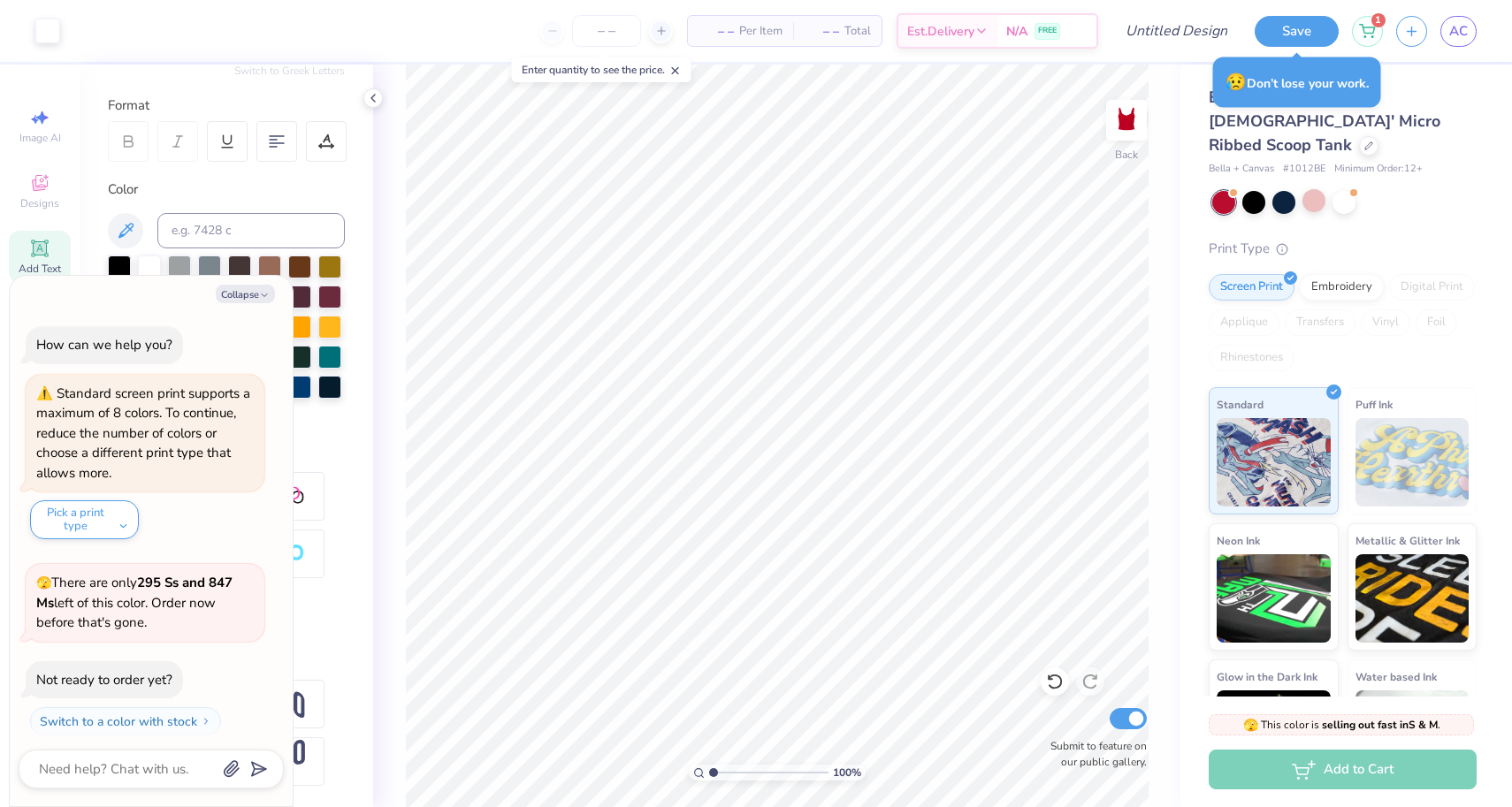
scroll to position [38, 0]
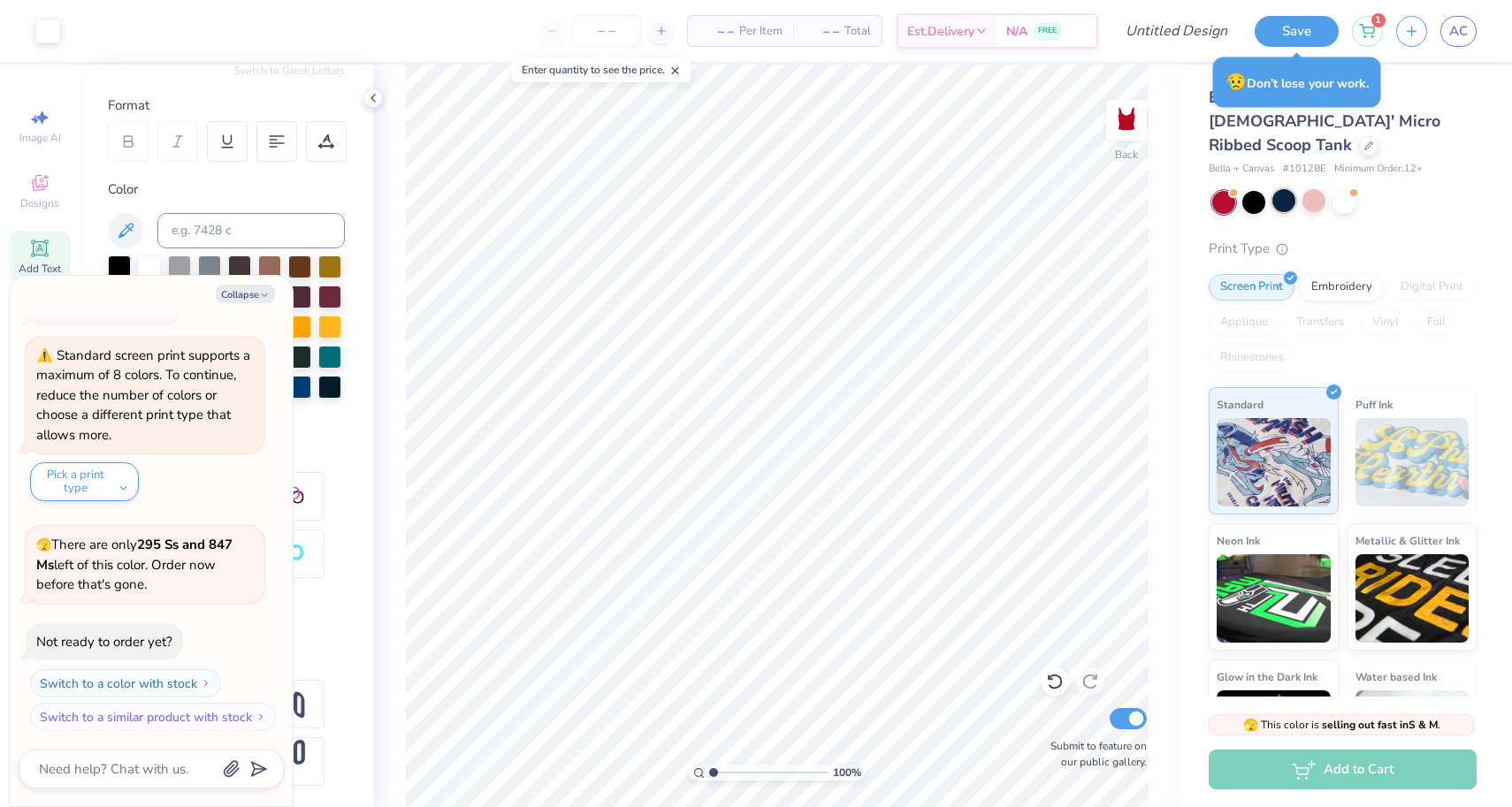
click at [1279, 190] on div at bounding box center [1283, 201] width 23 height 23
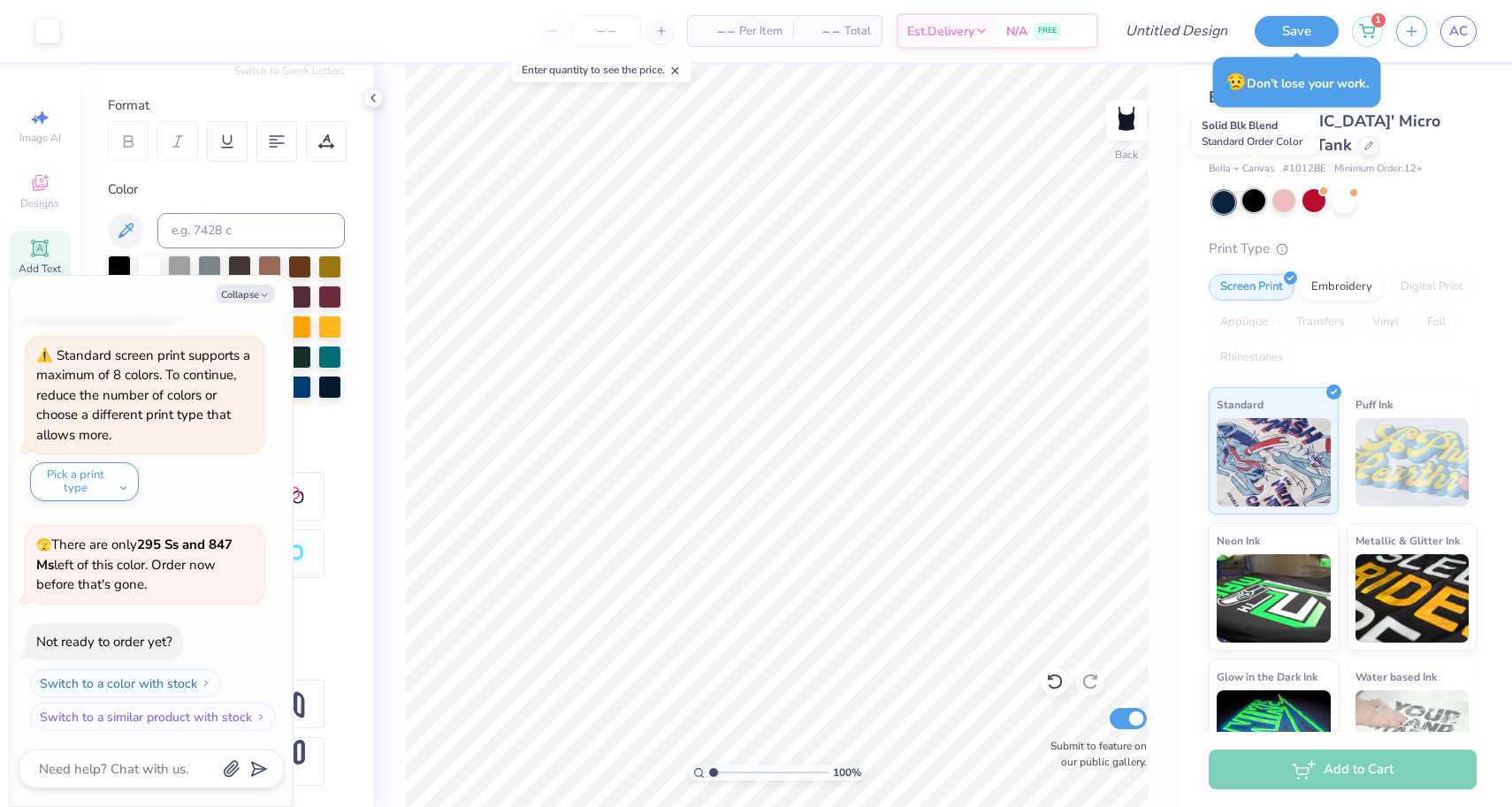
click at [1254, 190] on div at bounding box center [1253, 201] width 23 height 23
click at [1285, 190] on div at bounding box center [1283, 201] width 23 height 23
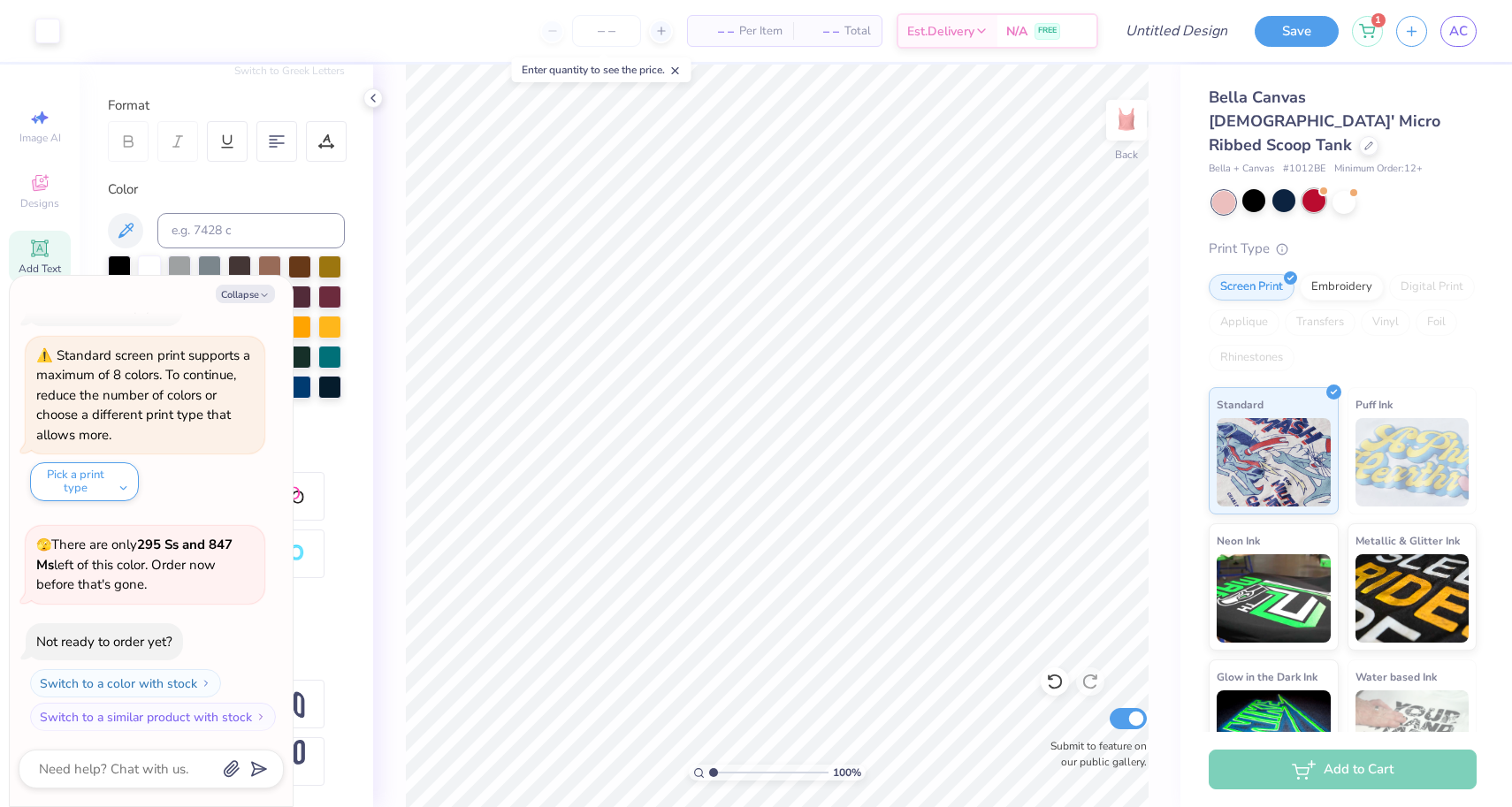
click at [1306, 190] on div at bounding box center [1313, 201] width 23 height 23
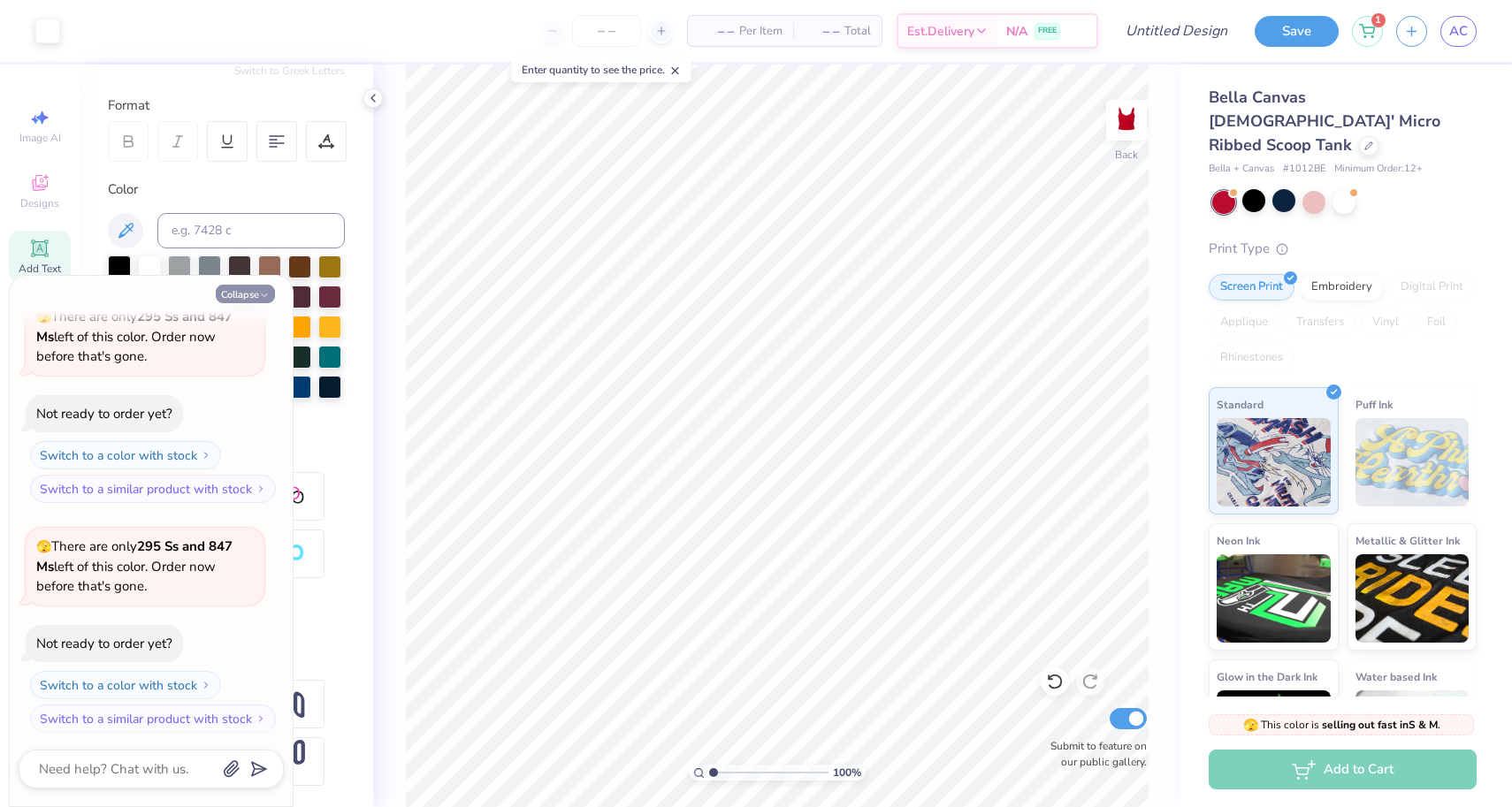
click at [262, 295] on icon "button" at bounding box center [264, 295] width 11 height 11
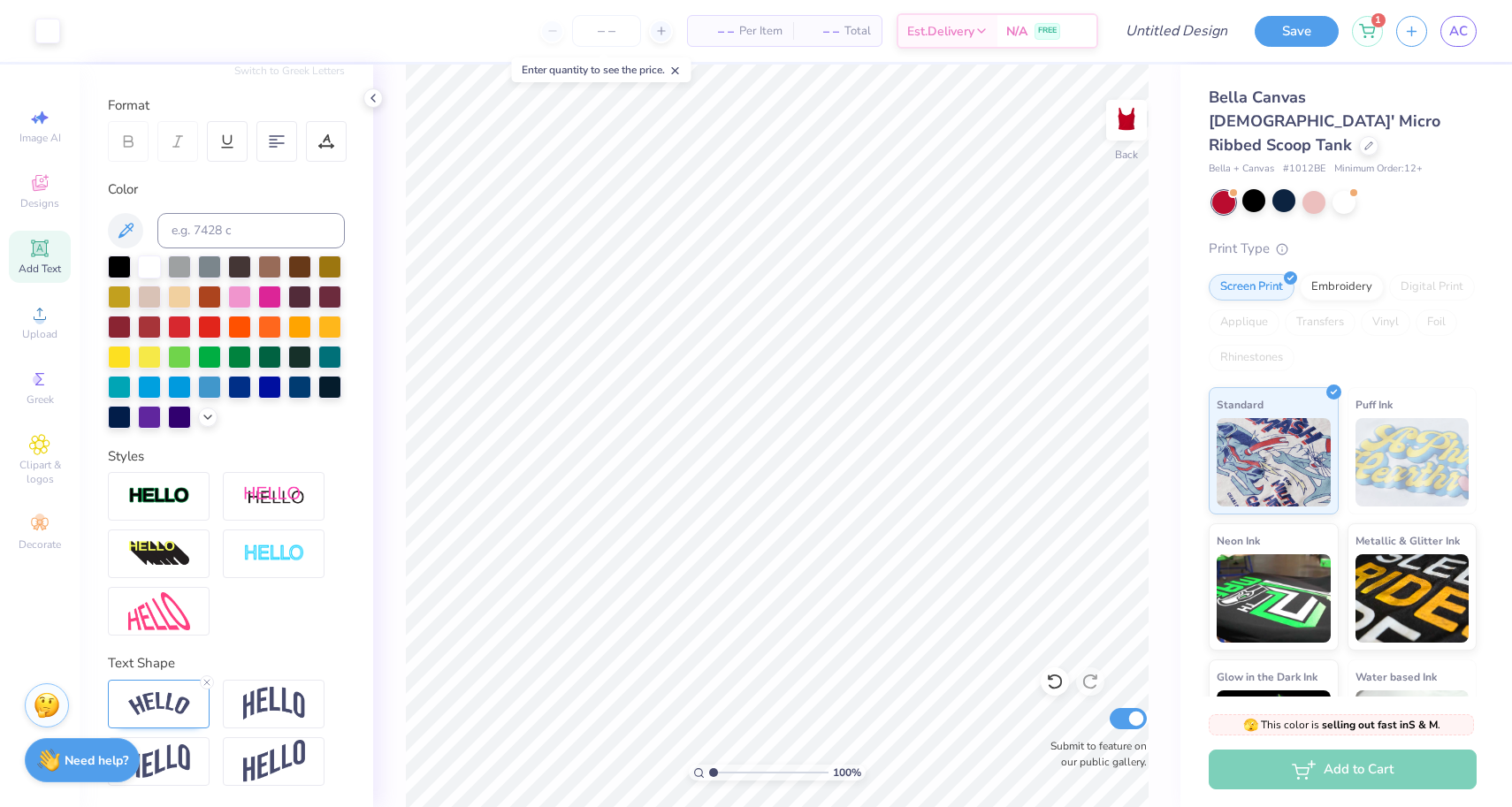
scroll to position [221, 0]
click at [1281, 190] on div at bounding box center [1283, 201] width 23 height 23
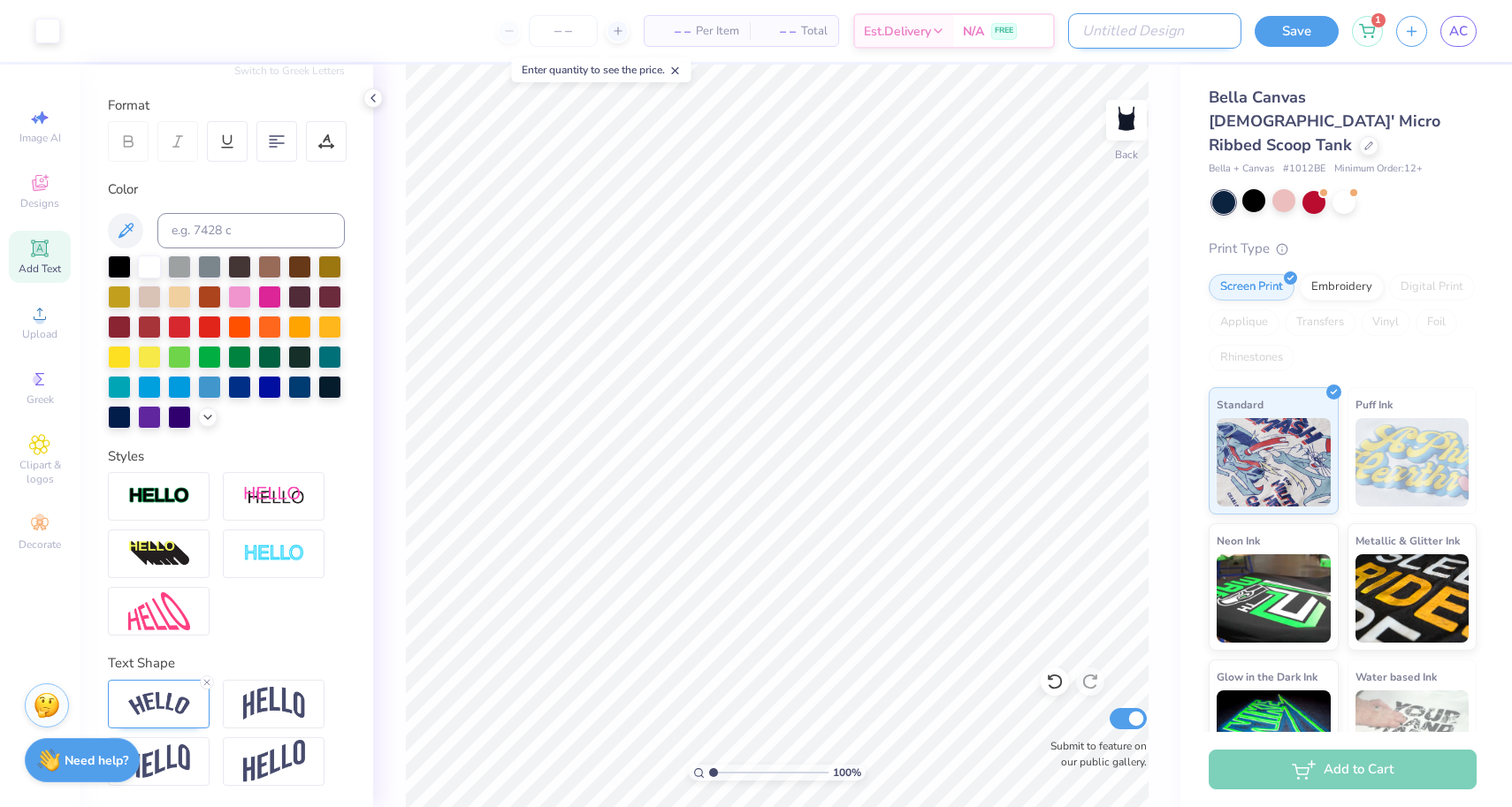
click at [1218, 33] on input "Design Title" at bounding box center [1154, 31] width 173 height 36
click at [1215, 33] on input "Design Title" at bounding box center [1154, 31] width 173 height 36
click at [1288, 31] on button "Save" at bounding box center [1296, 28] width 84 height 31
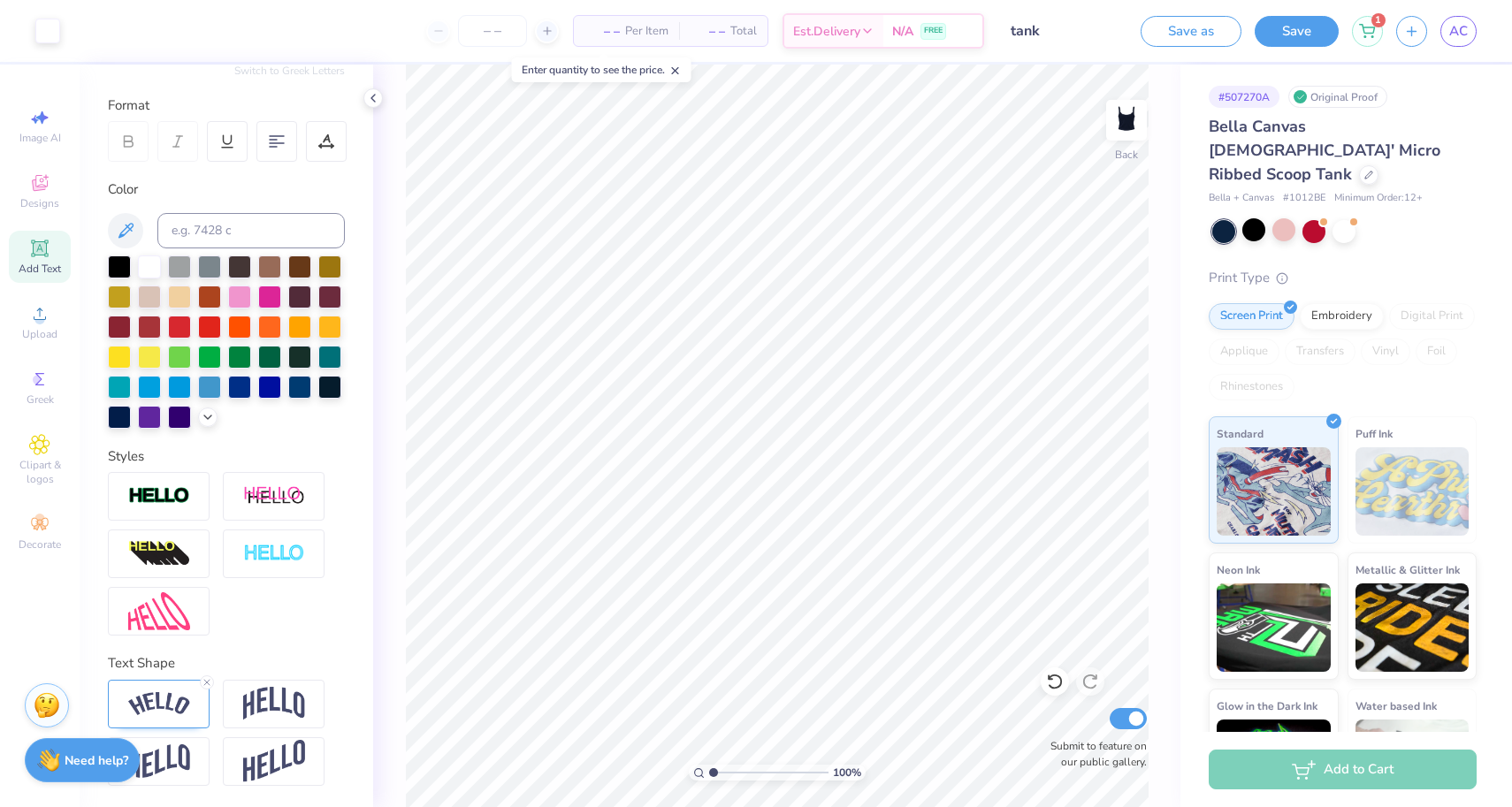
click at [1466, 33] on div "Design Saved" at bounding box center [1341, 53] width 314 height 80
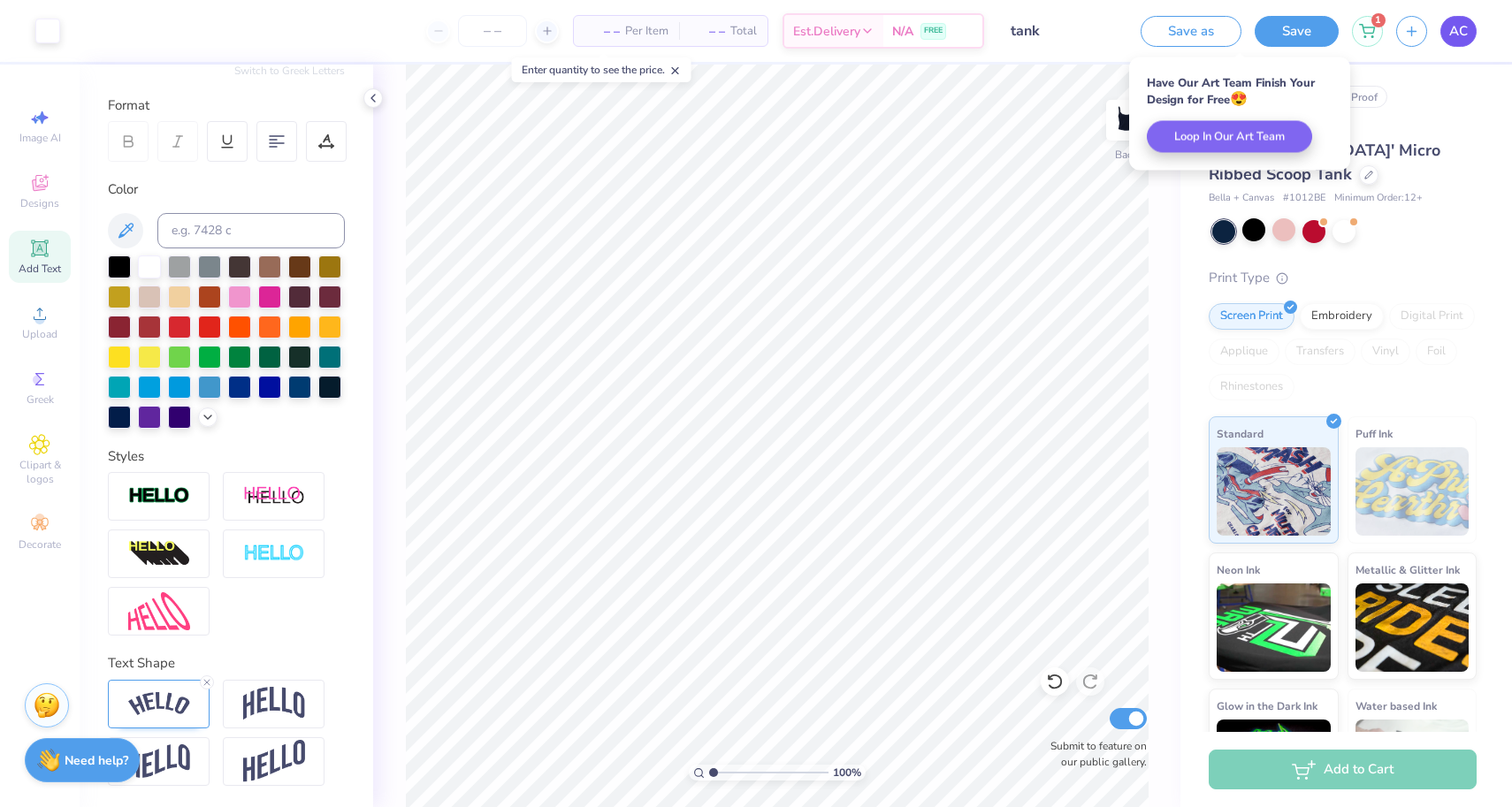
click at [1455, 35] on span "AC" at bounding box center [1458, 31] width 19 height 21
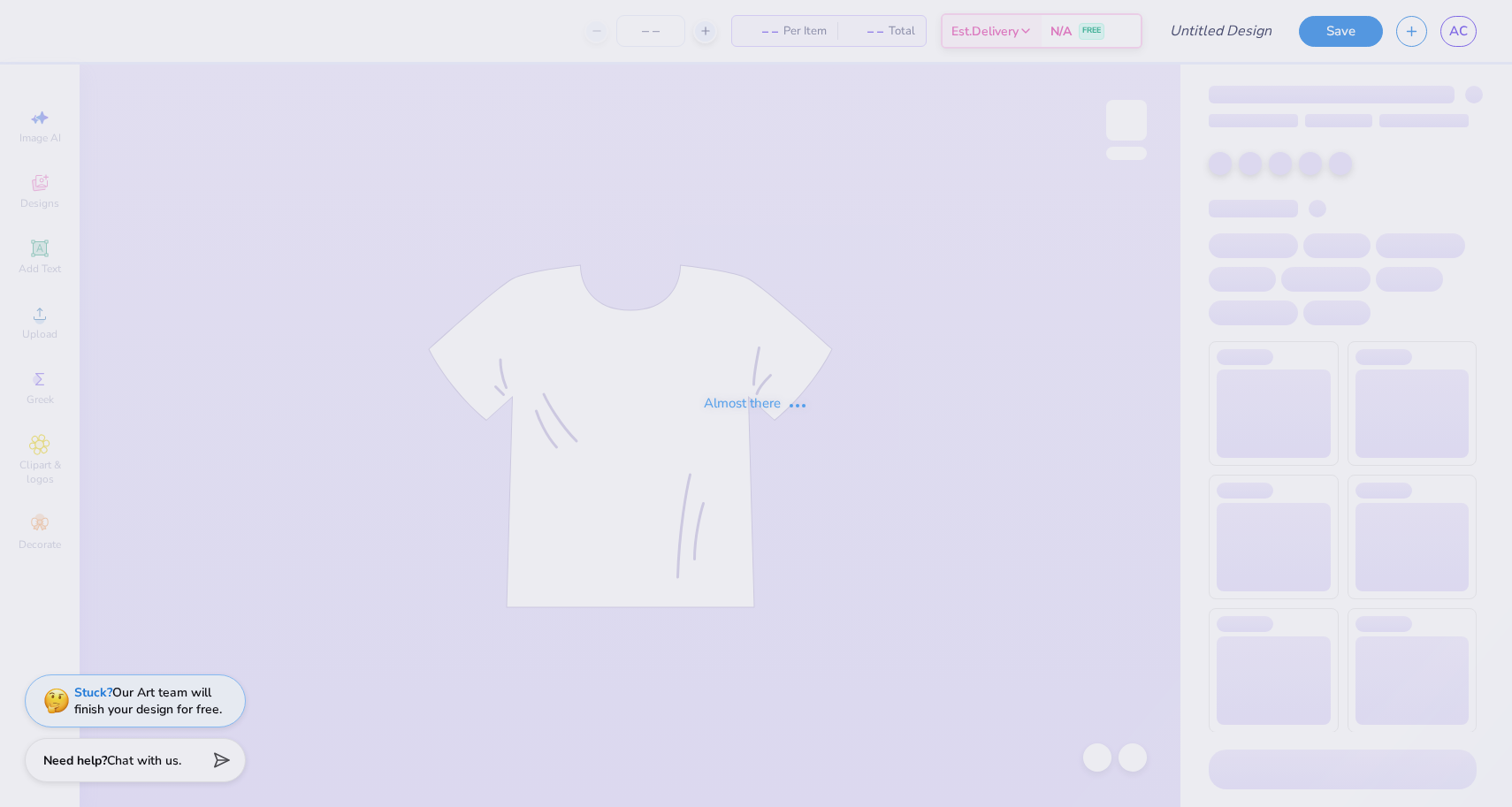
type input "50"
type input "tank"
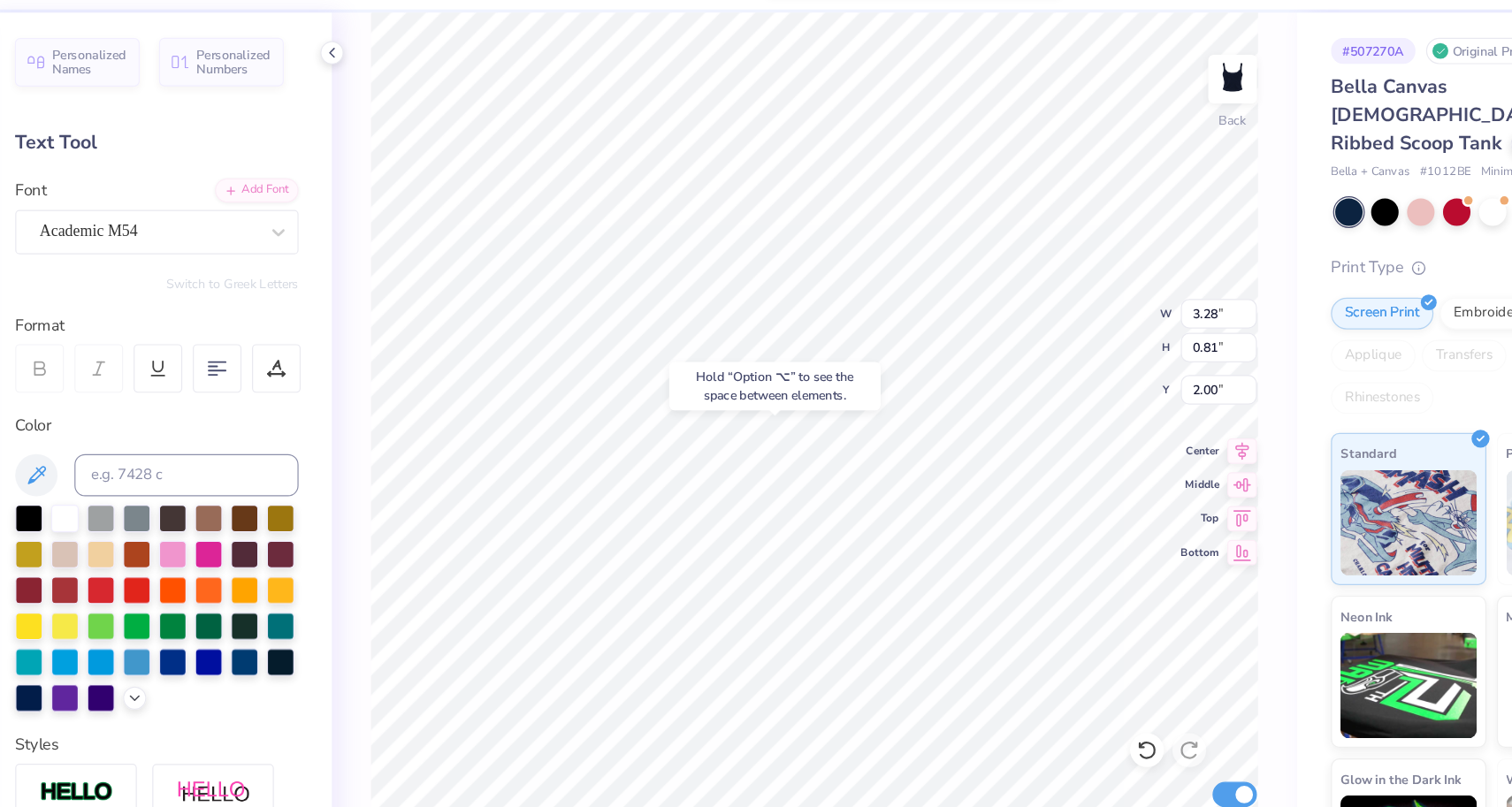
type input "1.81"
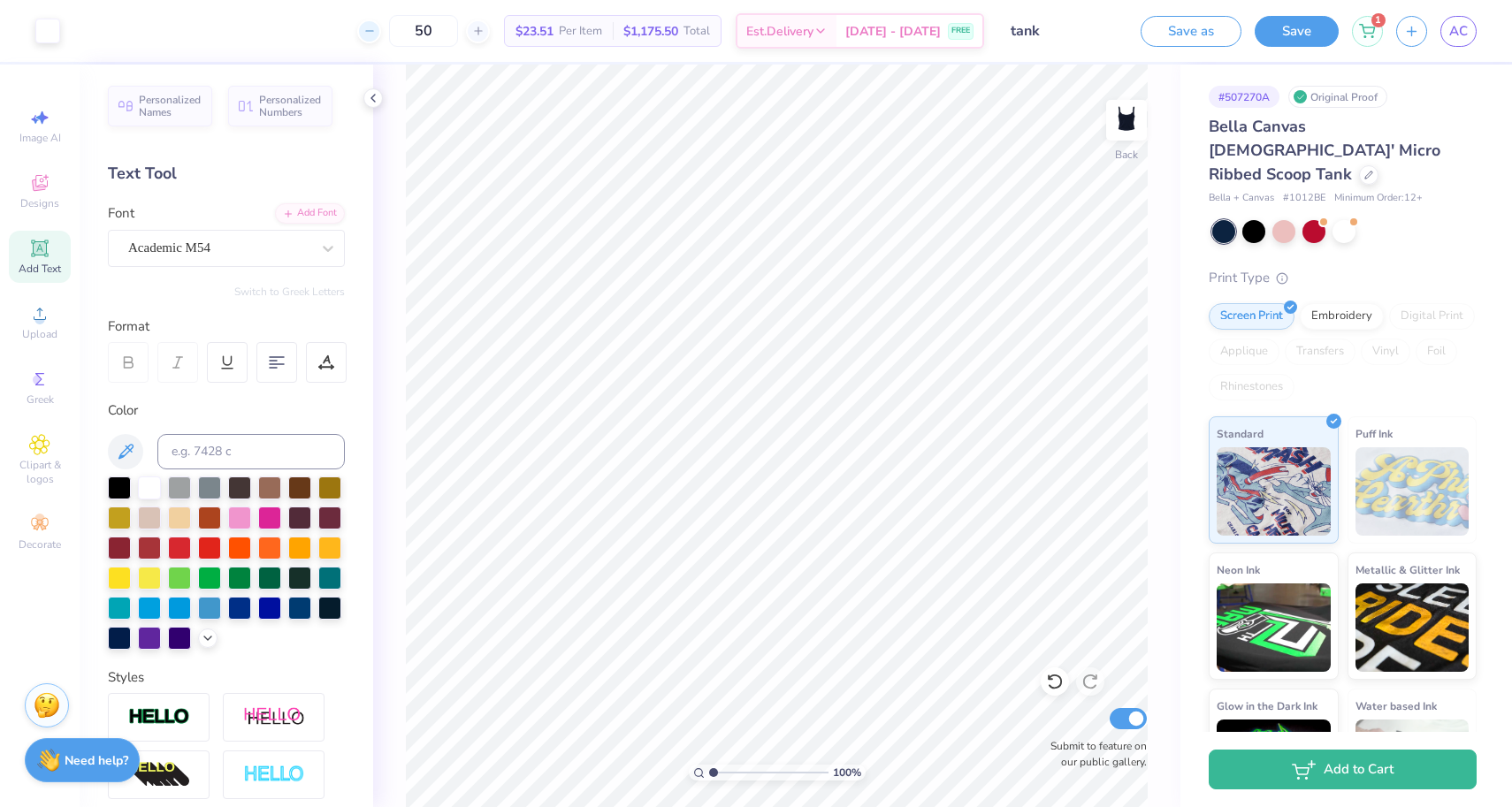
click at [376, 35] on icon at bounding box center [369, 31] width 13 height 13
click at [490, 40] on div at bounding box center [478, 32] width 24 height 24
type input "50"
click at [1056, 677] on icon at bounding box center [1054, 683] width 15 height 16
type input "2.95"
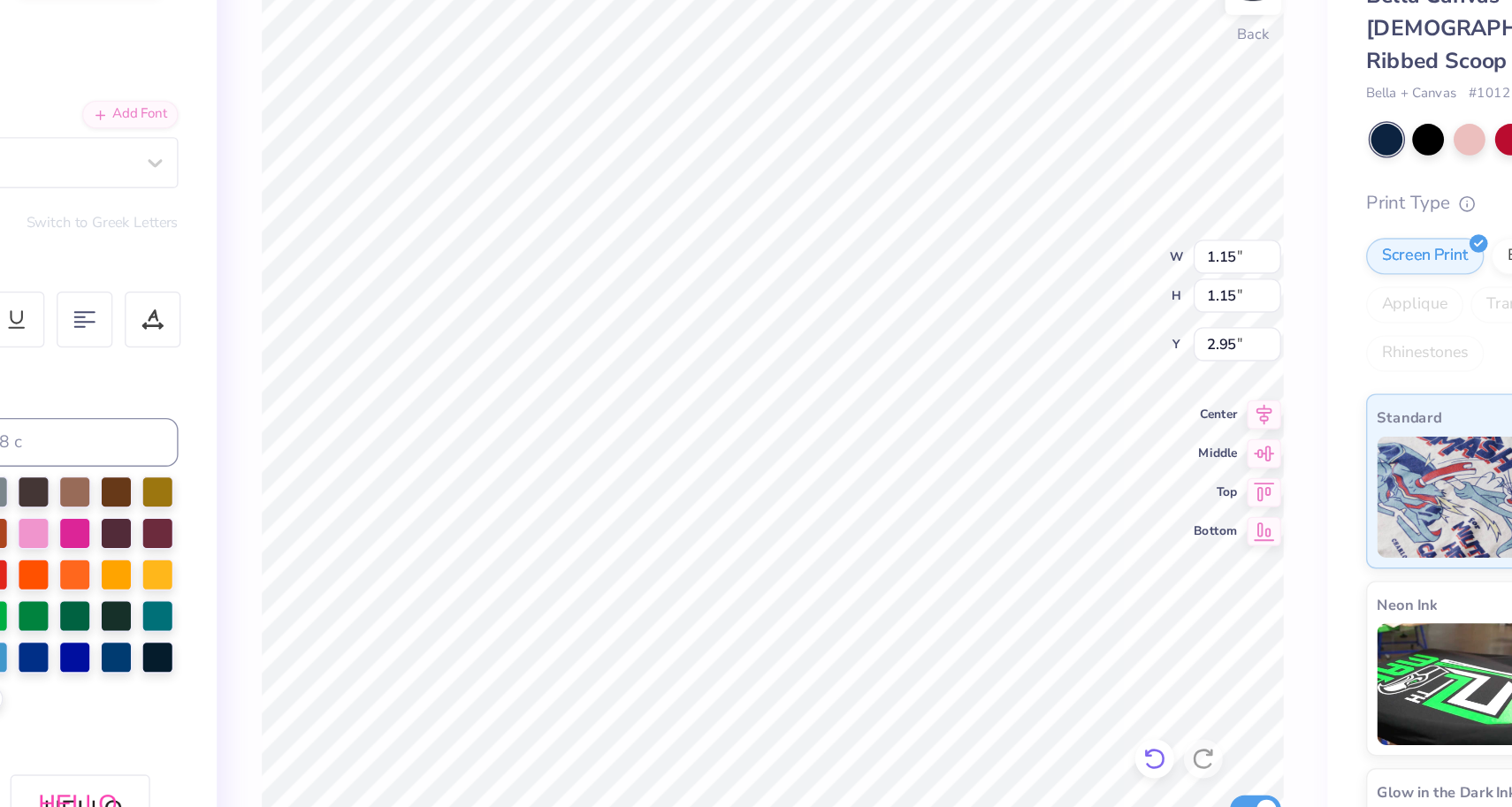
type input "1.02"
type input "3.02"
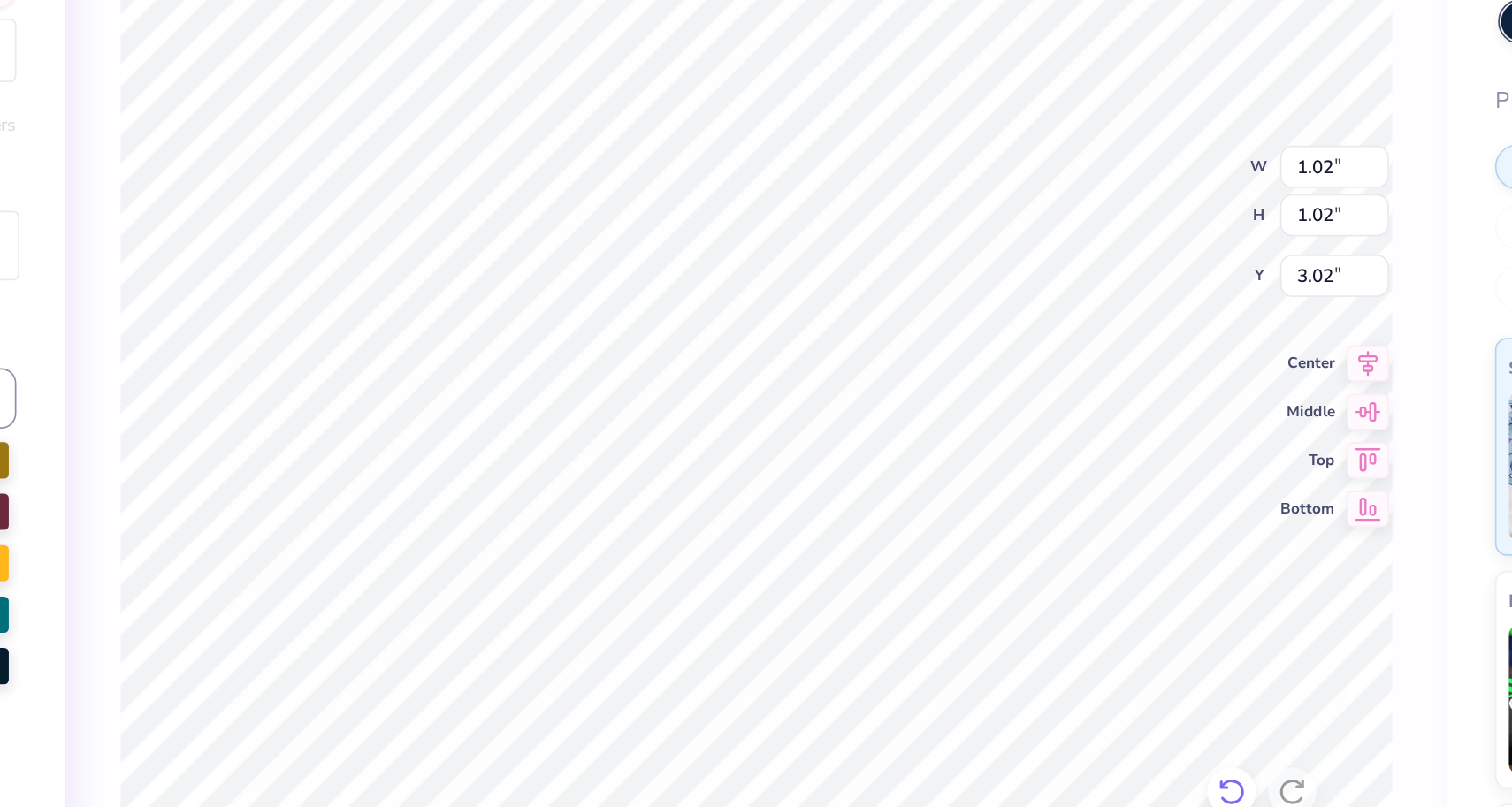
type input "2.96"
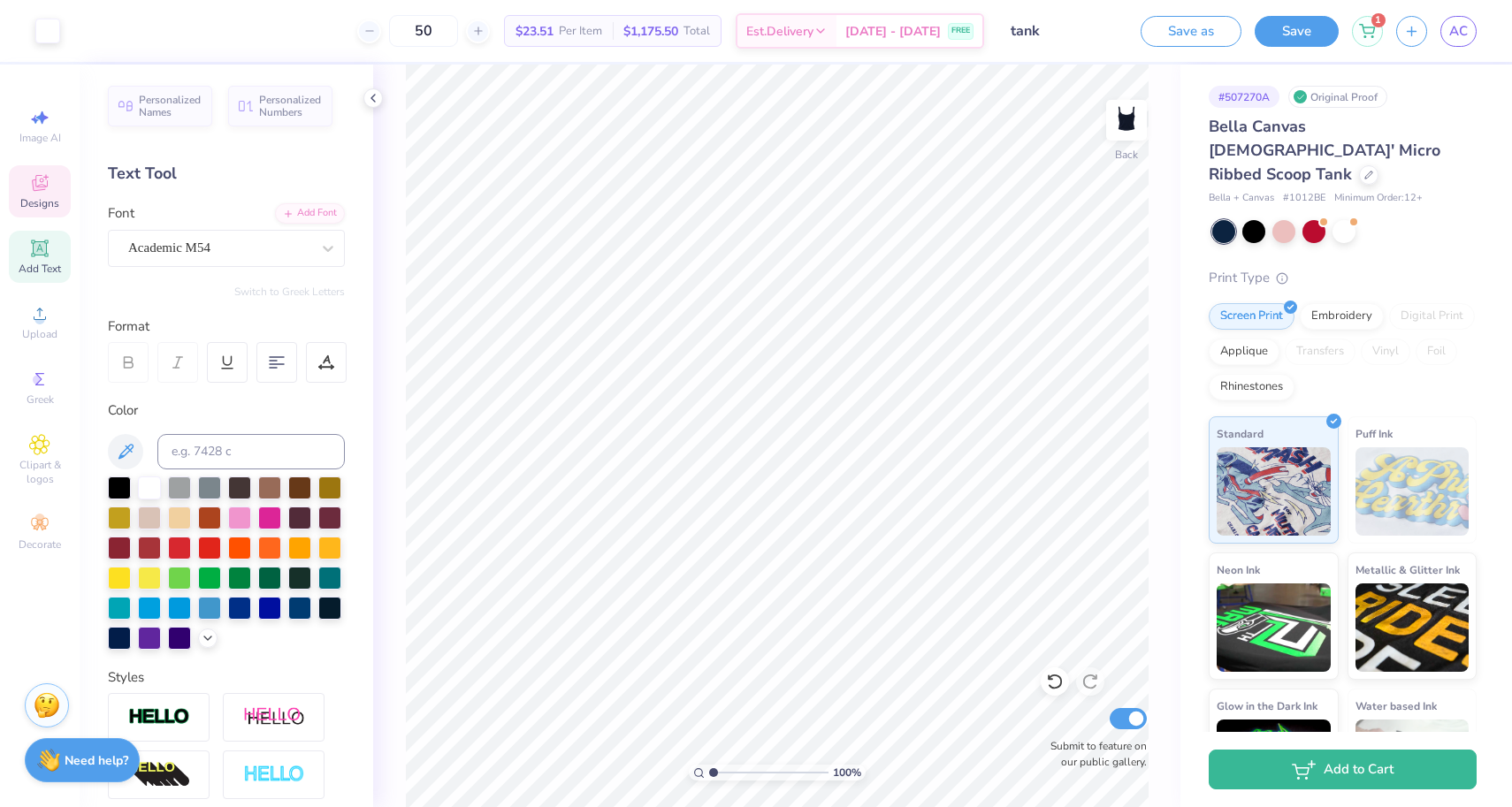
click at [39, 188] on icon at bounding box center [40, 186] width 14 height 12
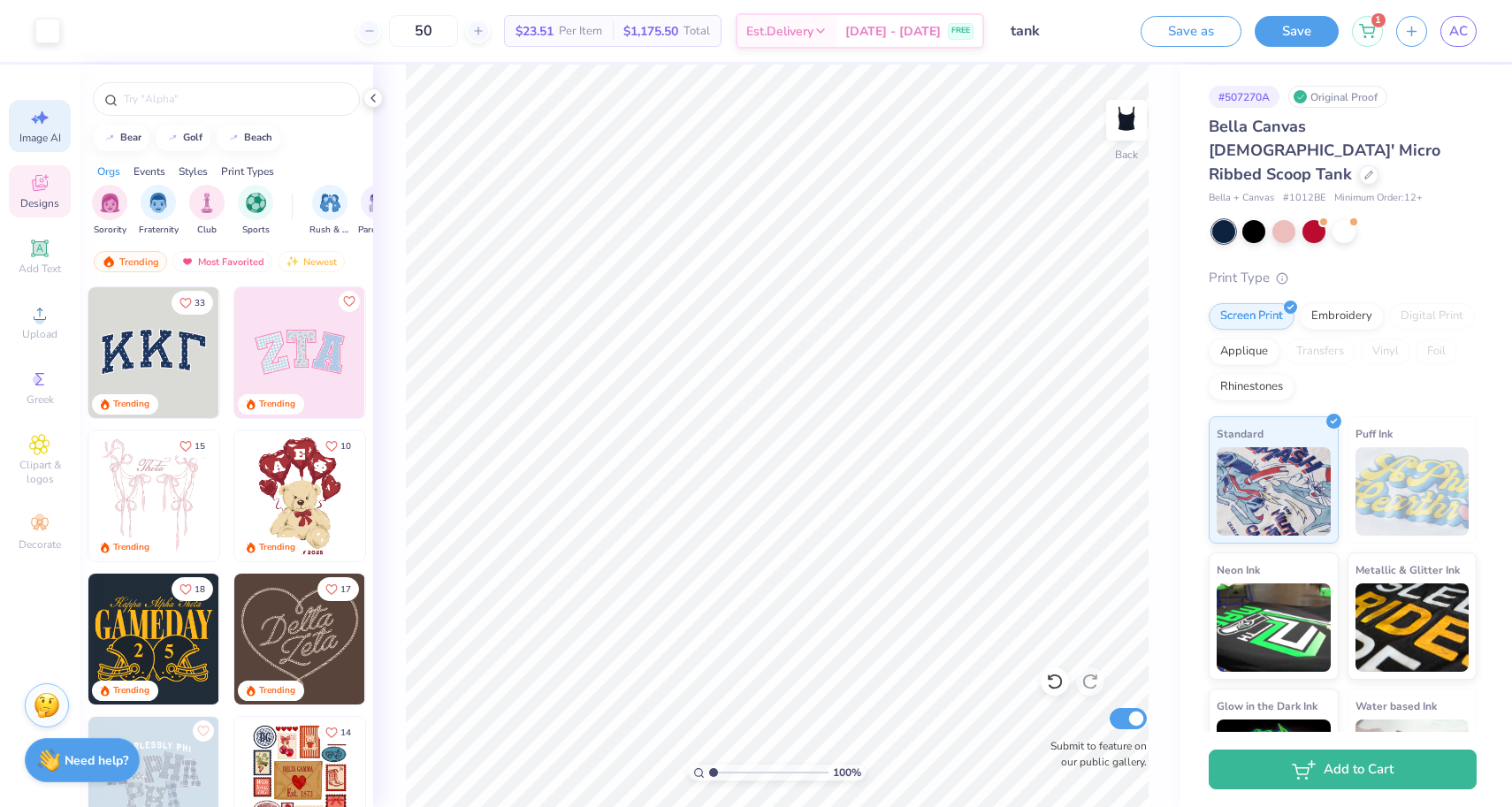
click at [38, 133] on span "Image AI" at bounding box center [40, 138] width 41 height 14
select select "4"
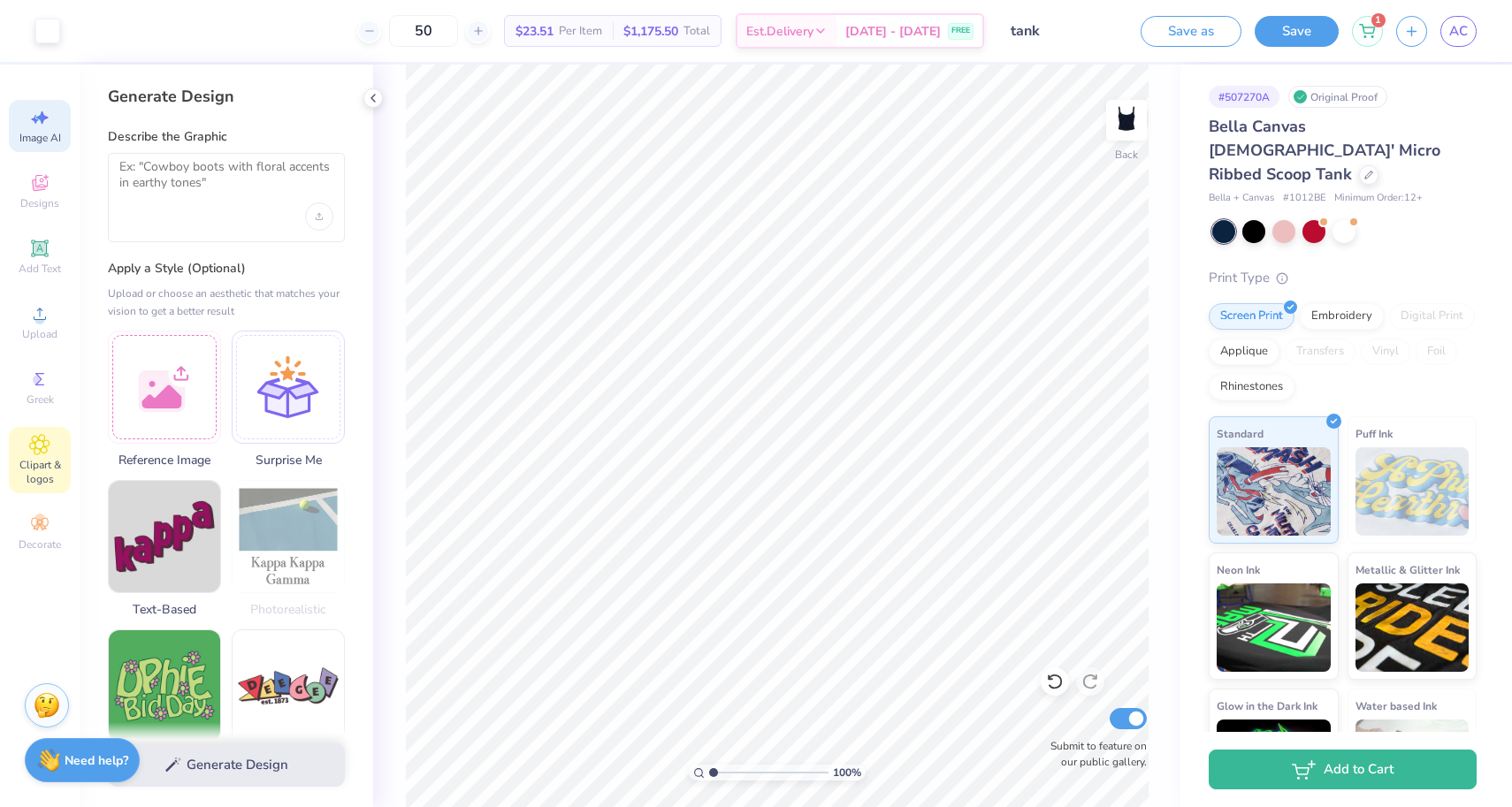
click at [52, 438] on div "Clipart & logos" at bounding box center [40, 459] width 62 height 66
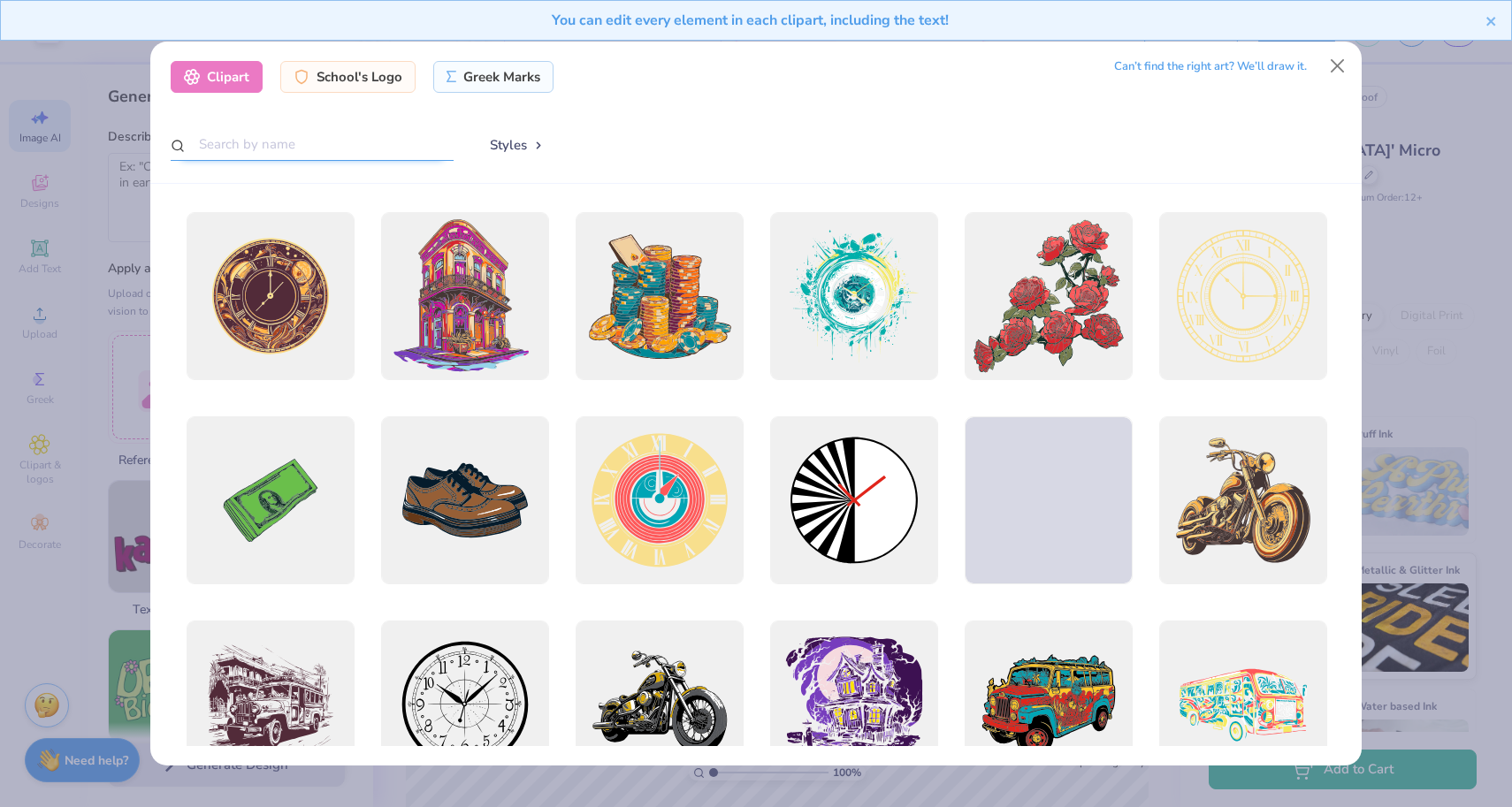
click at [296, 131] on input "text" at bounding box center [312, 144] width 283 height 33
type input "star"
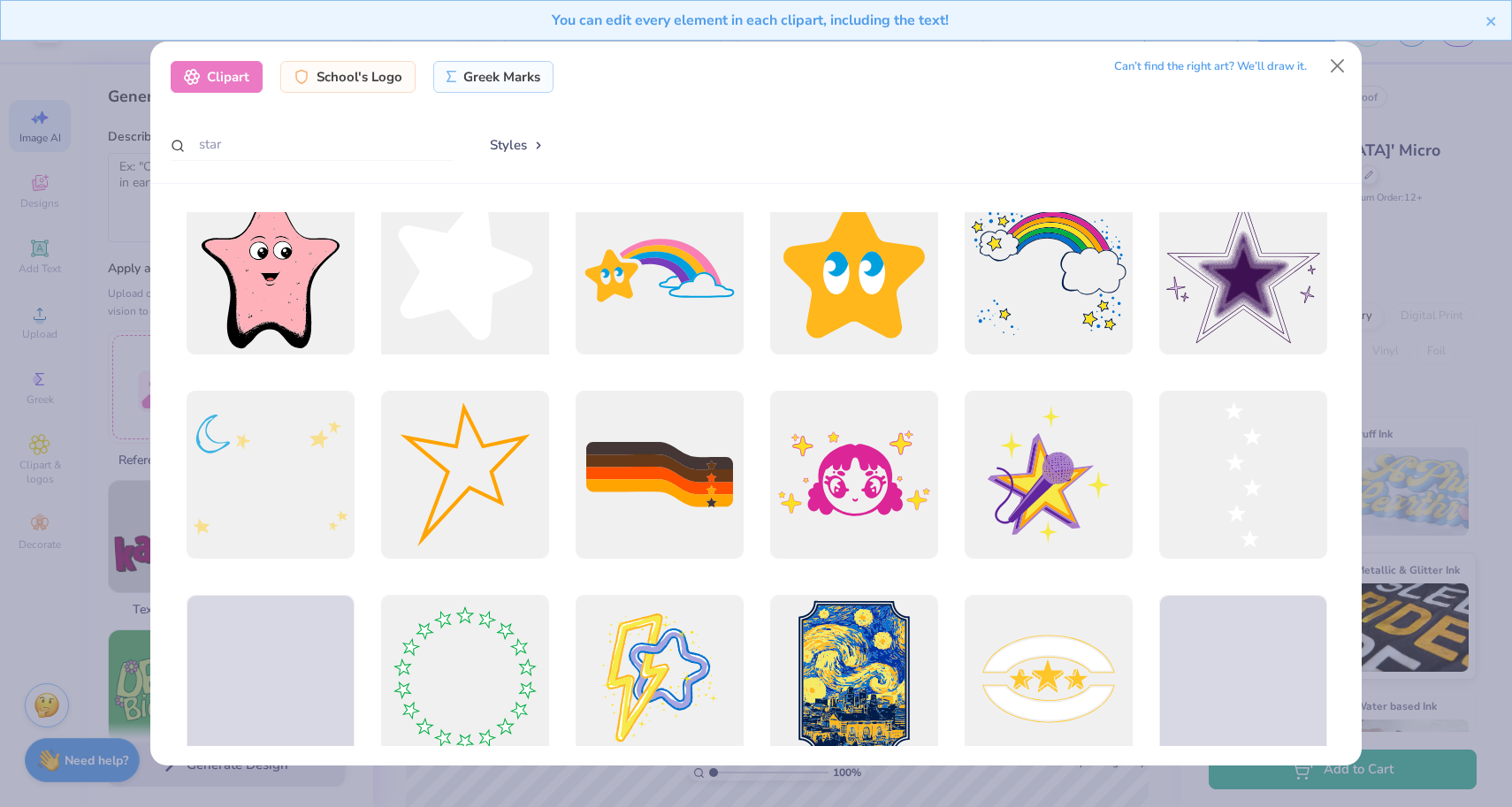
click at [447, 272] on div at bounding box center [464, 271] width 185 height 185
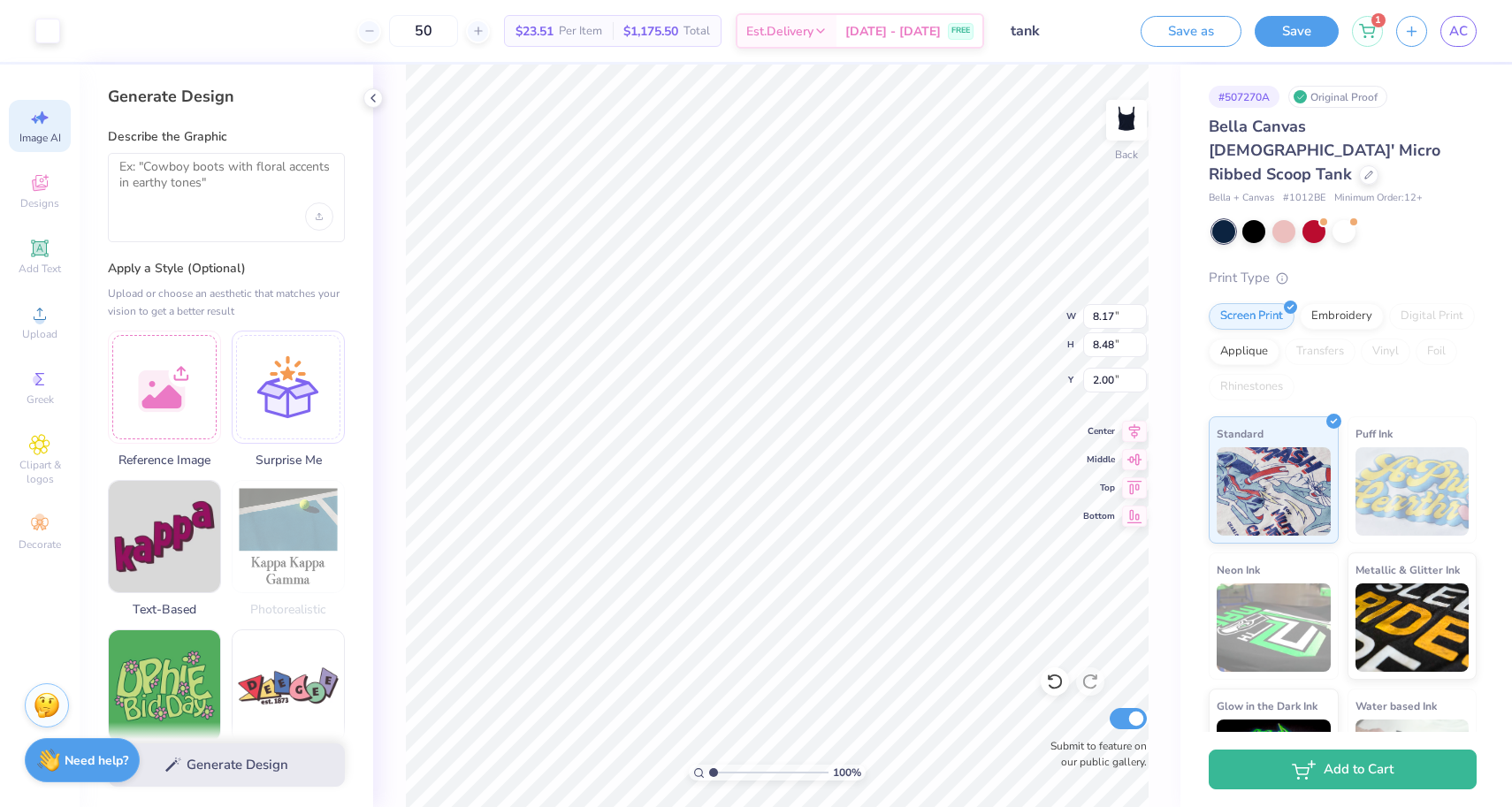
type input "1.20"
type input "1.24"
type input "2.81"
type input "0.67"
type input "0.69"
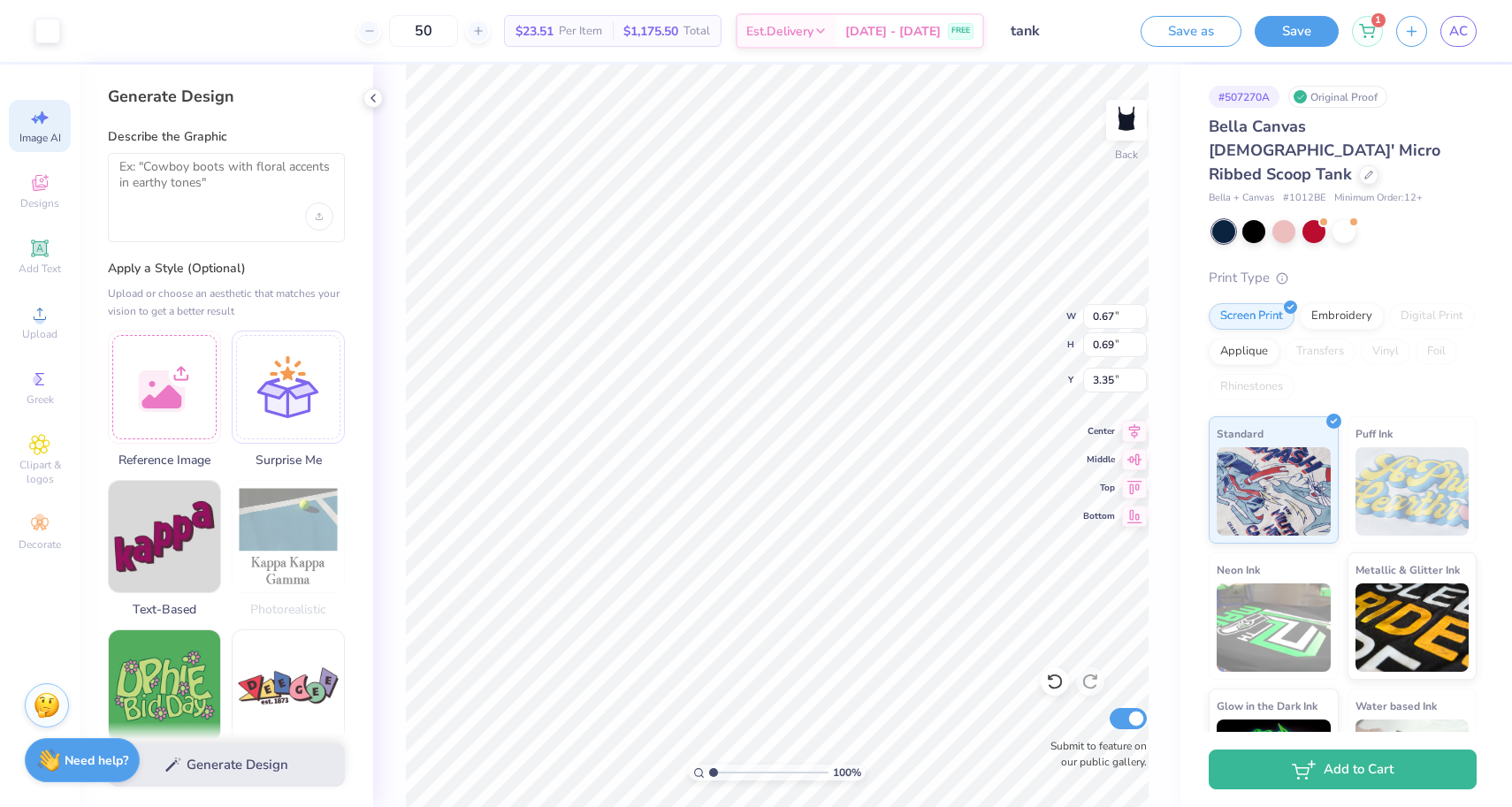
type input "2.81"
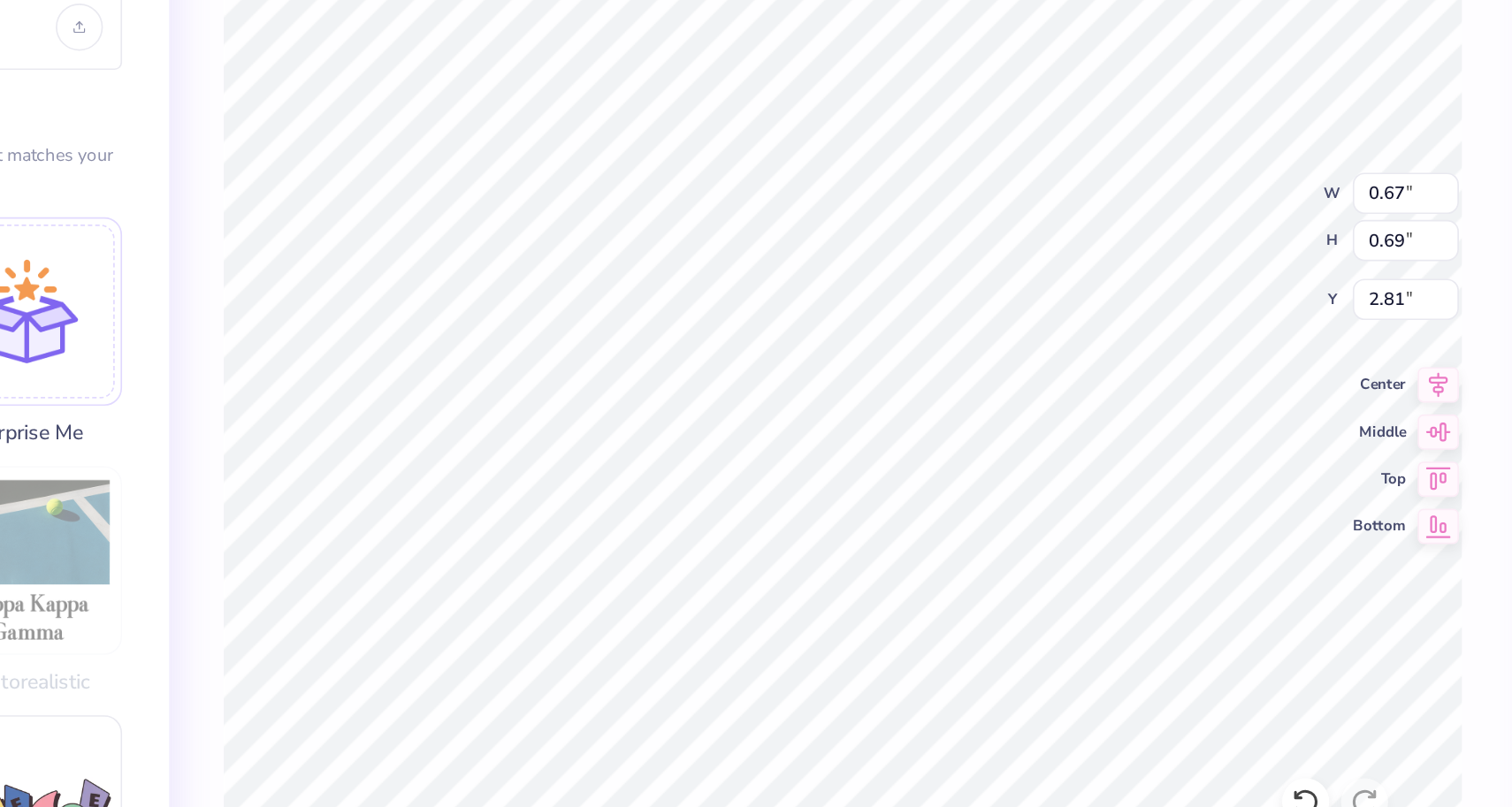
type input "0.53"
type input "0.55"
type input "2.95"
type input "2.81"
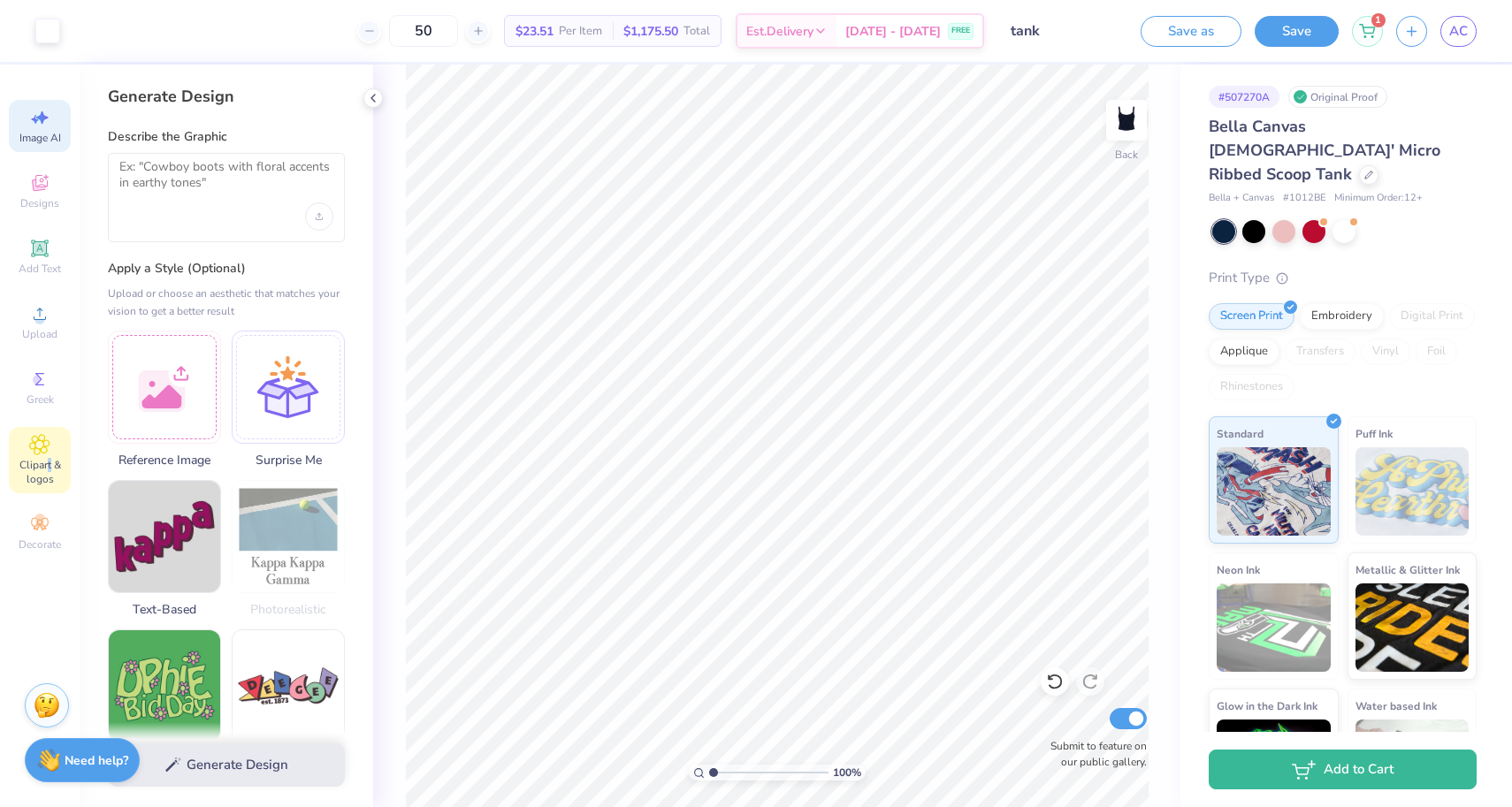
click at [48, 461] on span "Clipart & logos" at bounding box center [40, 472] width 62 height 29
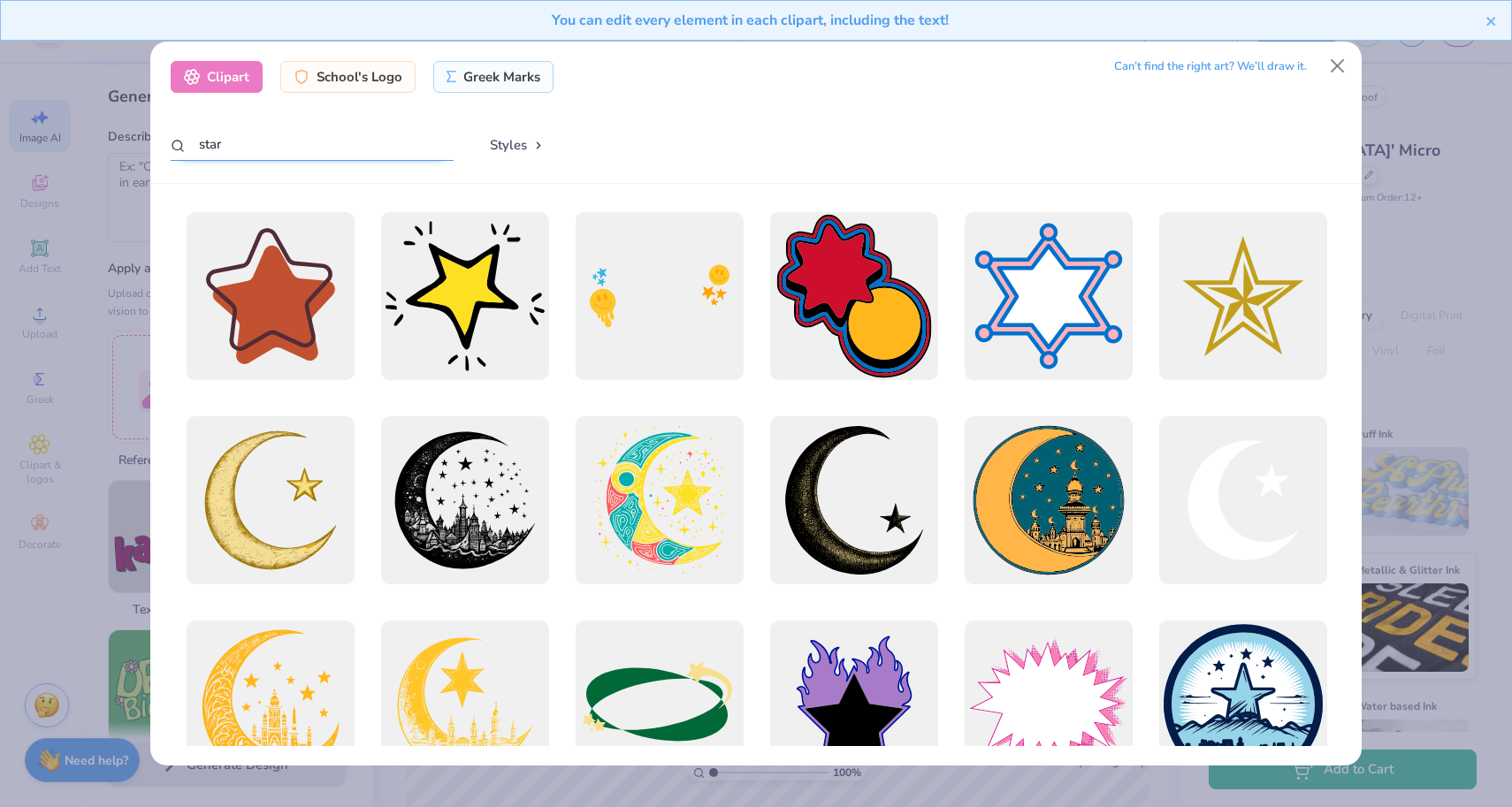
click at [375, 131] on input "star" at bounding box center [312, 144] width 283 height 33
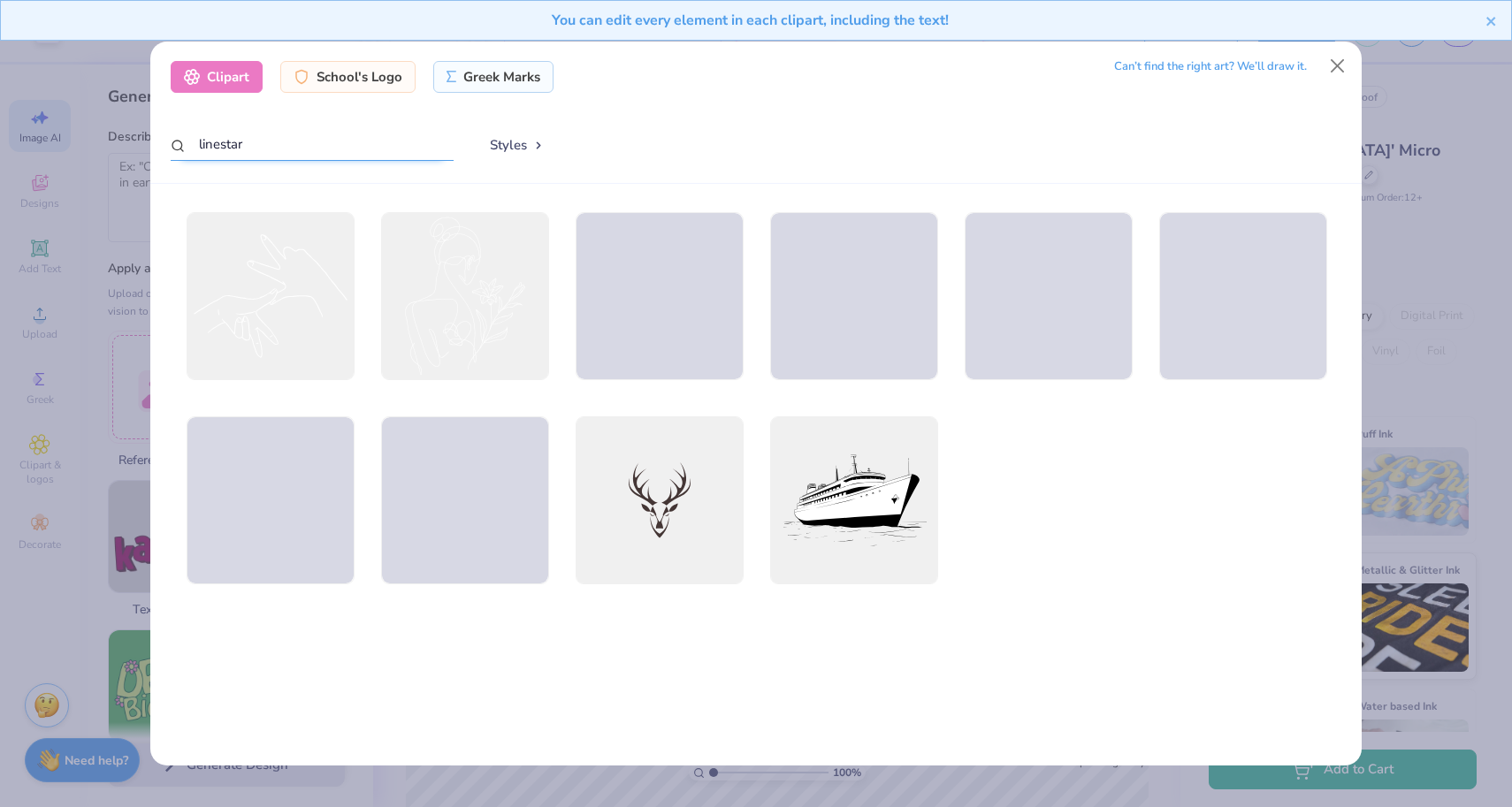
drag, startPoint x: 274, startPoint y: 147, endPoint x: 48, endPoint y: 140, distance: 226.1
click at [48, 140] on div "Clipart School's Logo Greek Marks Can’t find the right art? We’ll draw it. line…" at bounding box center [756, 403] width 1512 height 807
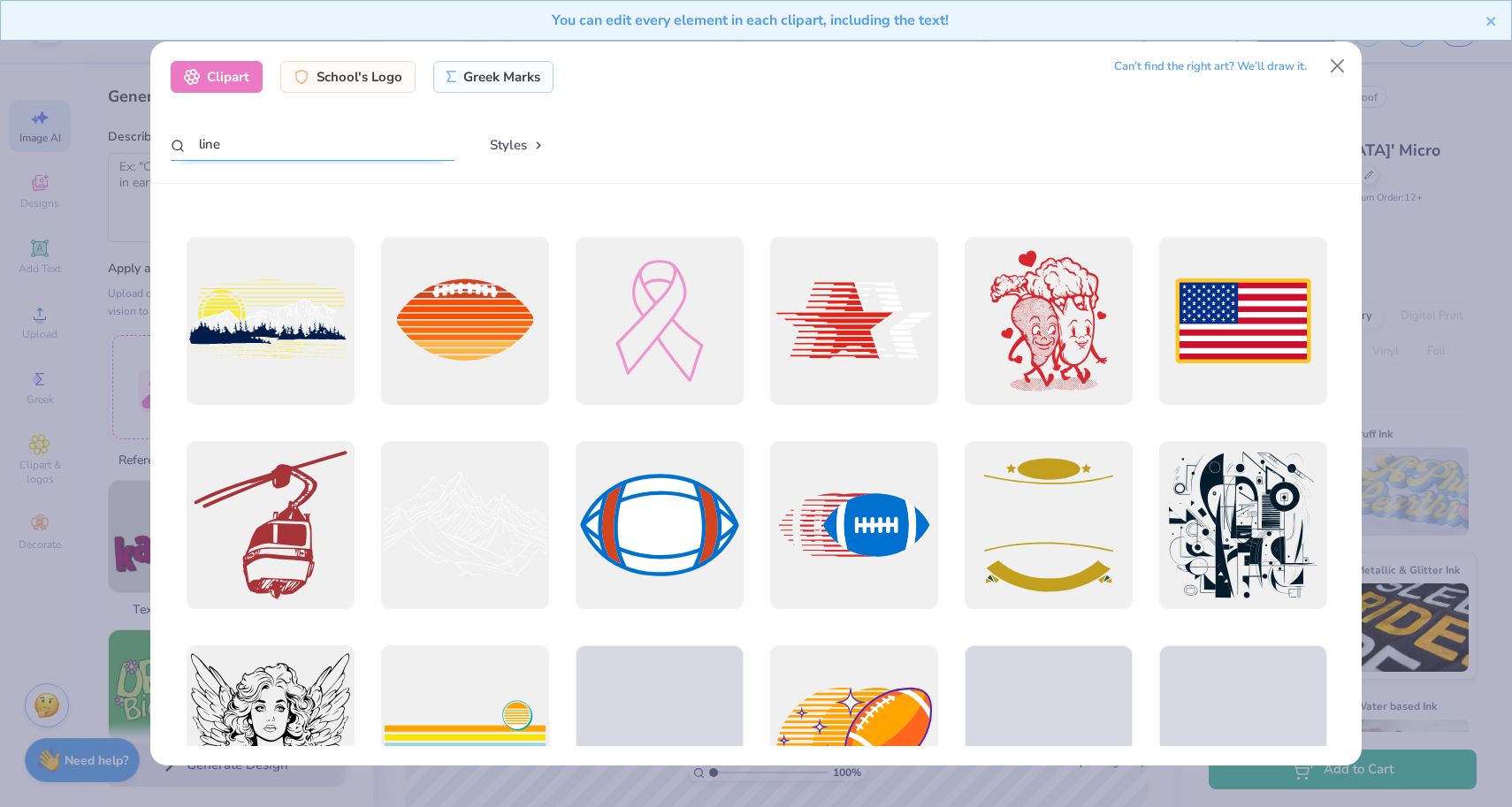
scroll to position [2776, 0]
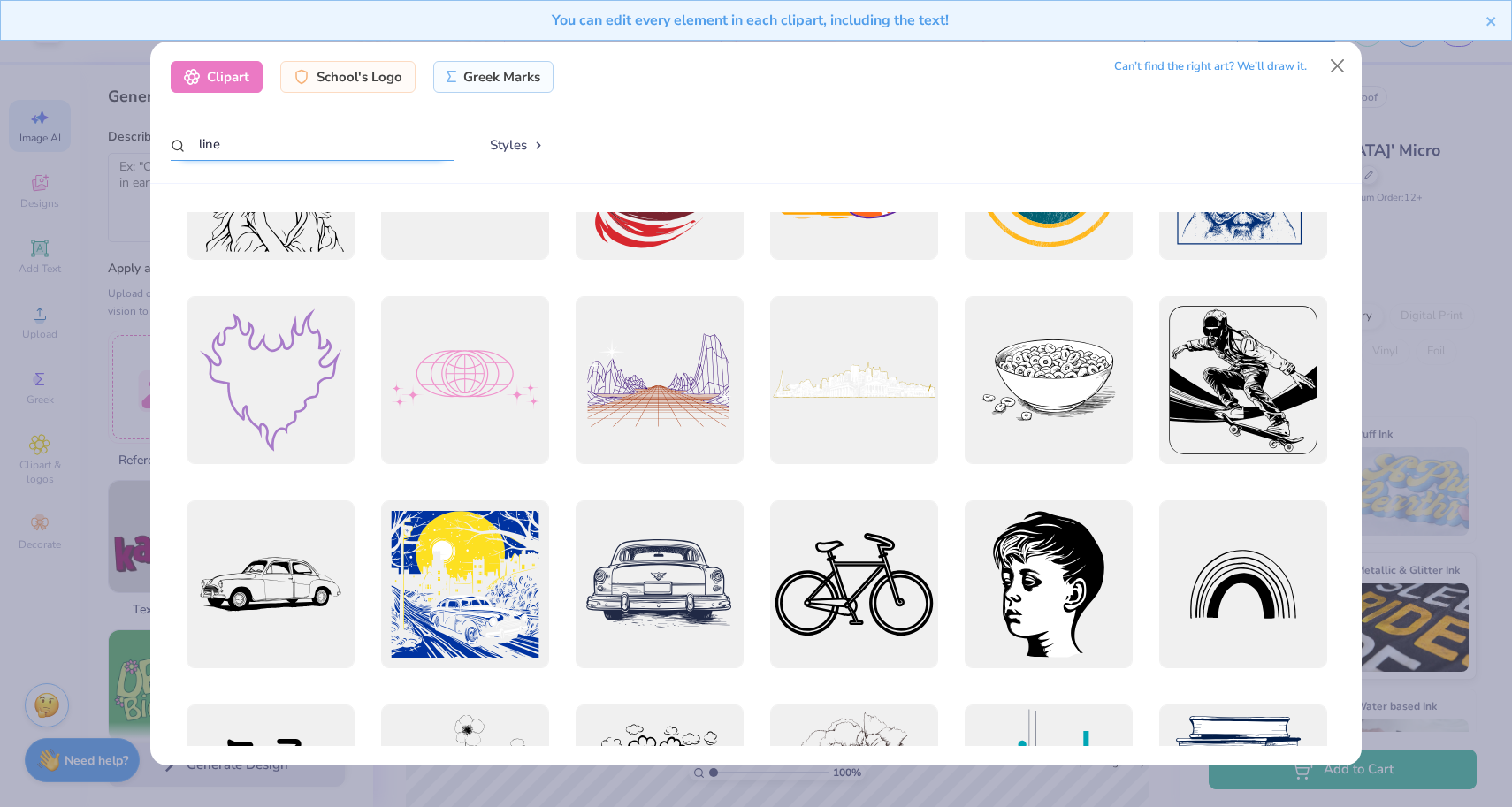
type input "line"
click at [1285, 63] on div "Can’t find the right art? We’ll draw it." at bounding box center [1210, 66] width 193 height 31
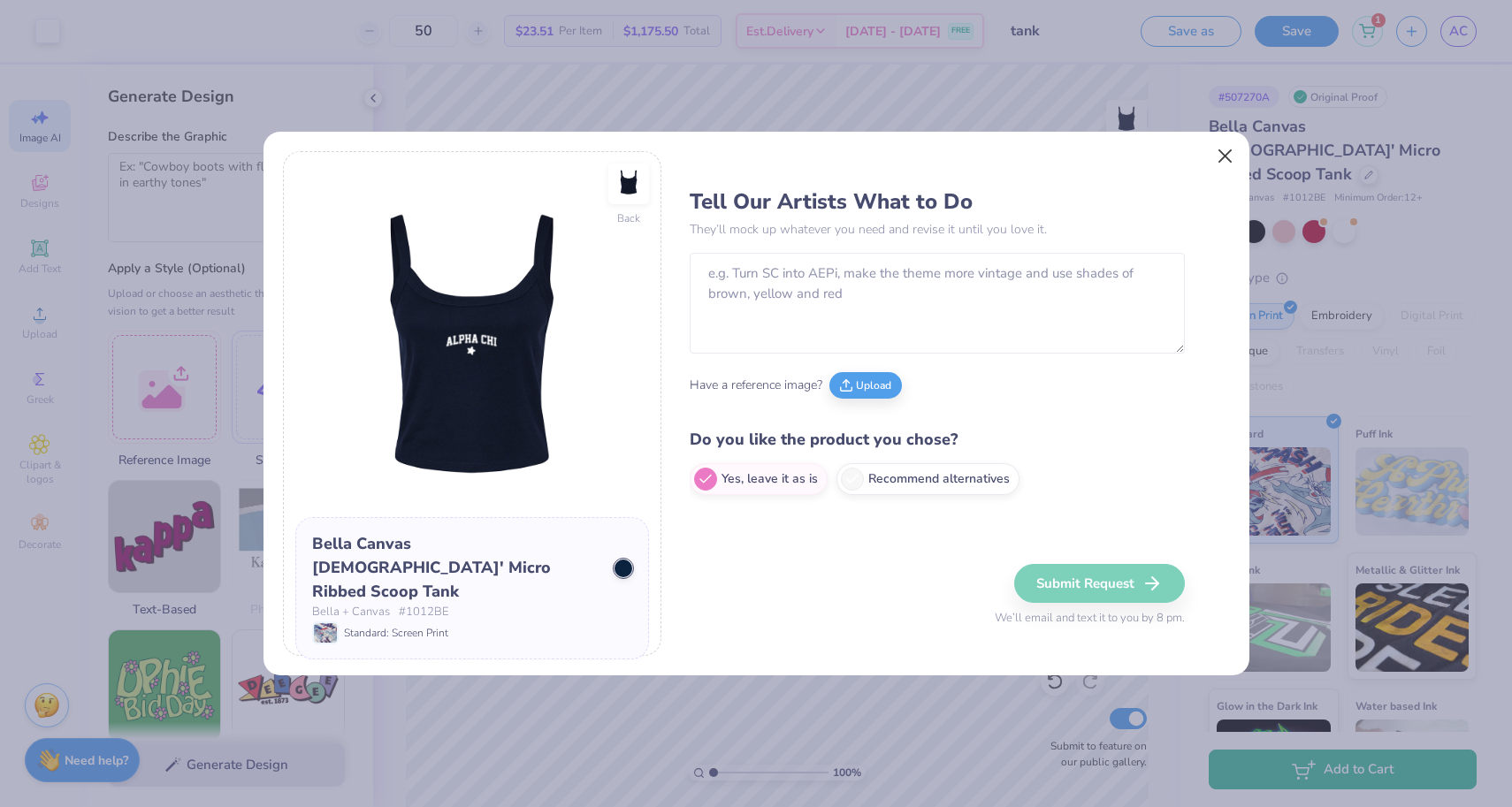
click at [1219, 162] on button "Close" at bounding box center [1225, 156] width 34 height 34
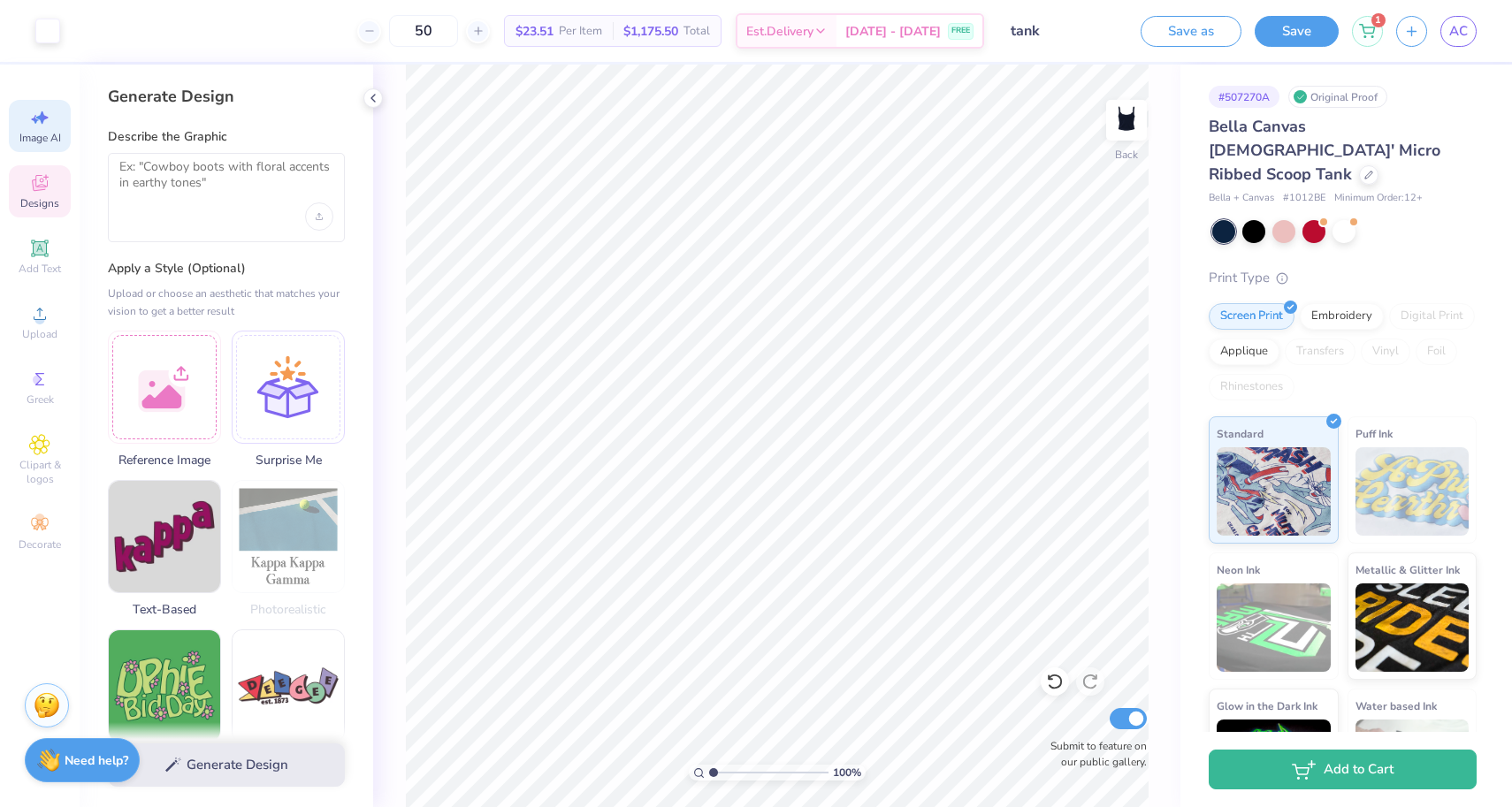
click at [48, 206] on span "Designs" at bounding box center [40, 203] width 39 height 14
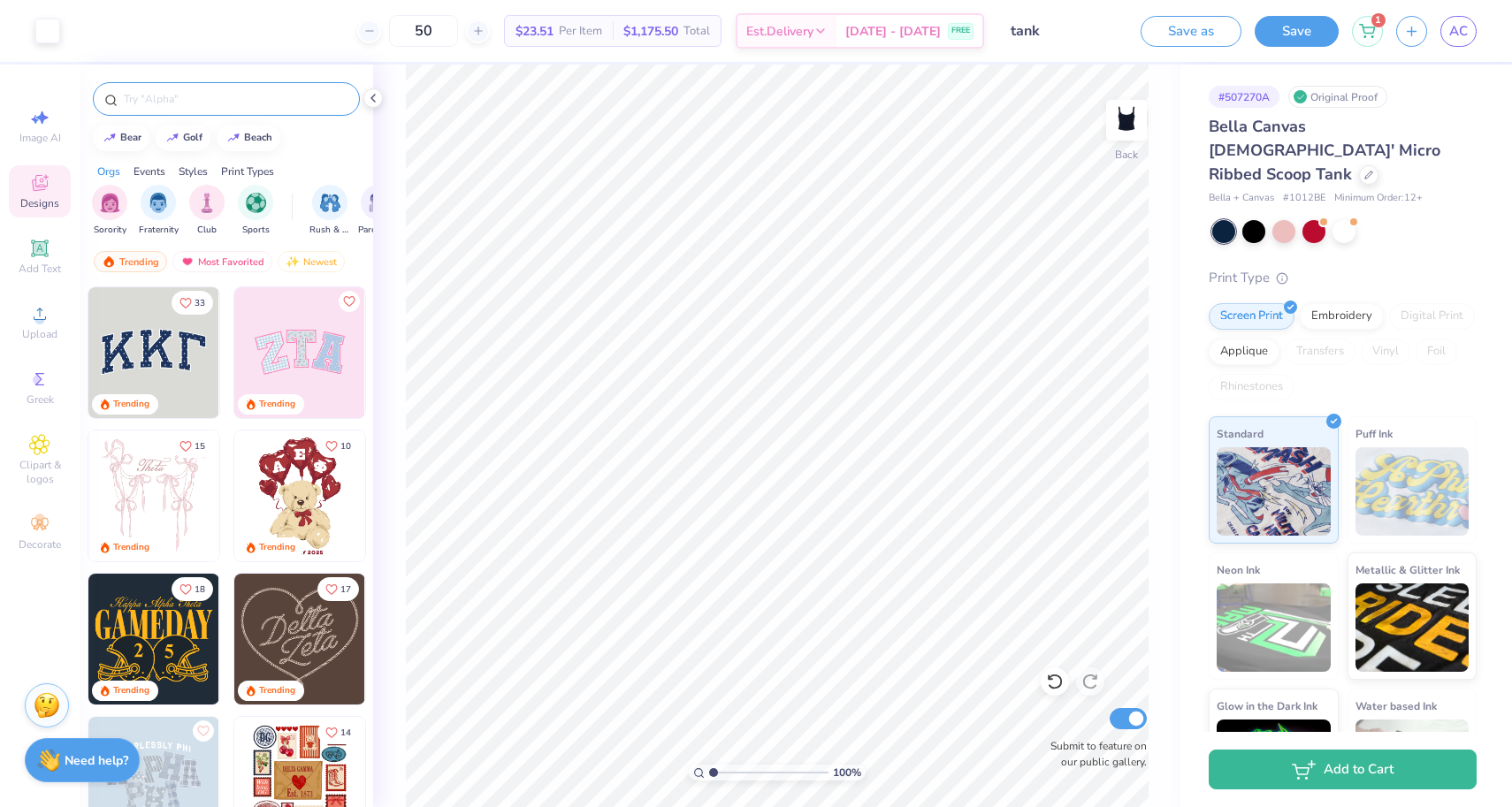
click at [219, 103] on input "text" at bounding box center [235, 99] width 226 height 18
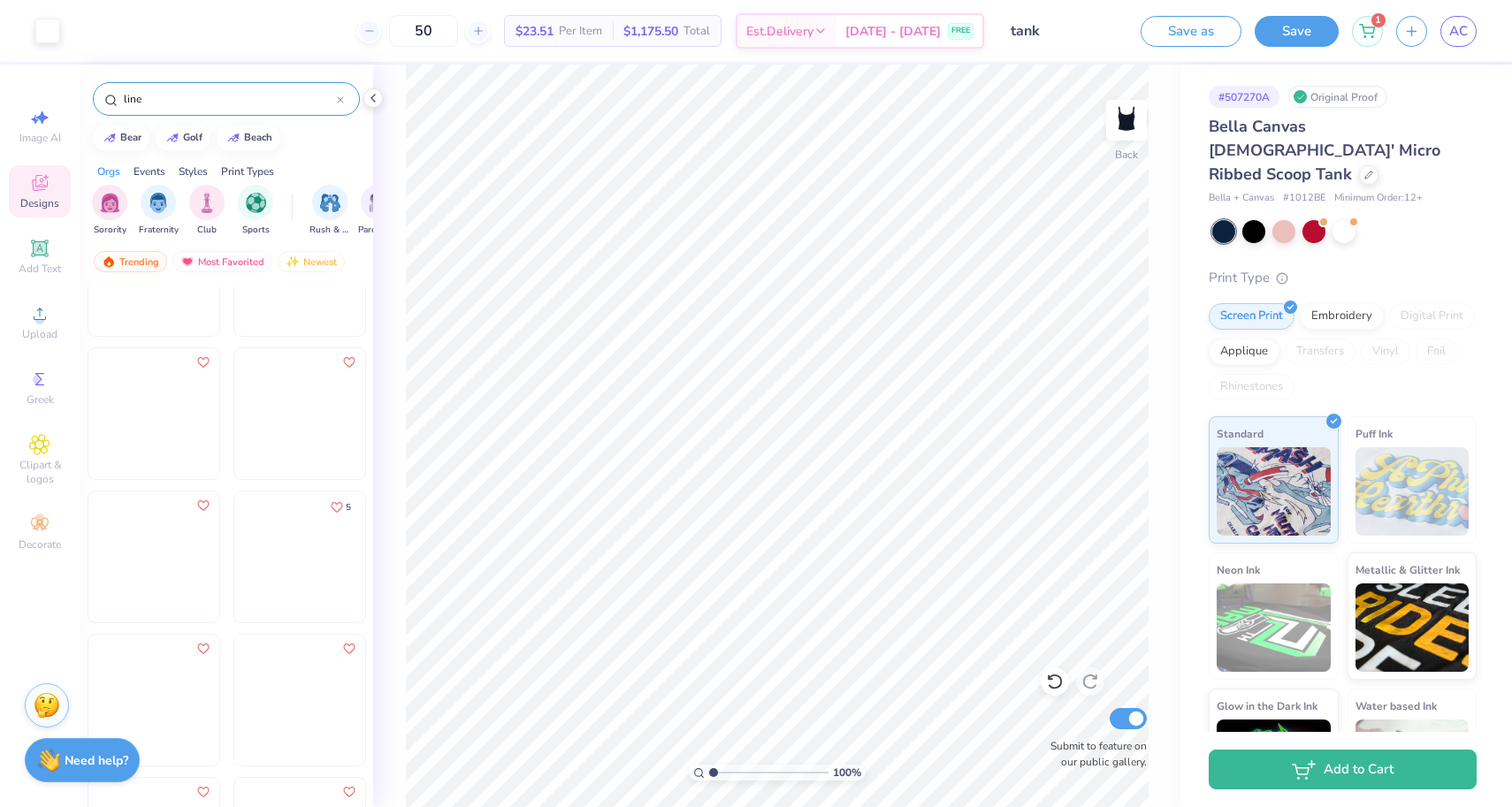
scroll to position [1374, 0]
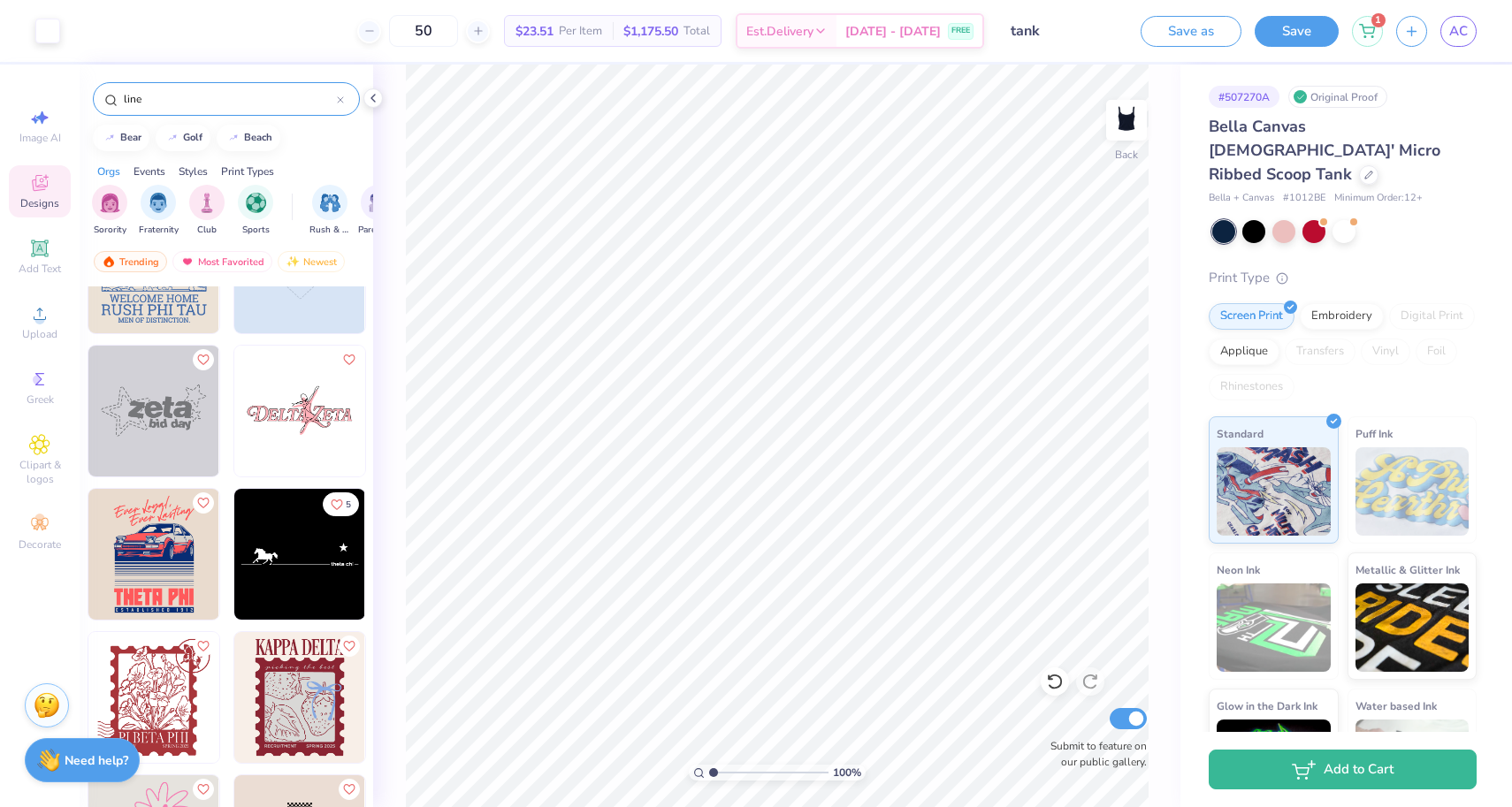
type input "line"
click at [181, 447] on img at bounding box center [154, 411] width 131 height 131
type input "3.67"
click at [36, 23] on div at bounding box center [47, 29] width 25 height 25
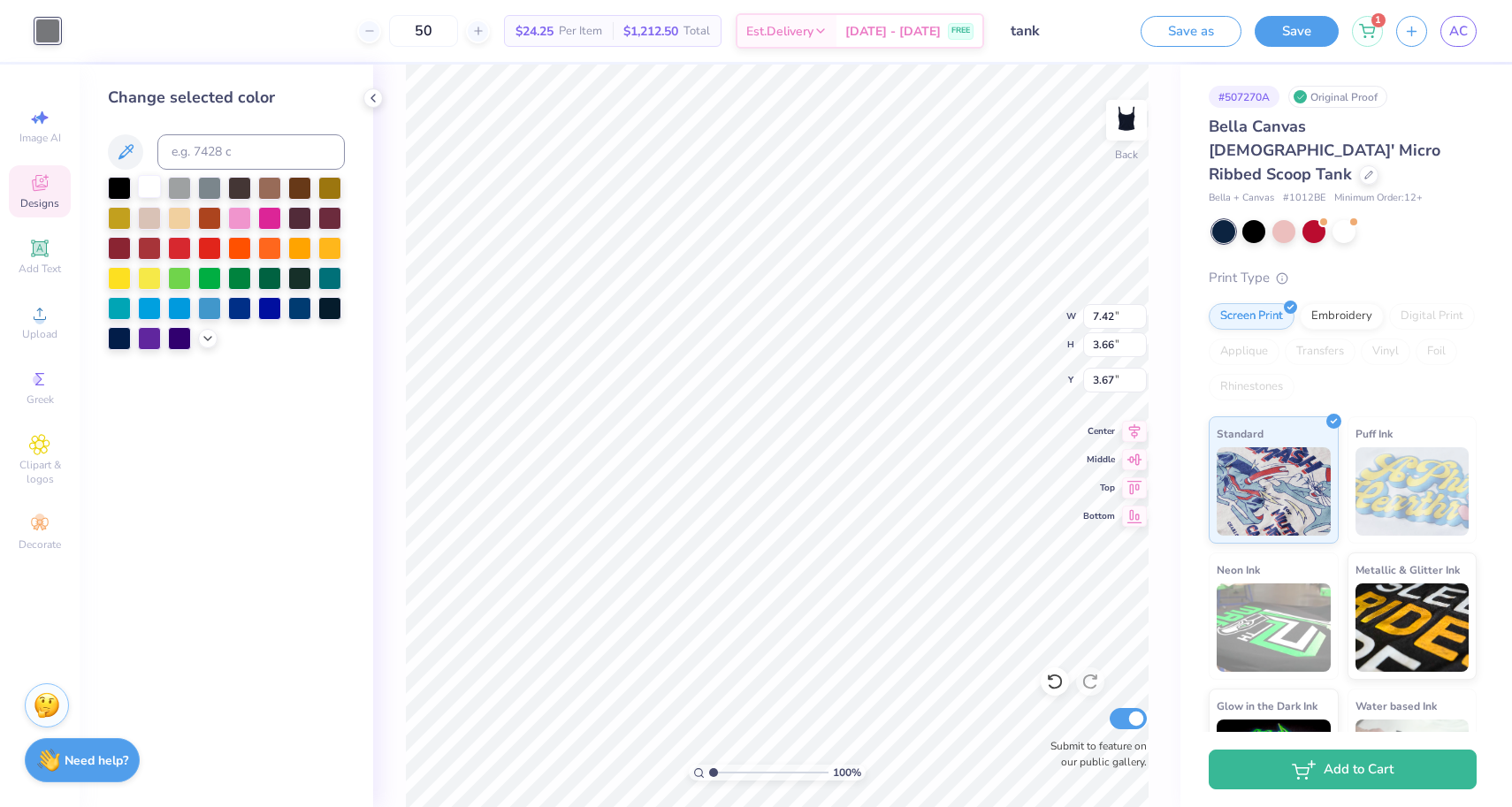
click at [155, 187] on div at bounding box center [149, 186] width 23 height 23
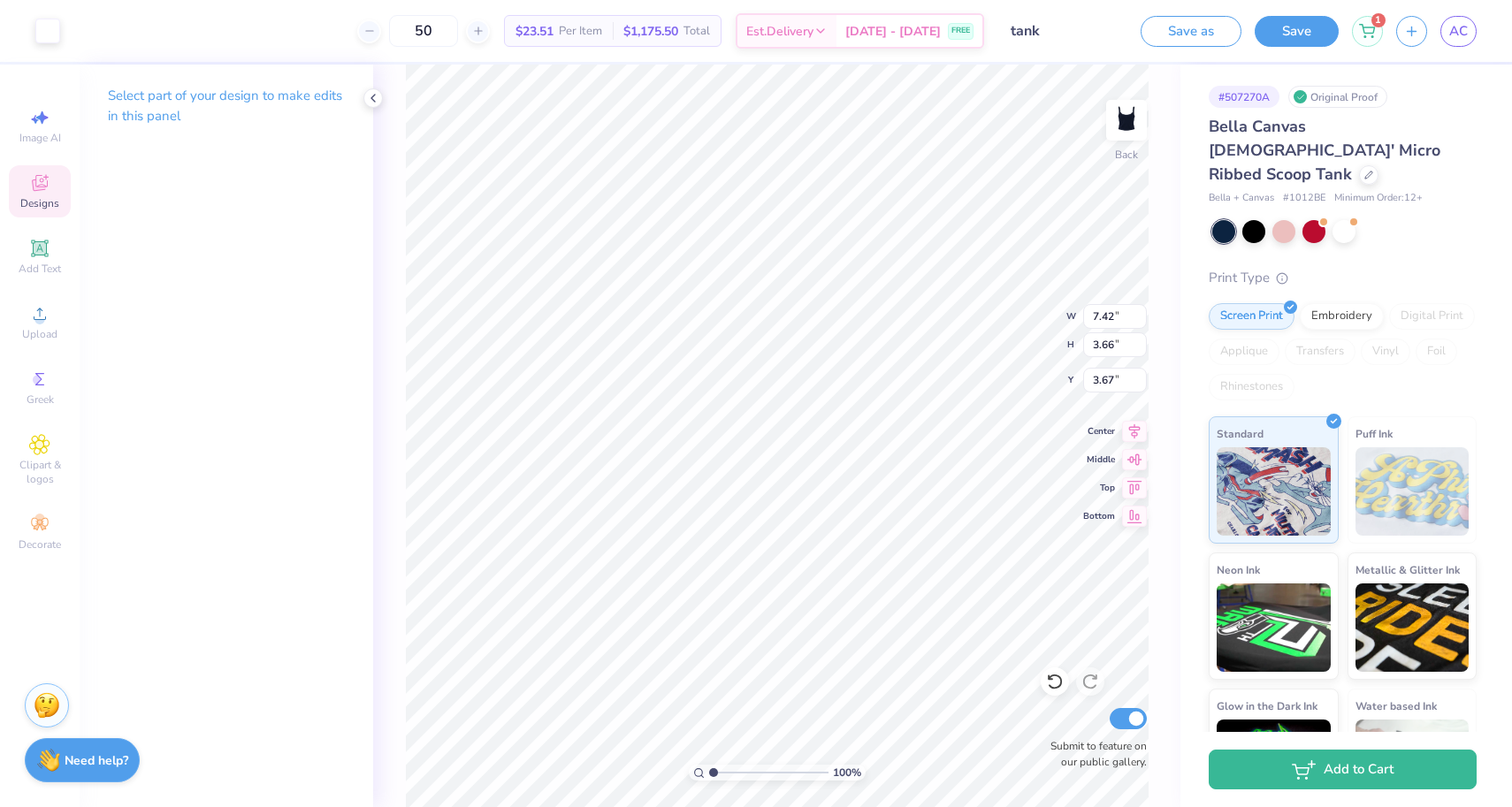
type input "3.26"
type input "3.07"
type input "1.51"
type input "1.45"
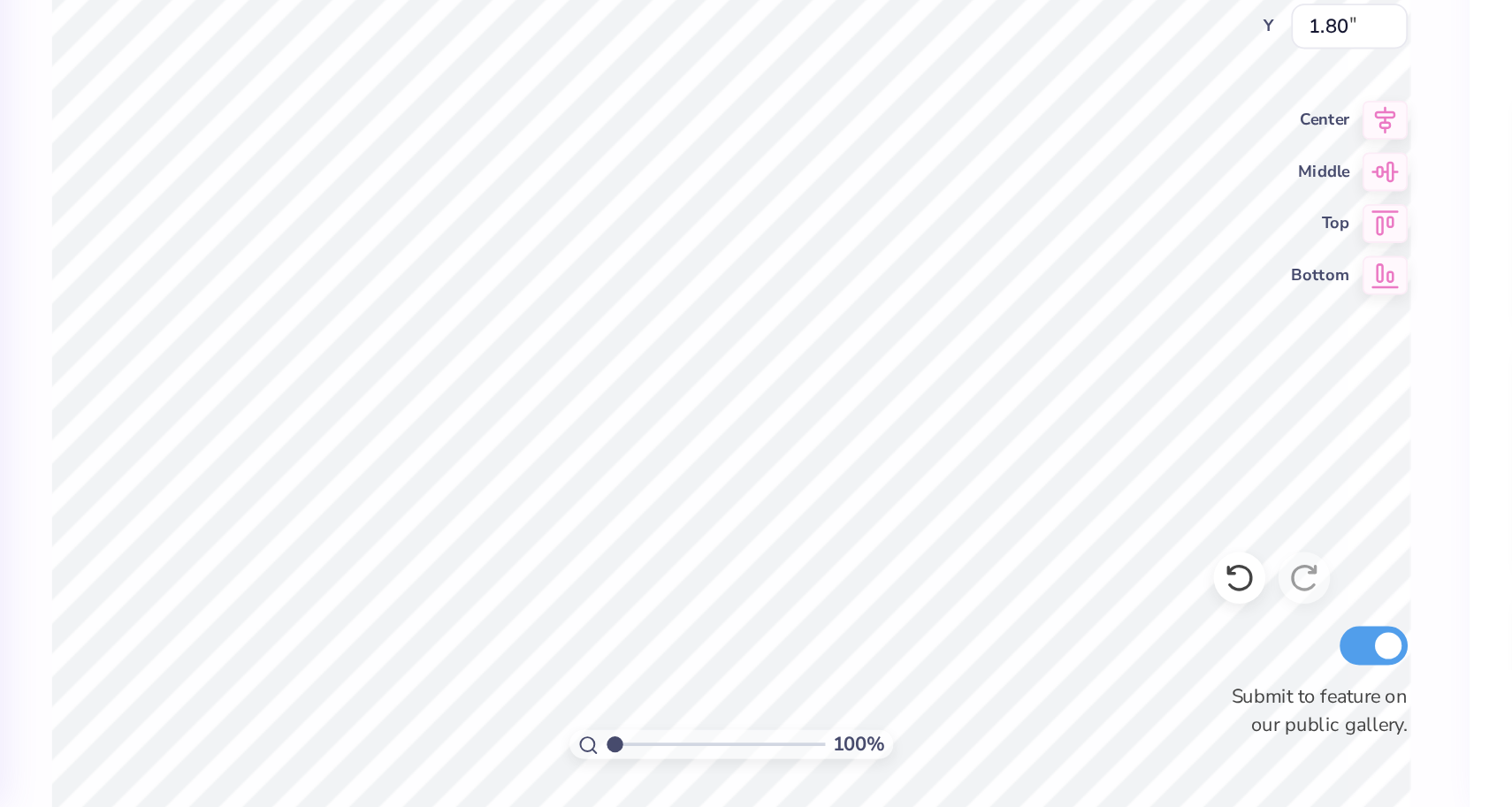
type textarea "z"
type textarea "q"
type textarea "axo"
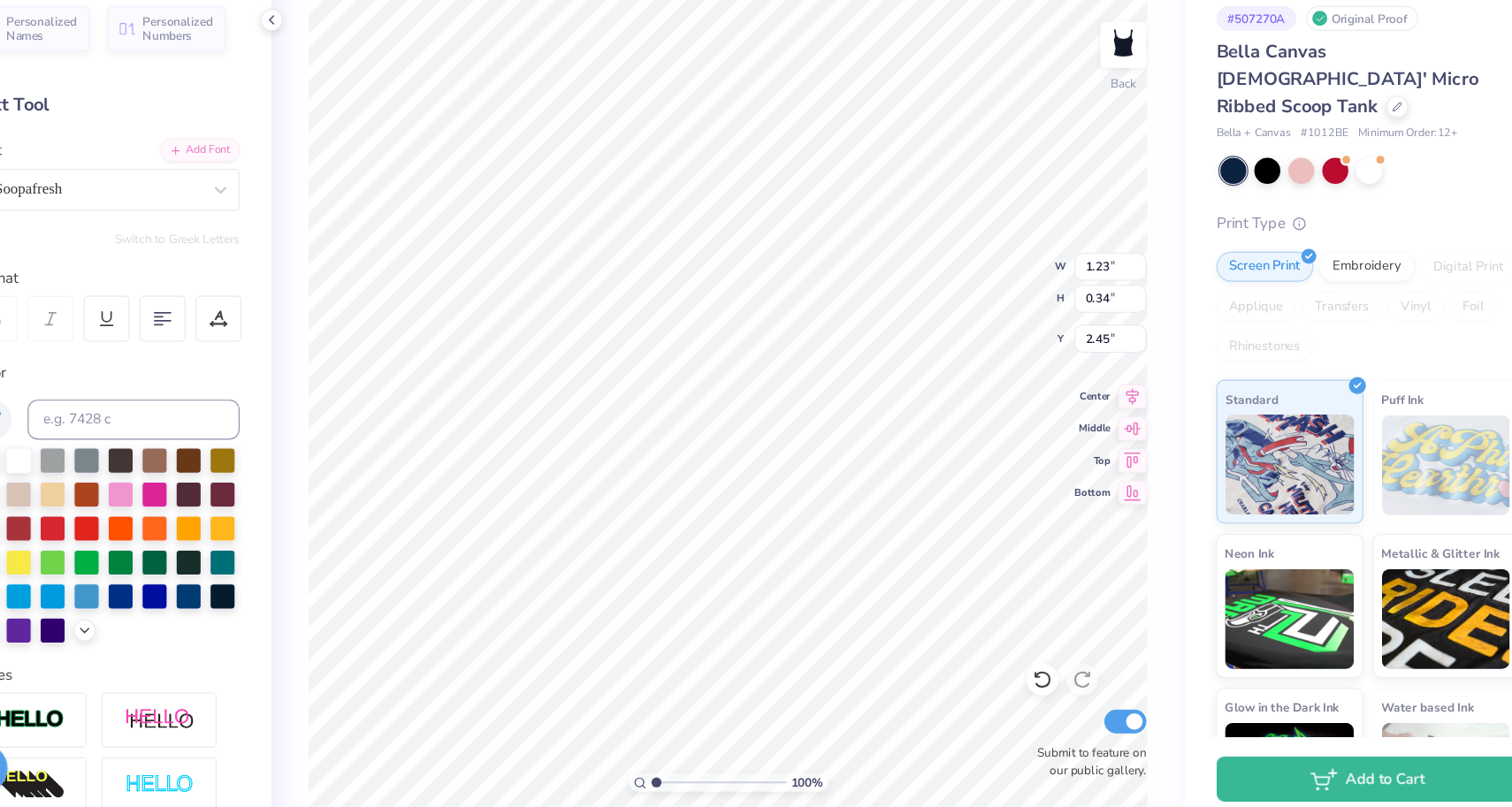
scroll to position [0, 0]
type textarea "b"
type textarea "e"
type textarea "est. 1885"
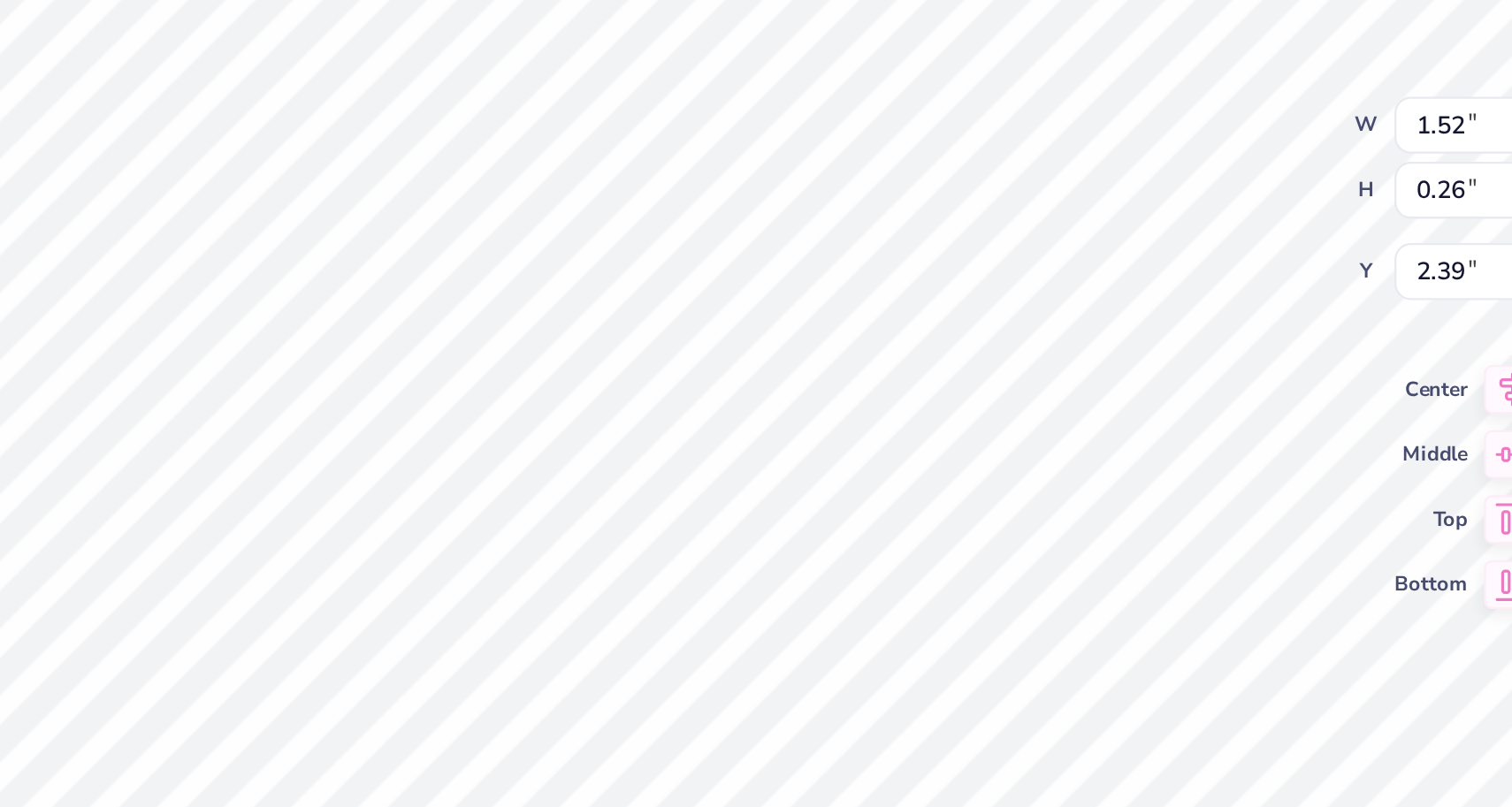
type input "1.39"
type input "0.24"
type input "2.51"
type input "2.39"
type input "1.04"
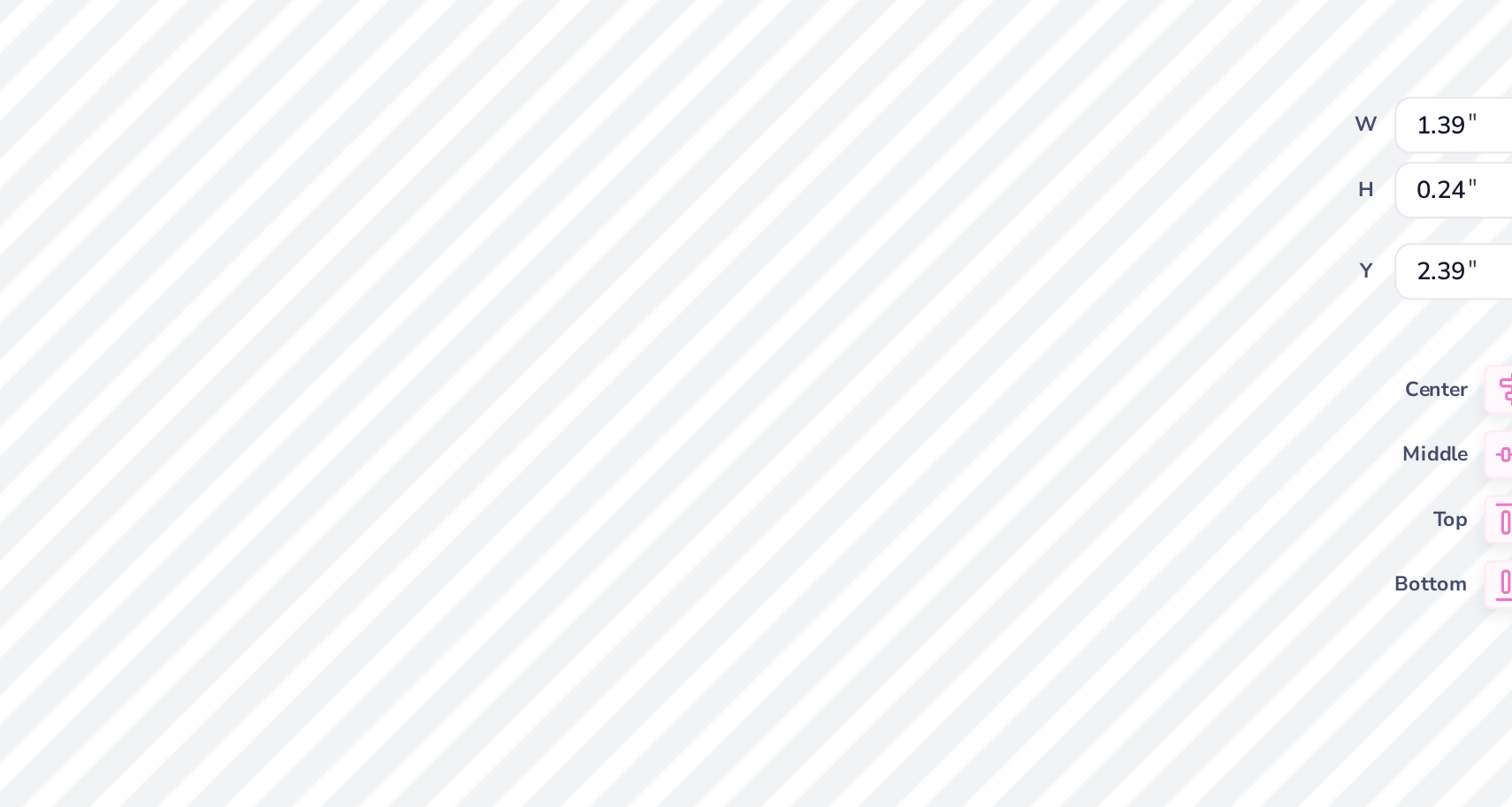
type input "0.18"
type input "2.39"
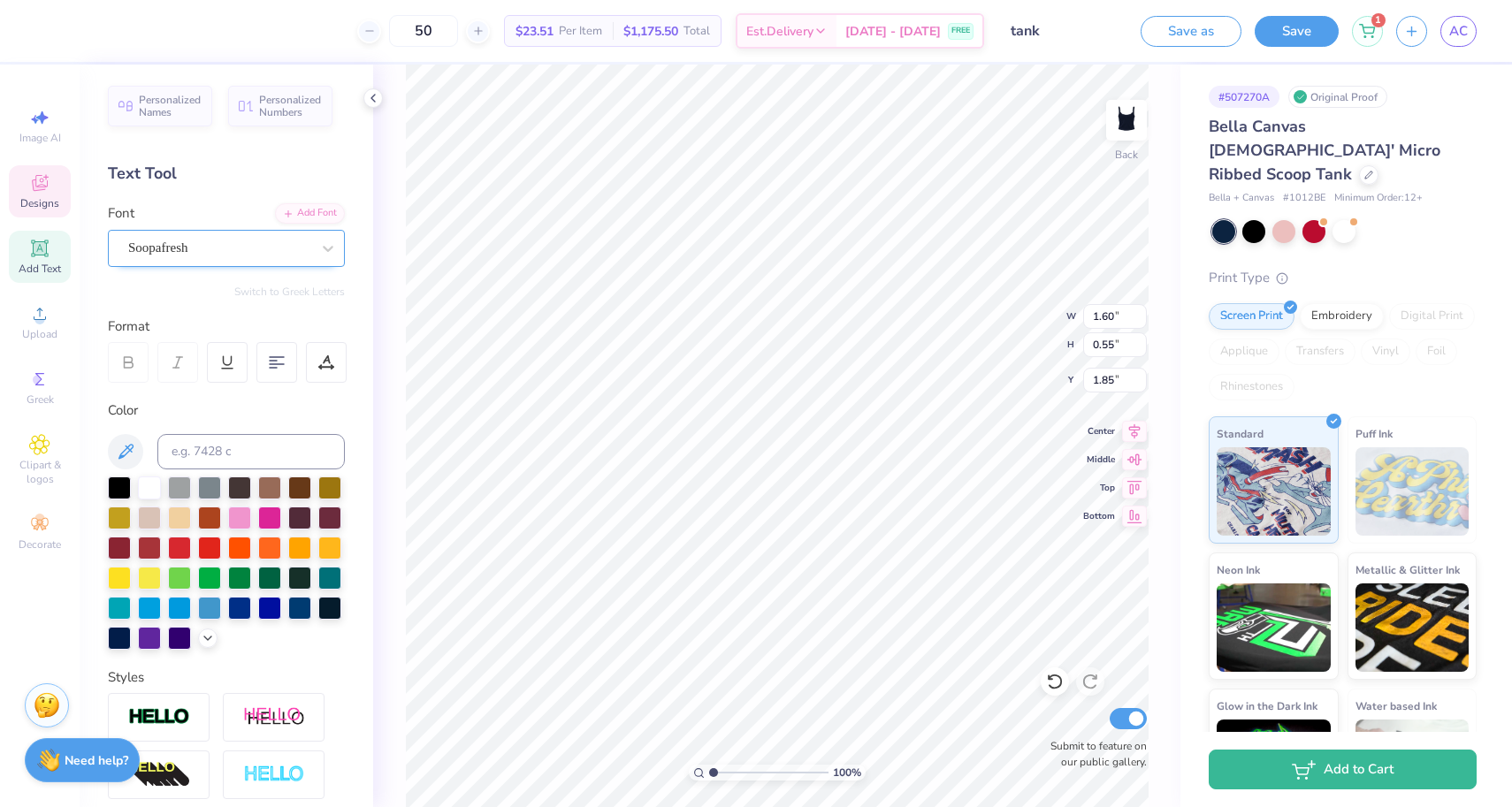
click at [253, 245] on div "Soopafresh" at bounding box center [219, 248] width 186 height 28
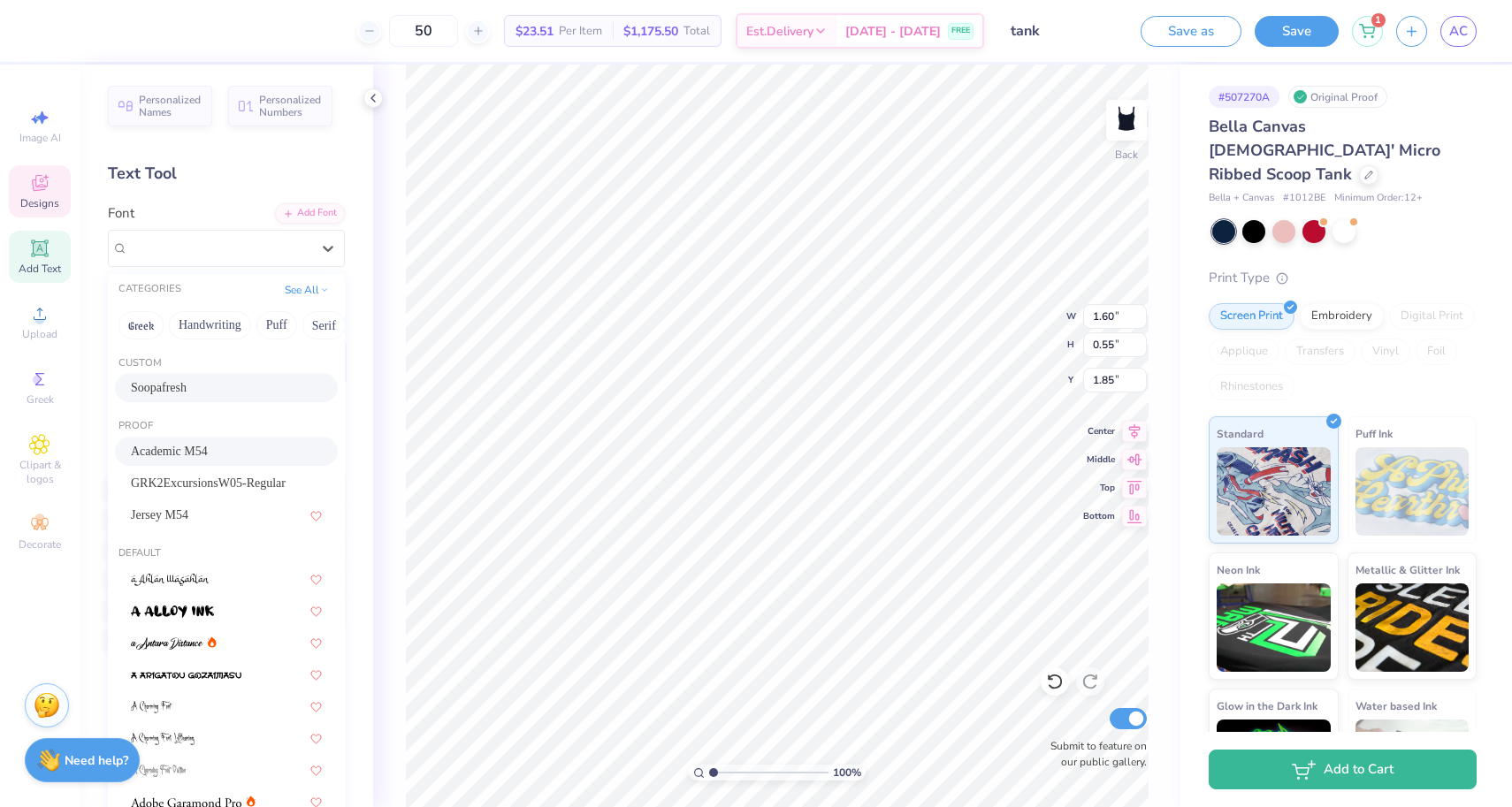
click at [258, 456] on div "Academic M54" at bounding box center [226, 451] width 191 height 19
click at [226, 243] on div "Academic M54" at bounding box center [219, 248] width 186 height 28
click at [227, 521] on div "Jersey M54" at bounding box center [226, 515] width 191 height 19
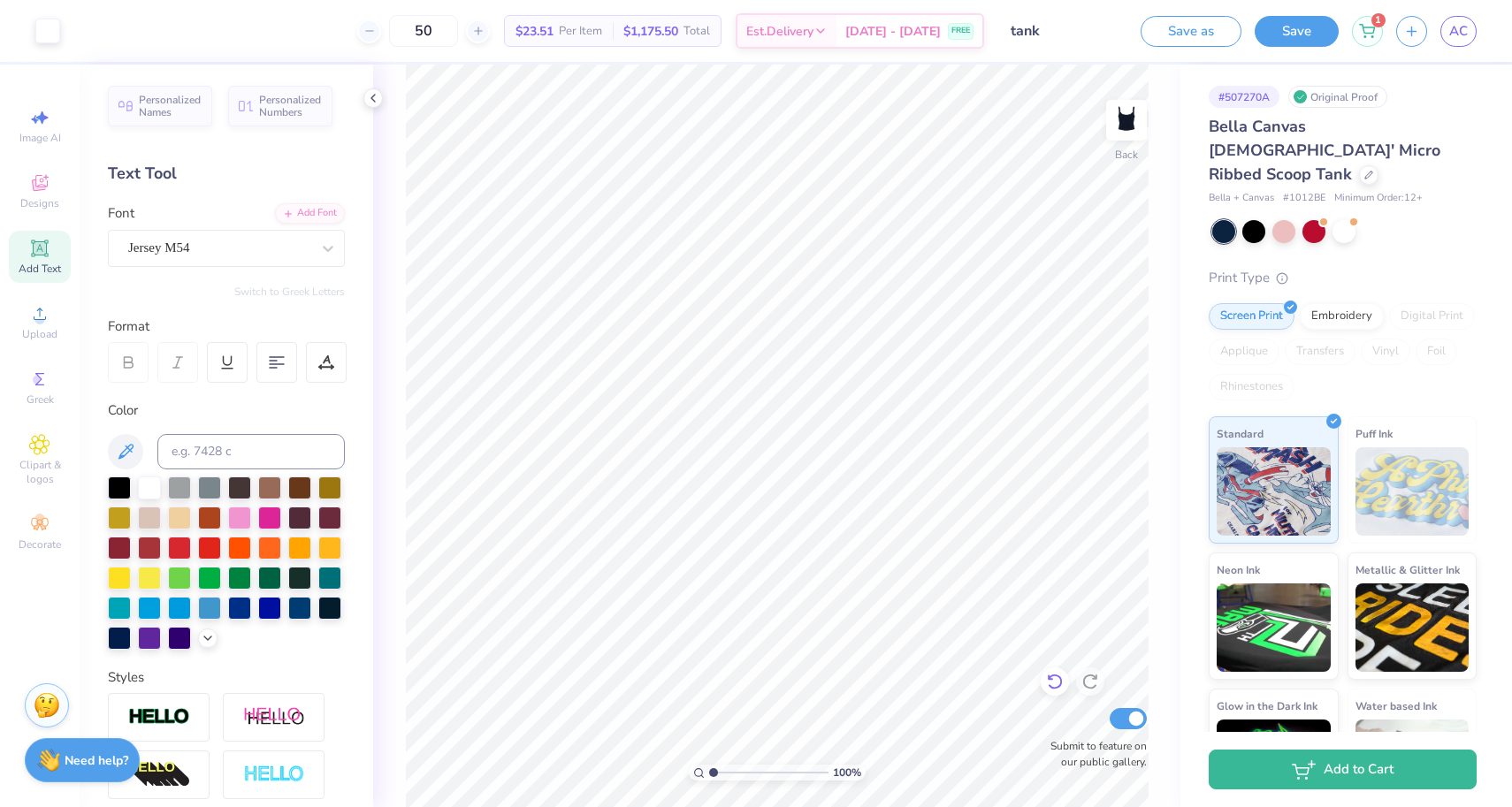
click at [1052, 682] on icon at bounding box center [1055, 682] width 18 height 18
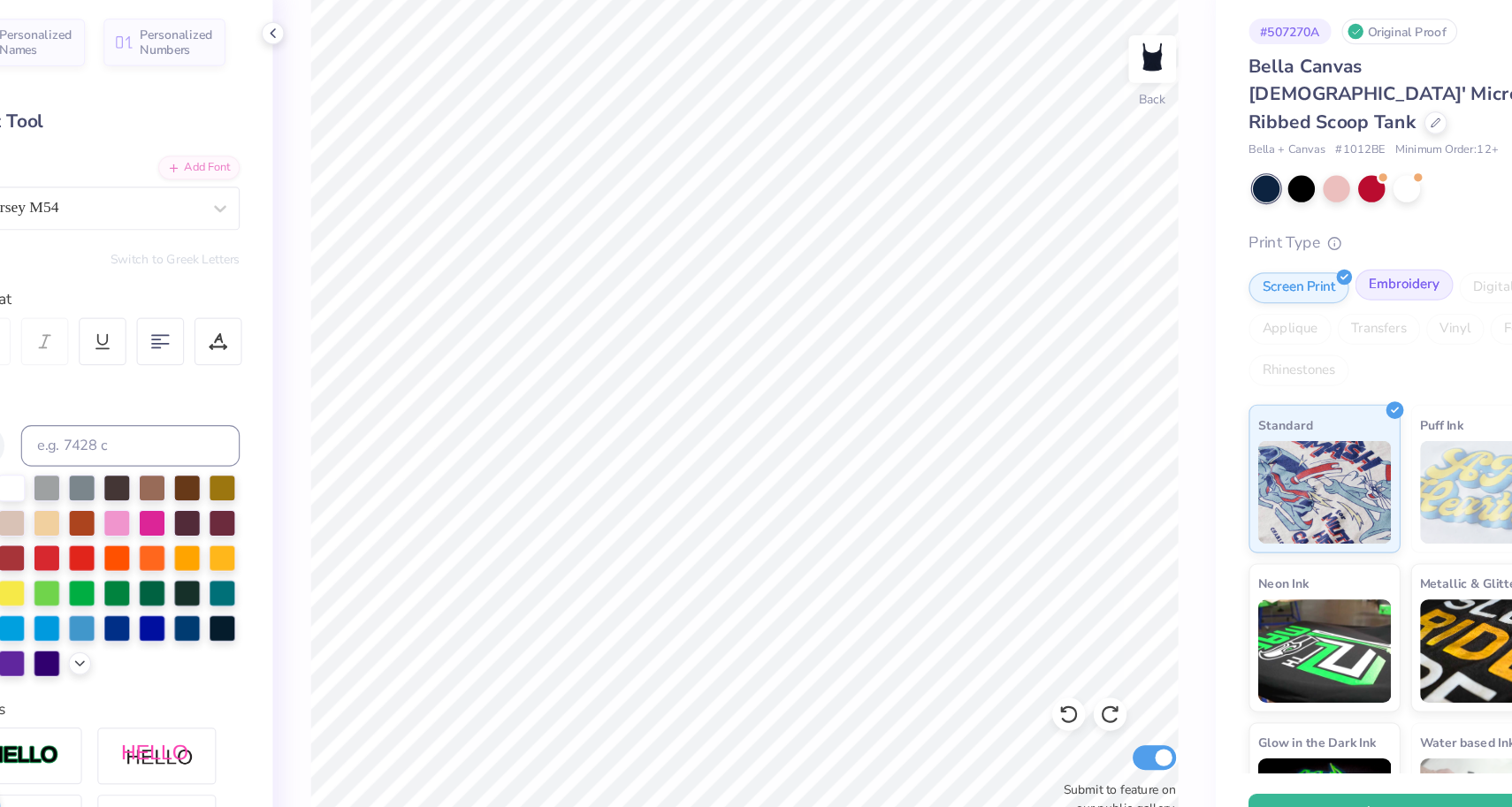
click at [1300, 300] on div "Embroidery" at bounding box center [1341, 313] width 84 height 27
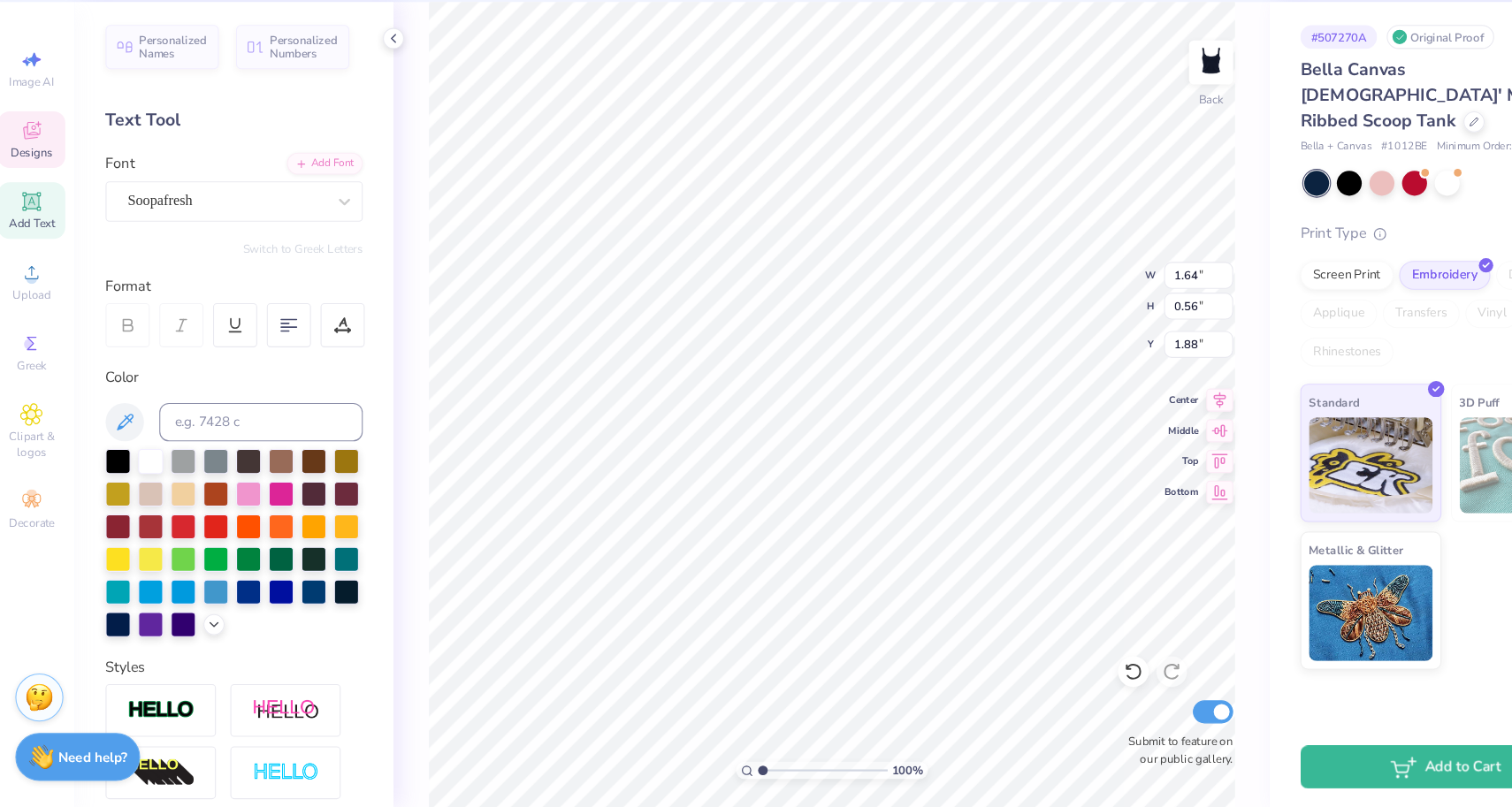
type input "2.00"
click at [168, 475] on div at bounding box center [179, 486] width 23 height 23
click at [142, 475] on div at bounding box center [149, 486] width 23 height 23
click at [1046, 673] on icon at bounding box center [1055, 682] width 18 height 18
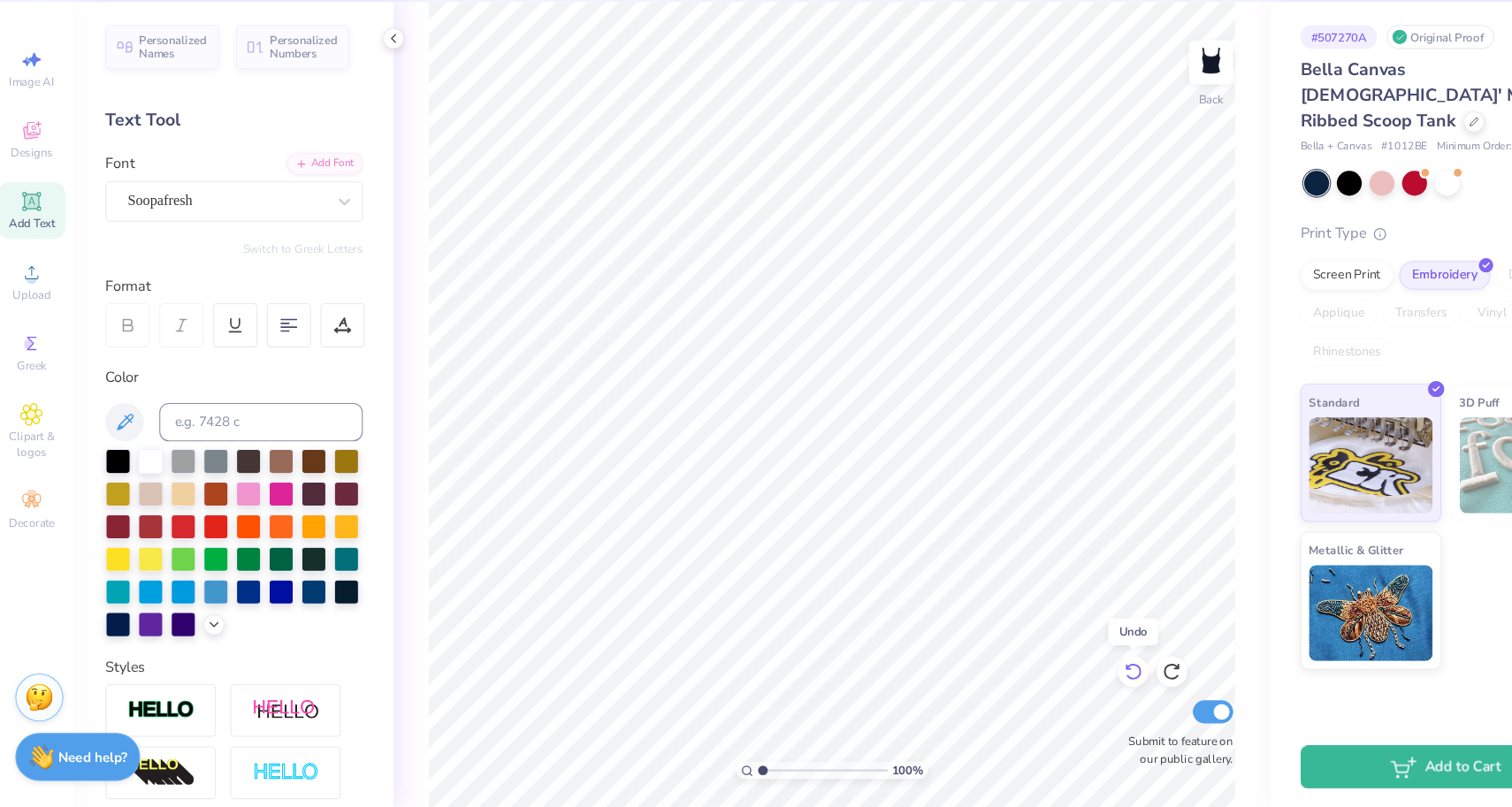
click at [1046, 673] on icon at bounding box center [1055, 682] width 18 height 18
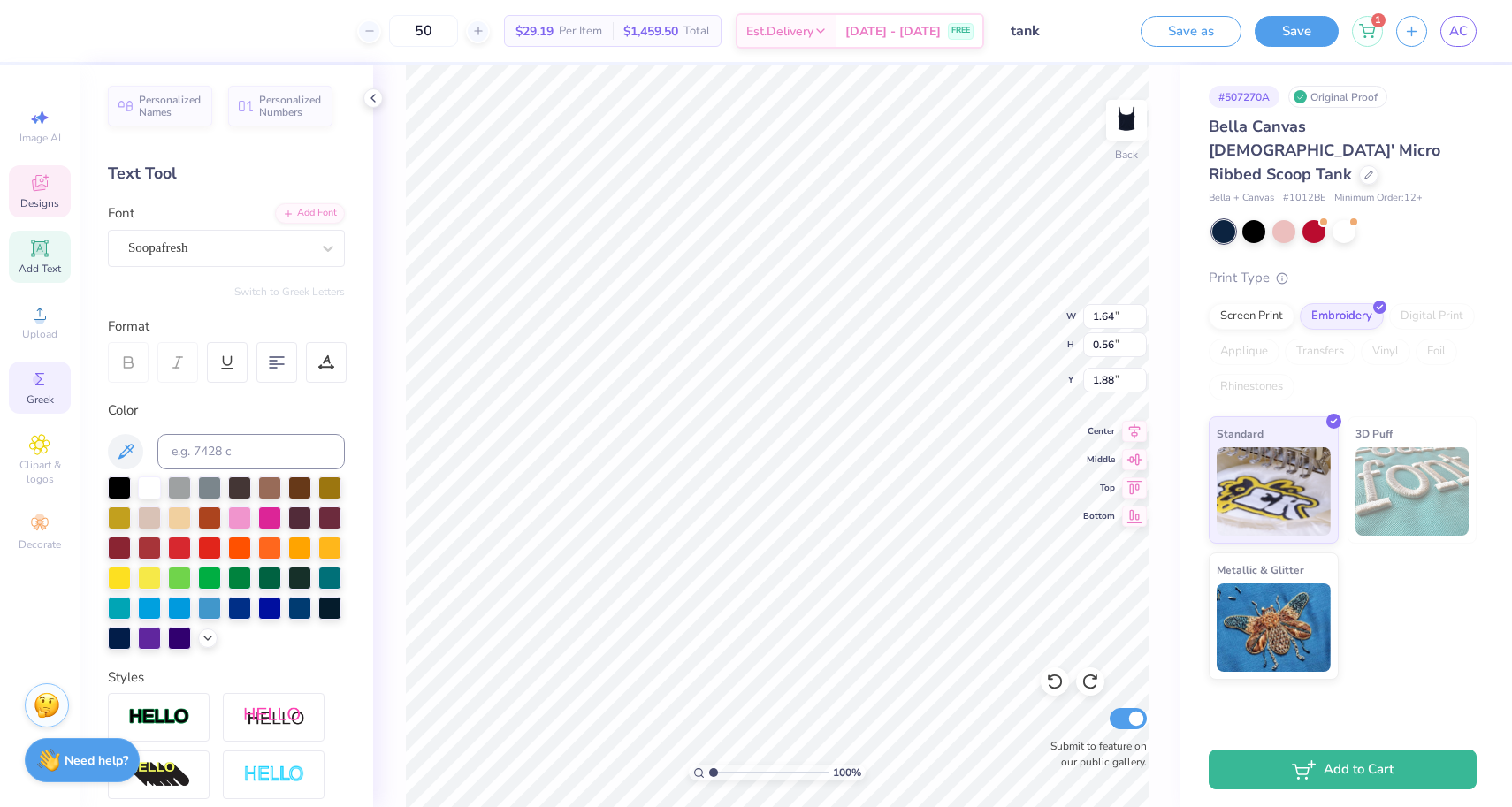
click at [40, 385] on icon at bounding box center [40, 379] width 9 height 13
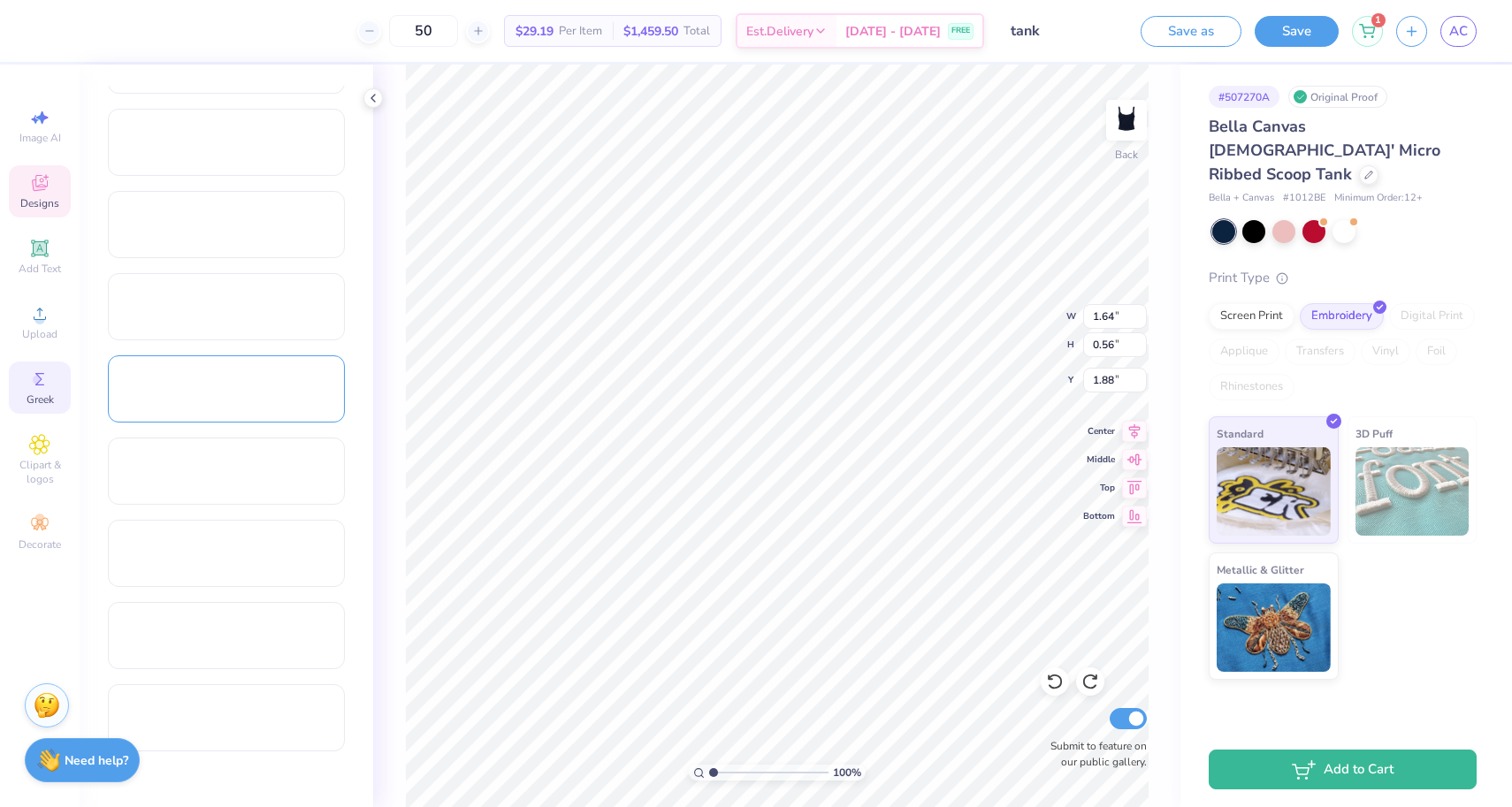
scroll to position [672, 0]
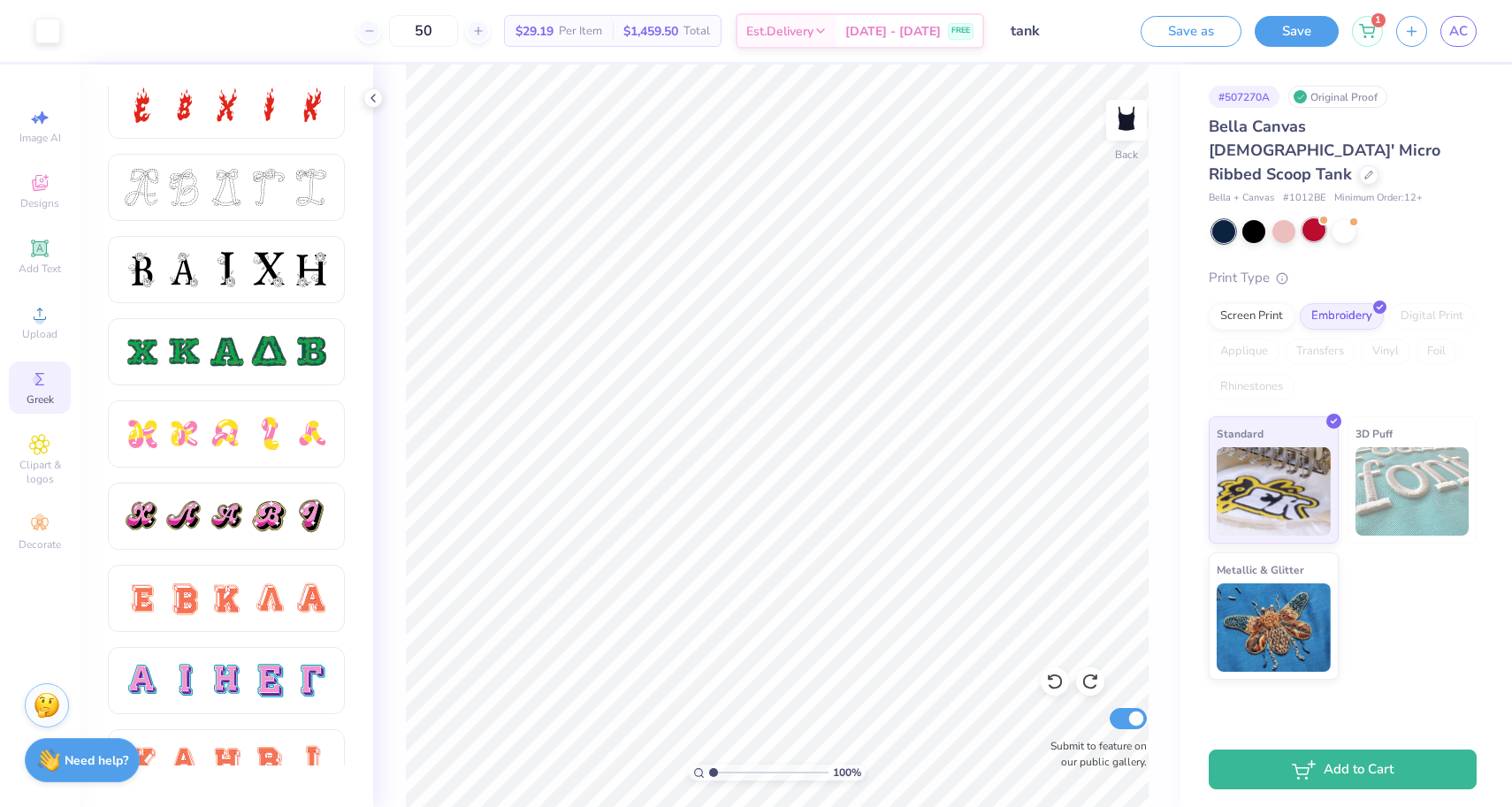
click at [1309, 218] on div at bounding box center [1313, 229] width 23 height 23
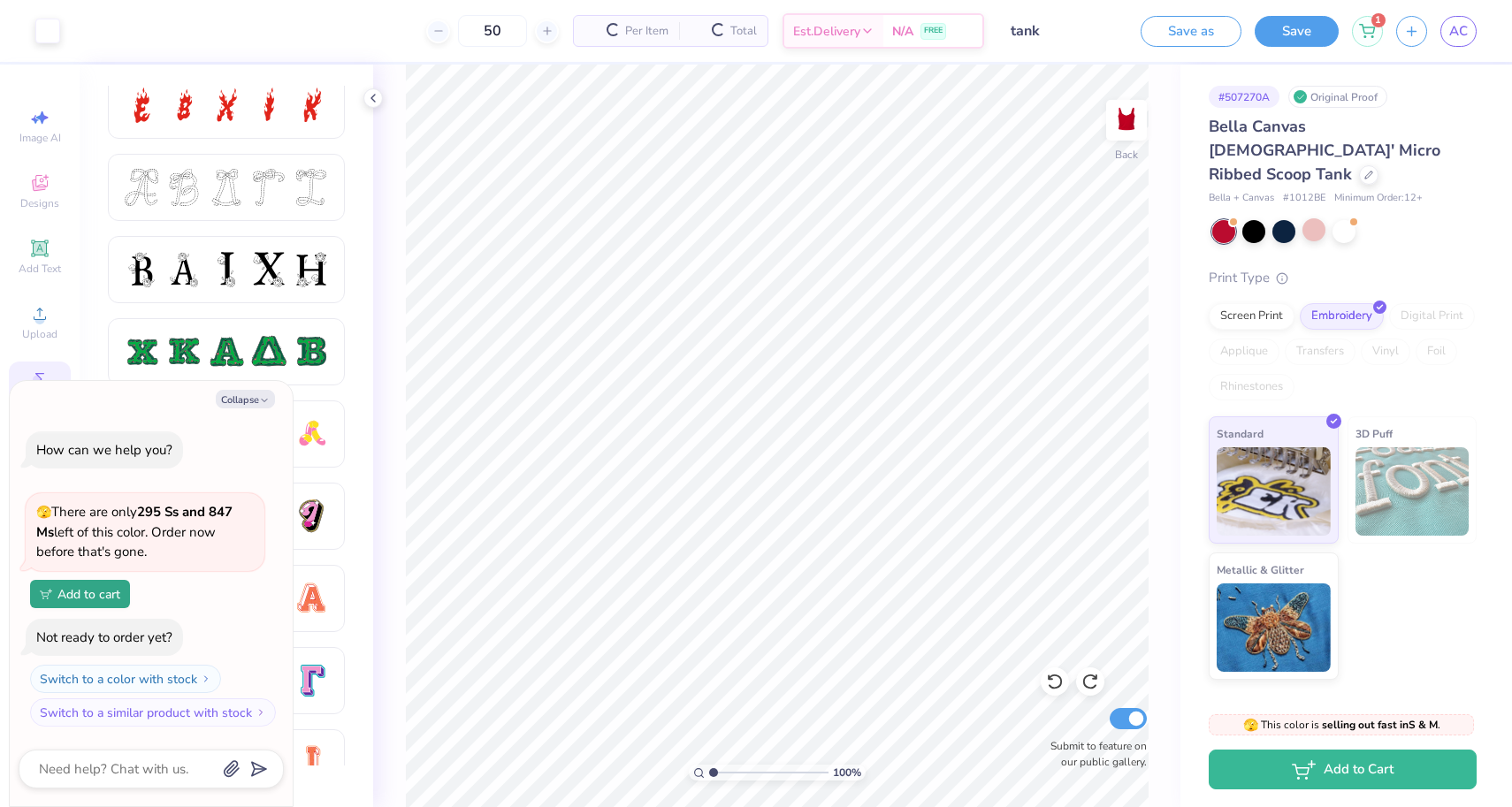
scroll to position [149, 0]
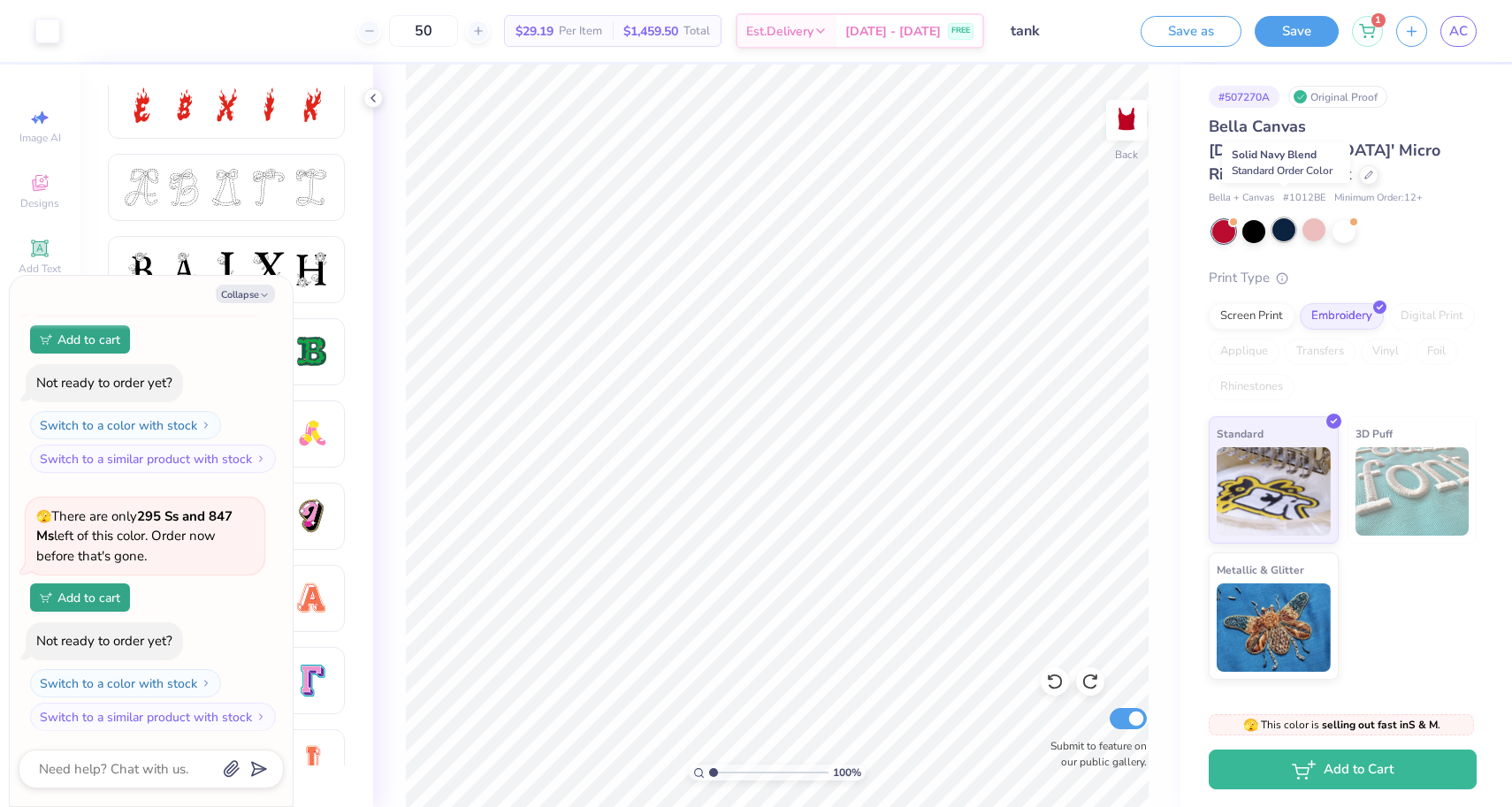
click at [1282, 218] on div at bounding box center [1283, 229] width 23 height 23
click at [1313, 218] on div at bounding box center [1313, 229] width 23 height 23
click at [1296, 218] on div at bounding box center [1283, 229] width 23 height 23
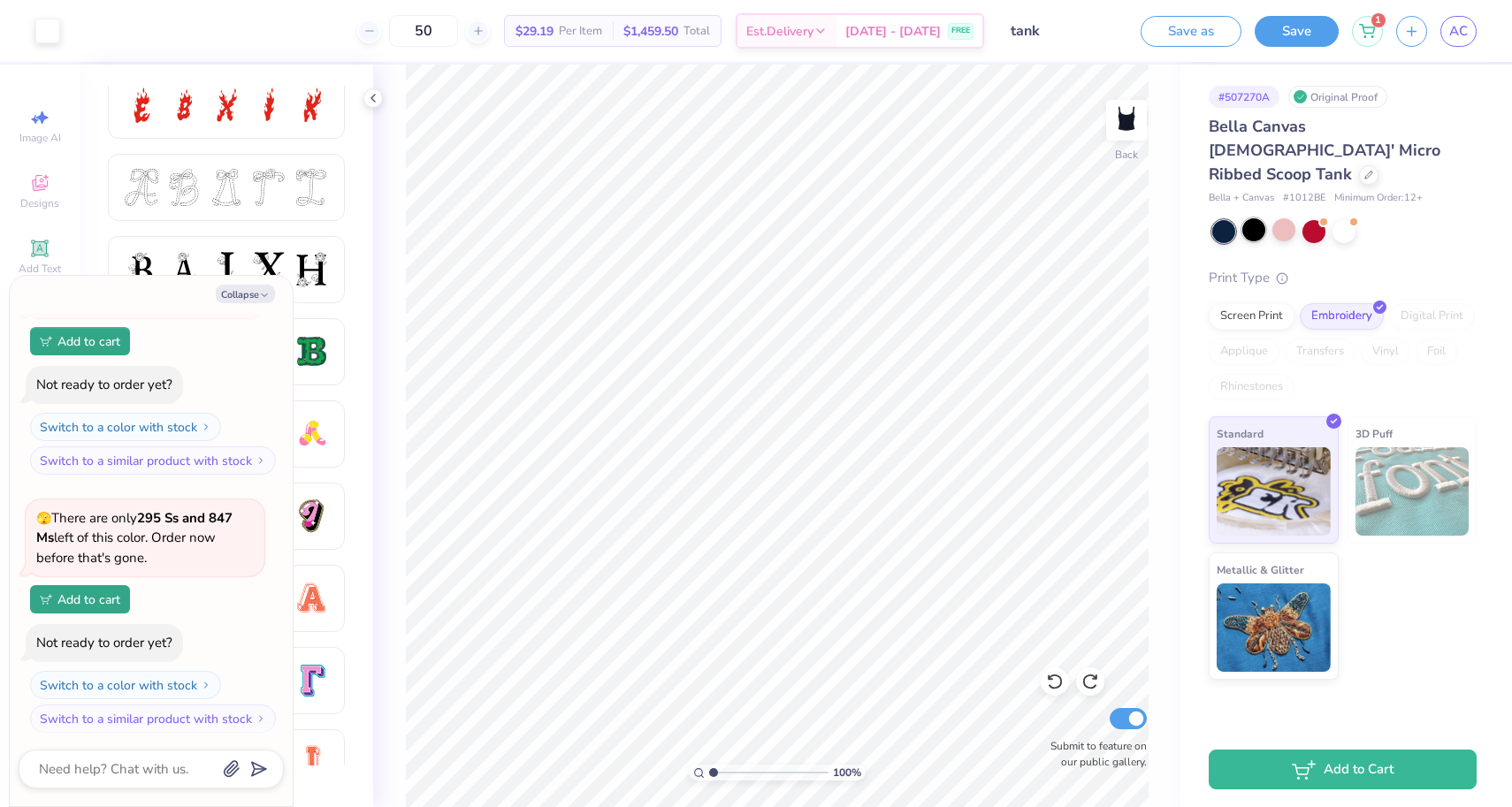
click at [1254, 218] on div at bounding box center [1253, 229] width 23 height 23
click at [1335, 218] on div at bounding box center [1343, 229] width 23 height 23
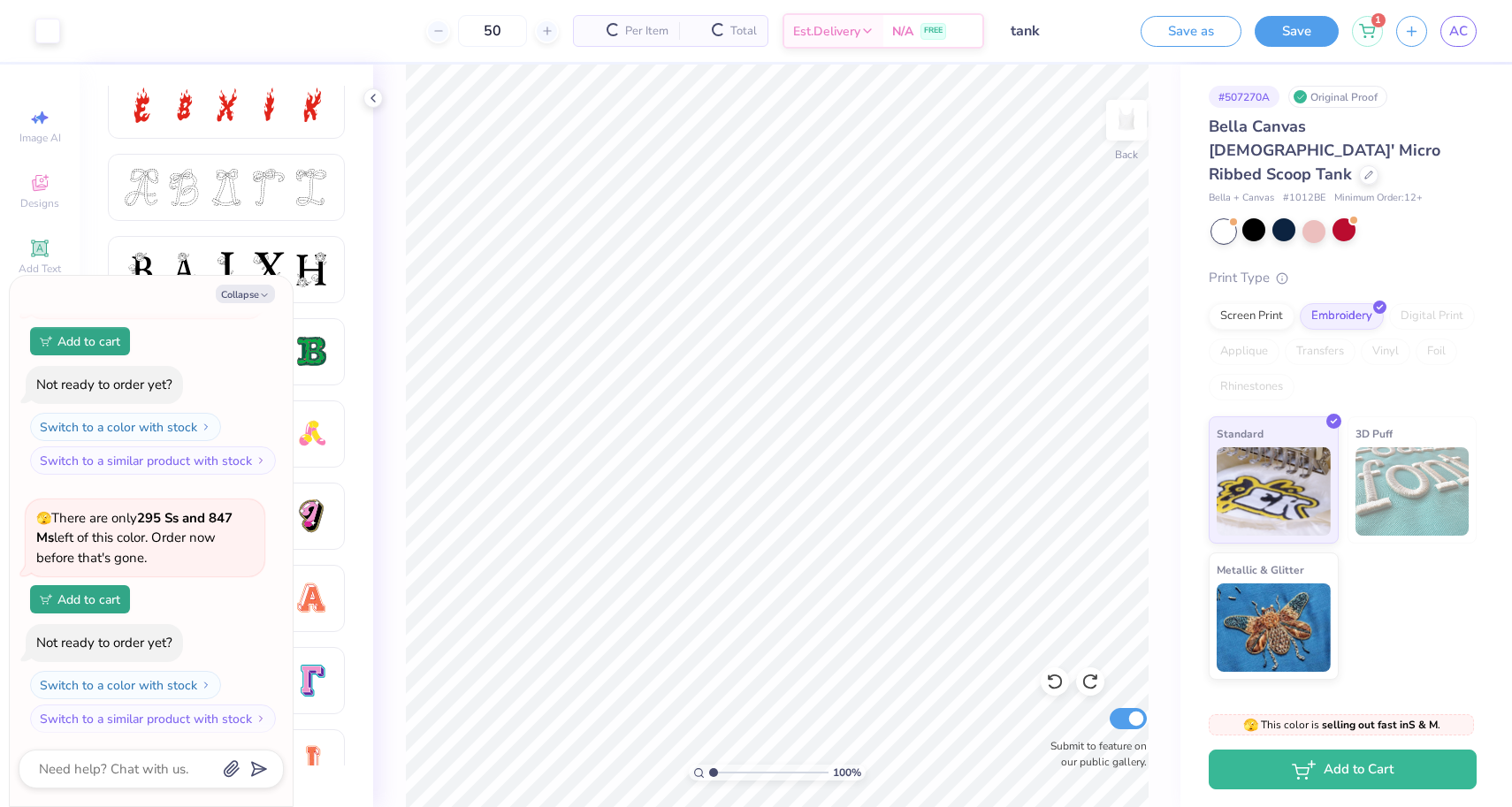
scroll to position [663, 0]
click at [1322, 218] on div at bounding box center [1313, 229] width 23 height 23
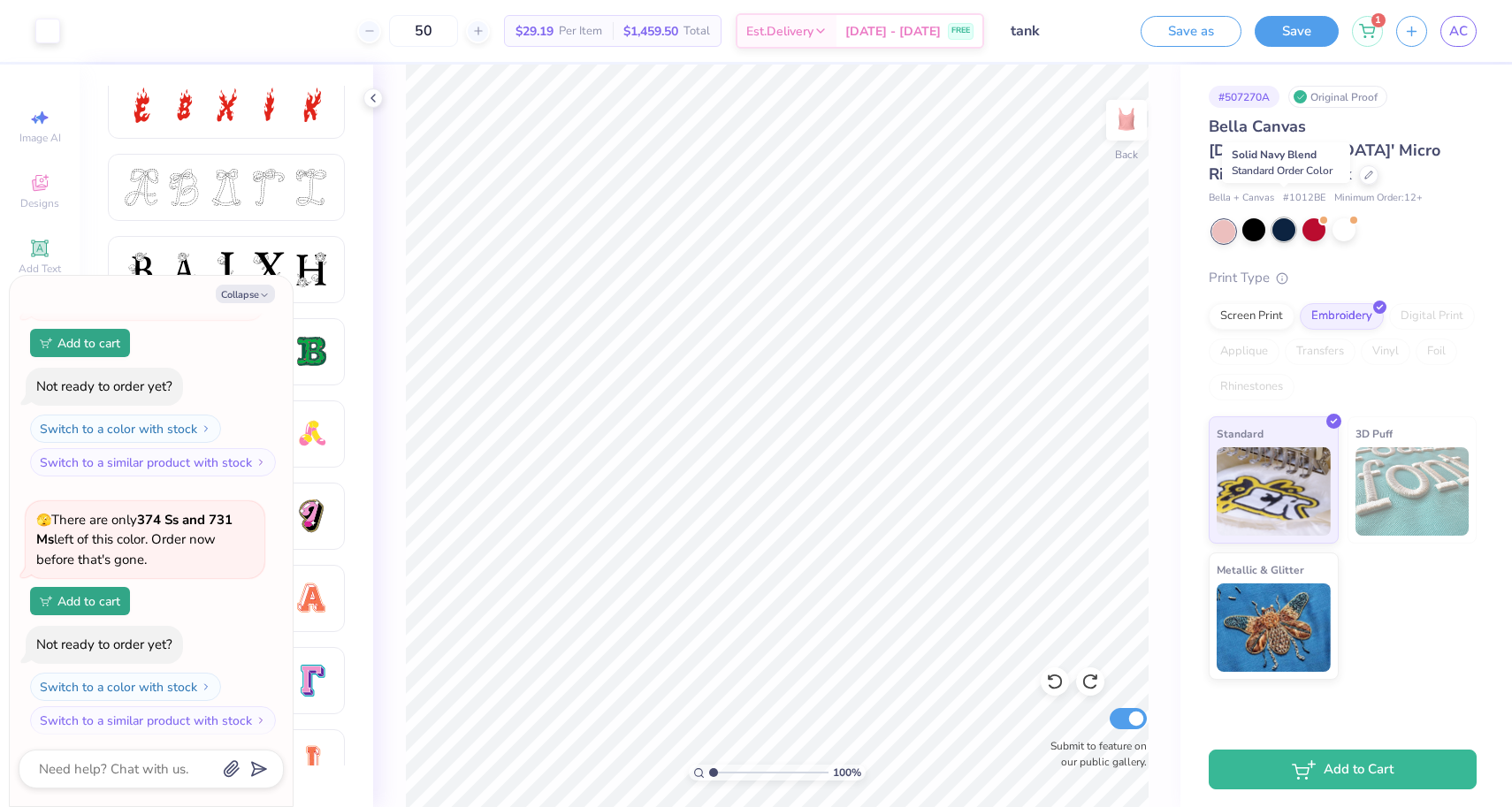
click at [1288, 218] on div at bounding box center [1283, 229] width 23 height 23
click at [1285, 30] on button "Save" at bounding box center [1296, 28] width 84 height 31
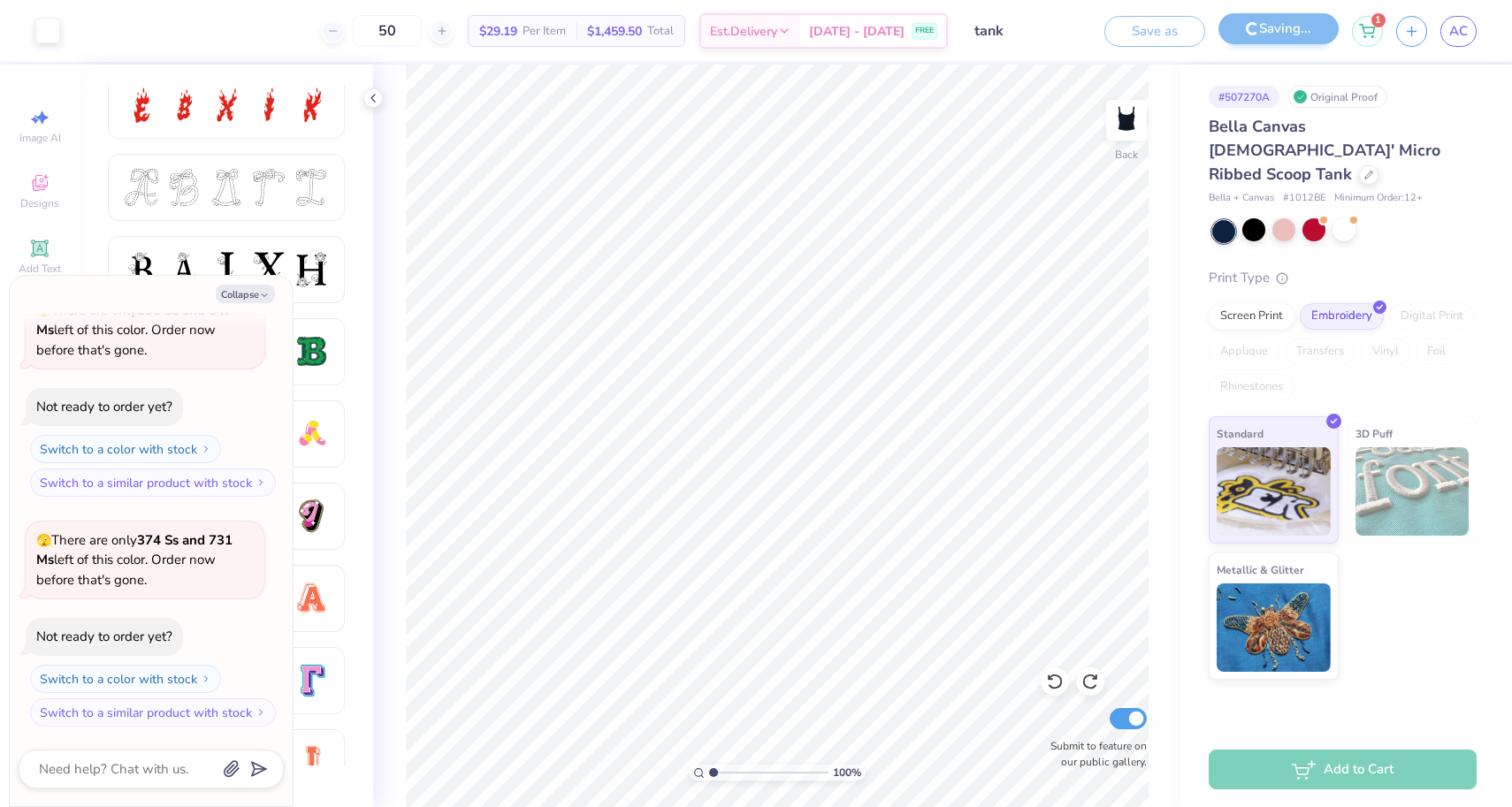
scroll to position [549, 0]
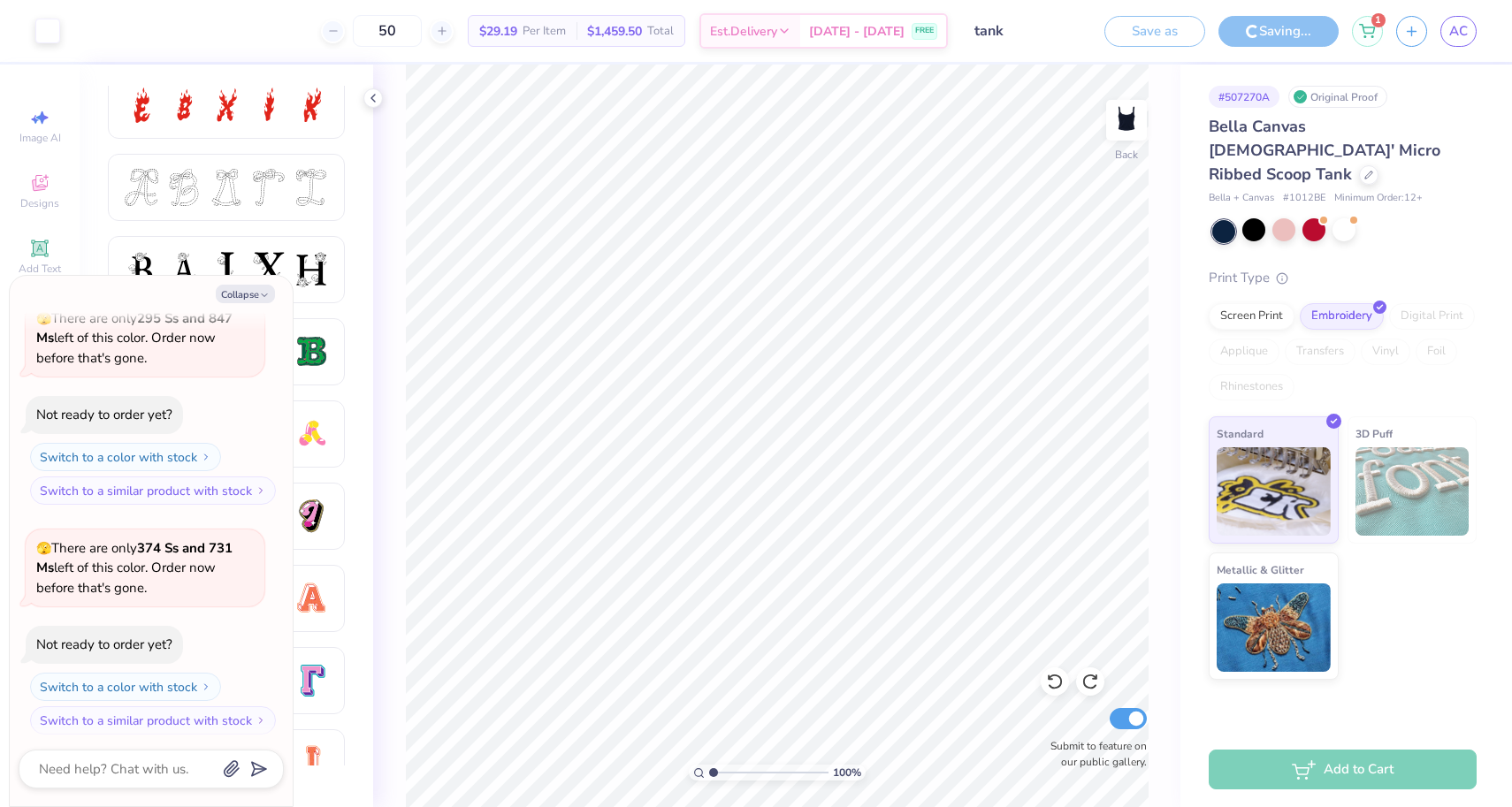
type textarea "x"
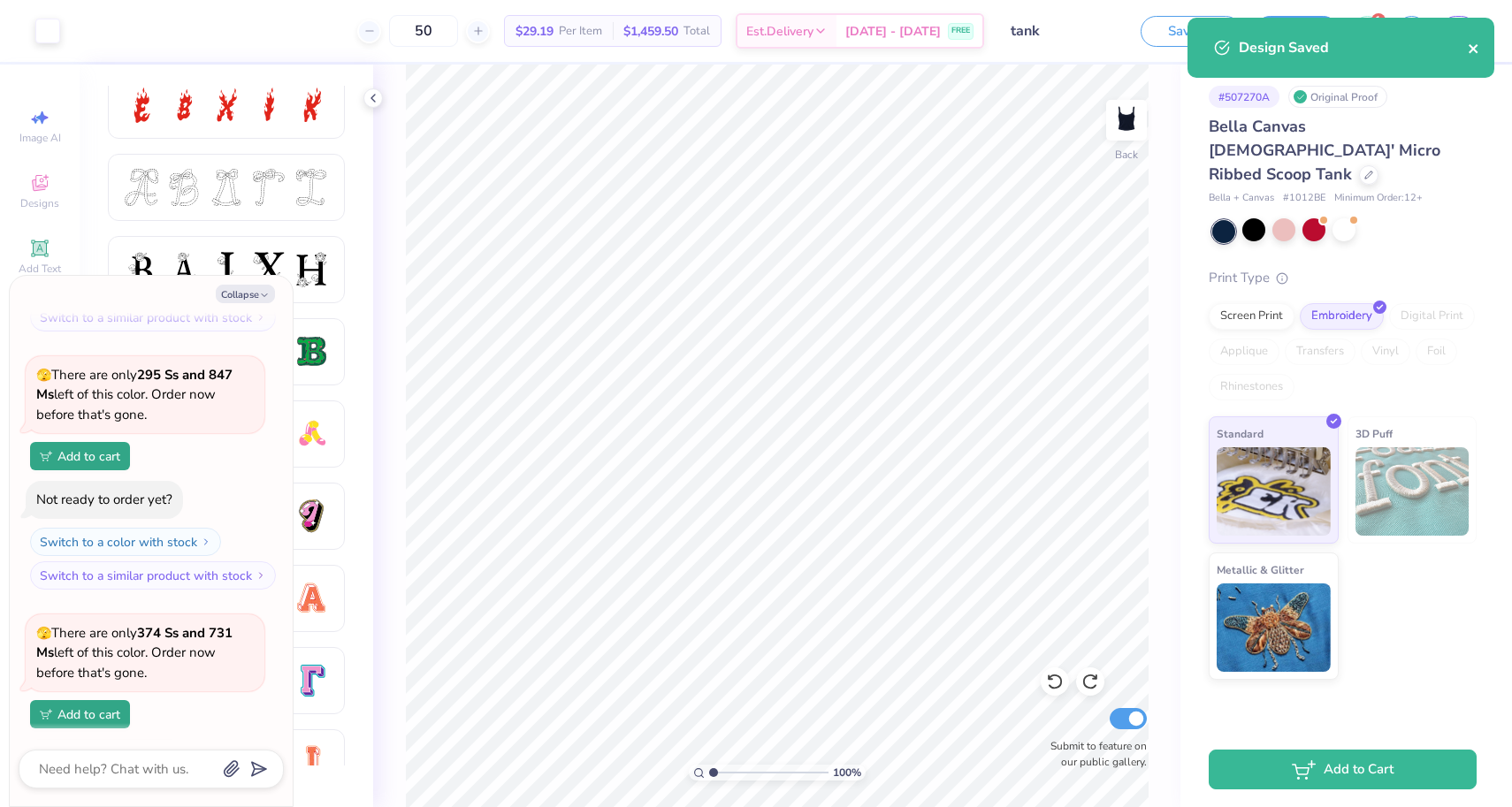
click at [1476, 41] on button "close" at bounding box center [1473, 47] width 13 height 21
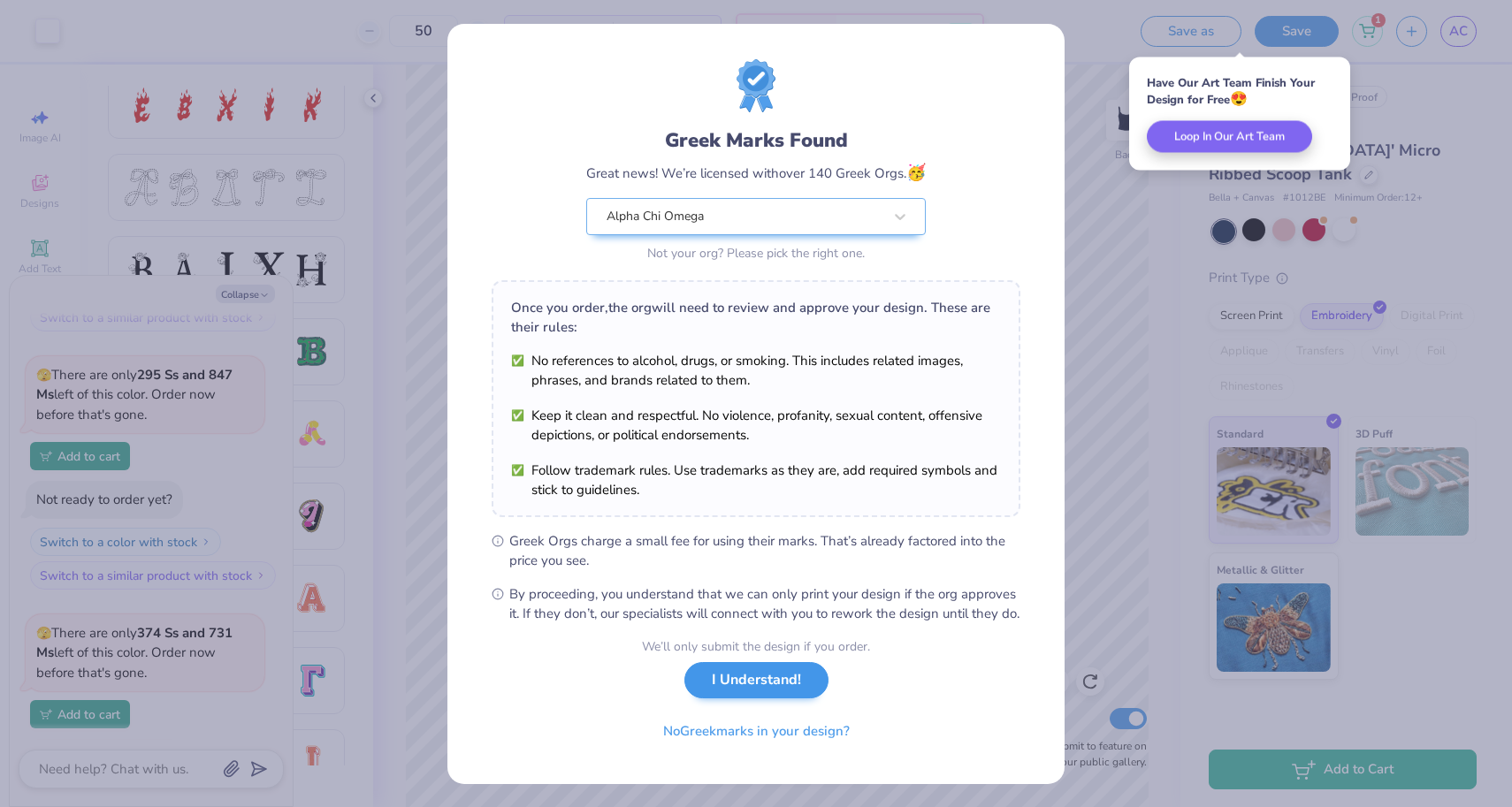
click at [738, 698] on button "I Understand!" at bounding box center [756, 681] width 144 height 37
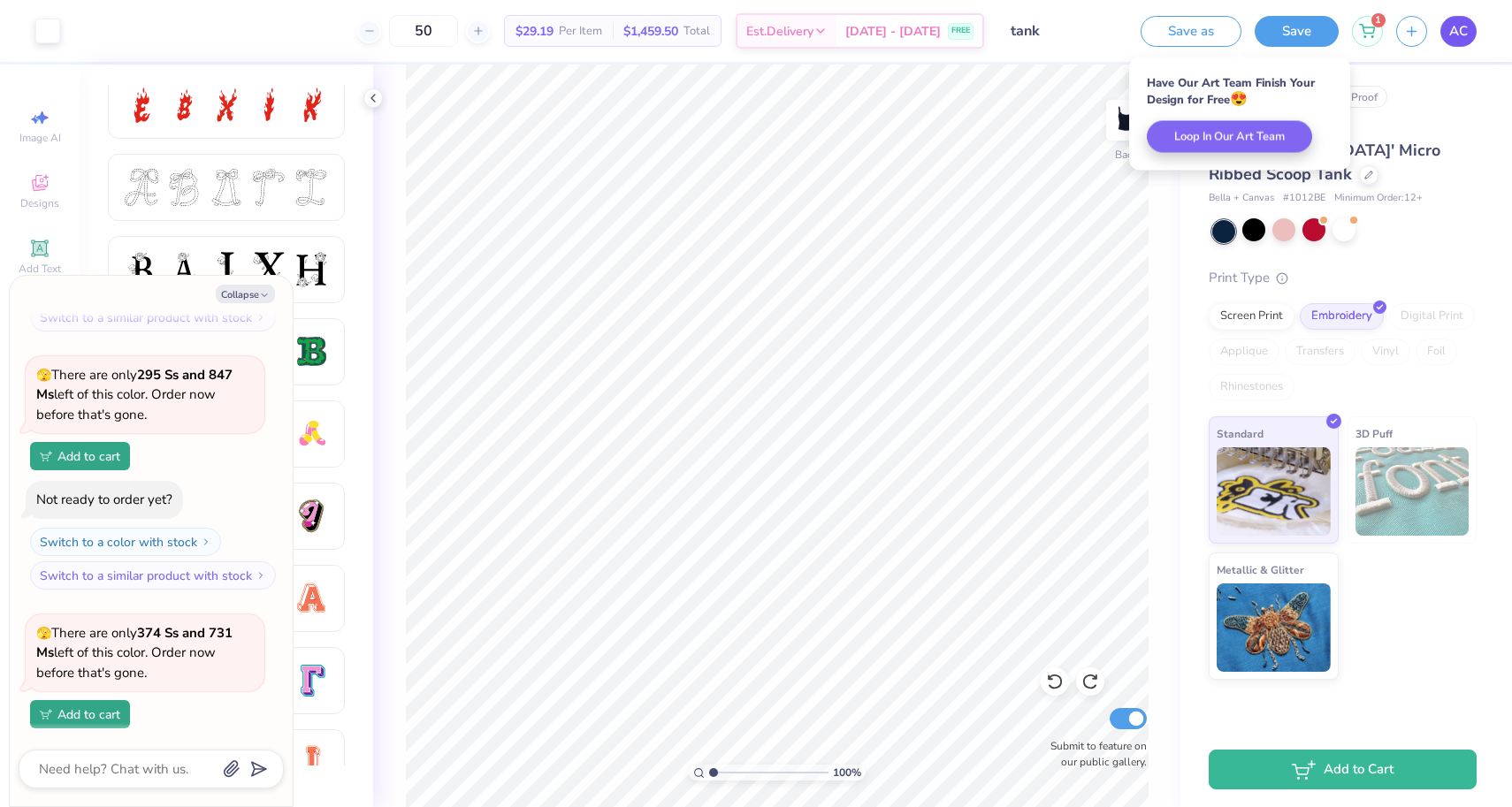
click at [1453, 32] on span "AC" at bounding box center [1458, 31] width 19 height 21
